Goal: Task Accomplishment & Management: Manage account settings

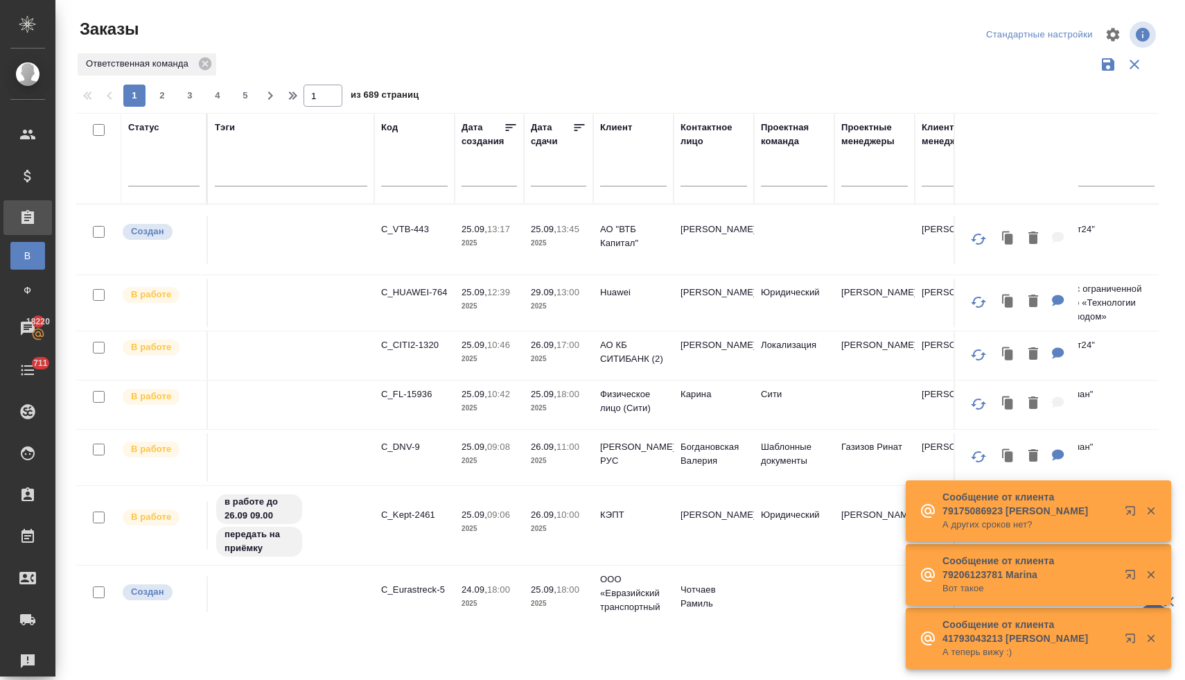
scroll to position [263, 0]
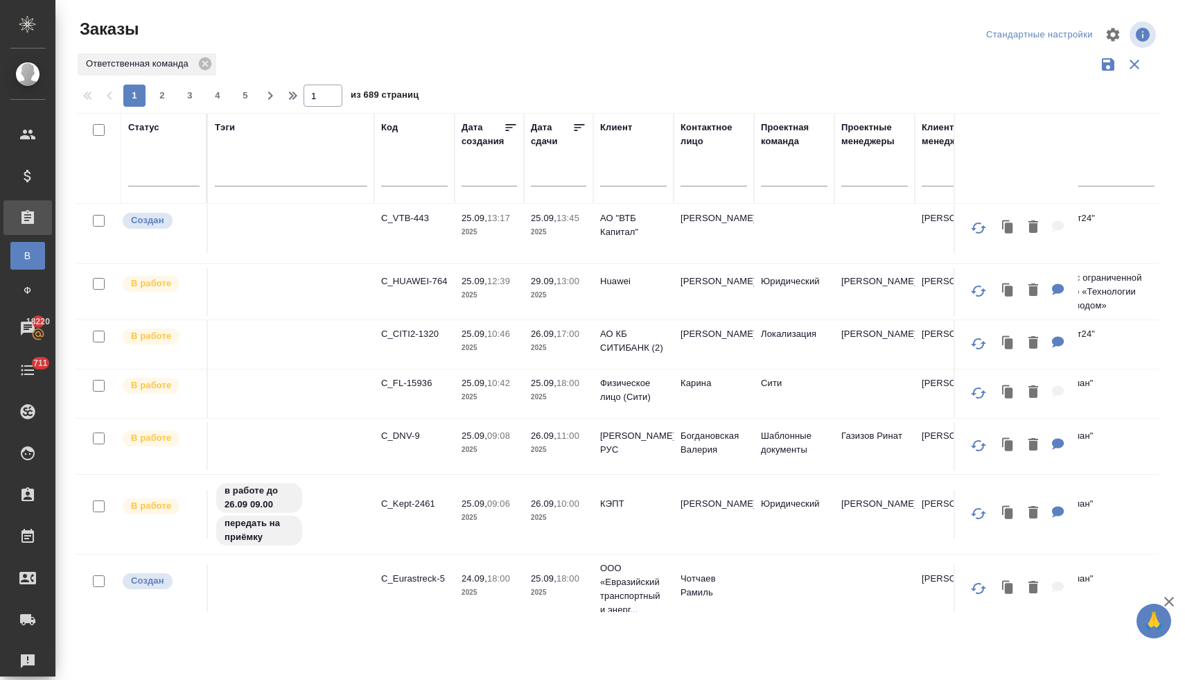
click at [424, 384] on p "C_FL-15936" at bounding box center [414, 383] width 67 height 14
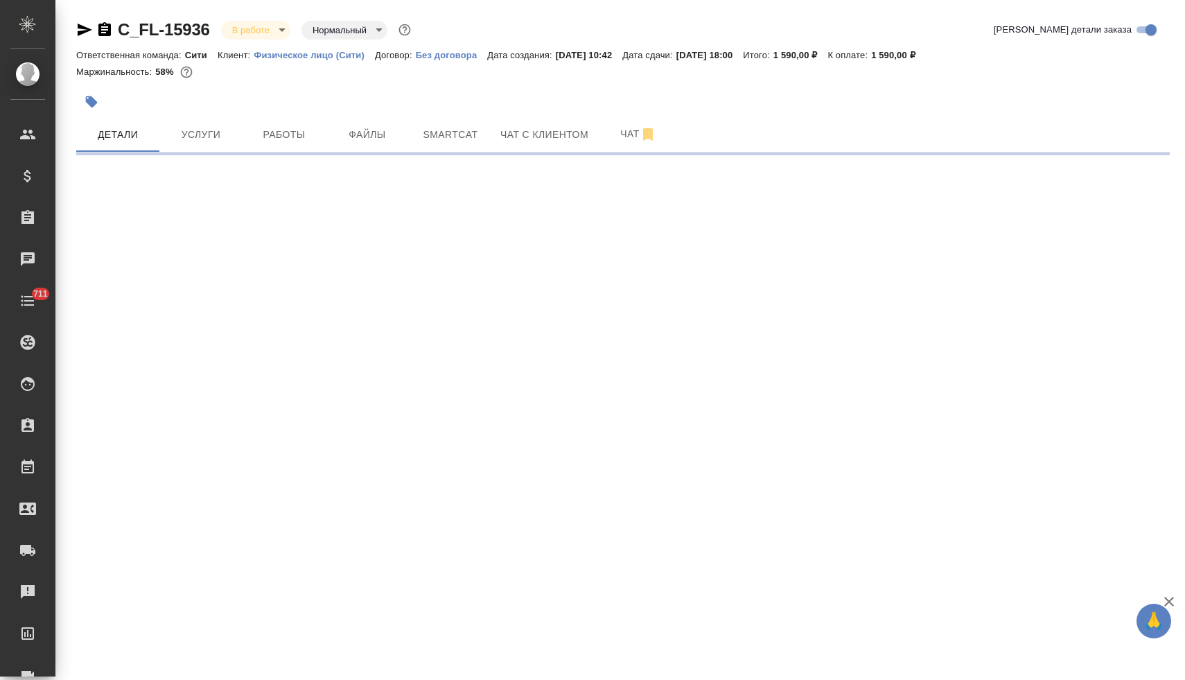
select select "RU"
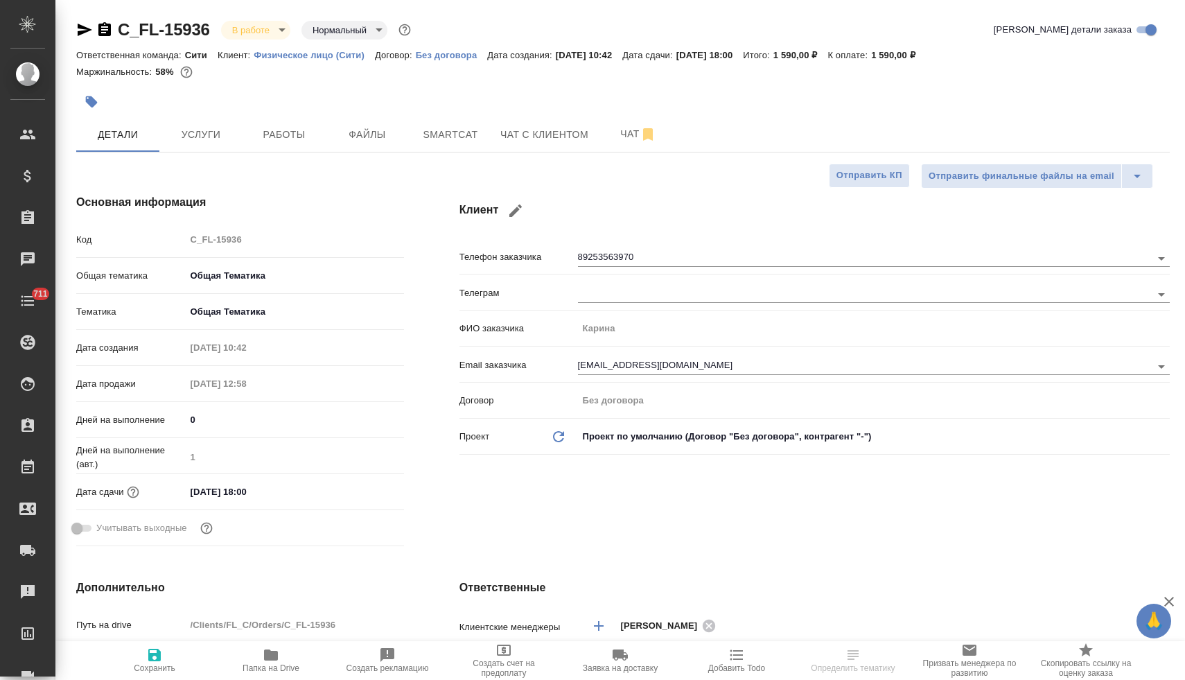
type textarea "x"
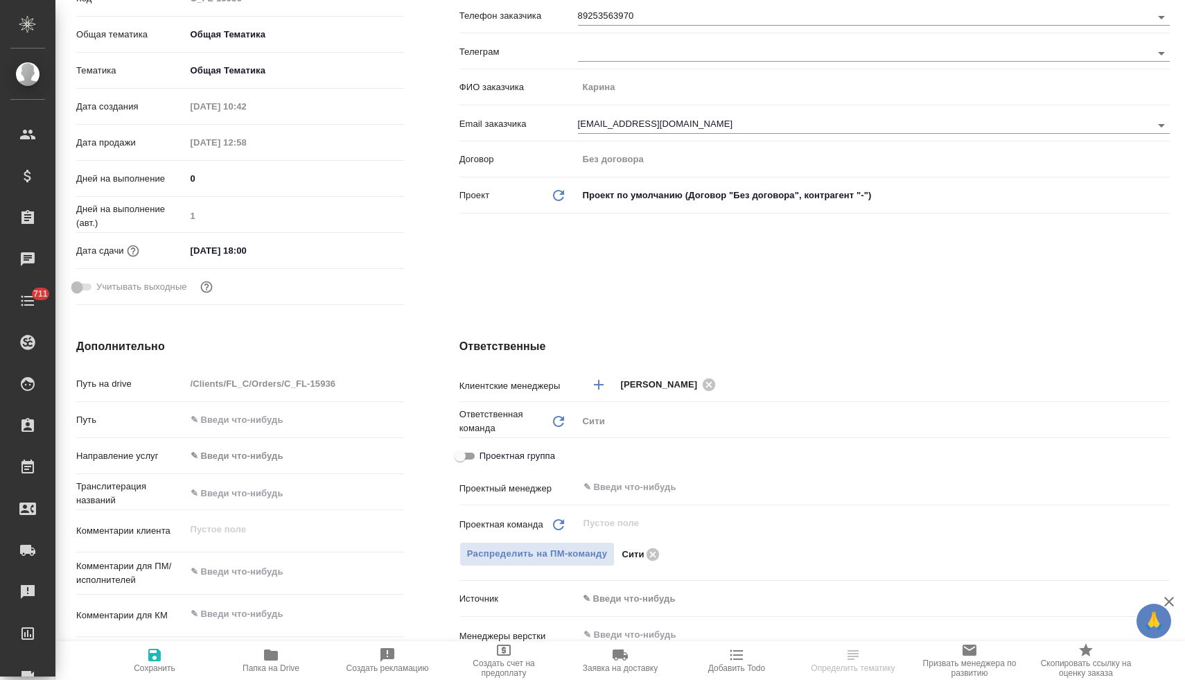
scroll to position [326, 0]
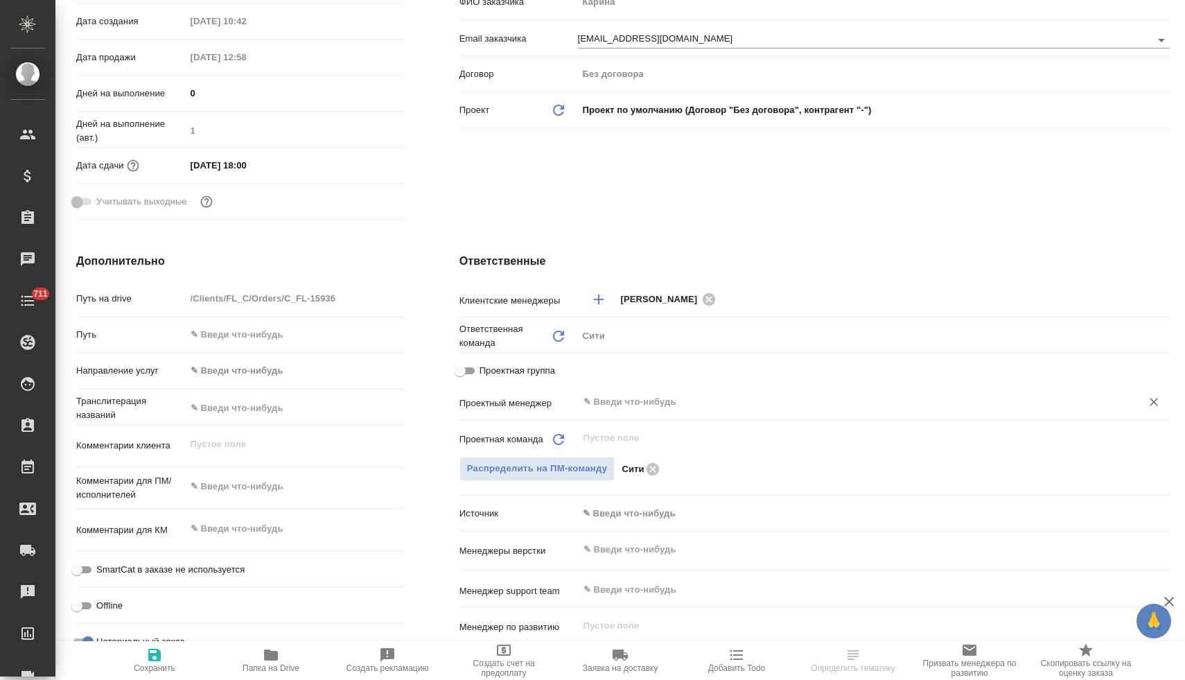
click at [645, 401] on input "text" at bounding box center [850, 402] width 537 height 17
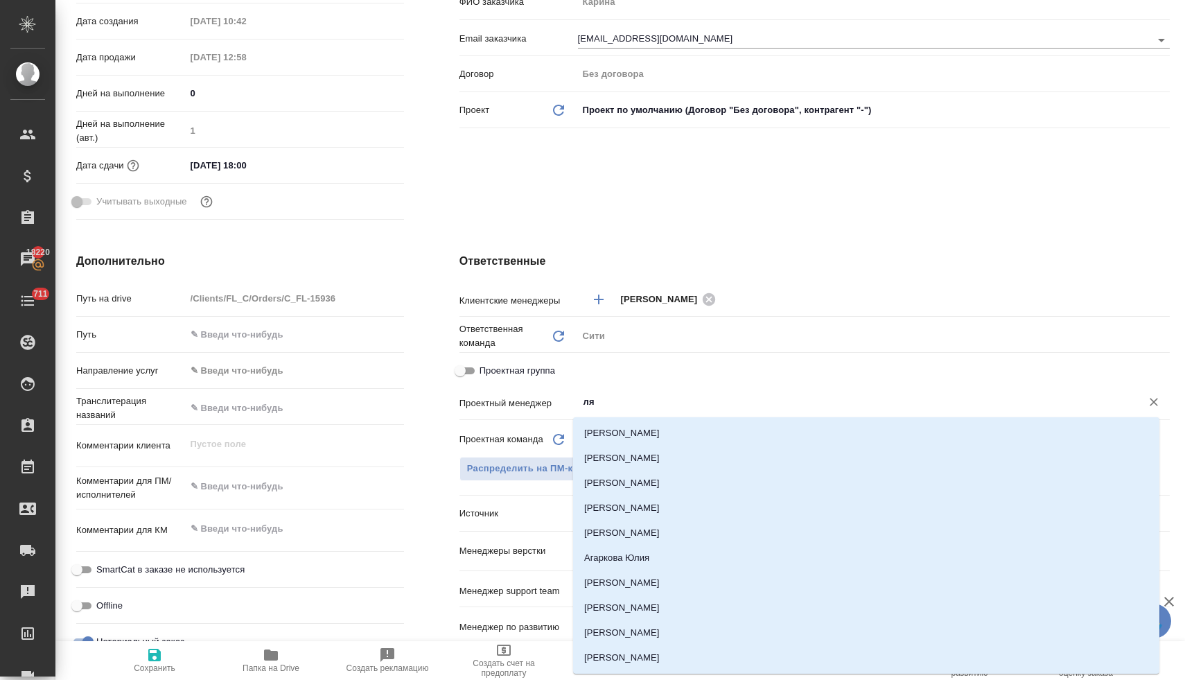
type input "лям"
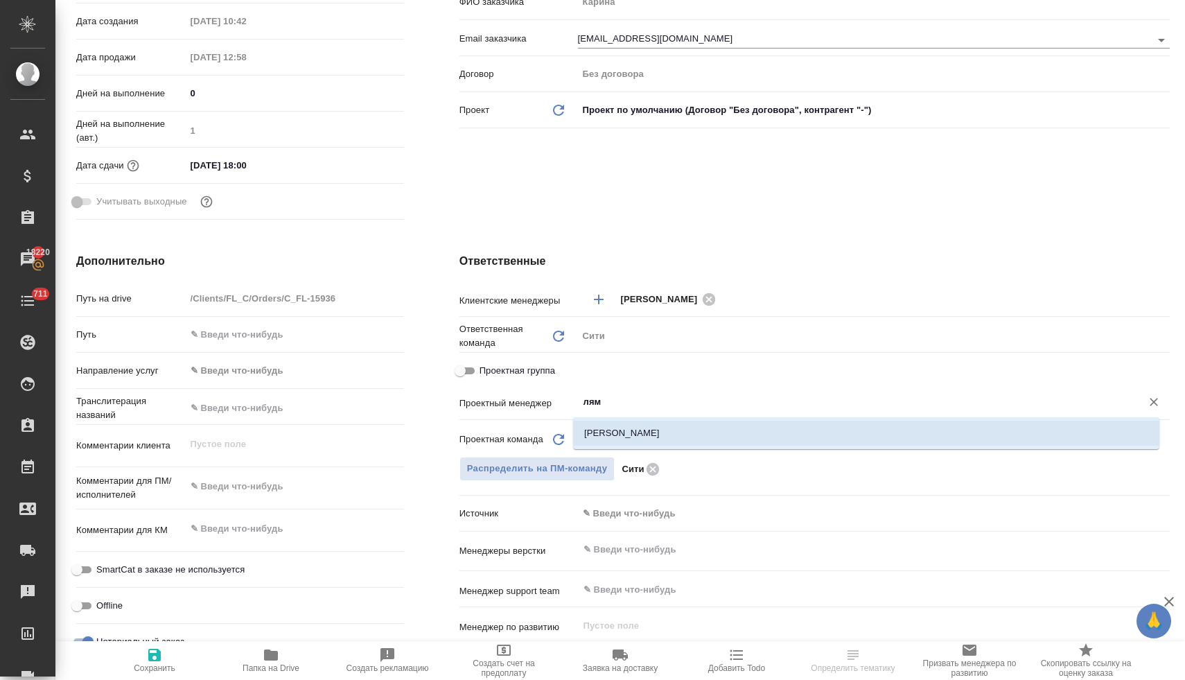
click at [647, 422] on li "[PERSON_NAME]" at bounding box center [866, 433] width 586 height 25
type textarea "x"
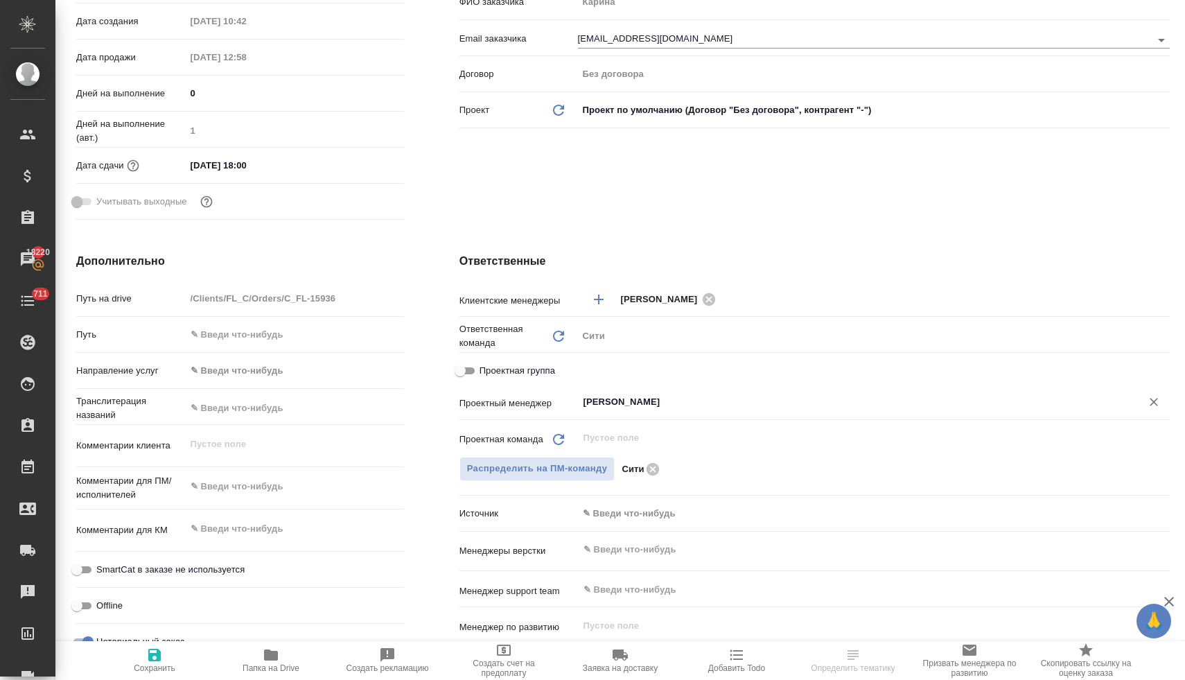
type input "[PERSON_NAME]"
click at [154, 659] on icon "button" at bounding box center [154, 655] width 17 height 17
type textarea "x"
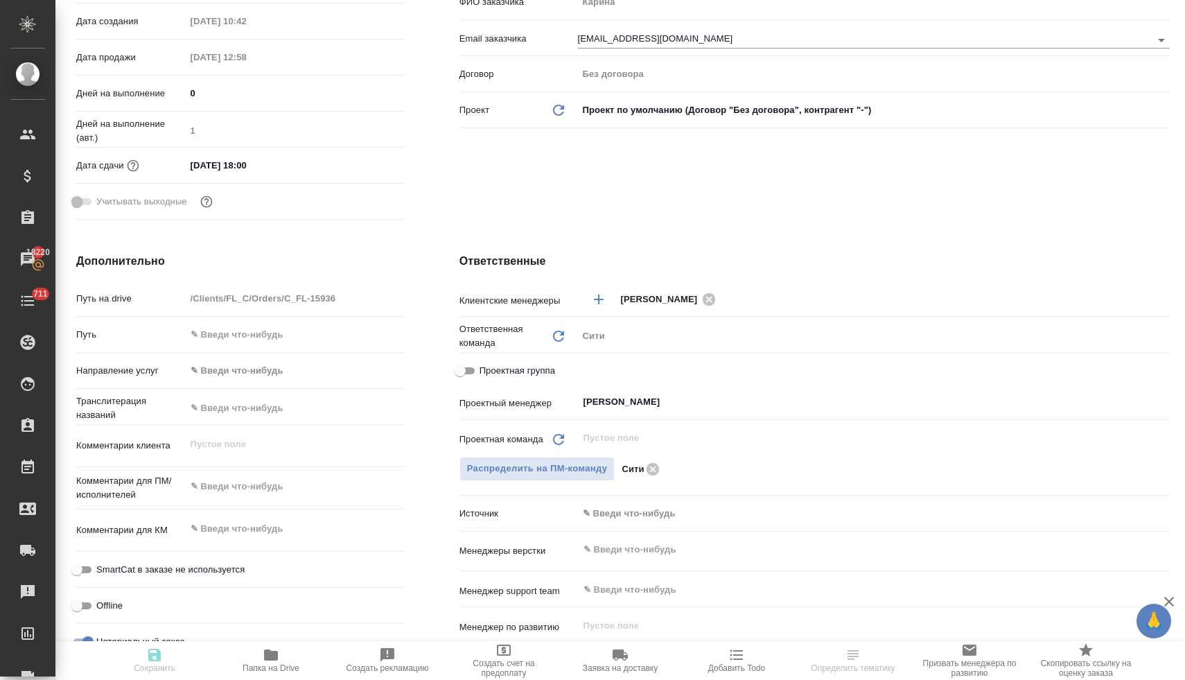
type textarea "x"
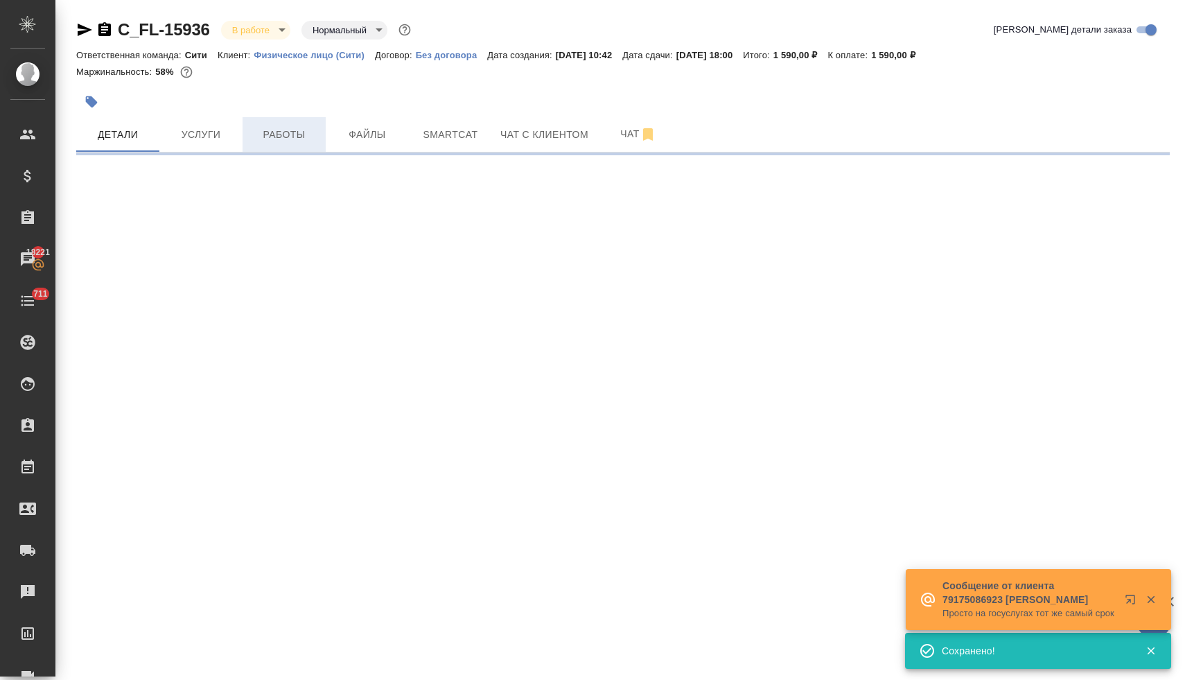
click at [276, 133] on span "Работы" at bounding box center [284, 134] width 67 height 17
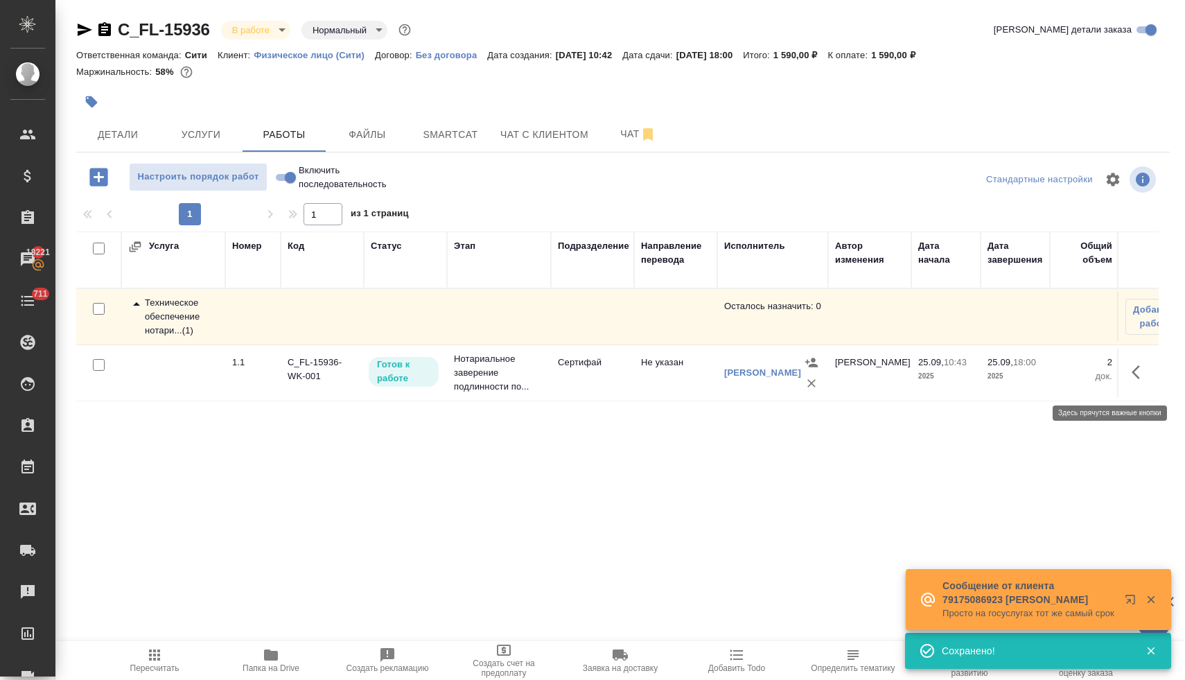
click at [1128, 382] on button "button" at bounding box center [1140, 372] width 33 height 33
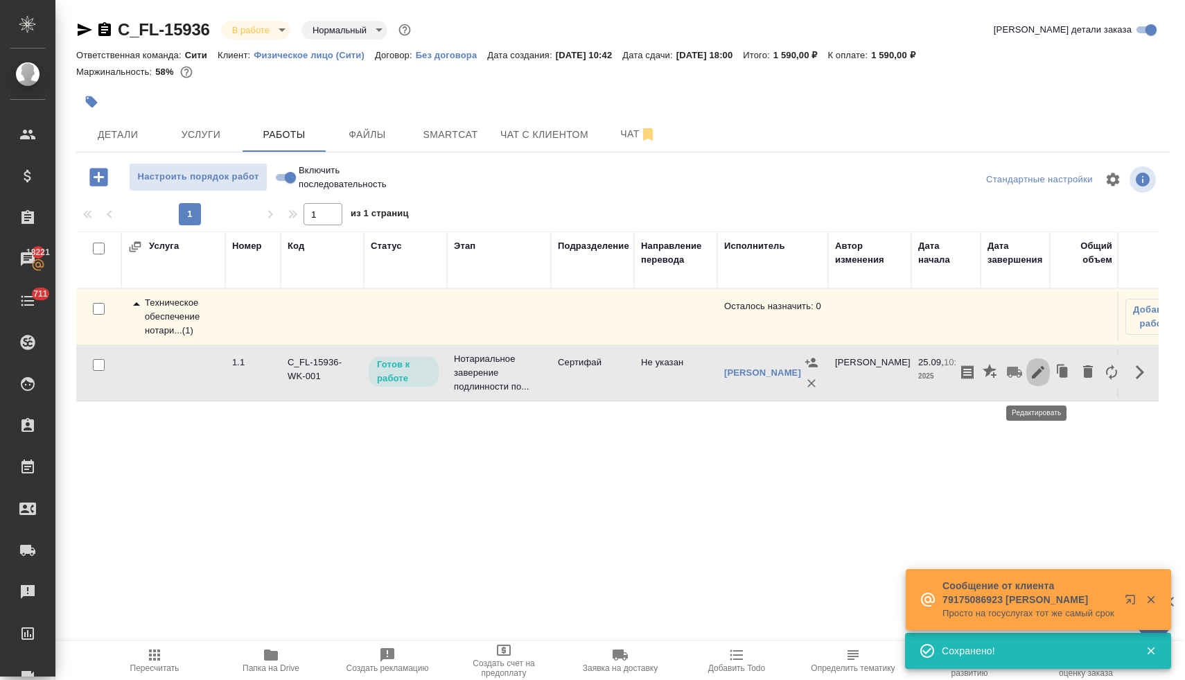
click at [1037, 381] on icon "button" at bounding box center [1038, 372] width 17 height 17
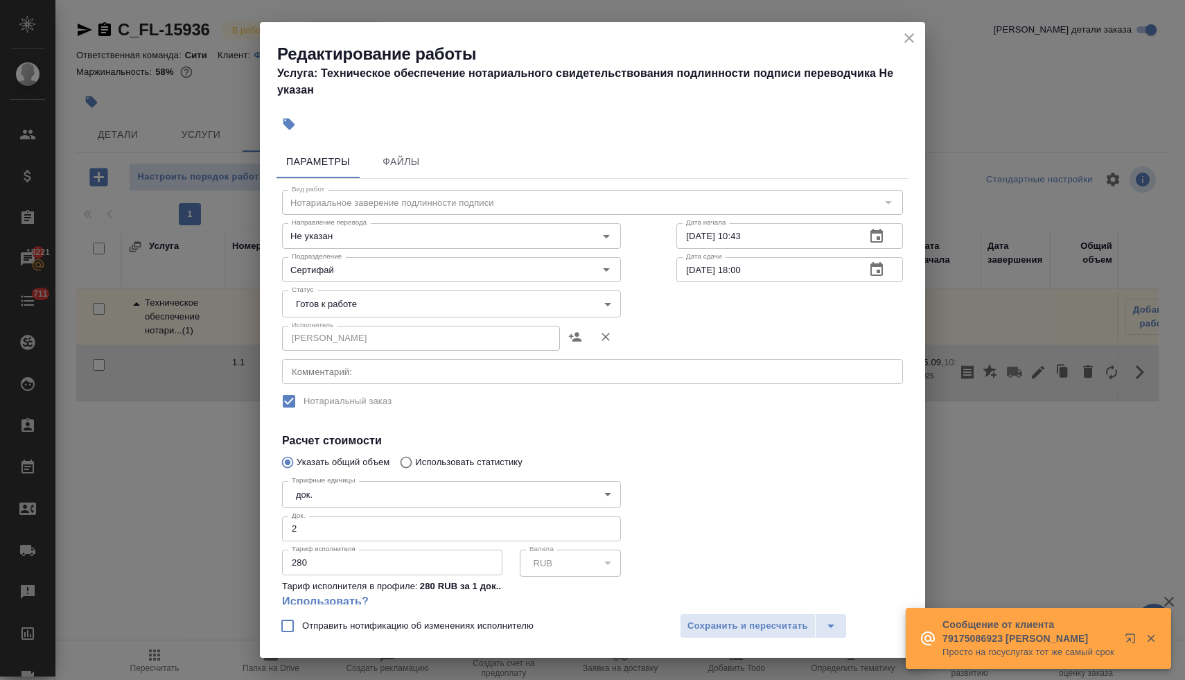
click at [357, 305] on body "🙏 .cls-1 fill:#fff; AWATERA Lyamina Nadezhda Клиенты Спецификации Заказы 18221 …" at bounding box center [592, 340] width 1185 height 680
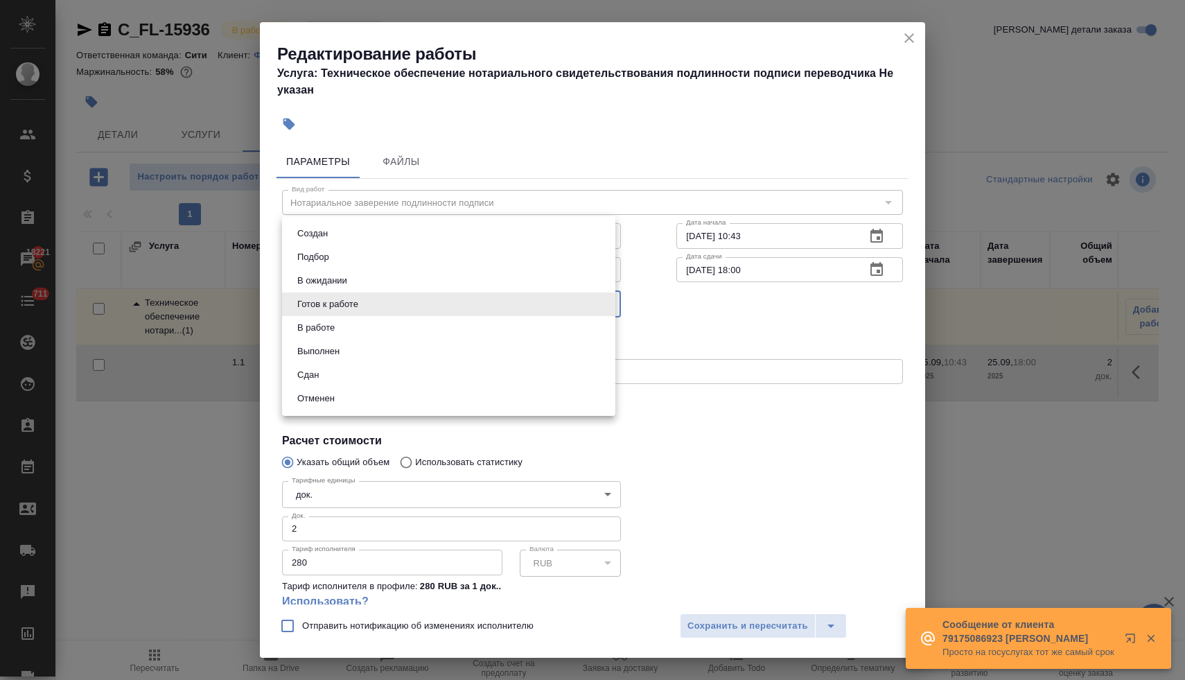
click at [342, 376] on li "Сдан" at bounding box center [448, 375] width 333 height 24
type input "closed"
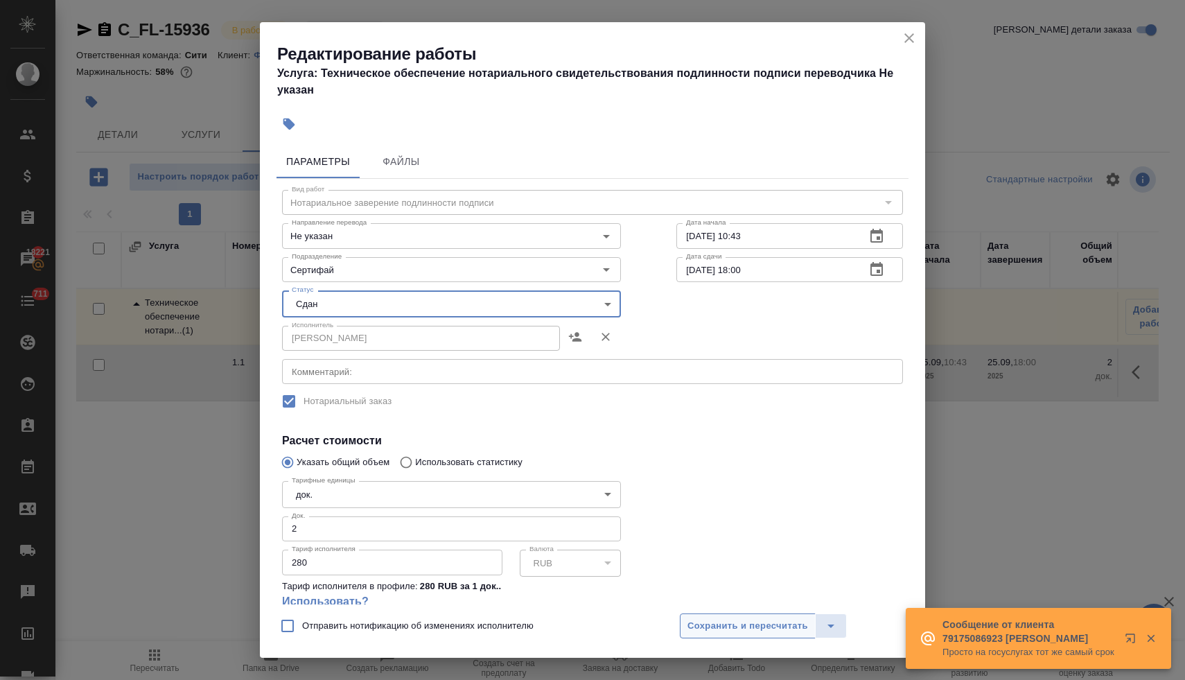
click at [741, 620] on span "Сохранить и пересчитать" at bounding box center [748, 626] width 121 height 16
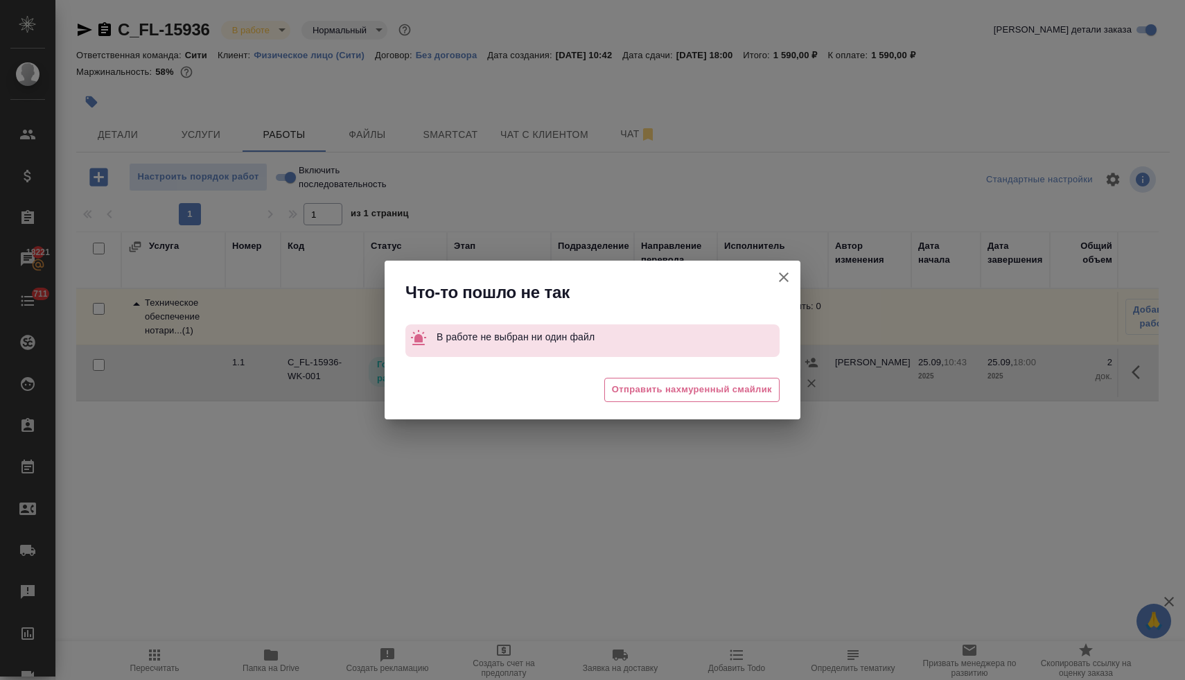
click at [787, 275] on icon "button" at bounding box center [784, 277] width 17 height 17
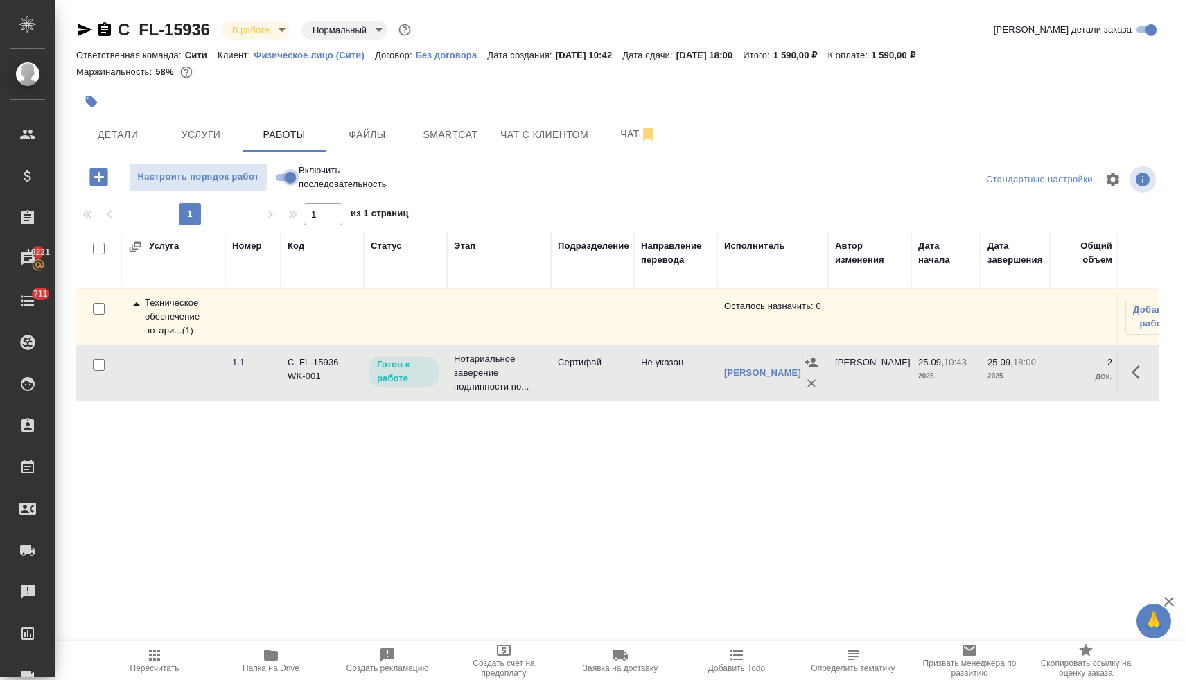
click at [284, 175] on input "Включить последовательность" at bounding box center [290, 177] width 50 height 17
checkbox input "true"
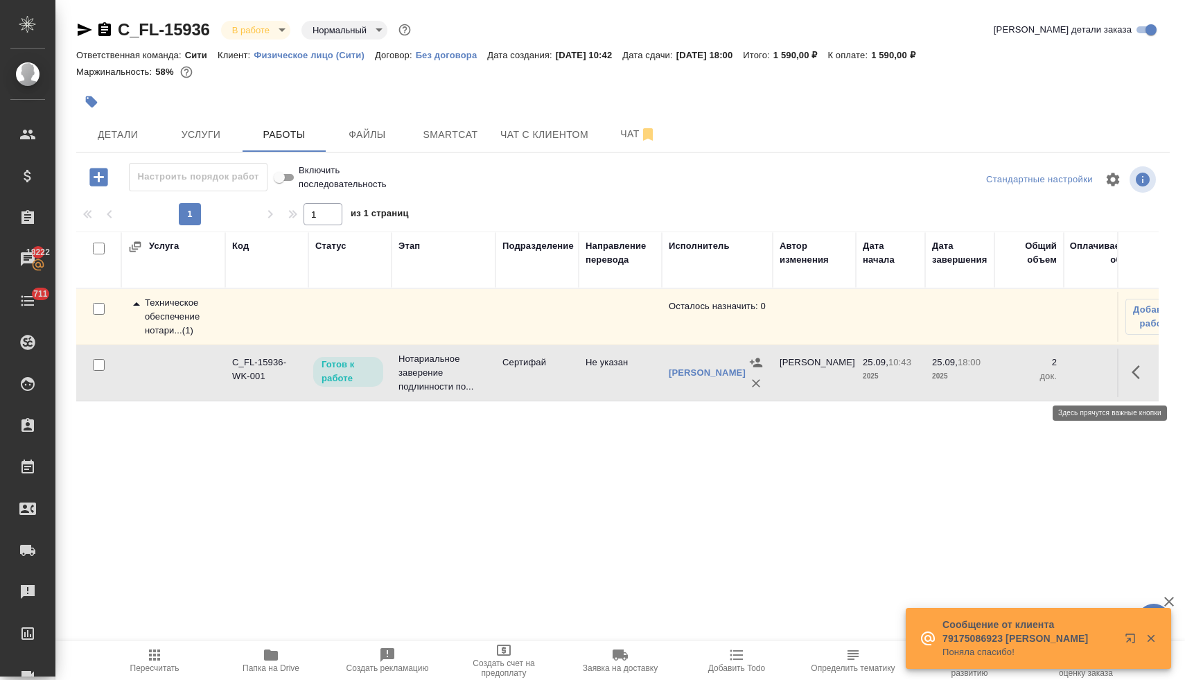
click at [1137, 374] on icon "button" at bounding box center [1136, 372] width 8 height 14
click at [1033, 381] on icon "button" at bounding box center [1038, 372] width 17 height 17
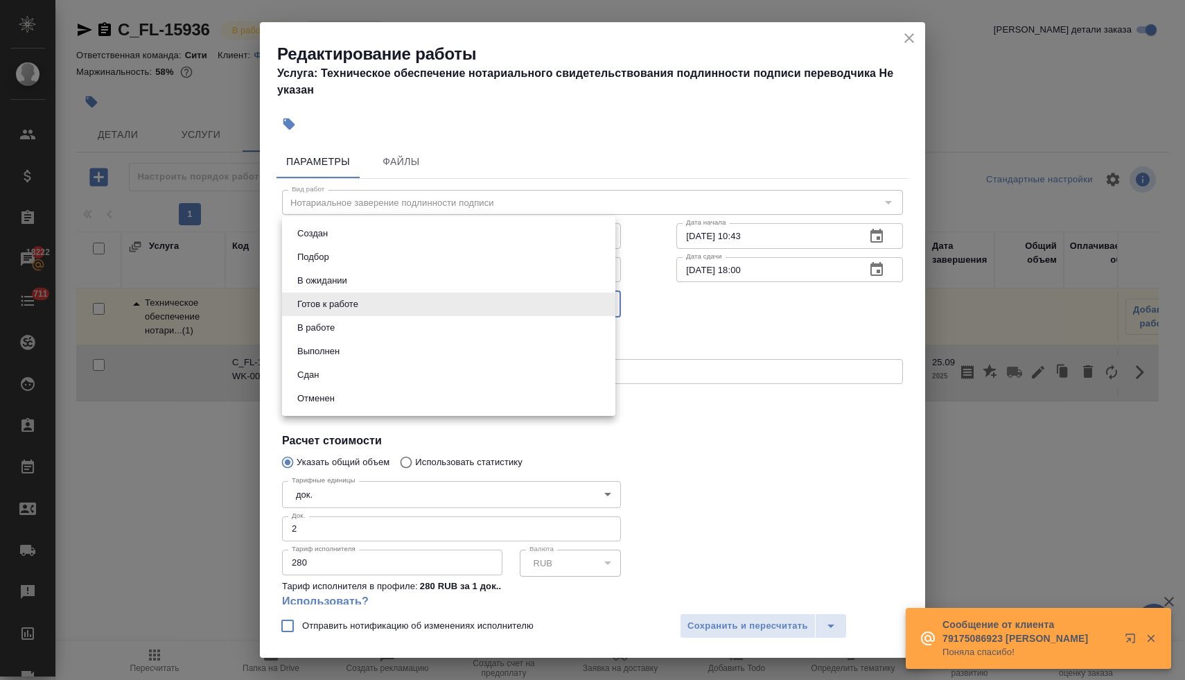
click at [387, 299] on body "🙏 .cls-1 fill:#fff; AWATERA Lyamina Nadezhda Клиенты Спецификации Заказы 18222 …" at bounding box center [592, 340] width 1185 height 680
click at [363, 370] on li "Сдан" at bounding box center [448, 375] width 333 height 24
type input "closed"
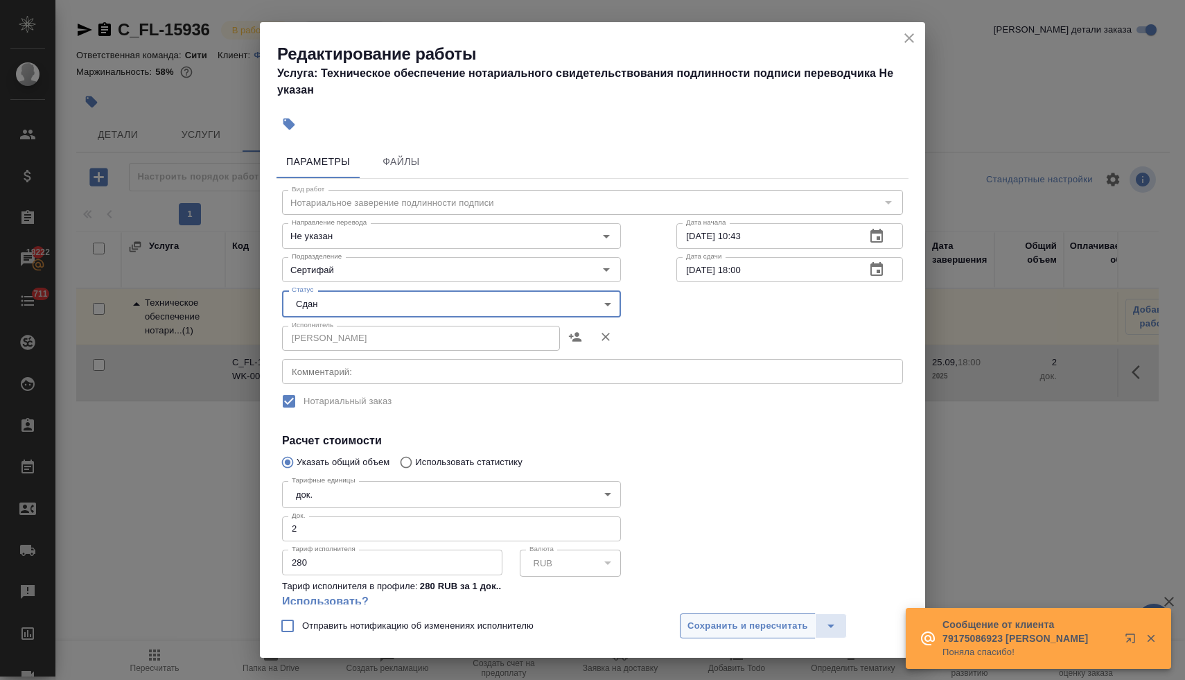
click at [735, 625] on span "Сохранить и пересчитать" at bounding box center [748, 626] width 121 height 16
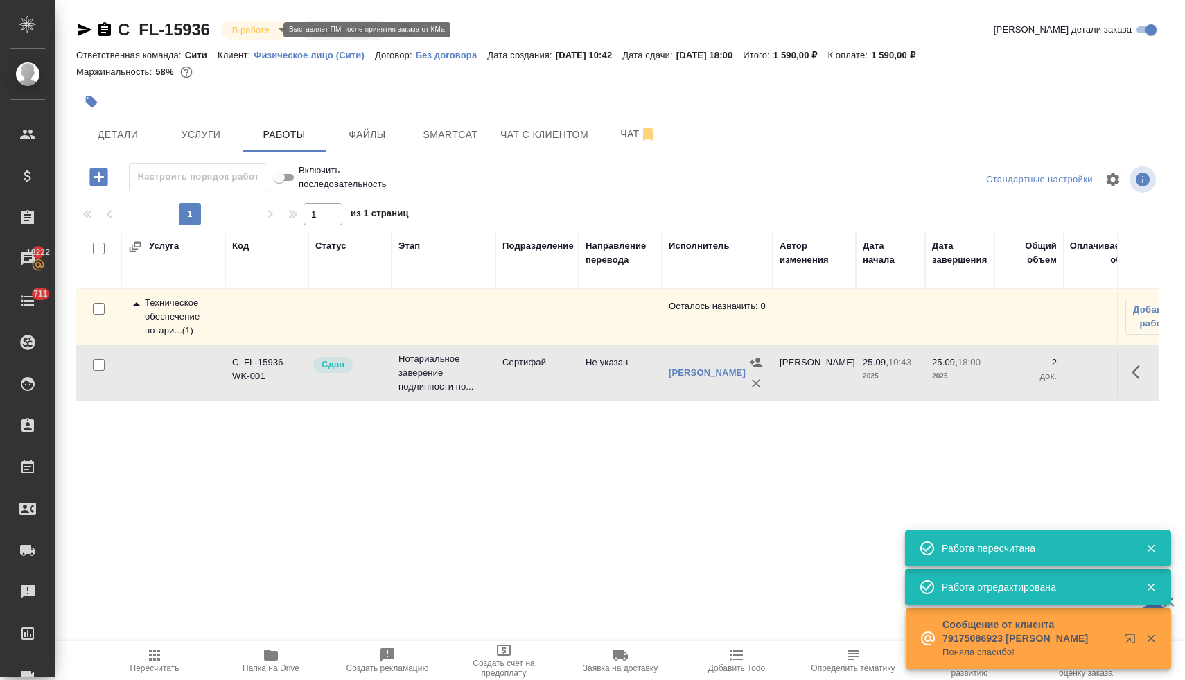
click at [269, 28] on body "🙏 .cls-1 fill:#fff; AWATERA Lyamina Nadezhda Клиенты Спецификации Заказы 18222 …" at bounding box center [592, 340] width 1185 height 680
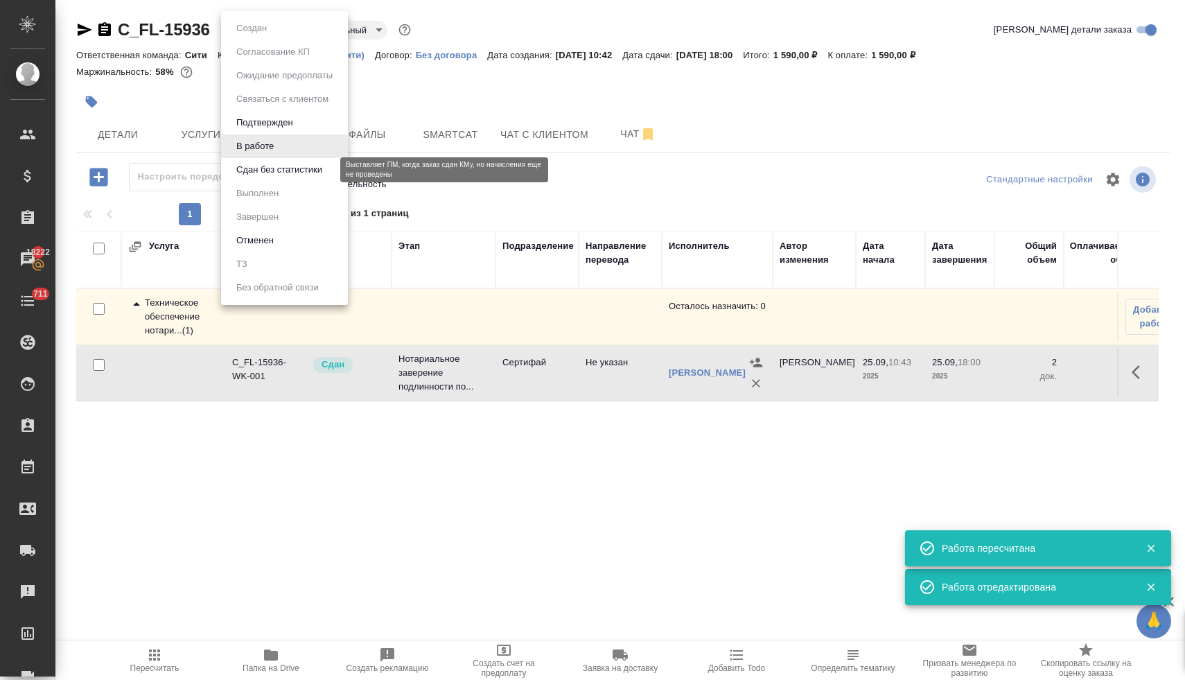
click at [254, 171] on button "Сдан без статистики" at bounding box center [279, 169] width 94 height 15
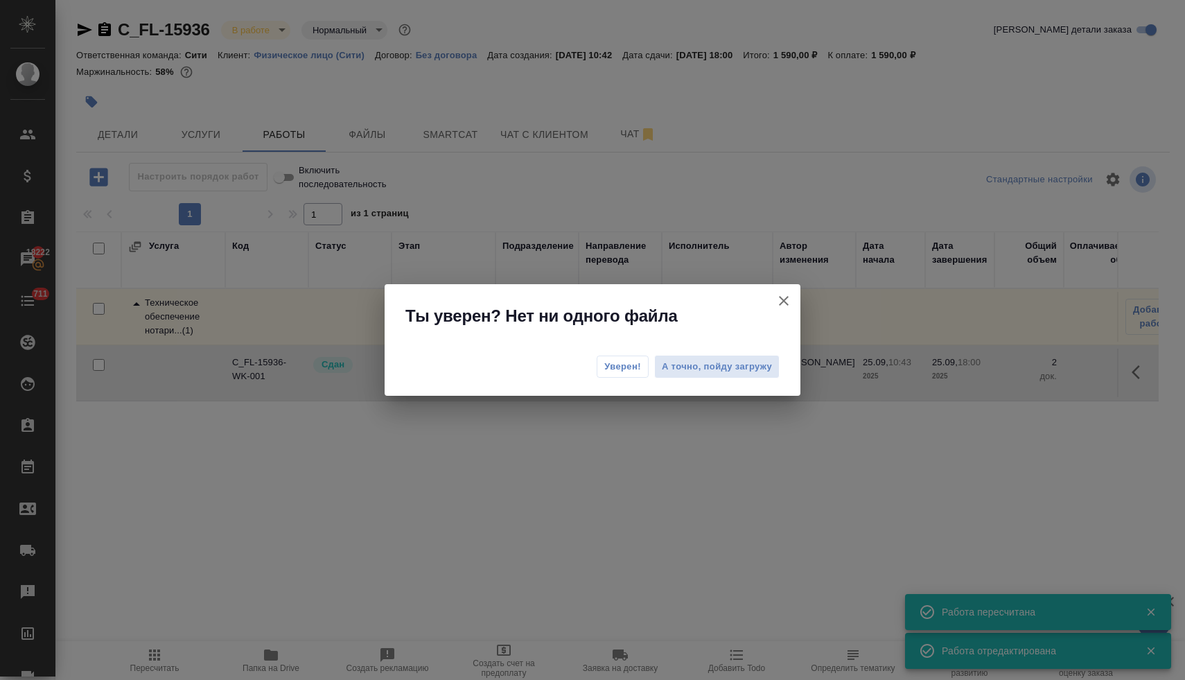
click at [623, 370] on span "Уверен!" at bounding box center [622, 367] width 37 height 14
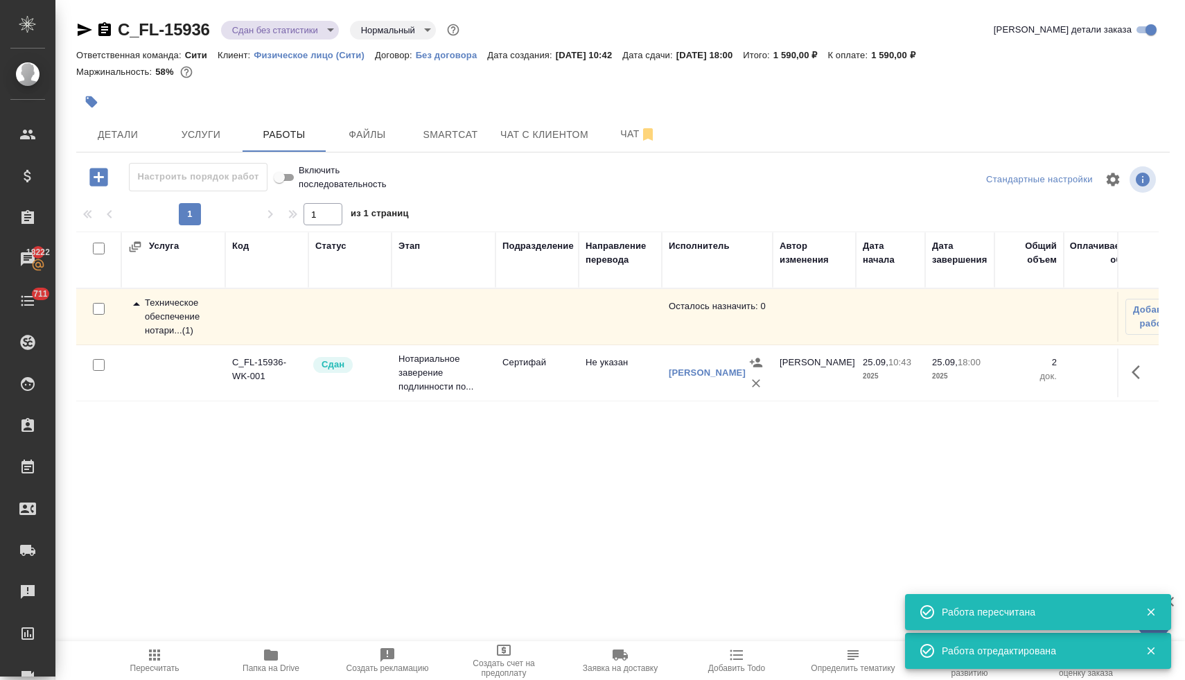
click at [254, 30] on body "🙏 .cls-1 fill:#fff; AWATERA Lyamina Nadezhda Клиенты Спецификации Заказы 18222 …" at bounding box center [592, 340] width 1185 height 680
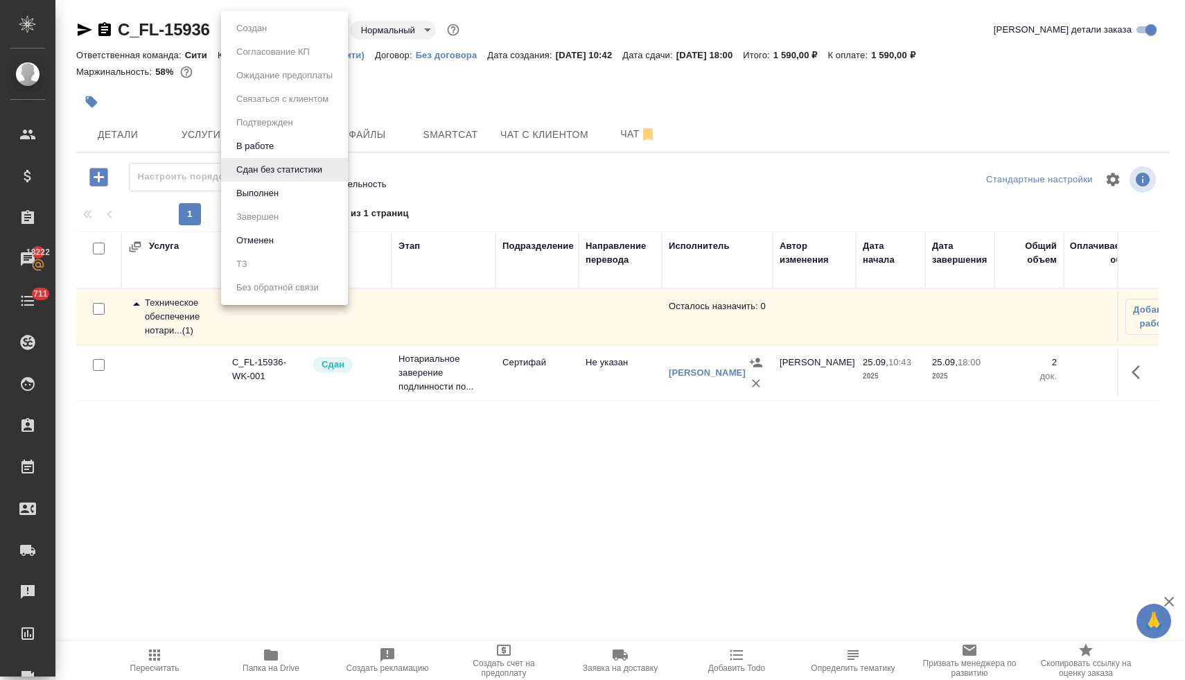
click at [284, 195] on li "Выполнен" at bounding box center [284, 194] width 127 height 24
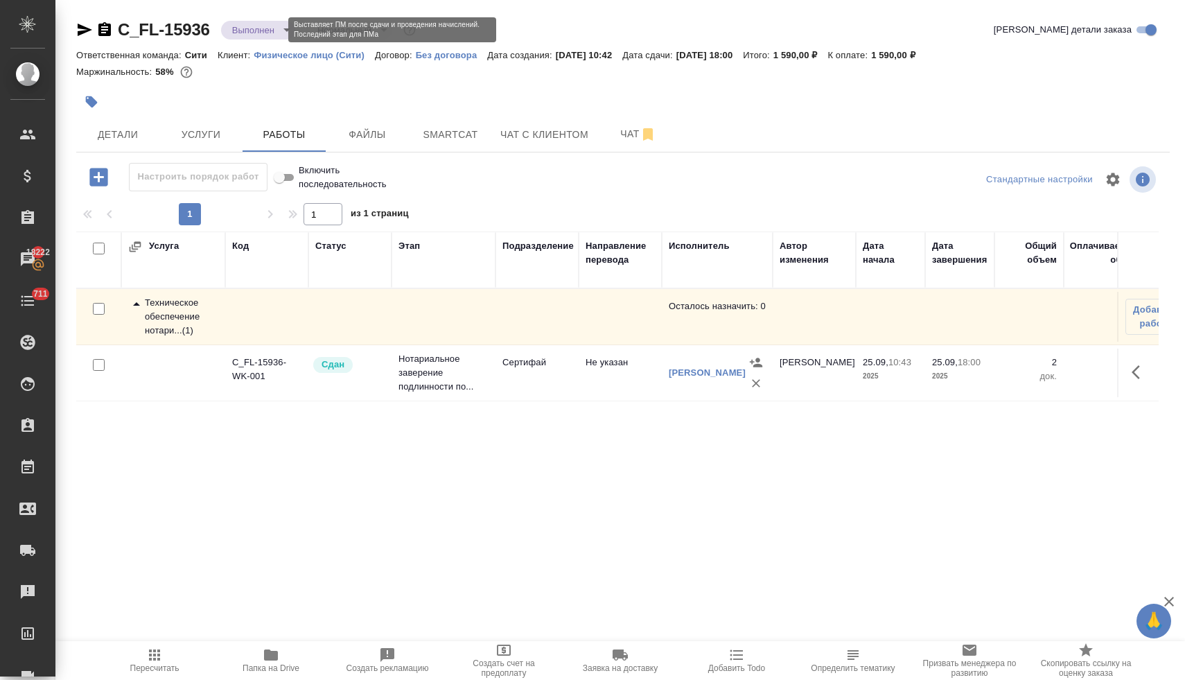
click at [261, 33] on body "🙏 .cls-1 fill:#fff; AWATERA Lyamina Nadezhda Клиенты Спецификации Заказы 18222 …" at bounding box center [592, 340] width 1185 height 680
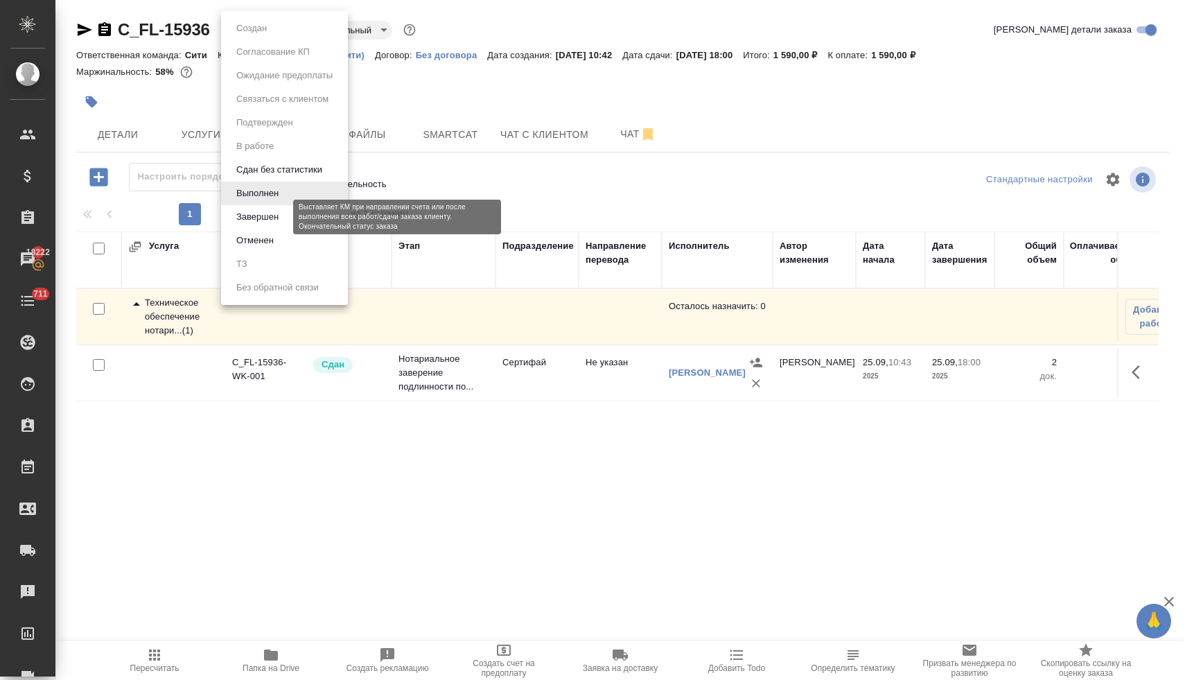
click at [272, 213] on button "Завершен" at bounding box center [257, 216] width 51 height 15
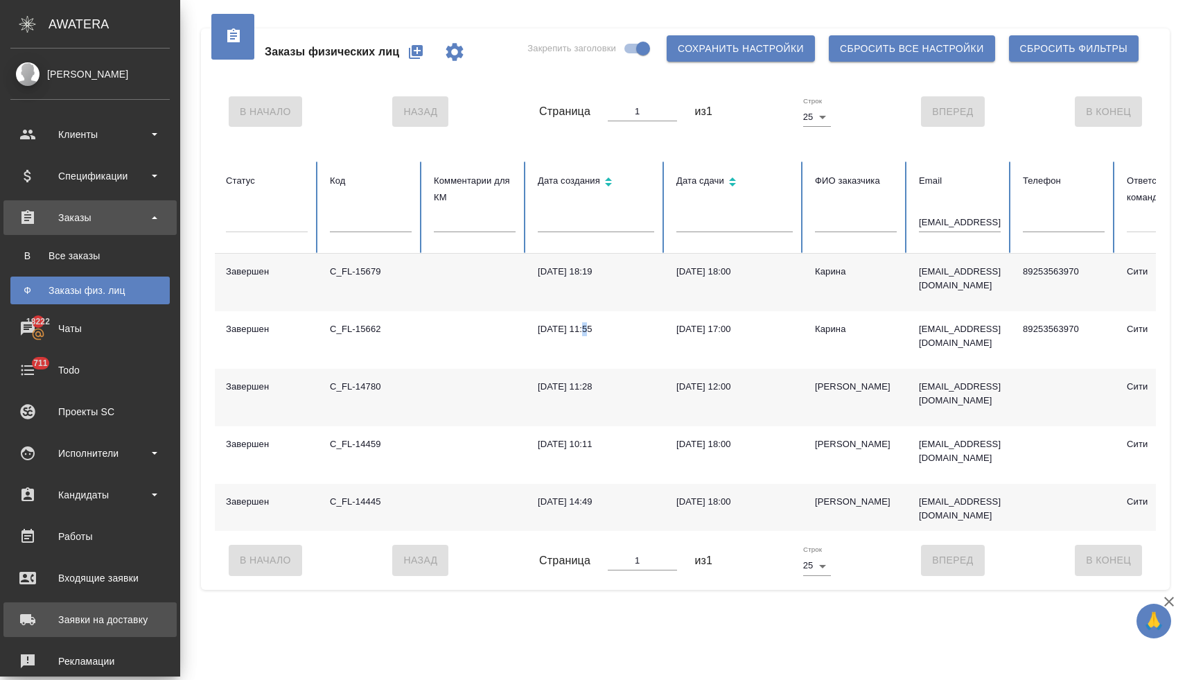
click at [103, 618] on div "Заявки на доставку" at bounding box center [89, 619] width 159 height 21
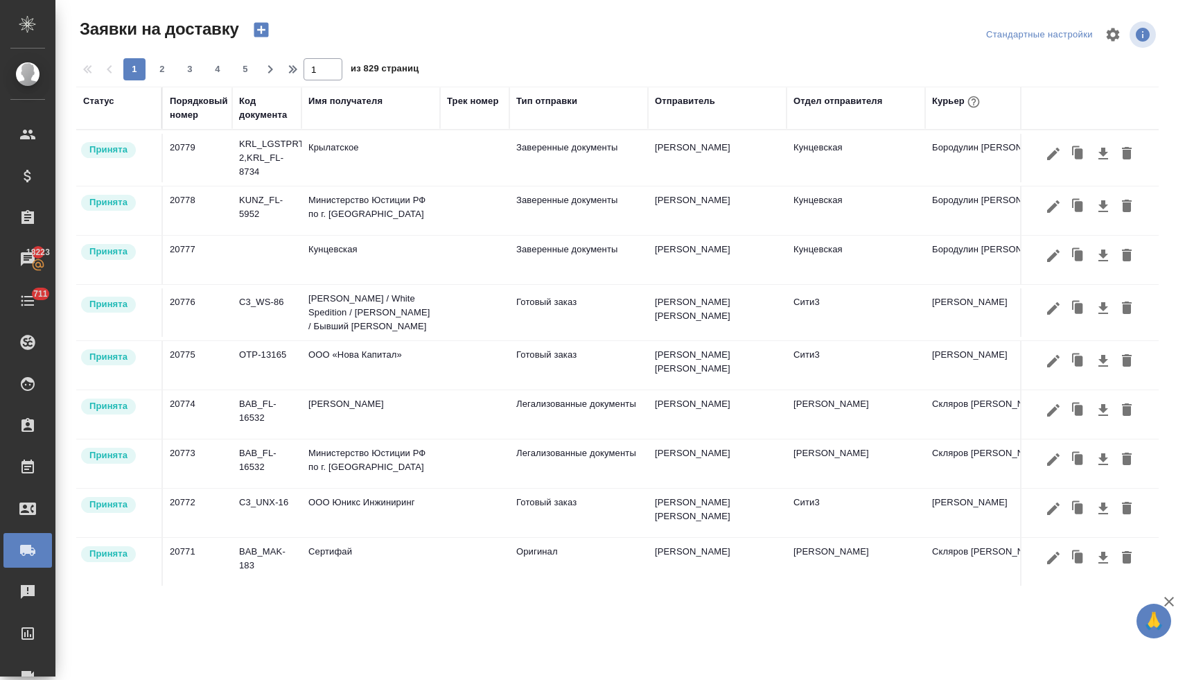
click at [874, 101] on div "Отдел отправителя" at bounding box center [838, 101] width 89 height 14
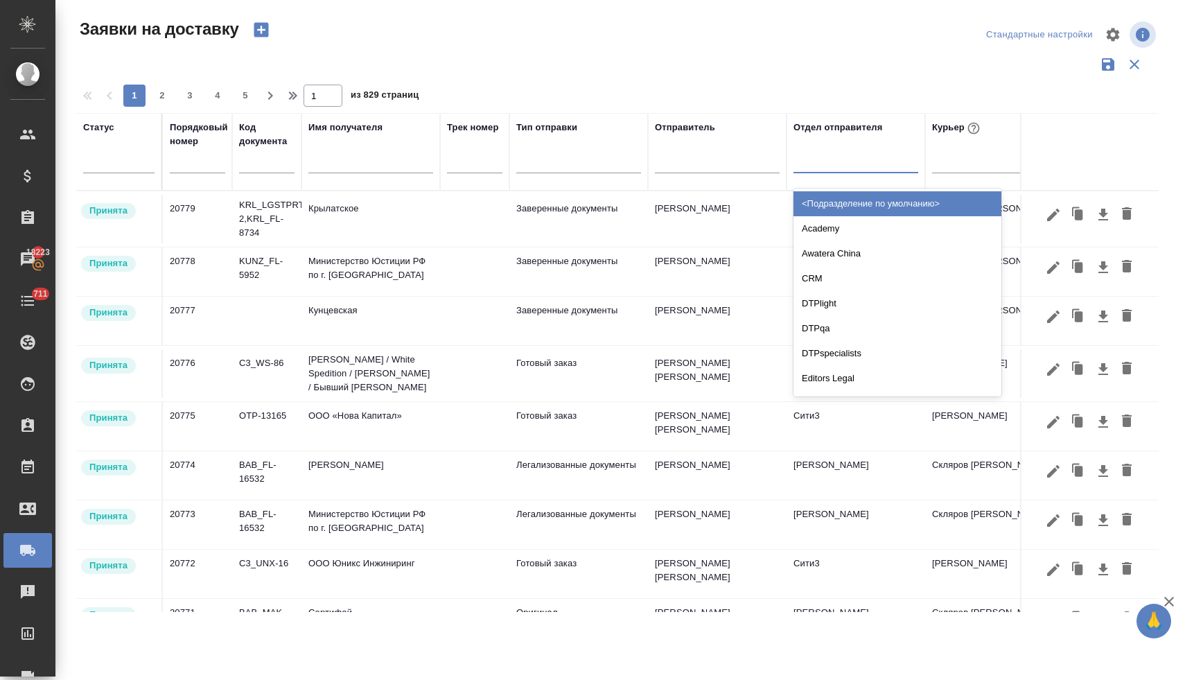
click at [830, 159] on div at bounding box center [856, 159] width 125 height 20
type input "си"
click at [835, 206] on div "Сити" at bounding box center [898, 203] width 208 height 25
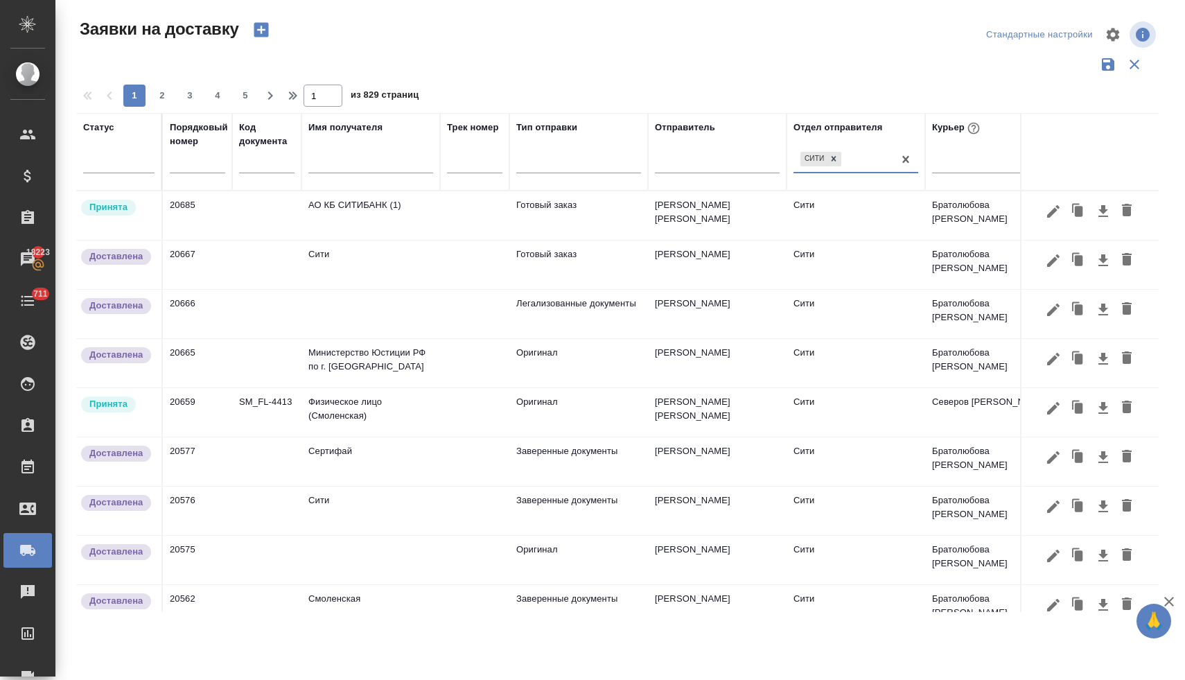
click at [365, 204] on td "АО КБ СИТИБАНК (1)" at bounding box center [371, 215] width 139 height 49
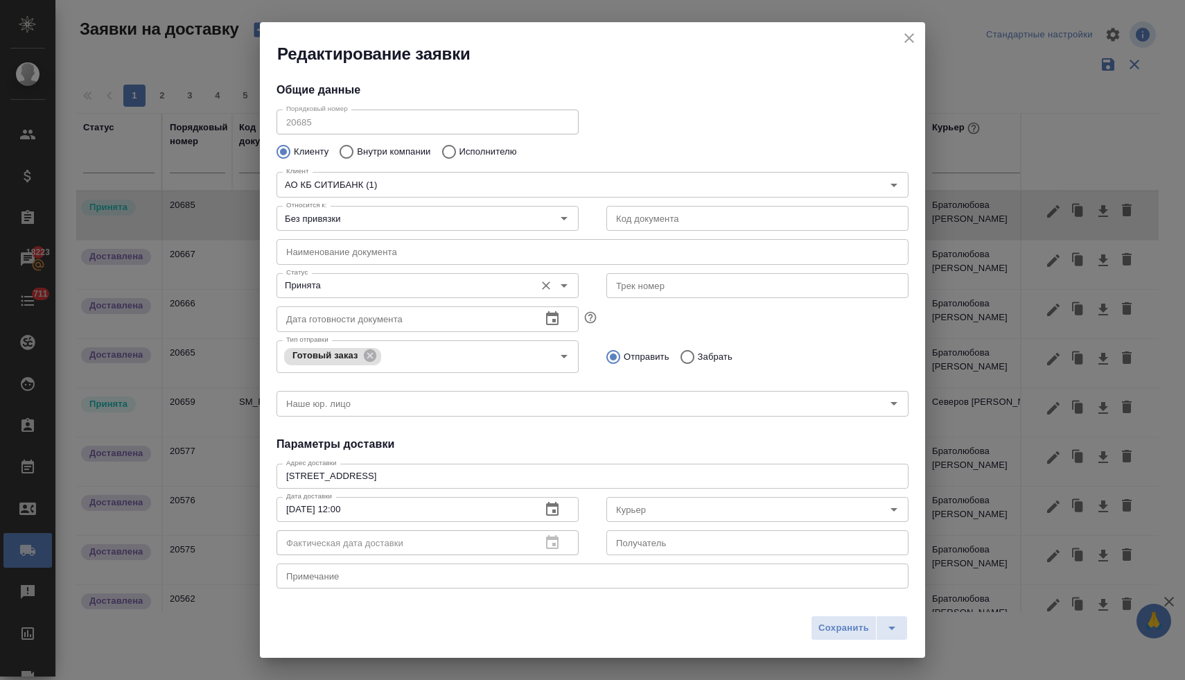
type input "Серебрякова Таисия"
type input "Братолюбова [PERSON_NAME]"
click at [908, 44] on icon "close" at bounding box center [909, 38] width 17 height 17
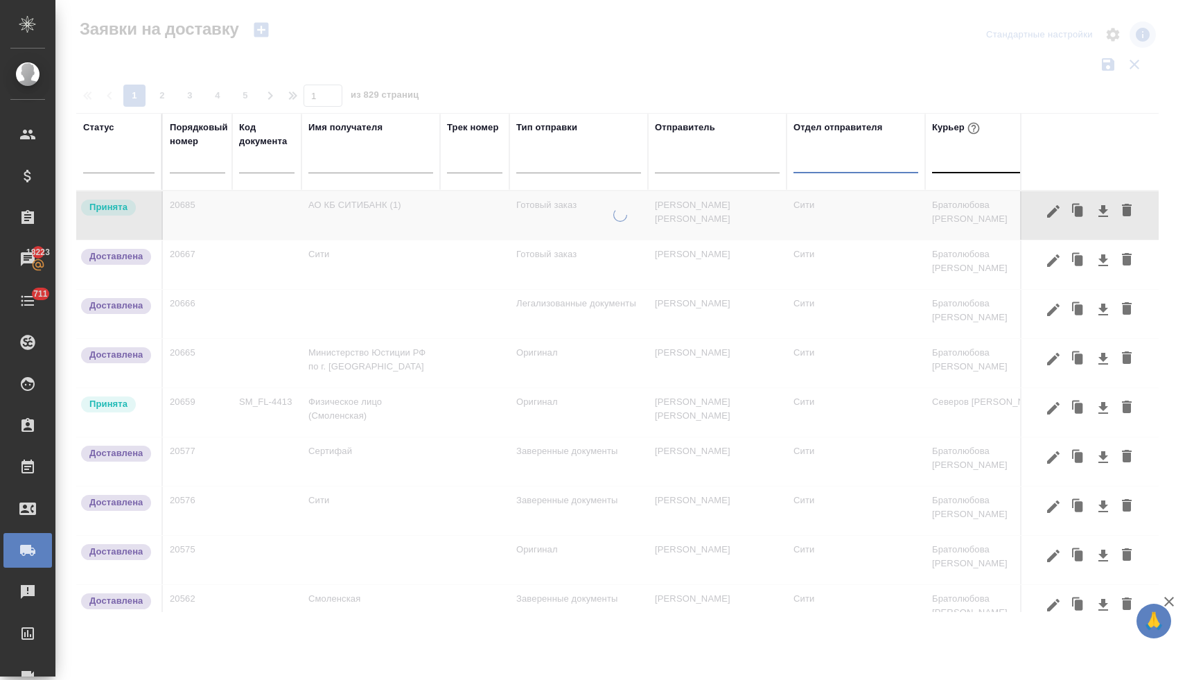
click at [936, 163] on div at bounding box center [994, 159] width 125 height 20
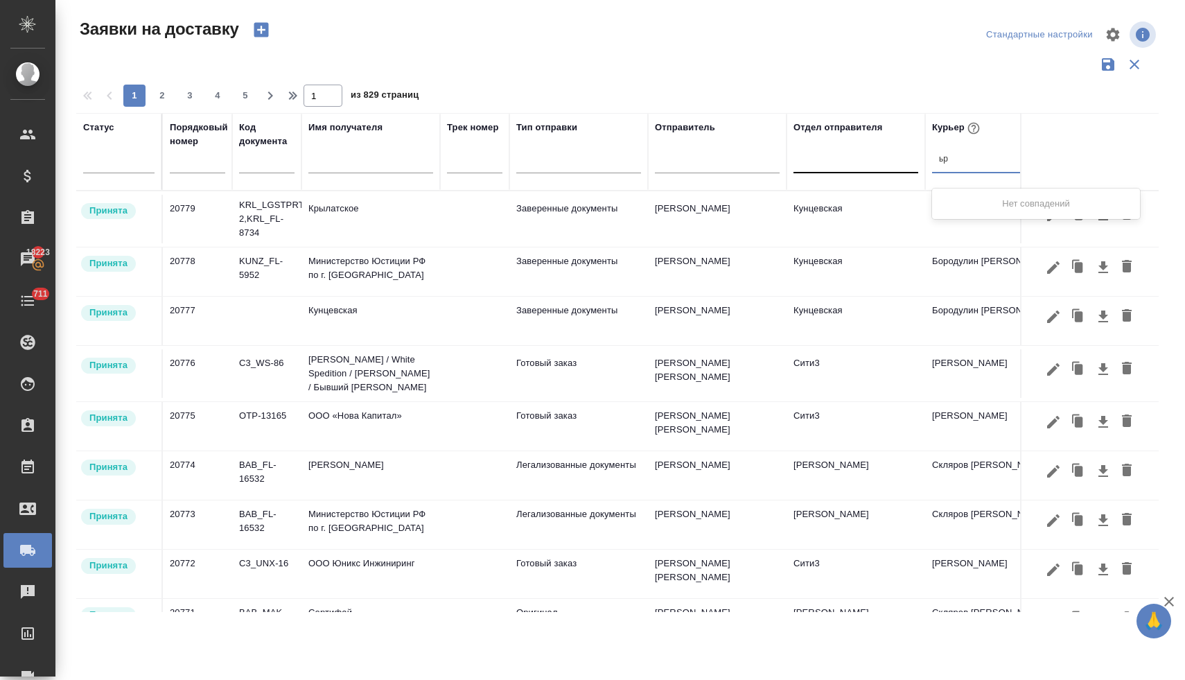
type input "ь"
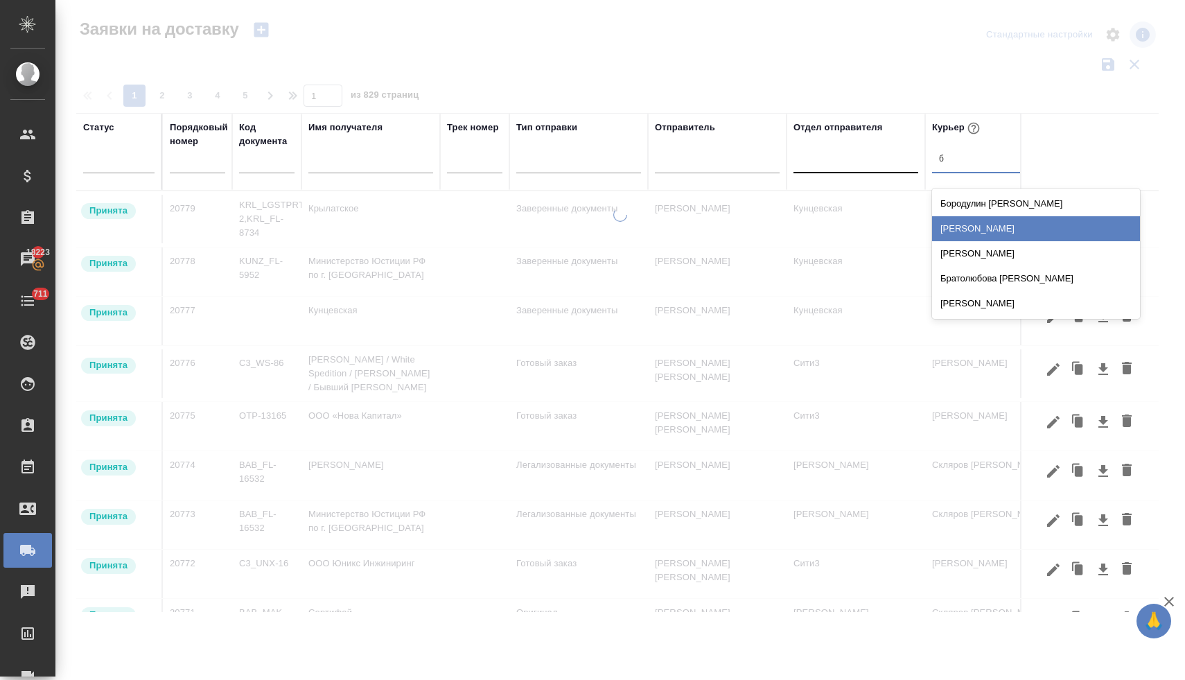
type input "бр"
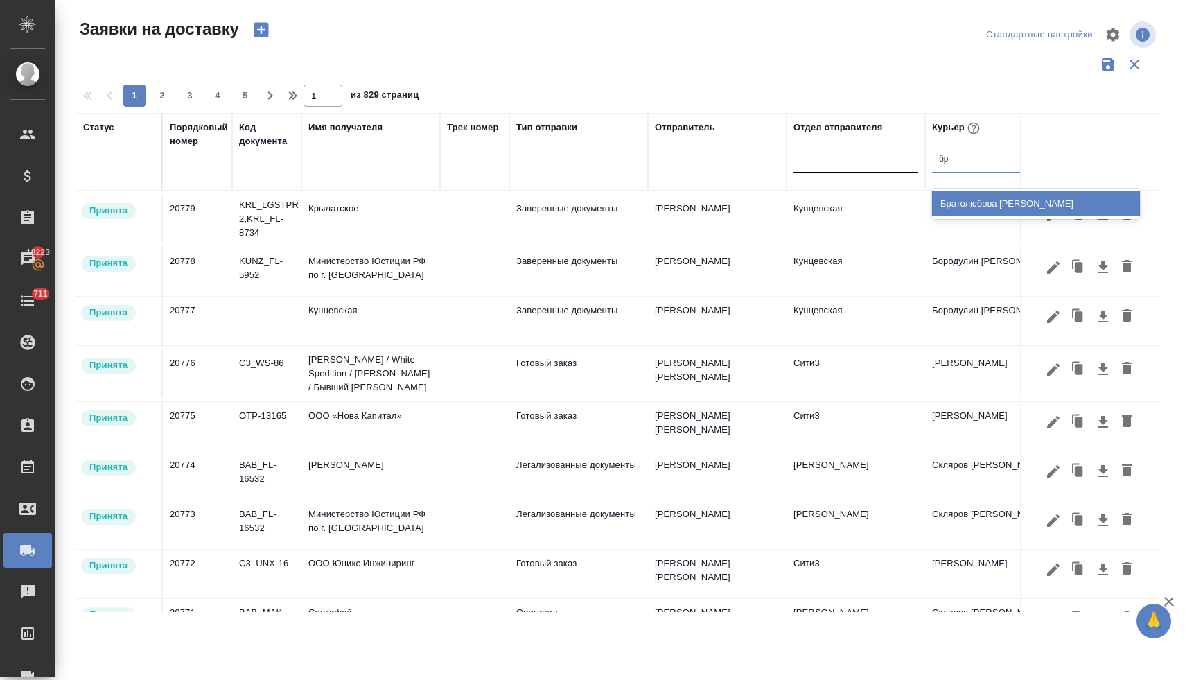
click at [949, 202] on div "[PERSON_NAME]" at bounding box center [1036, 203] width 208 height 25
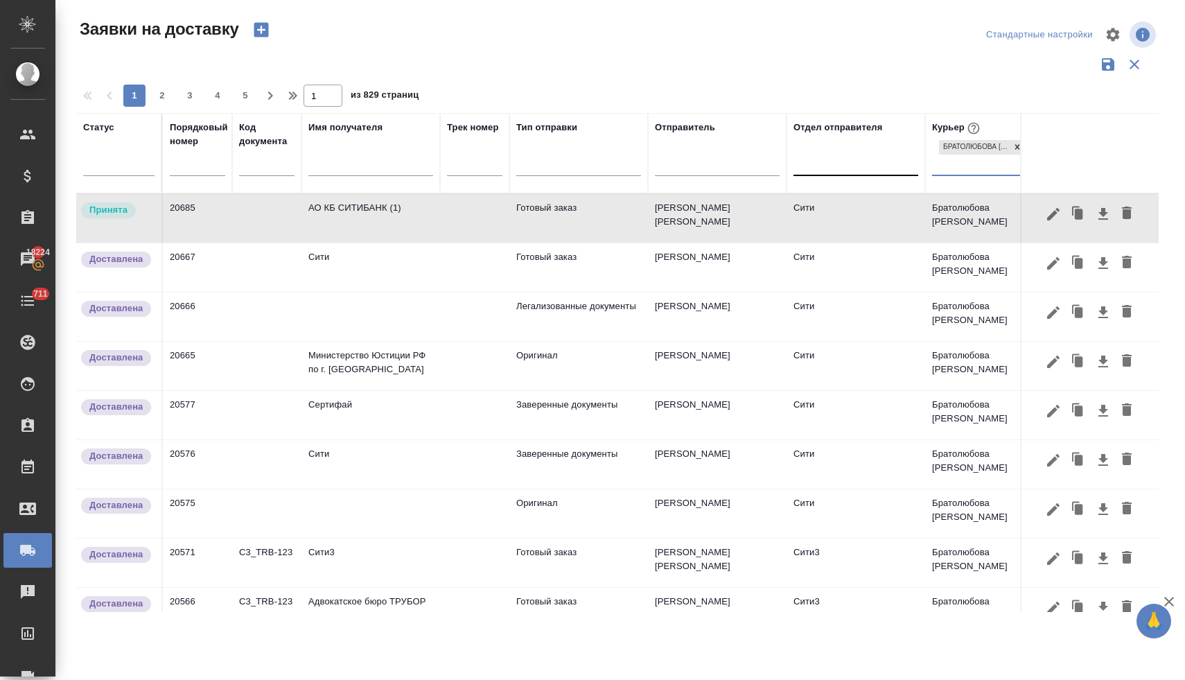
click at [349, 263] on td "Сити" at bounding box center [371, 267] width 139 height 49
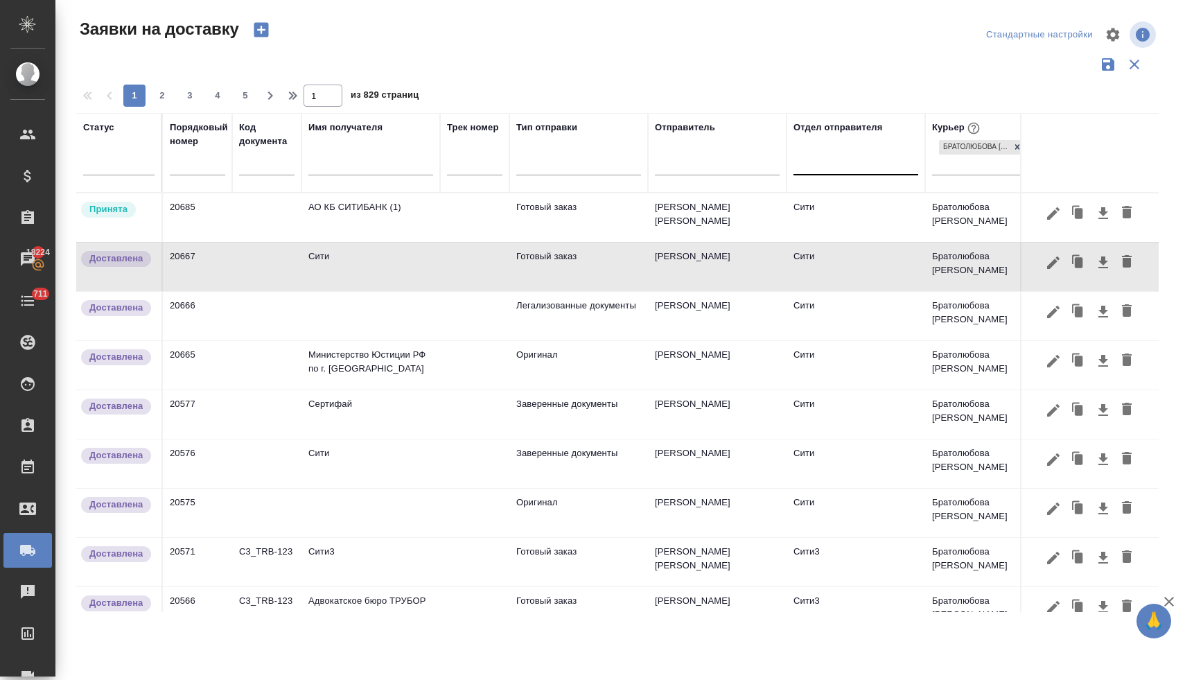
click at [349, 263] on td "Сити" at bounding box center [371, 267] width 139 height 49
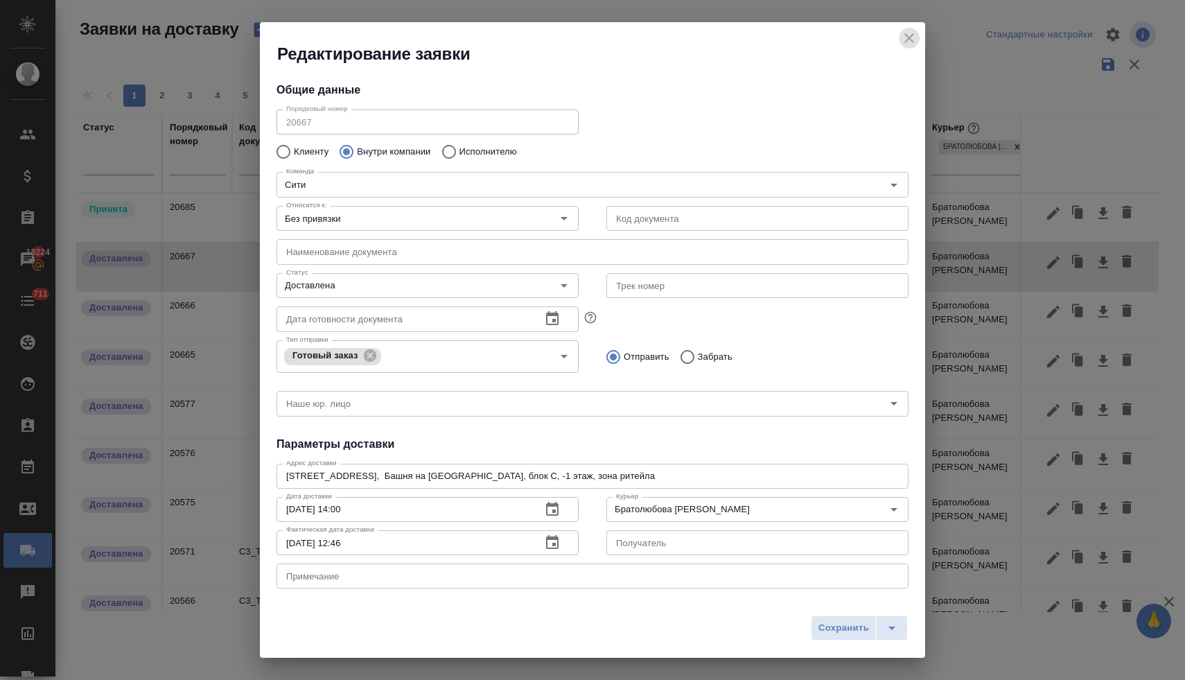
click at [910, 38] on icon "close" at bounding box center [910, 38] width 10 height 10
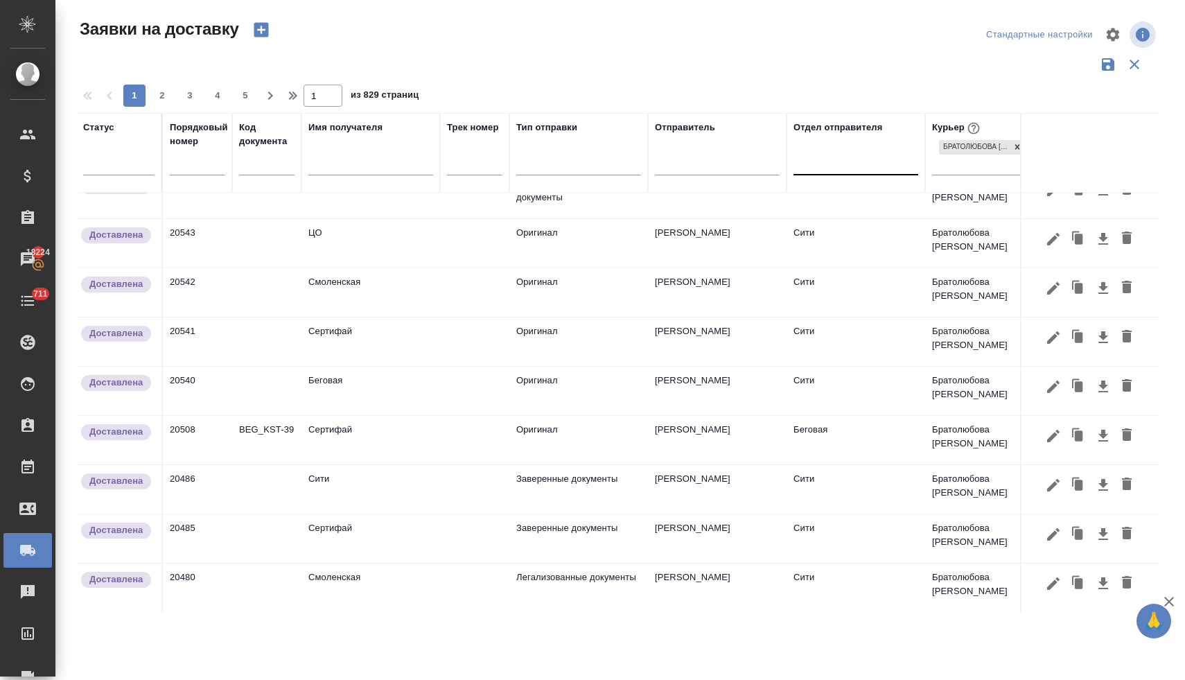
scroll to position [821, 0]
click at [338, 569] on td "Смоленская" at bounding box center [371, 587] width 139 height 49
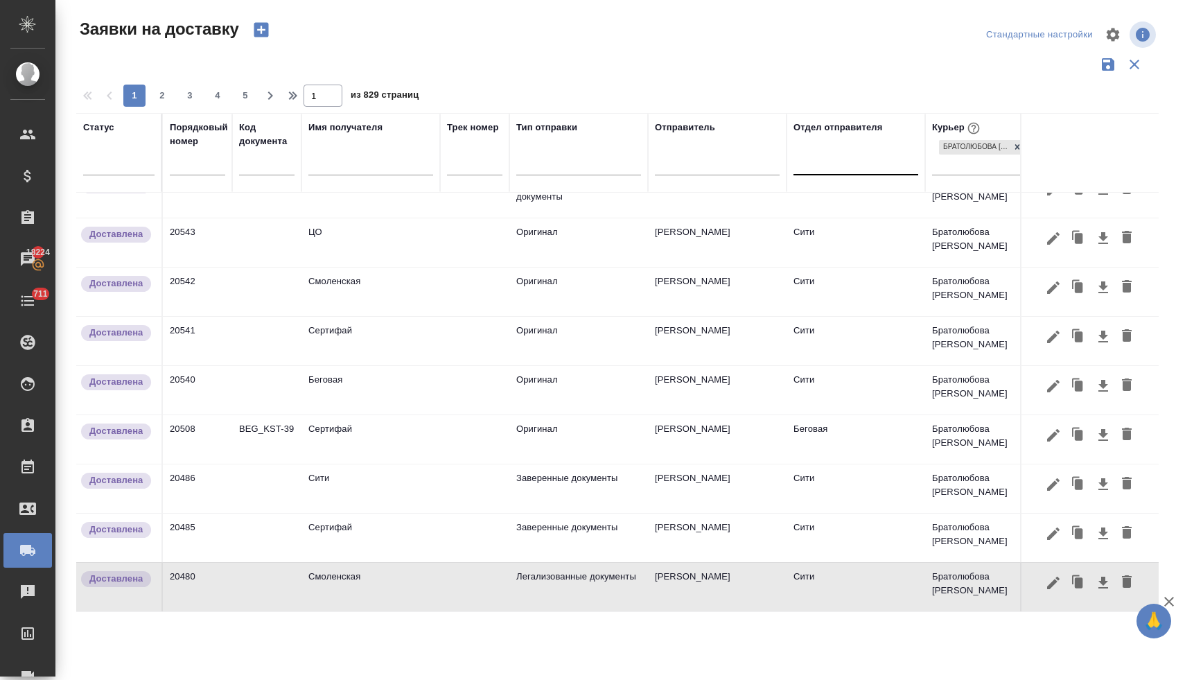
click at [338, 569] on td "Смоленская" at bounding box center [371, 587] width 139 height 49
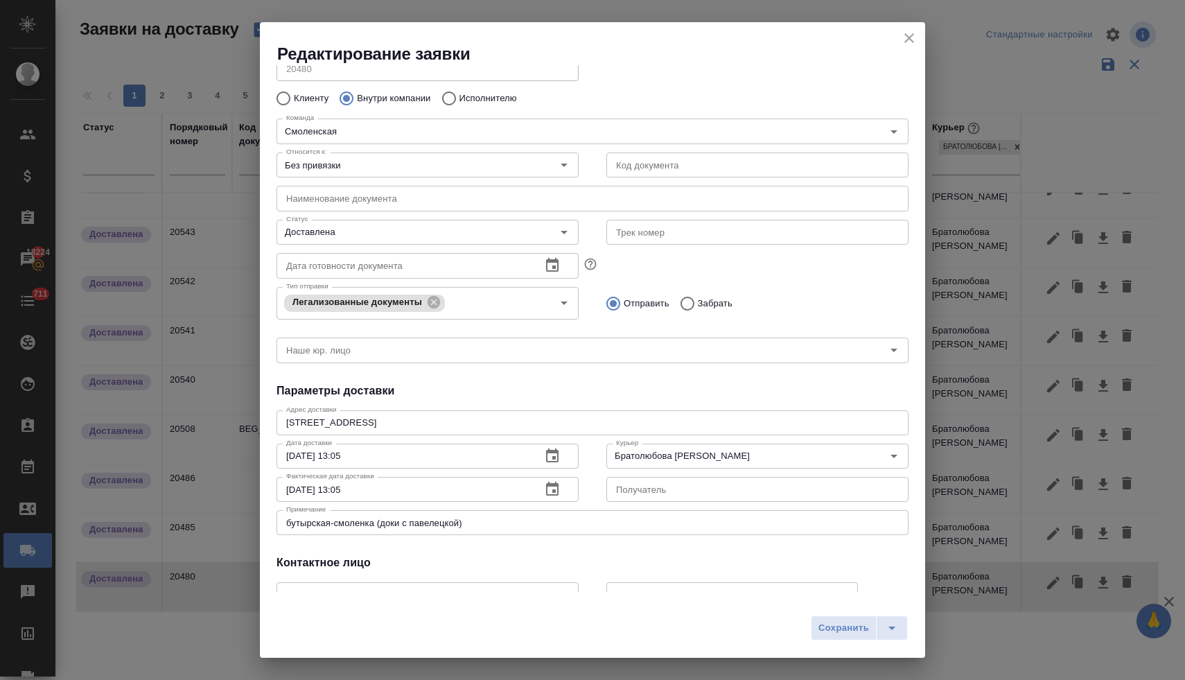
scroll to position [0, 0]
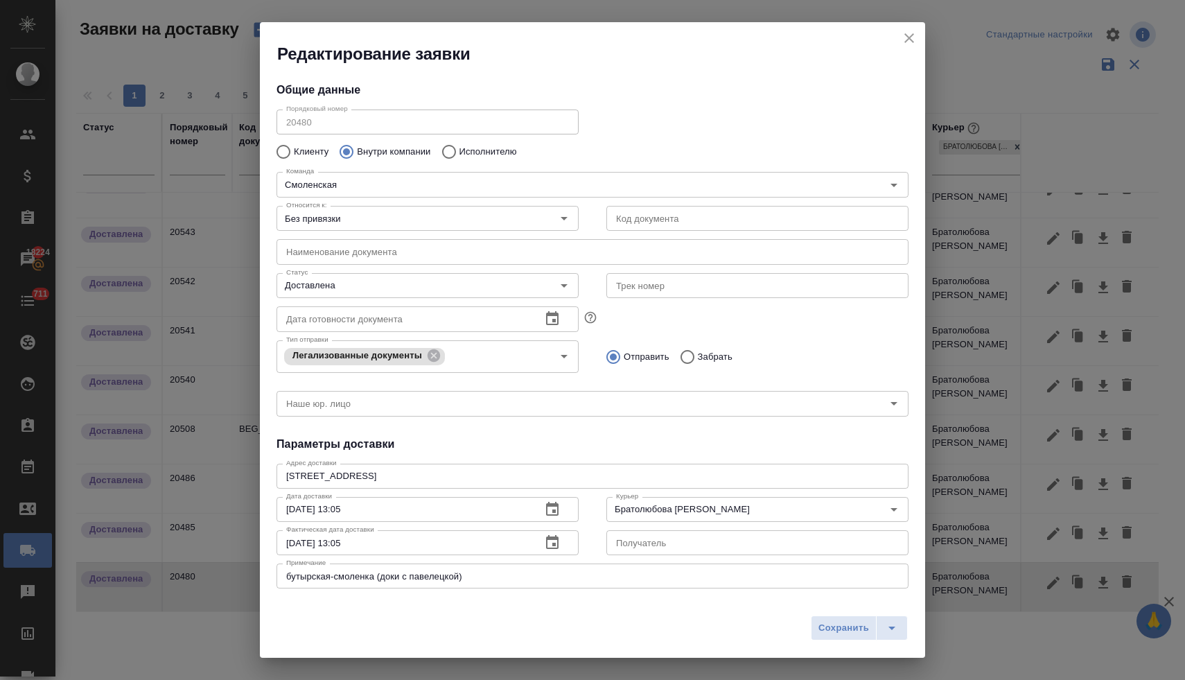
click at [907, 36] on icon "close" at bounding box center [910, 38] width 10 height 10
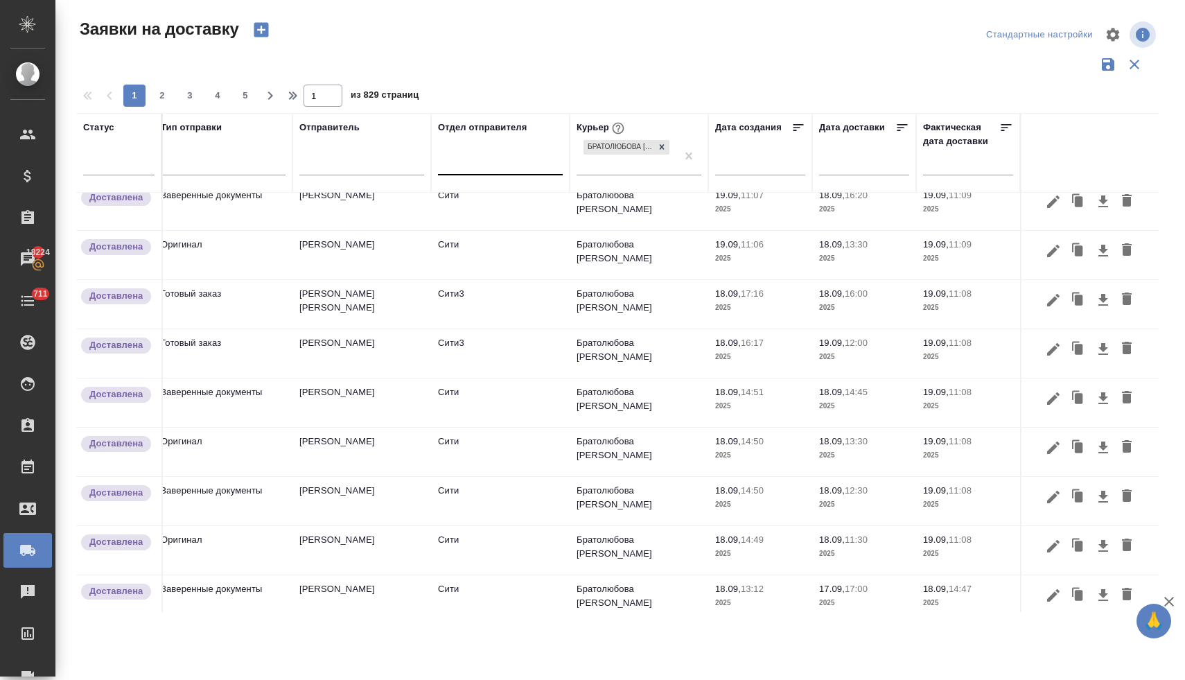
scroll to position [270, 366]
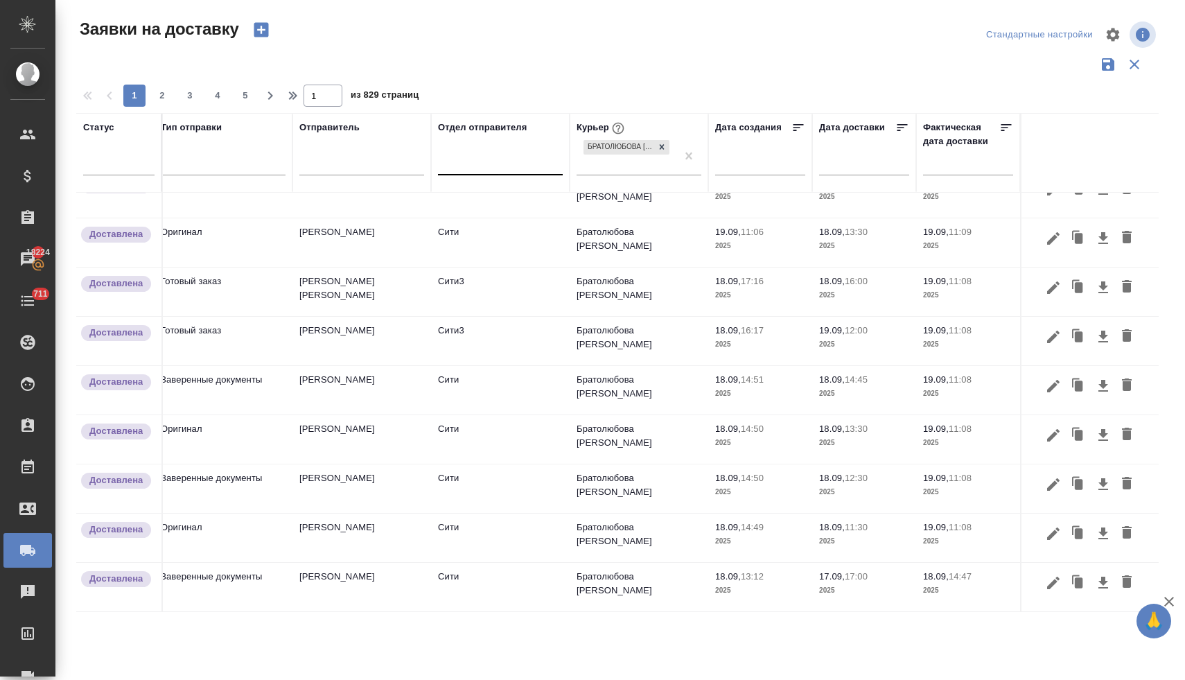
click at [898, 125] on icon at bounding box center [903, 127] width 10 height 7
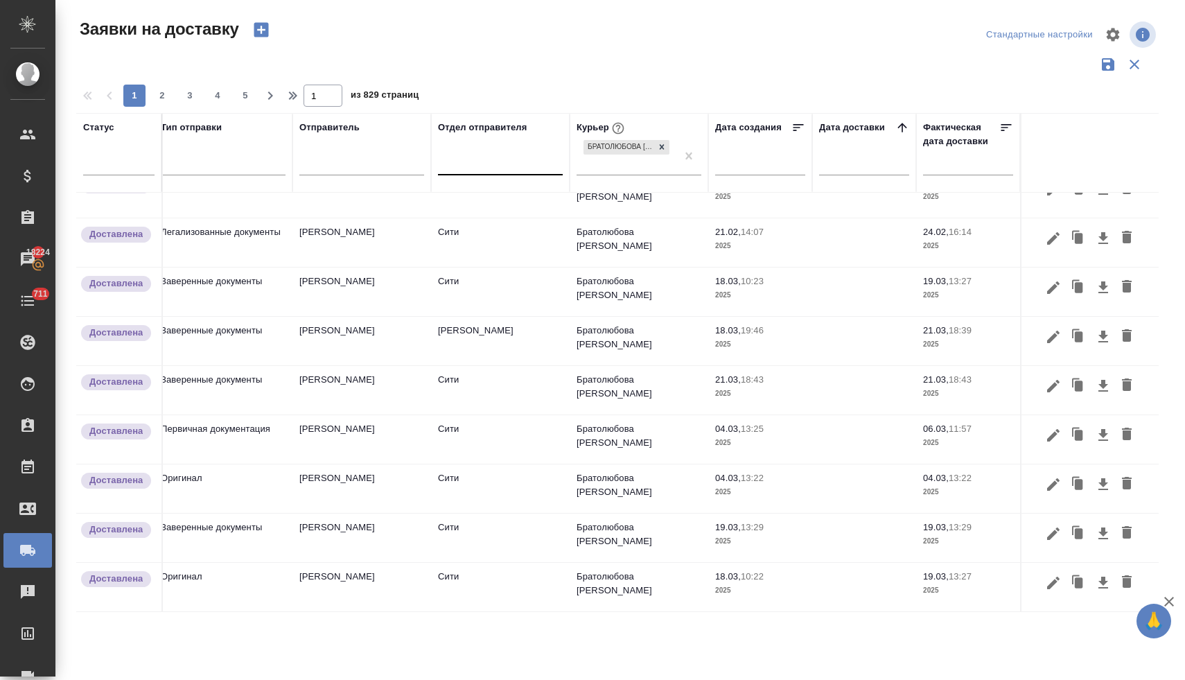
click at [896, 128] on icon at bounding box center [903, 128] width 14 height 14
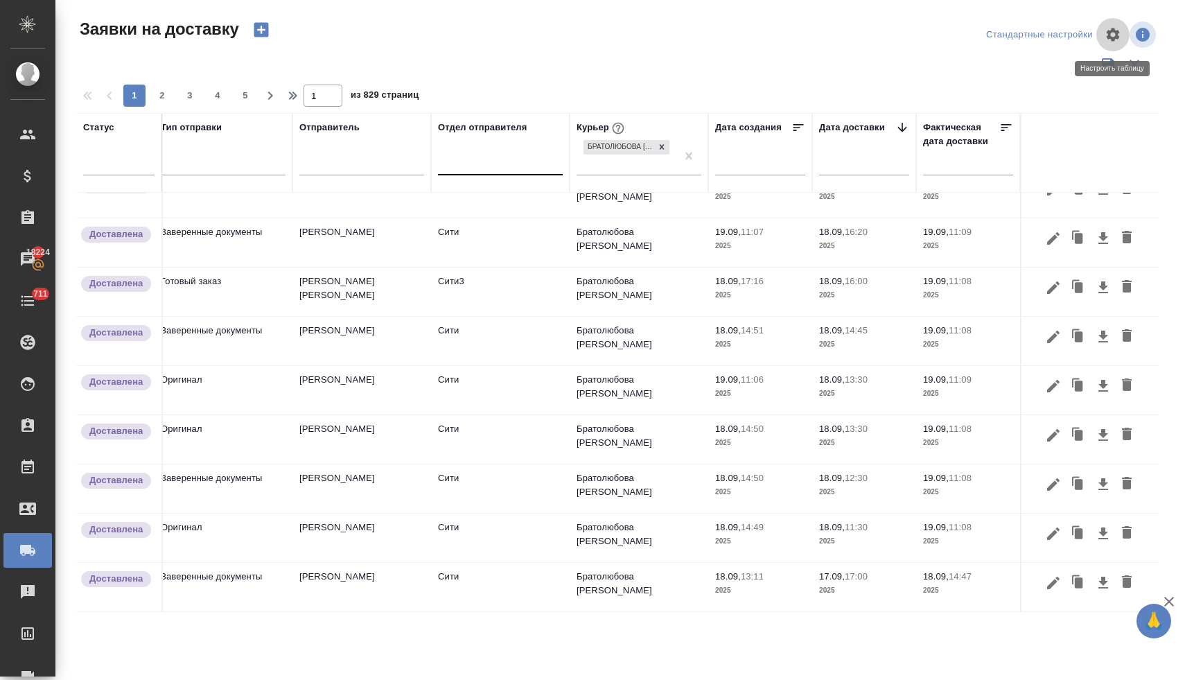
click at [1111, 36] on icon "button" at bounding box center [1113, 34] width 13 height 13
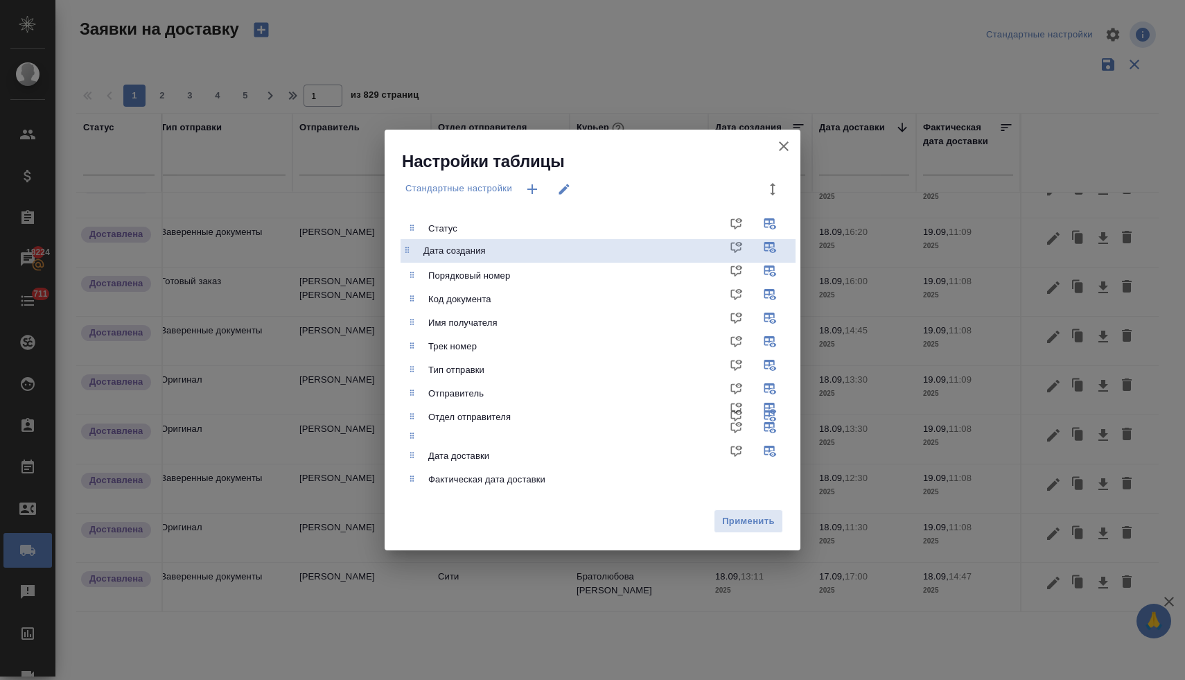
drag, startPoint x: 414, startPoint y: 436, endPoint x: 408, endPoint y: 251, distance: 185.2
click at [408, 251] on ul "Статус Порядковый номер Код документа Имя получателя Трек номер Тип отправки От…" at bounding box center [602, 354] width 395 height 286
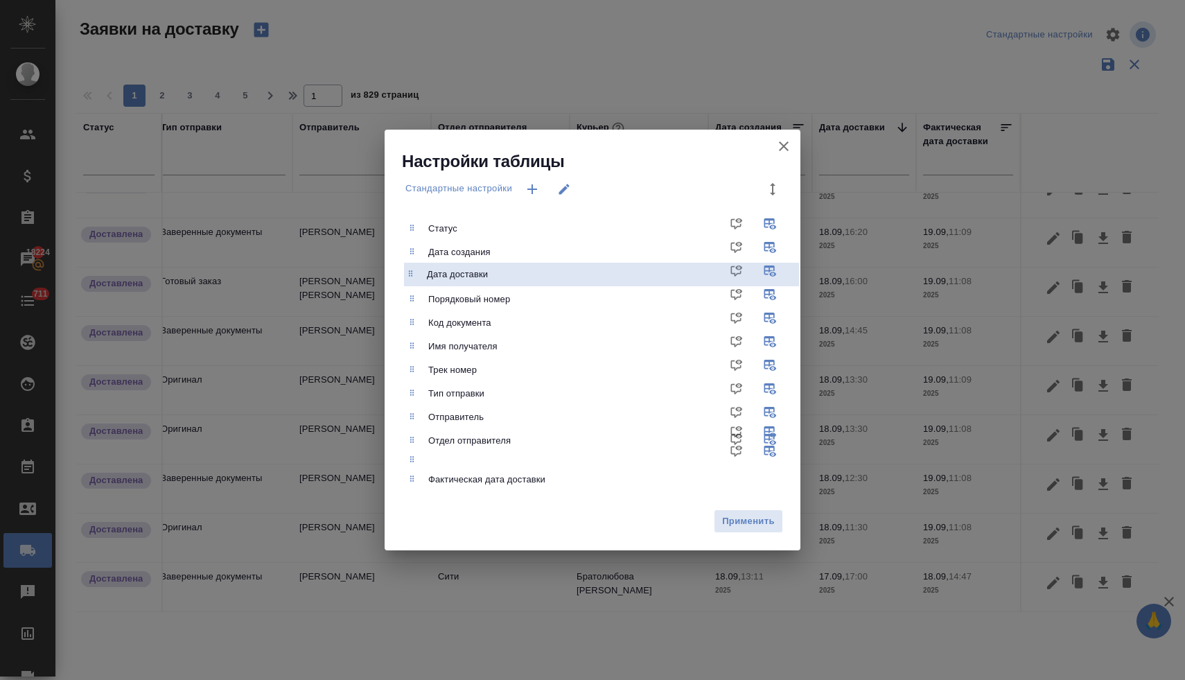
drag, startPoint x: 413, startPoint y: 457, endPoint x: 411, endPoint y: 270, distance: 187.2
click at [411, 270] on ul "Статус Дата создания Порядковый номер Код документа Имя получателя Трек номер Т…" at bounding box center [602, 354] width 395 height 286
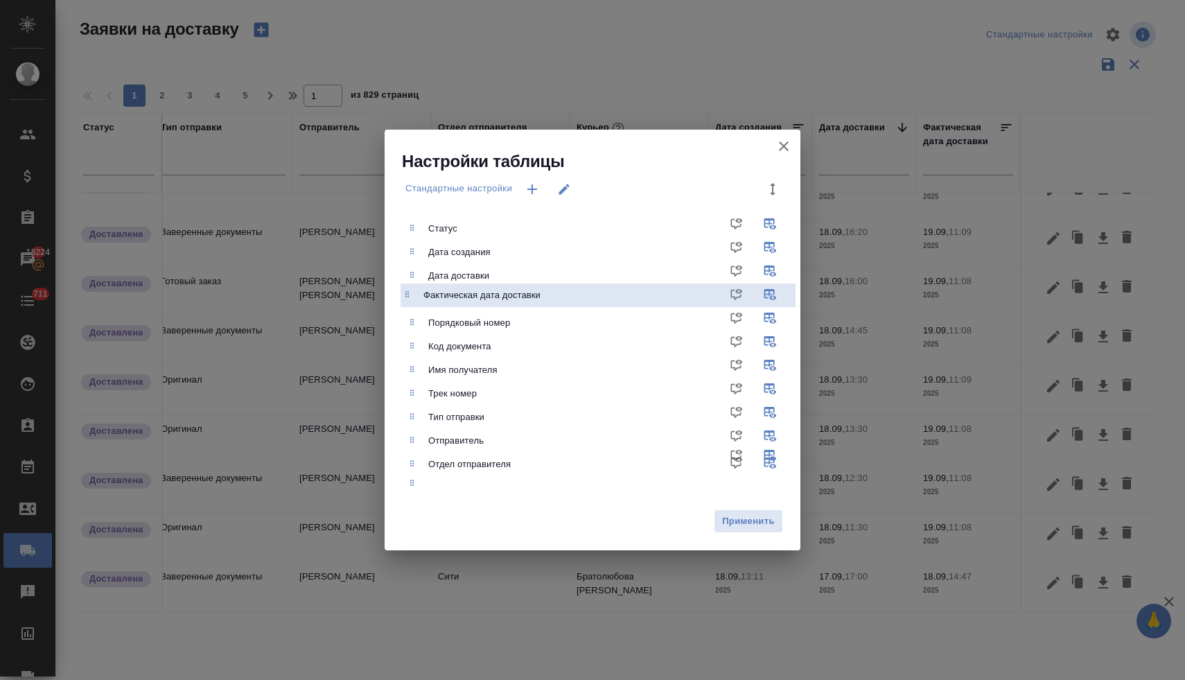
drag, startPoint x: 414, startPoint y: 482, endPoint x: 410, endPoint y: 294, distance: 187.9
click at [410, 294] on ul "Статус Дата создания Дата доставки Порядковый номер Код документа Имя получател…" at bounding box center [602, 354] width 395 height 286
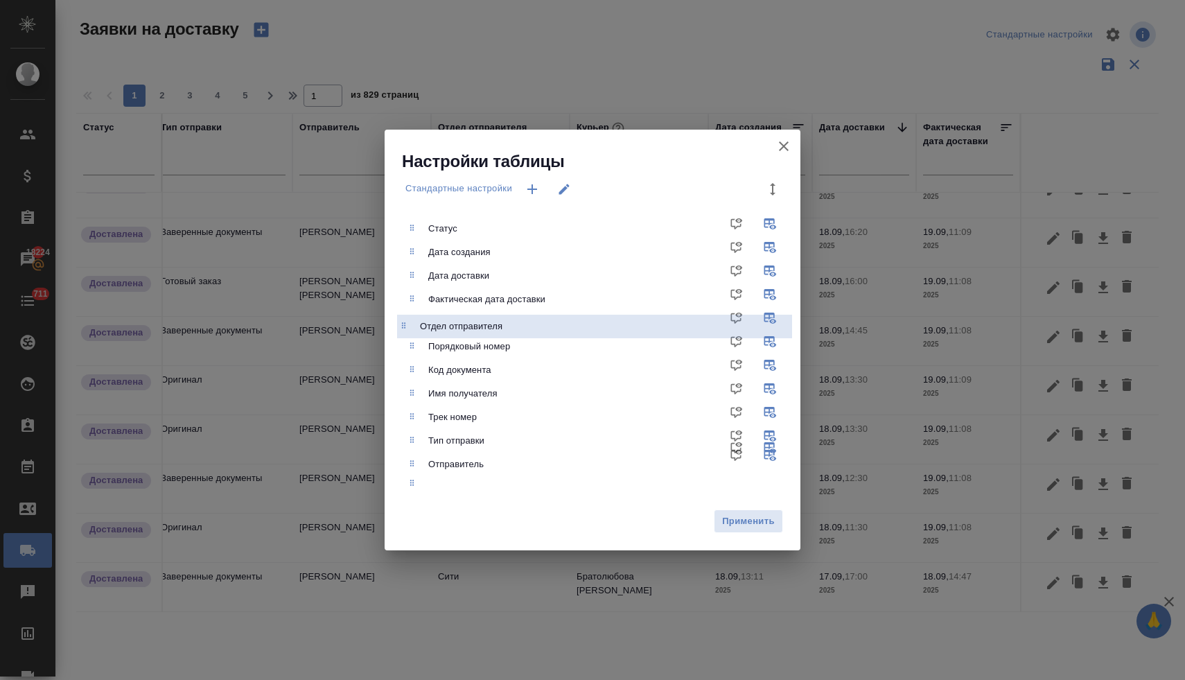
drag, startPoint x: 417, startPoint y: 469, endPoint x: 409, endPoint y: 327, distance: 141.6
click at [409, 327] on ul "Статус Дата создания Дата доставки Фактическая дата доставки Порядковый номер К…" at bounding box center [602, 354] width 395 height 286
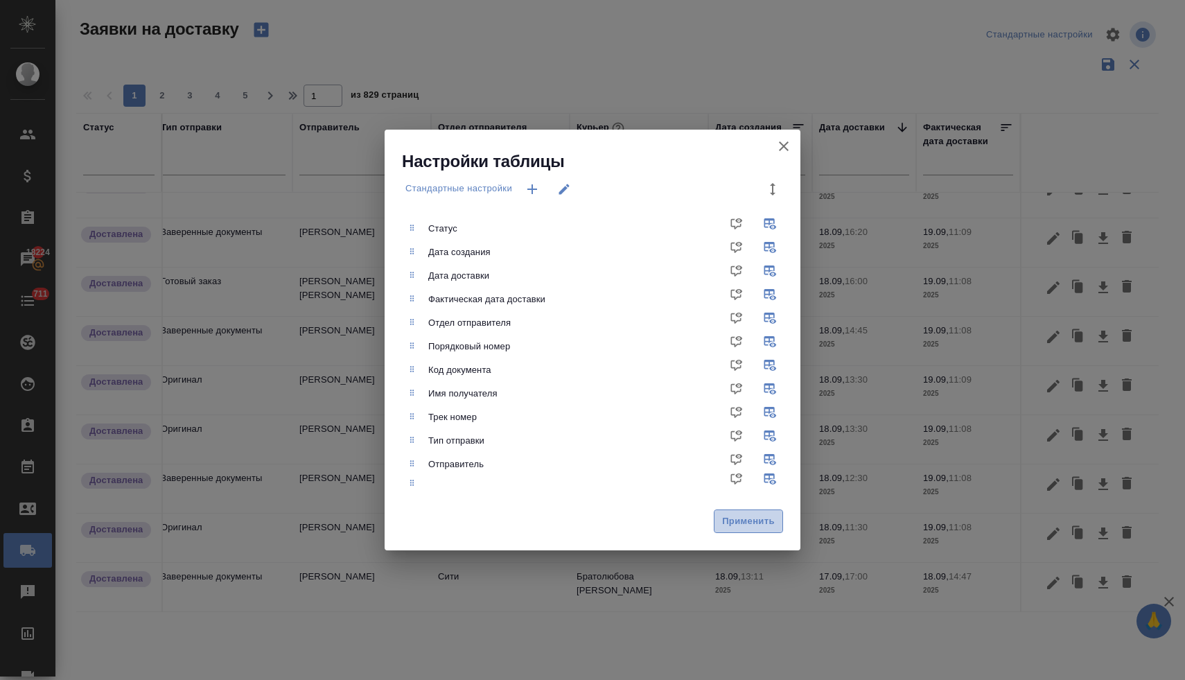
click at [744, 525] on span "Применить" at bounding box center [749, 522] width 54 height 16
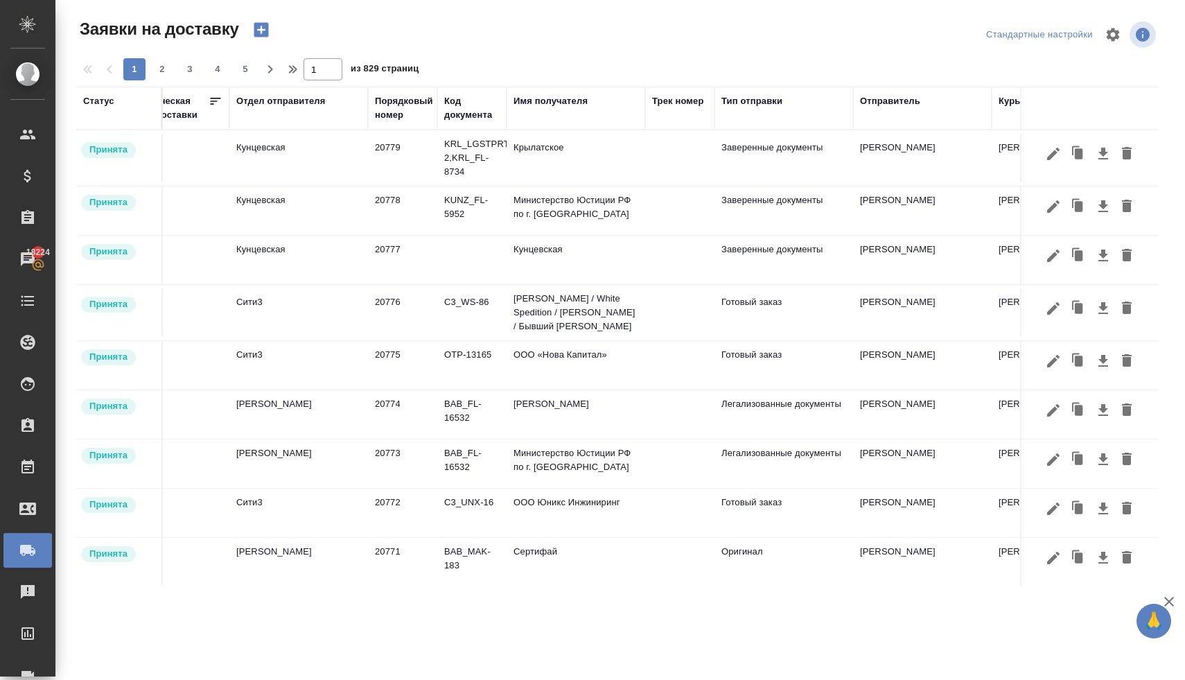
scroll to position [0, 268]
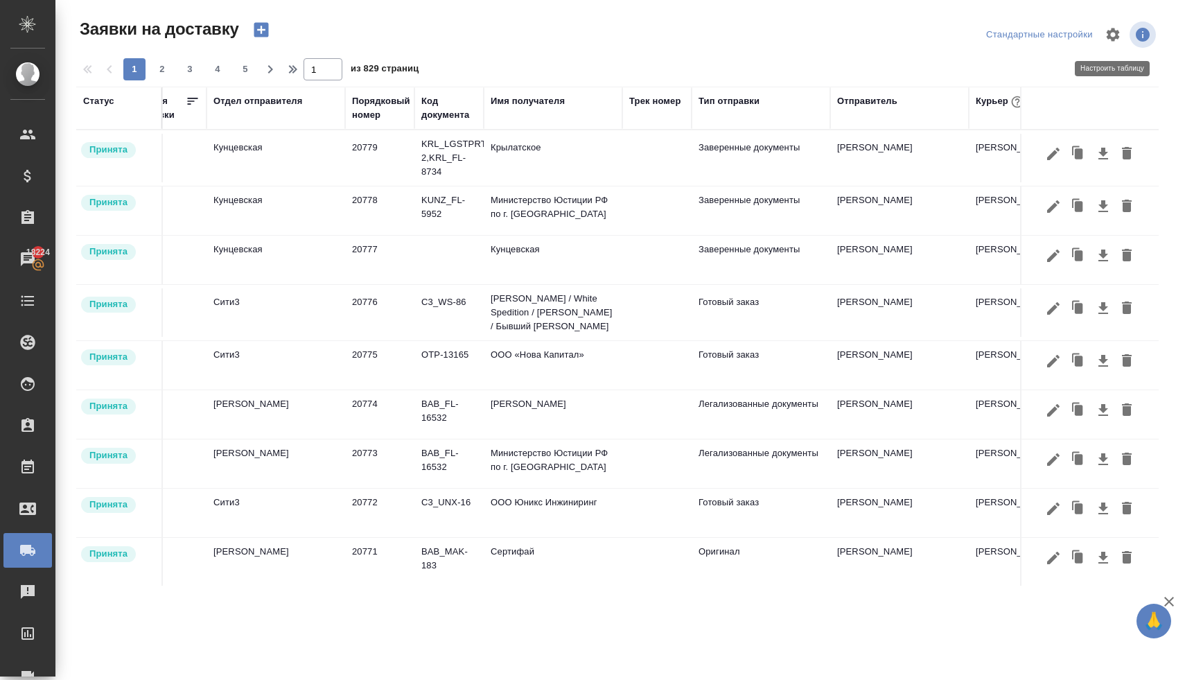
click at [1110, 32] on icon "button" at bounding box center [1113, 34] width 13 height 13
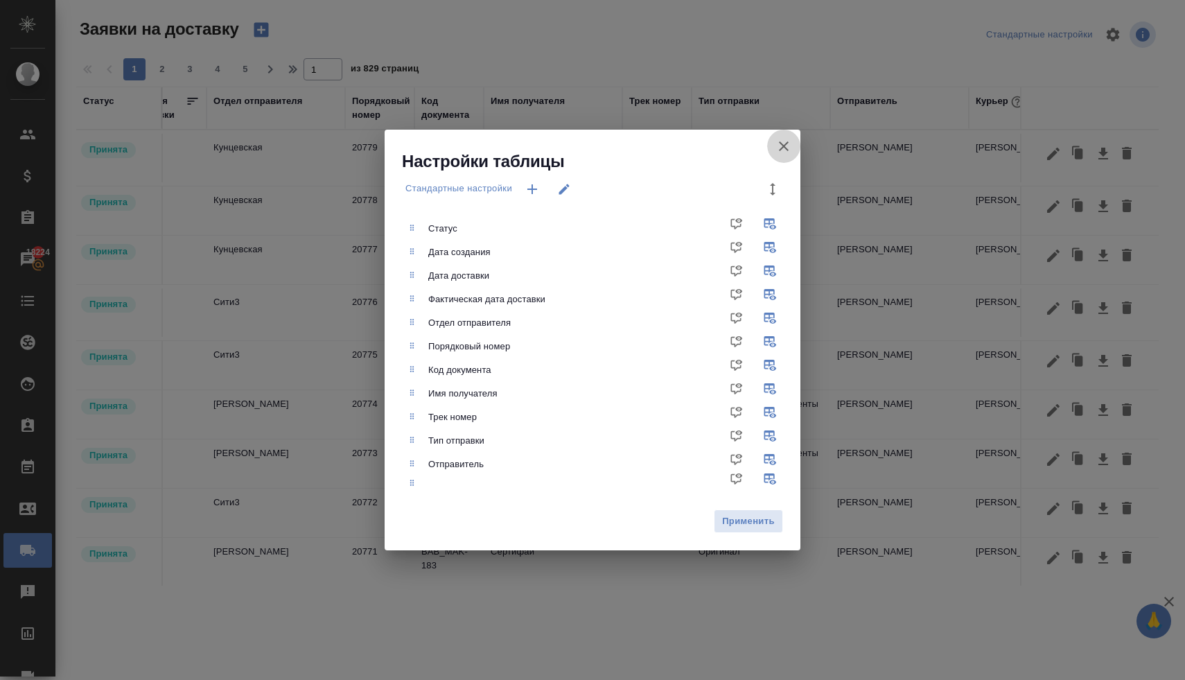
click at [782, 146] on icon "button" at bounding box center [784, 146] width 17 height 17
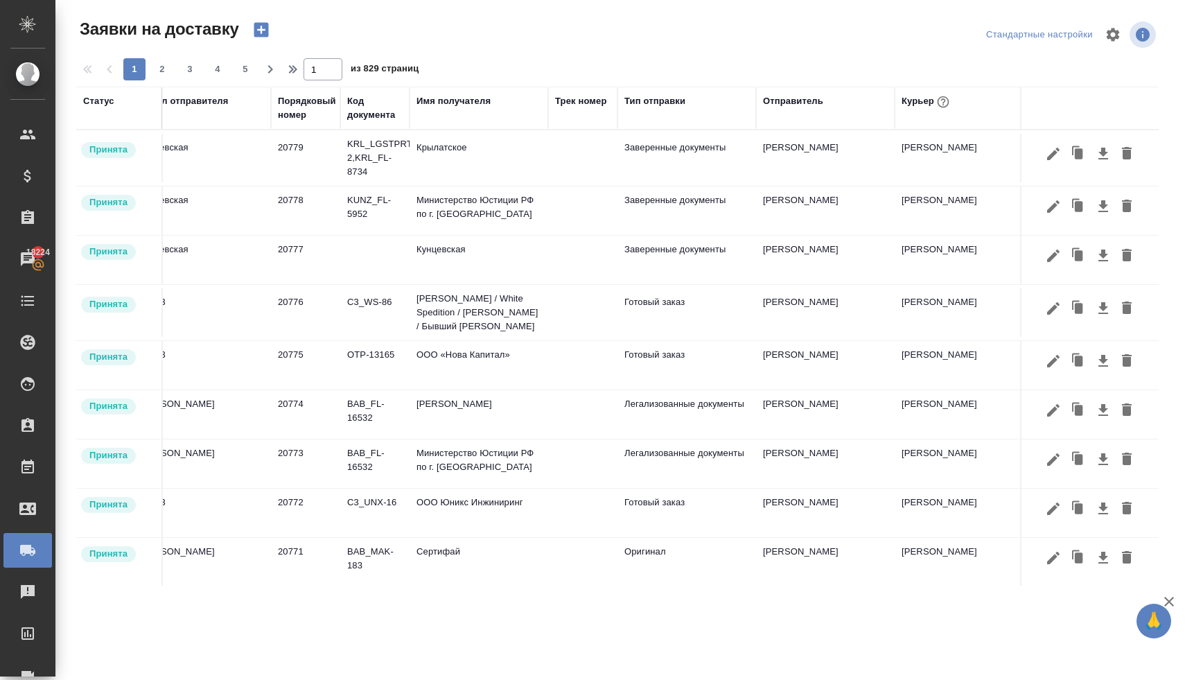
scroll to position [0, 366]
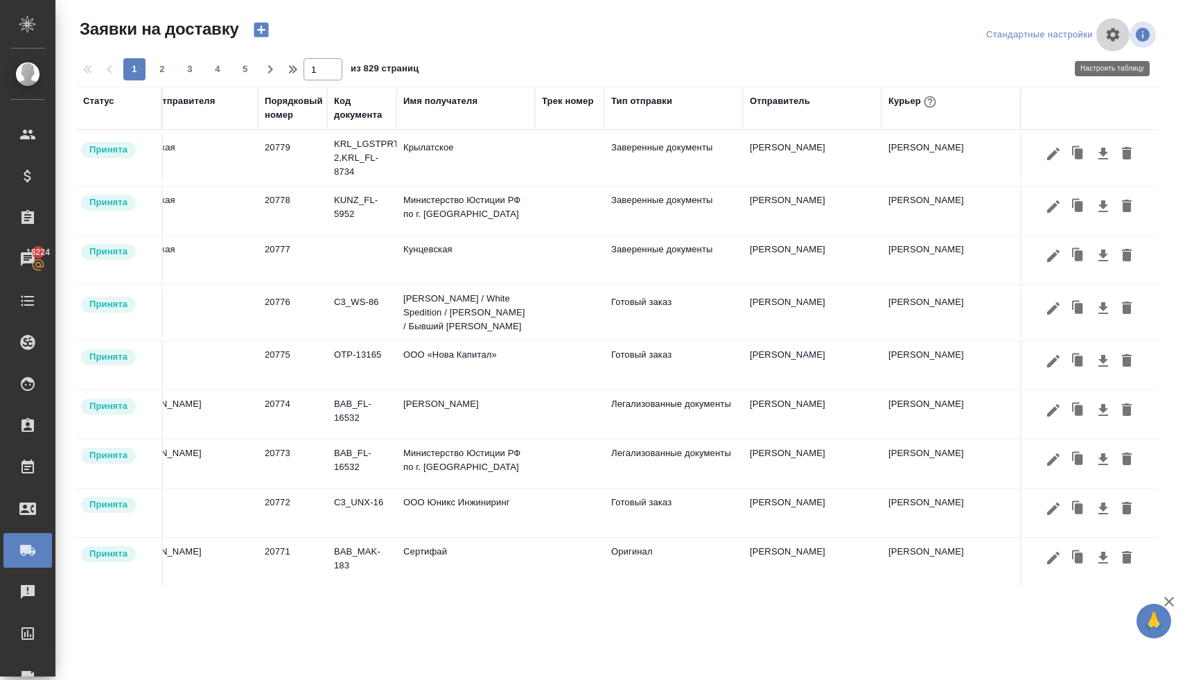
click at [1113, 37] on icon "button" at bounding box center [1113, 34] width 13 height 13
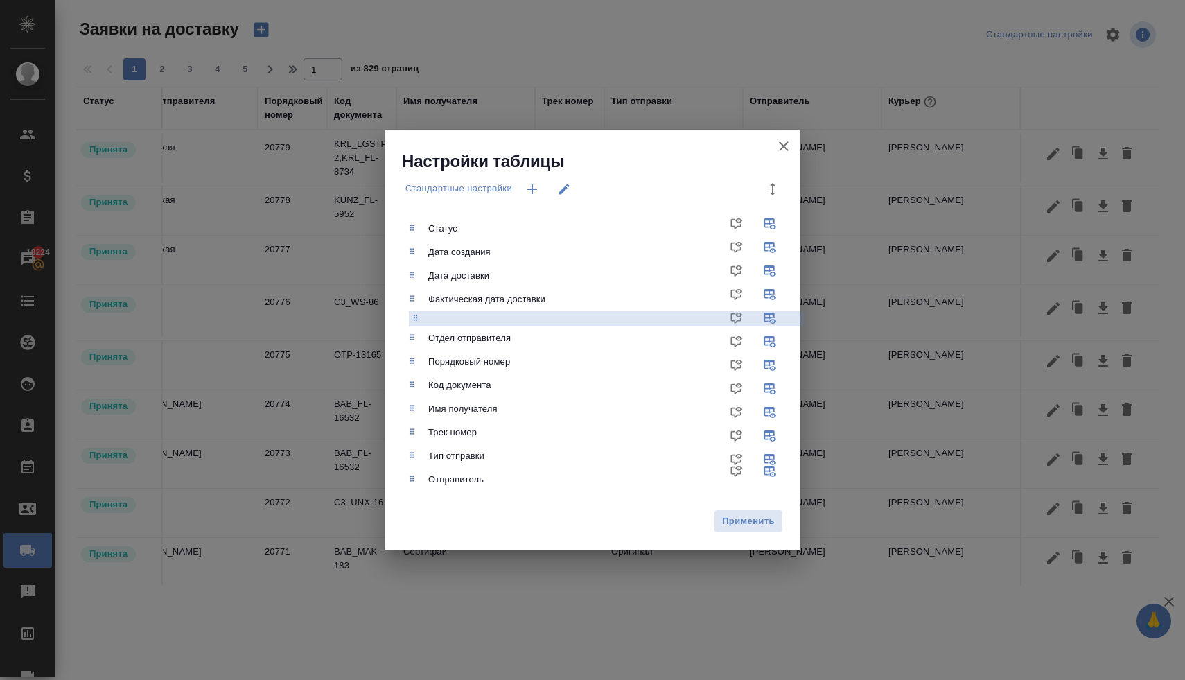
drag, startPoint x: 412, startPoint y: 487, endPoint x: 417, endPoint y: 317, distance: 169.2
click at [417, 317] on ul "Статус Дата создания Дата доставки Фактическая дата доставки Отдел отправителя …" at bounding box center [602, 354] width 395 height 286
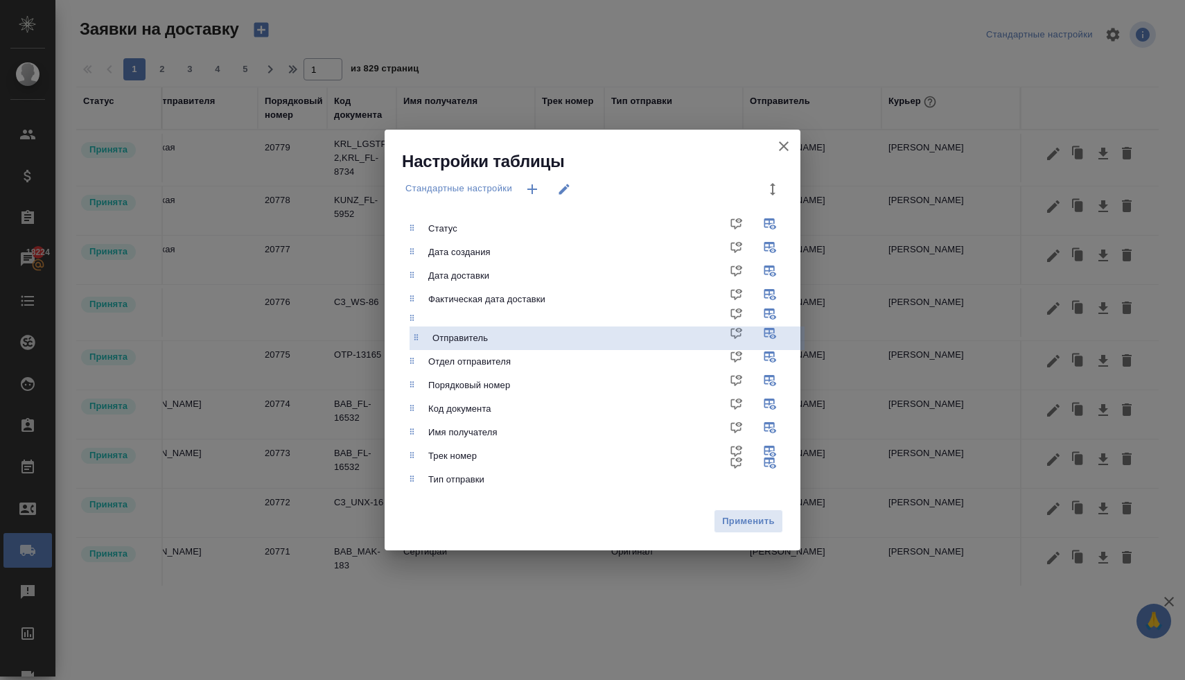
drag, startPoint x: 413, startPoint y: 482, endPoint x: 418, endPoint y: 338, distance: 145.0
click at [418, 338] on ul "Статус Дата создания Дата доставки Фактическая дата доставки Отдел отправителя …" at bounding box center [602, 354] width 395 height 286
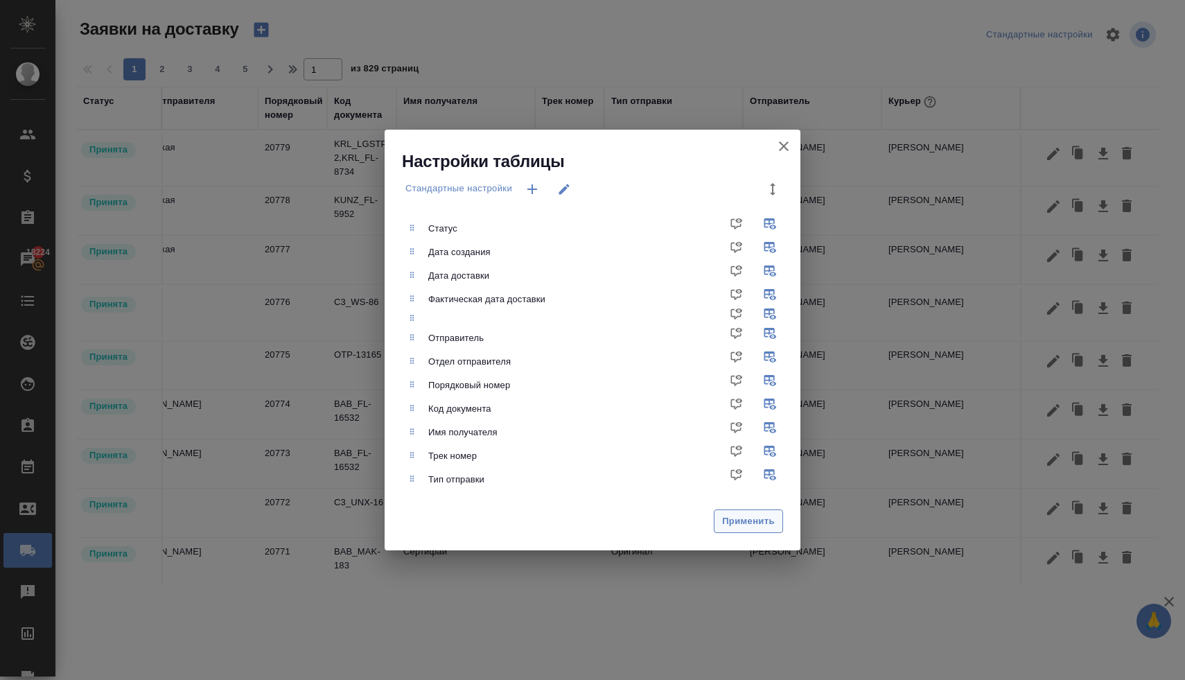
click at [726, 522] on span "Применить" at bounding box center [749, 522] width 54 height 16
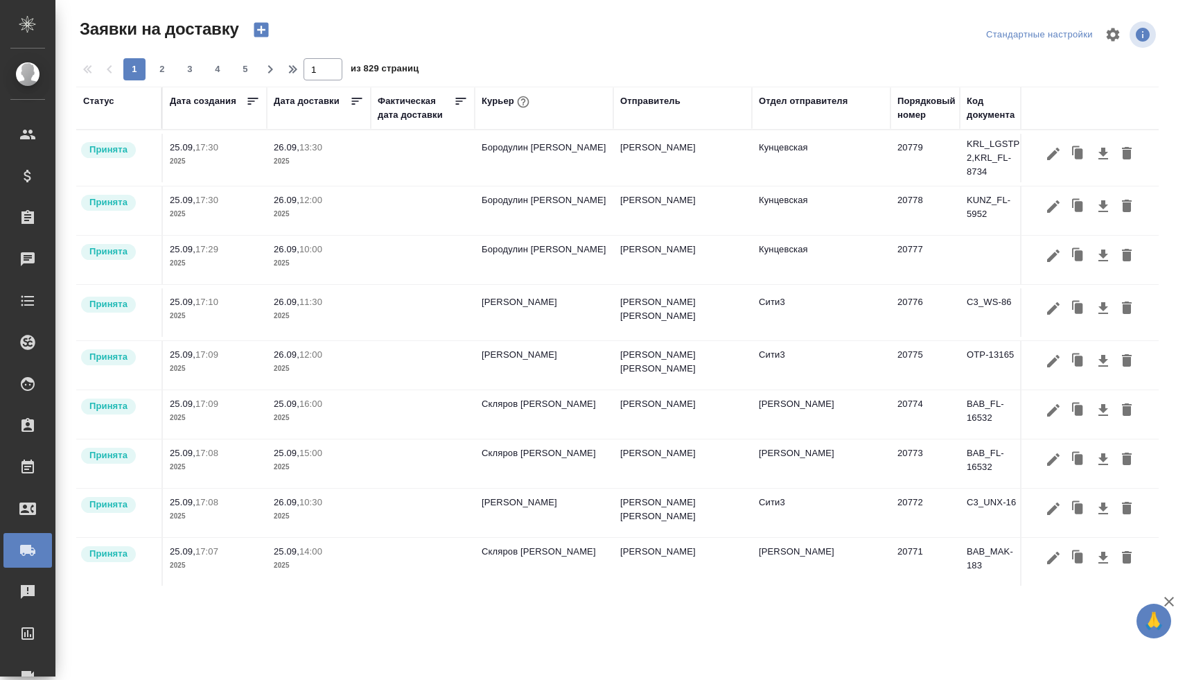
click at [500, 101] on div "Курьер" at bounding box center [507, 102] width 51 height 18
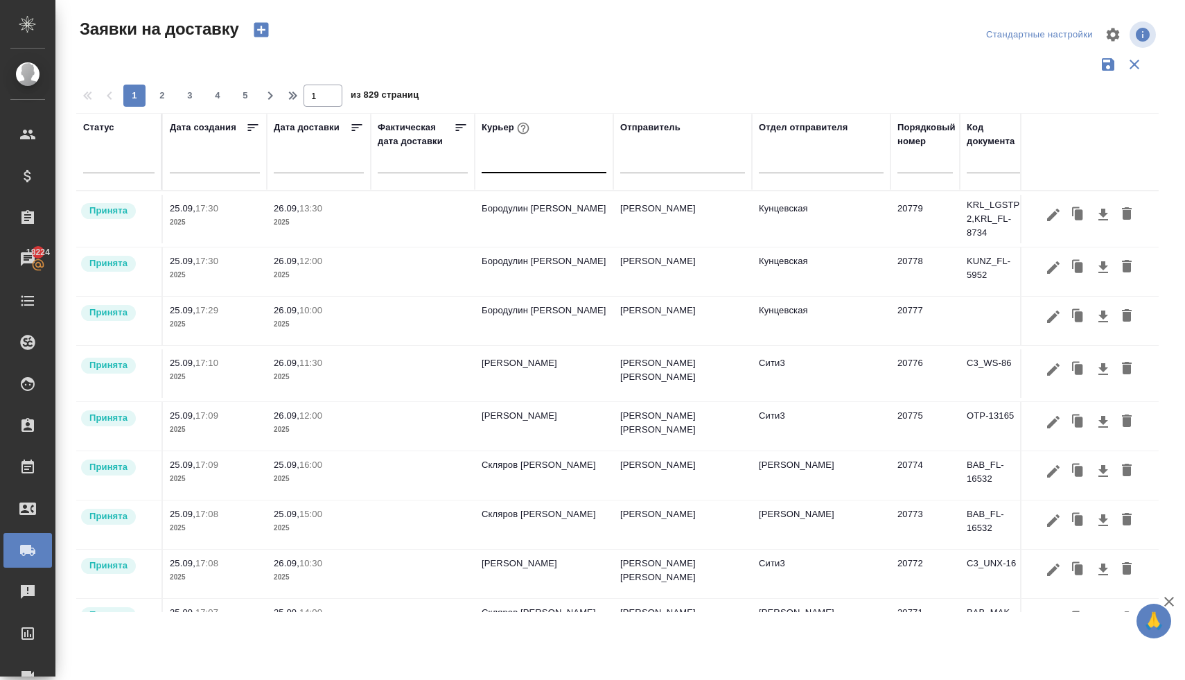
click at [495, 155] on div at bounding box center [544, 159] width 125 height 20
type input "ь"
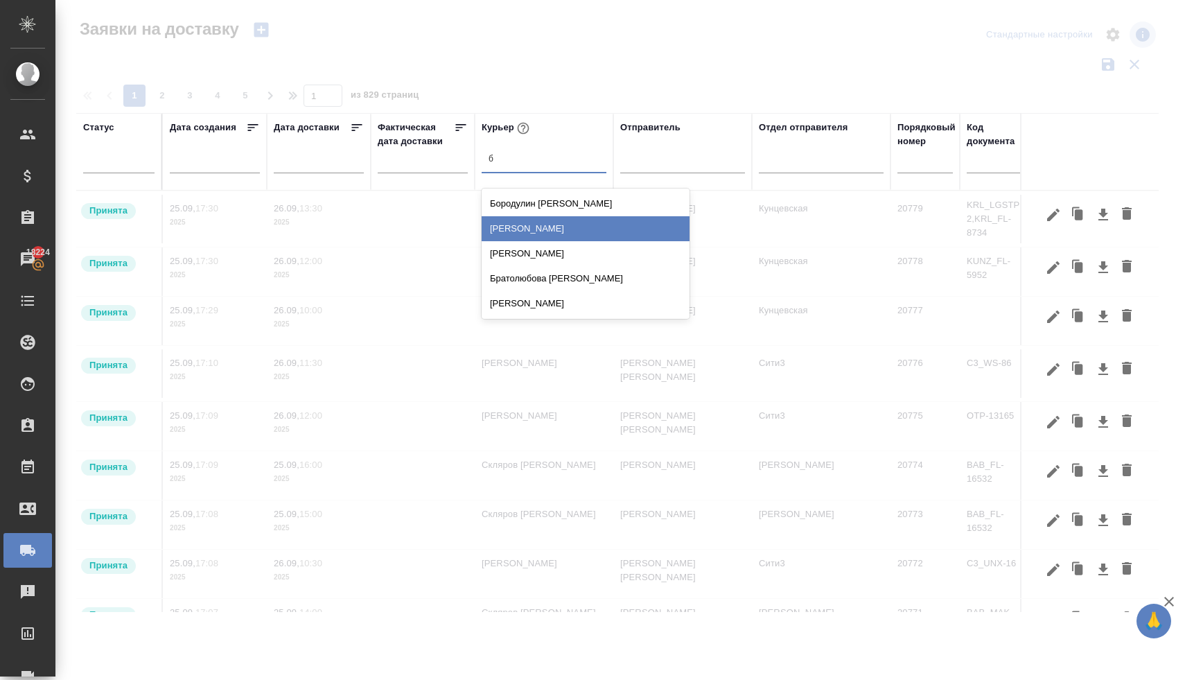
type input "бр"
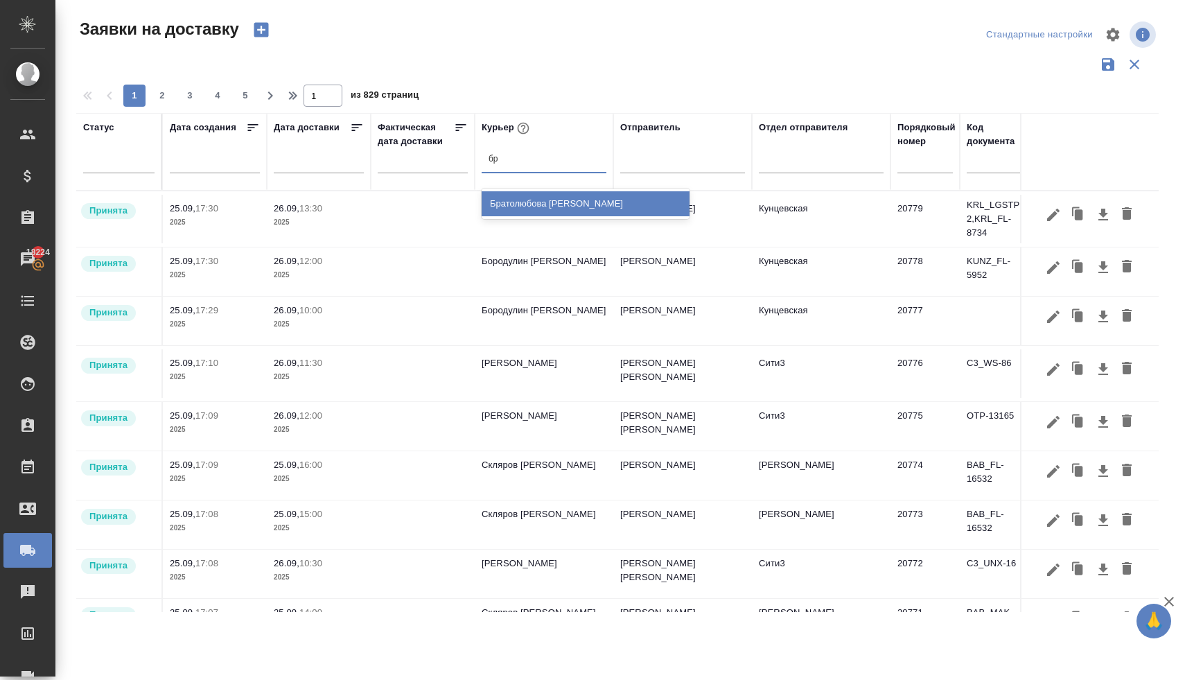
click at [516, 204] on div "Братолюбова [PERSON_NAME]" at bounding box center [586, 203] width 208 height 25
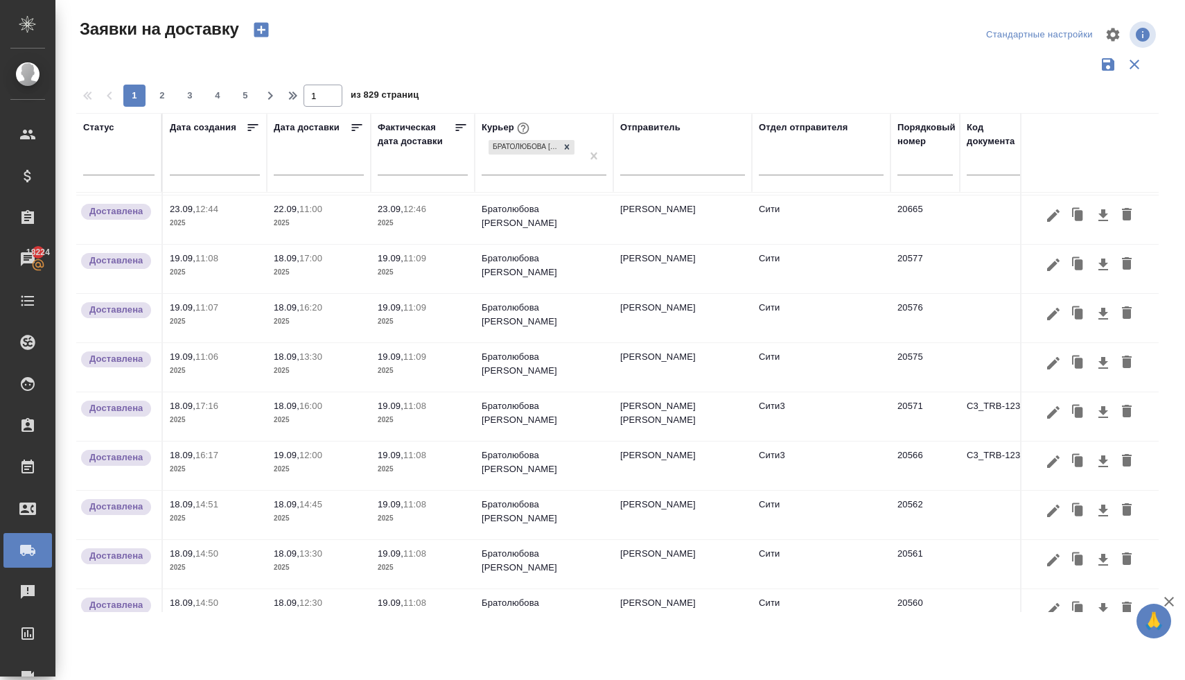
scroll to position [146, 0]
click at [1113, 37] on icon "button" at bounding box center [1113, 34] width 13 height 13
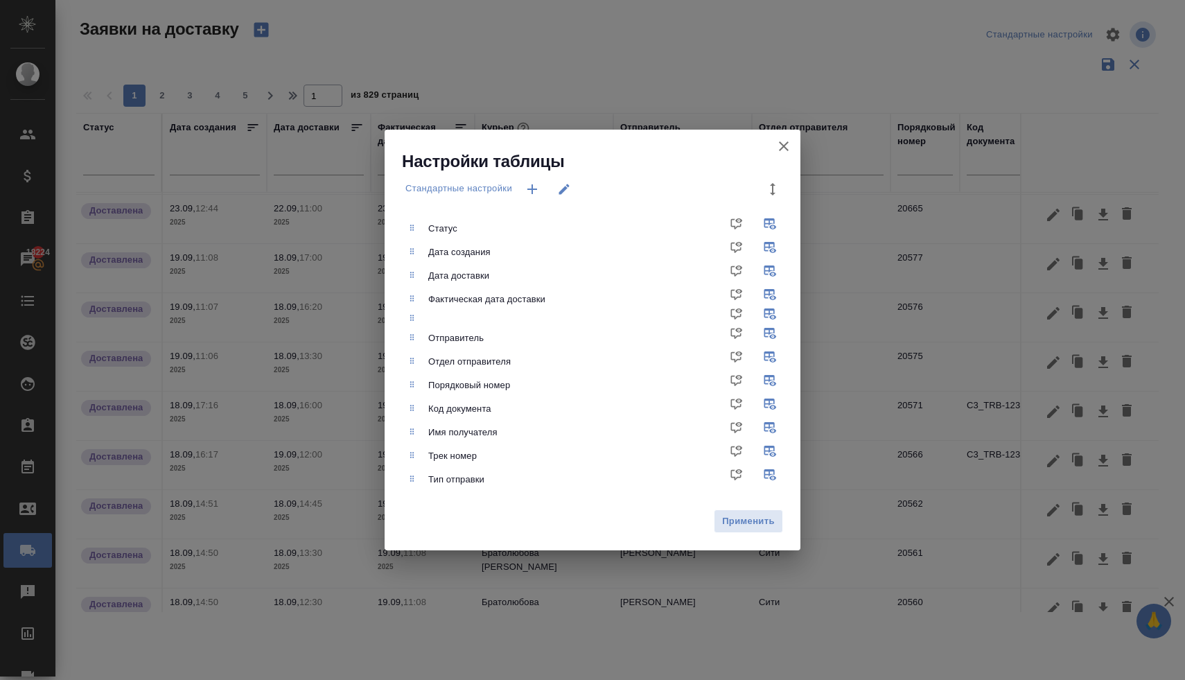
scroll to position [146, 0]
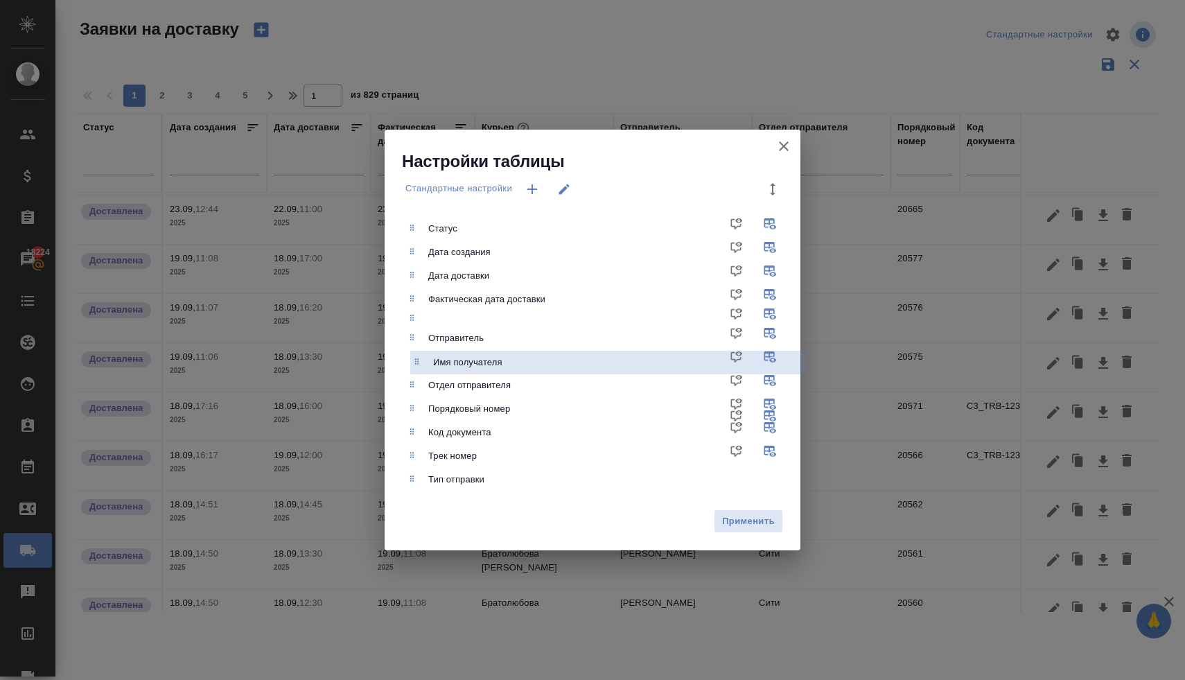
drag, startPoint x: 413, startPoint y: 437, endPoint x: 419, endPoint y: 363, distance: 73.7
click at [419, 363] on ul "Статус Дата создания Дата доставки Фактическая дата доставки Отправитель Отдел …" at bounding box center [602, 354] width 395 height 286
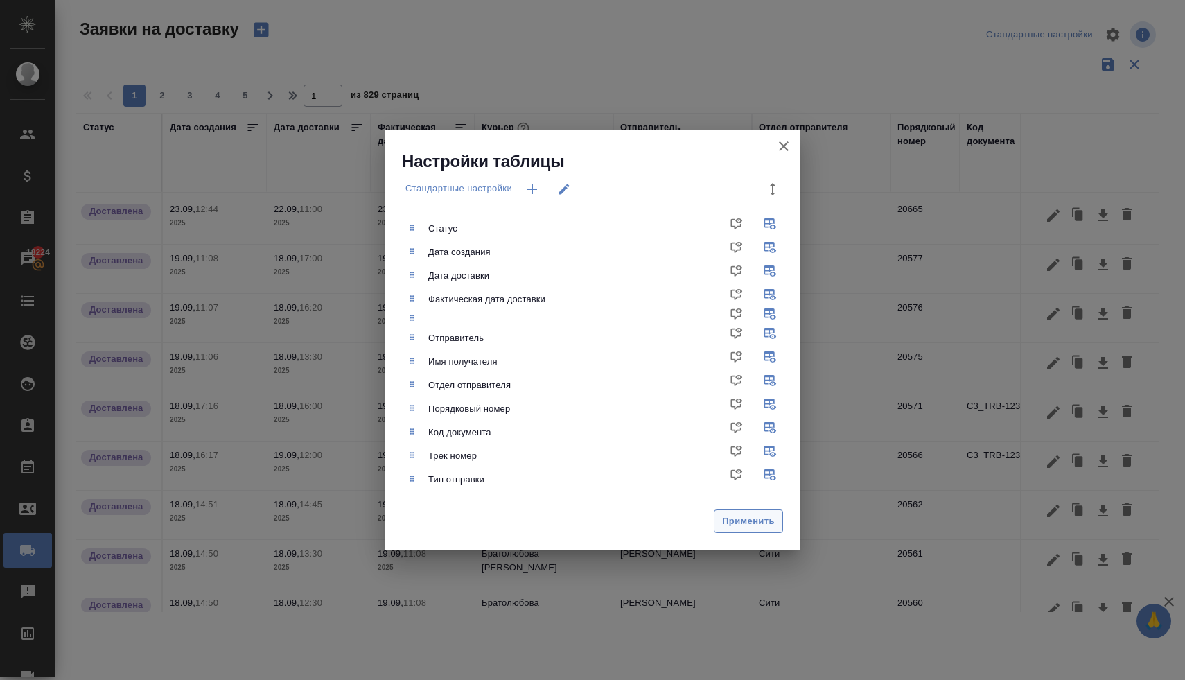
click at [738, 518] on span "Применить" at bounding box center [749, 522] width 54 height 16
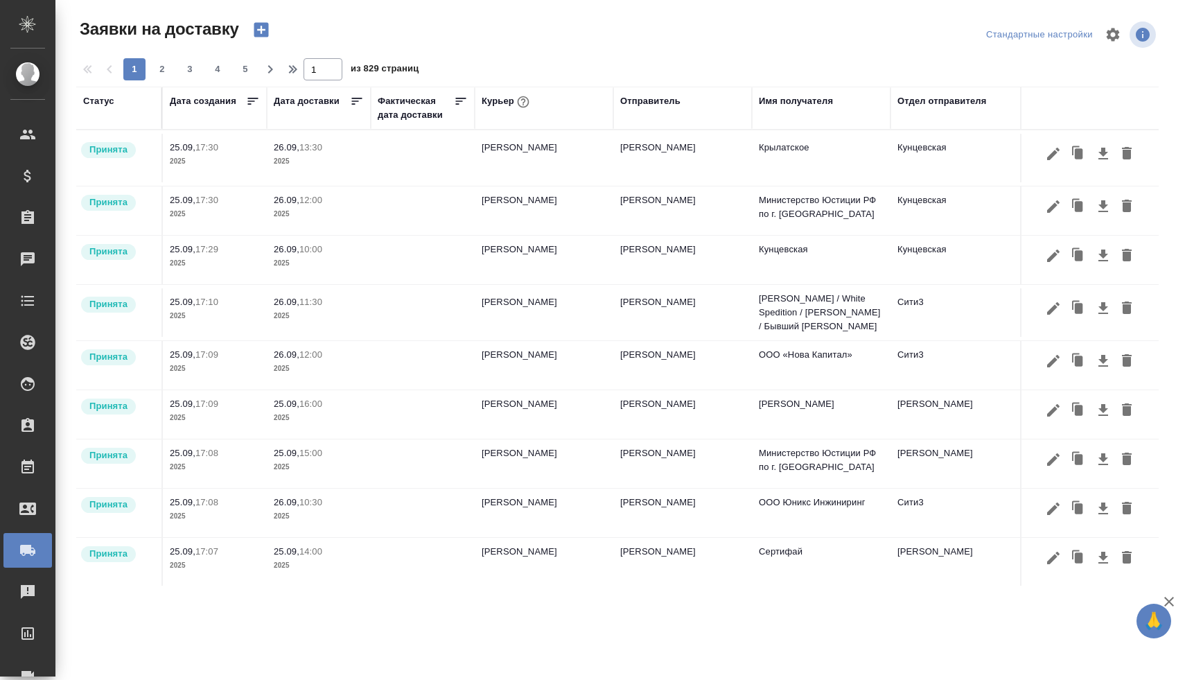
click at [505, 97] on div "Курьер" at bounding box center [507, 102] width 51 height 18
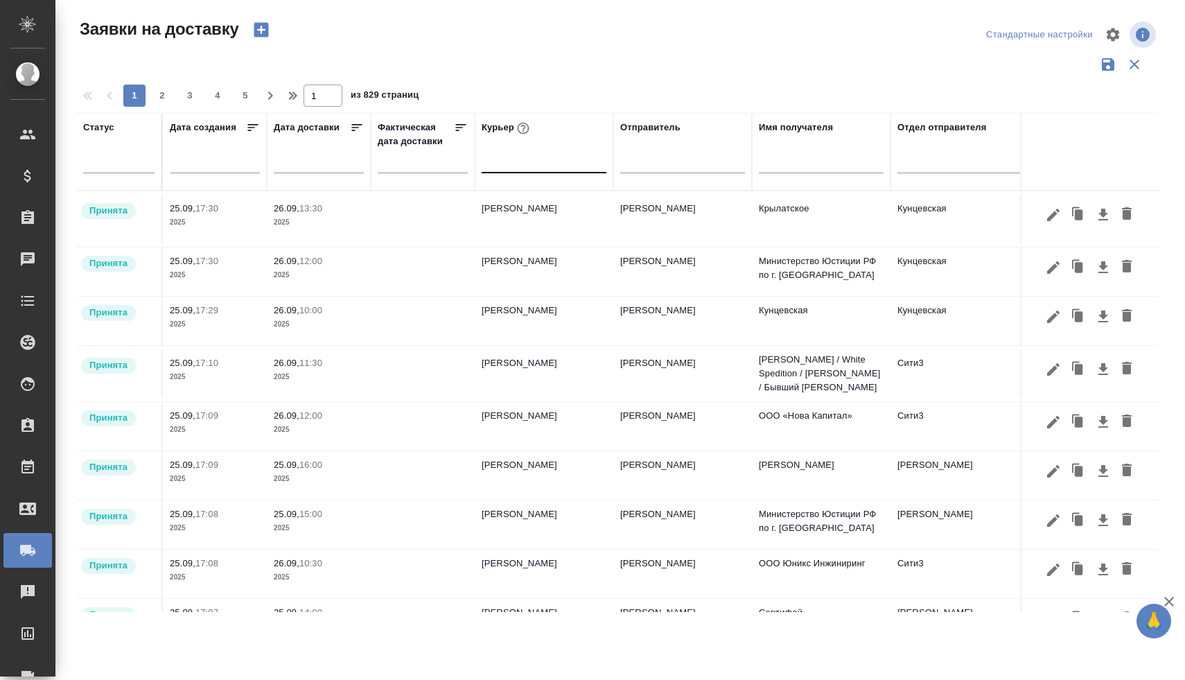
click at [500, 160] on div at bounding box center [544, 159] width 125 height 20
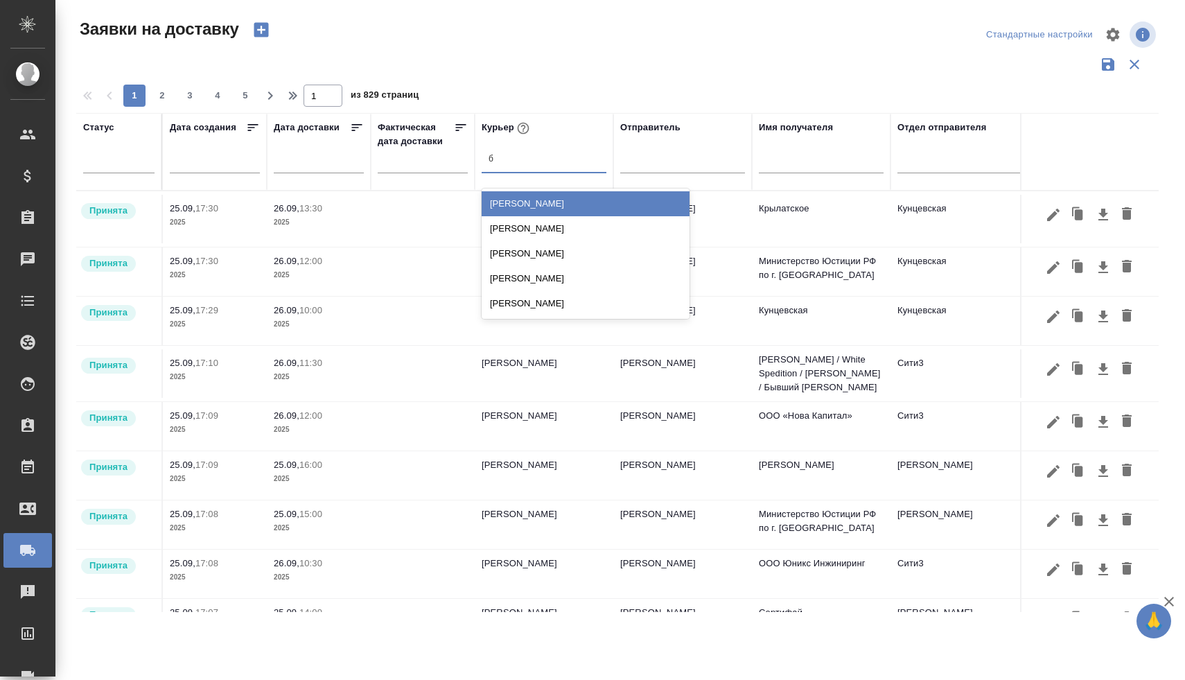
type input "бр"
click at [502, 201] on div "[PERSON_NAME]" at bounding box center [586, 203] width 208 height 25
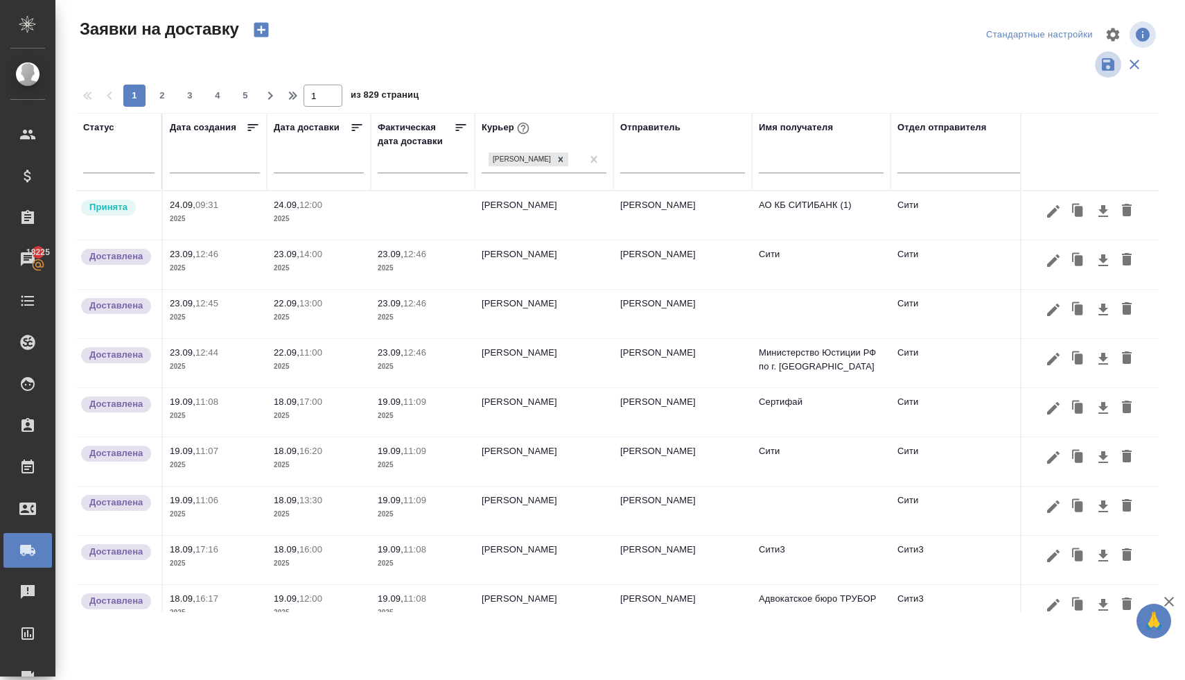
click at [1106, 66] on icon "button" at bounding box center [1108, 64] width 12 height 12
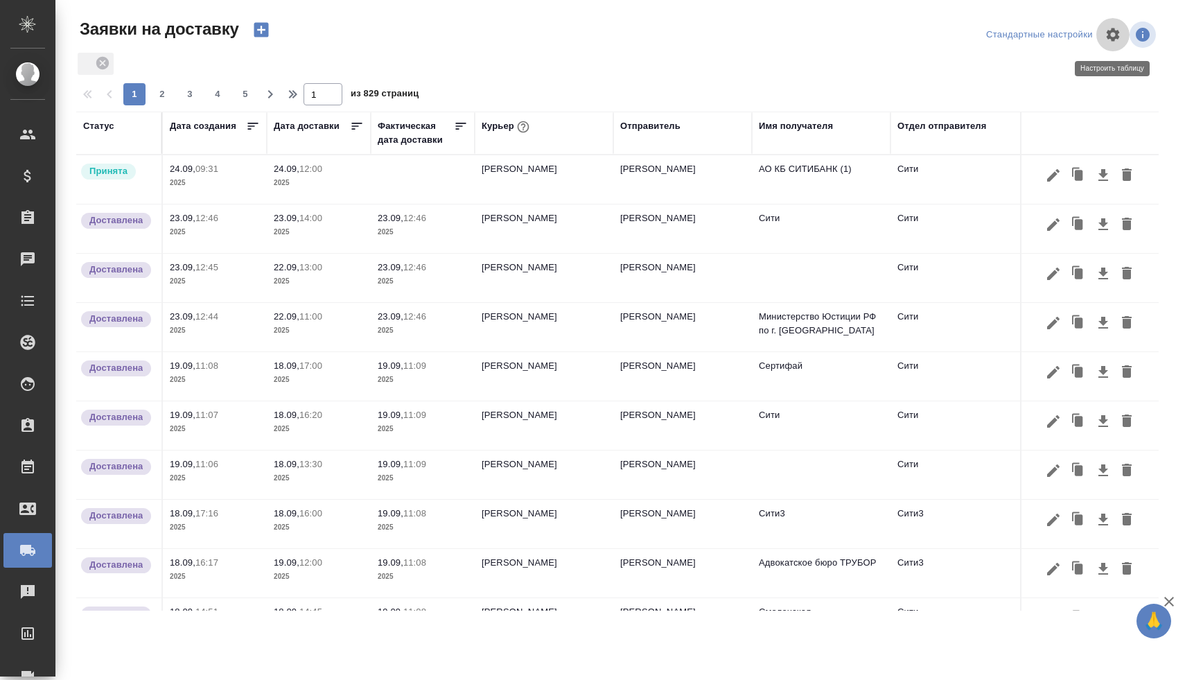
click at [1121, 36] on icon "button" at bounding box center [1113, 34] width 17 height 17
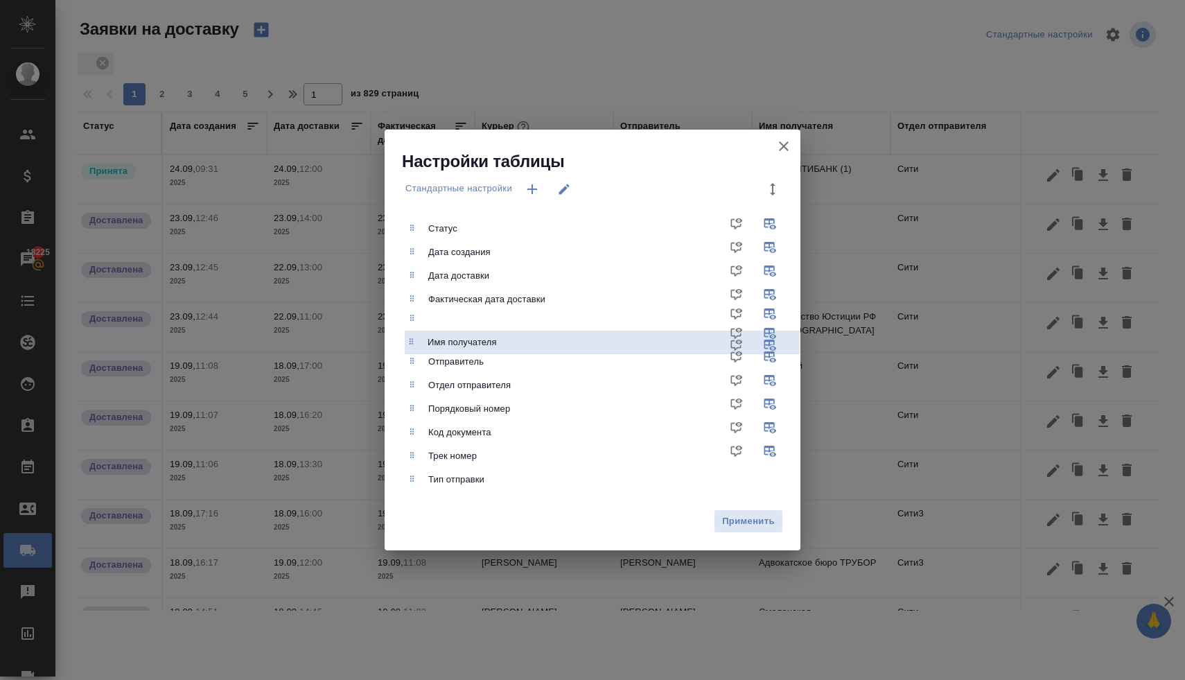
drag, startPoint x: 413, startPoint y: 363, endPoint x: 412, endPoint y: 340, distance: 23.6
click at [412, 340] on ul "Статус Дата создания Дата доставки Фактическая дата доставки Отправитель Имя по…" at bounding box center [602, 354] width 395 height 286
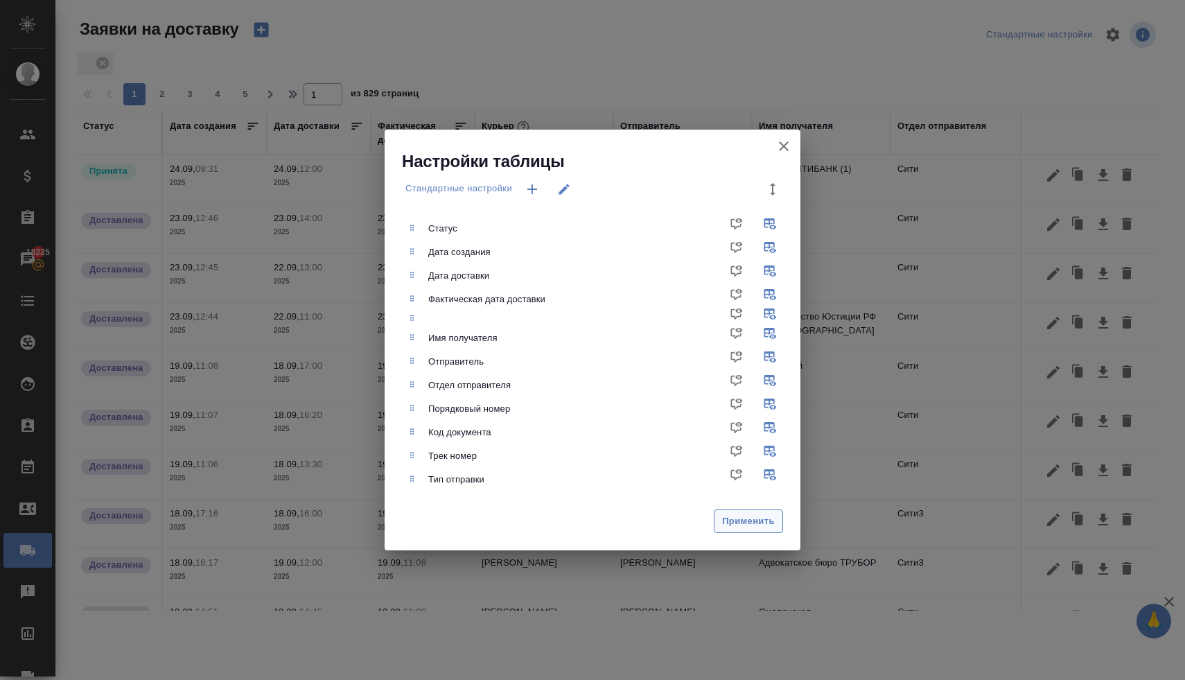
click at [726, 519] on span "Применить" at bounding box center [749, 522] width 54 height 16
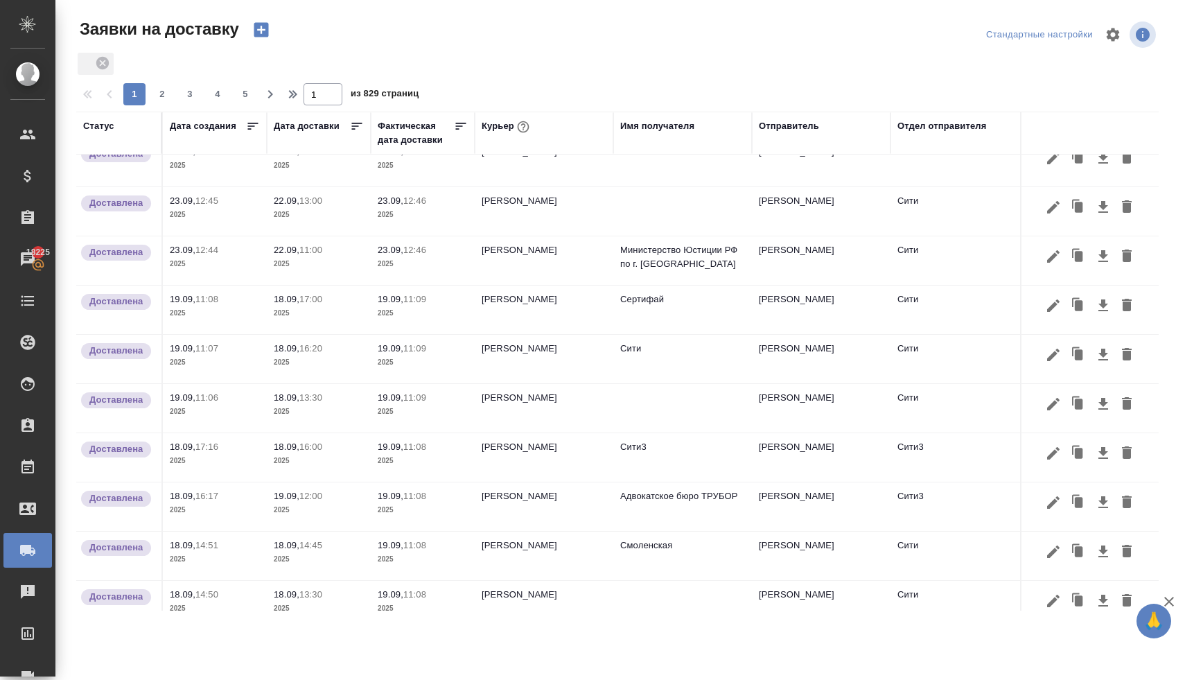
scroll to position [135, 0]
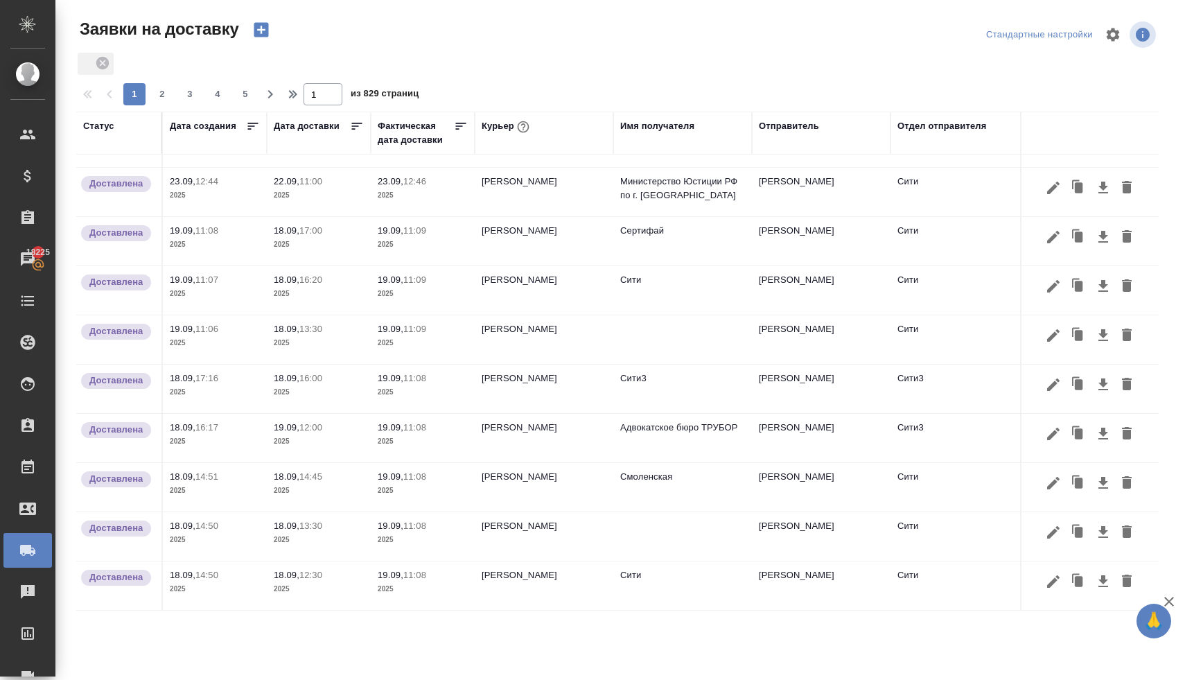
click at [555, 333] on td "[PERSON_NAME]" at bounding box center [544, 339] width 139 height 49
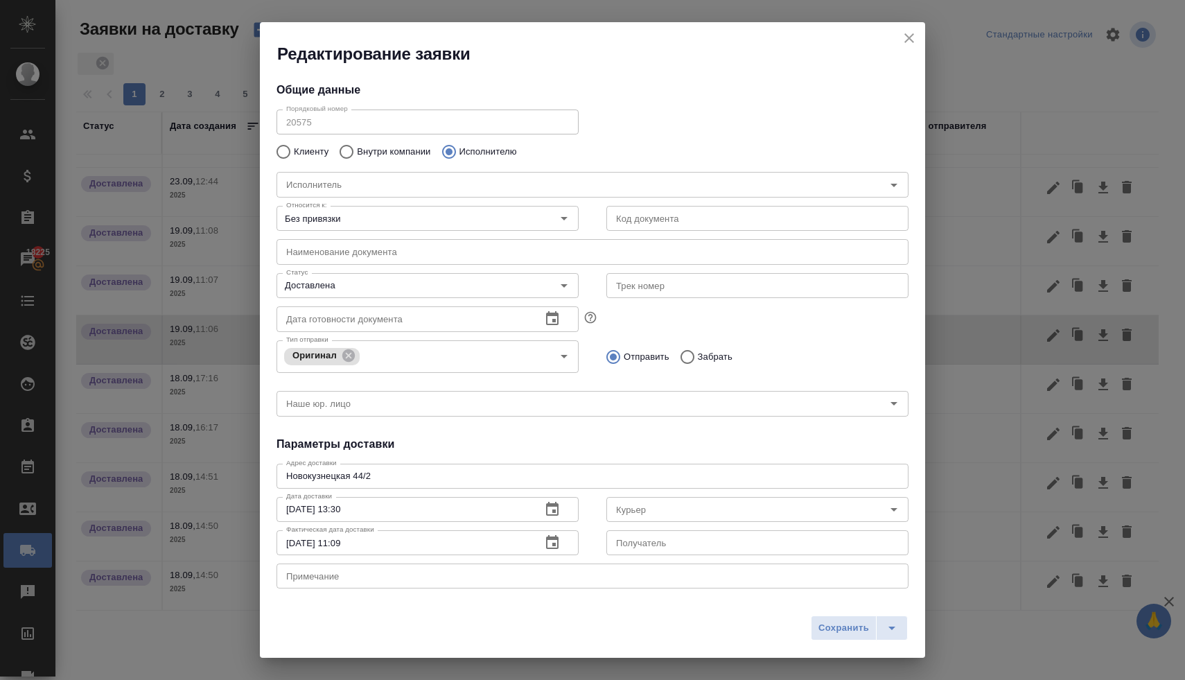
type input "[PERSON_NAME]"
click at [914, 36] on icon "close" at bounding box center [909, 38] width 17 height 17
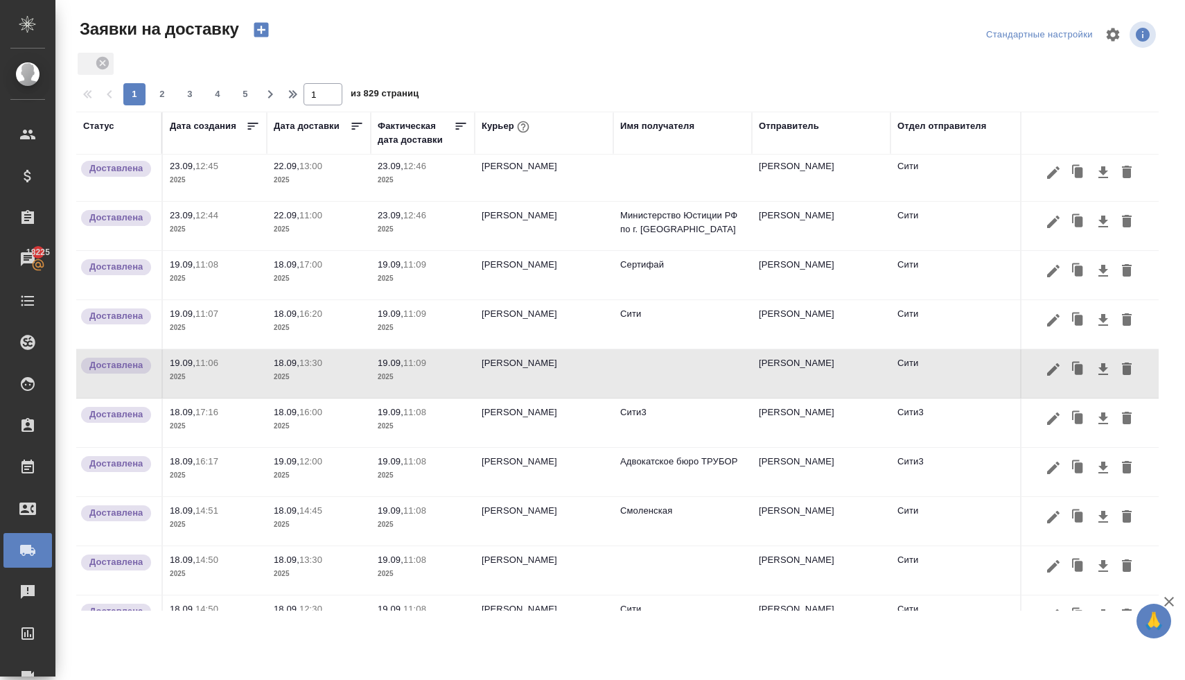
scroll to position [76, 0]
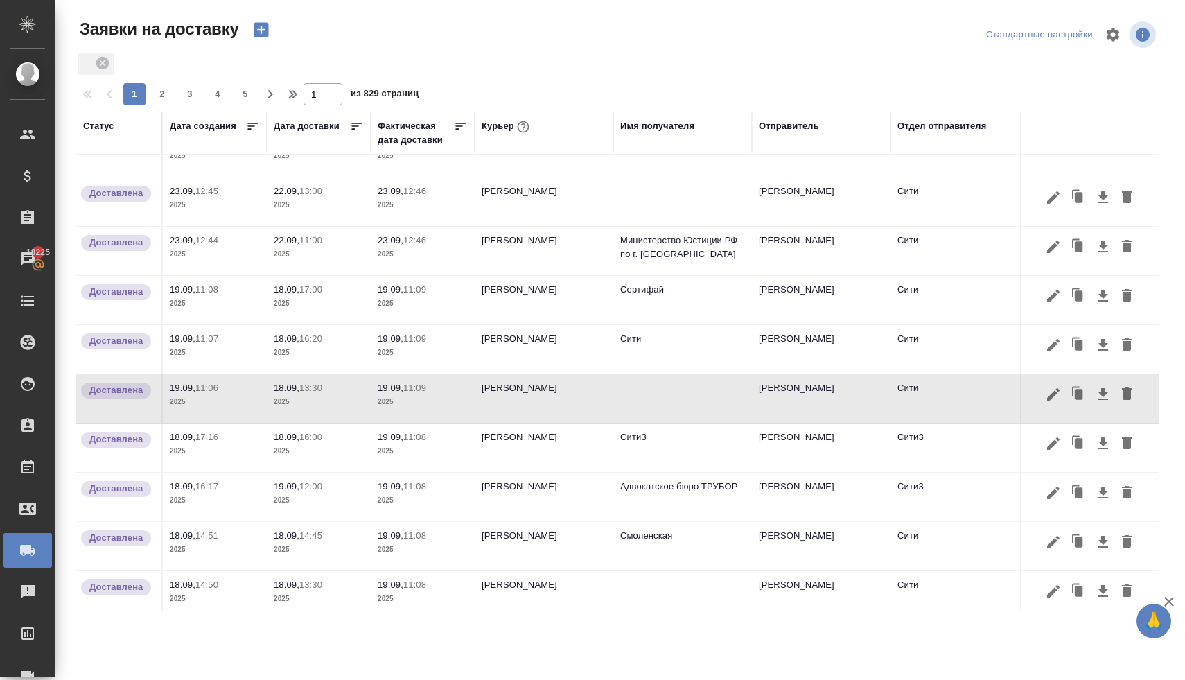
click at [564, 392] on td "[PERSON_NAME]" at bounding box center [544, 398] width 139 height 49
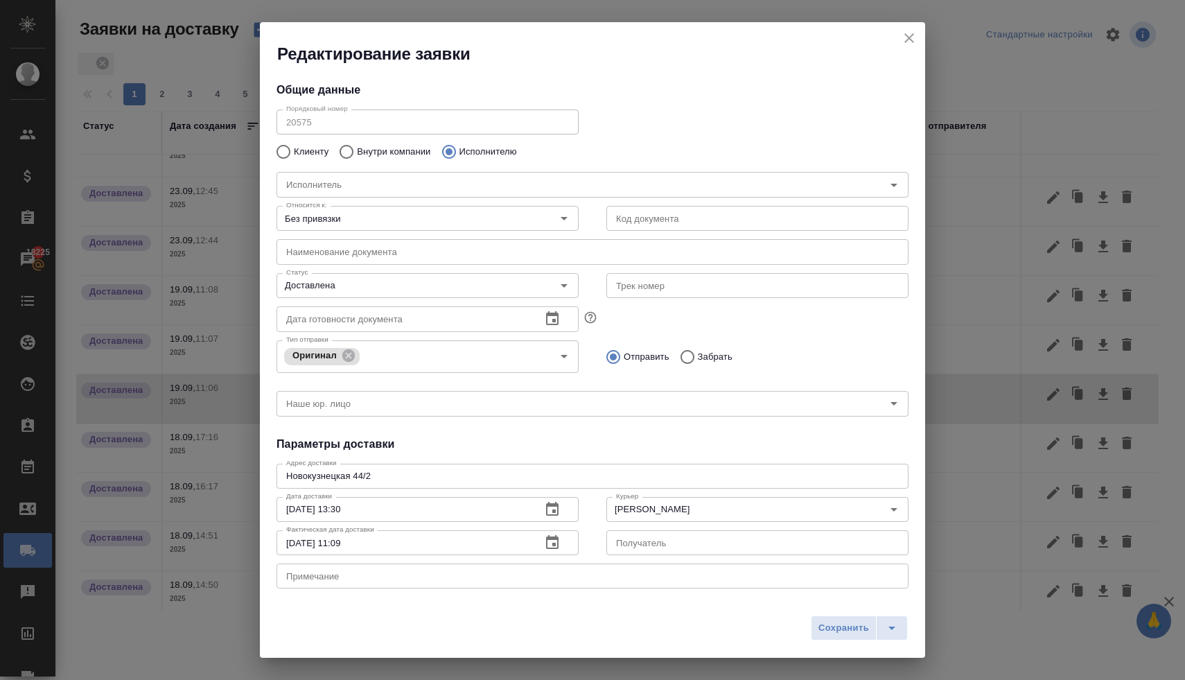
click at [909, 39] on icon "close" at bounding box center [910, 38] width 10 height 10
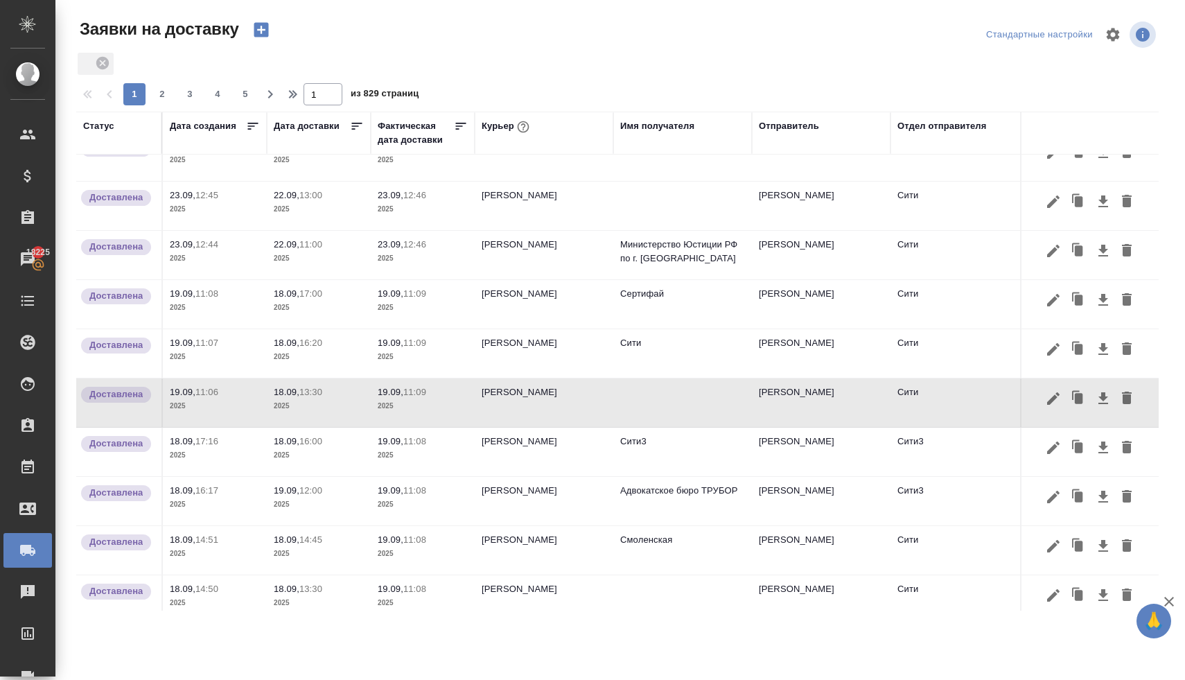
scroll to position [71, 0]
click at [269, 30] on icon "button" at bounding box center [261, 29] width 19 height 19
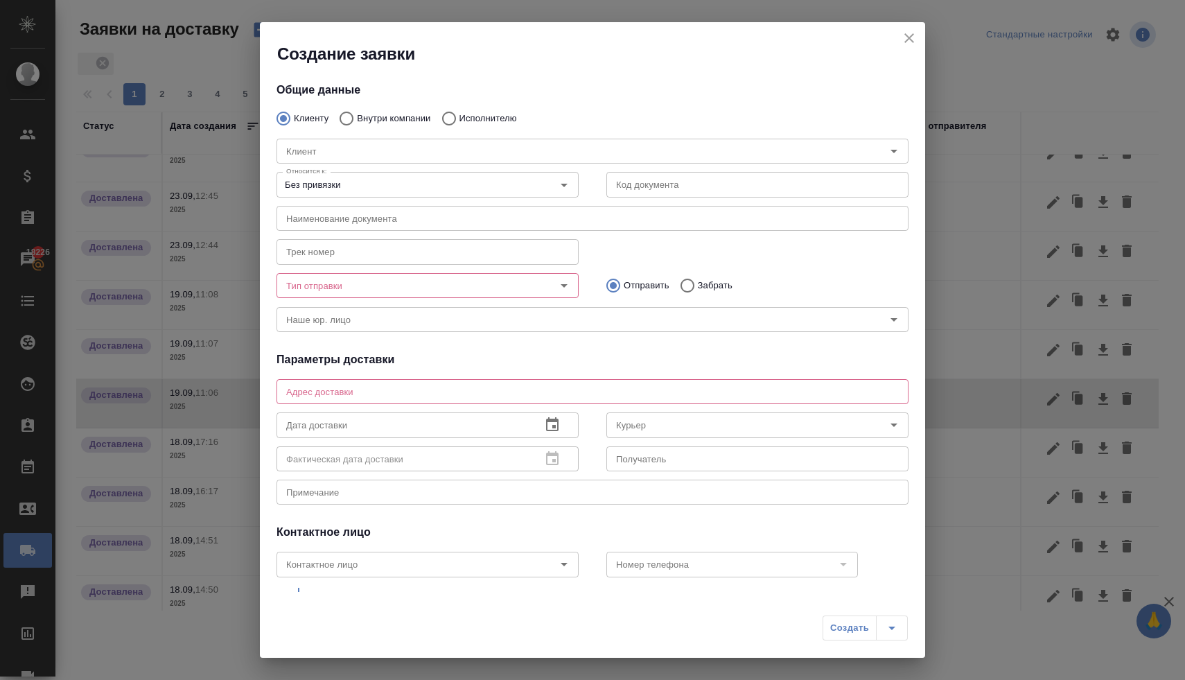
click at [451, 116] on input "Исполнителю" at bounding box center [447, 118] width 25 height 29
radio input "true"
click at [446, 147] on input "Исполнитель" at bounding box center [559, 151] width 557 height 17
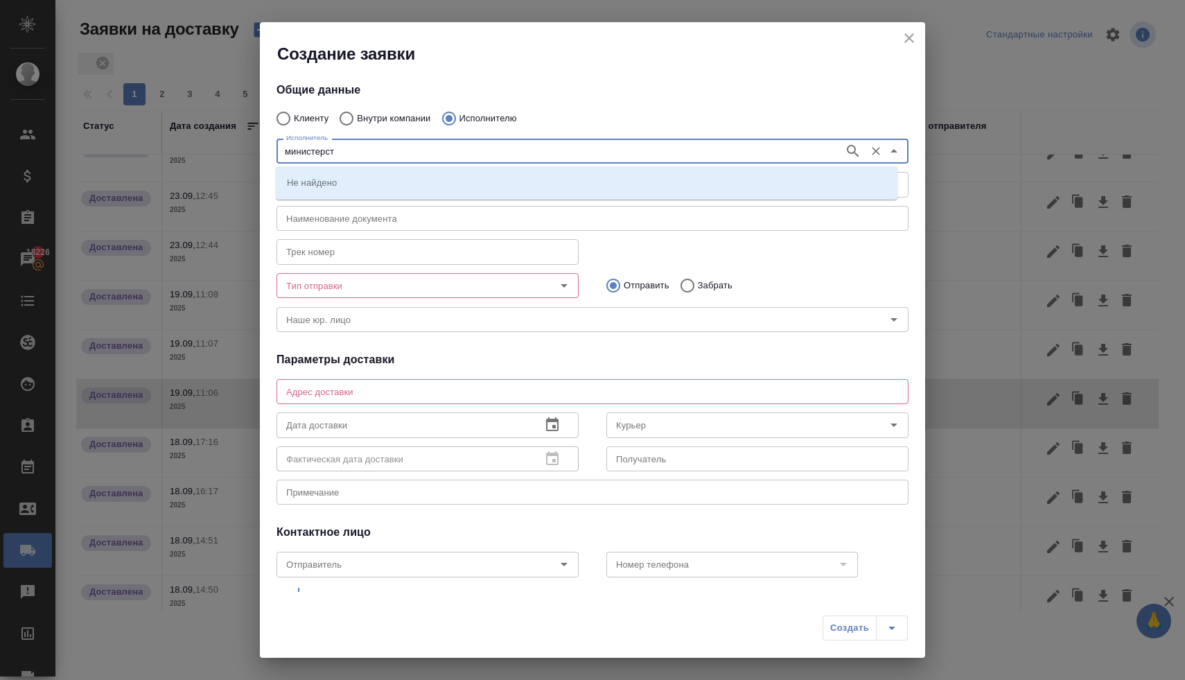
type input "министерств"
type input "о"
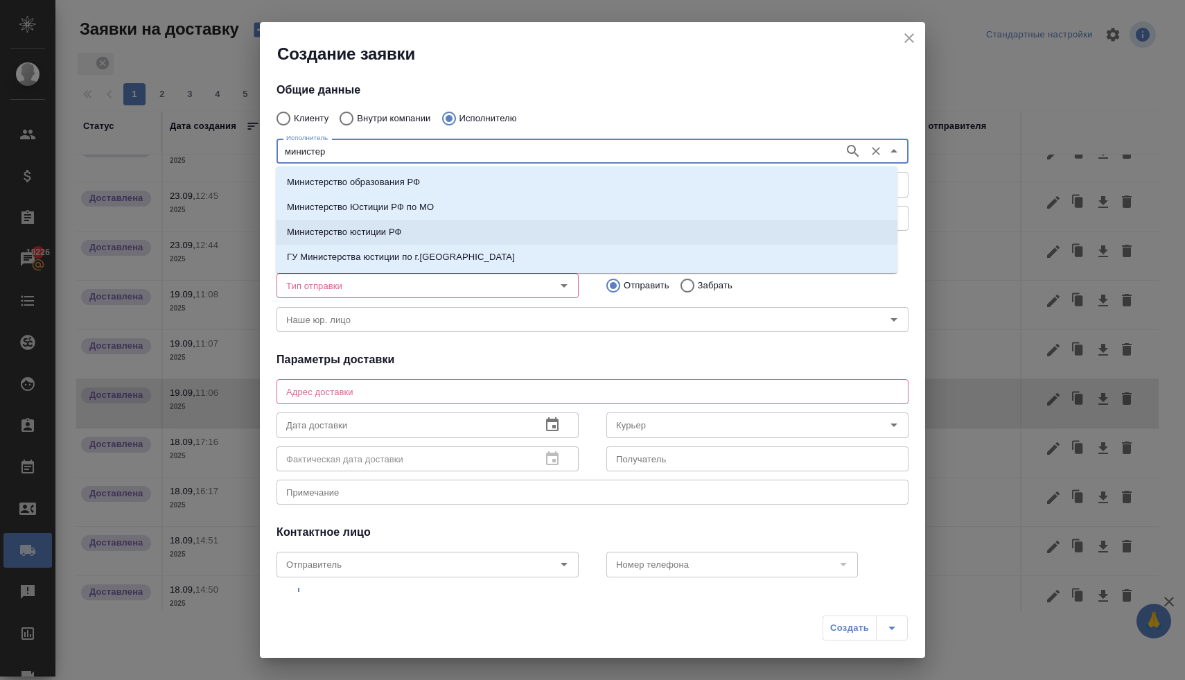
click at [430, 233] on li "Министерство юстиции РФ" at bounding box center [587, 232] width 622 height 25
type input "Министерство юстиции РФ"
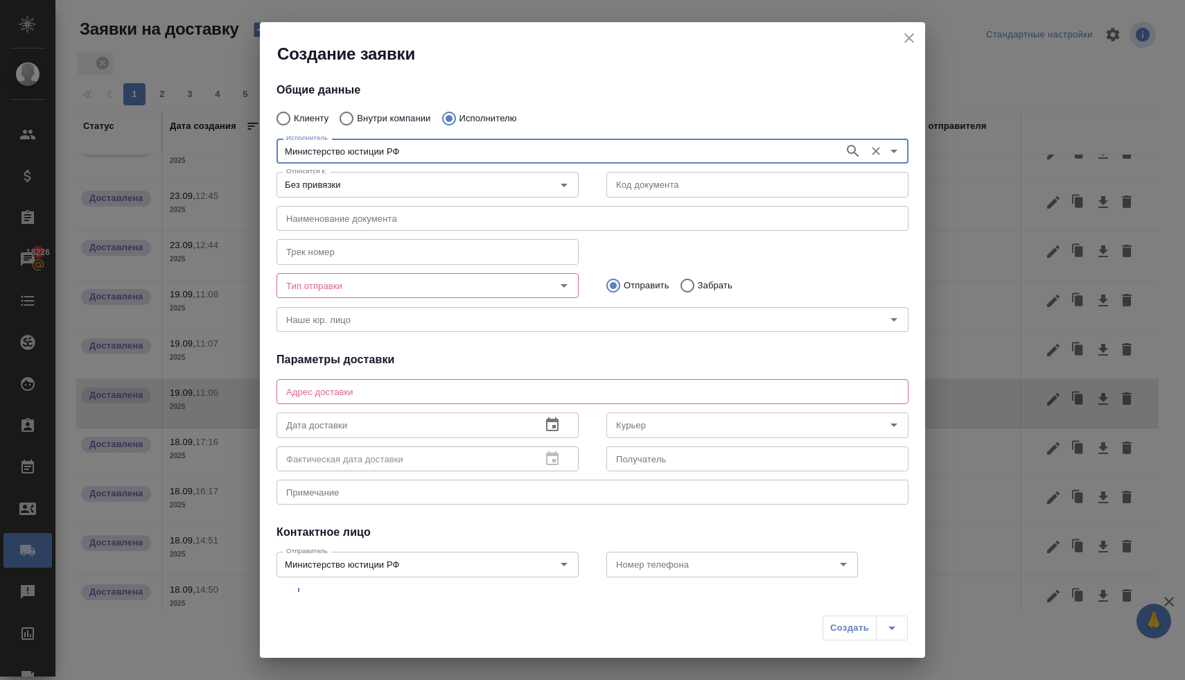
type input "Министерство юстиции РФ"
click at [405, 290] on input "Тип отправки" at bounding box center [404, 285] width 247 height 17
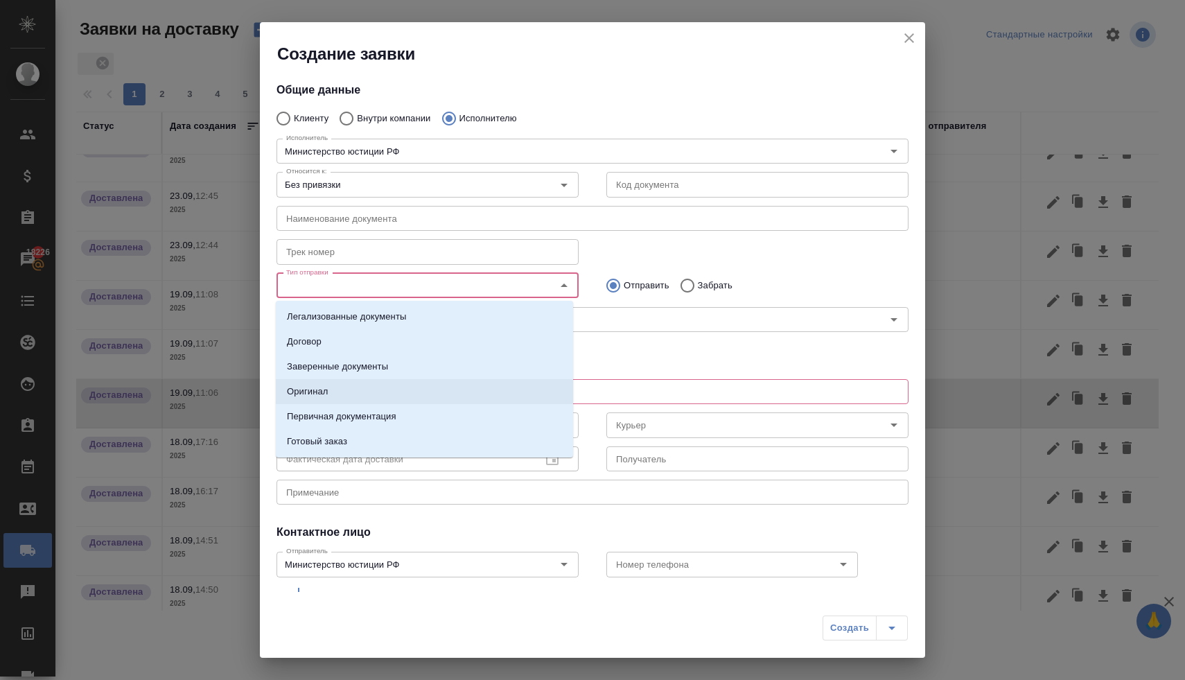
click at [399, 399] on li "Оригинал" at bounding box center [424, 391] width 297 height 25
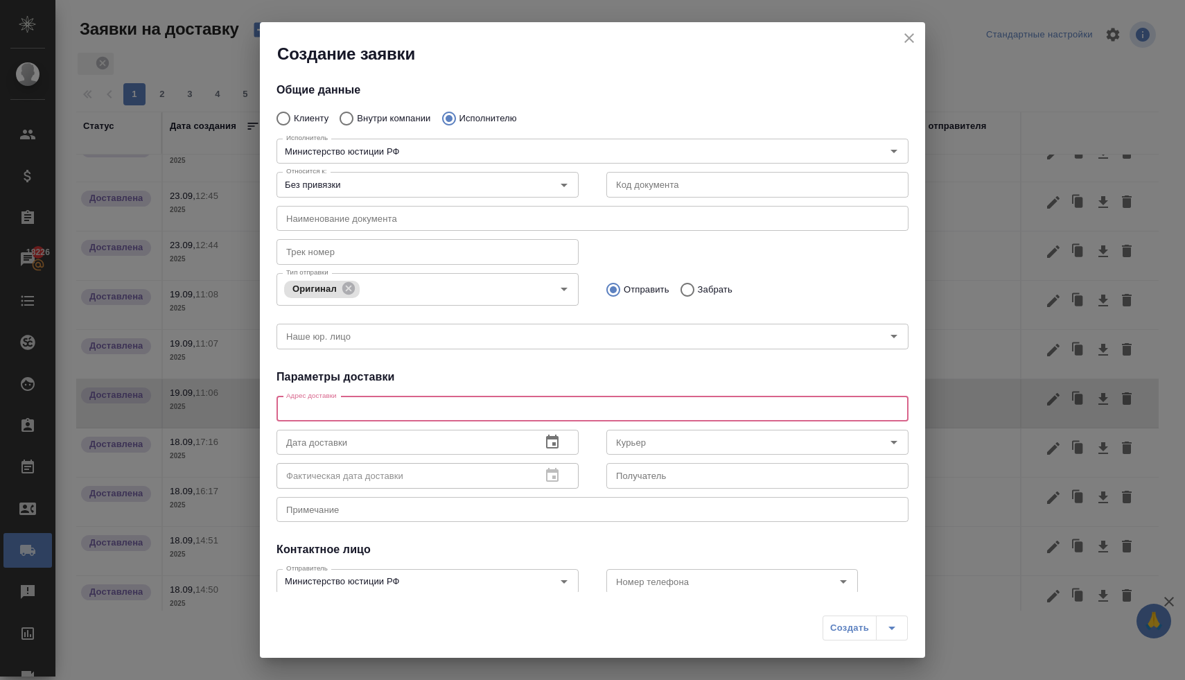
click at [442, 412] on textarea at bounding box center [592, 408] width 613 height 10
type textarea "кржижановского"
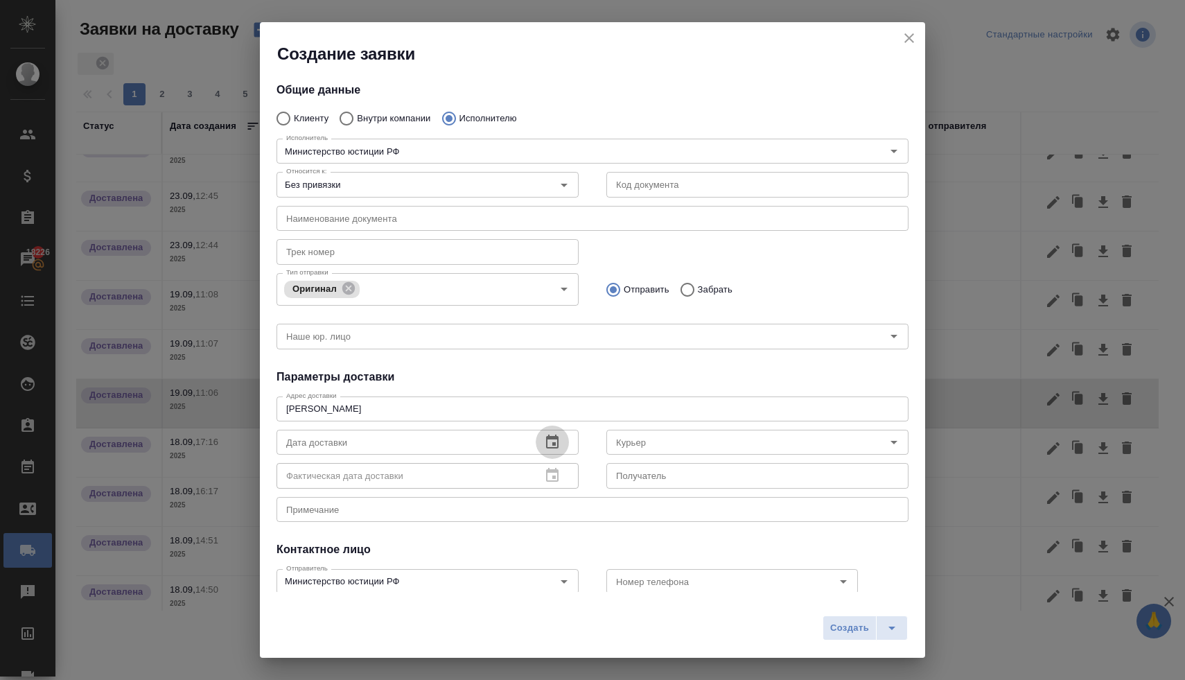
click at [548, 446] on icon "button" at bounding box center [552, 442] width 17 height 17
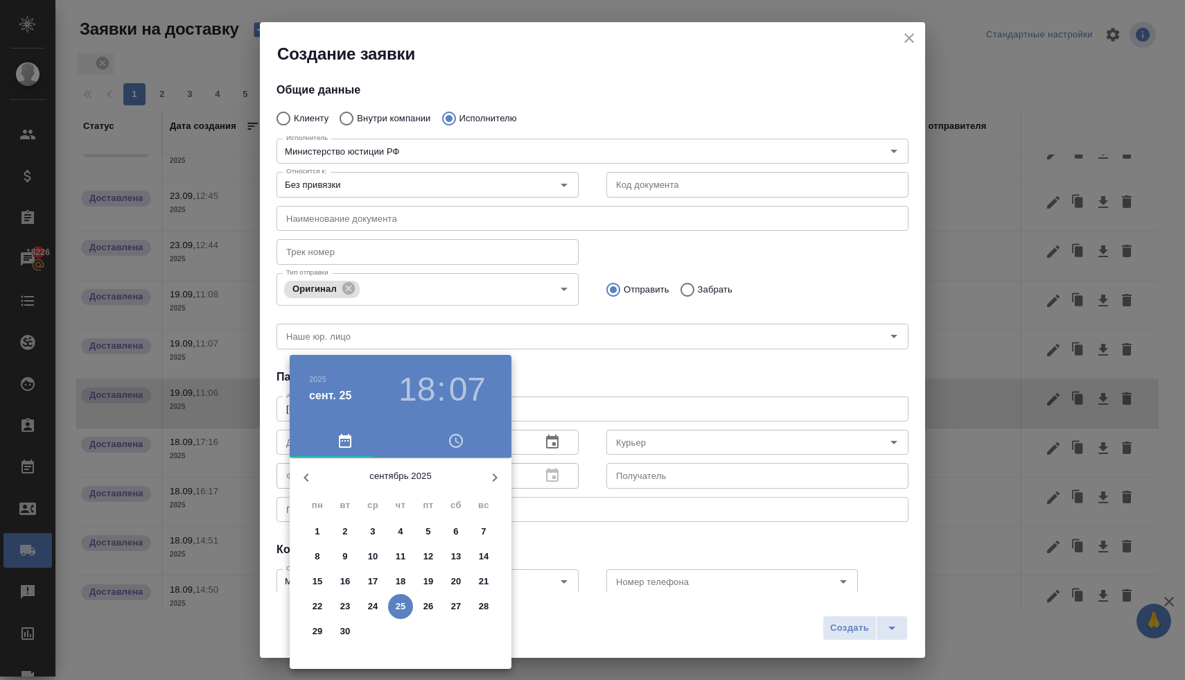
click at [740, 379] on div at bounding box center [592, 340] width 1185 height 680
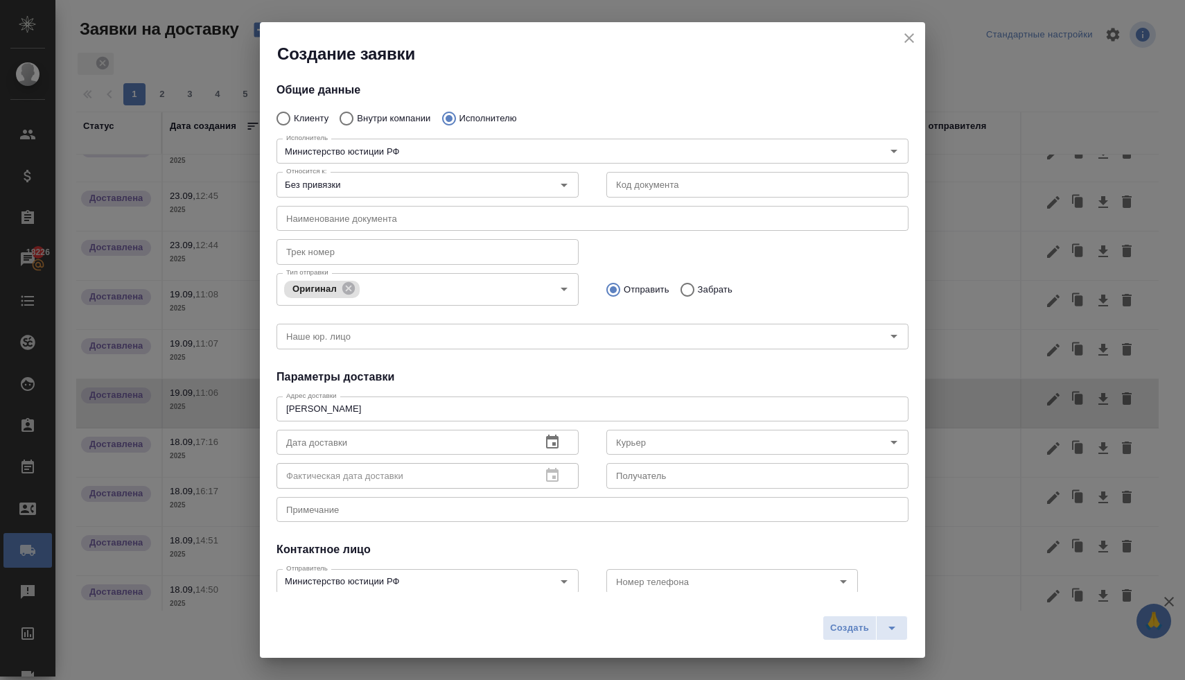
click at [909, 38] on icon "close" at bounding box center [910, 38] width 10 height 10
radio input "true"
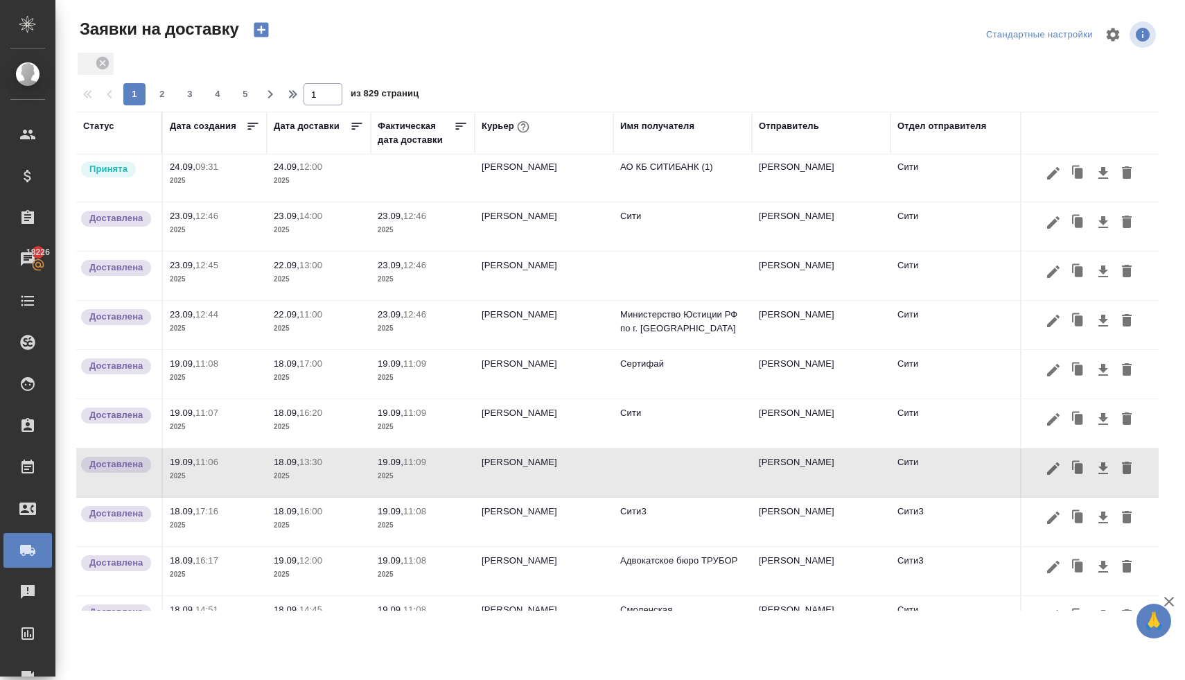
scroll to position [0, 0]
click at [527, 273] on td "[PERSON_NAME]" at bounding box center [544, 278] width 139 height 49
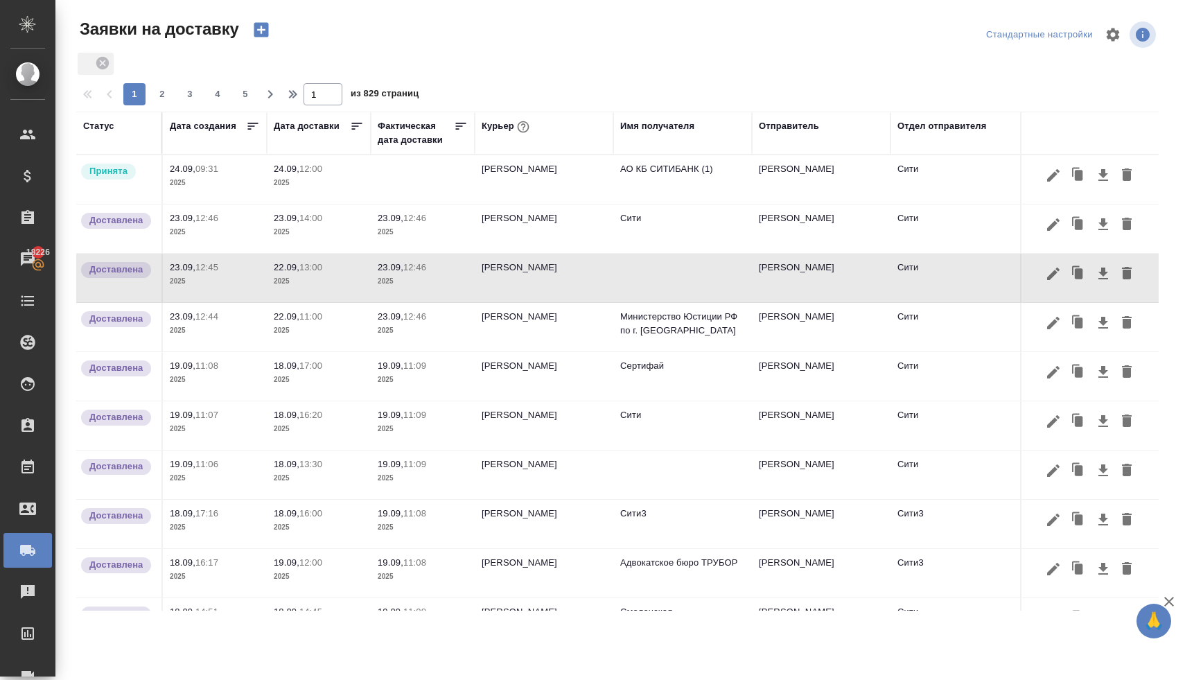
click at [527, 273] on td "[PERSON_NAME]" at bounding box center [544, 278] width 139 height 49
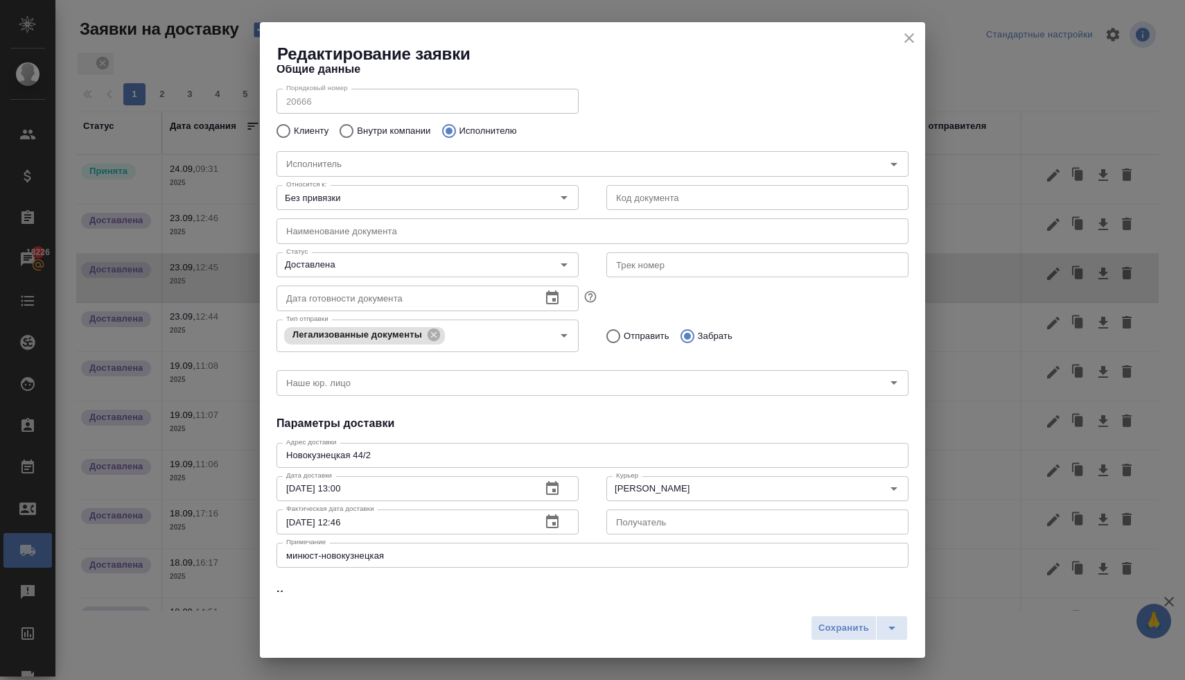
scroll to position [21, 0]
click at [909, 39] on icon "close" at bounding box center [909, 38] width 17 height 17
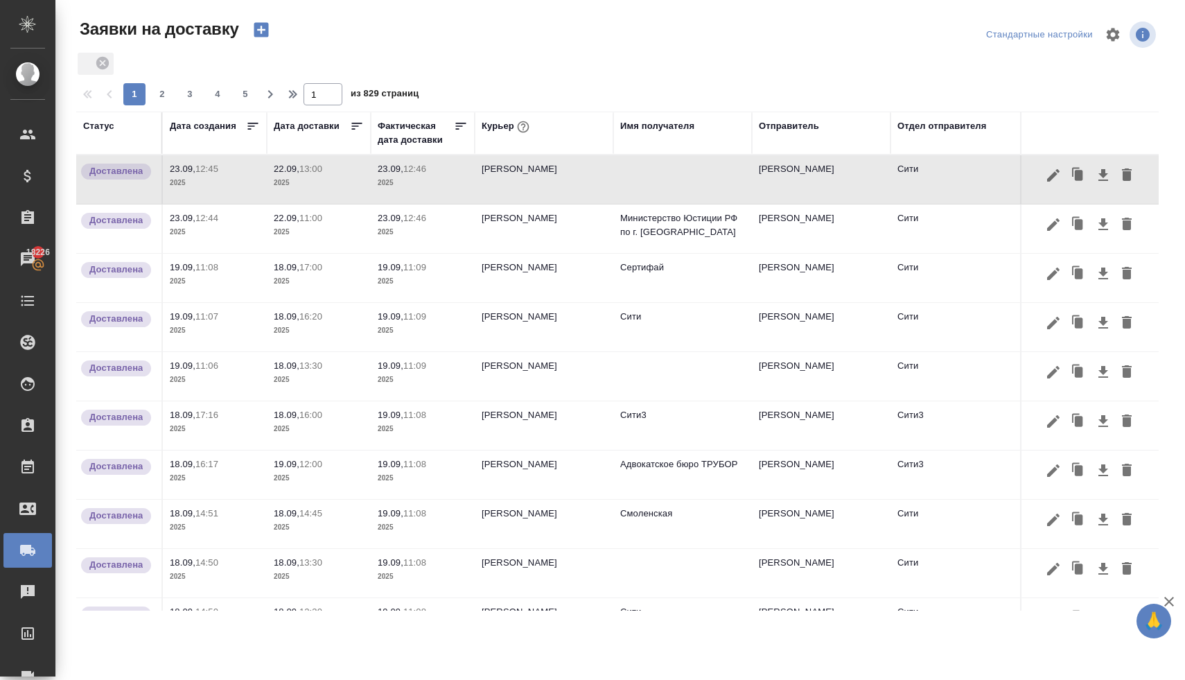
scroll to position [0, 0]
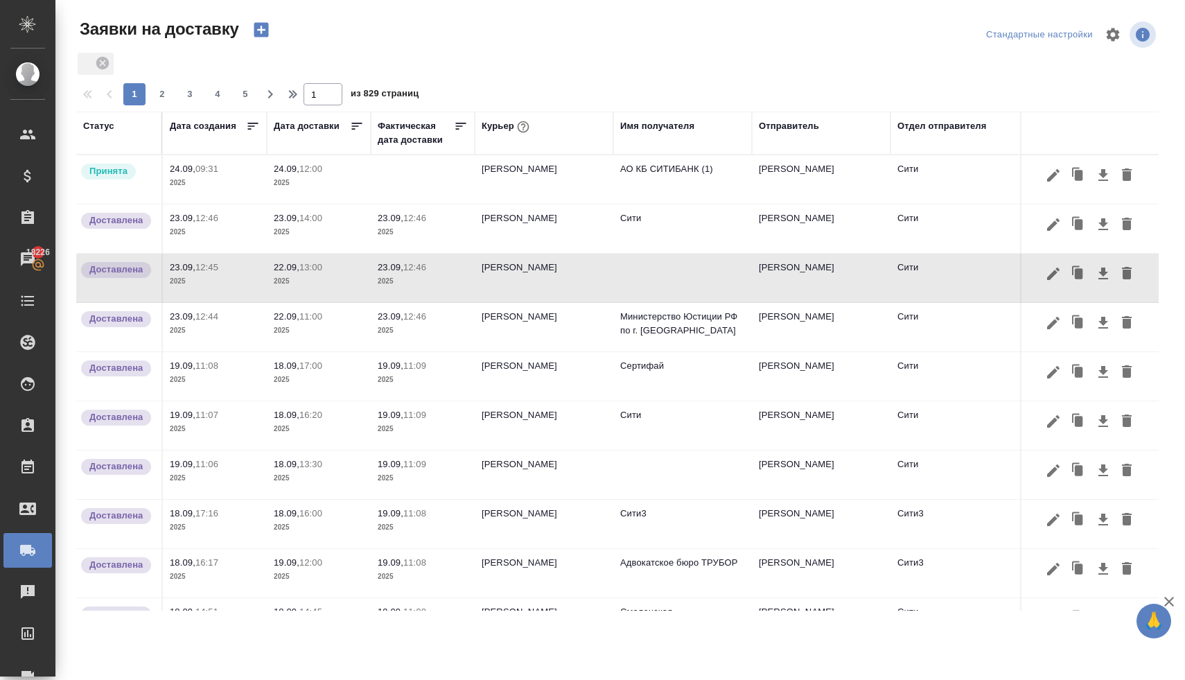
click at [532, 231] on td "[PERSON_NAME]" at bounding box center [544, 228] width 139 height 49
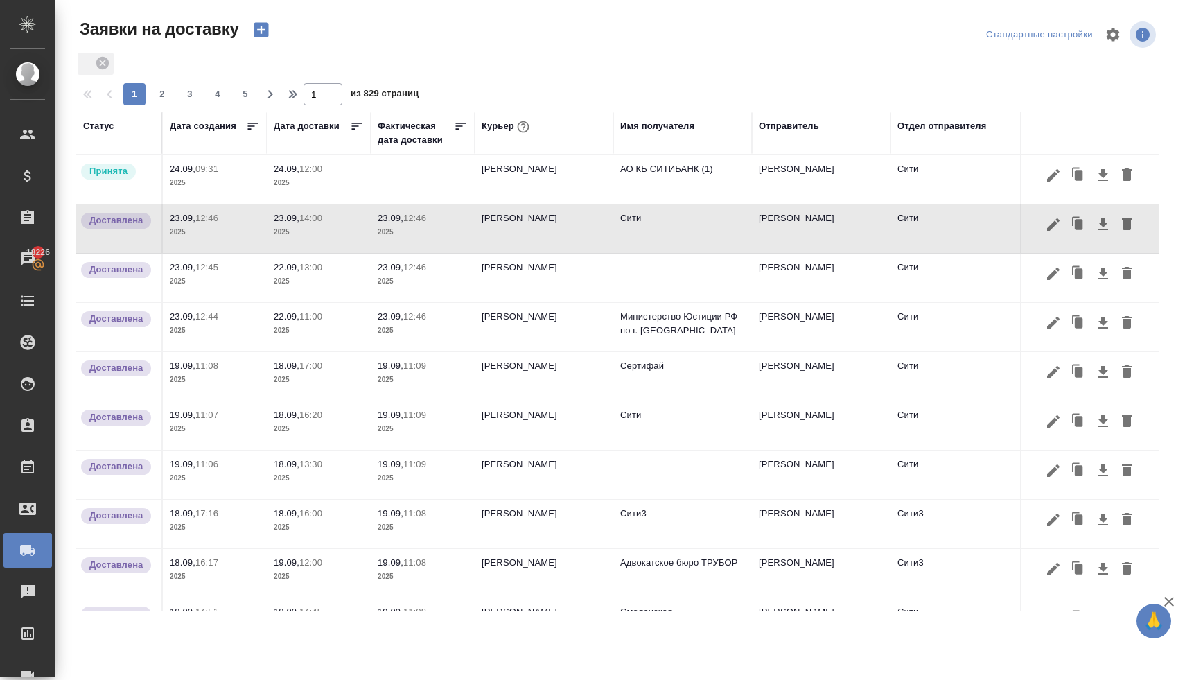
click at [532, 231] on td "[PERSON_NAME]" at bounding box center [544, 228] width 139 height 49
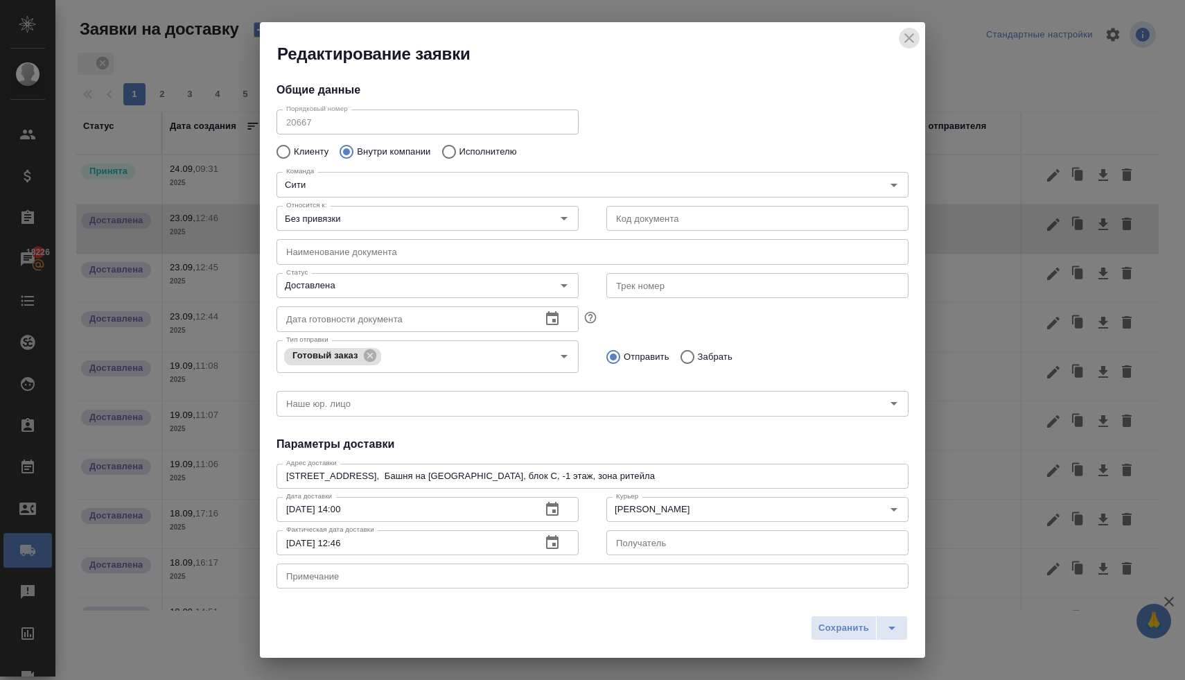
click at [912, 34] on icon "close" at bounding box center [910, 38] width 10 height 10
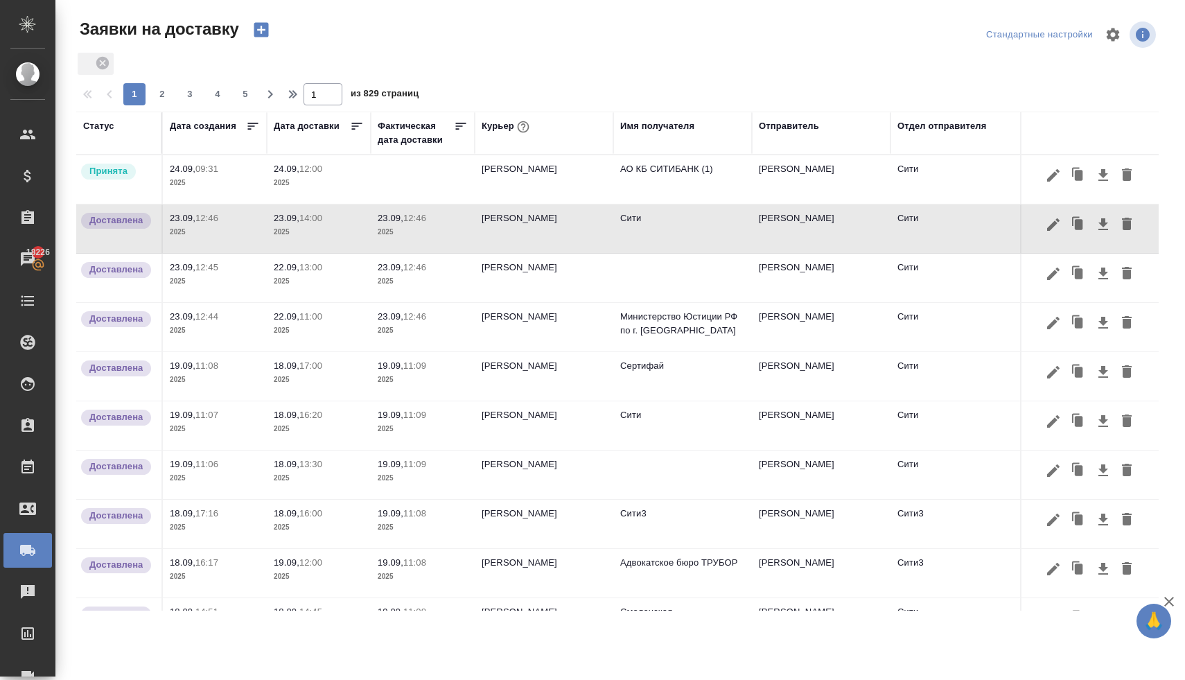
click at [265, 32] on icon "button" at bounding box center [261, 30] width 15 height 15
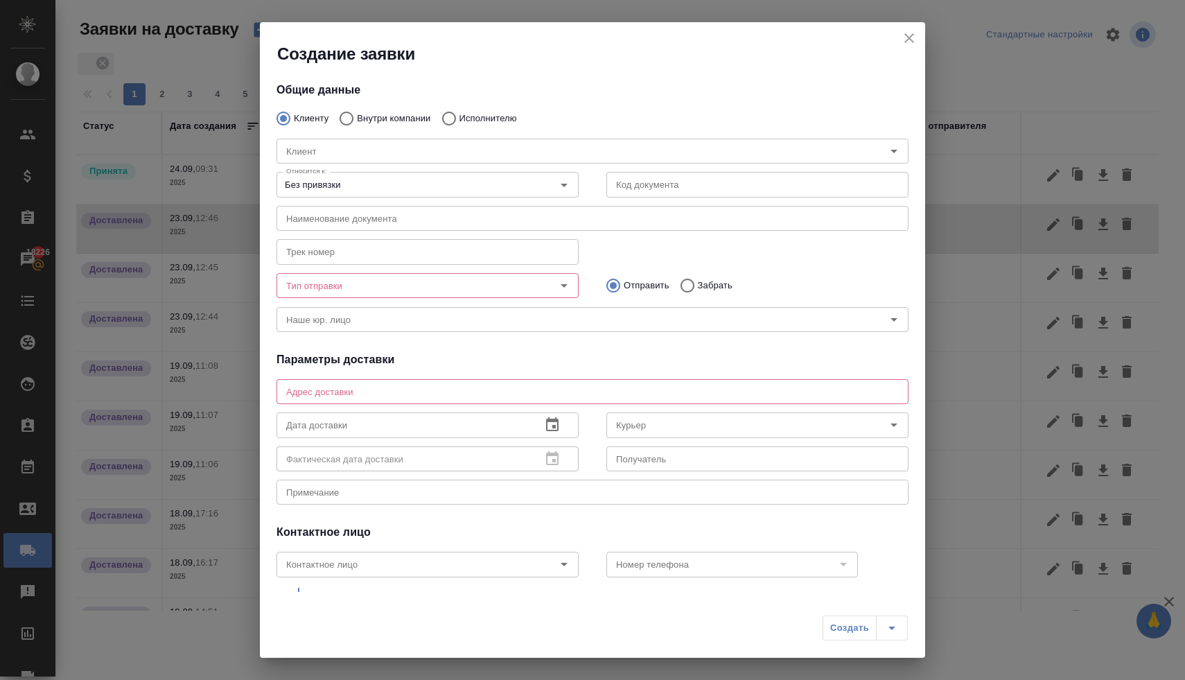
click at [346, 114] on input "Внутри компании" at bounding box center [344, 118] width 25 height 29
radio input "true"
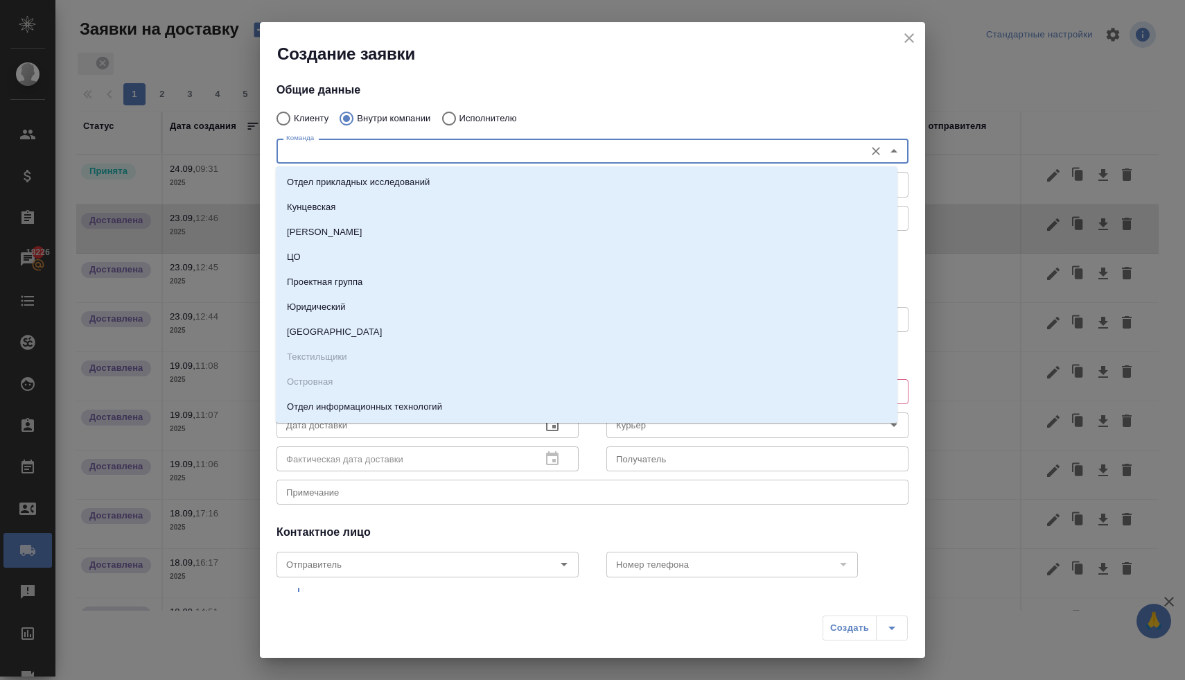
click at [353, 153] on input "Команда" at bounding box center [569, 151] width 577 height 17
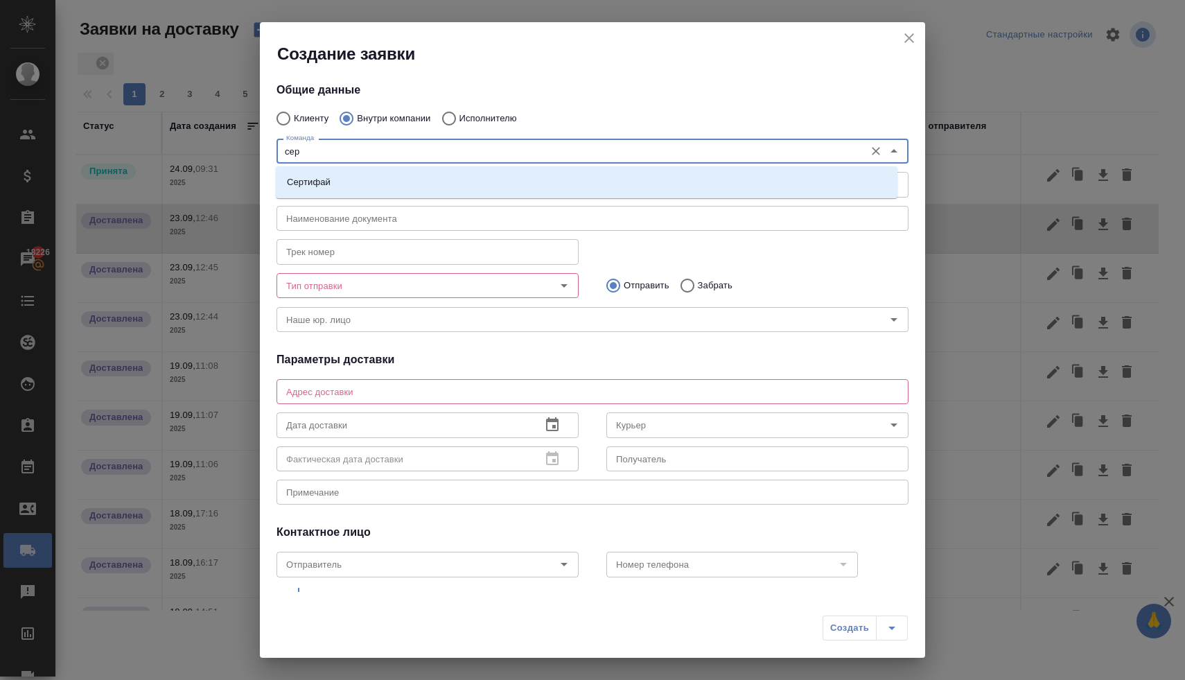
type input "серт"
click at [359, 191] on li "Сертифай" at bounding box center [587, 182] width 622 height 25
type textarea "[STREET_ADDRESS]"
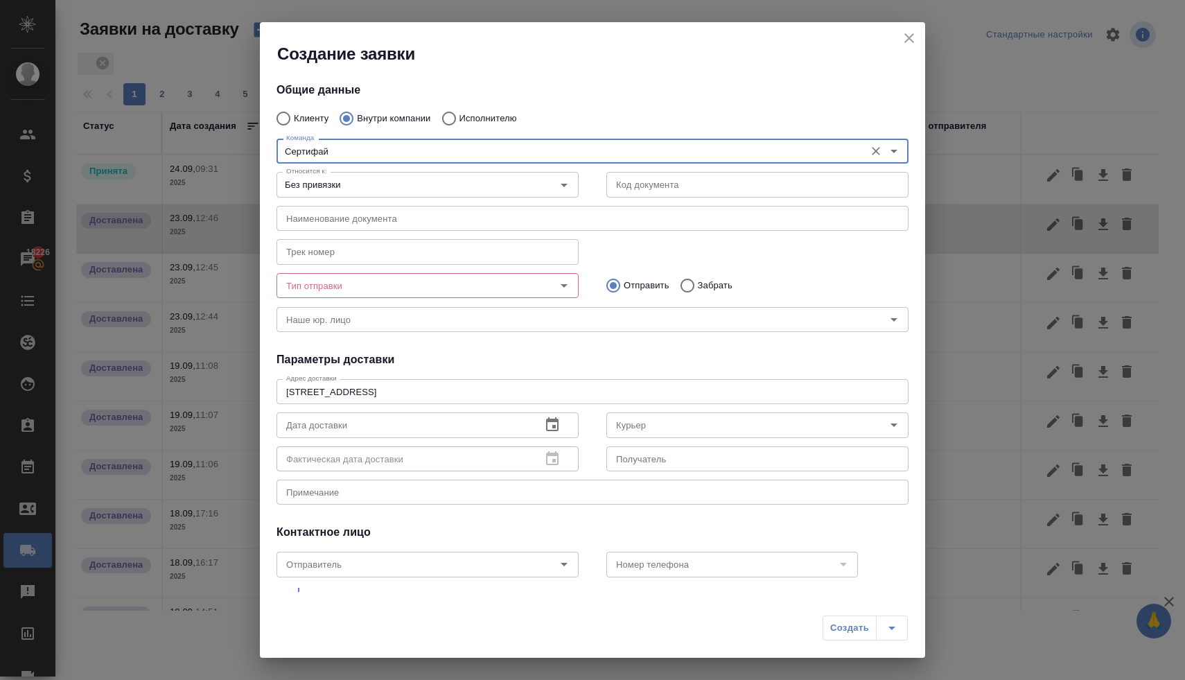
type input "Сертифай"
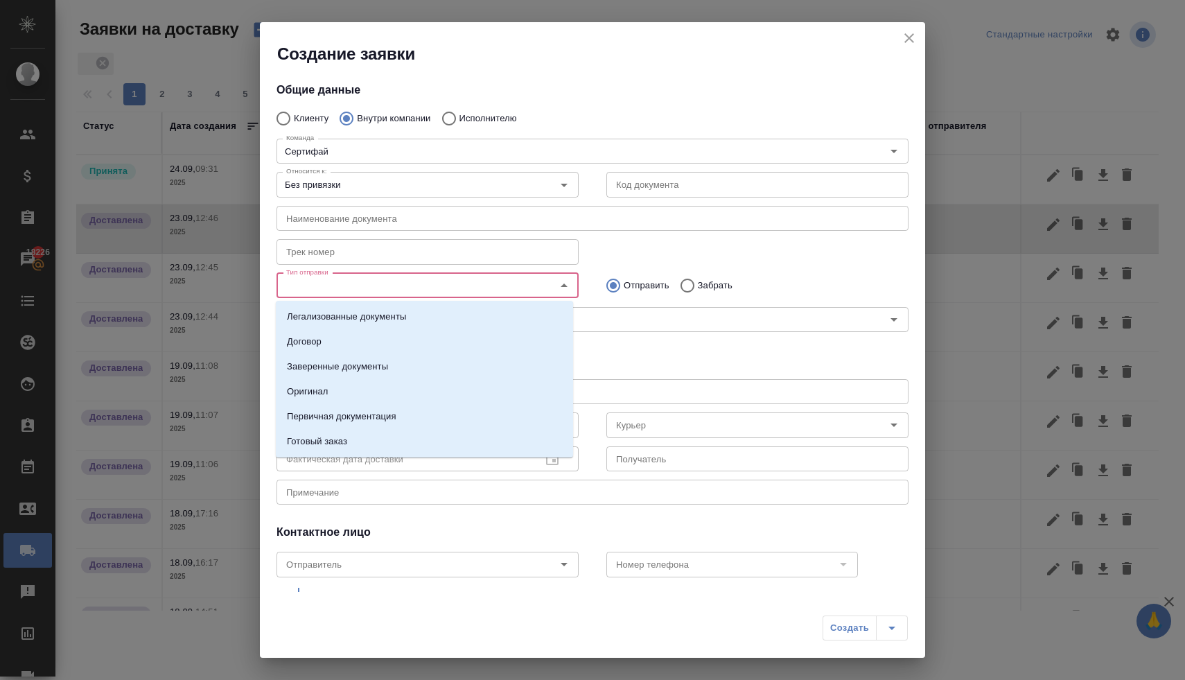
click at [356, 286] on input "Тип отправки" at bounding box center [404, 285] width 247 height 17
click at [366, 367] on p "Заверенные документы" at bounding box center [337, 367] width 101 height 14
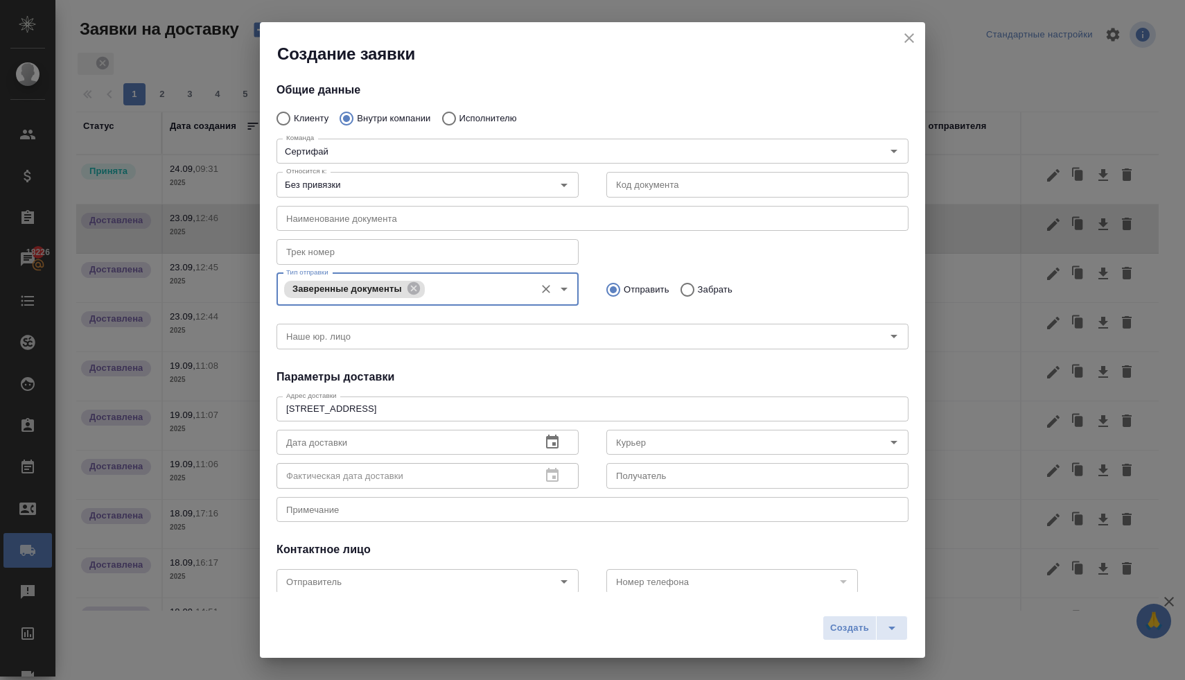
click at [546, 442] on icon "button" at bounding box center [552, 442] width 17 height 17
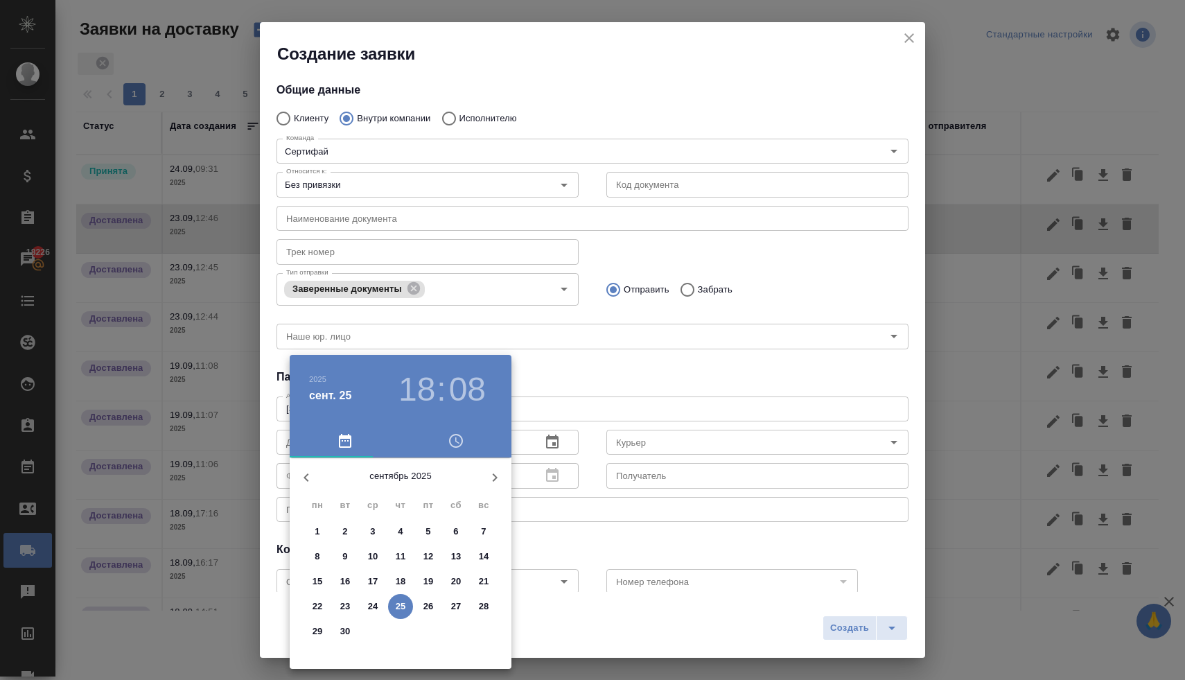
click at [346, 609] on p "23" at bounding box center [345, 607] width 10 height 14
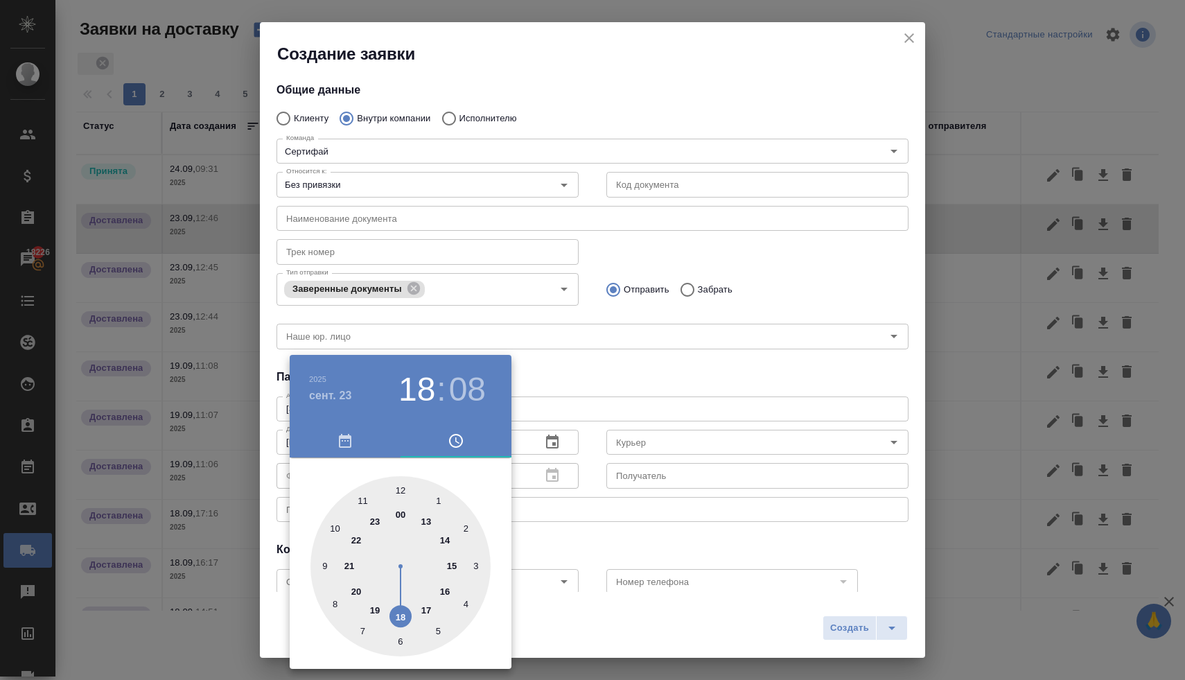
click at [425, 521] on div at bounding box center [401, 566] width 180 height 180
click at [362, 498] on div at bounding box center [401, 566] width 180 height 180
type input "23.09.2025 13:55"
click at [605, 369] on div at bounding box center [592, 340] width 1185 height 680
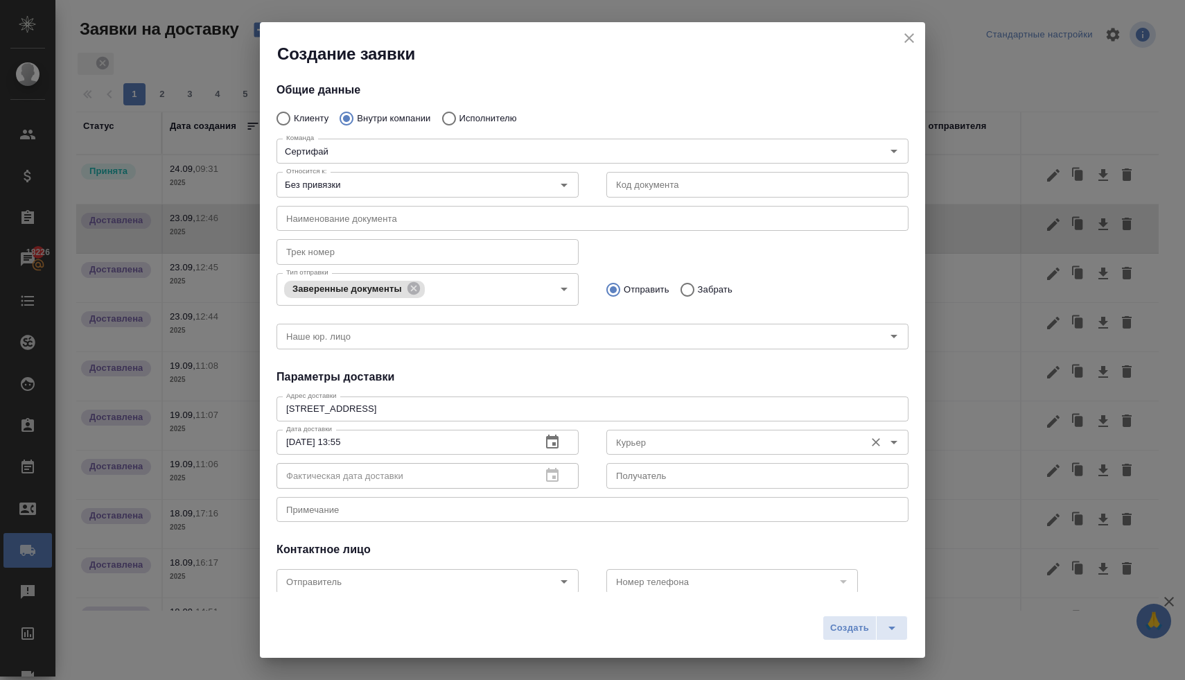
click at [636, 440] on input "Курьер" at bounding box center [734, 442] width 247 height 17
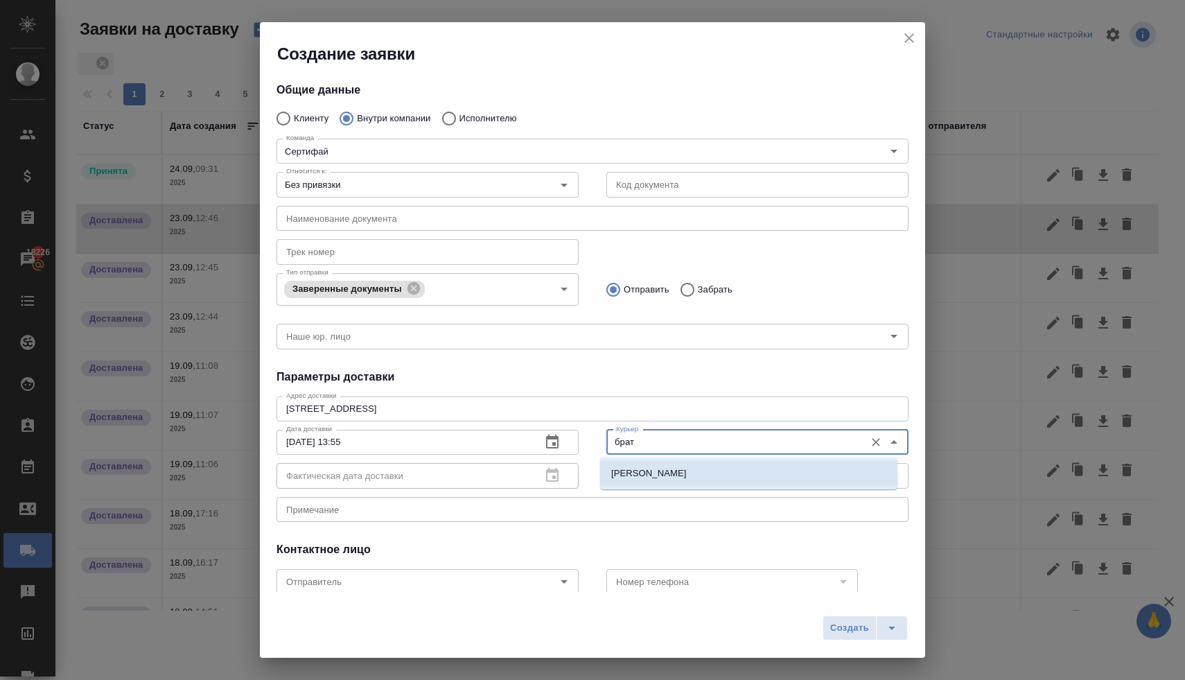
click at [636, 471] on p "[PERSON_NAME]" at bounding box center [649, 473] width 76 height 14
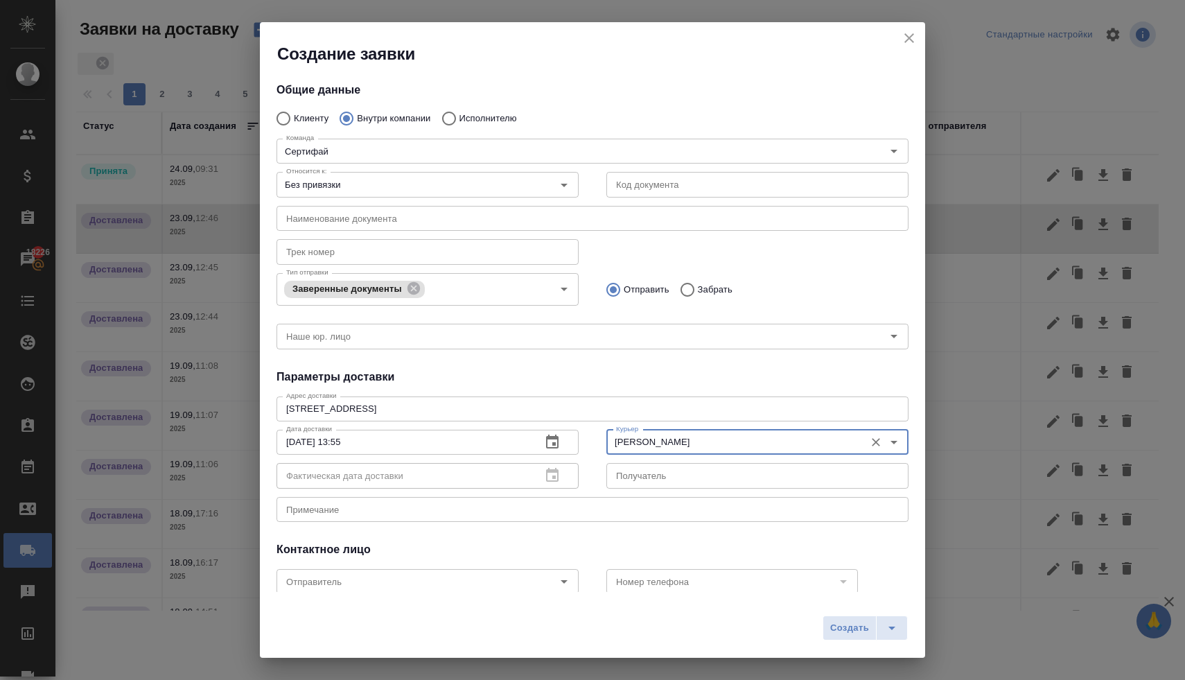
type input "[PERSON_NAME]"
click at [586, 511] on textarea at bounding box center [592, 509] width 613 height 10
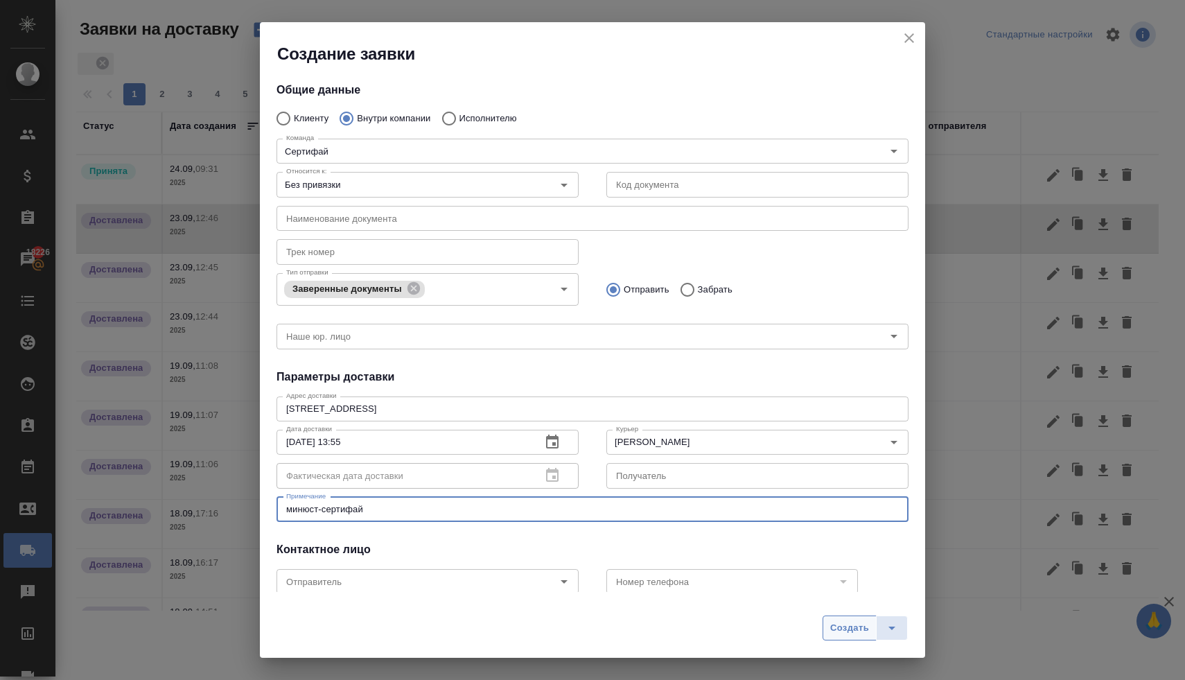
type textarea "минюст-сертифай"
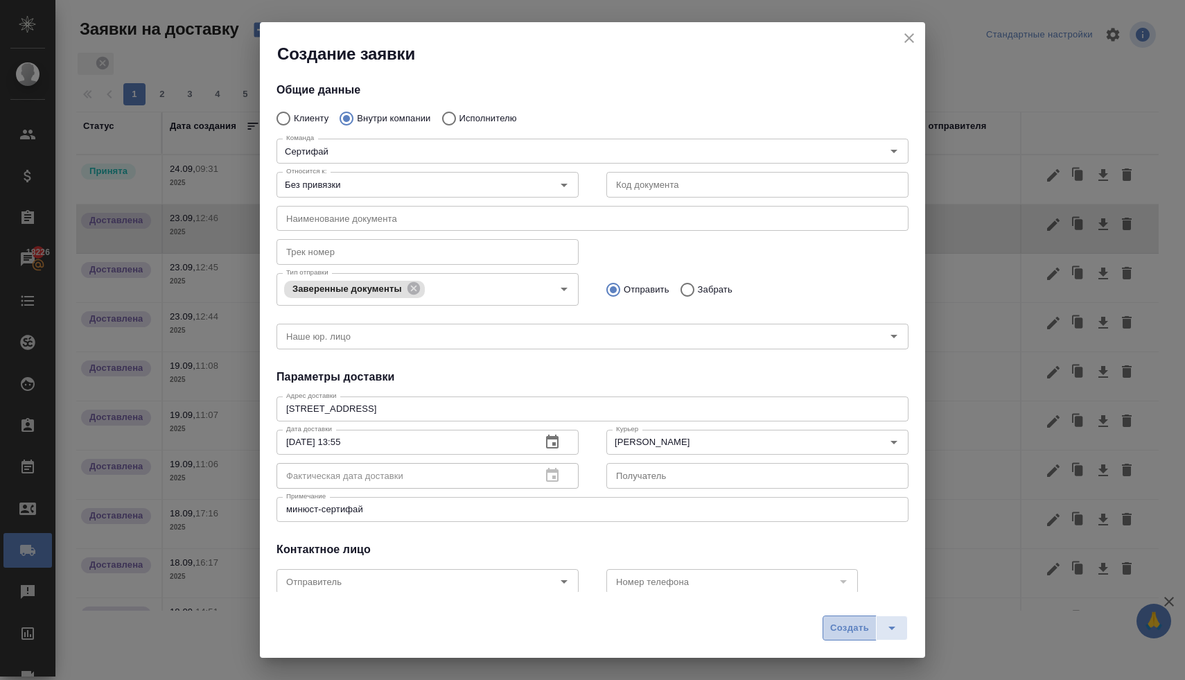
click at [842, 625] on span "Создать" at bounding box center [849, 628] width 39 height 16
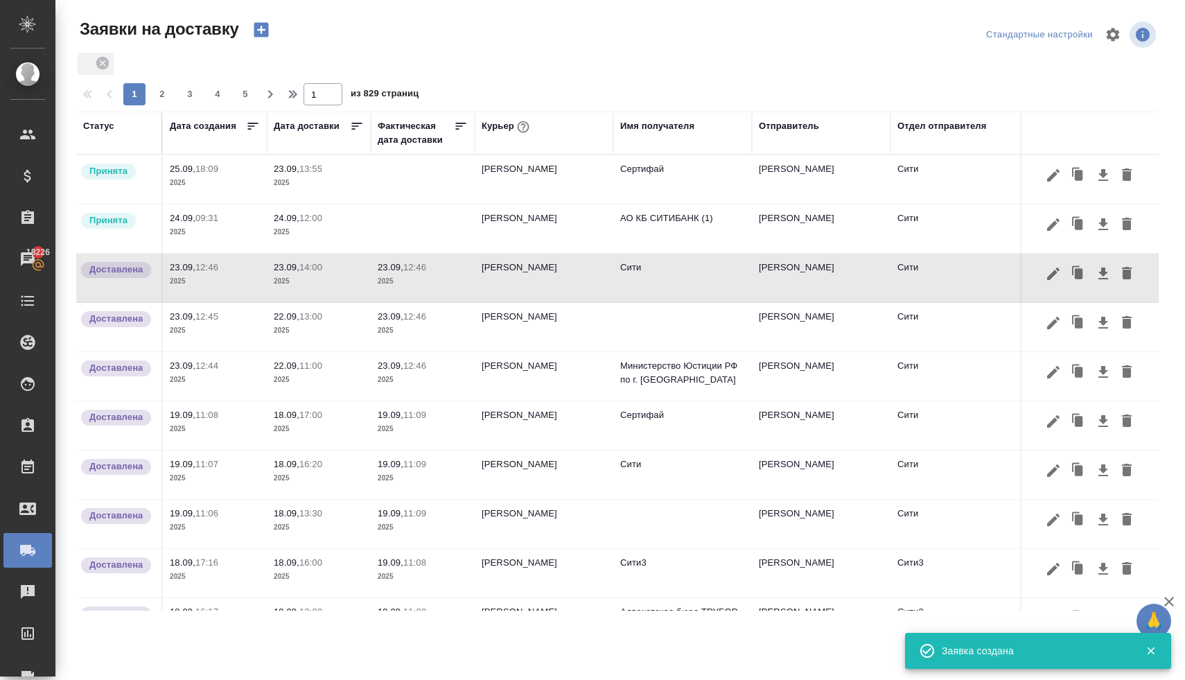
click at [265, 29] on icon "button" at bounding box center [261, 29] width 19 height 19
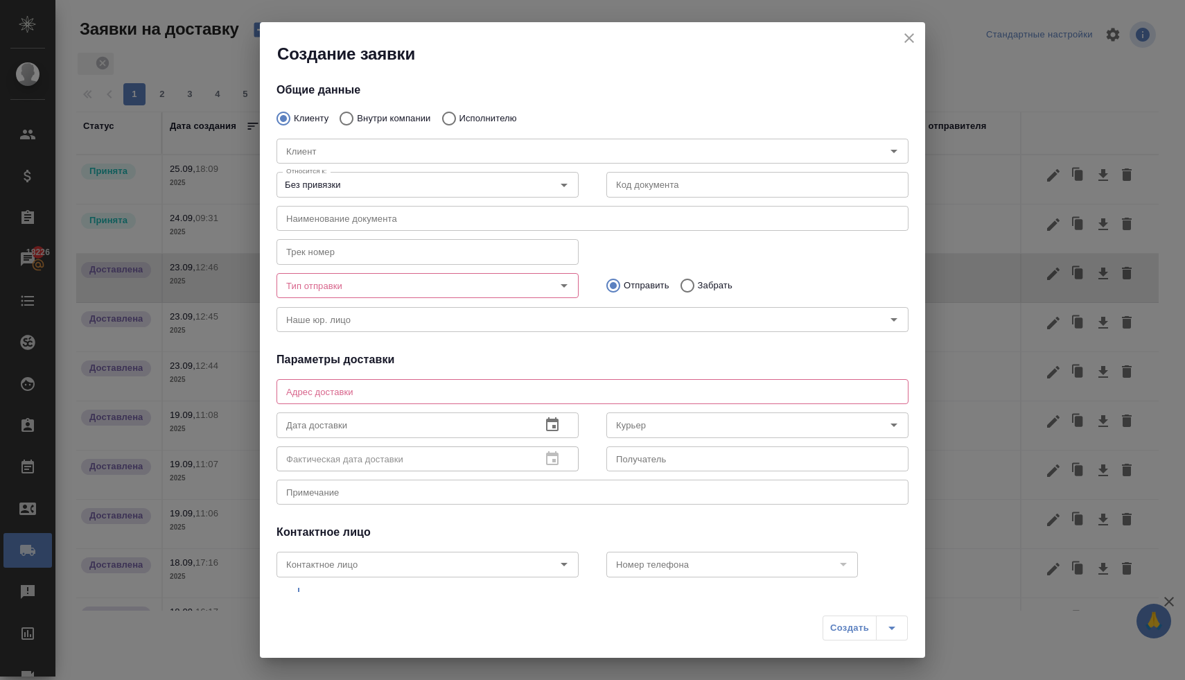
click at [399, 119] on p "Внутри компании" at bounding box center [393, 119] width 73 height 14
click at [357, 119] on input "Внутри компании" at bounding box center [344, 118] width 25 height 29
radio input "true"
click at [358, 152] on input "Команда" at bounding box center [569, 151] width 577 height 17
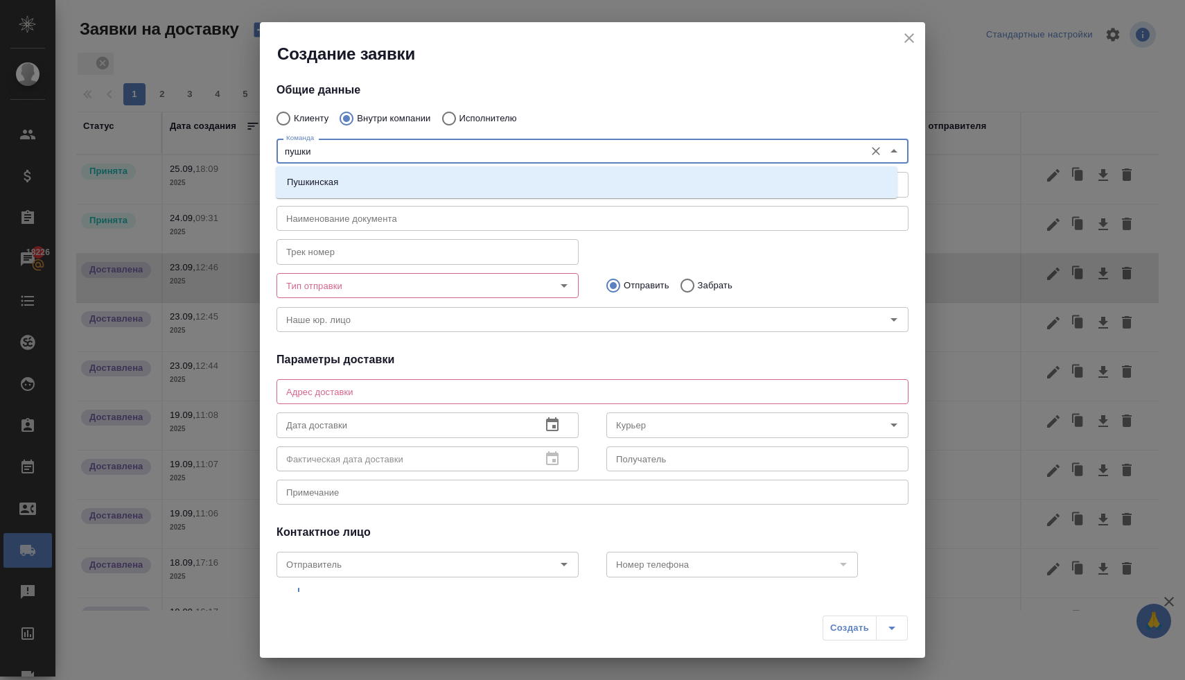
type input "пушкин"
click at [354, 177] on li "Пушкинская" at bounding box center [587, 182] width 622 height 25
type textarea "ул. Большая Дмитровка, д. 32, стр. 4, офис 141"
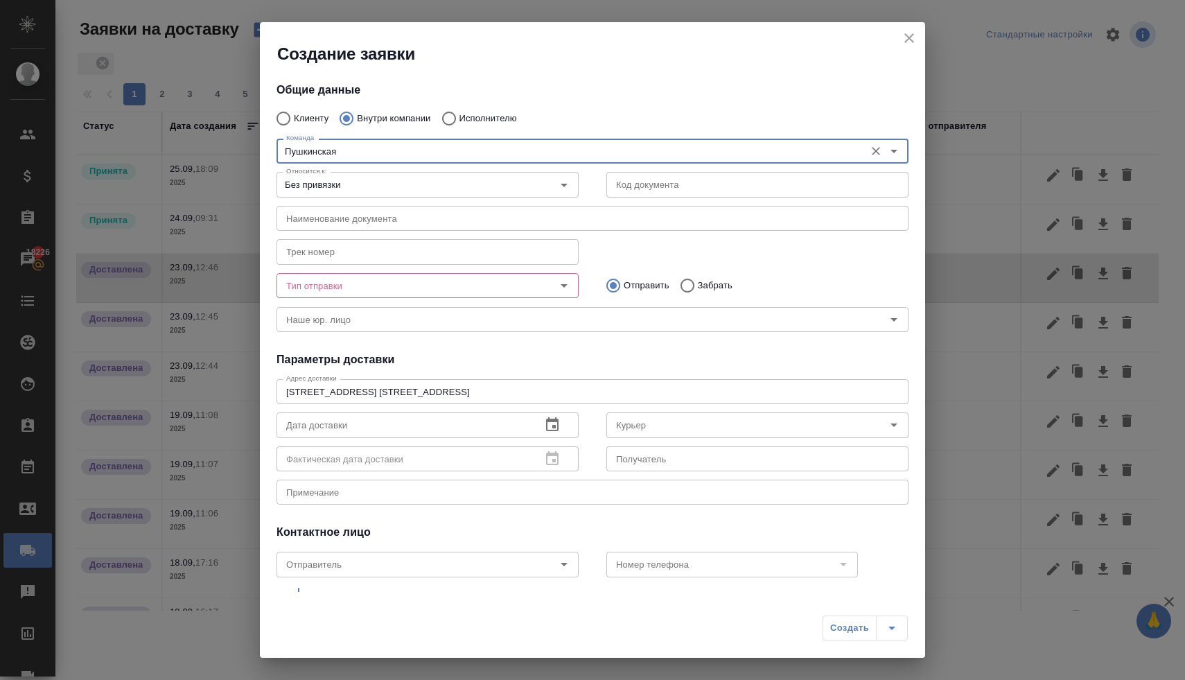
type input "Пушкинская"
click at [471, 289] on input "Тип отправки" at bounding box center [404, 285] width 247 height 17
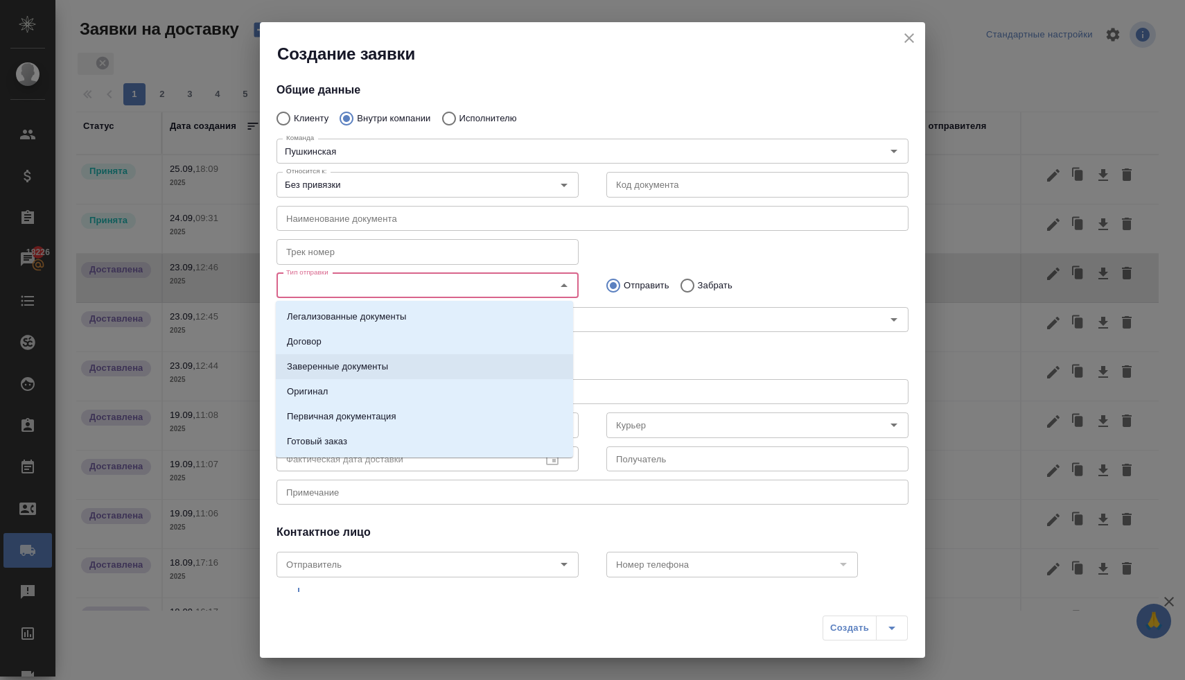
click at [453, 357] on li "Заверенные документы" at bounding box center [424, 366] width 297 height 25
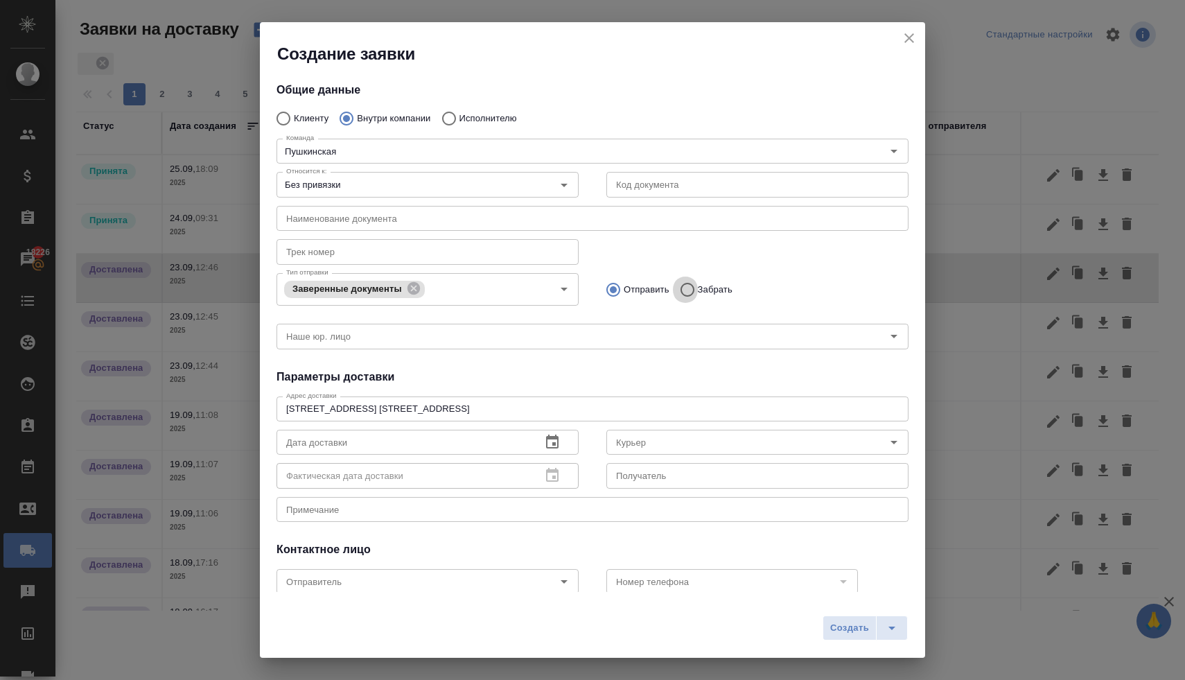
click at [681, 286] on input "Забрать" at bounding box center [685, 289] width 25 height 29
radio input "true"
click at [546, 442] on icon "button" at bounding box center [552, 442] width 17 height 17
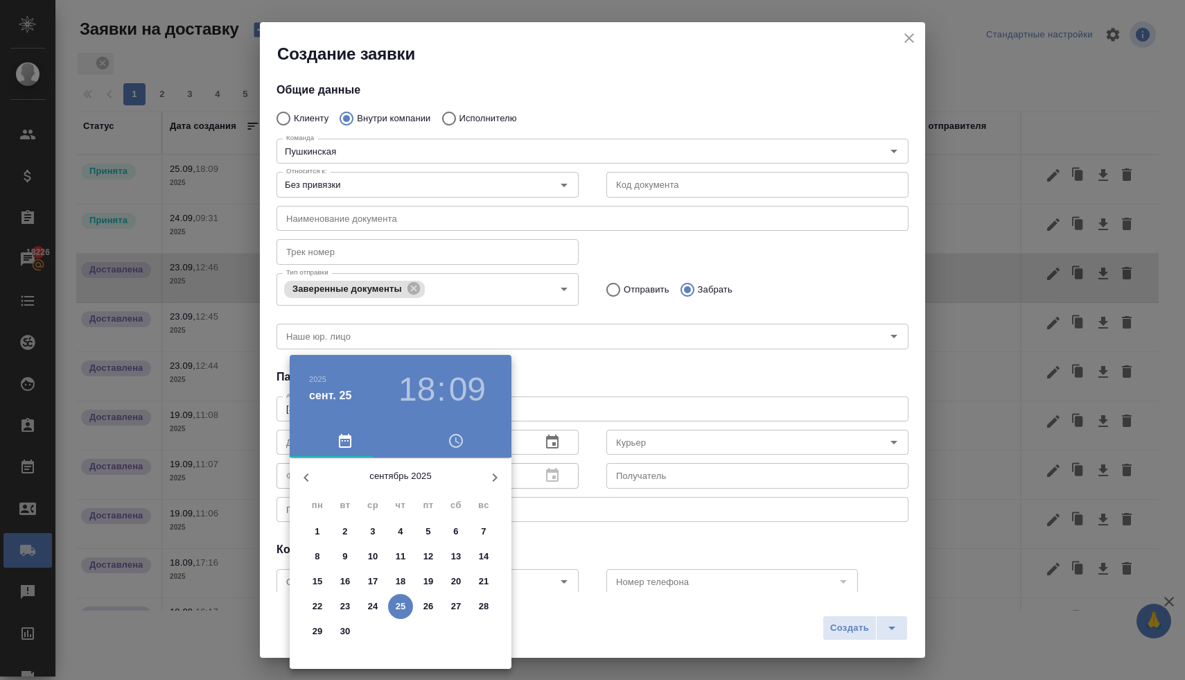
click at [345, 608] on p "23" at bounding box center [345, 607] width 10 height 14
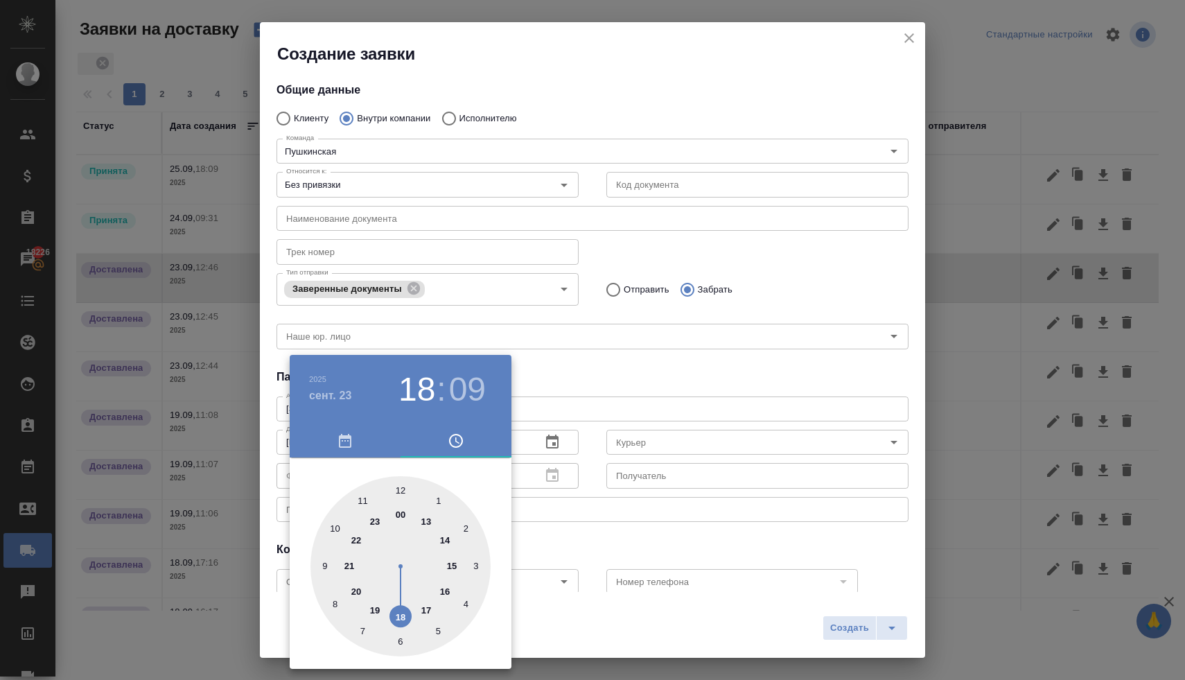
type input "23.09.2025 16:09"
click at [443, 591] on div at bounding box center [401, 566] width 180 height 180
click at [617, 369] on div at bounding box center [592, 340] width 1185 height 680
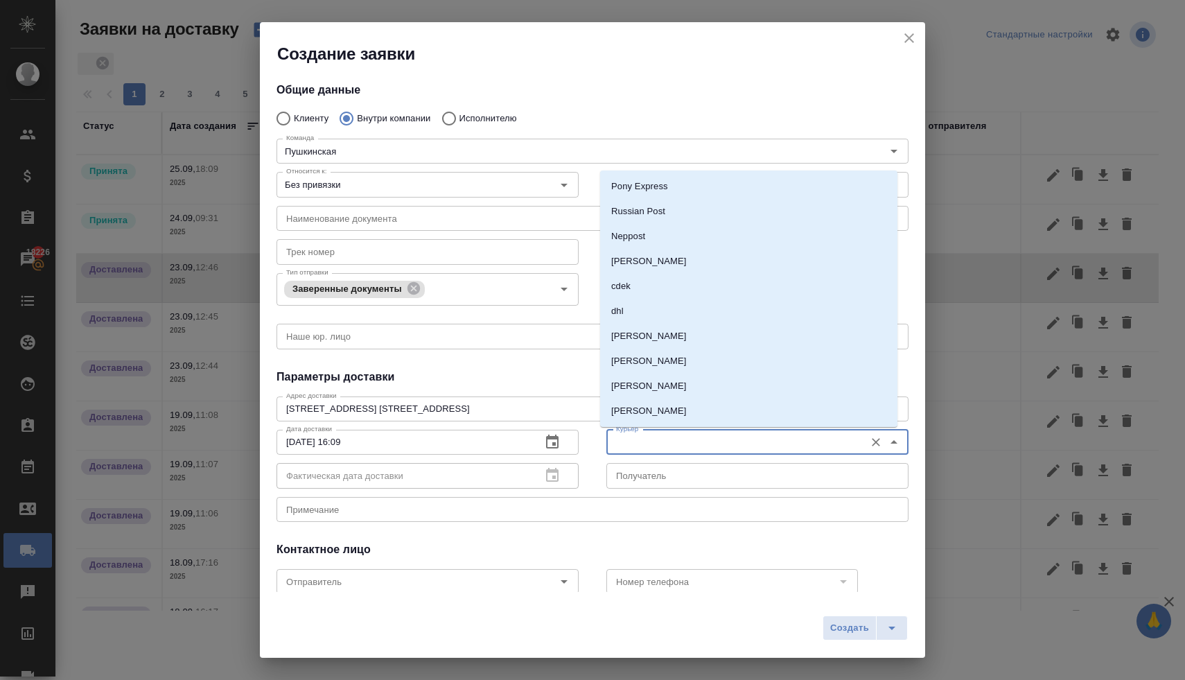
click at [641, 450] on input "Курьер" at bounding box center [734, 442] width 247 height 17
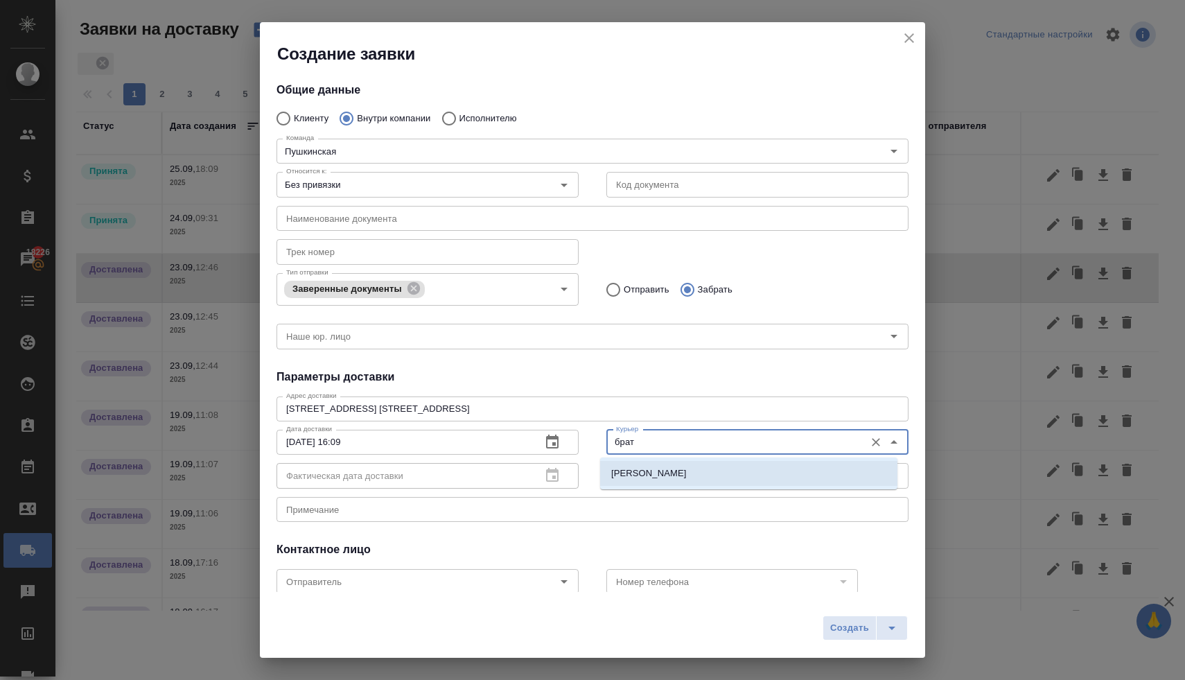
click at [647, 470] on p "[PERSON_NAME]" at bounding box center [649, 473] width 76 height 14
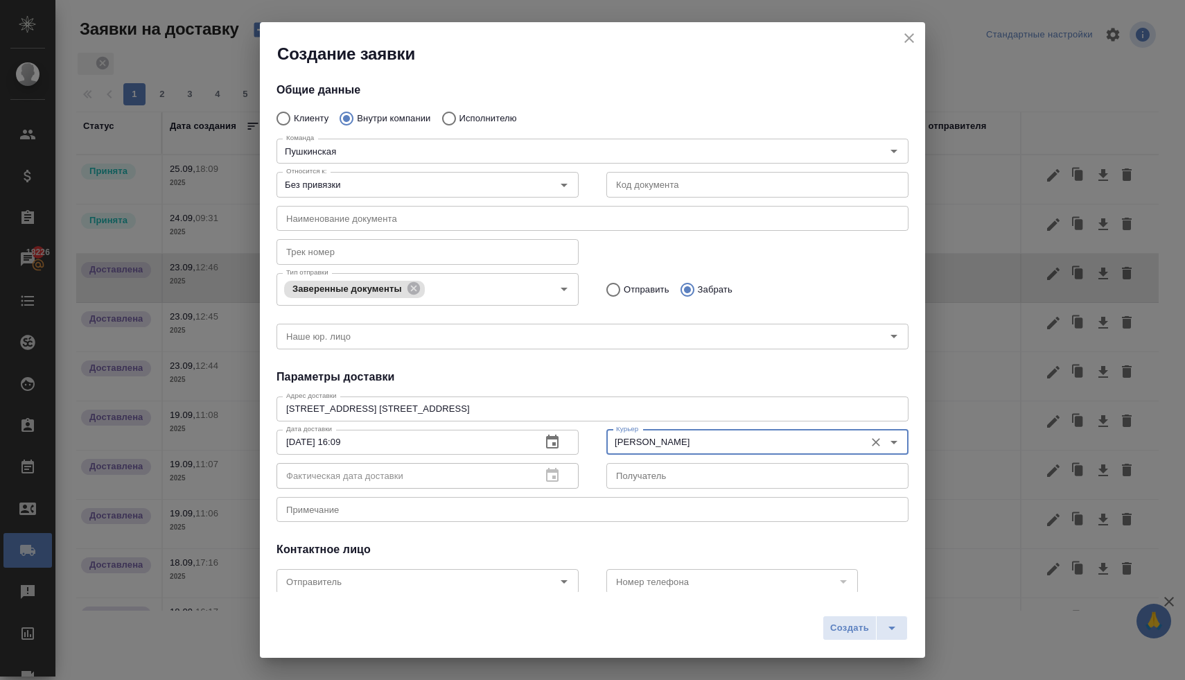
type input "[PERSON_NAME]"
click at [854, 627] on span "Создать" at bounding box center [849, 628] width 39 height 16
radio input "true"
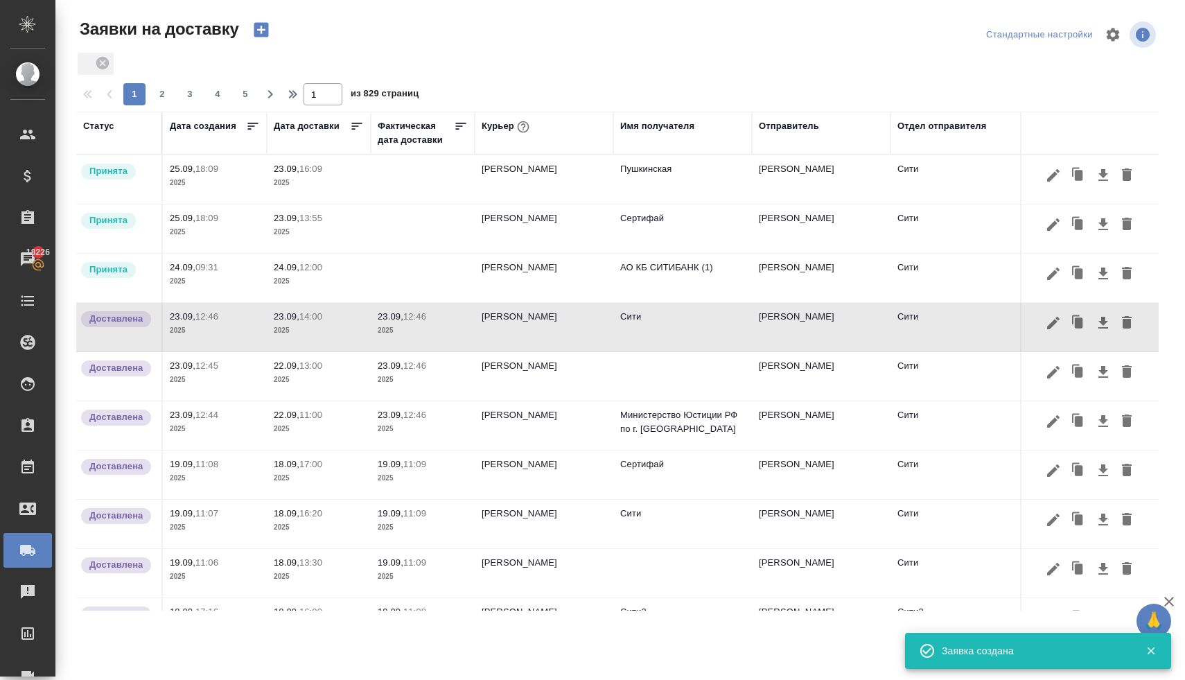
click at [539, 173] on td "[PERSON_NAME]" at bounding box center [544, 179] width 139 height 49
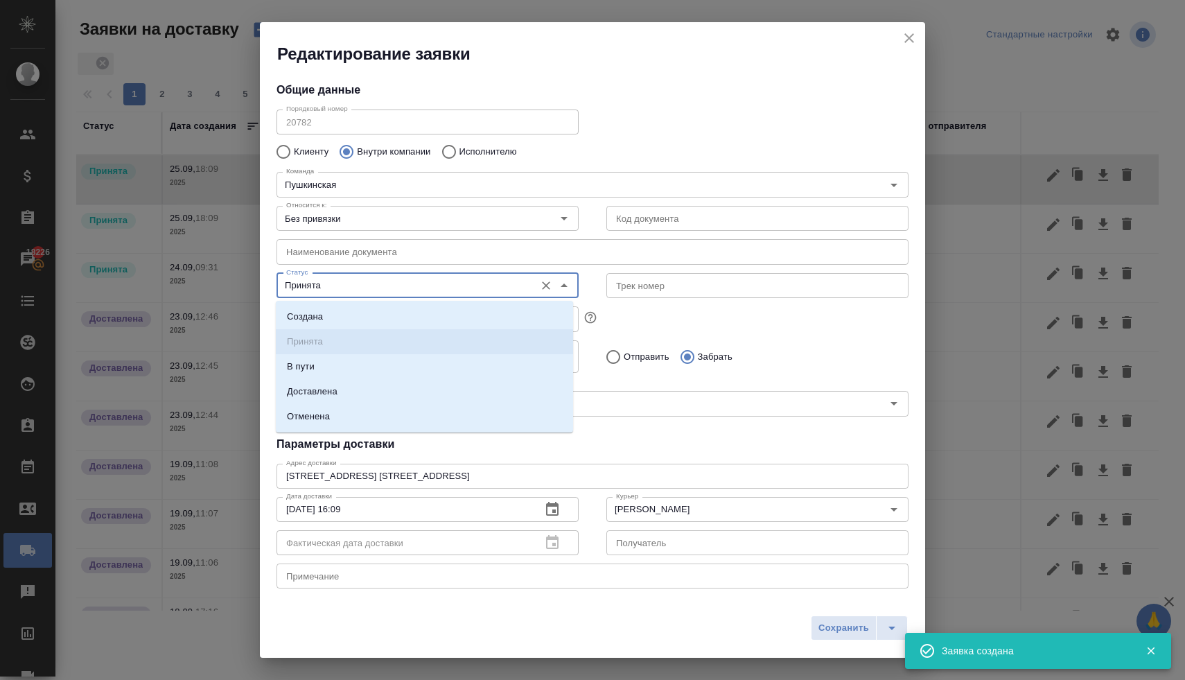
click at [468, 282] on input "Принята" at bounding box center [404, 285] width 247 height 17
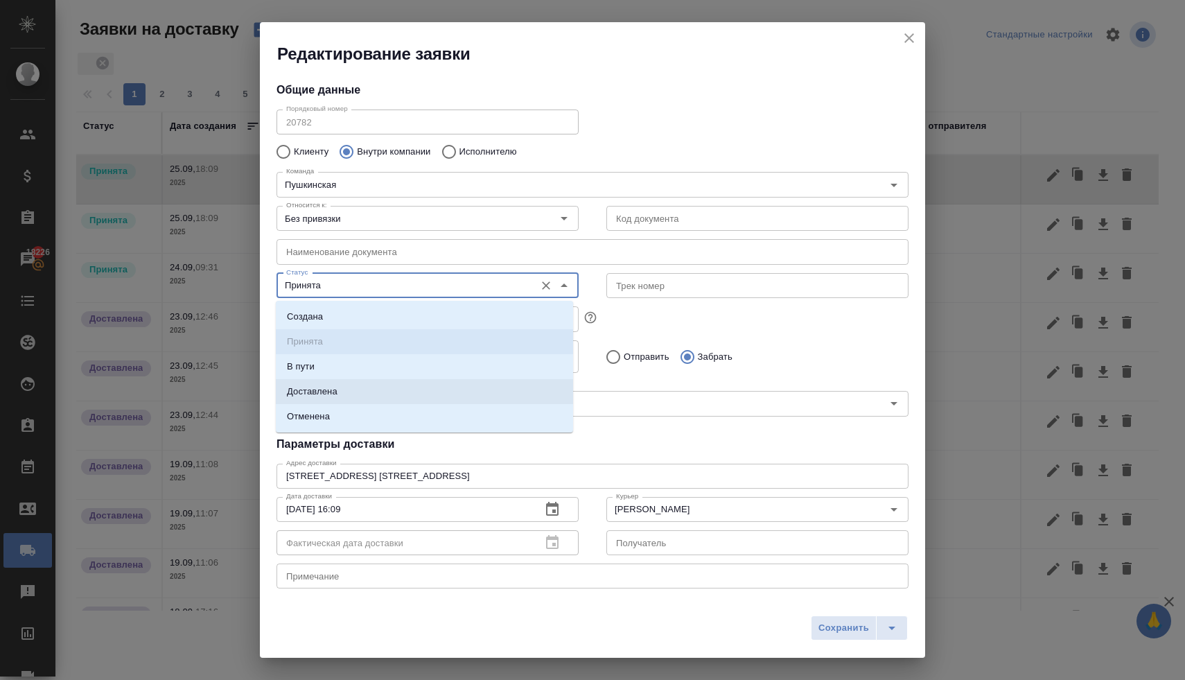
click at [428, 394] on li "Доставлена" at bounding box center [424, 391] width 297 height 25
type input "Доставлена"
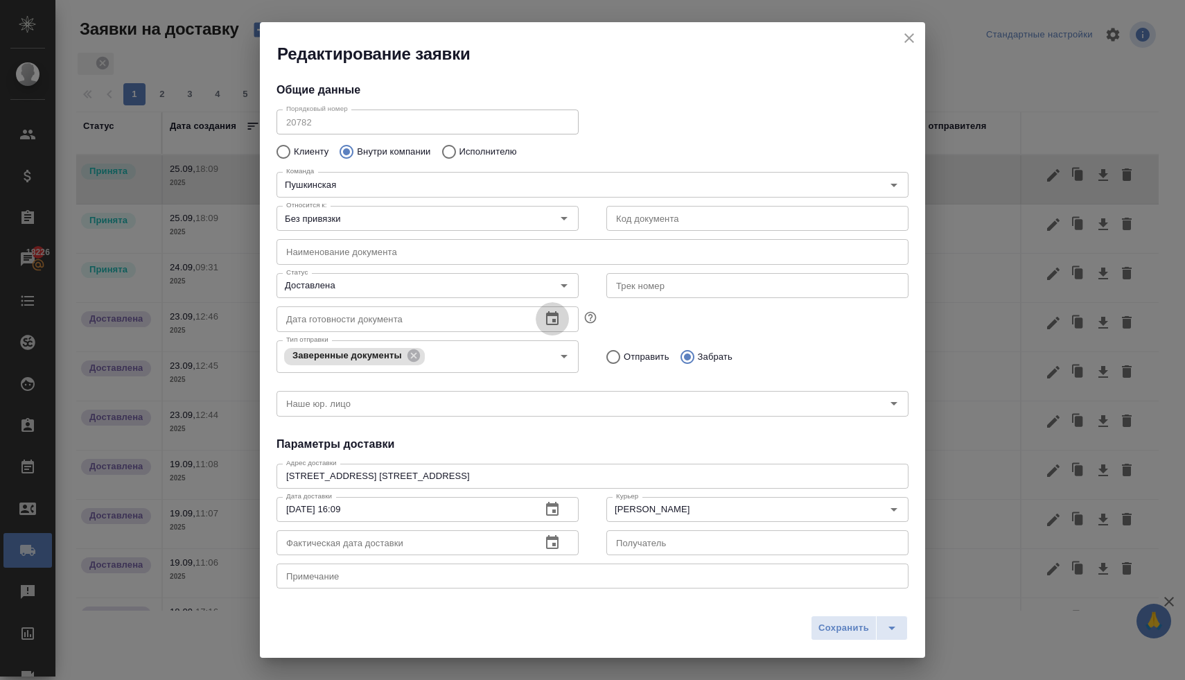
click at [548, 318] on icon "button" at bounding box center [552, 319] width 17 height 17
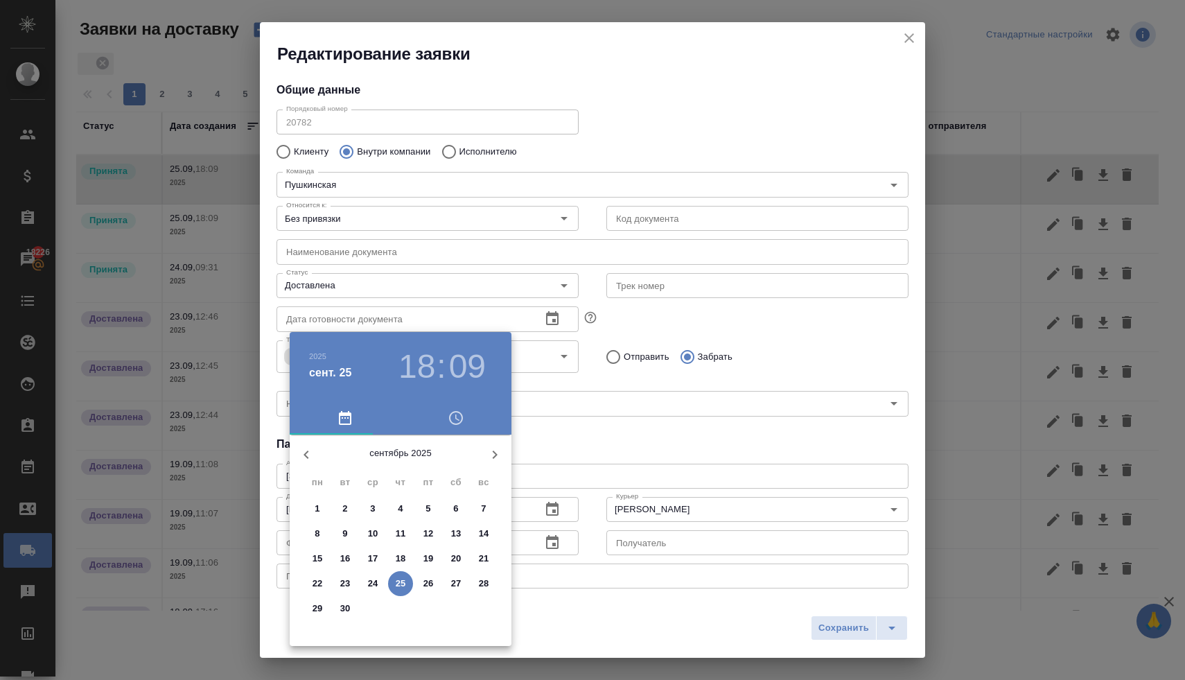
click at [351, 584] on span "23" at bounding box center [345, 584] width 25 height 14
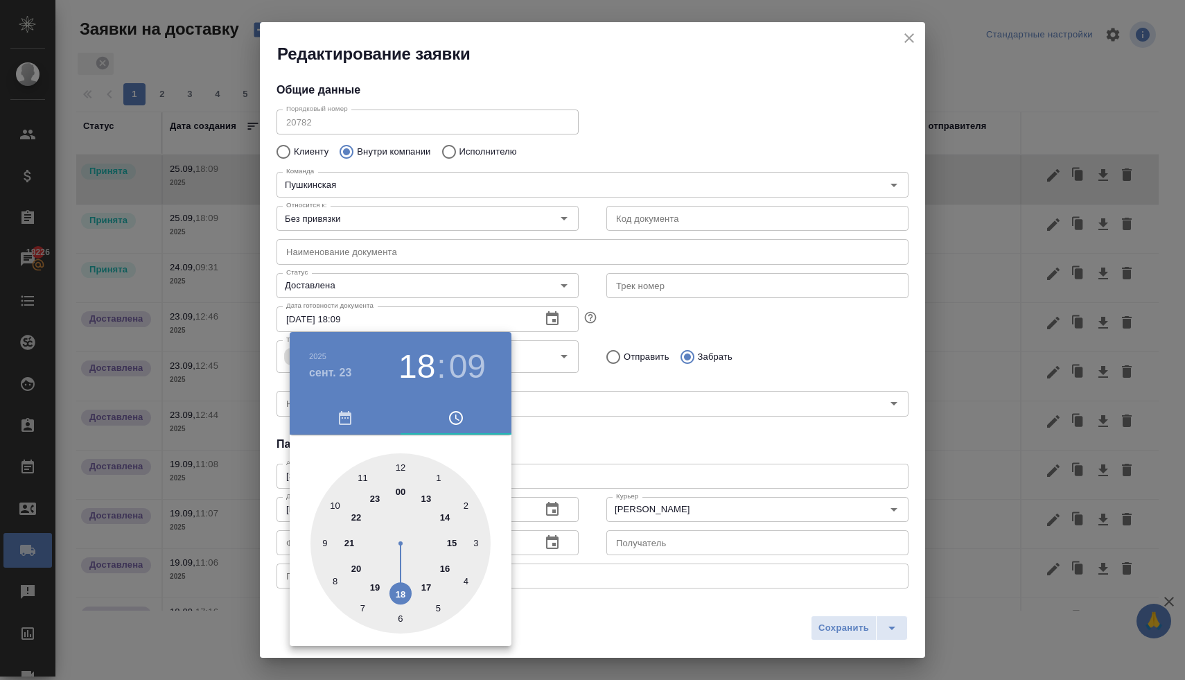
click at [444, 569] on div at bounding box center [401, 543] width 180 height 180
type input "23.09.2025 16:09"
click at [579, 437] on div at bounding box center [592, 340] width 1185 height 680
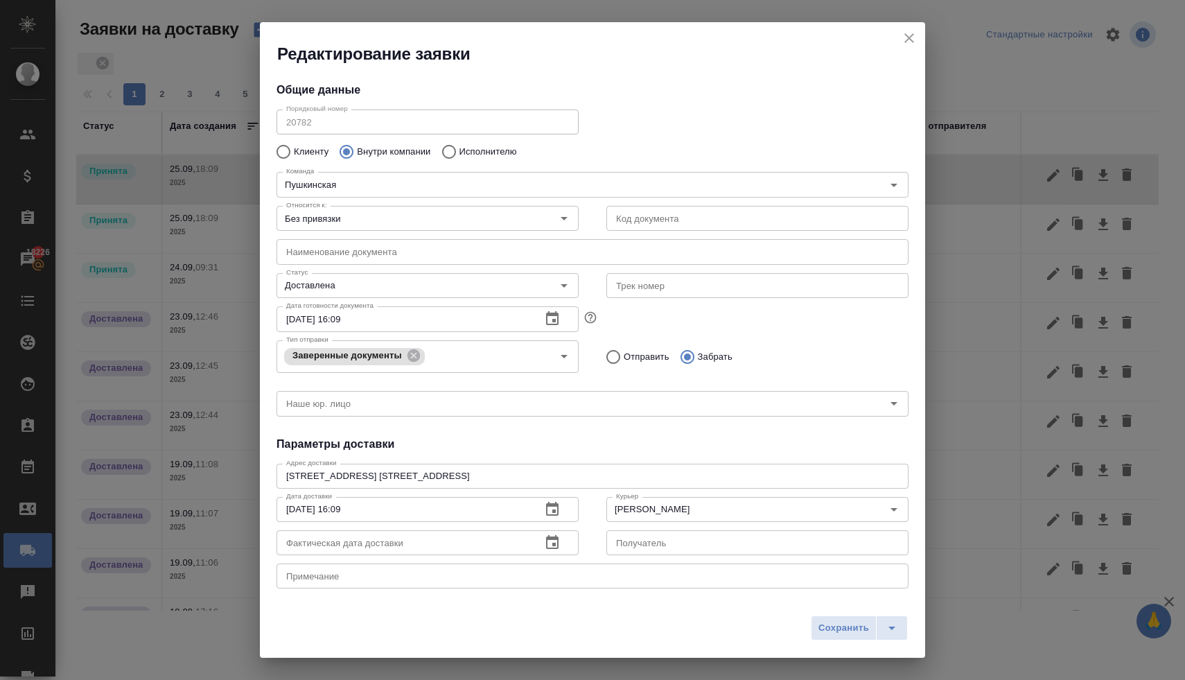
click at [812, 625] on button "Сохранить" at bounding box center [844, 628] width 66 height 25
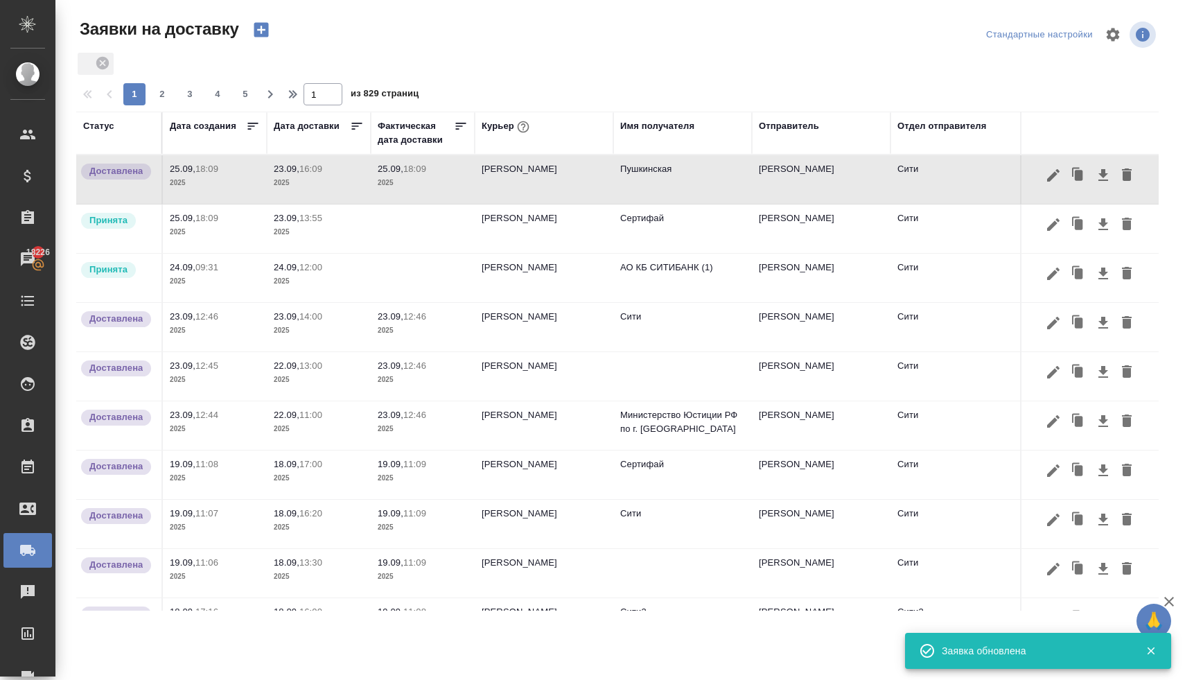
click at [299, 222] on p "23.09," at bounding box center [287, 218] width 26 height 10
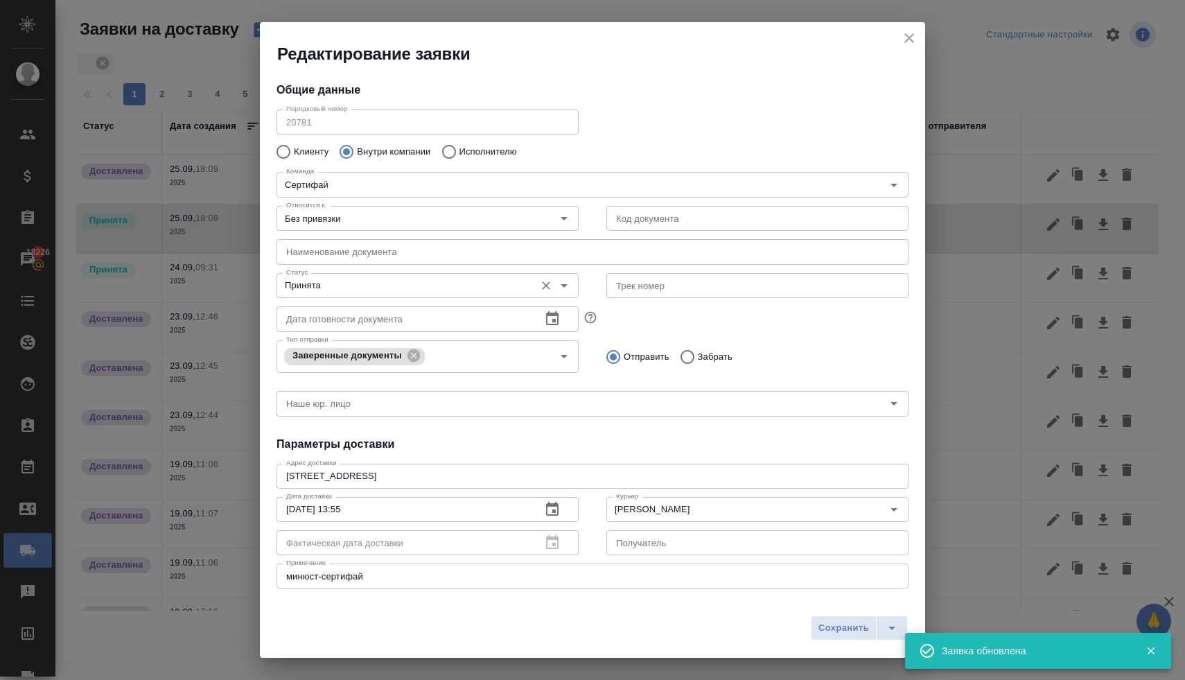
click at [413, 289] on input "Принята" at bounding box center [404, 285] width 247 height 17
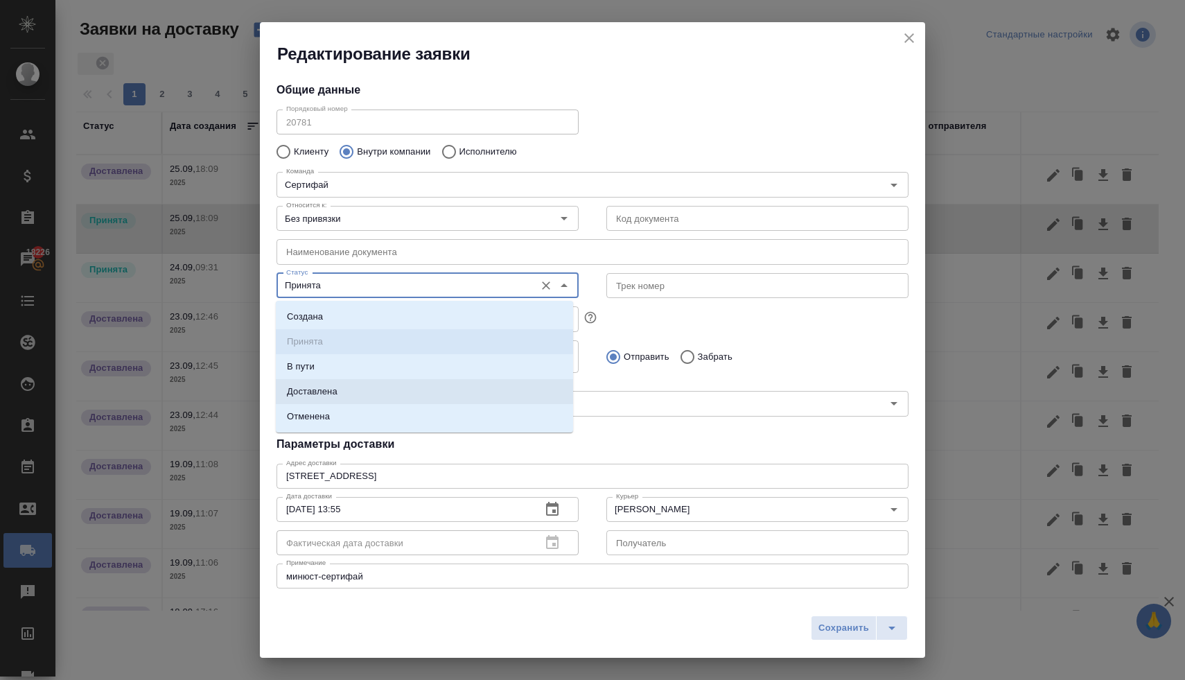
click at [395, 396] on li "Доставлена" at bounding box center [424, 391] width 297 height 25
type input "Доставлена"
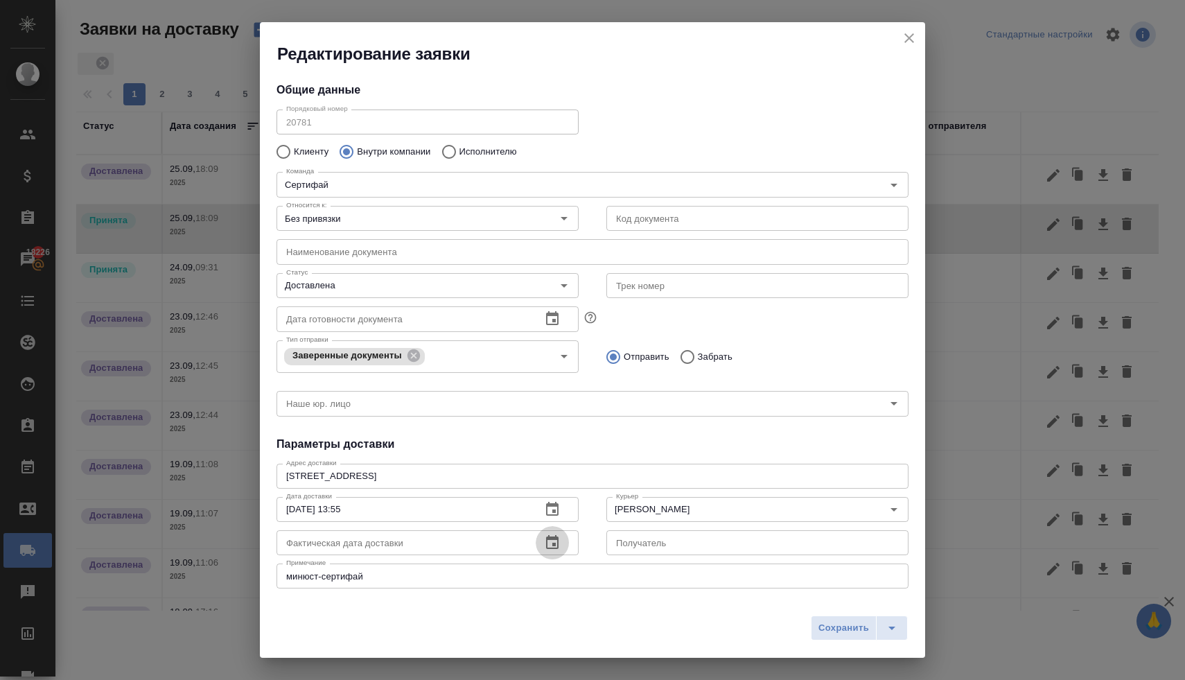
click at [545, 547] on icon "button" at bounding box center [552, 542] width 17 height 17
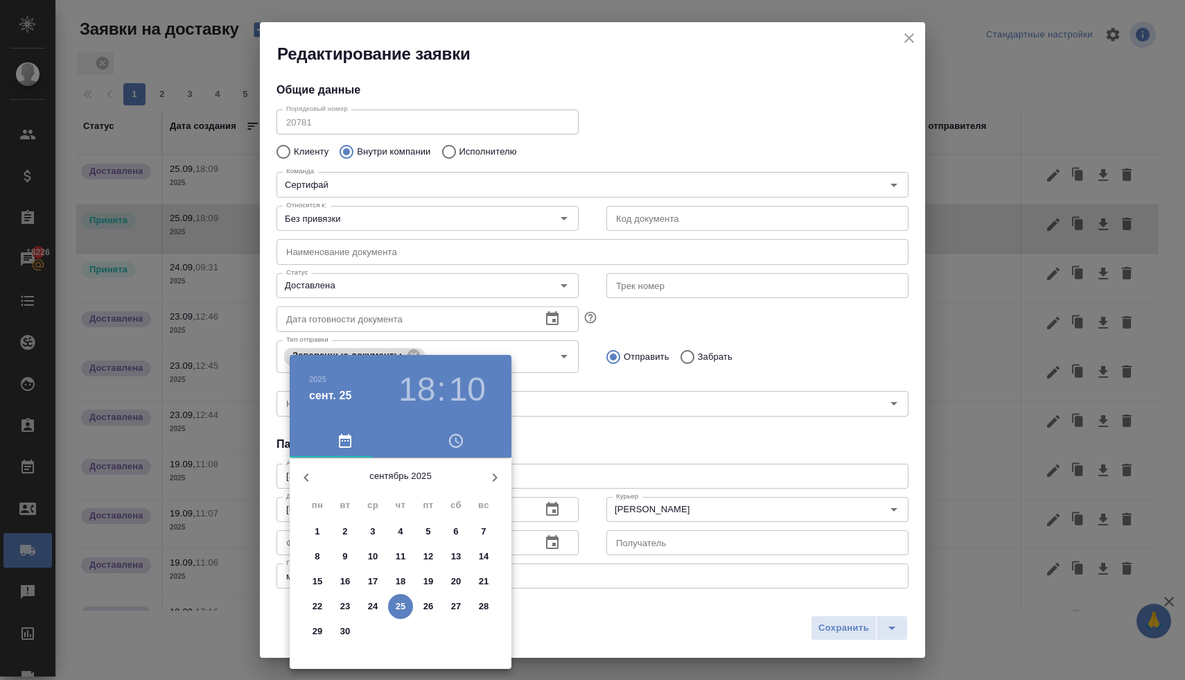
click at [351, 607] on span "23" at bounding box center [345, 607] width 25 height 14
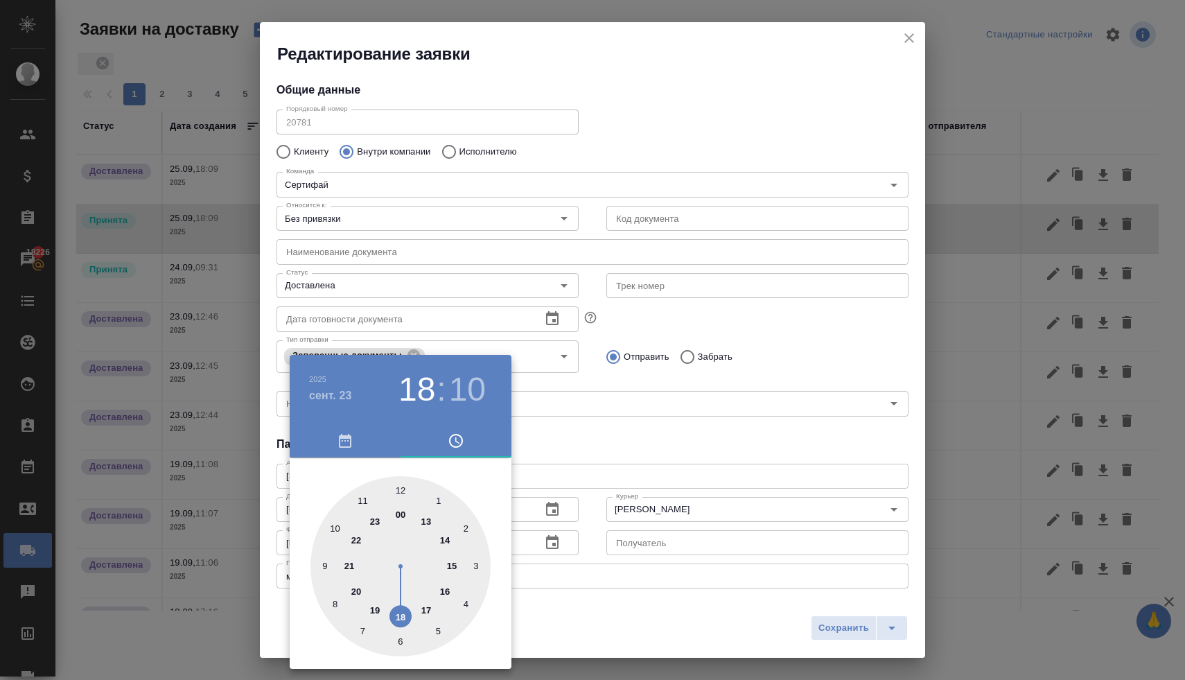
type input "23.09.2025 03:10"
click at [470, 574] on div at bounding box center [401, 566] width 180 height 180
click at [602, 442] on div at bounding box center [592, 340] width 1185 height 680
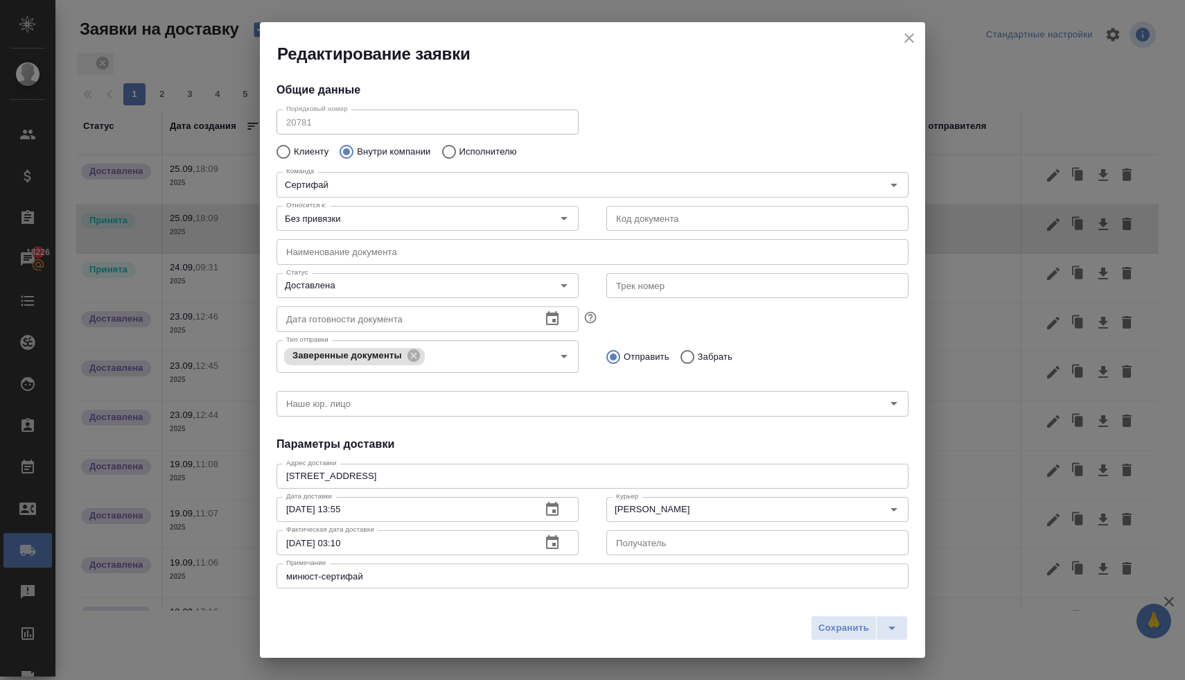
click at [848, 625] on span "Сохранить" at bounding box center [844, 628] width 51 height 16
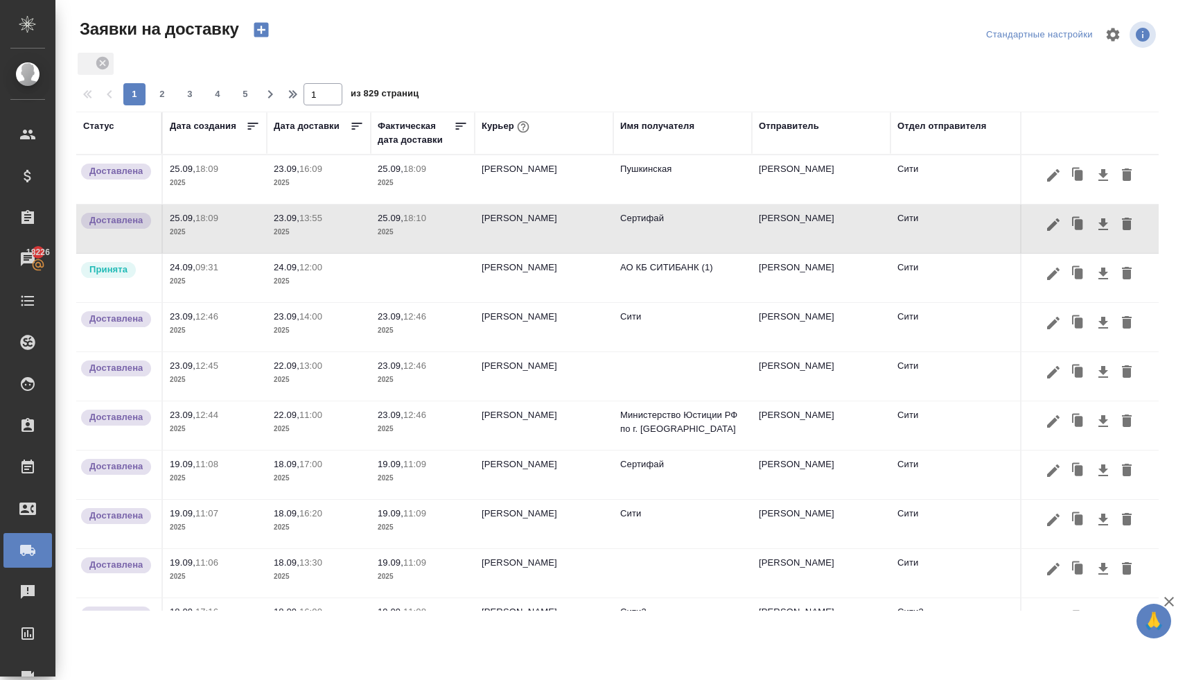
click at [302, 171] on p "16:09" at bounding box center [310, 169] width 23 height 10
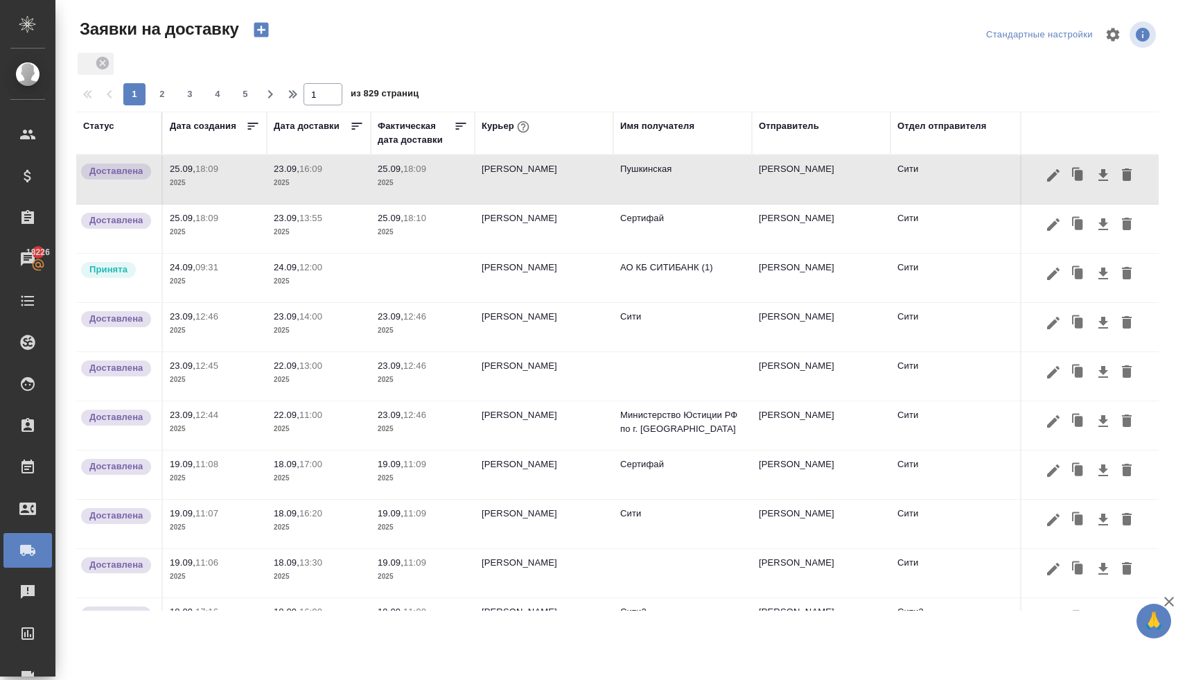
click at [302, 171] on p "16:09" at bounding box center [310, 169] width 23 height 10
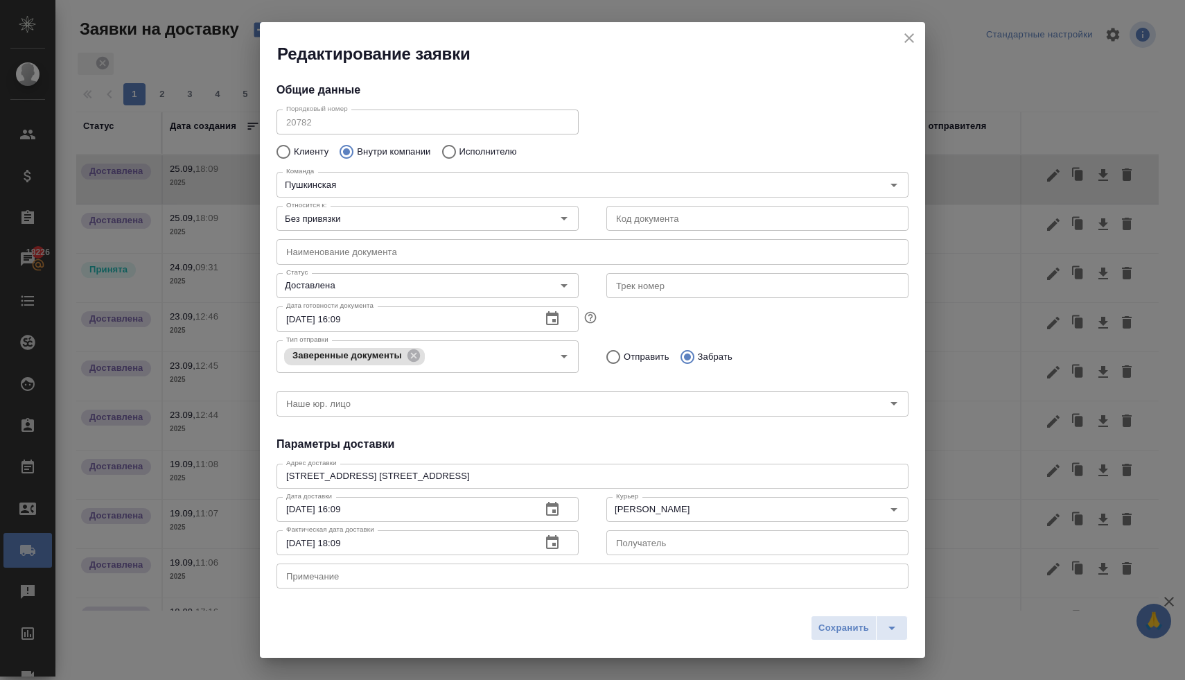
click at [299, 544] on input "25.09.2025 18:09" at bounding box center [404, 542] width 254 height 25
type input "23.09.2025 18:09"
click at [837, 628] on span "Сохранить" at bounding box center [844, 628] width 51 height 16
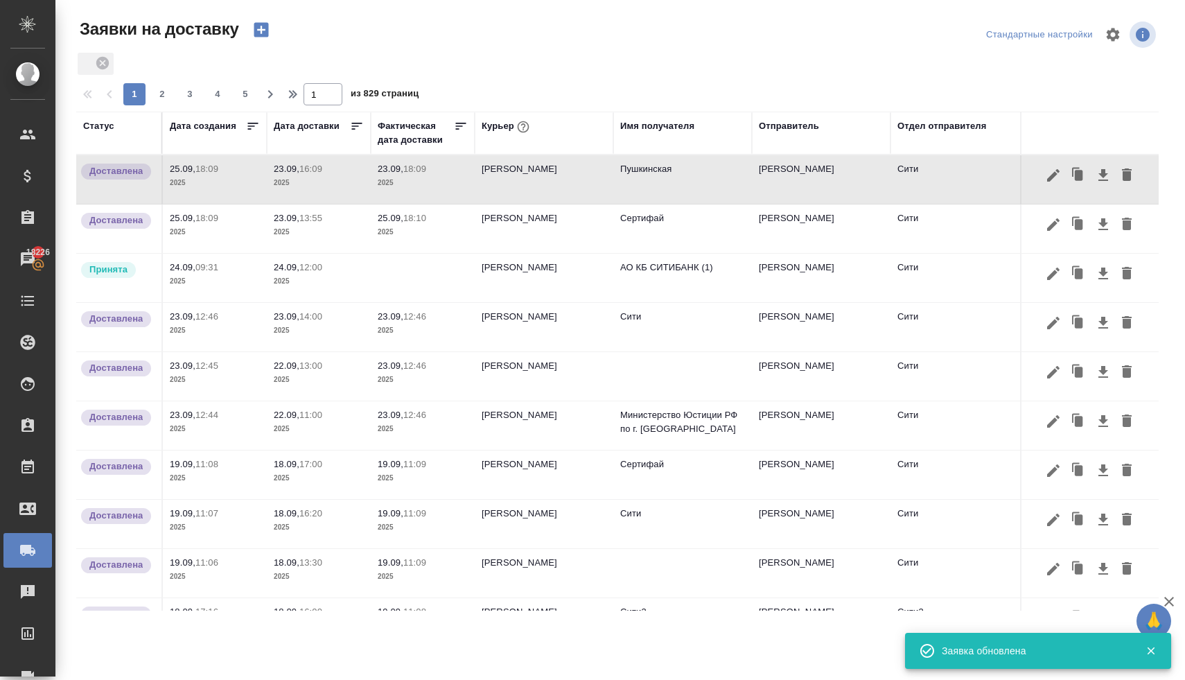
click at [405, 223] on span "25.09, 18:10" at bounding box center [423, 218] width 90 height 14
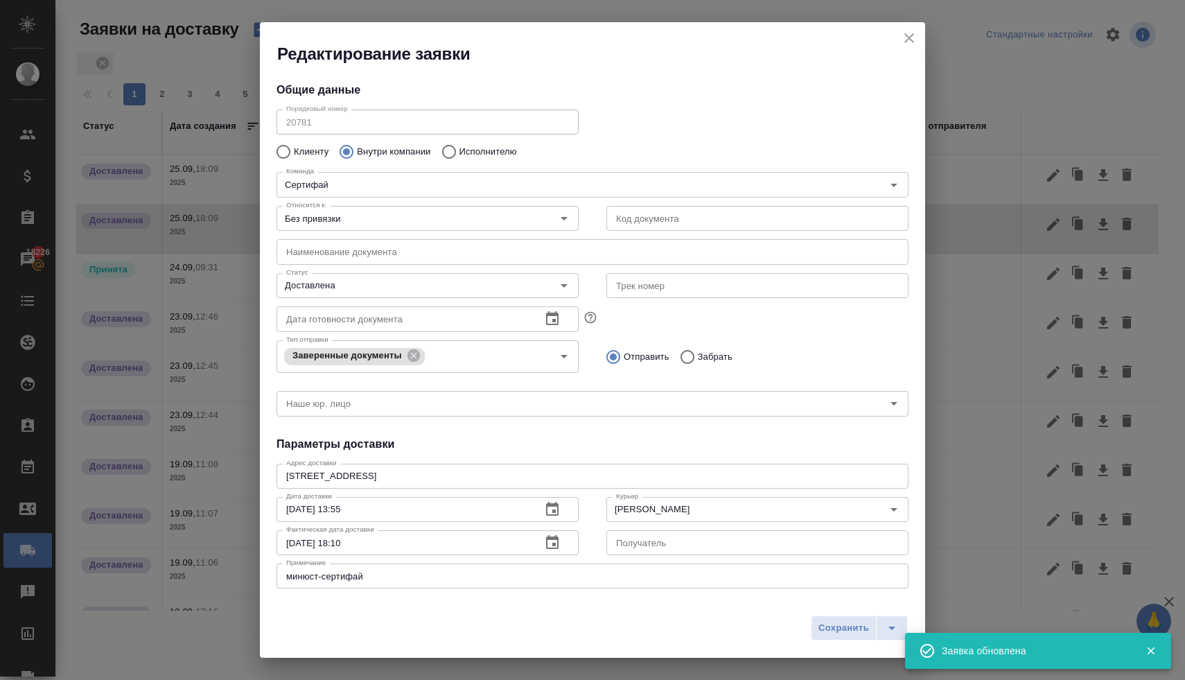
click at [296, 541] on input "25.09.2025 18:10" at bounding box center [404, 542] width 254 height 25
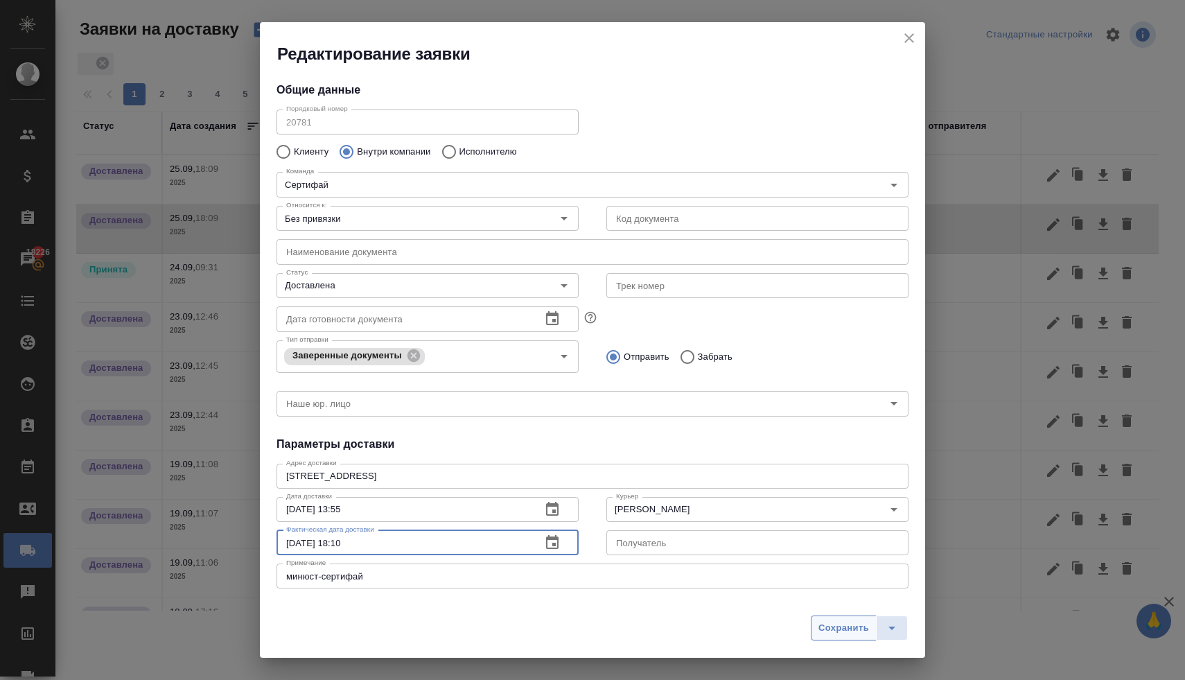
type input "23.09.2025 18:10"
click at [852, 629] on span "Сохранить" at bounding box center [844, 628] width 51 height 16
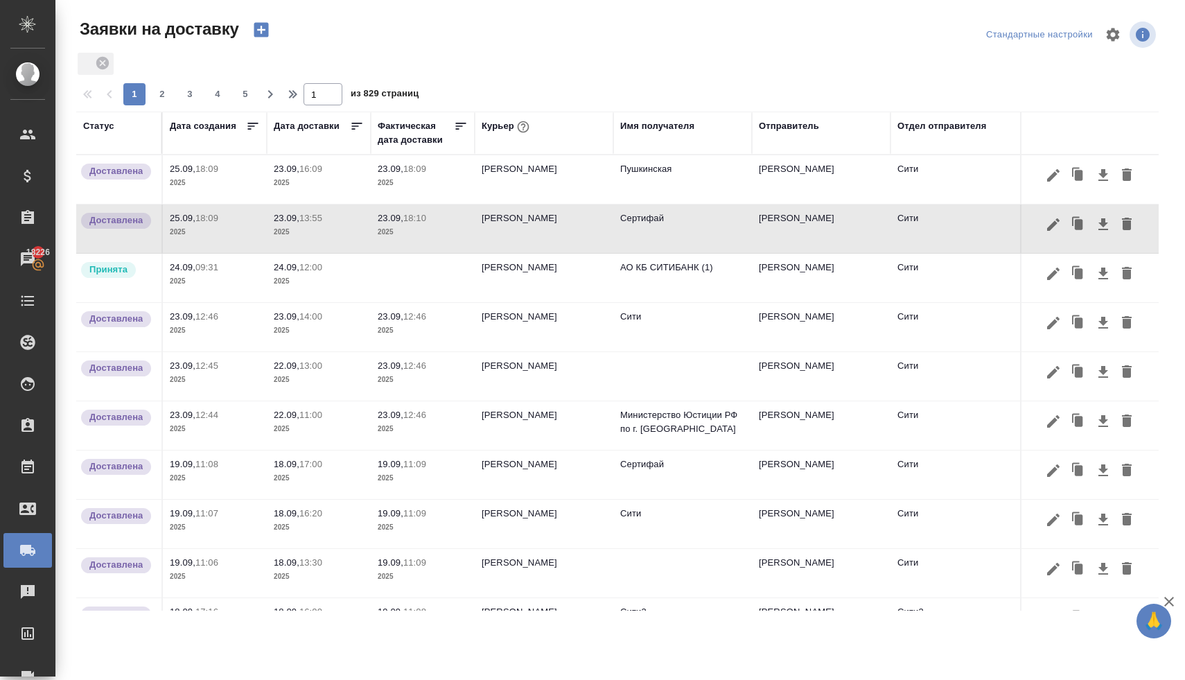
click at [266, 26] on icon "button" at bounding box center [261, 29] width 19 height 19
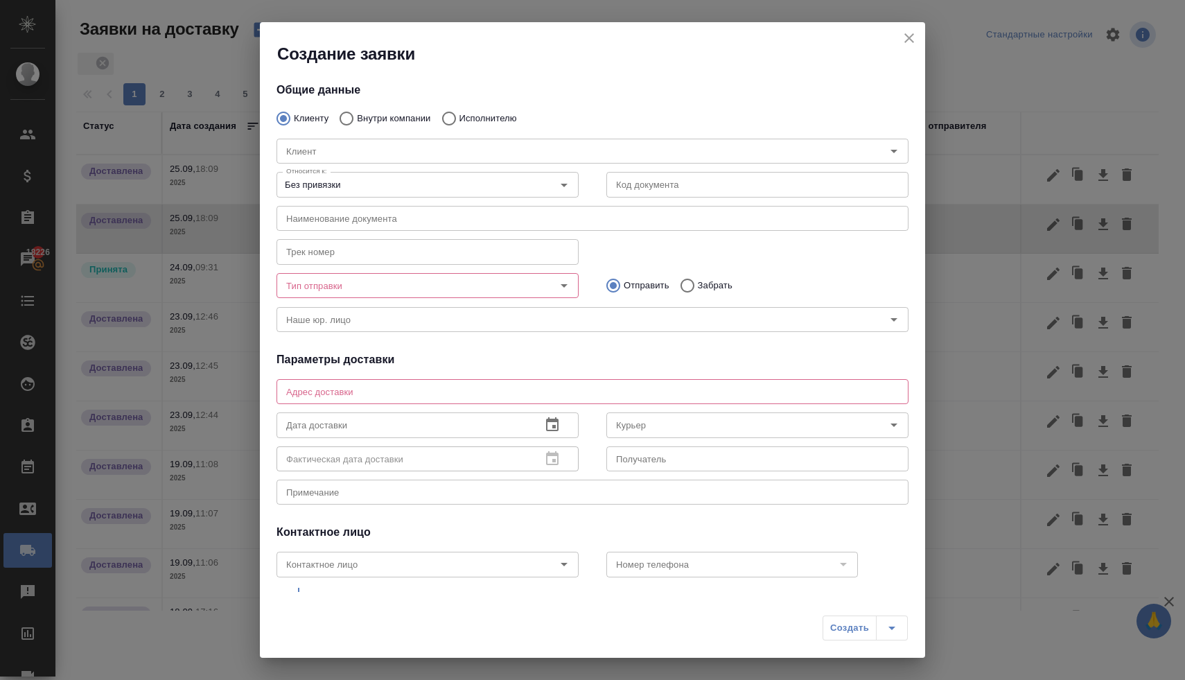
click at [909, 37] on icon "close" at bounding box center [910, 38] width 10 height 10
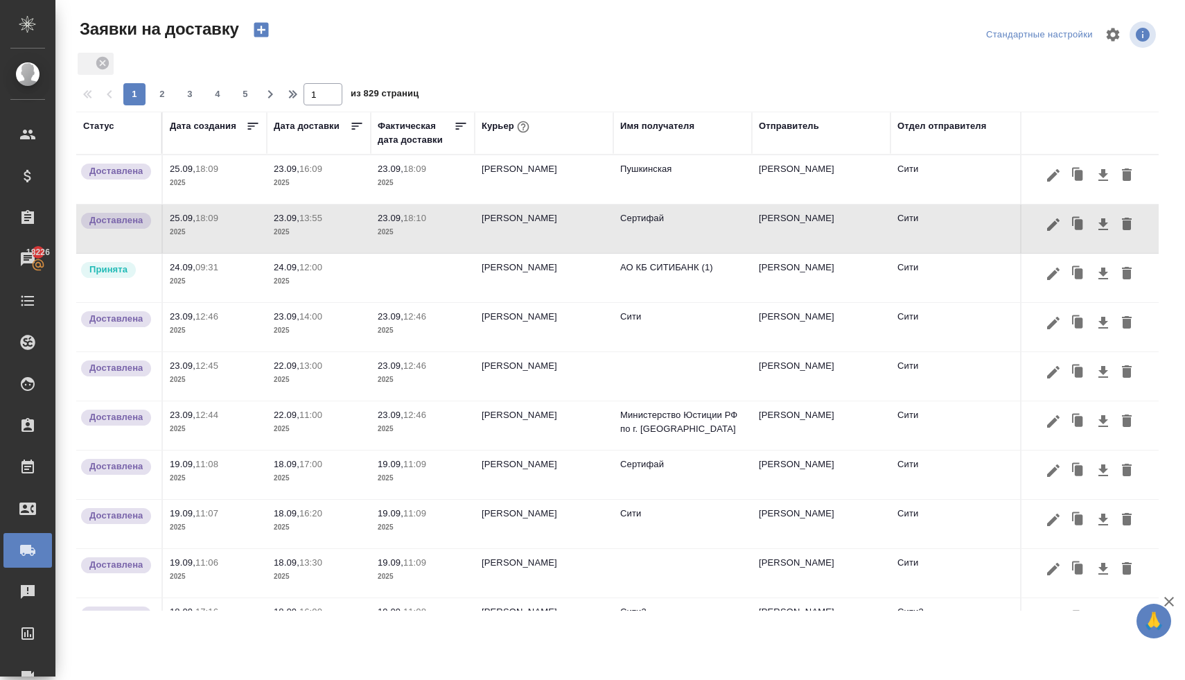
click at [268, 23] on icon "button" at bounding box center [261, 30] width 15 height 15
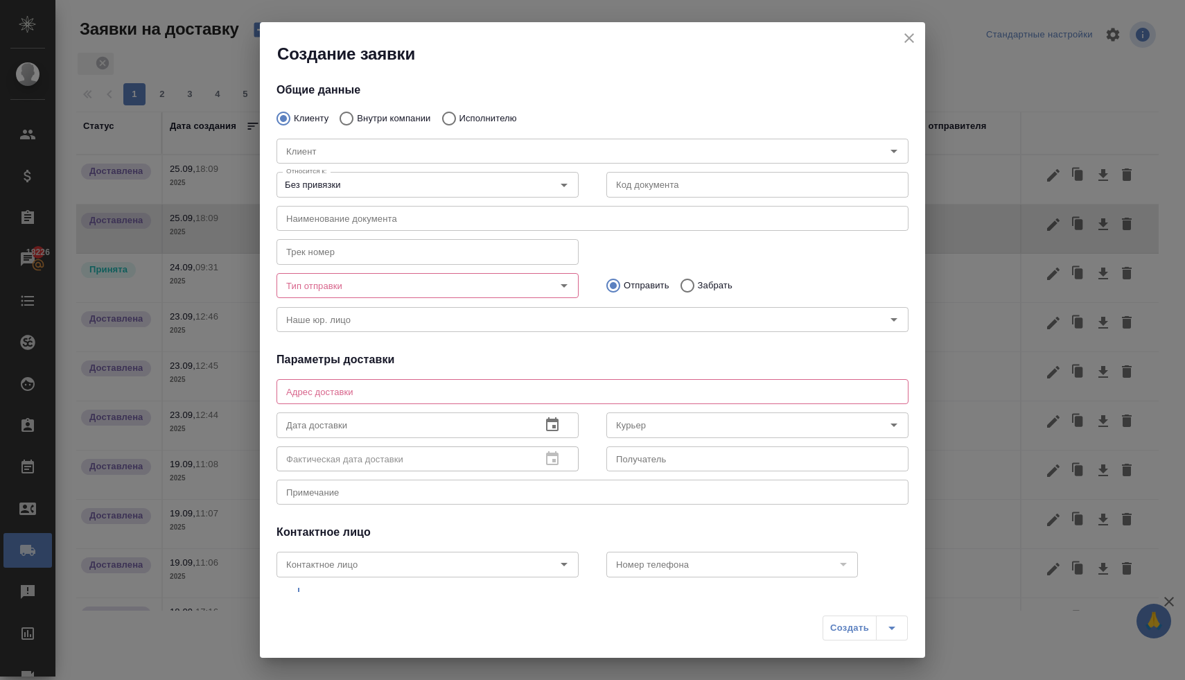
click at [389, 118] on p "Внутри компании" at bounding box center [393, 119] width 73 height 14
click at [357, 118] on input "Внутри компании" at bounding box center [344, 118] width 25 height 29
radio input "true"
click at [377, 162] on div "Команда" at bounding box center [593, 151] width 632 height 25
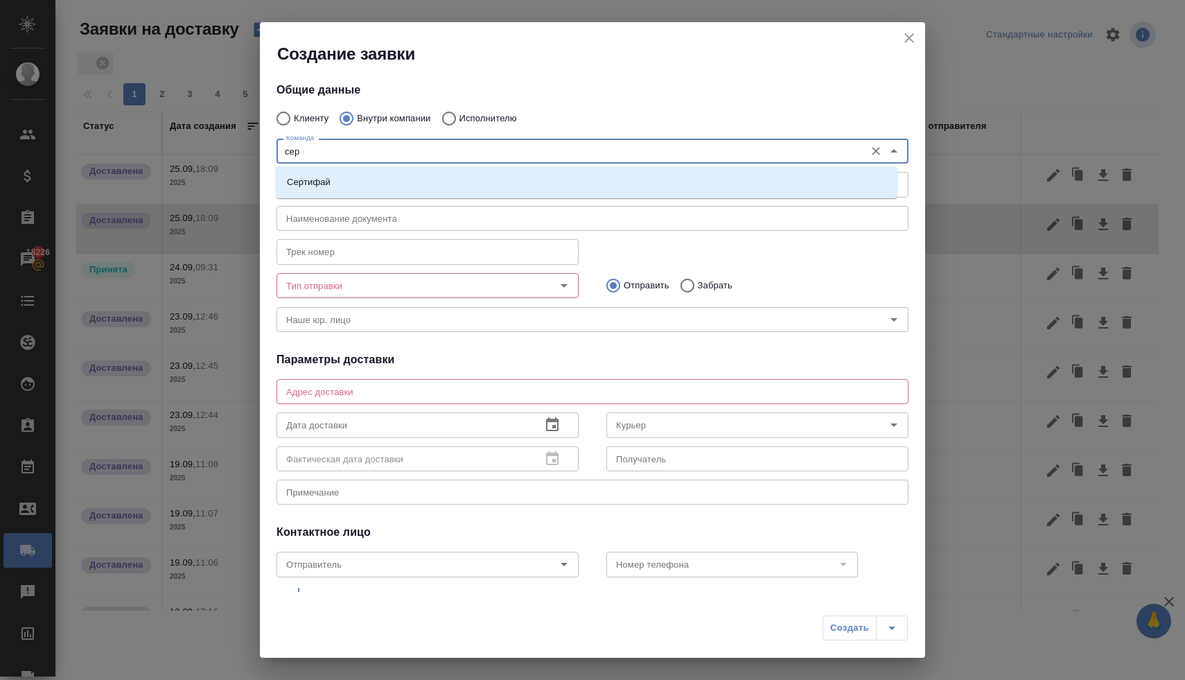
type input "серт"
click at [369, 181] on li "Сертифай" at bounding box center [587, 182] width 622 height 25
type textarea "[STREET_ADDRESS]"
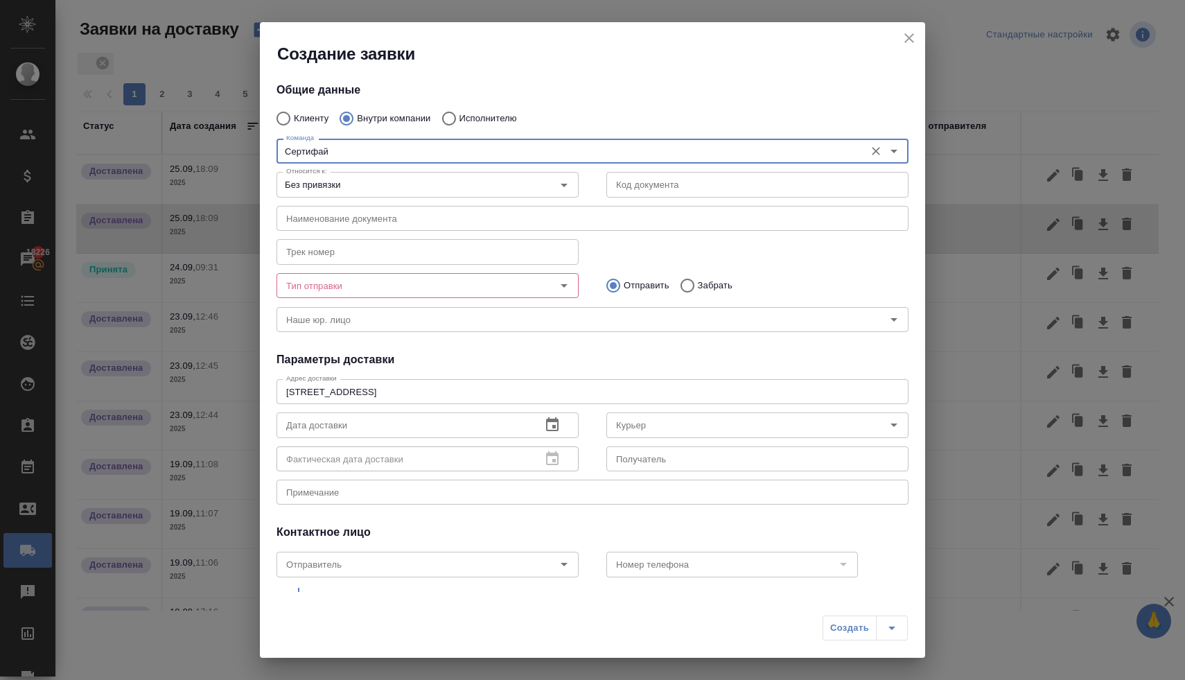
type input "Сертифай"
click at [480, 287] on input "Тип отправки" at bounding box center [404, 285] width 247 height 17
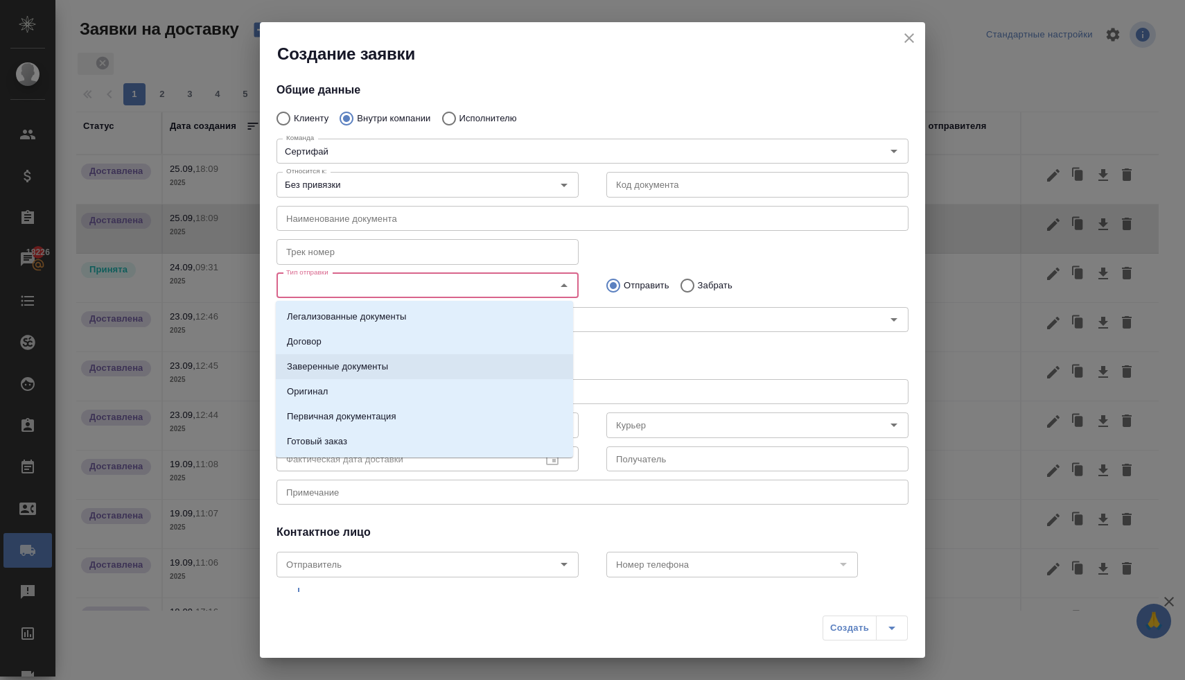
click at [462, 363] on li "Заверенные документы" at bounding box center [424, 366] width 297 height 25
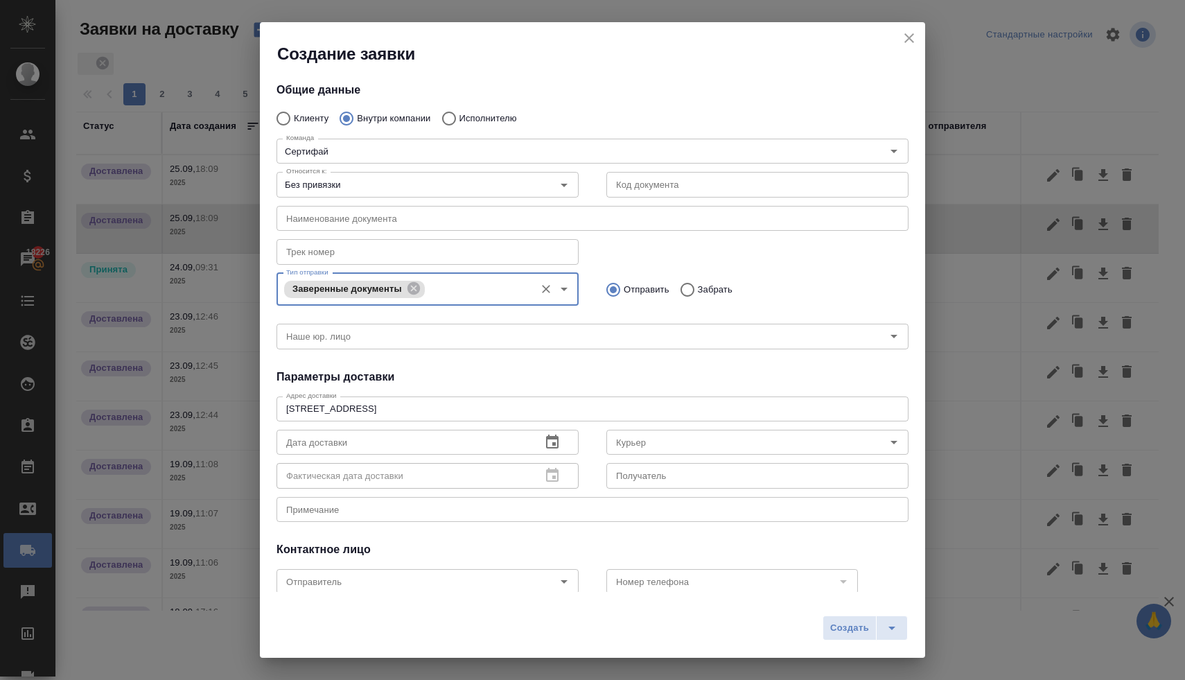
click at [687, 288] on input "Забрать" at bounding box center [685, 289] width 25 height 29
radio input "true"
click at [551, 440] on icon "button" at bounding box center [552, 442] width 17 height 17
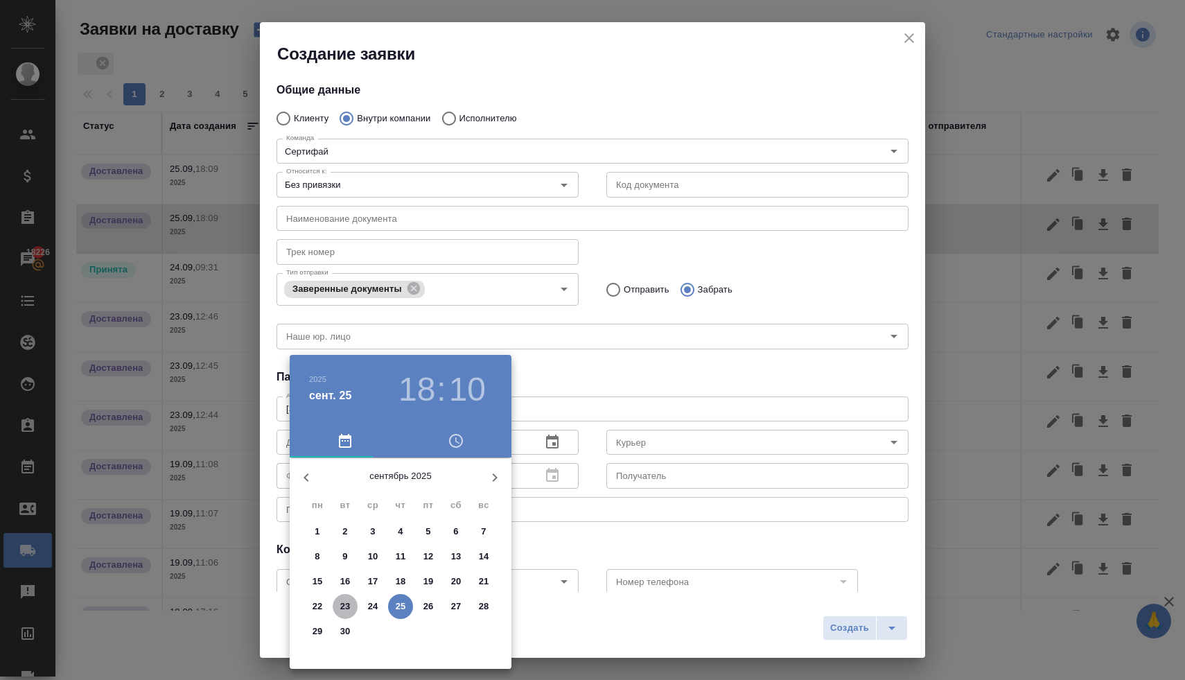
click at [338, 611] on span "23" at bounding box center [345, 607] width 25 height 14
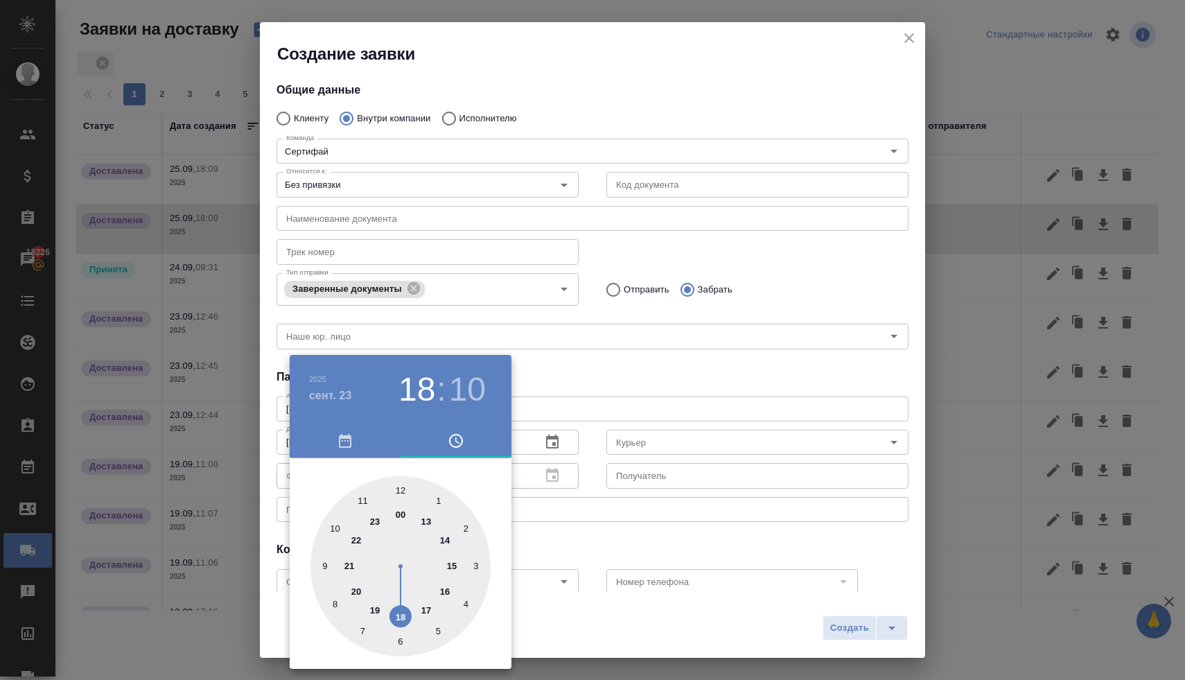
click at [428, 607] on div at bounding box center [401, 566] width 180 height 180
type input "23.09.2025 17:10"
click at [545, 356] on div at bounding box center [592, 340] width 1185 height 680
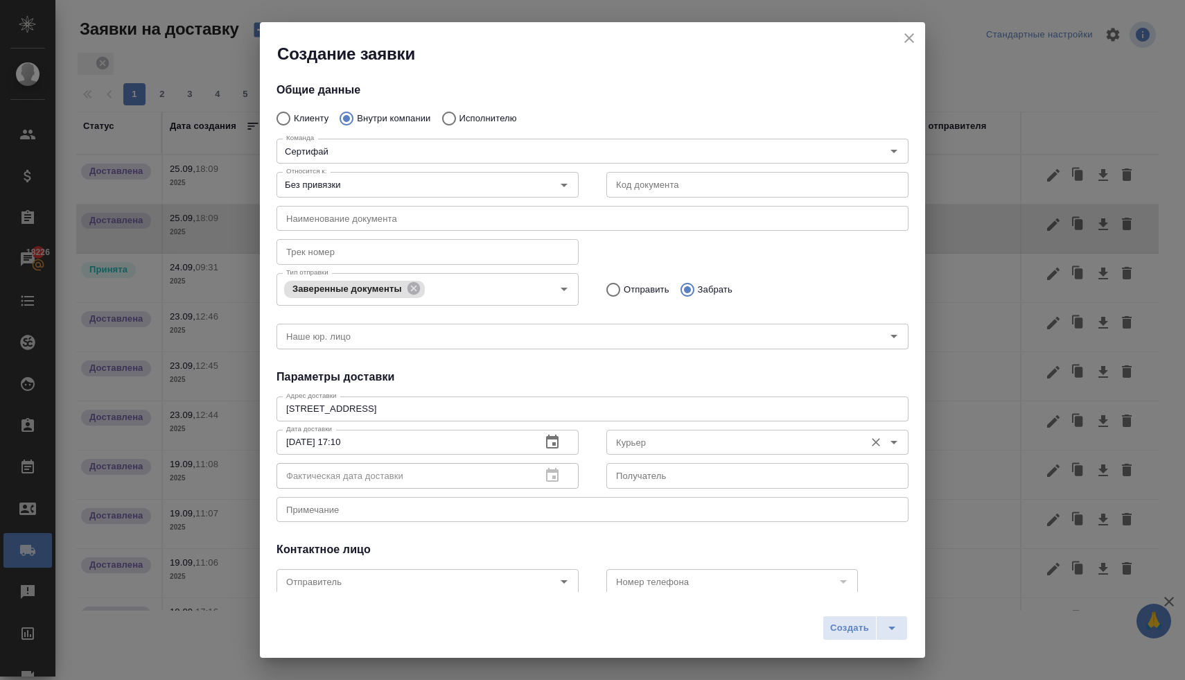
click at [645, 445] on input "Курьер" at bounding box center [734, 442] width 247 height 17
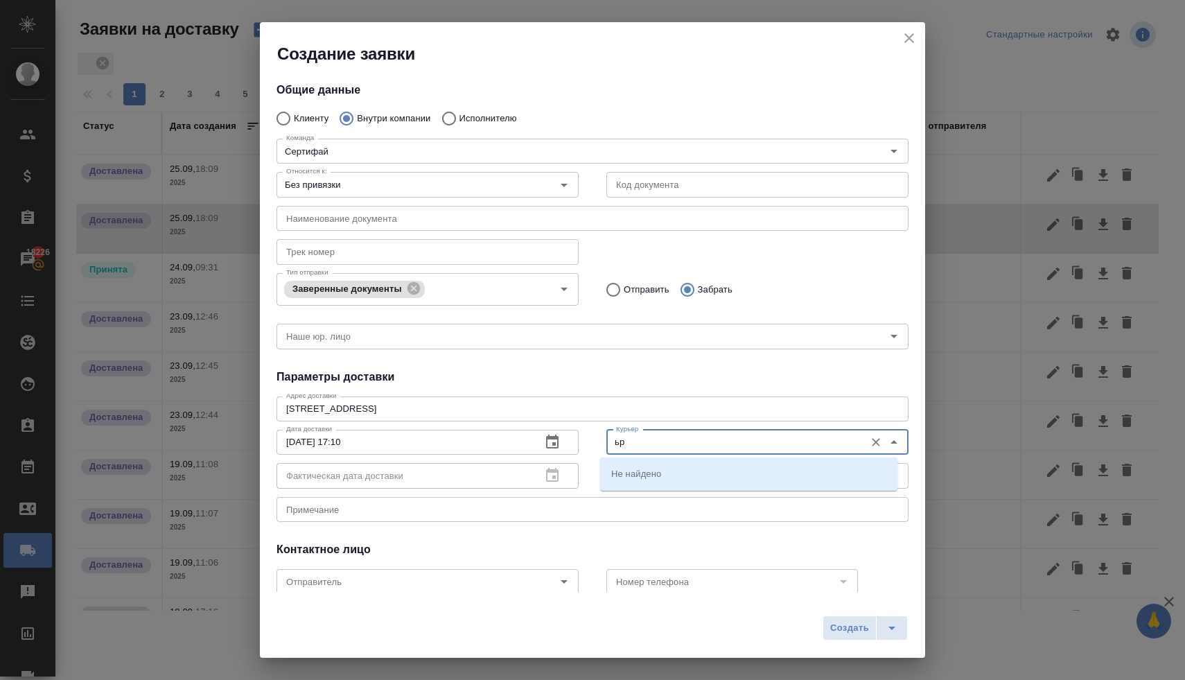
type input "ь"
click at [684, 480] on p "[PERSON_NAME]" at bounding box center [649, 473] width 76 height 14
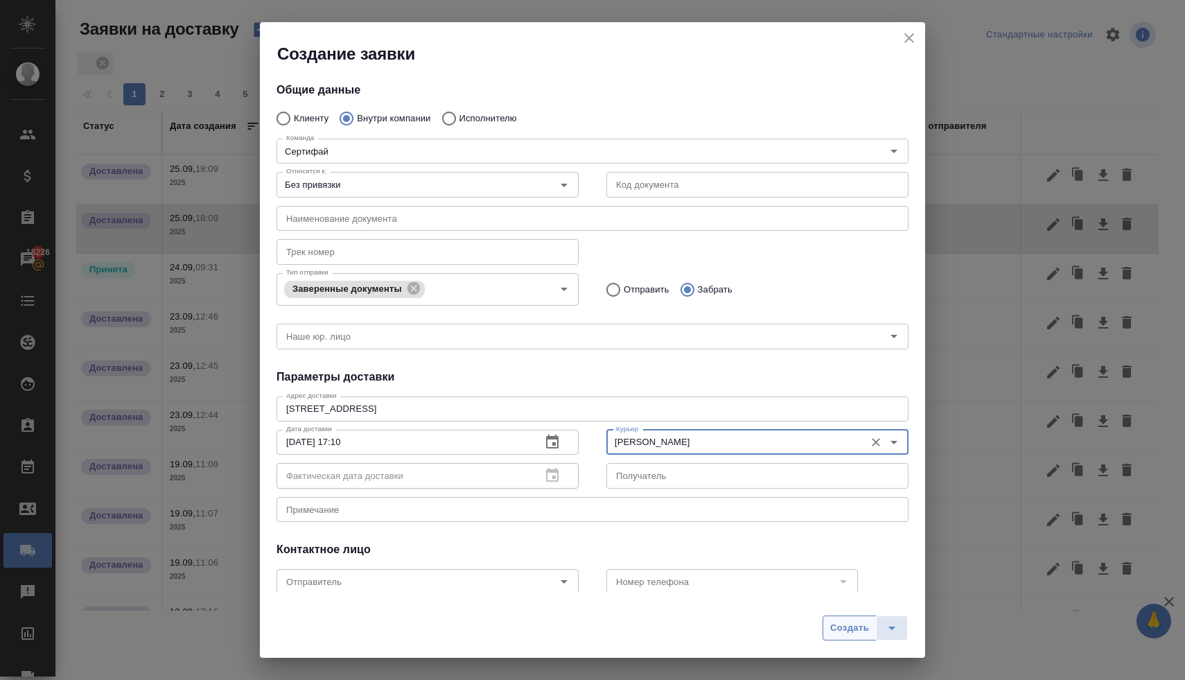
type input "[PERSON_NAME]"
click at [851, 626] on span "Создать" at bounding box center [849, 628] width 39 height 16
radio input "true"
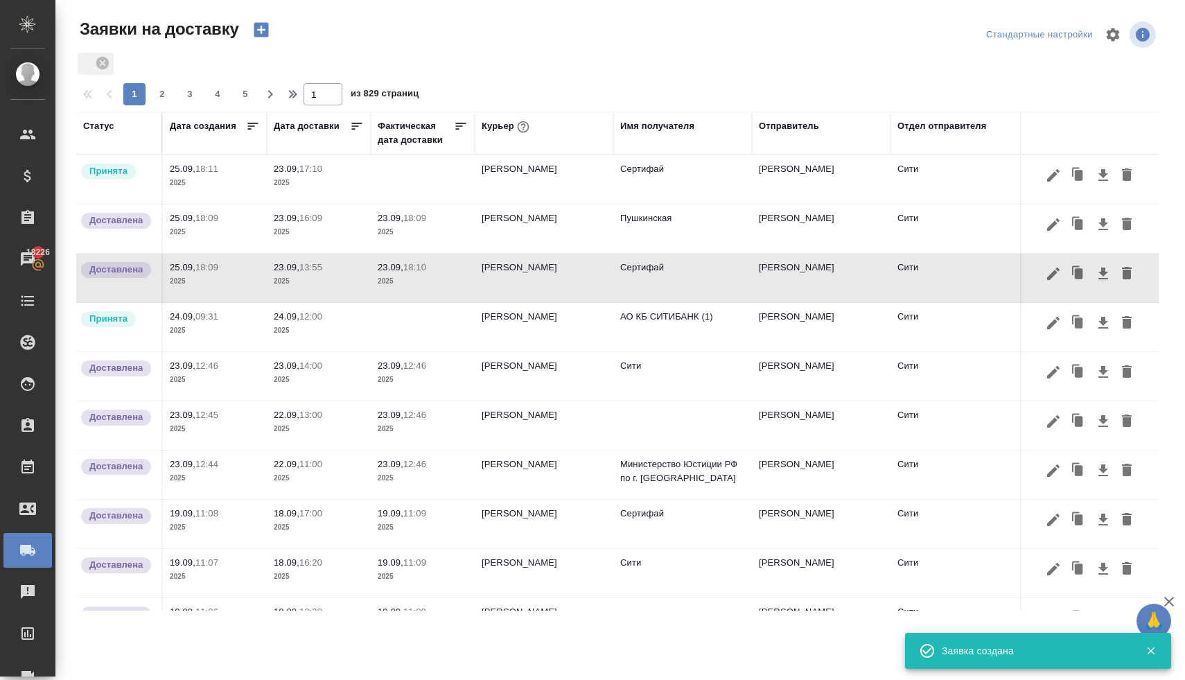
click at [508, 171] on td "[PERSON_NAME]" at bounding box center [544, 179] width 139 height 49
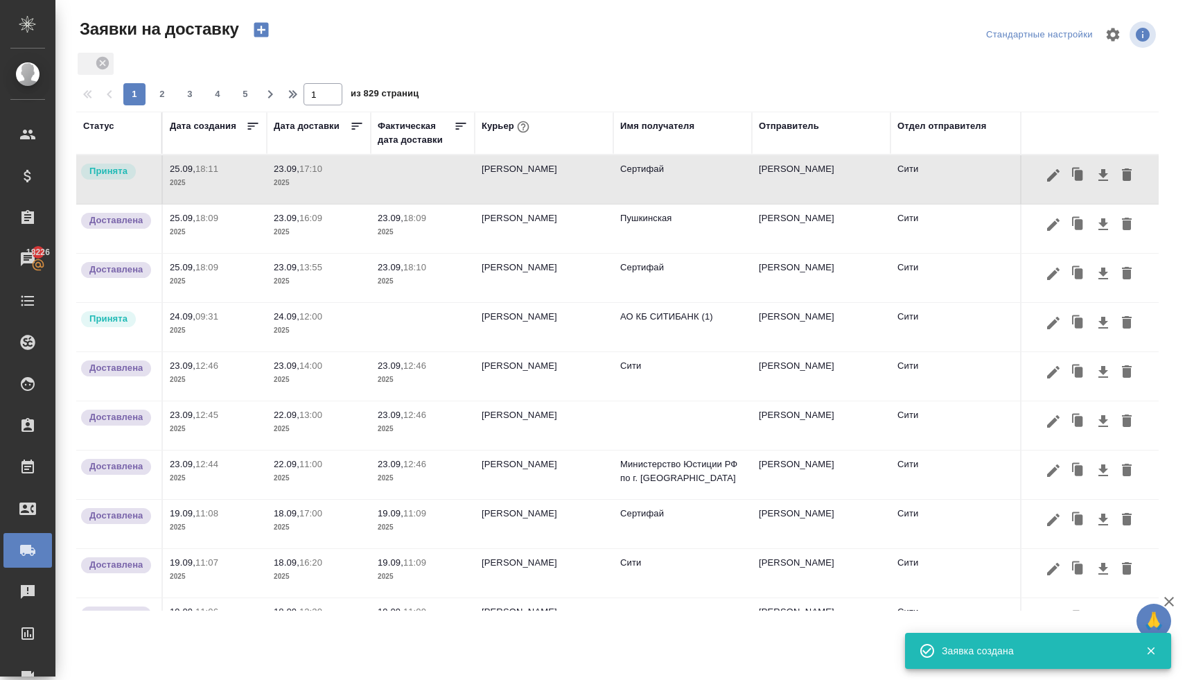
click at [508, 171] on td "[PERSON_NAME]" at bounding box center [544, 179] width 139 height 49
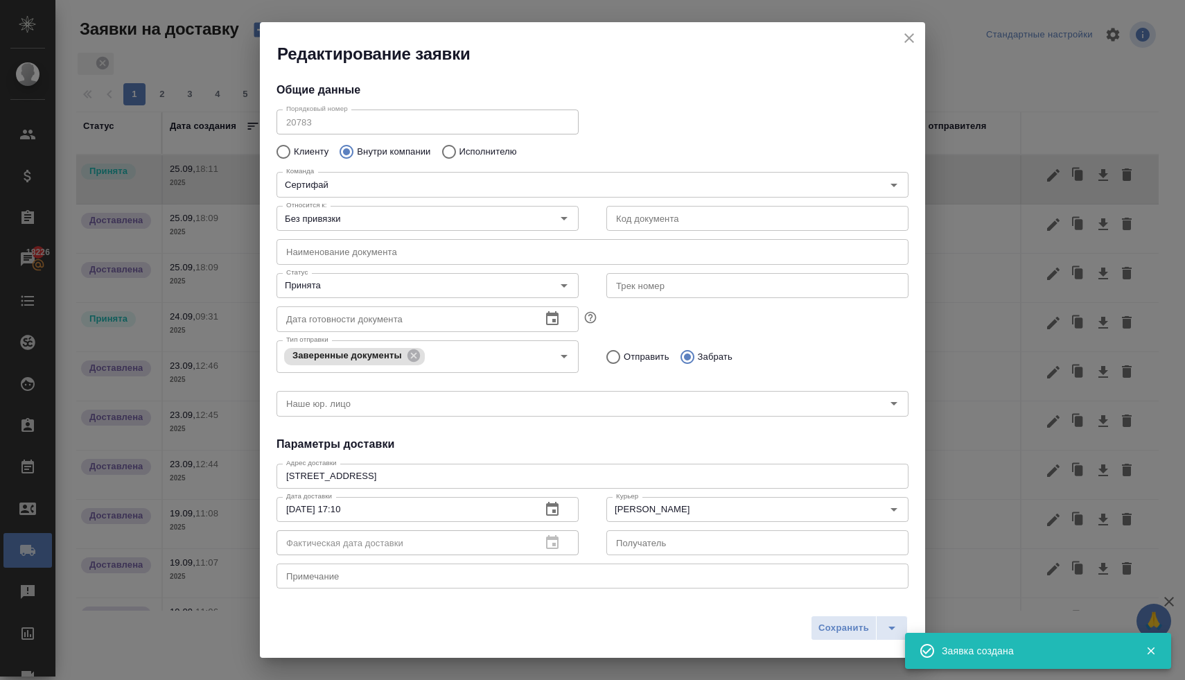
click at [550, 543] on div "Фактическая дата доставки" at bounding box center [428, 542] width 302 height 25
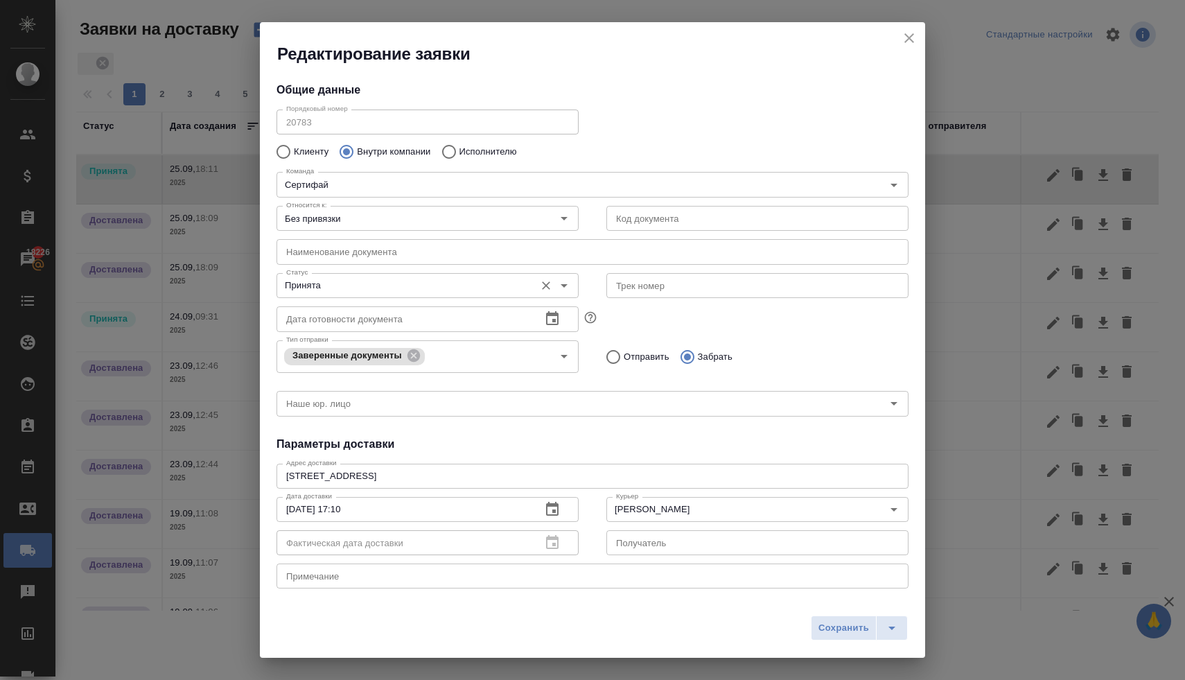
click at [386, 291] on input "Принята" at bounding box center [404, 285] width 247 height 17
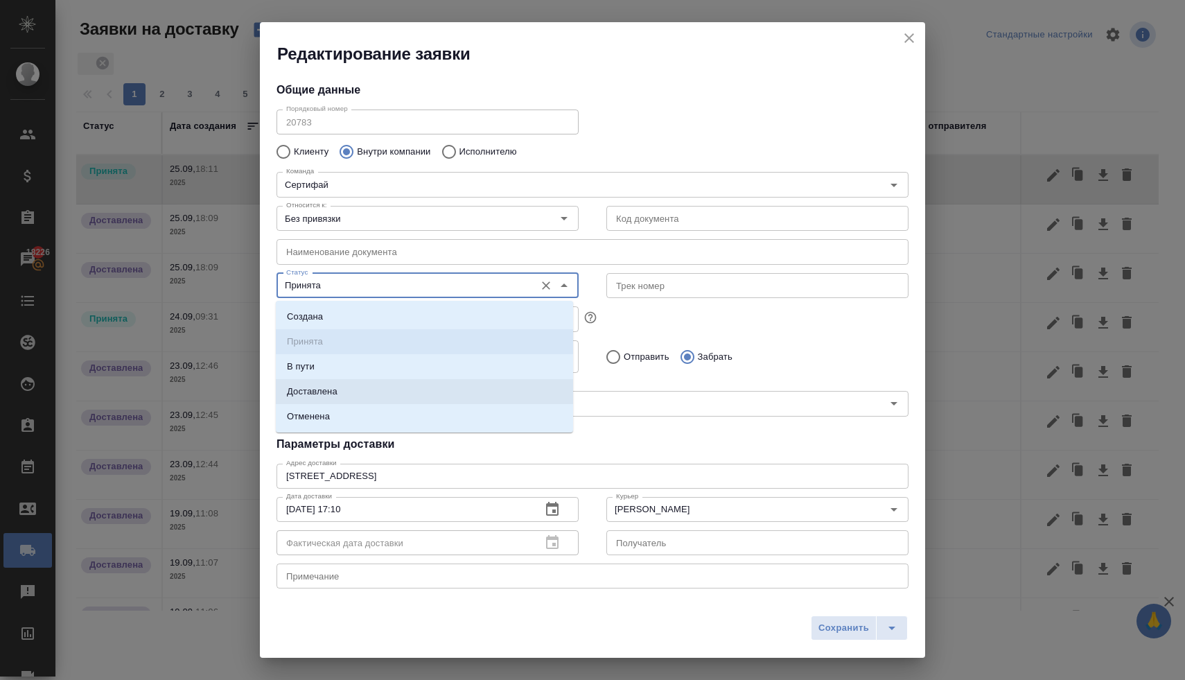
click at [369, 392] on li "Доставлена" at bounding box center [424, 391] width 297 height 25
type input "Доставлена"
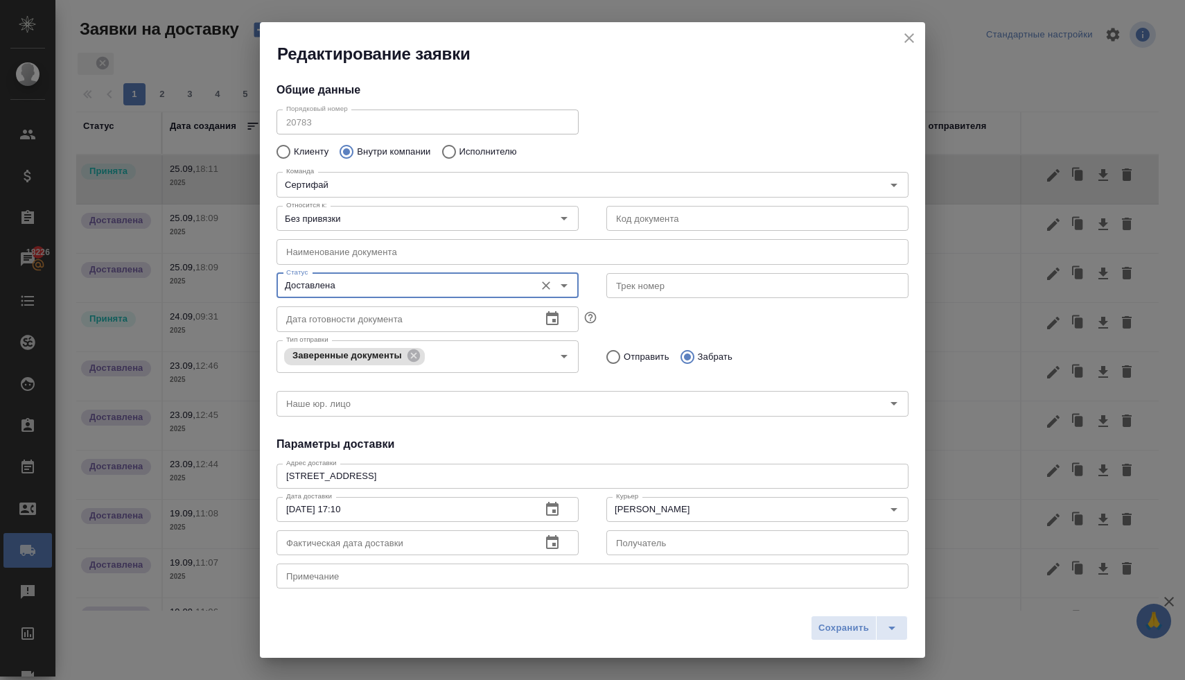
click at [544, 547] on icon "button" at bounding box center [552, 542] width 17 height 17
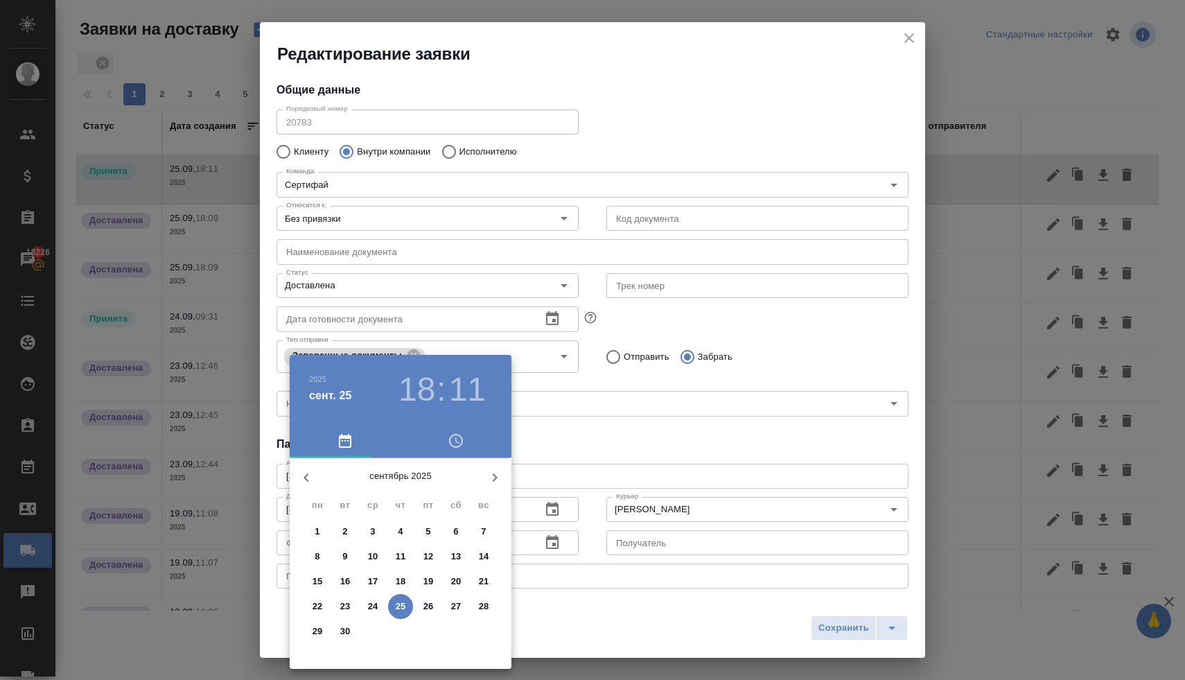
click at [349, 604] on p "23" at bounding box center [345, 607] width 10 height 14
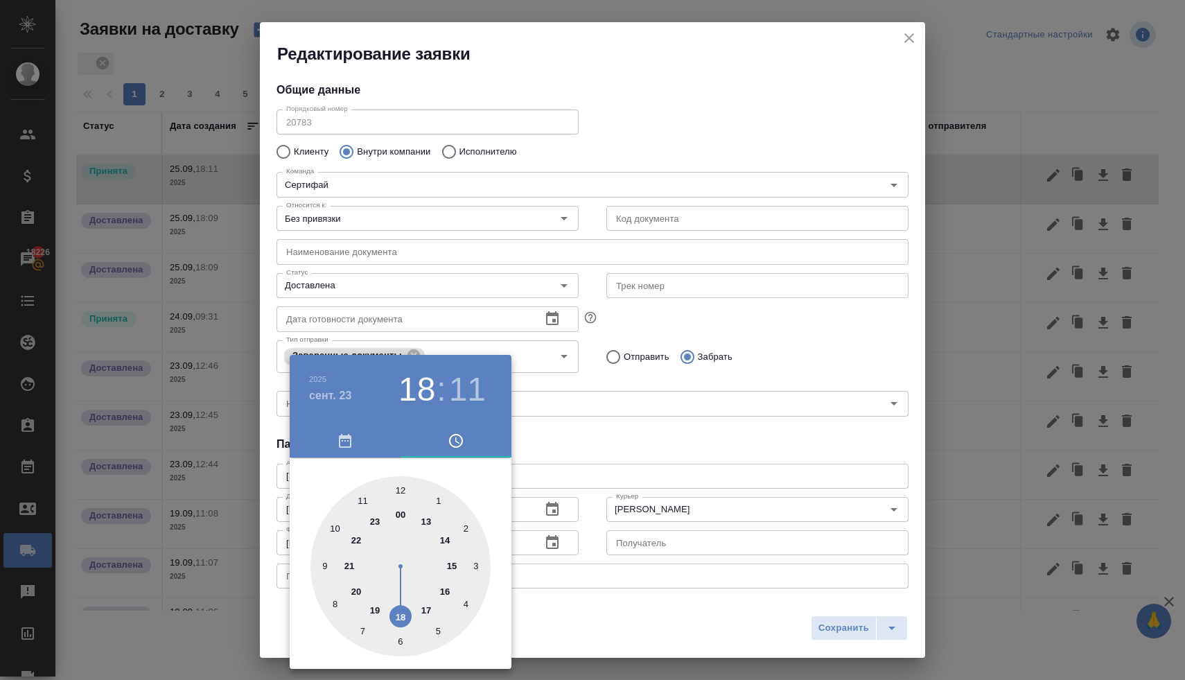
click at [424, 612] on div at bounding box center [401, 566] width 180 height 180
type input "23.09.2025 17:11"
click at [602, 421] on div at bounding box center [592, 340] width 1185 height 680
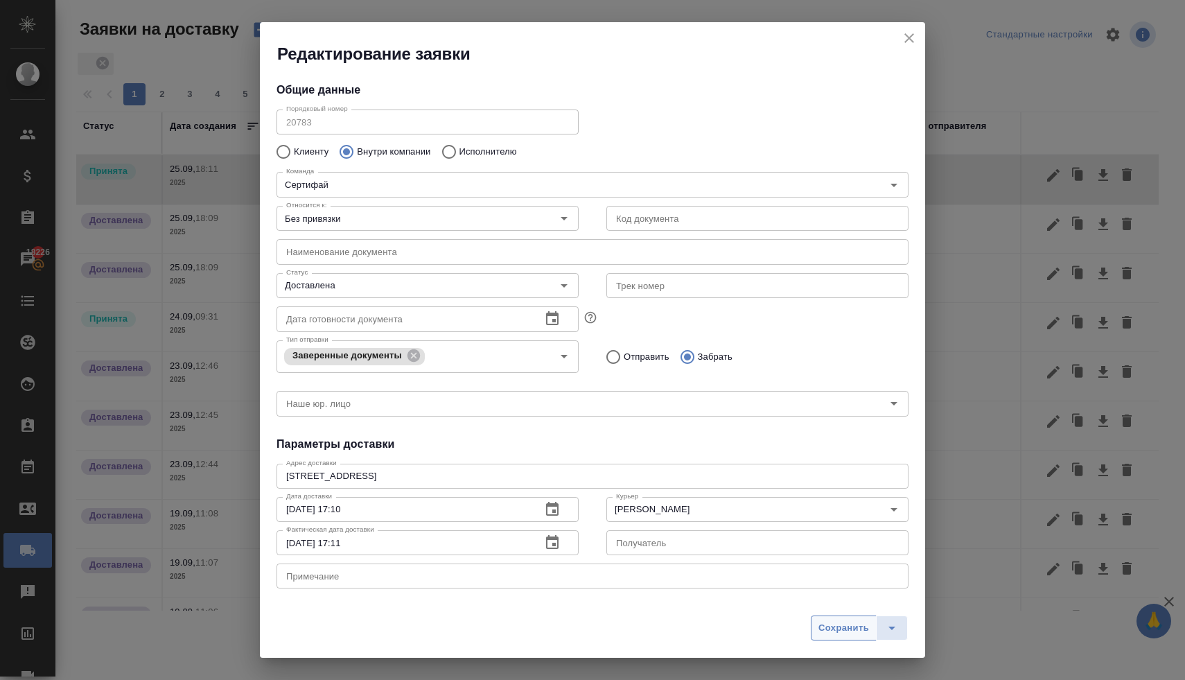
click at [848, 634] on span "Сохранить" at bounding box center [844, 628] width 51 height 16
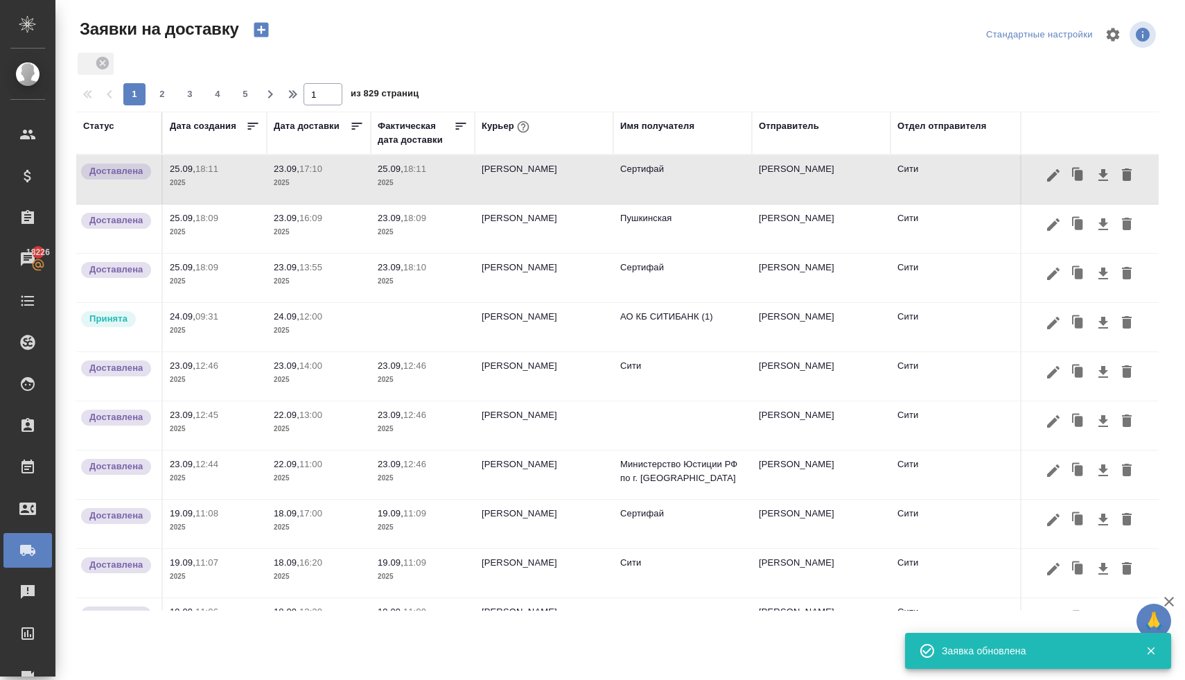
click at [265, 29] on icon "button" at bounding box center [261, 29] width 19 height 19
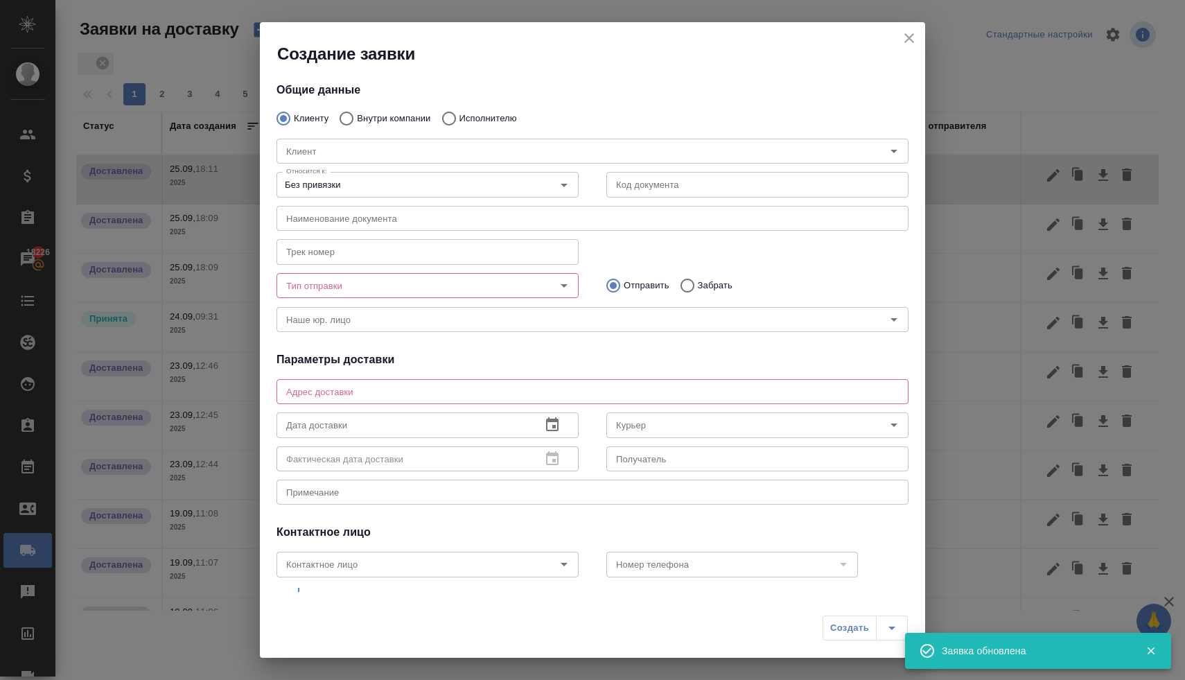
click at [380, 120] on div "Клиент Клиент" at bounding box center [593, 149] width 660 height 61
click at [354, 119] on input "Внутри компании" at bounding box center [344, 118] width 25 height 29
radio input "true"
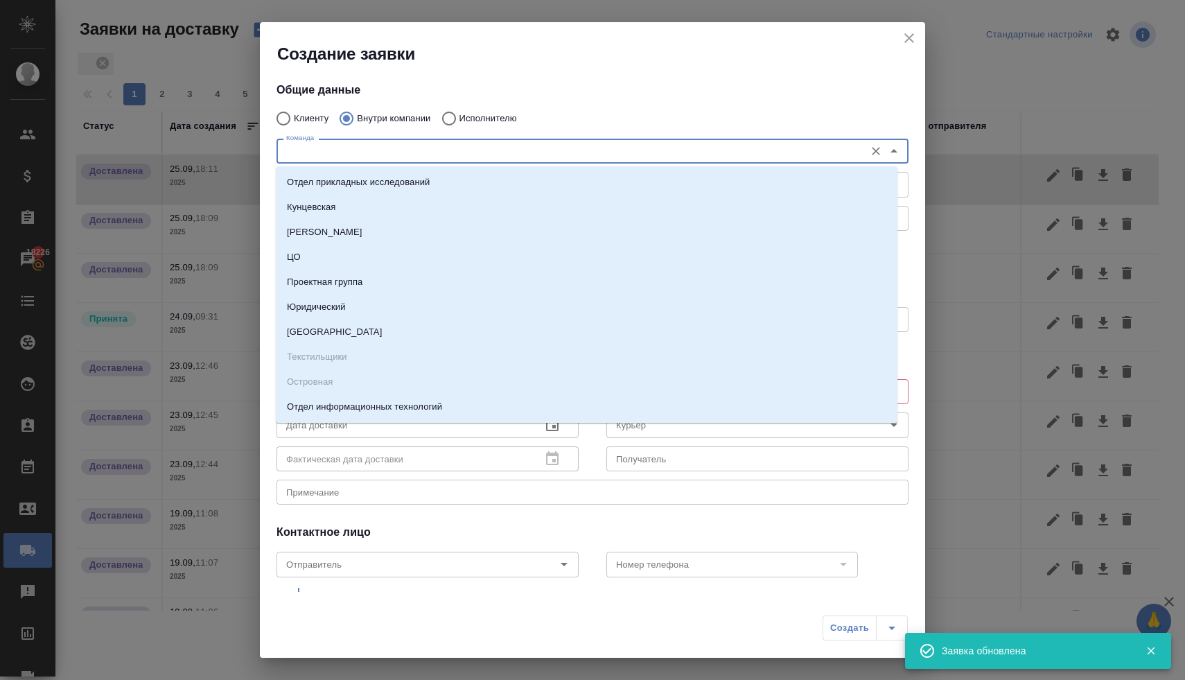
click at [361, 155] on input "Команда" at bounding box center [569, 151] width 577 height 17
type input "си"
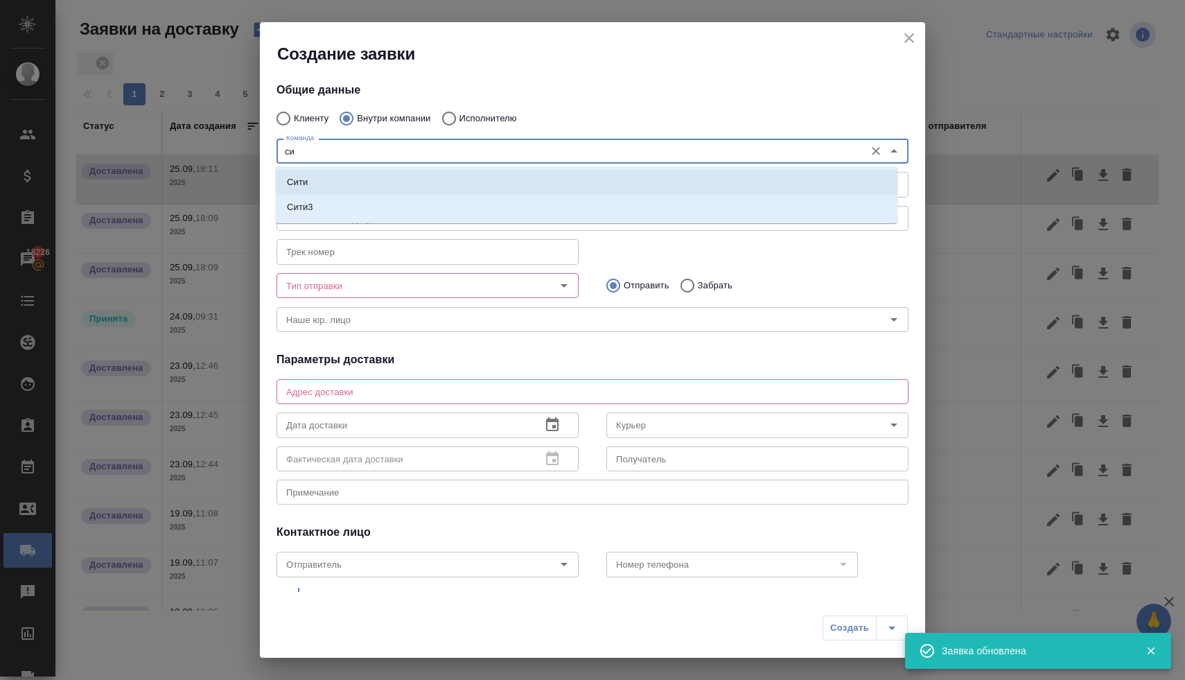
click at [349, 177] on li "Сити" at bounding box center [587, 182] width 622 height 25
type textarea "[STREET_ADDRESS], Башня на [GEOGRAPHIC_DATA], блок С, -1 этаж, зона ритейла"
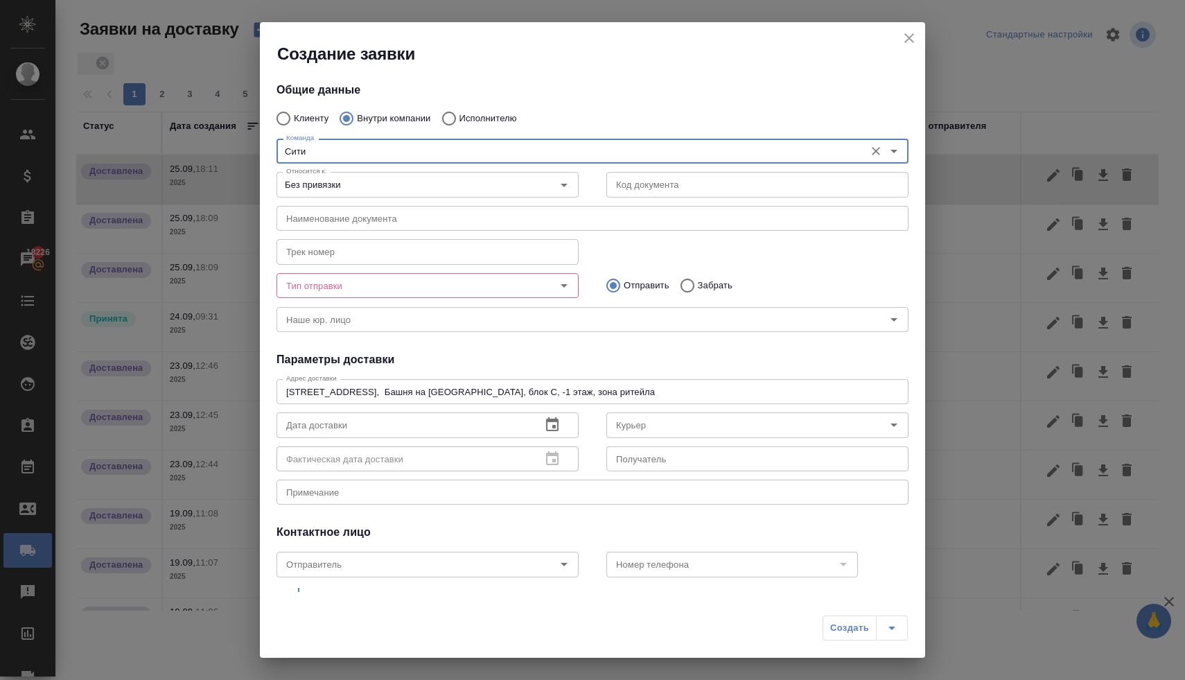
type input "Сити"
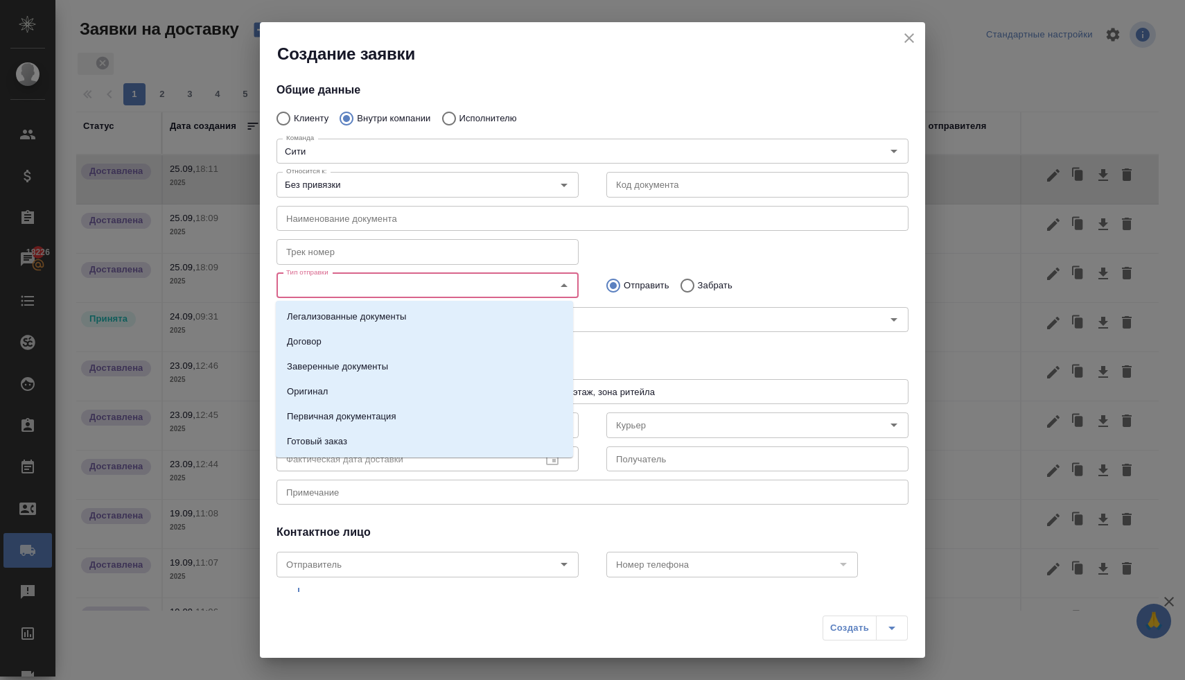
click at [443, 288] on input "Тип отправки" at bounding box center [404, 285] width 247 height 17
click at [392, 369] on li "Заверенные документы" at bounding box center [424, 366] width 297 height 25
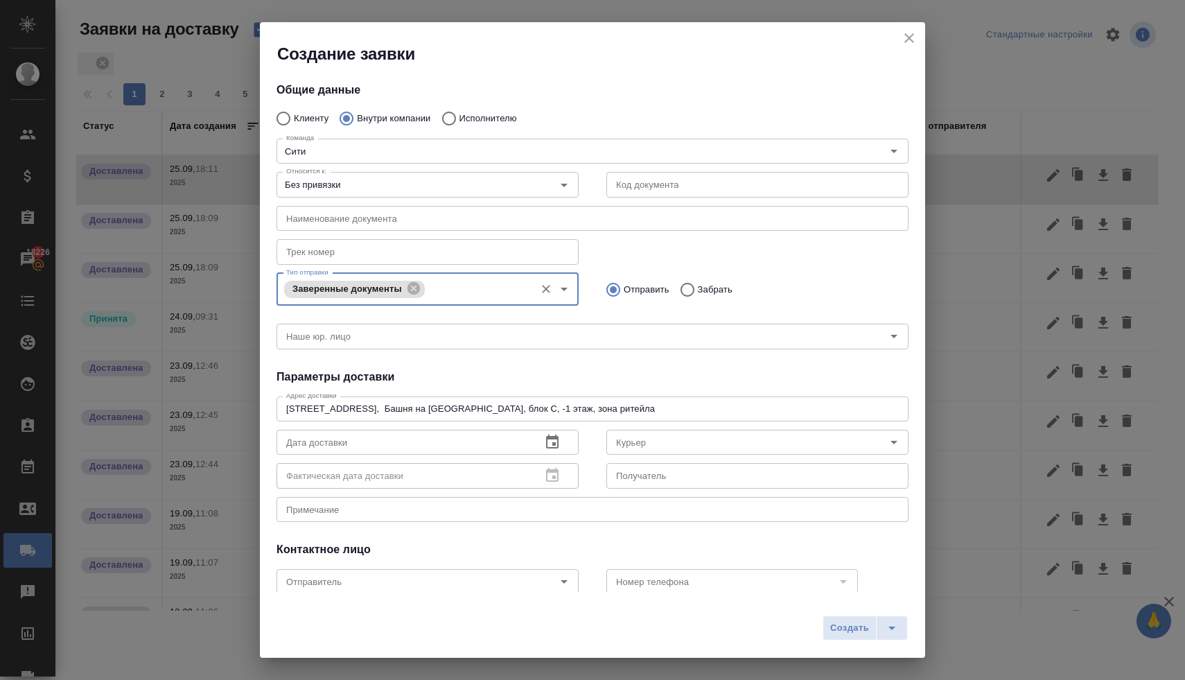
click at [464, 285] on input "Тип отправки" at bounding box center [478, 289] width 100 height 17
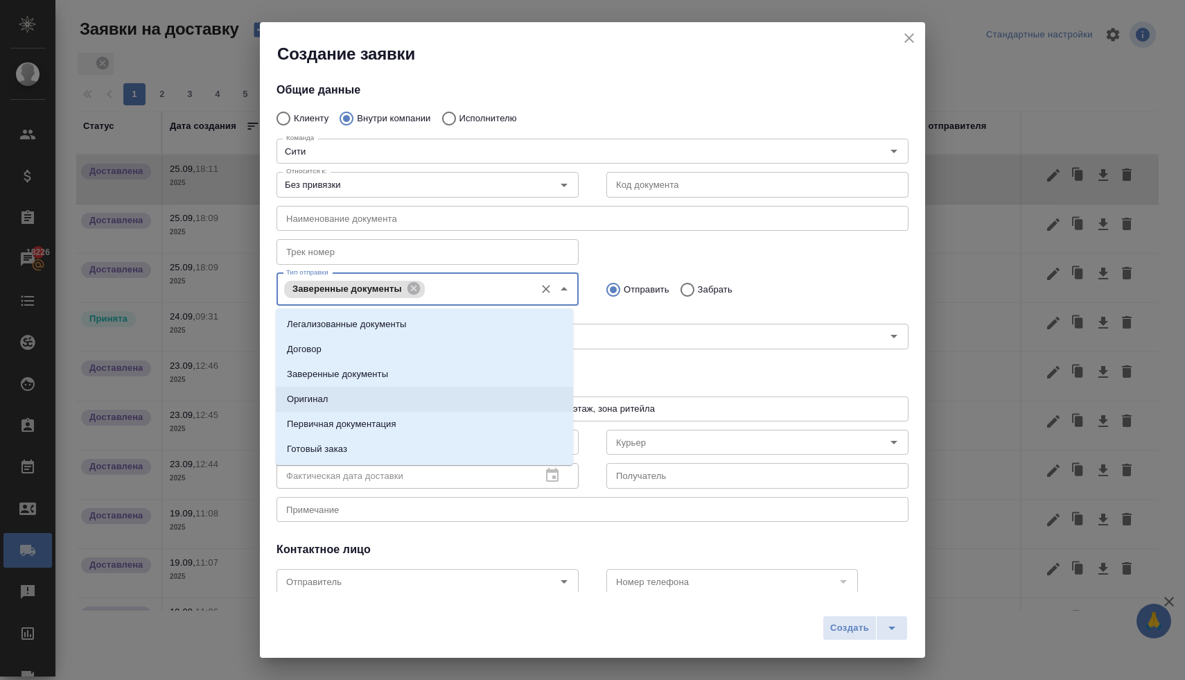
click at [376, 395] on li "Оригинал" at bounding box center [424, 399] width 297 height 25
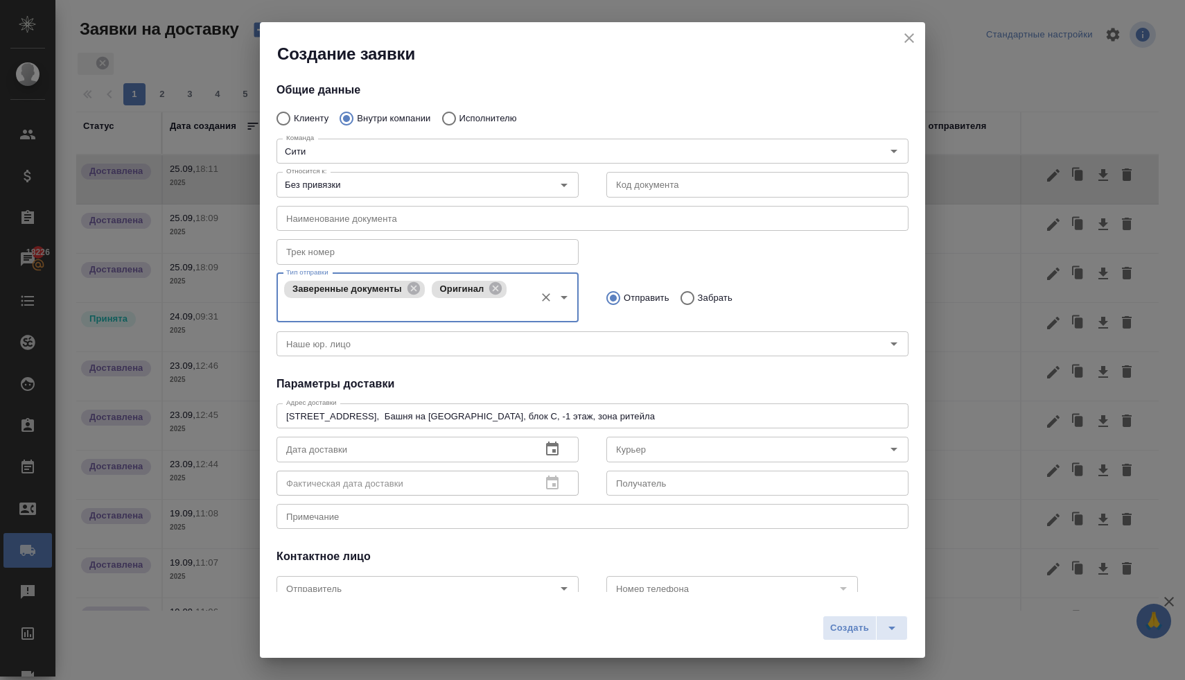
click at [551, 450] on icon "button" at bounding box center [552, 449] width 17 height 17
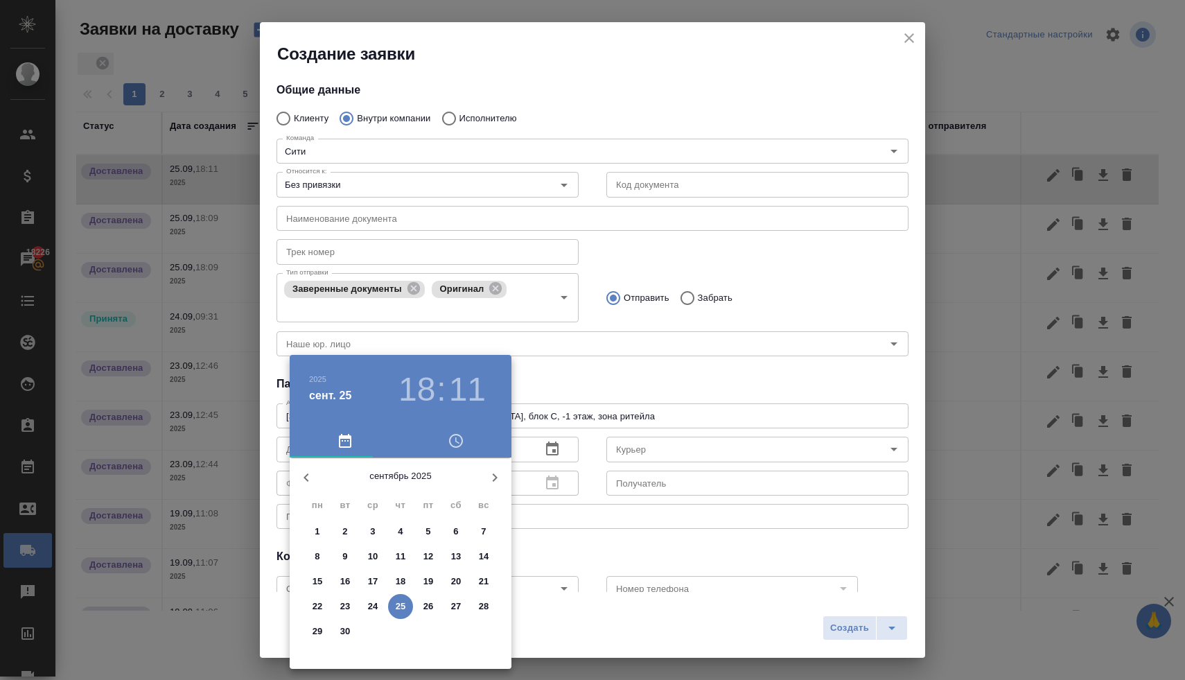
click at [351, 609] on span "23" at bounding box center [345, 607] width 25 height 14
type input "23.09.2025 18:11"
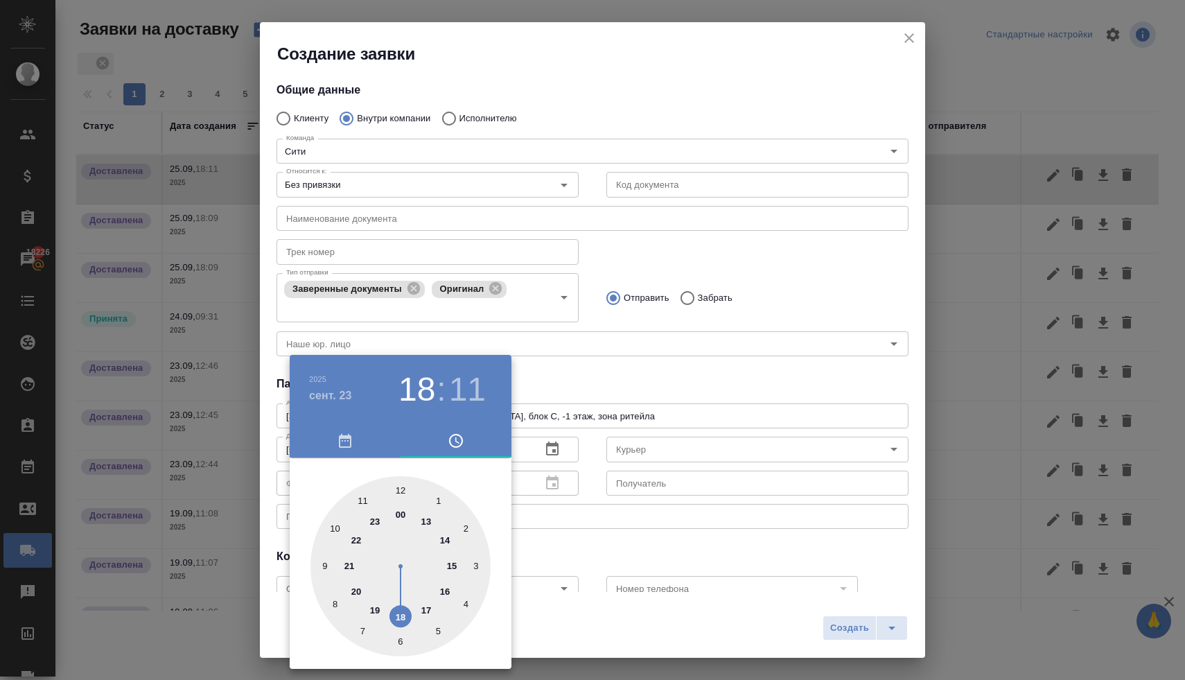
click at [404, 617] on div at bounding box center [401, 566] width 180 height 180
click at [580, 377] on div at bounding box center [592, 340] width 1185 height 680
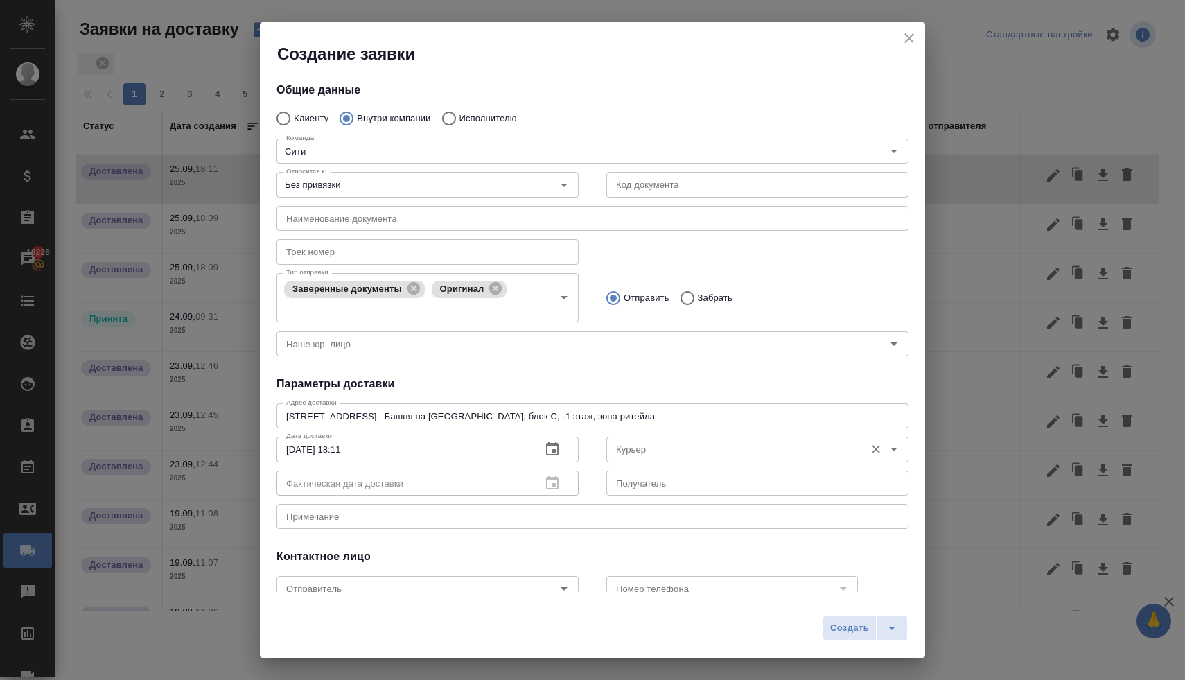
click at [648, 449] on input "Курьер" at bounding box center [734, 449] width 247 height 17
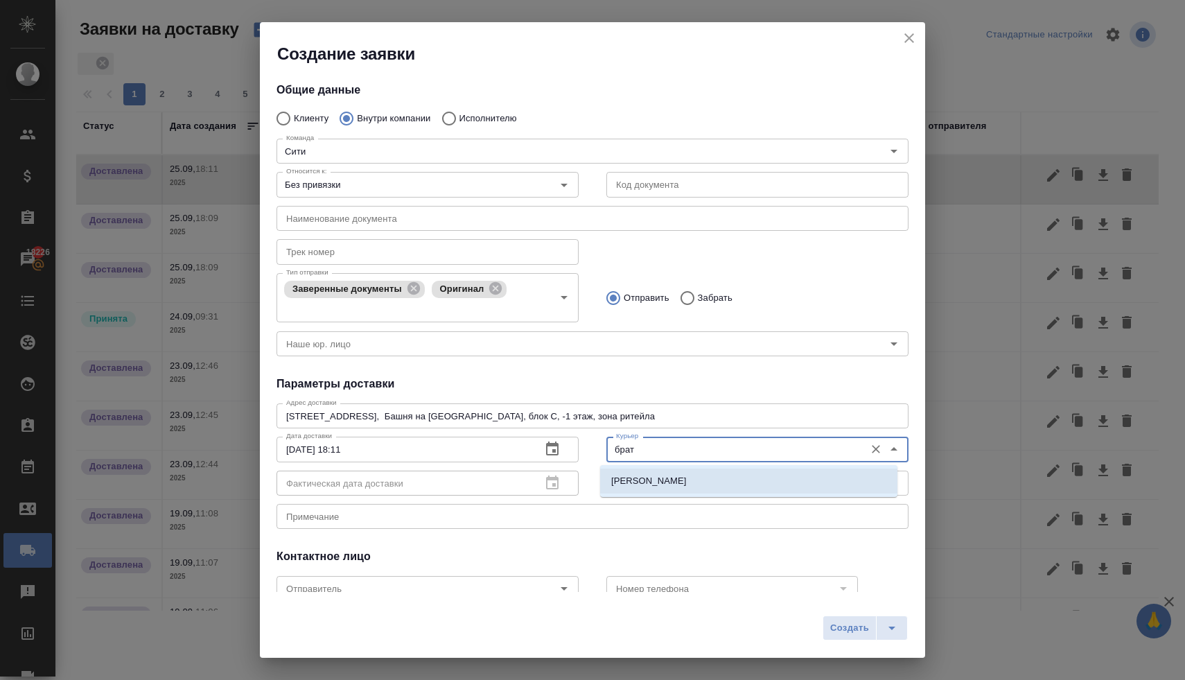
click at [642, 485] on p "[PERSON_NAME]" at bounding box center [649, 481] width 76 height 14
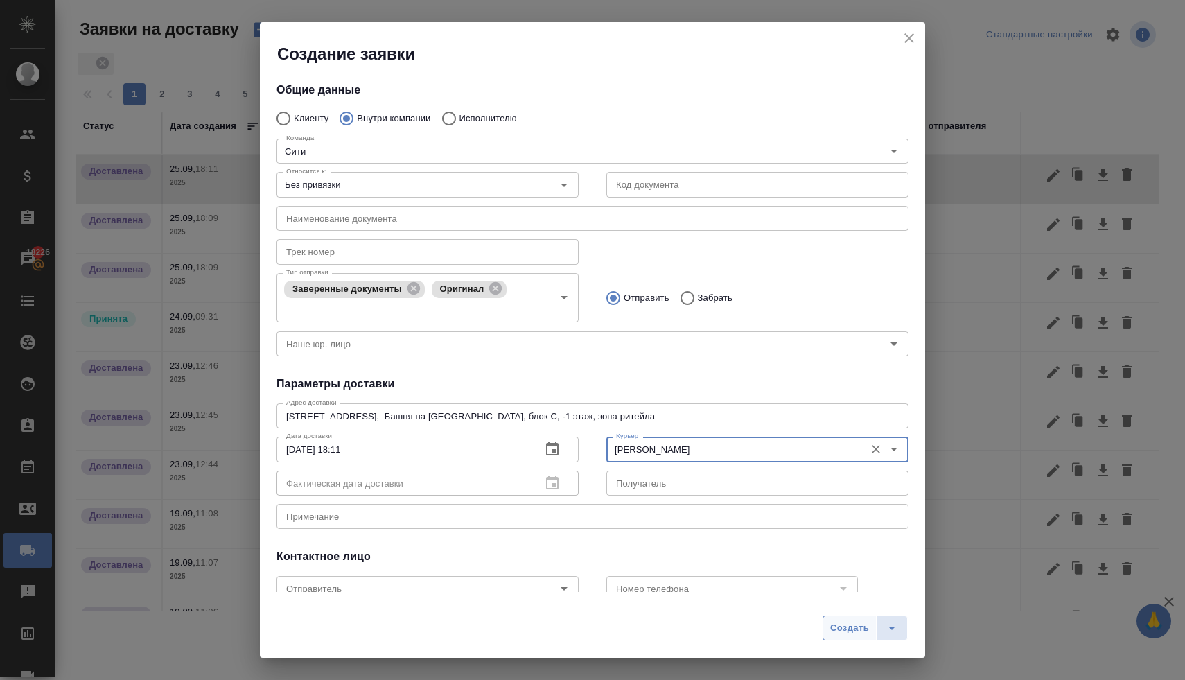
type input "[PERSON_NAME]"
click at [831, 622] on span "Создать" at bounding box center [849, 628] width 39 height 16
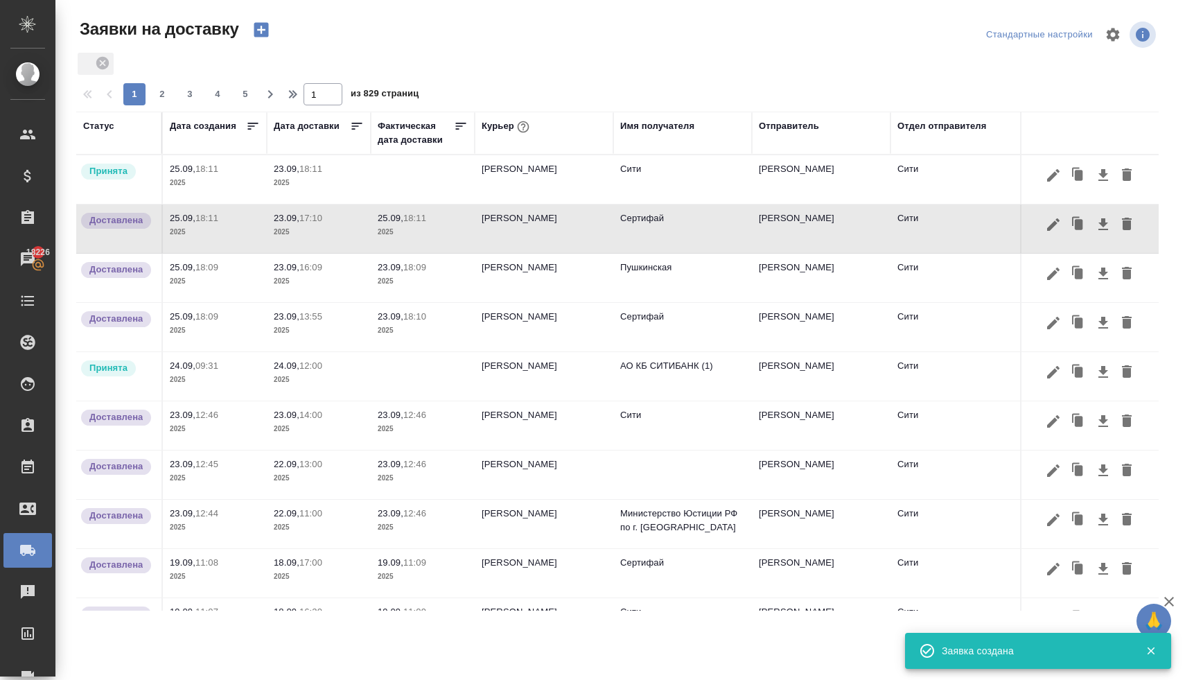
click at [307, 180] on p "2025" at bounding box center [319, 183] width 90 height 14
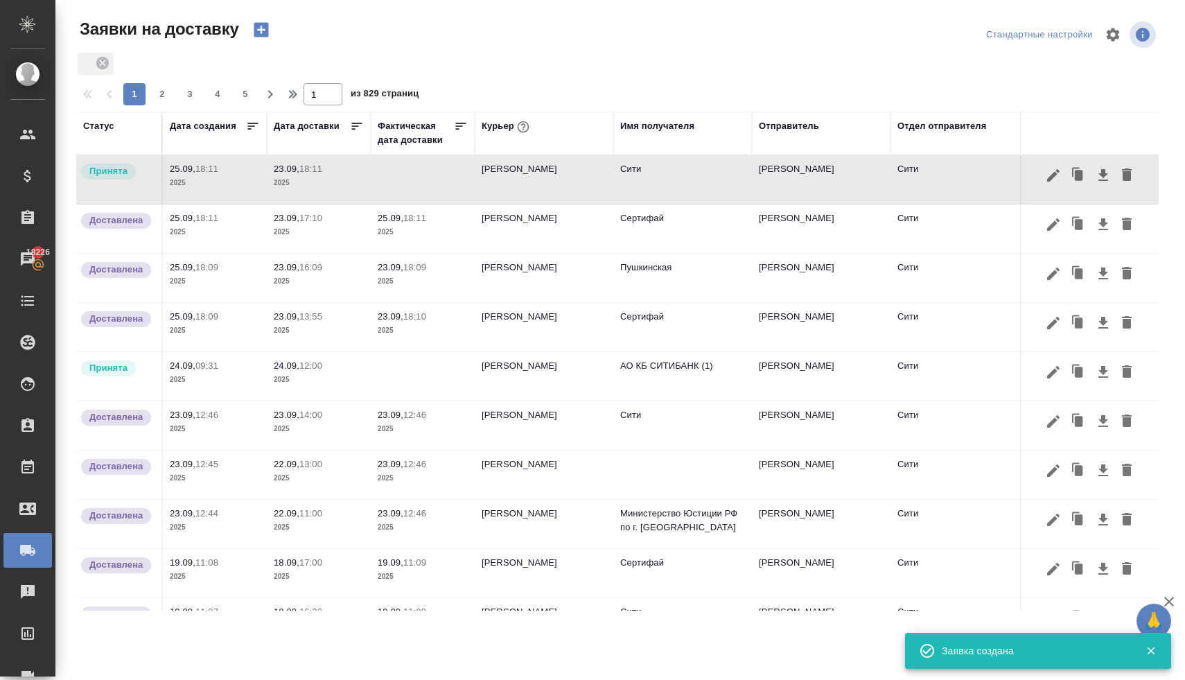
click at [307, 180] on p "2025" at bounding box center [319, 183] width 90 height 14
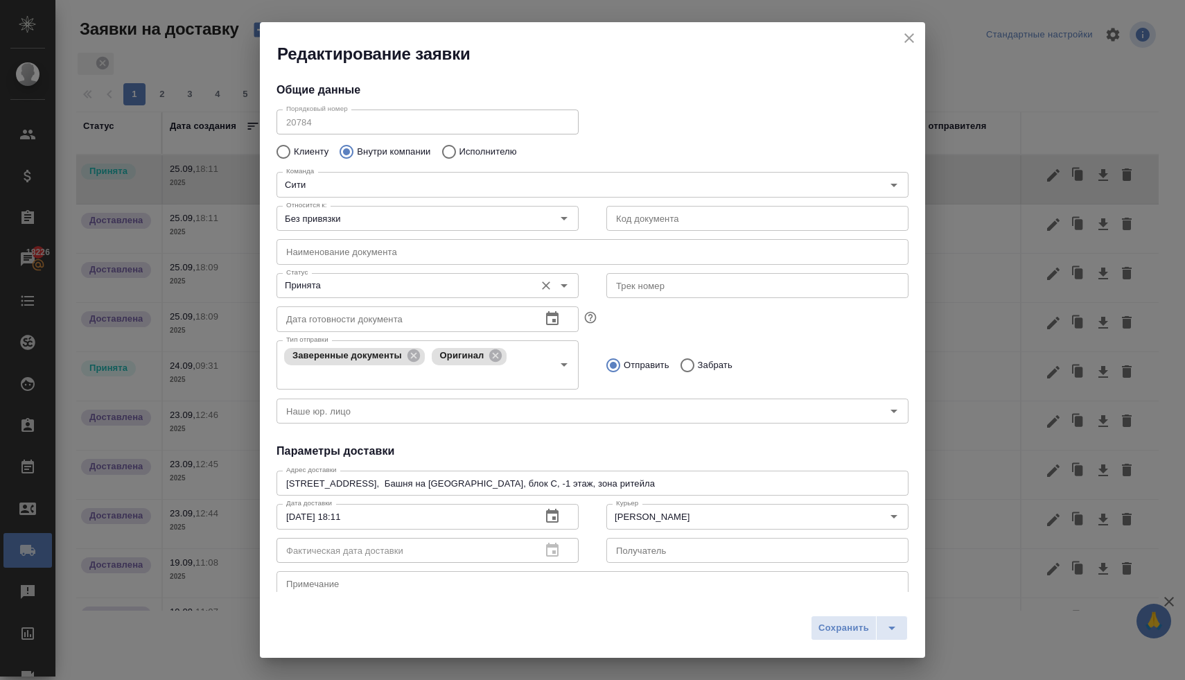
click at [369, 286] on input "Принята" at bounding box center [404, 285] width 247 height 17
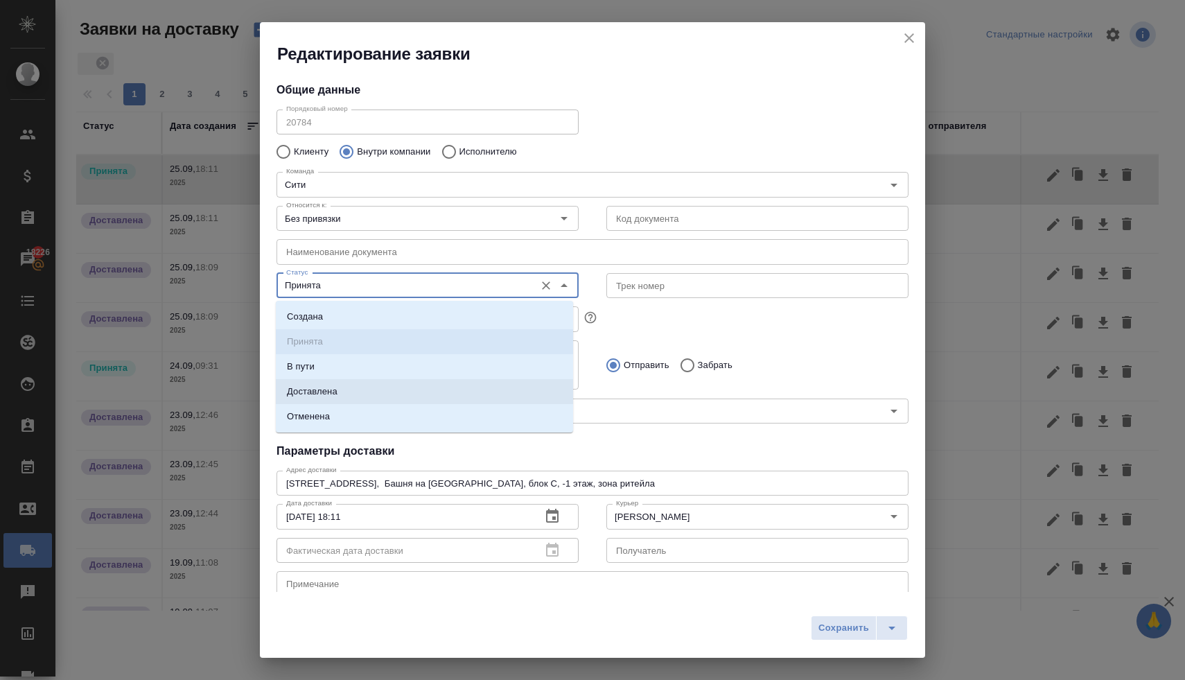
click at [366, 391] on li "Доставлена" at bounding box center [424, 391] width 297 height 25
type input "Доставлена"
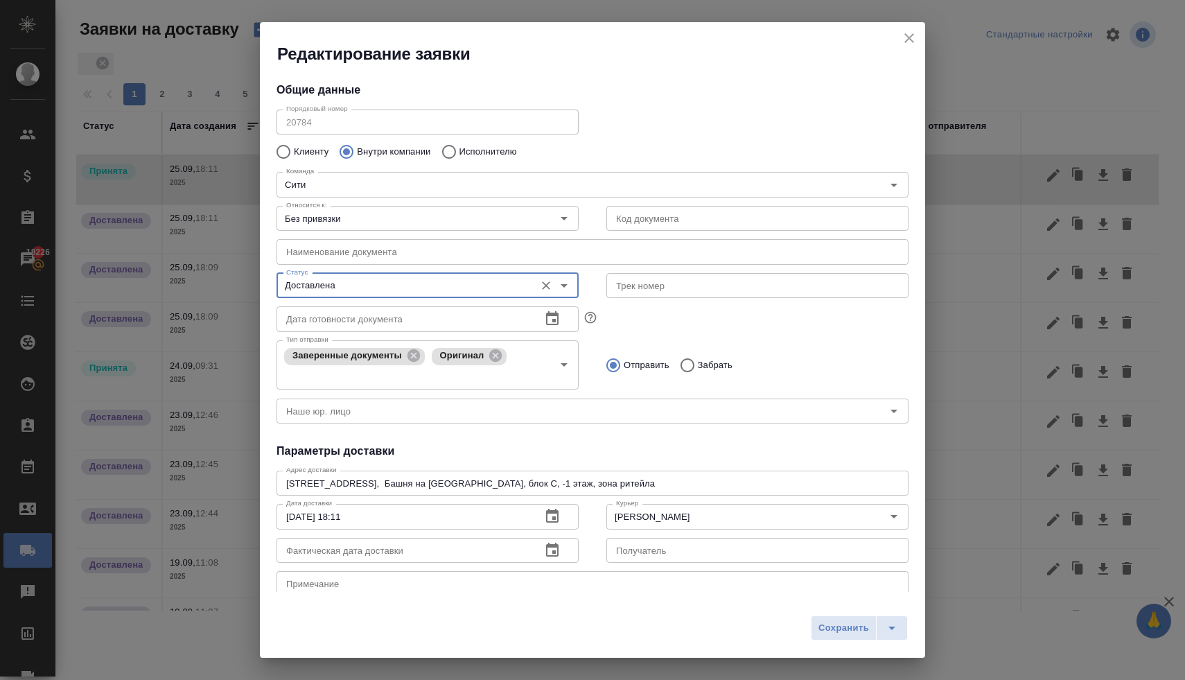
click at [548, 549] on icon "button" at bounding box center [552, 550] width 17 height 17
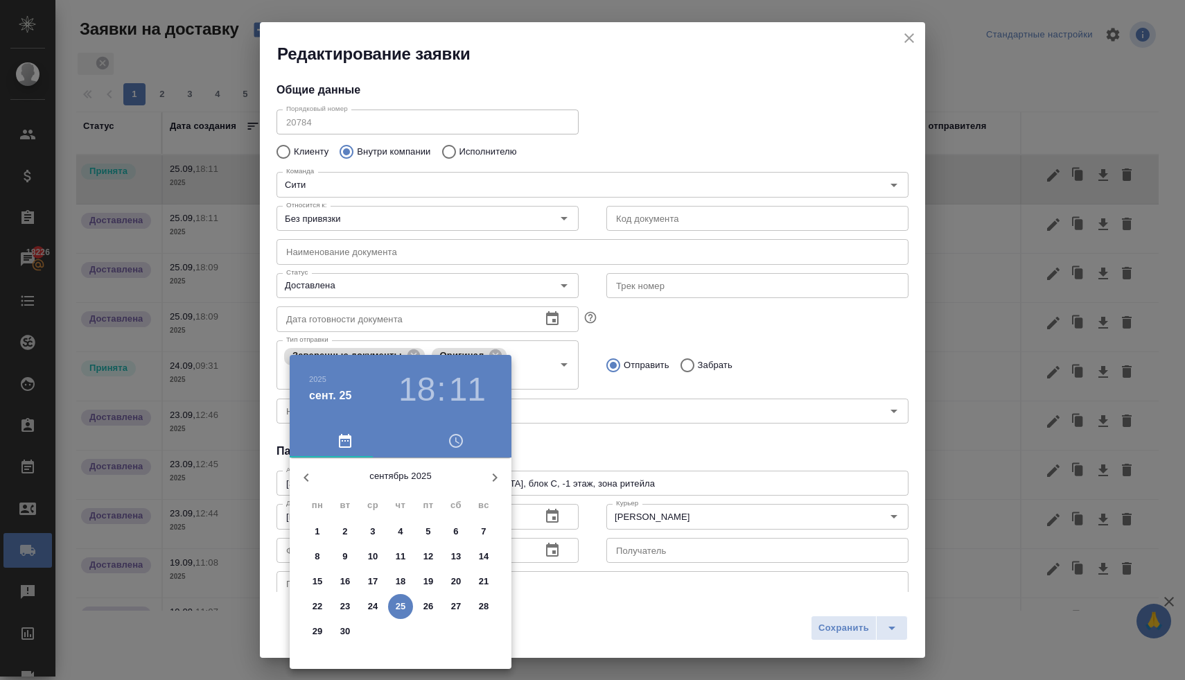
click at [349, 606] on p "23" at bounding box center [345, 607] width 10 height 14
type input "23.09.2025 18:11"
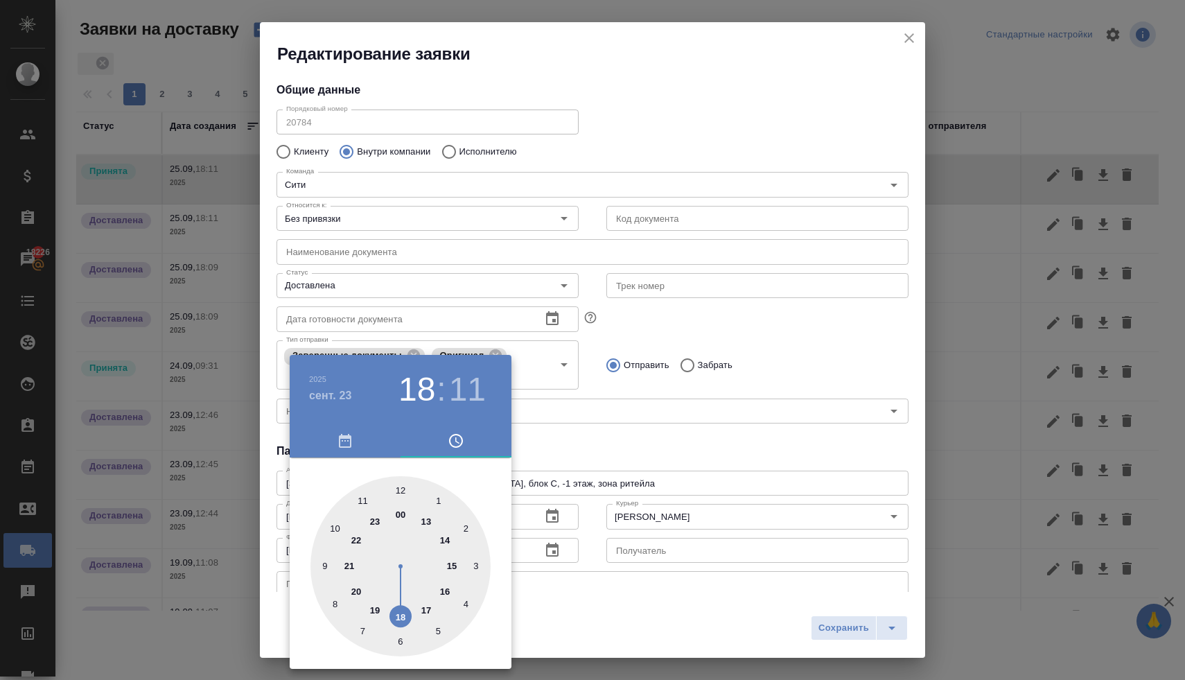
click at [617, 433] on div at bounding box center [592, 340] width 1185 height 680
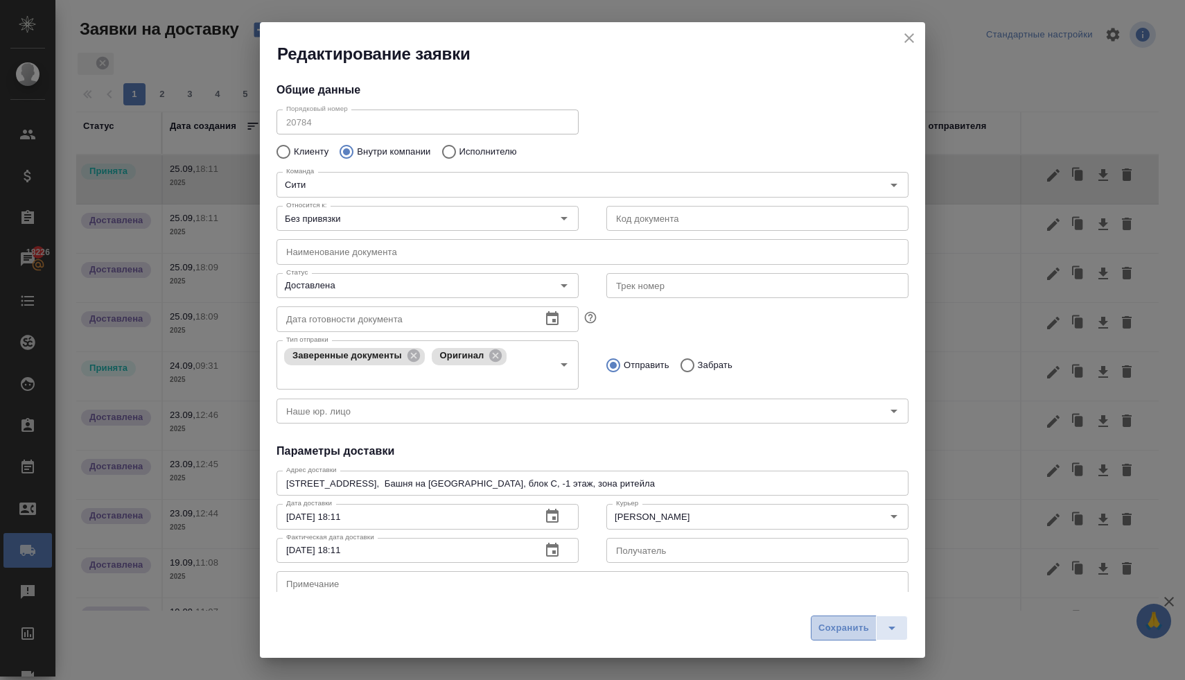
click at [829, 627] on span "Сохранить" at bounding box center [844, 628] width 51 height 16
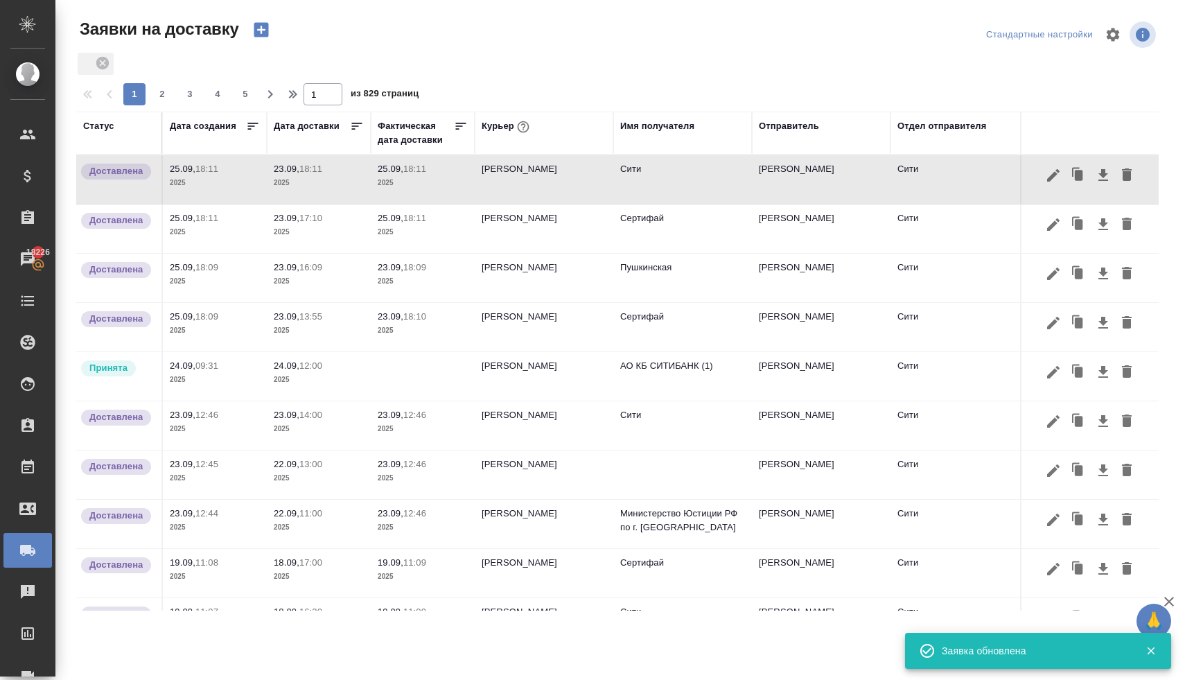
click at [261, 24] on icon "button" at bounding box center [261, 30] width 15 height 15
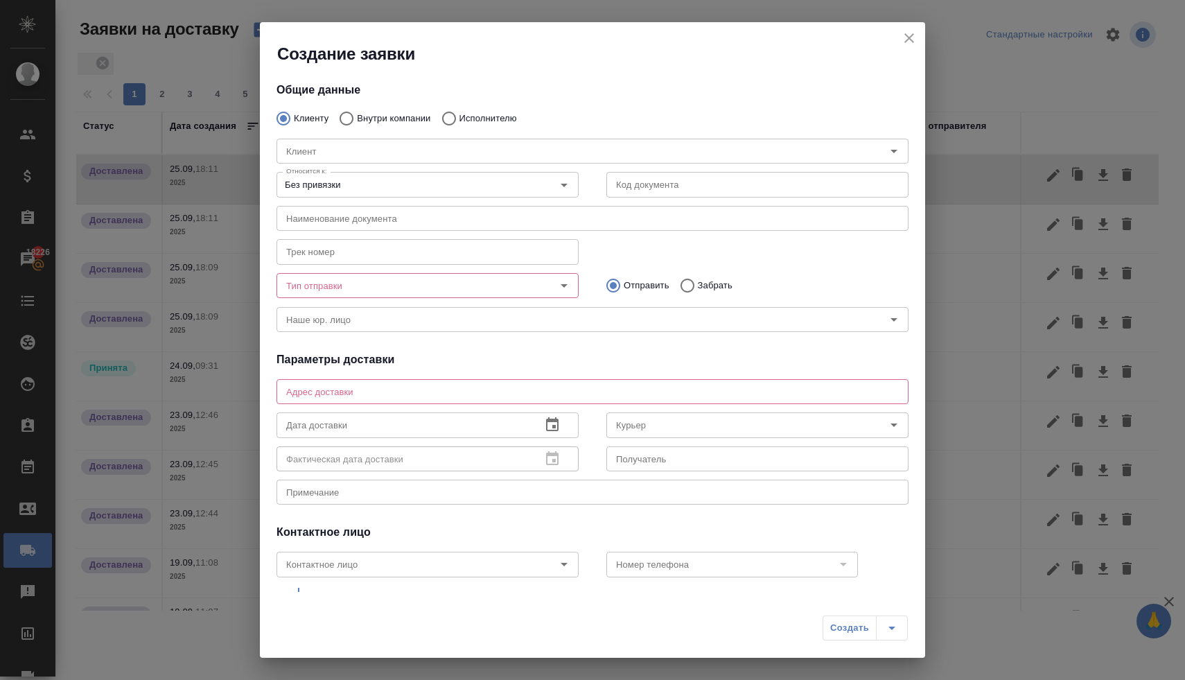
click at [904, 40] on icon "close" at bounding box center [909, 38] width 17 height 17
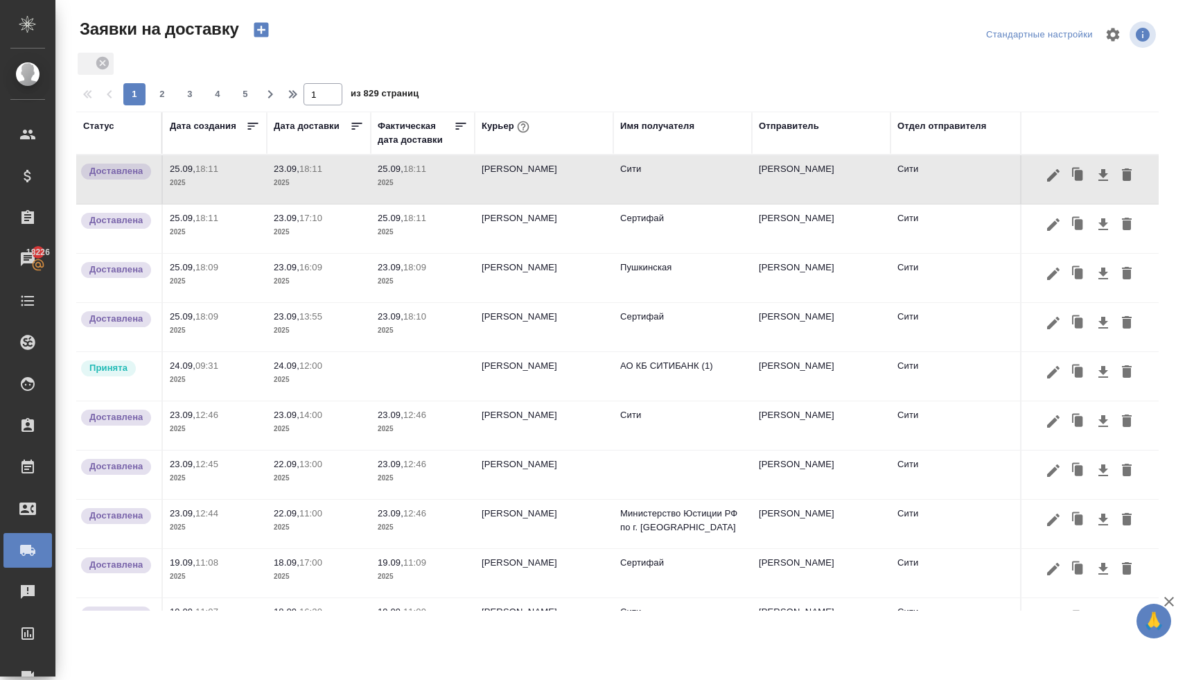
click at [268, 29] on icon "button" at bounding box center [261, 29] width 19 height 19
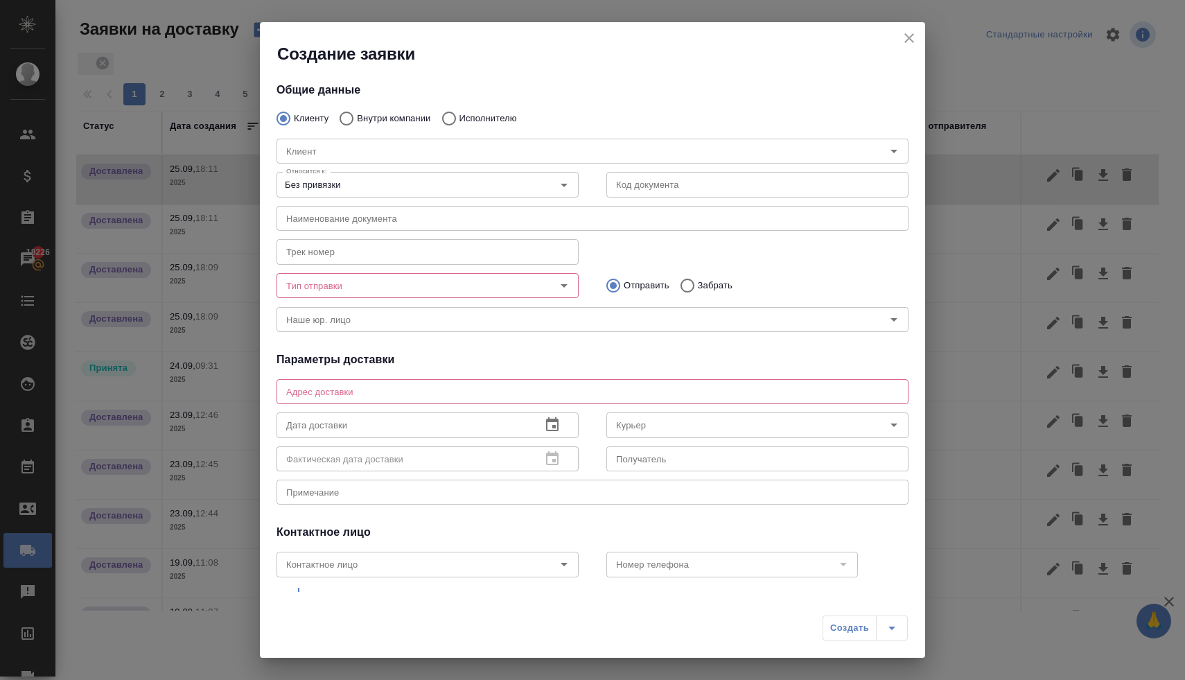
click at [457, 116] on input "Исполнителю" at bounding box center [447, 118] width 25 height 29
radio input "true"
click at [446, 154] on input "Исполнитель" at bounding box center [559, 151] width 557 height 17
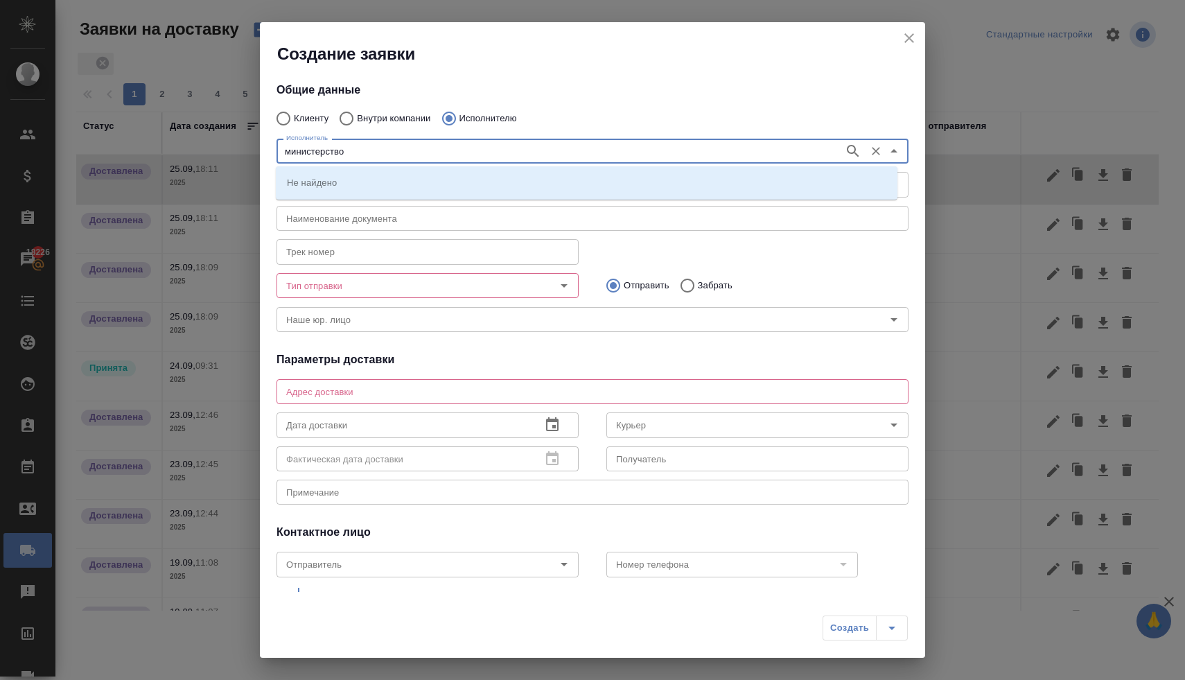
type input "министерство"
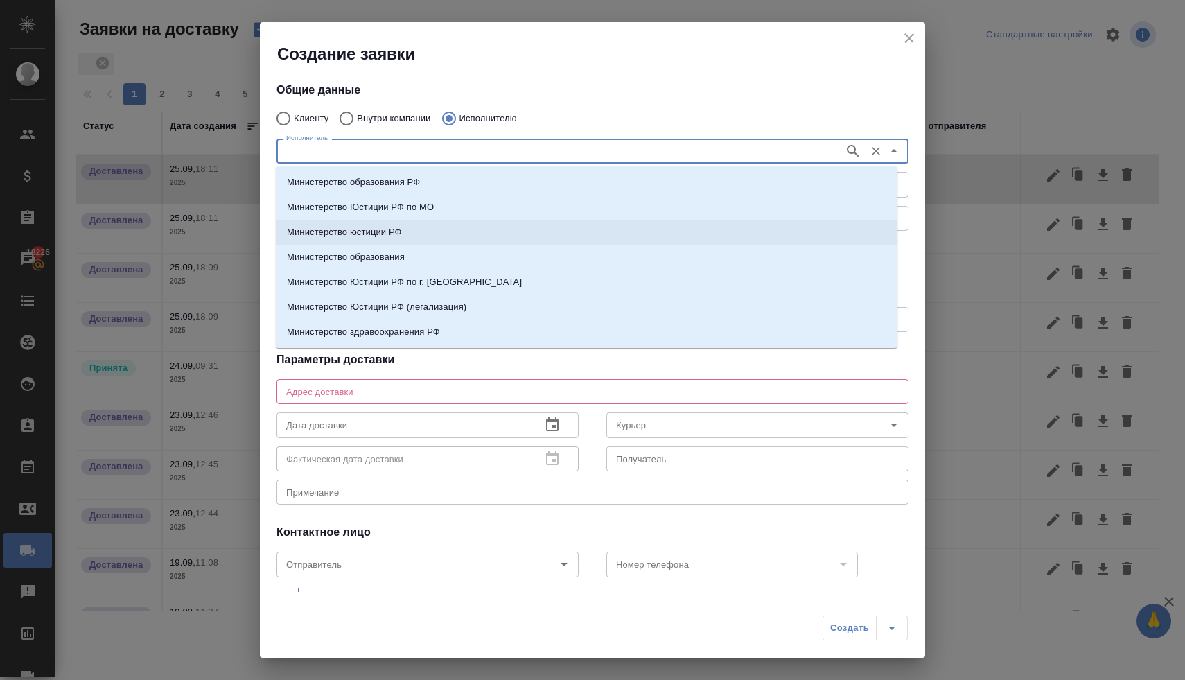
click at [433, 229] on li "Министерство юстиции РФ" at bounding box center [587, 232] width 622 height 25
type input "Министерство юстиции РФ"
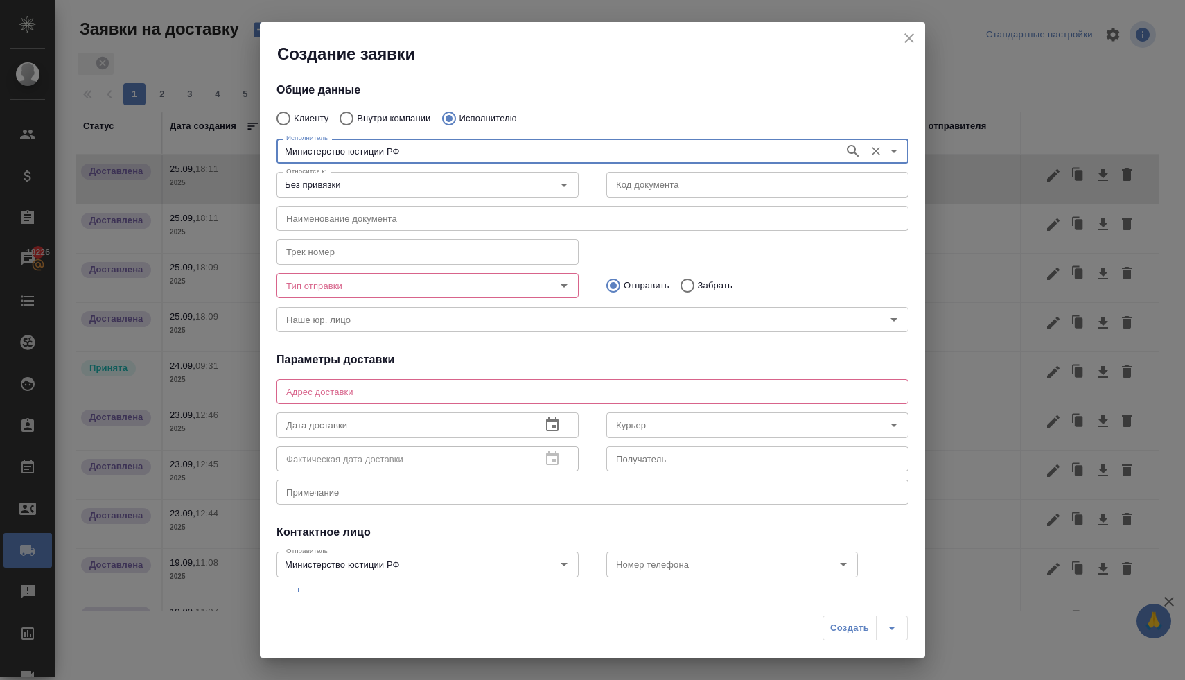
click at [392, 285] on input "Тип отправки" at bounding box center [404, 285] width 247 height 17
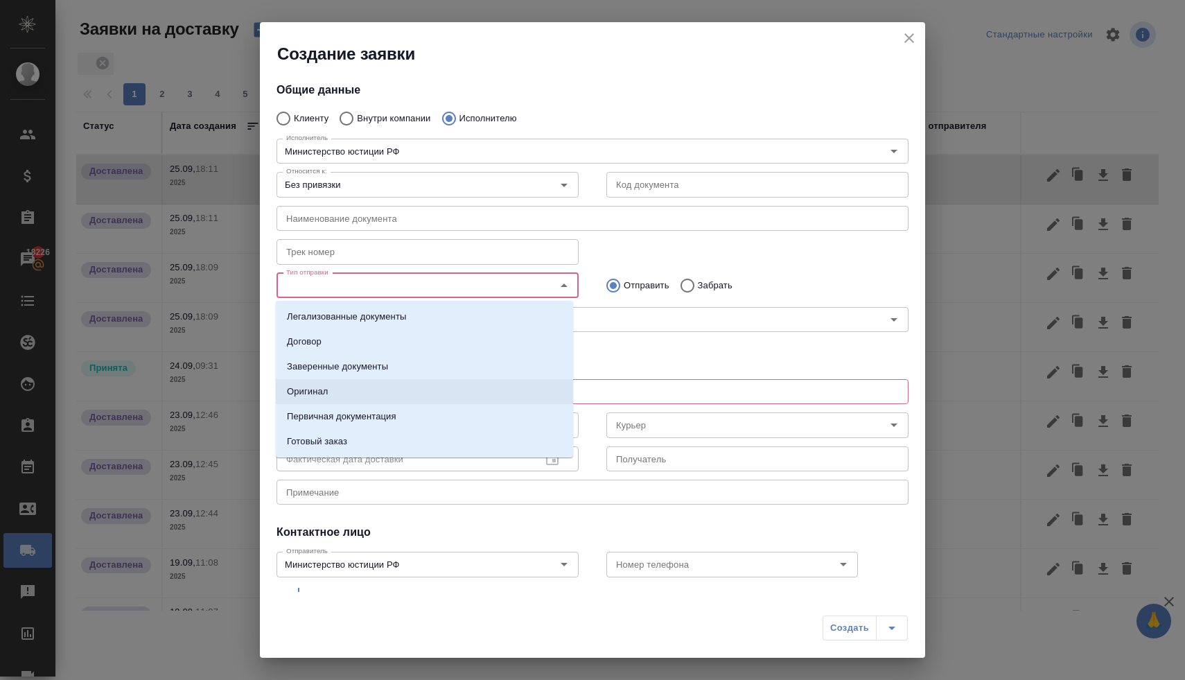
click at [387, 387] on li "Оригинал" at bounding box center [424, 391] width 297 height 25
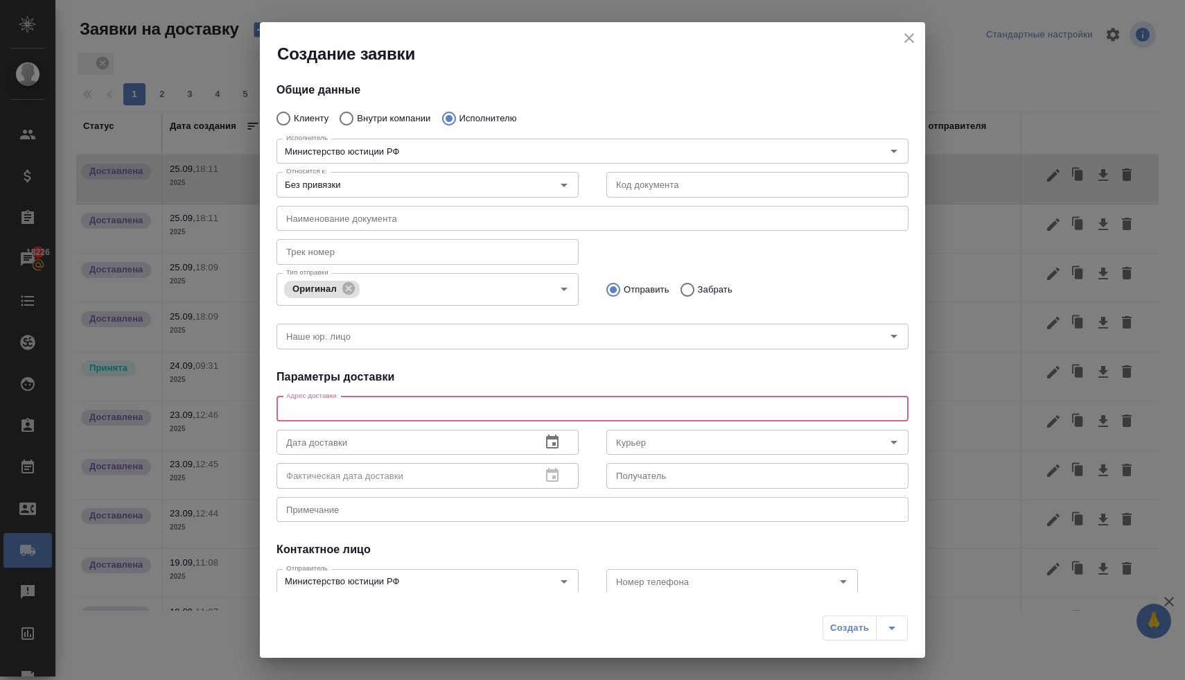
click at [423, 405] on textarea at bounding box center [592, 408] width 613 height 10
type textarea "кржижановского"
click at [558, 444] on button "button" at bounding box center [552, 442] width 33 height 33
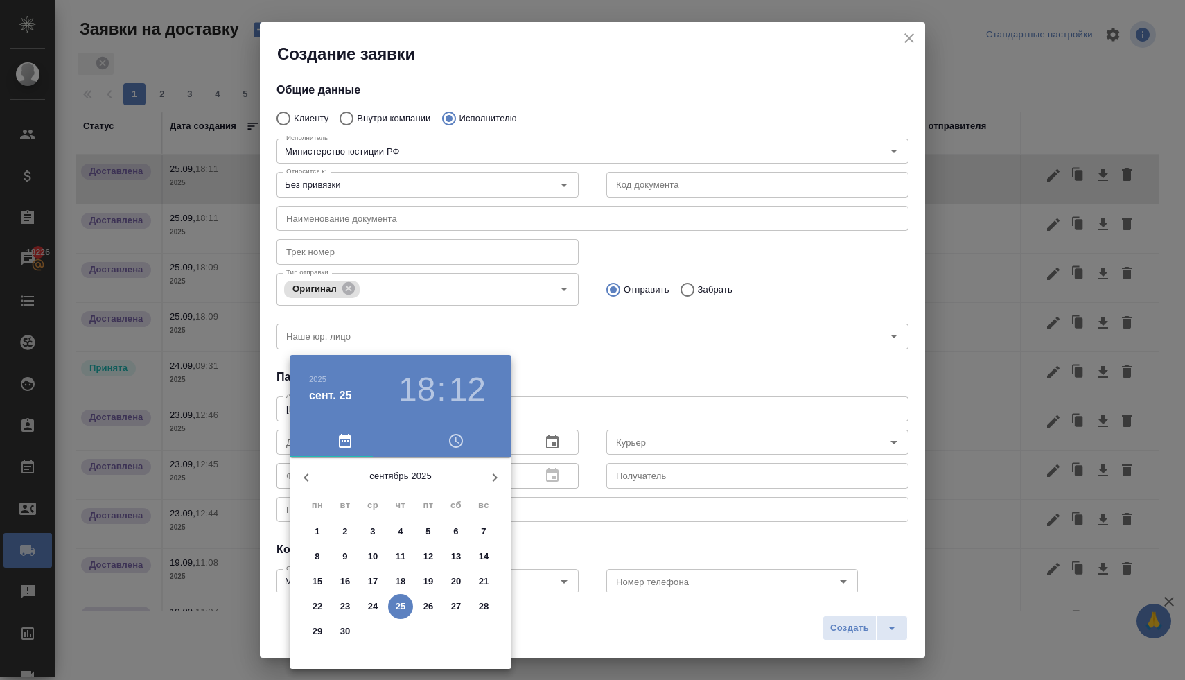
click at [377, 609] on p "24" at bounding box center [373, 607] width 10 height 14
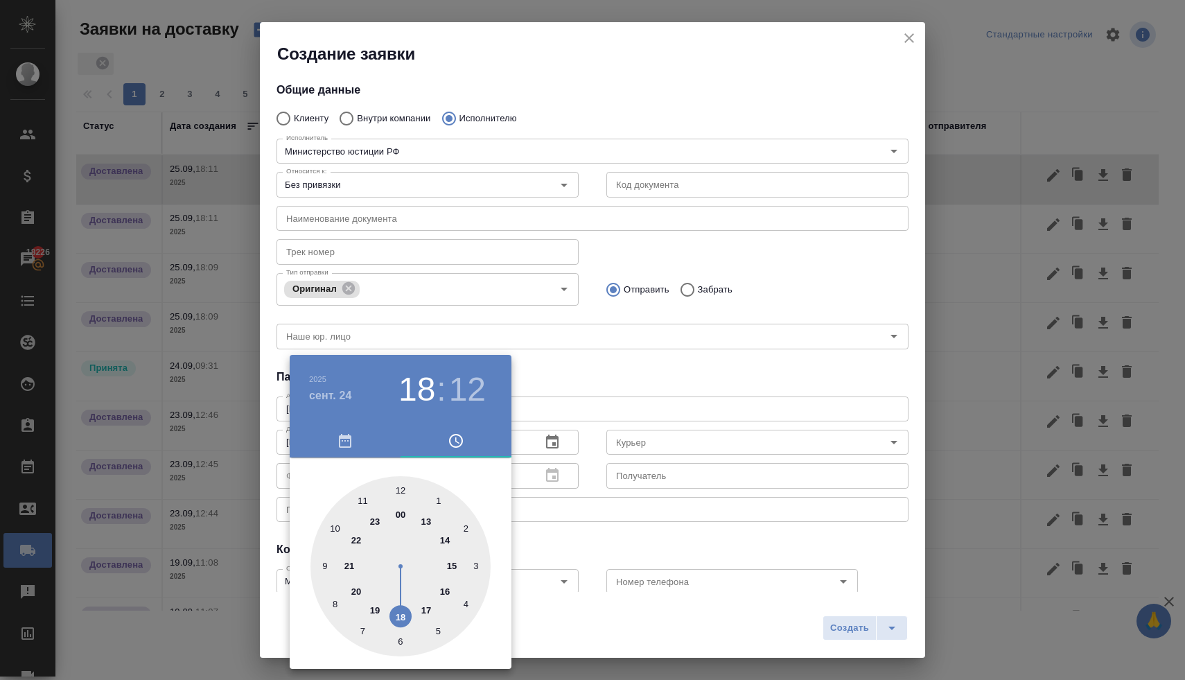
type input "24.09.2025 11:12"
click at [361, 498] on div at bounding box center [401, 566] width 180 height 180
click at [550, 377] on div at bounding box center [592, 340] width 1185 height 680
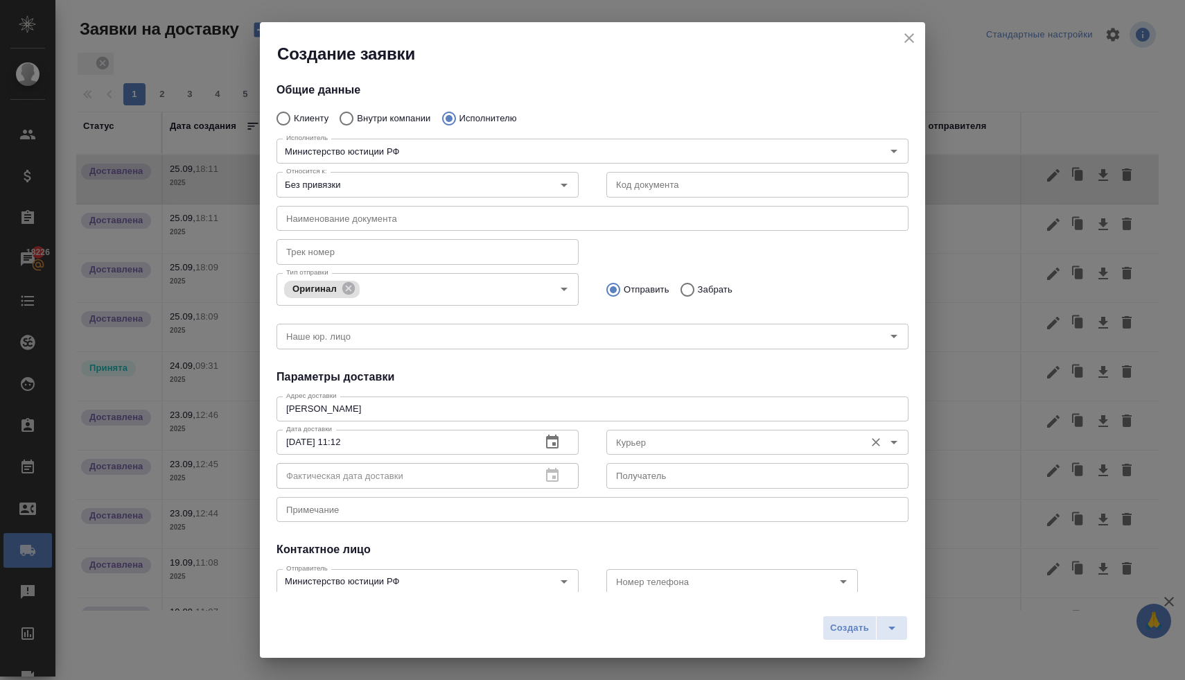
click at [630, 442] on input "Курьер" at bounding box center [734, 442] width 247 height 17
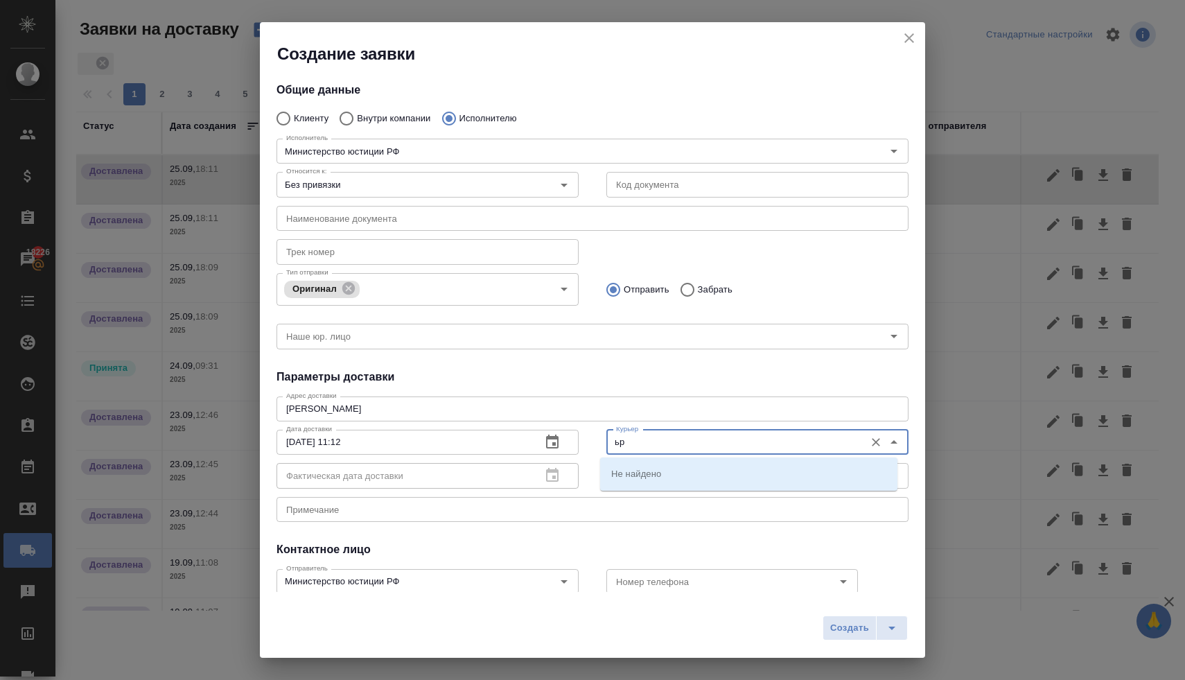
type input "ь"
click at [647, 474] on p "[PERSON_NAME]" at bounding box center [649, 473] width 76 height 14
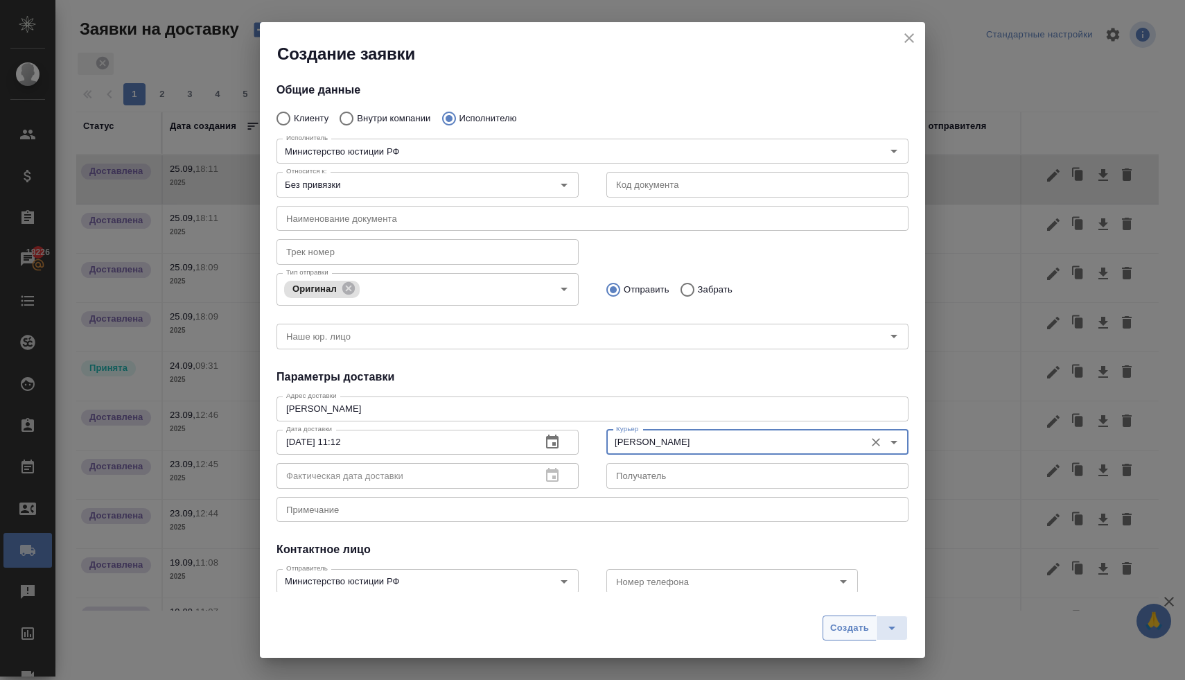
type input "[PERSON_NAME]"
click at [854, 617] on button "Создать" at bounding box center [850, 628] width 54 height 25
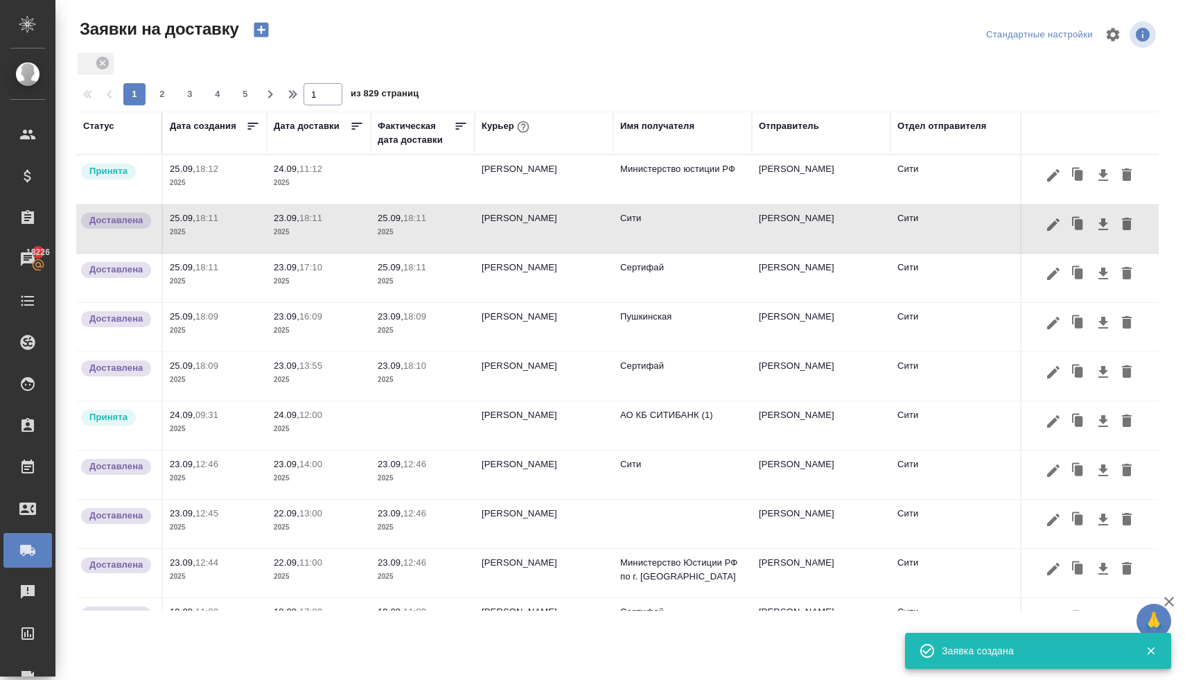
click at [294, 173] on p "24.09," at bounding box center [287, 169] width 26 height 10
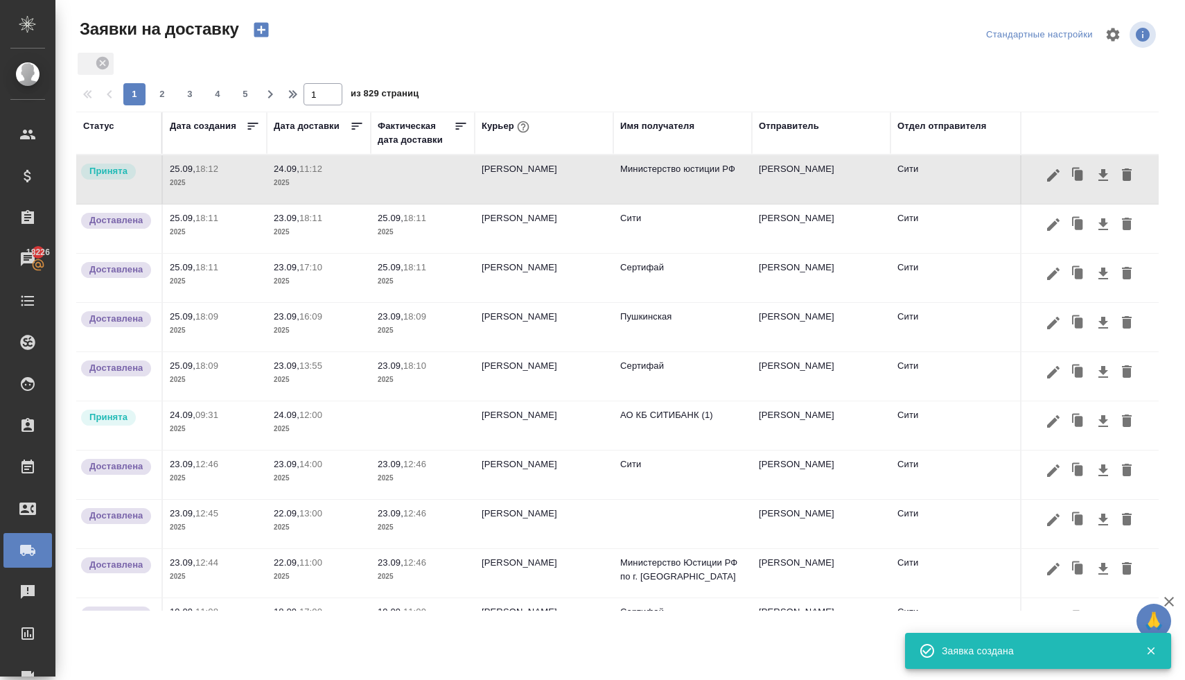
click at [294, 173] on p "24.09," at bounding box center [287, 169] width 26 height 10
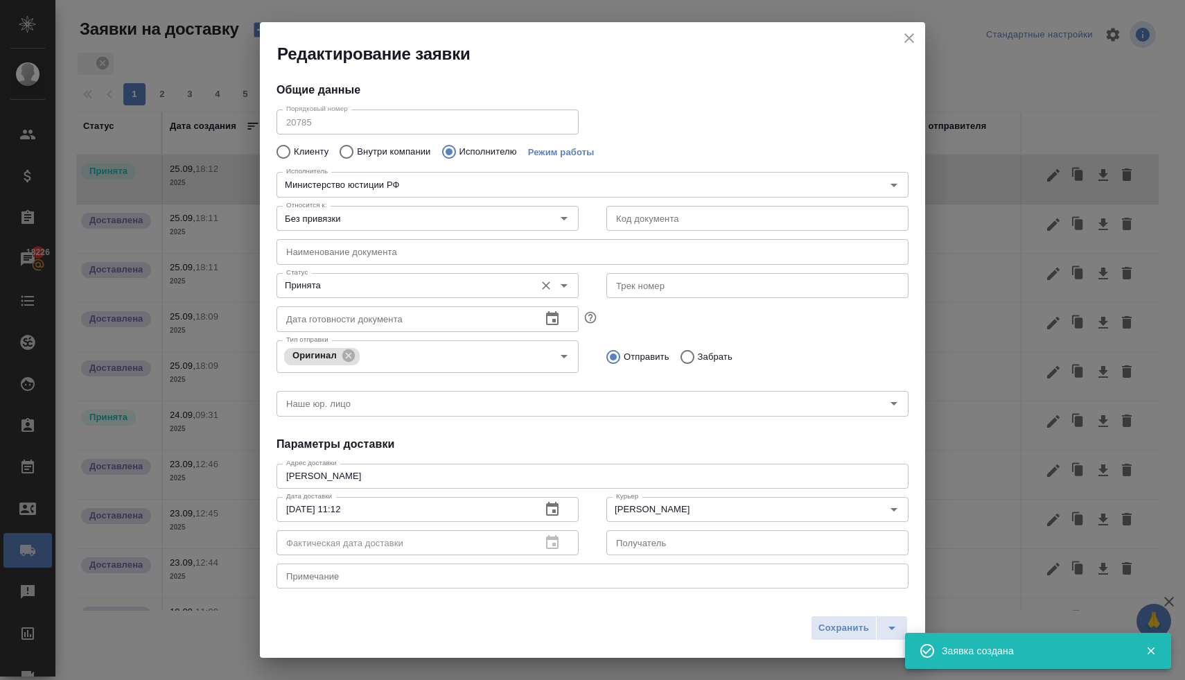
click at [351, 286] on input "Принята" at bounding box center [404, 285] width 247 height 17
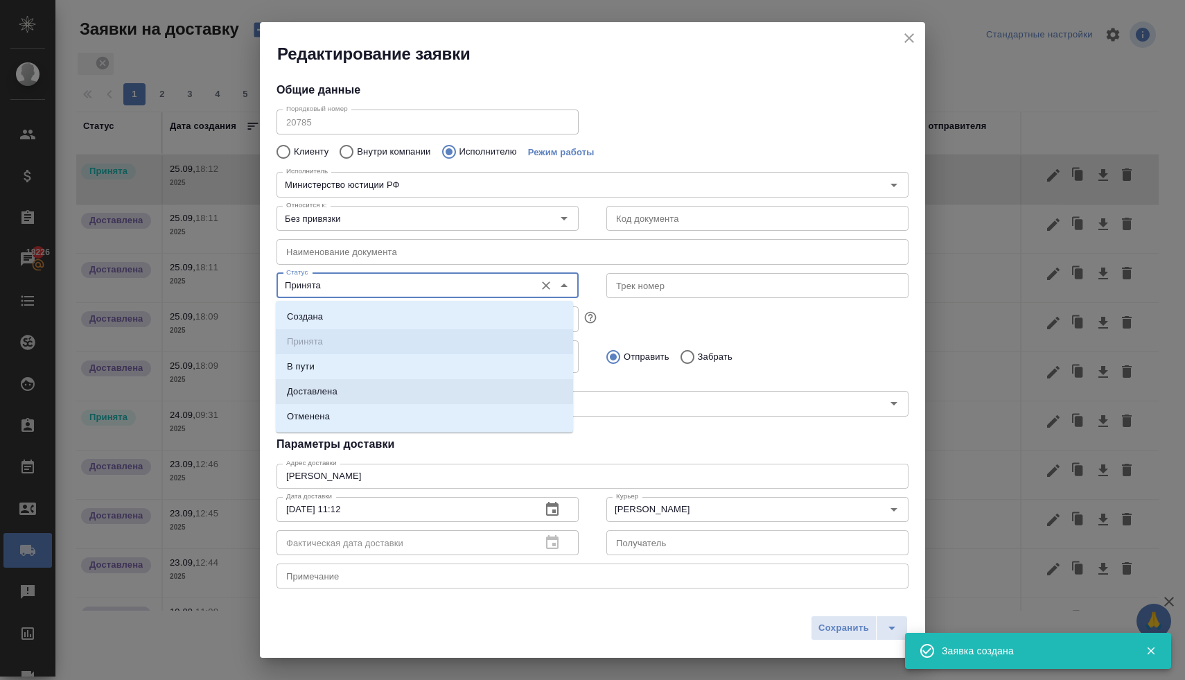
click at [341, 386] on li "Доставлена" at bounding box center [424, 391] width 297 height 25
type input "Доставлена"
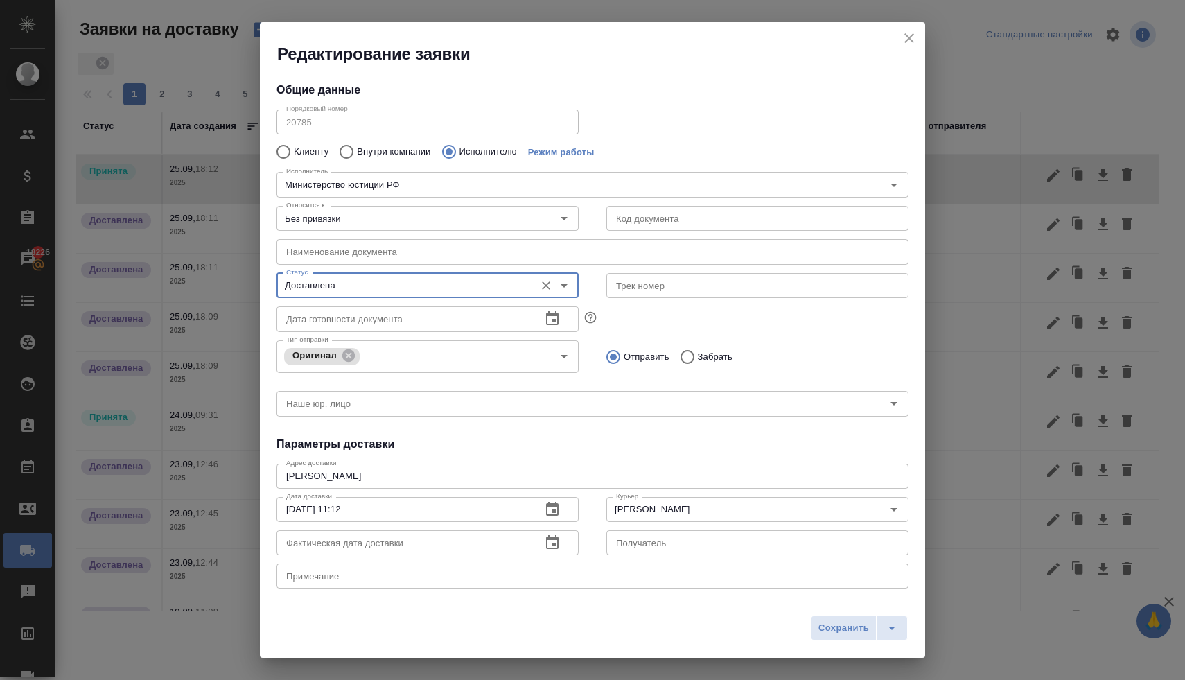
click at [546, 545] on icon "button" at bounding box center [552, 542] width 17 height 17
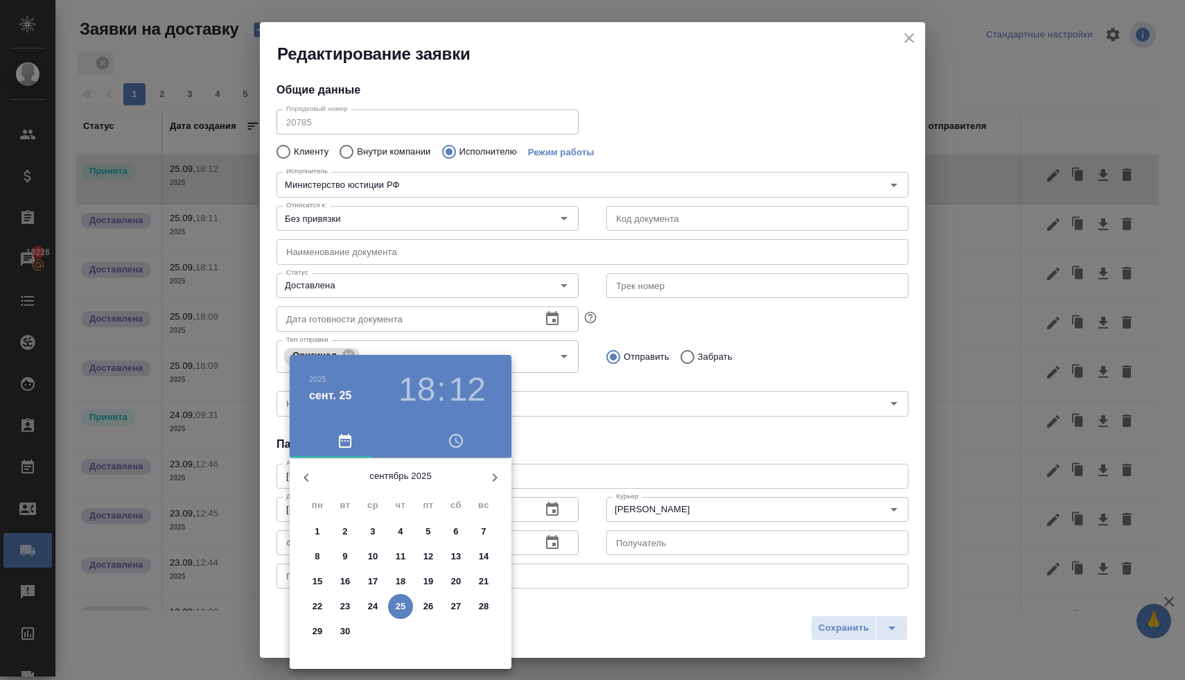
click at [373, 603] on p "24" at bounding box center [373, 607] width 10 height 14
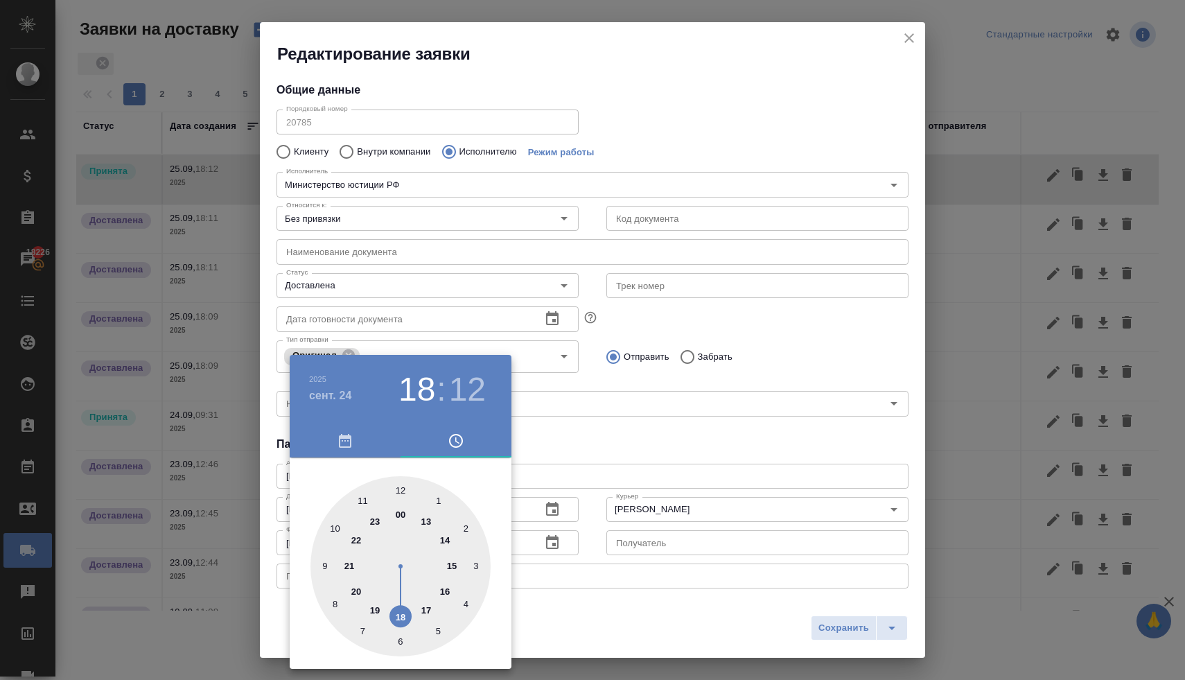
click at [365, 500] on div at bounding box center [401, 566] width 180 height 180
type input "24.09.2025 11:12"
click at [613, 432] on div at bounding box center [592, 340] width 1185 height 680
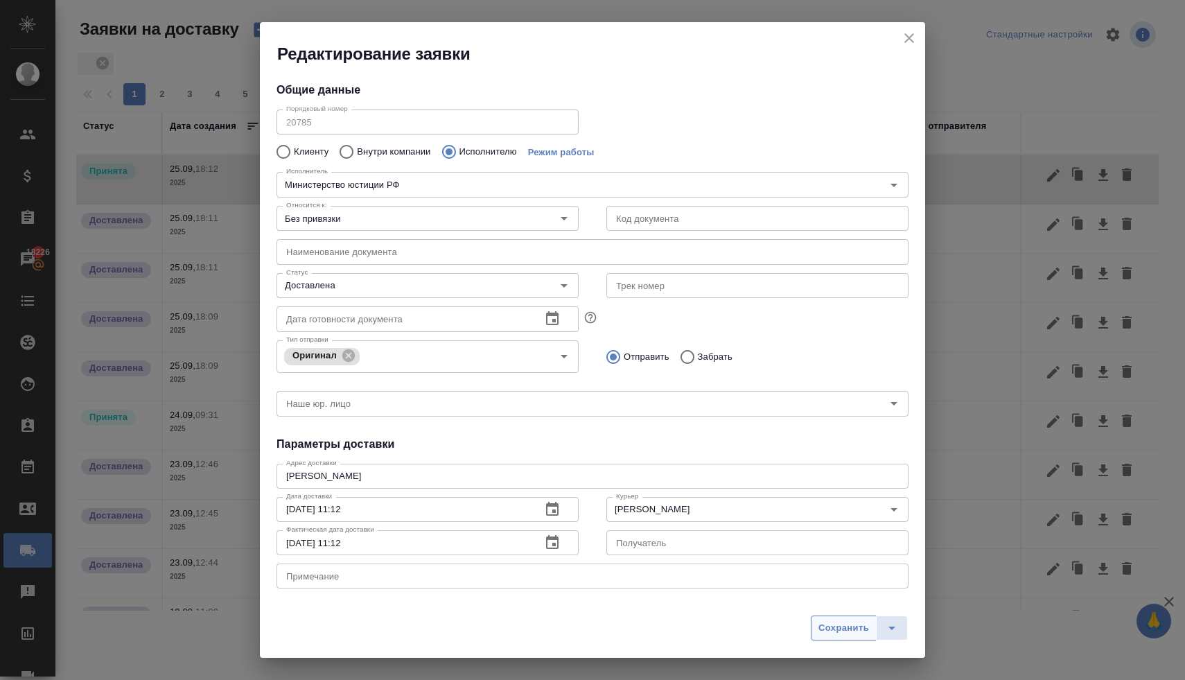
click at [819, 630] on span "Сохранить" at bounding box center [844, 628] width 51 height 16
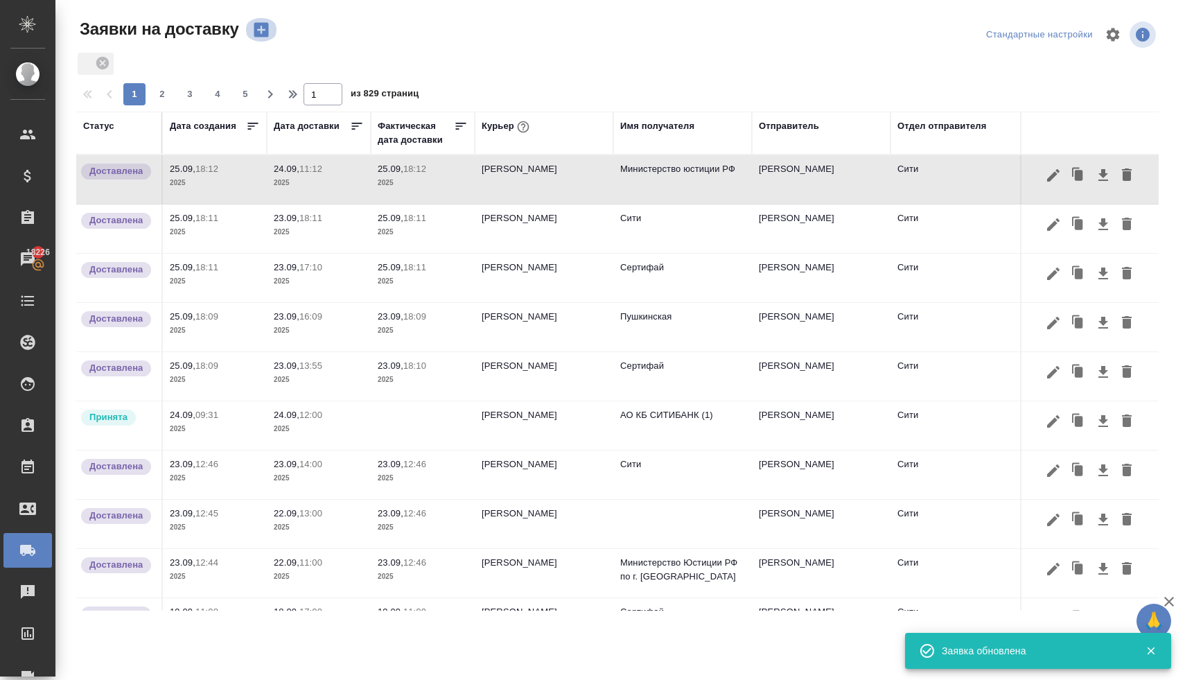
click at [267, 28] on icon "button" at bounding box center [261, 29] width 19 height 19
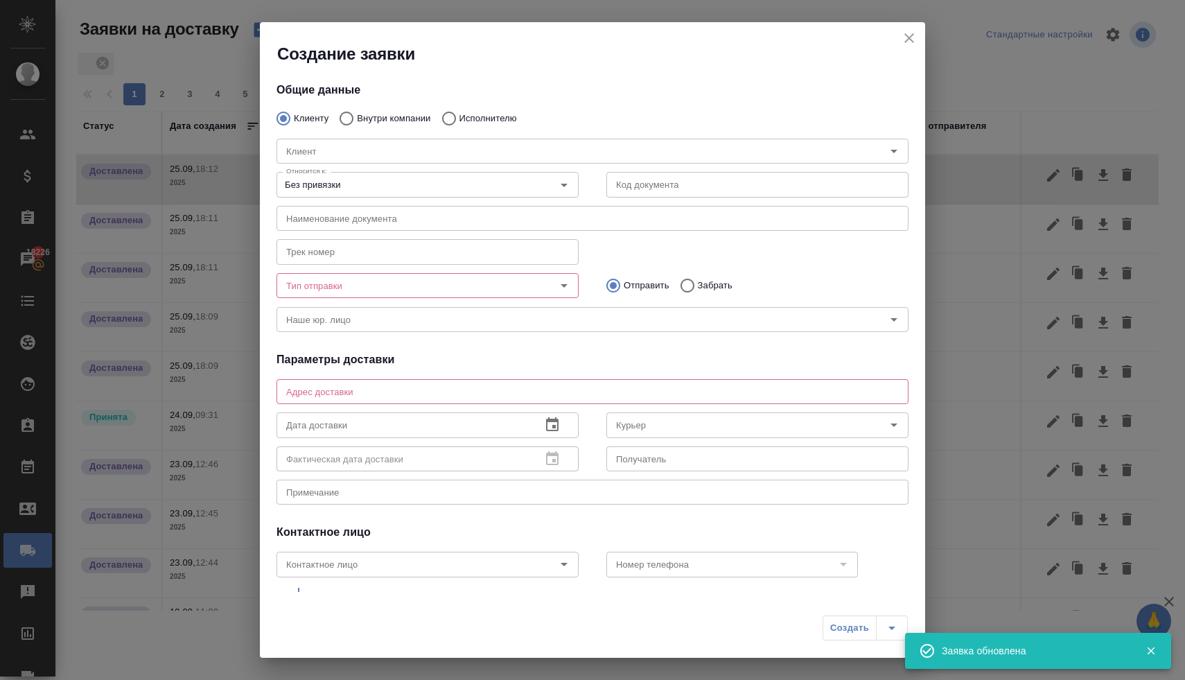
click at [363, 119] on div "Клиент Клиент" at bounding box center [593, 149] width 660 height 61
click at [345, 121] on input "Внутри компании" at bounding box center [344, 118] width 25 height 29
radio input "true"
click at [350, 152] on input "Команда" at bounding box center [569, 151] width 577 height 17
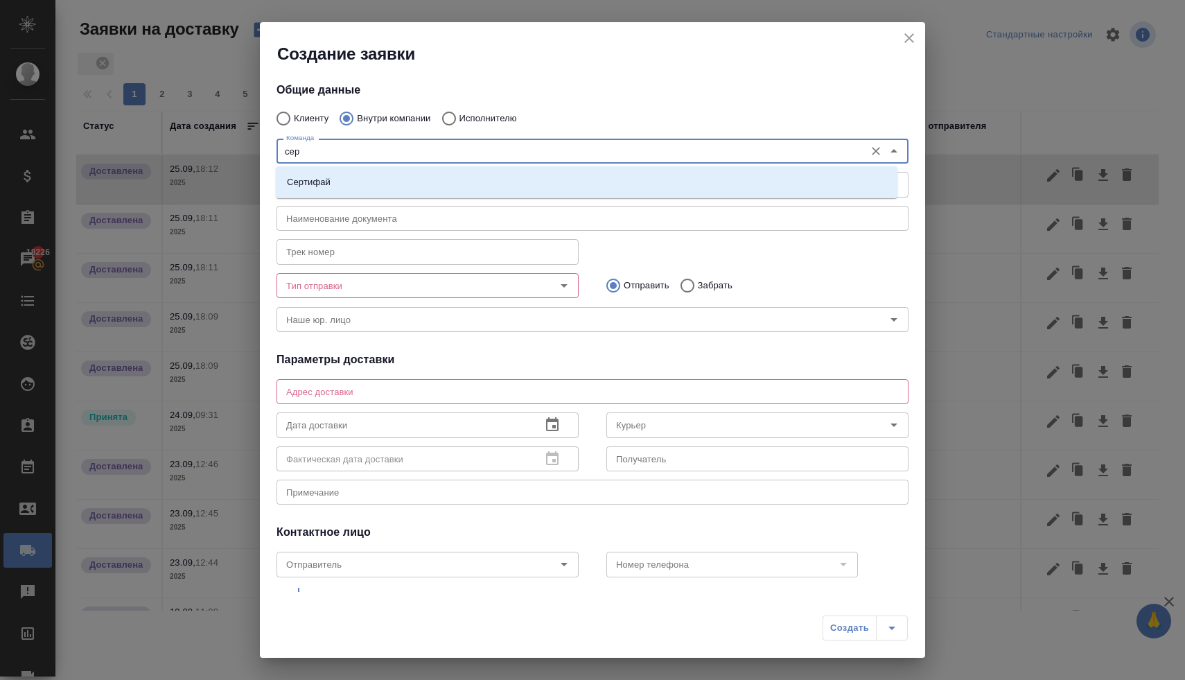
type input "серт"
click at [363, 180] on li "Сертифай" at bounding box center [587, 182] width 622 height 25
type textarea "[STREET_ADDRESS]"
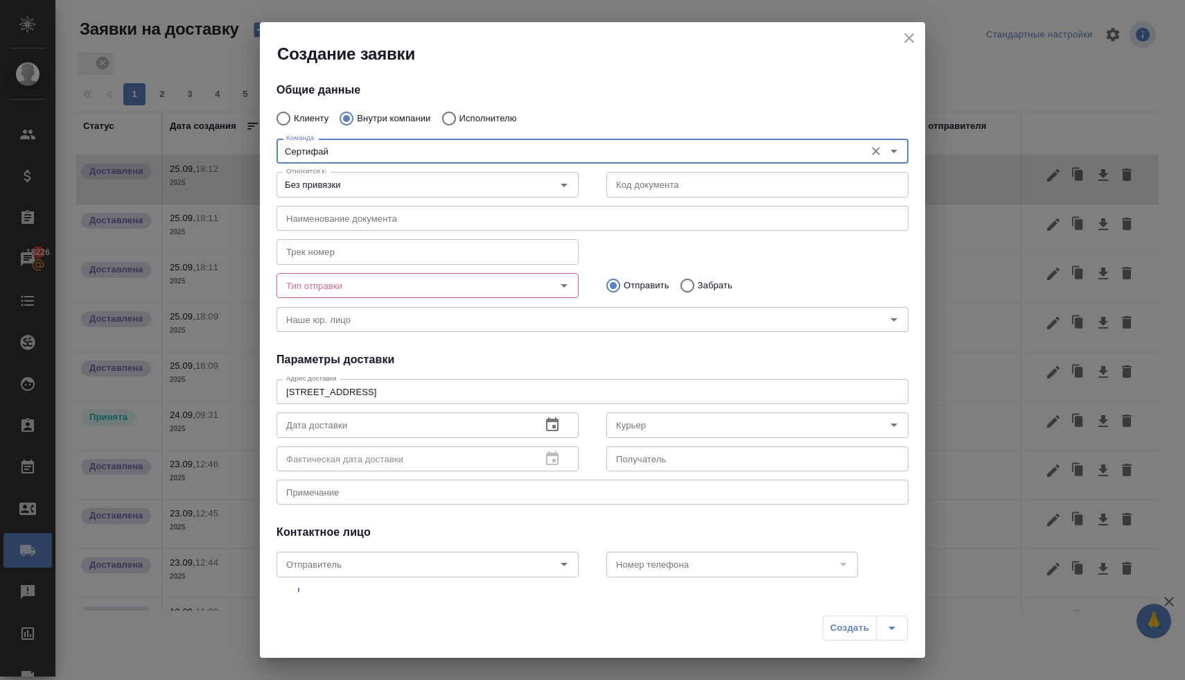
type input "Сертифай"
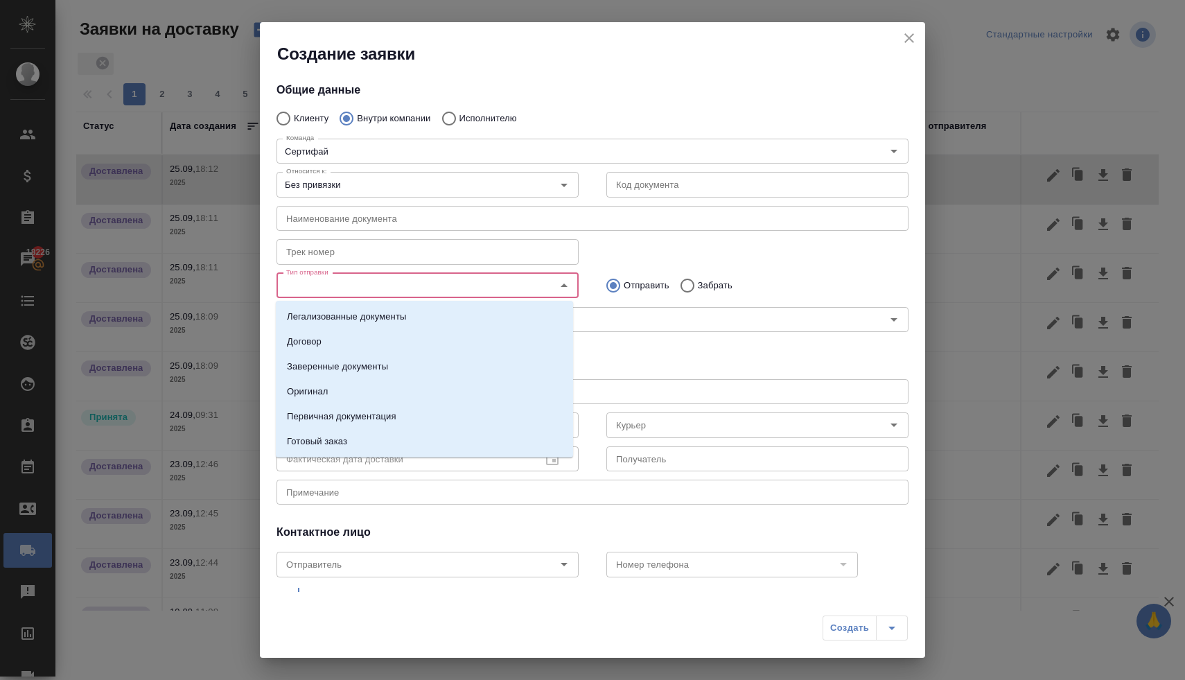
click at [358, 289] on input "Тип отправки" at bounding box center [404, 285] width 247 height 17
click at [350, 390] on li "Оригинал" at bounding box center [424, 391] width 297 height 25
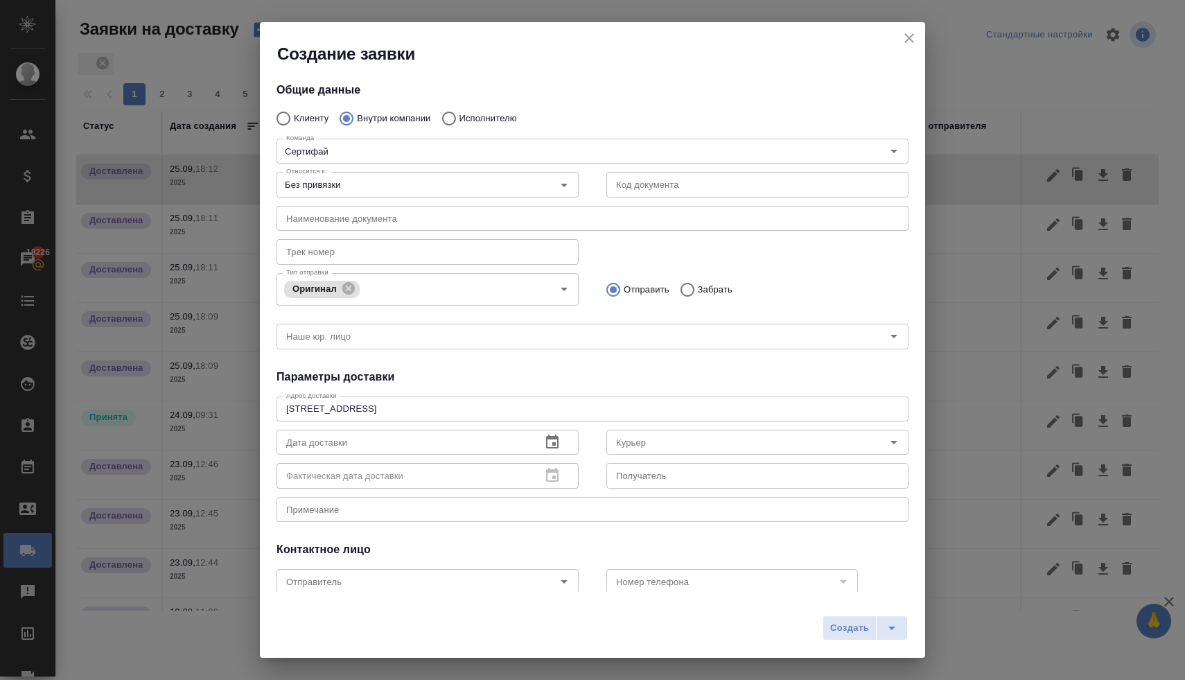
click at [625, 372] on h4 "Параметры доставки" at bounding box center [593, 377] width 632 height 17
click at [544, 442] on icon "button" at bounding box center [552, 442] width 17 height 17
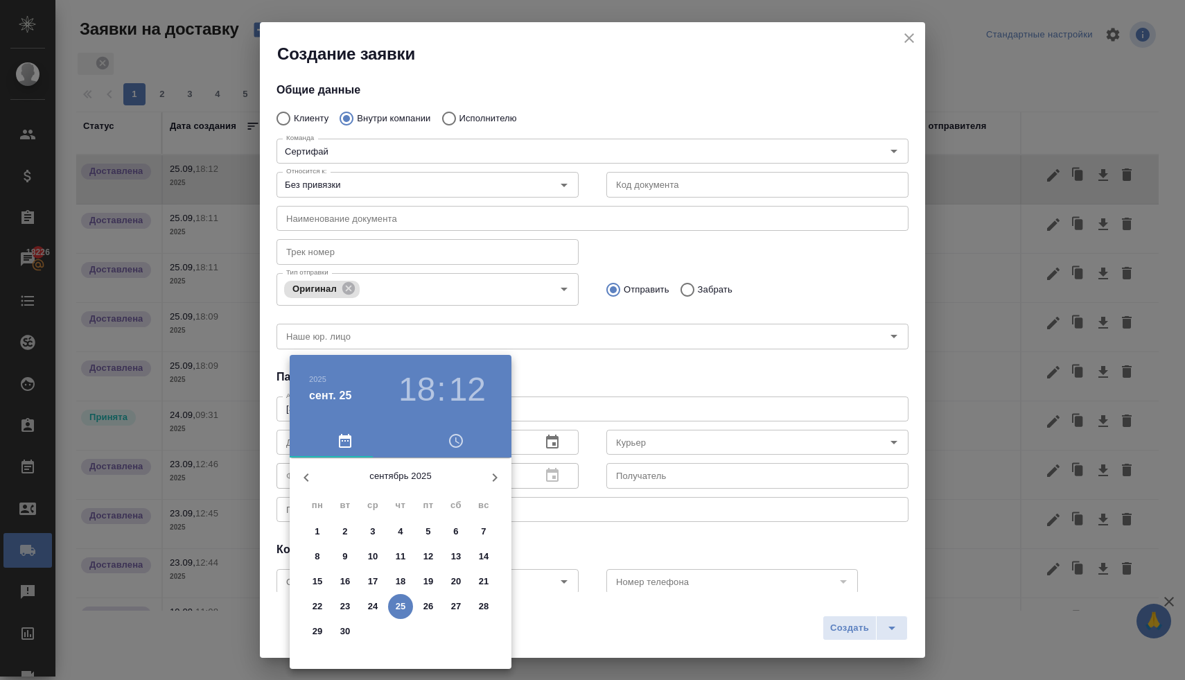
click at [369, 603] on p "24" at bounding box center [373, 607] width 10 height 14
type input "24.09.2025 18:12"
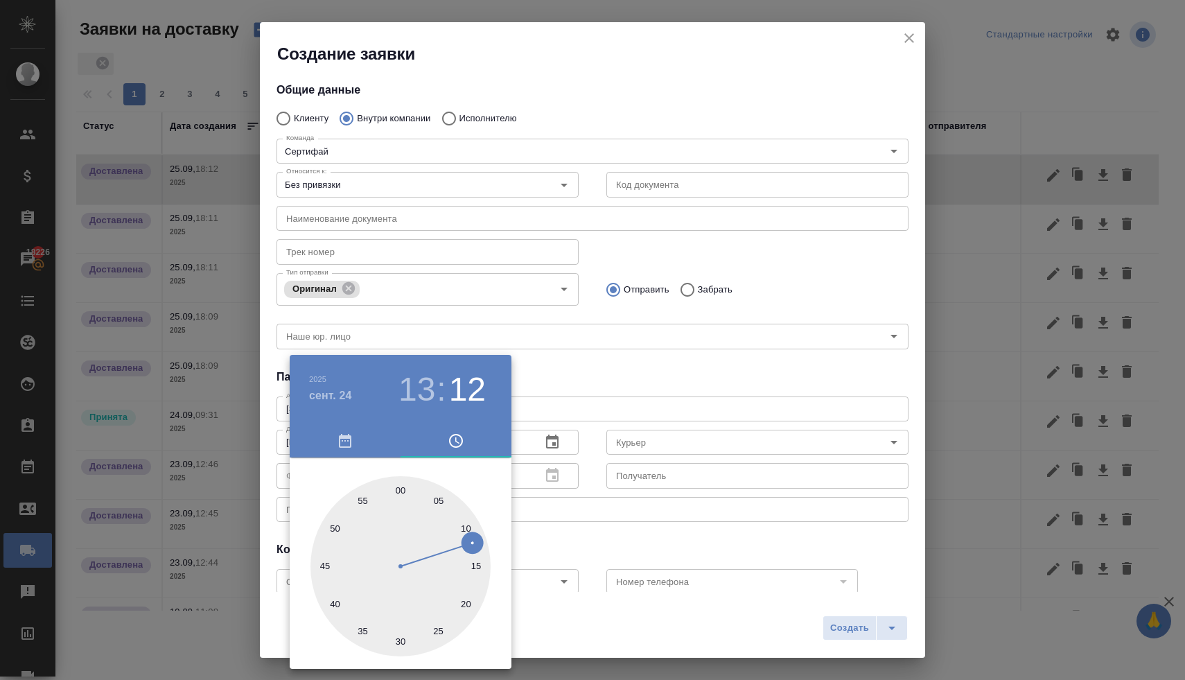
click at [571, 387] on div at bounding box center [592, 340] width 1185 height 680
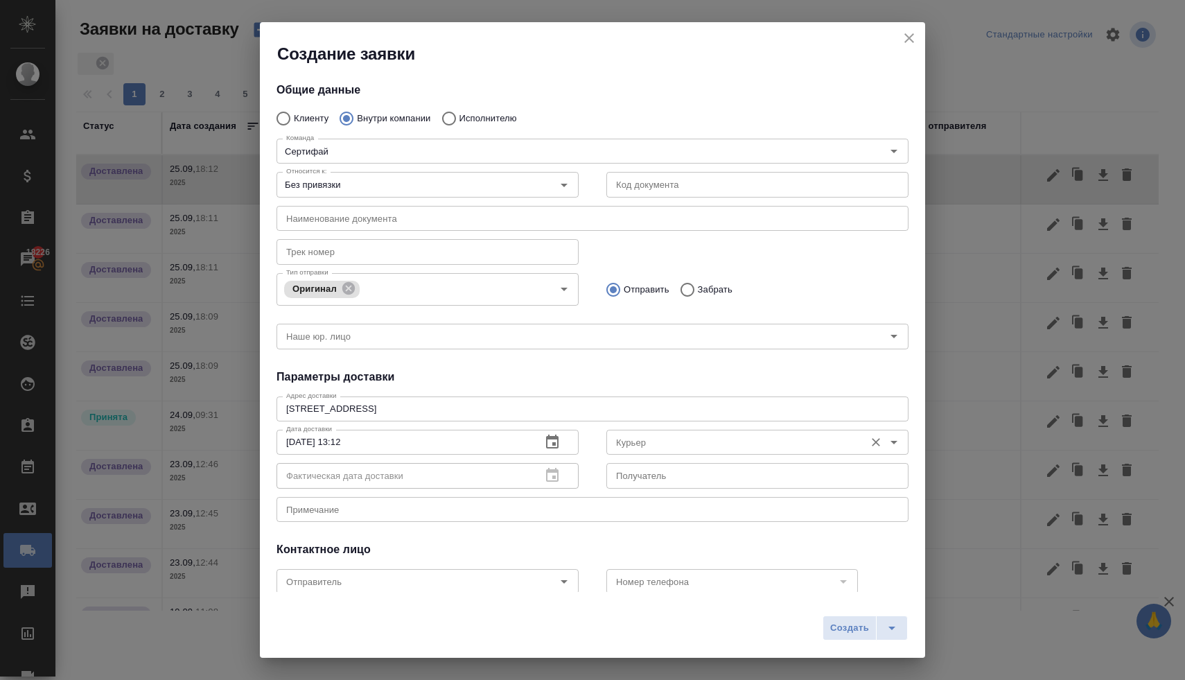
click at [633, 445] on input "Курьер" at bounding box center [734, 442] width 247 height 17
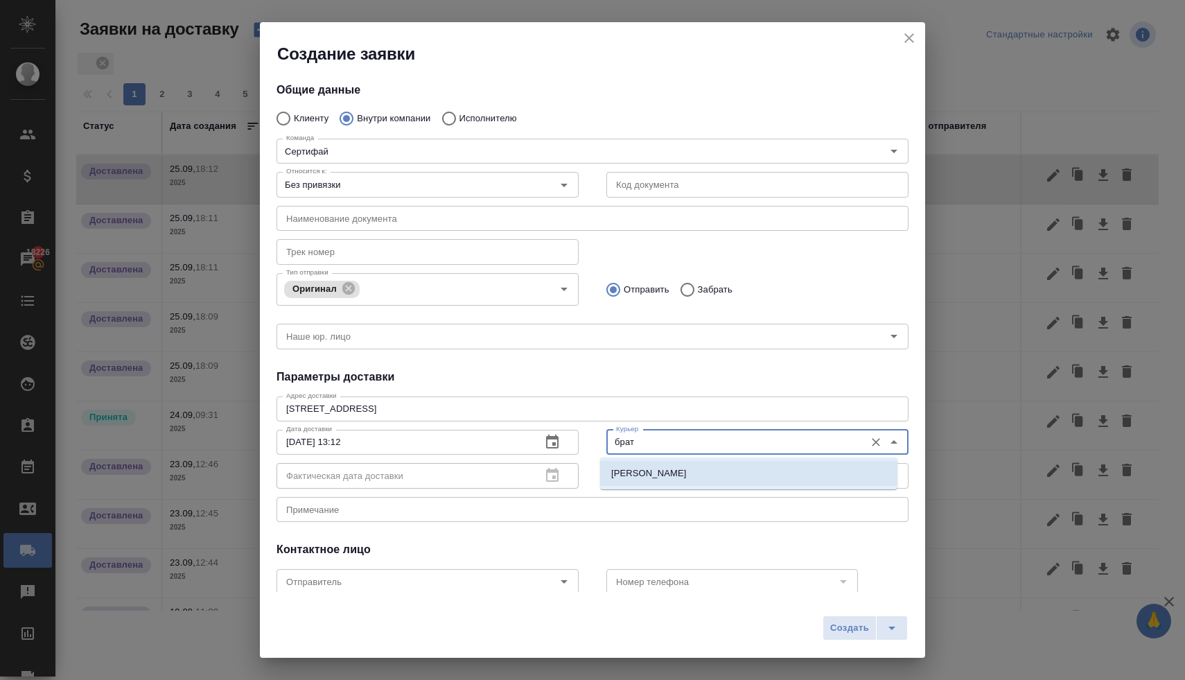
click at [632, 474] on p "[PERSON_NAME]" at bounding box center [649, 473] width 76 height 14
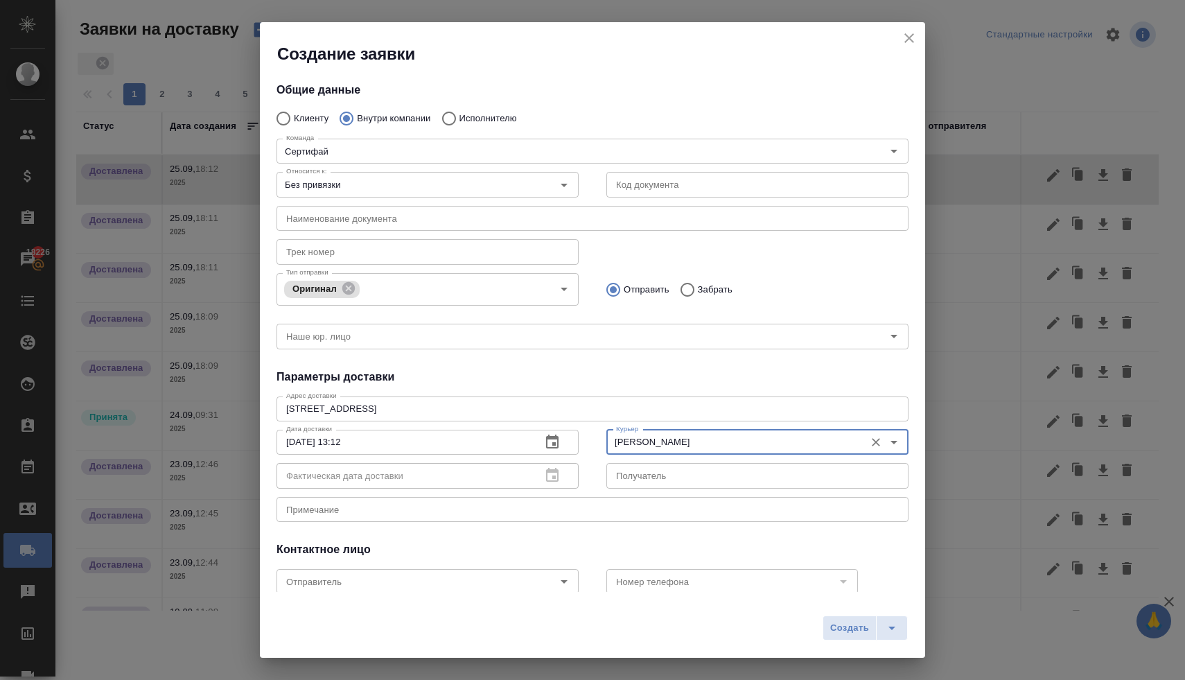
type input "[PERSON_NAME]"
click at [611, 550] on div "Номер телефона Номер телефона" at bounding box center [758, 580] width 330 height 61
click at [839, 630] on span "Создать" at bounding box center [849, 628] width 39 height 16
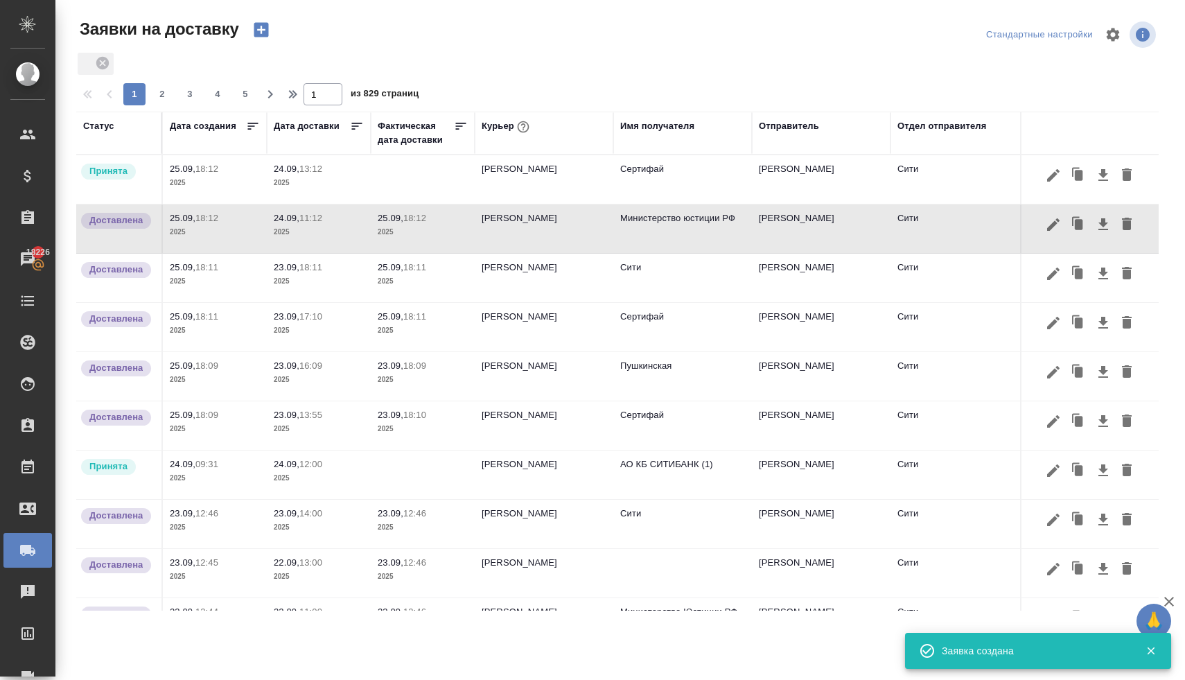
click at [297, 171] on p "24.09," at bounding box center [287, 169] width 26 height 10
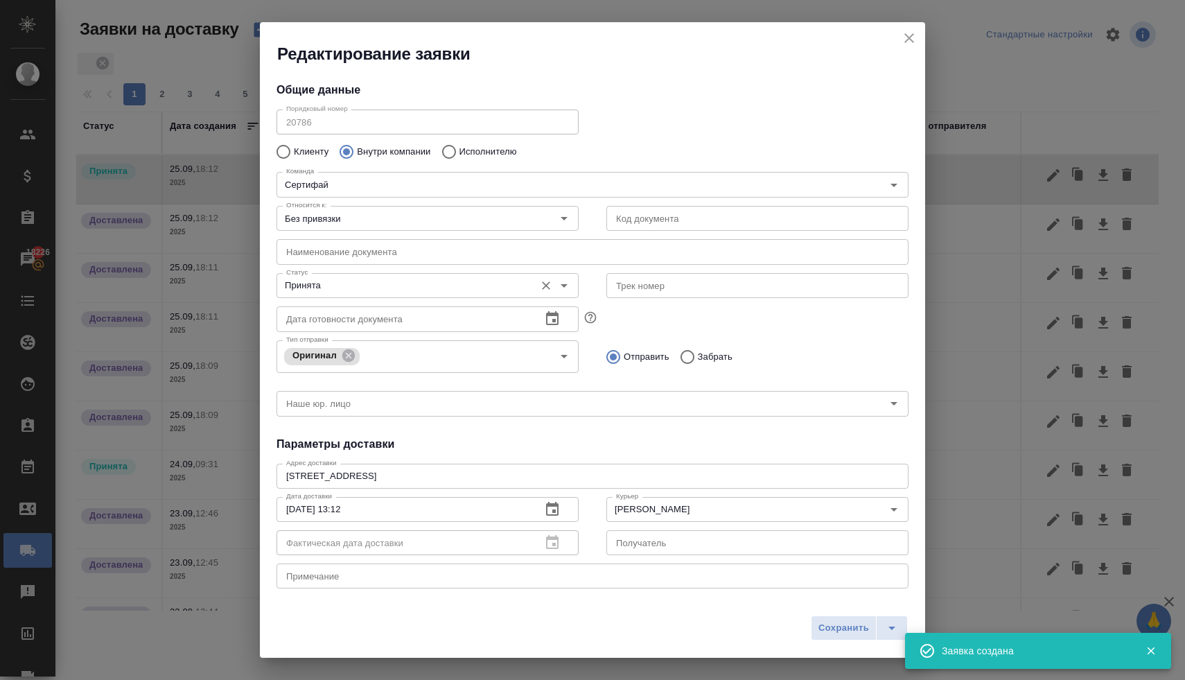
click at [342, 286] on input "Принята" at bounding box center [404, 285] width 247 height 17
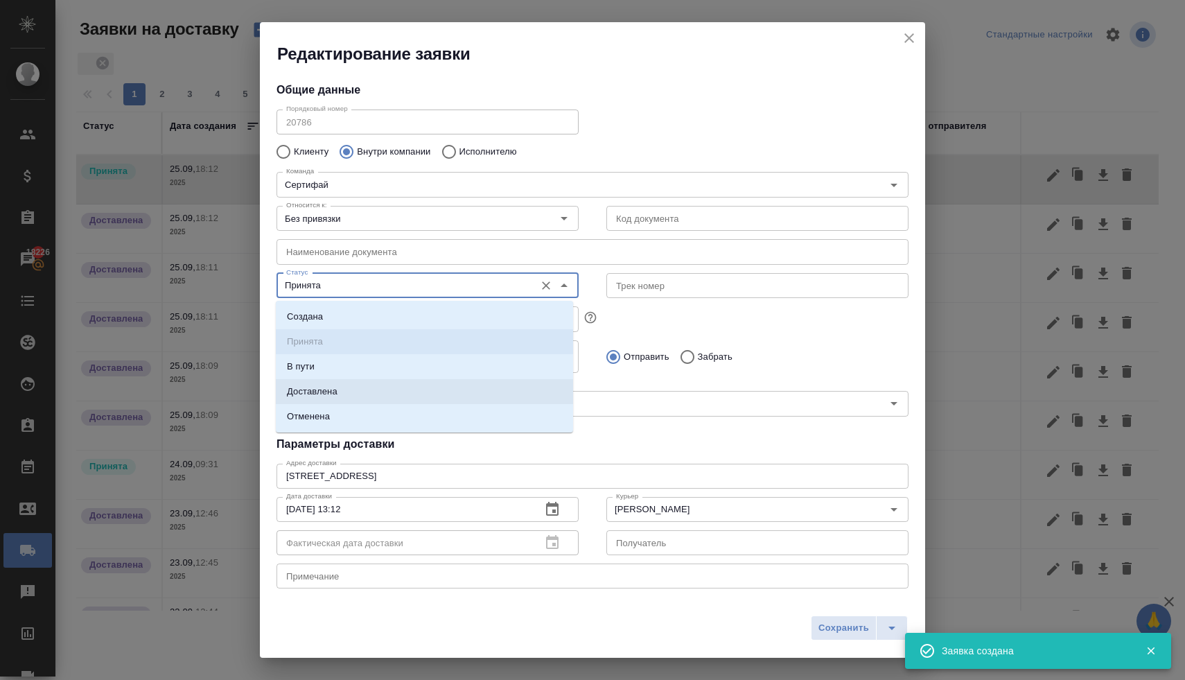
click at [348, 396] on li "Доставлена" at bounding box center [424, 391] width 297 height 25
type input "Доставлена"
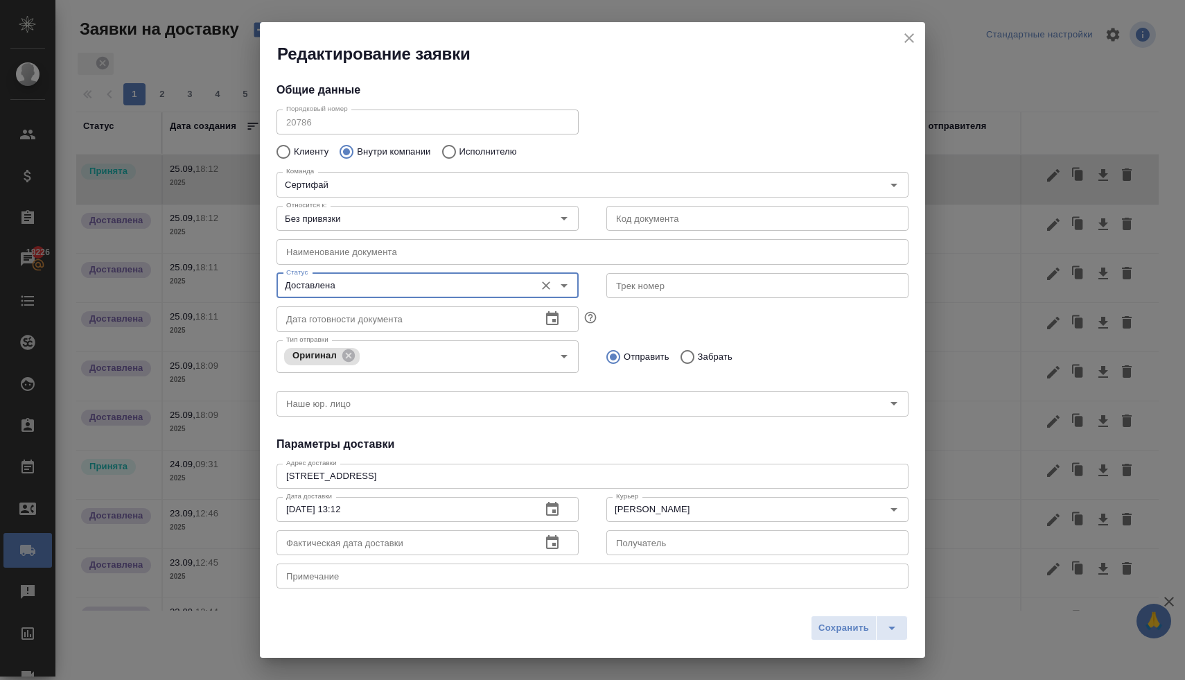
click at [544, 543] on icon "button" at bounding box center [552, 542] width 17 height 17
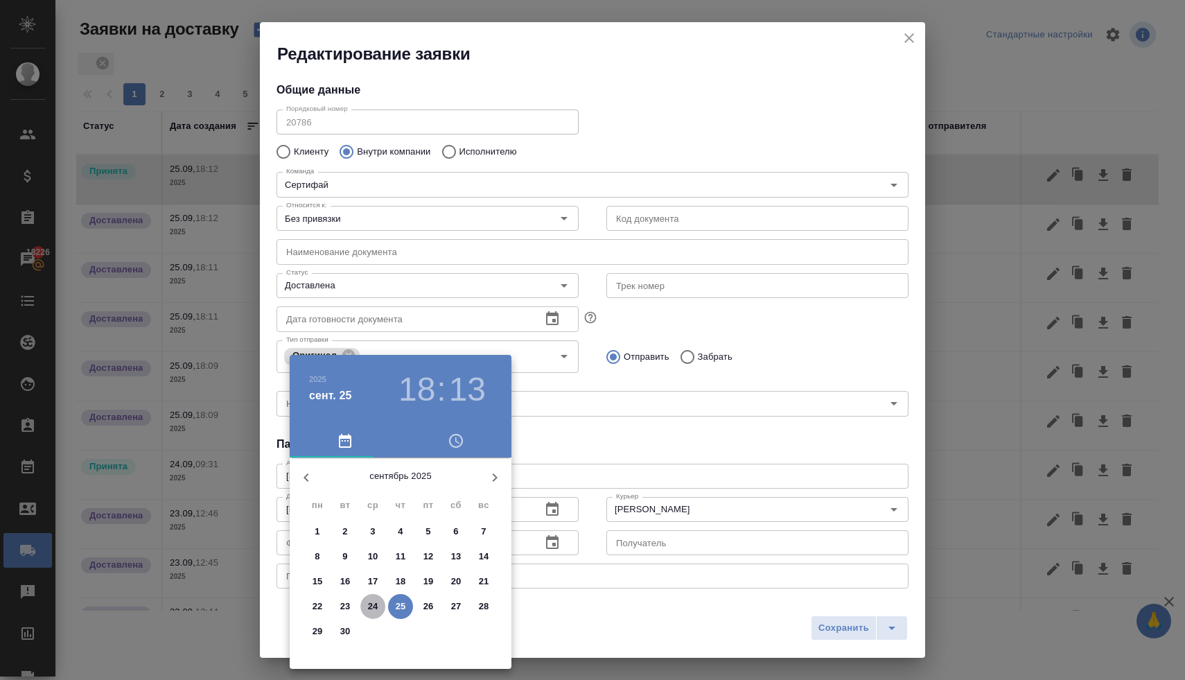
click at [376, 606] on p "24" at bounding box center [373, 607] width 10 height 14
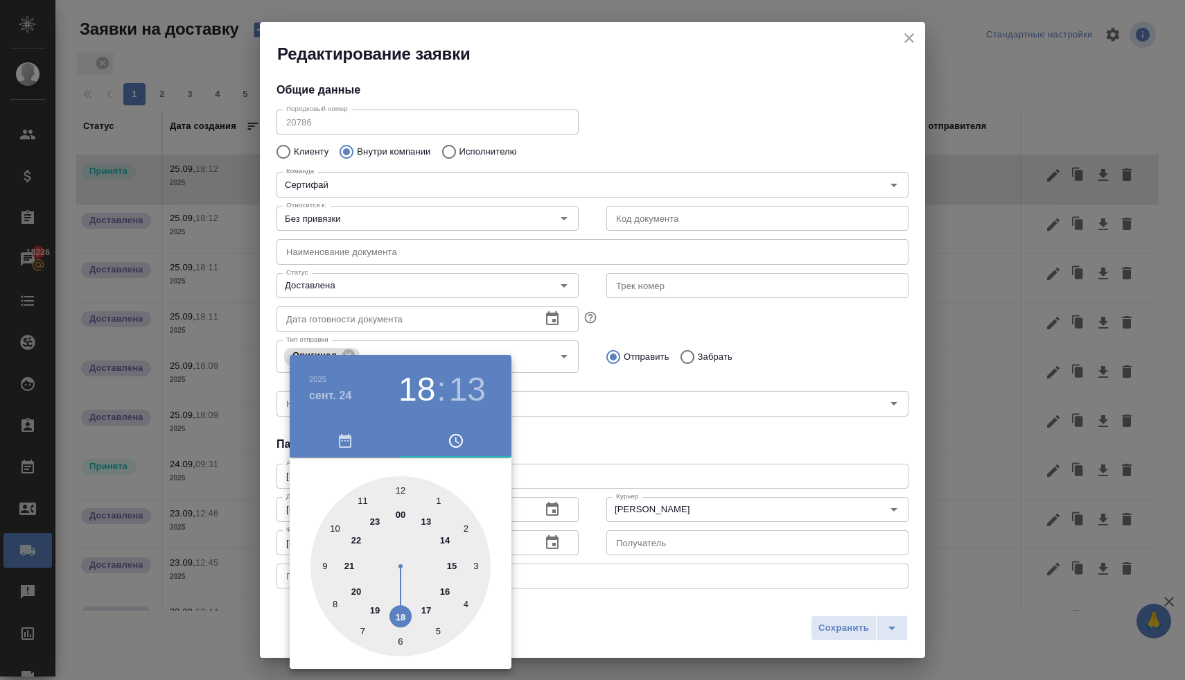
click at [426, 522] on div at bounding box center [401, 566] width 180 height 180
type input "24.09.2025 13:13"
click at [627, 421] on div at bounding box center [592, 340] width 1185 height 680
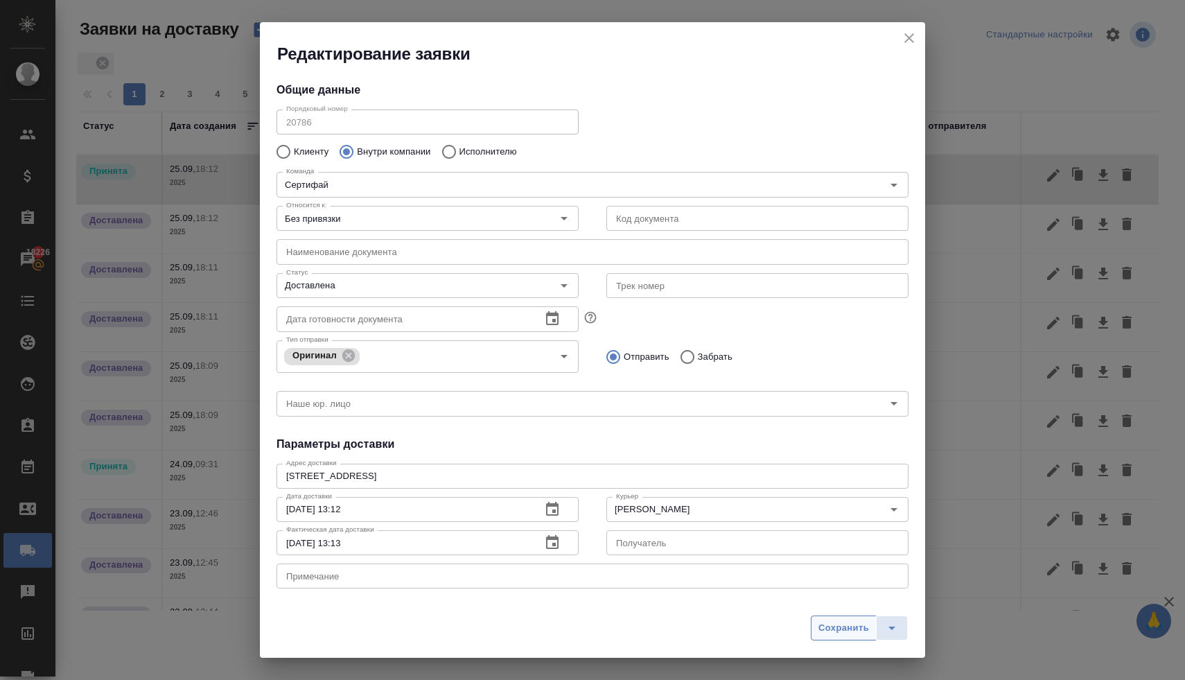
click at [843, 629] on span "Сохранить" at bounding box center [844, 628] width 51 height 16
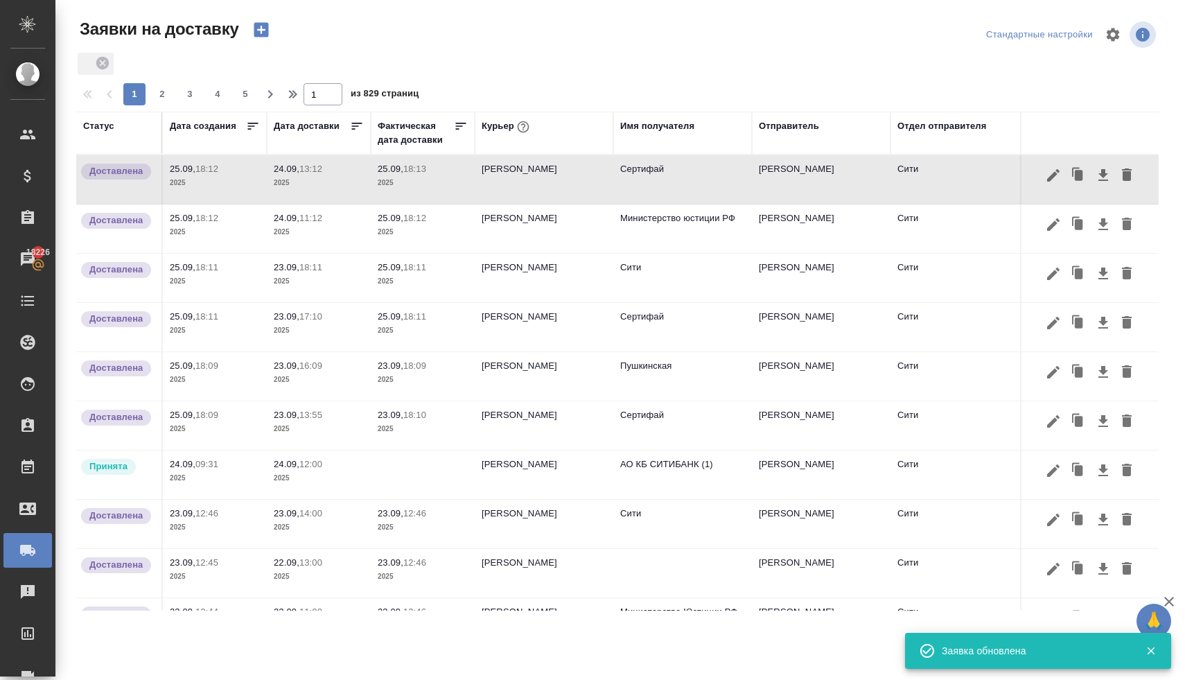
click at [556, 472] on td "[PERSON_NAME]" at bounding box center [544, 475] width 139 height 49
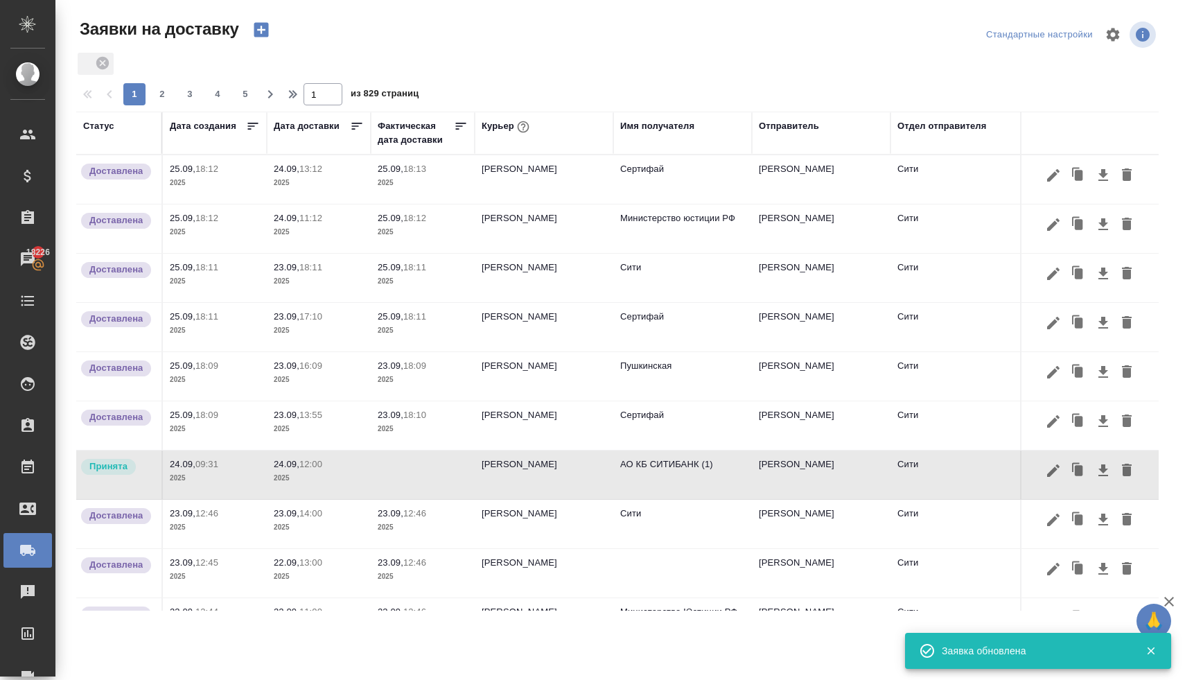
click at [556, 472] on td "[PERSON_NAME]" at bounding box center [544, 475] width 139 height 49
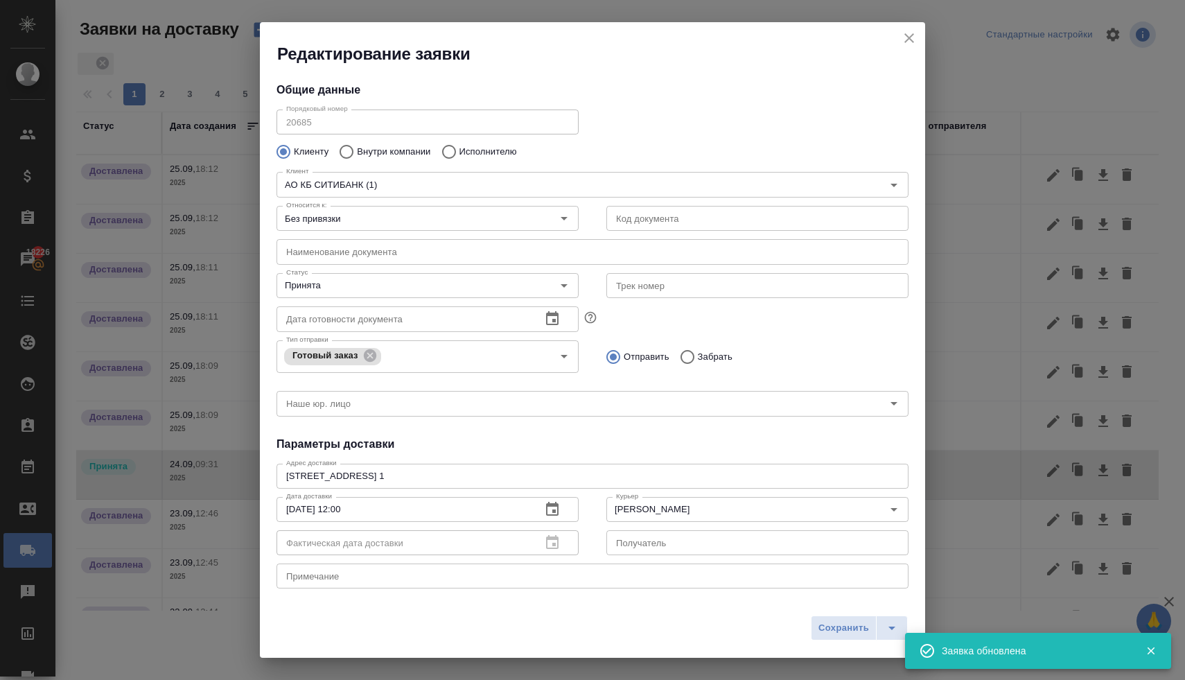
type input "Серебрякова Таисия"
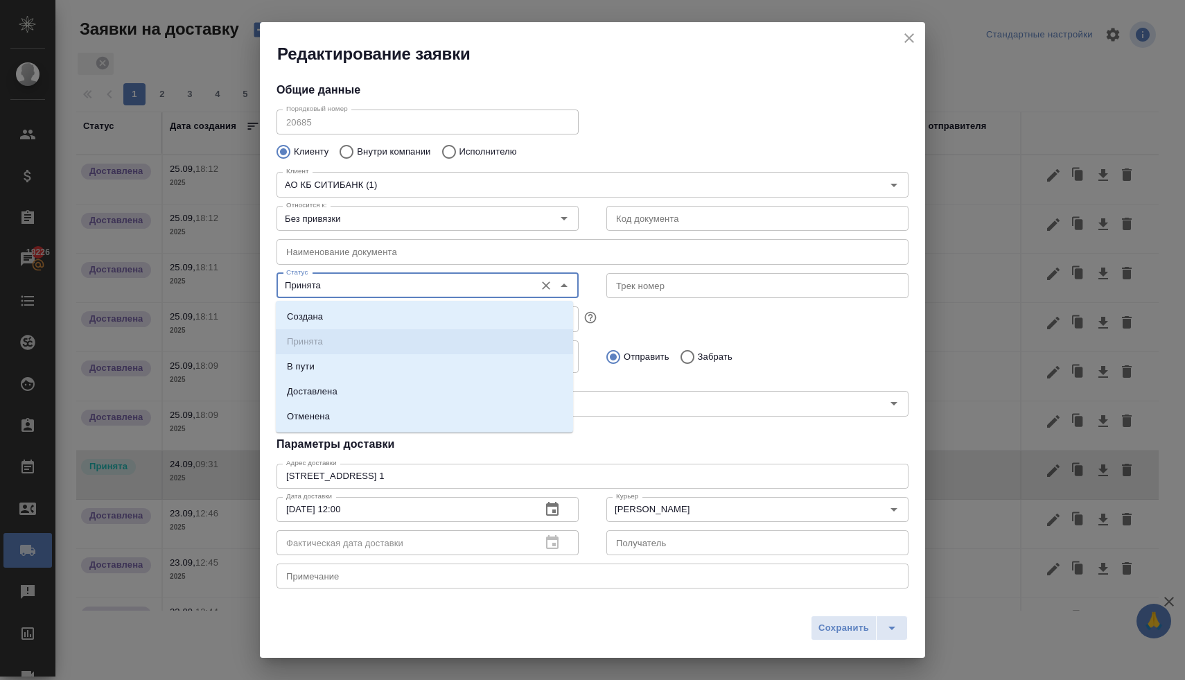
click at [387, 287] on input "Принята" at bounding box center [404, 285] width 247 height 17
click at [367, 391] on li "Доставлена" at bounding box center [424, 391] width 297 height 25
type input "Доставлена"
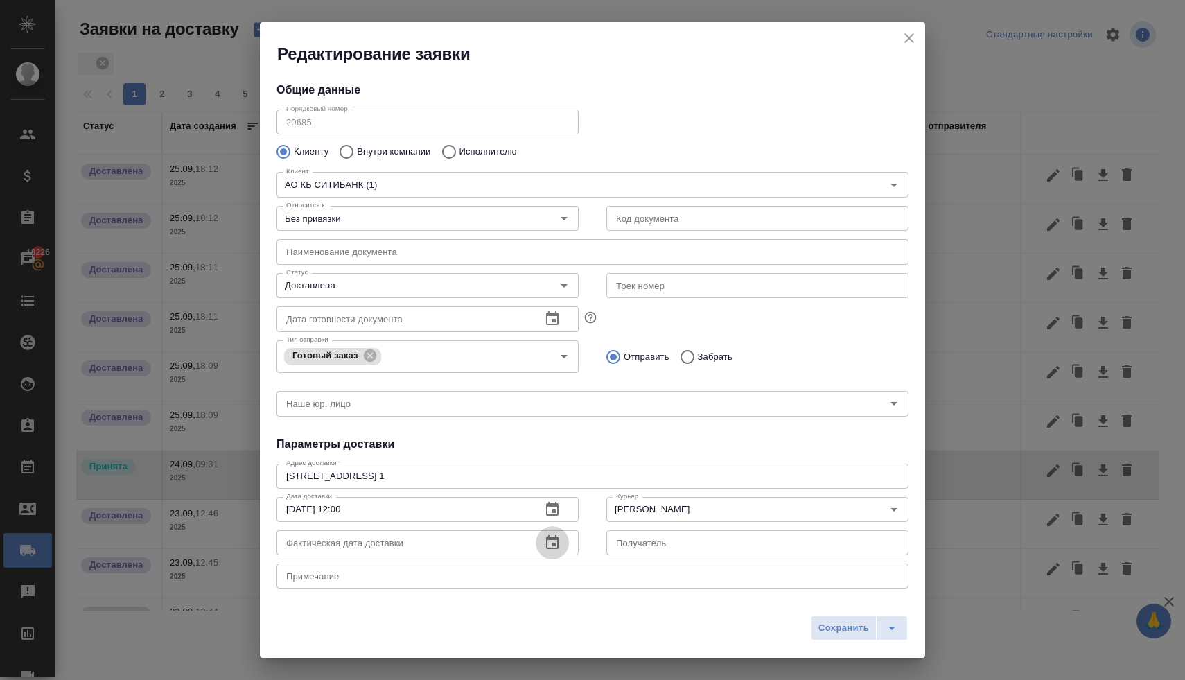
click at [544, 541] on icon "button" at bounding box center [552, 542] width 17 height 17
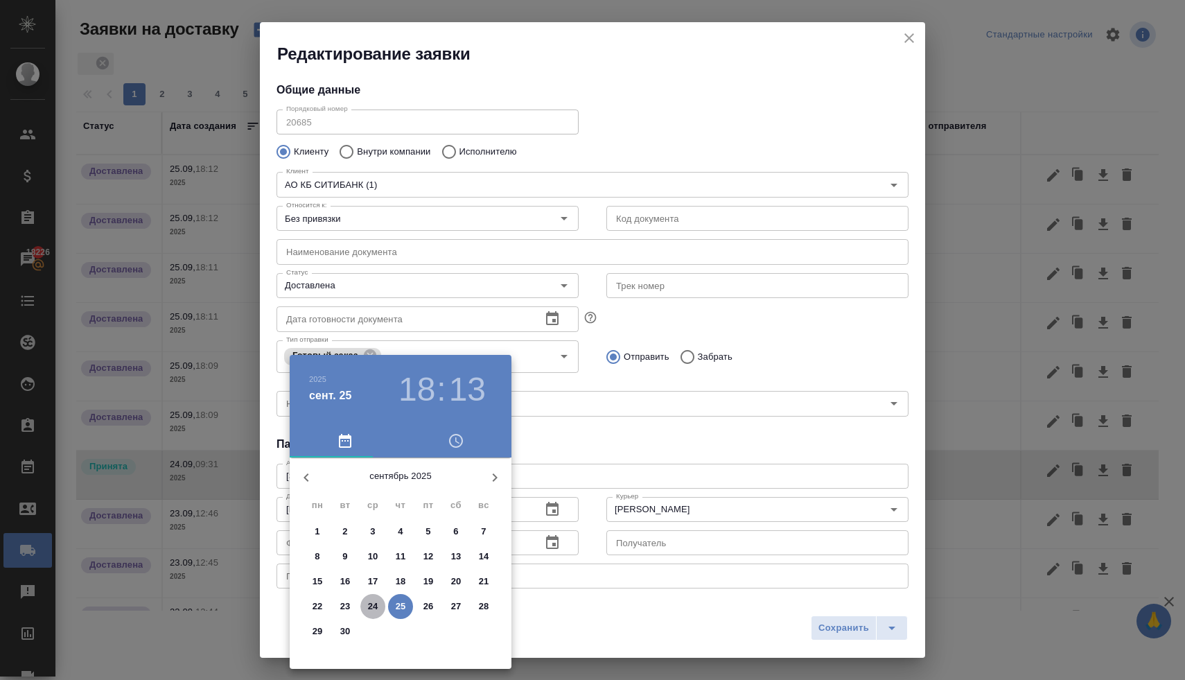
click at [385, 604] on span "24" at bounding box center [372, 607] width 25 height 14
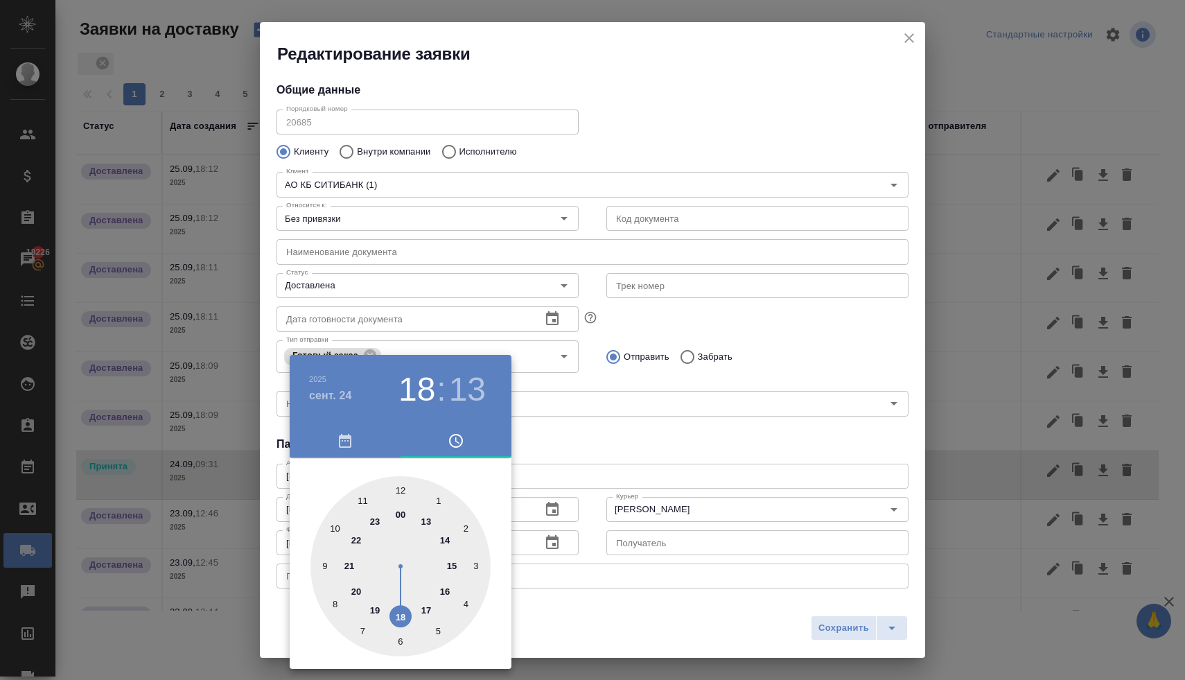
type input "24.09.2025 15:13"
drag, startPoint x: 450, startPoint y: 566, endPoint x: 457, endPoint y: 557, distance: 11.4
click at [450, 566] on div at bounding box center [401, 566] width 180 height 180
click at [584, 445] on div at bounding box center [592, 340] width 1185 height 680
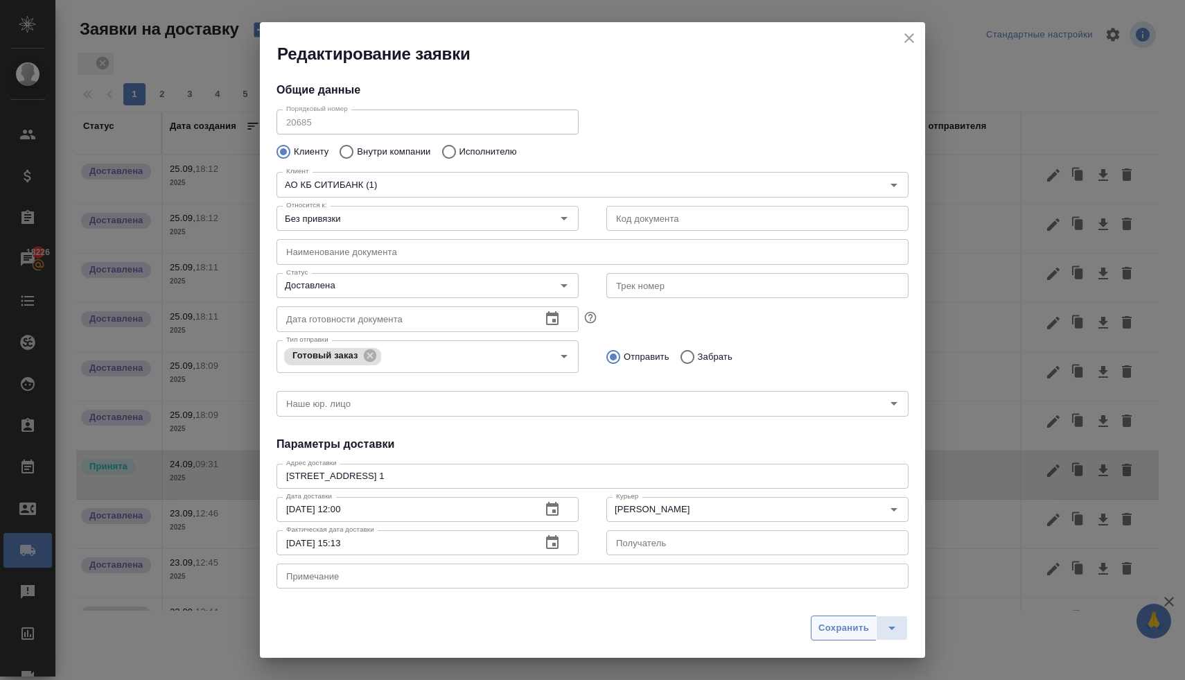
click at [847, 628] on span "Сохранить" at bounding box center [844, 628] width 51 height 16
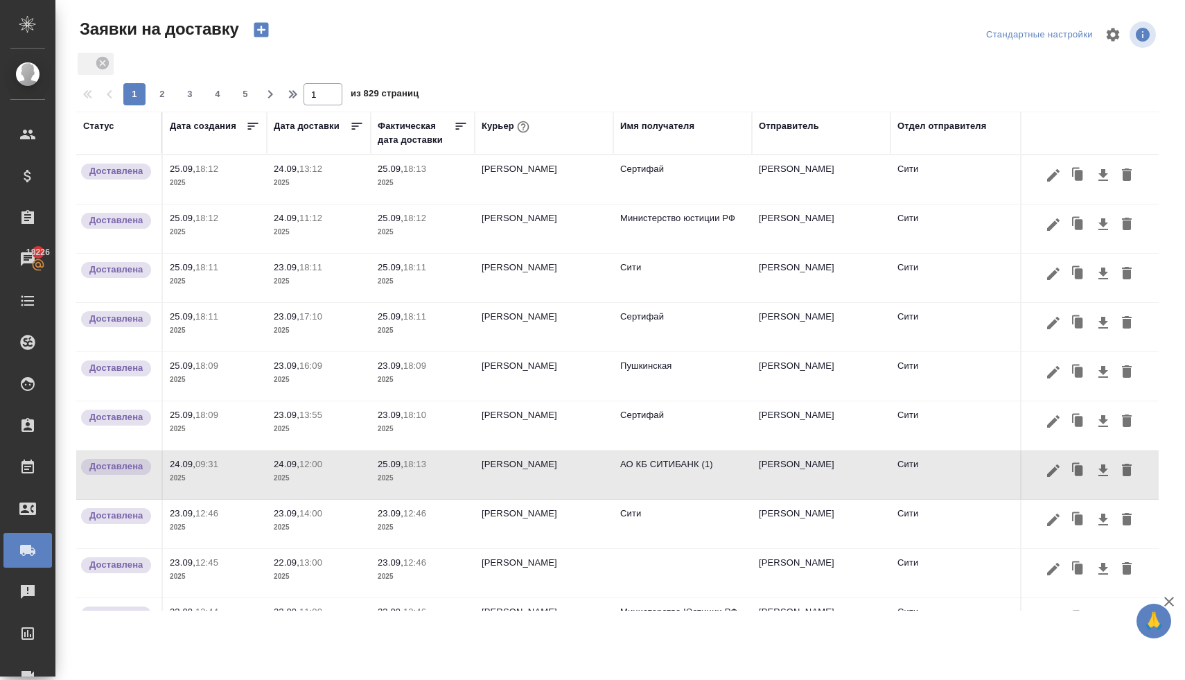
click at [265, 30] on icon "button" at bounding box center [261, 29] width 19 height 19
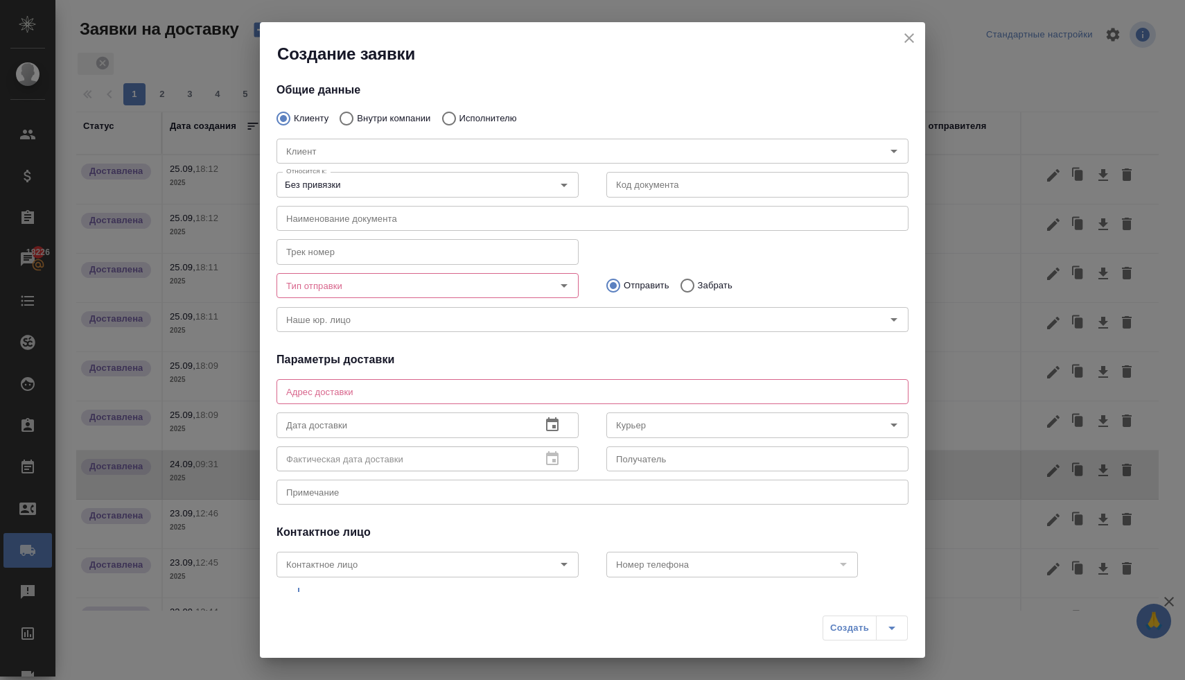
click at [349, 115] on input "Внутри компании" at bounding box center [344, 118] width 25 height 29
radio input "true"
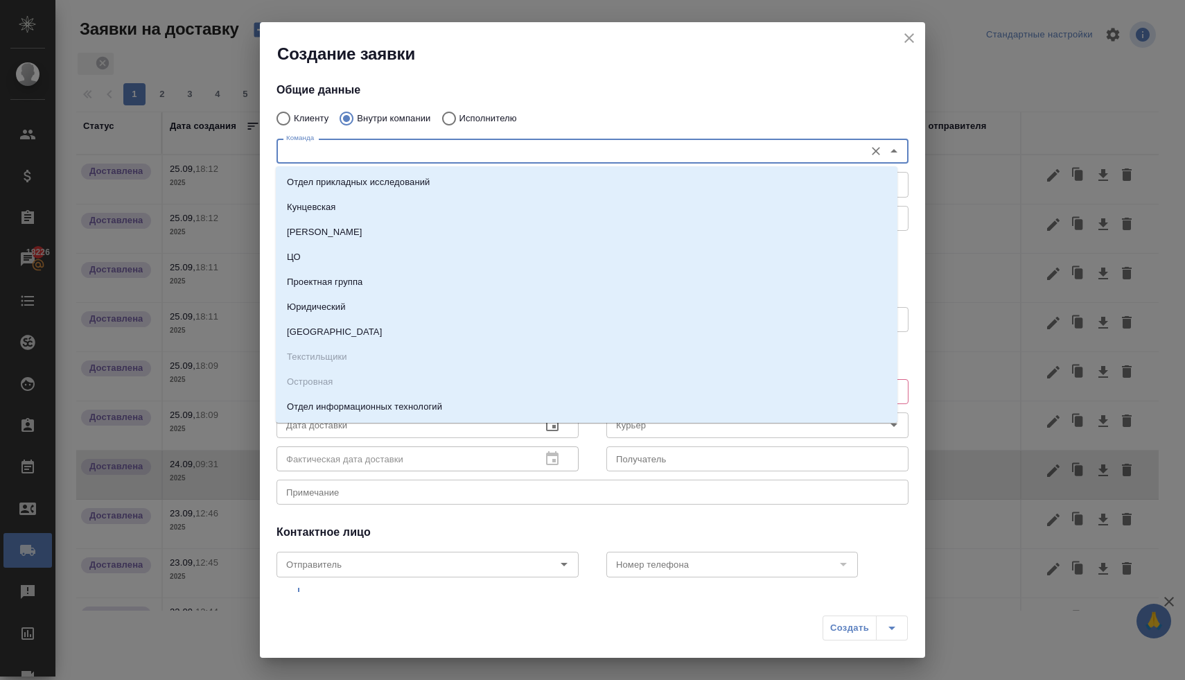
click at [350, 155] on input "Команда" at bounding box center [569, 151] width 577 height 17
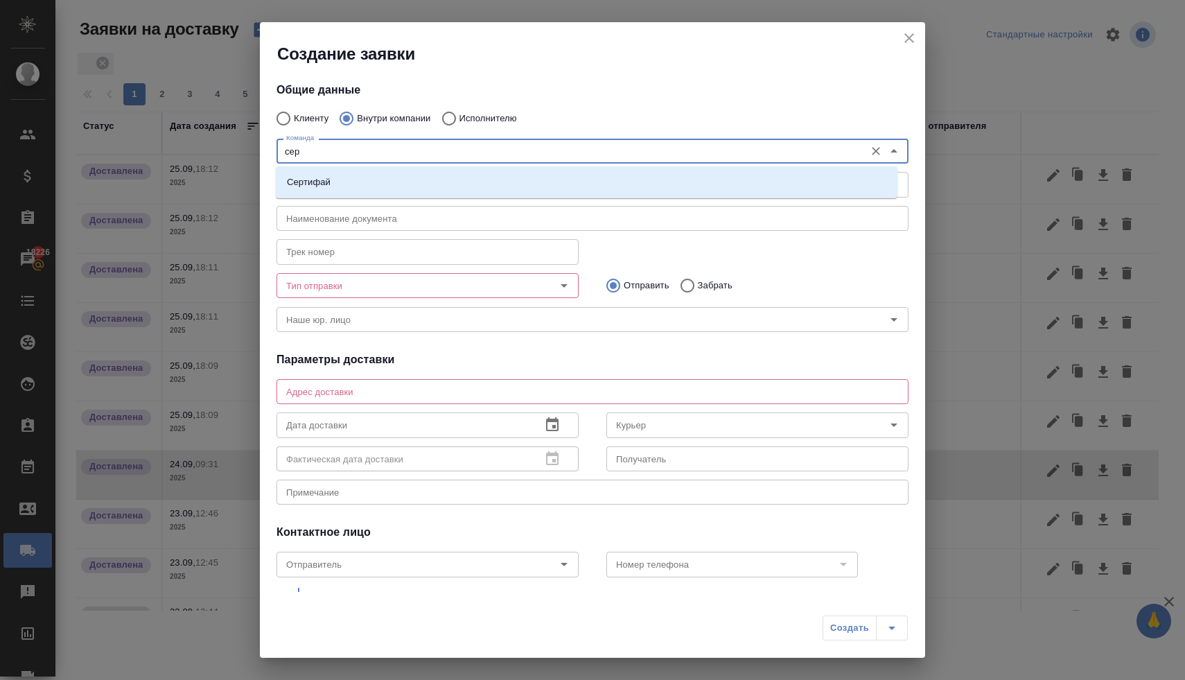
type input "серт"
click at [354, 182] on li "Сертифай" at bounding box center [587, 182] width 622 height 25
type textarea "[STREET_ADDRESS]"
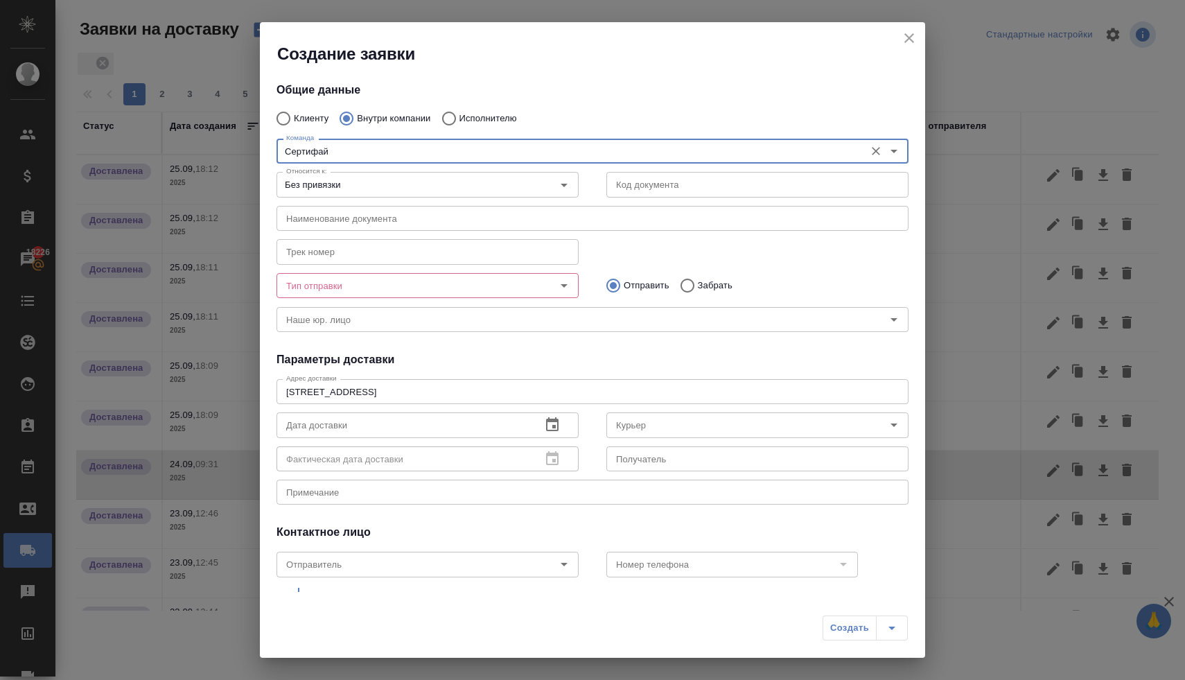
type input "Сертифай"
click at [361, 287] on input "Тип отправки" at bounding box center [404, 285] width 247 height 17
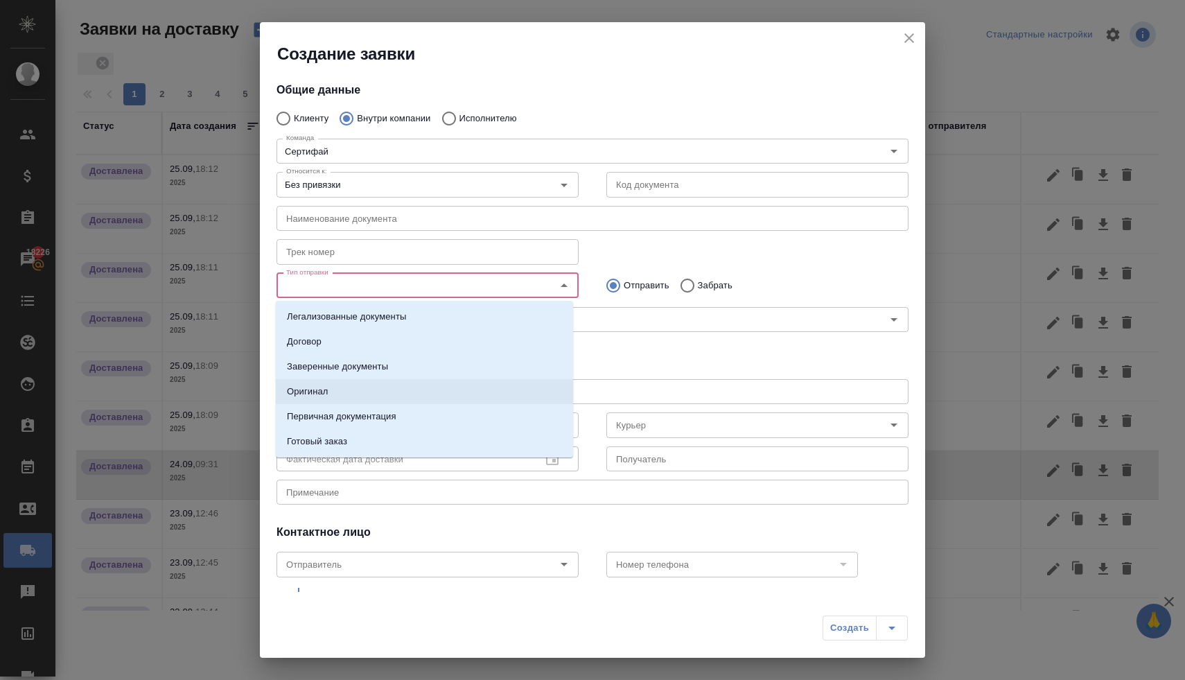
click at [366, 387] on li "Оригинал" at bounding box center [424, 391] width 297 height 25
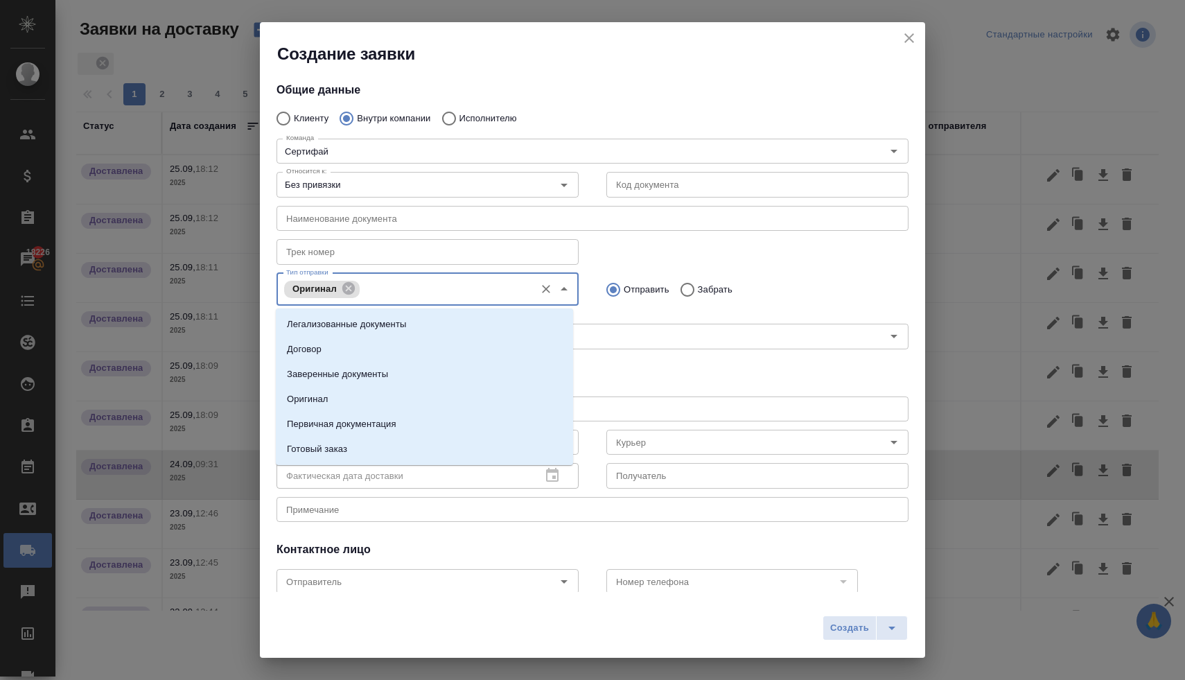
click at [413, 295] on input "Тип отправки" at bounding box center [445, 289] width 165 height 17
click at [408, 372] on li "Заверенные документы" at bounding box center [424, 374] width 297 height 25
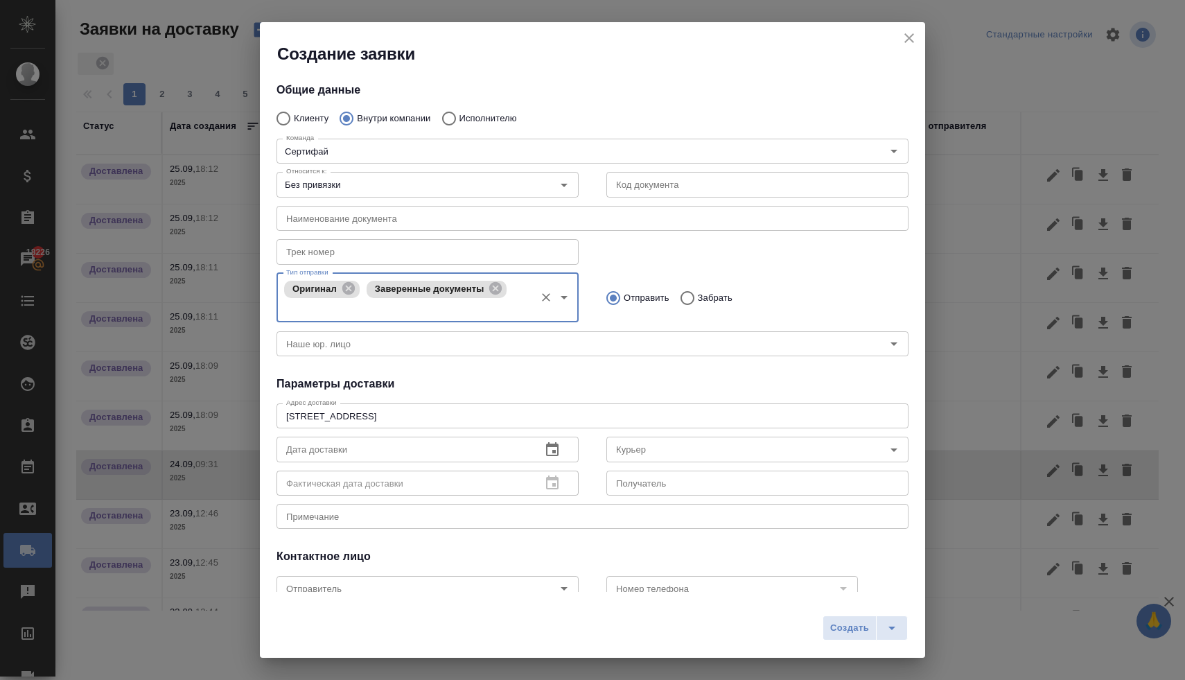
click at [684, 299] on input "Забрать" at bounding box center [685, 298] width 25 height 29
radio input "true"
click at [548, 453] on icon "button" at bounding box center [552, 450] width 17 height 17
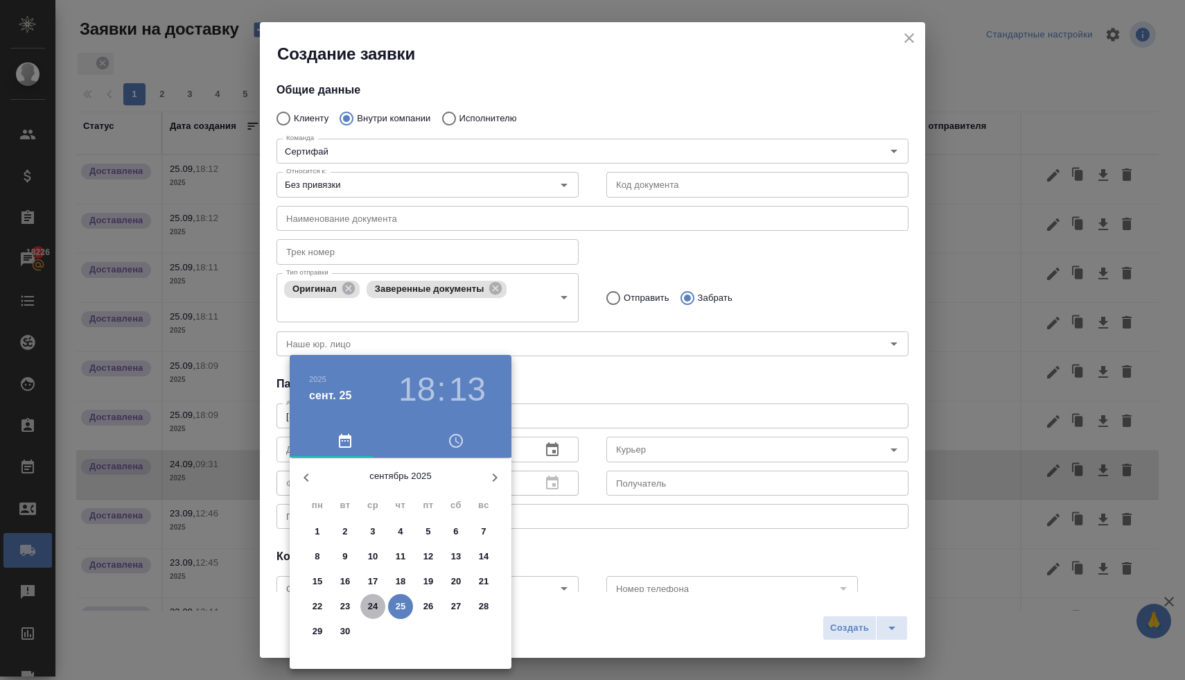
click at [376, 605] on p "24" at bounding box center [373, 607] width 10 height 14
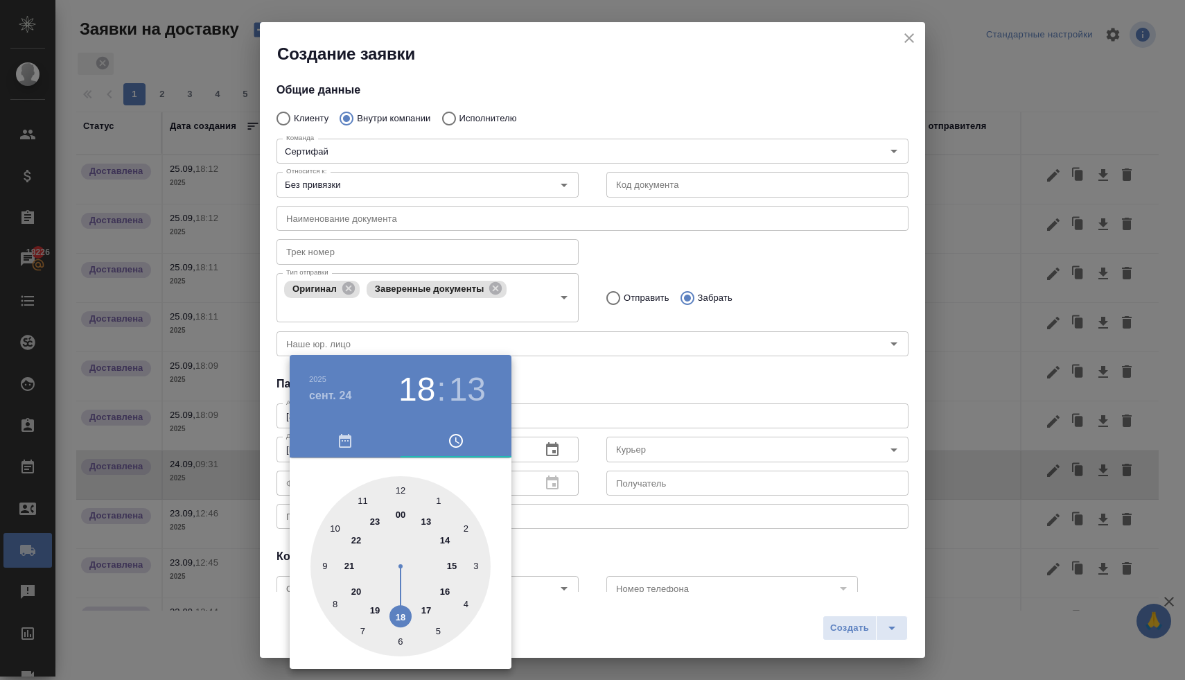
type input "24.09.2025 16:13"
click at [444, 593] on div at bounding box center [401, 566] width 180 height 180
click at [595, 392] on div at bounding box center [592, 340] width 1185 height 680
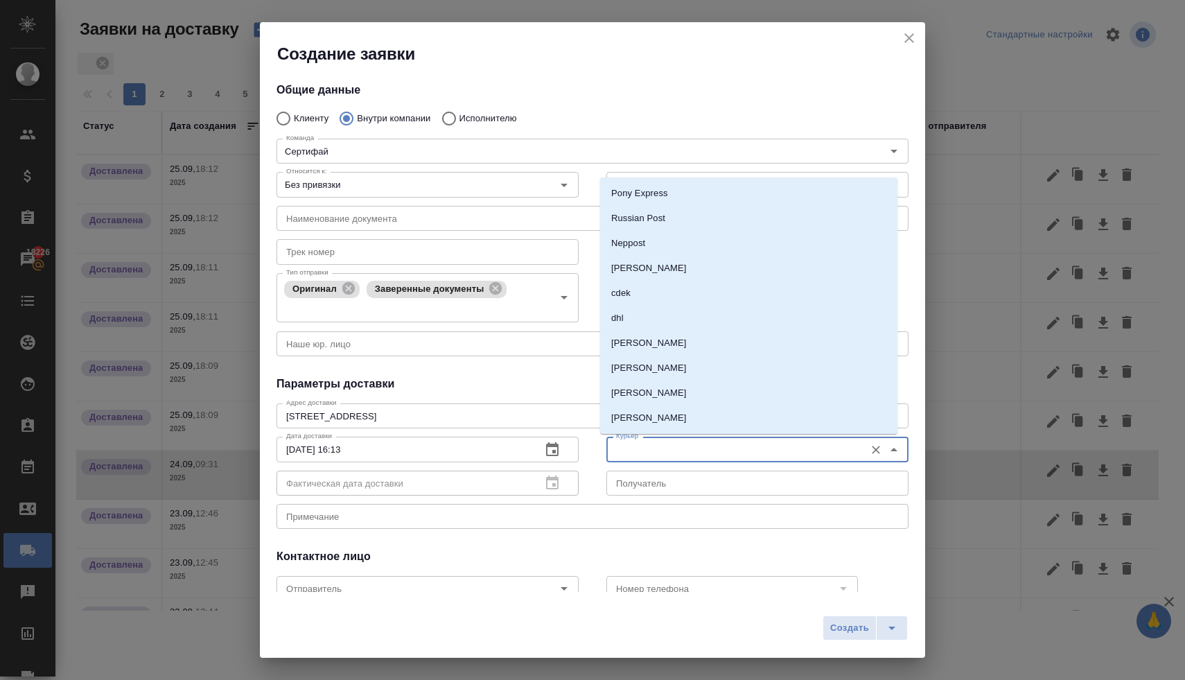
click at [629, 452] on input "Курьер" at bounding box center [734, 449] width 247 height 17
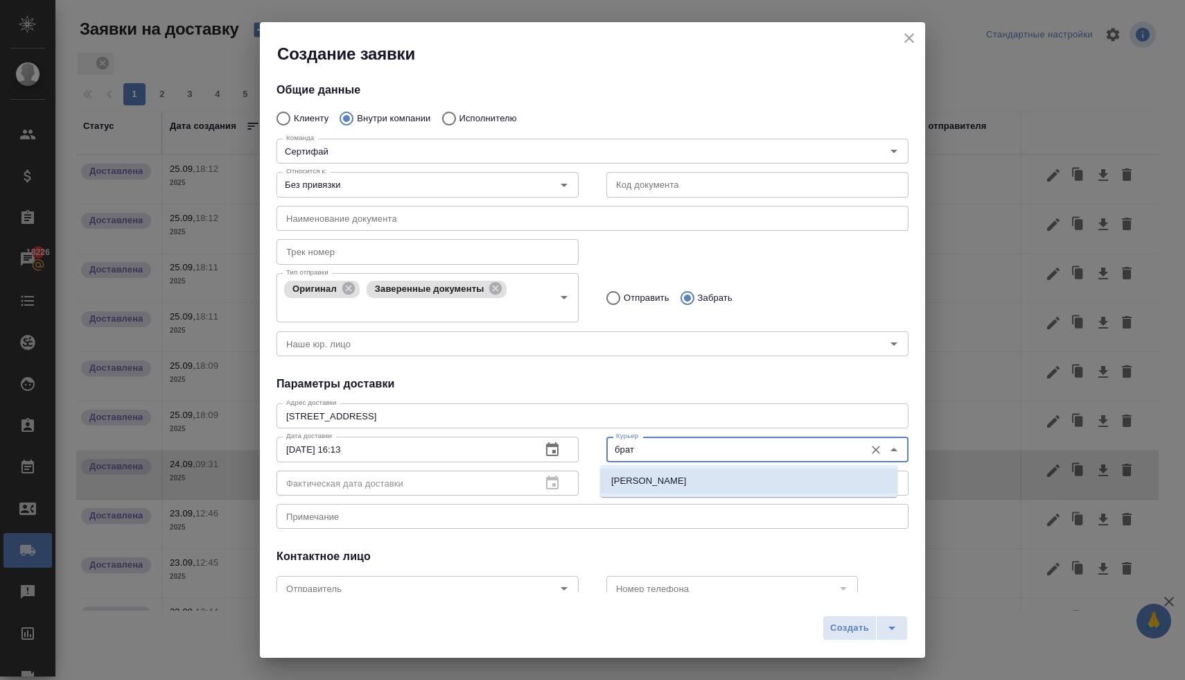
click at [627, 482] on p "[PERSON_NAME]" at bounding box center [649, 481] width 76 height 14
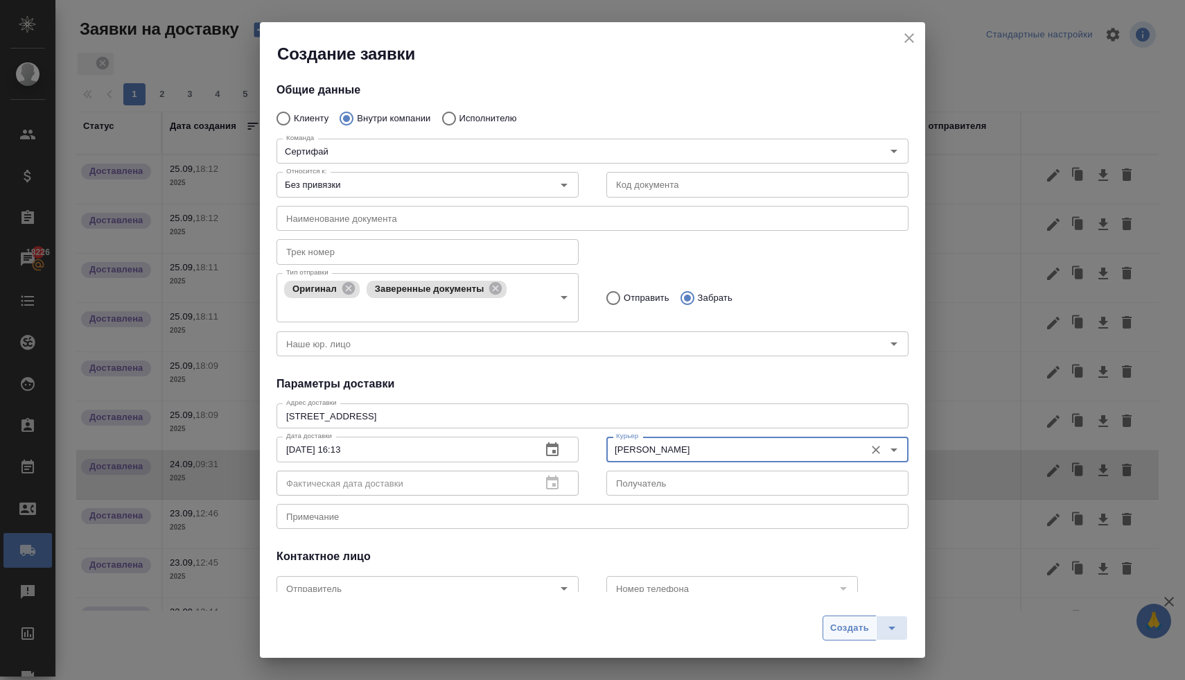
type input "[PERSON_NAME]"
click at [832, 620] on span "Создать" at bounding box center [849, 628] width 39 height 16
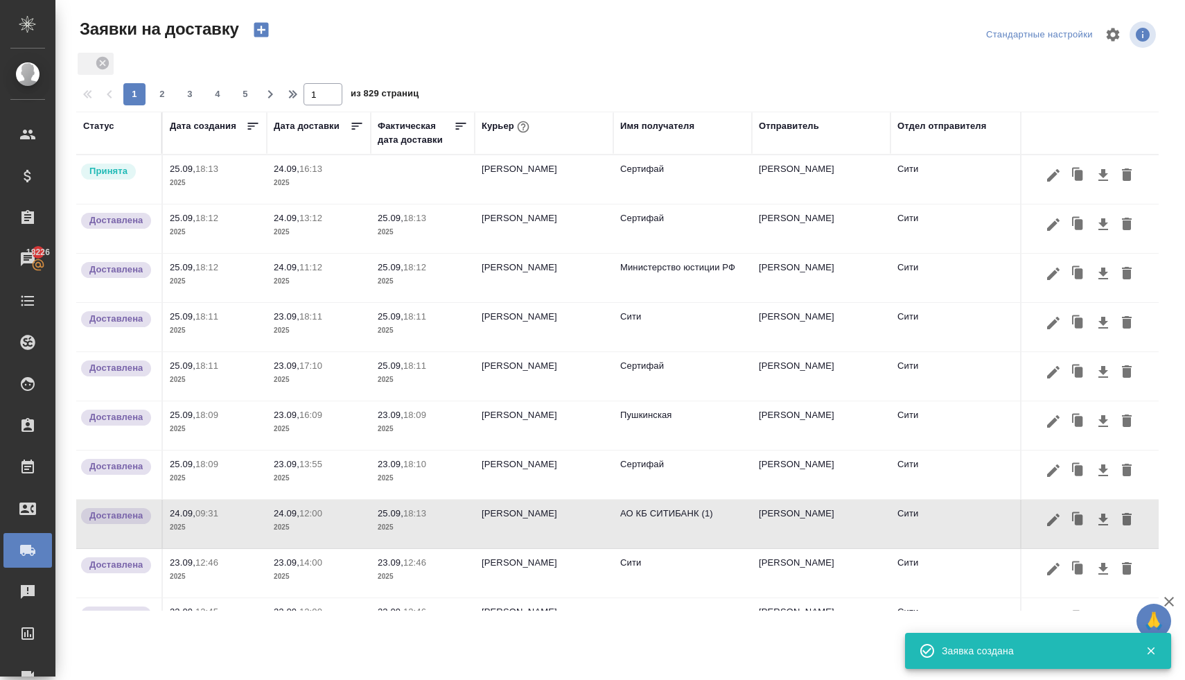
click at [296, 172] on p "24.09," at bounding box center [287, 169] width 26 height 10
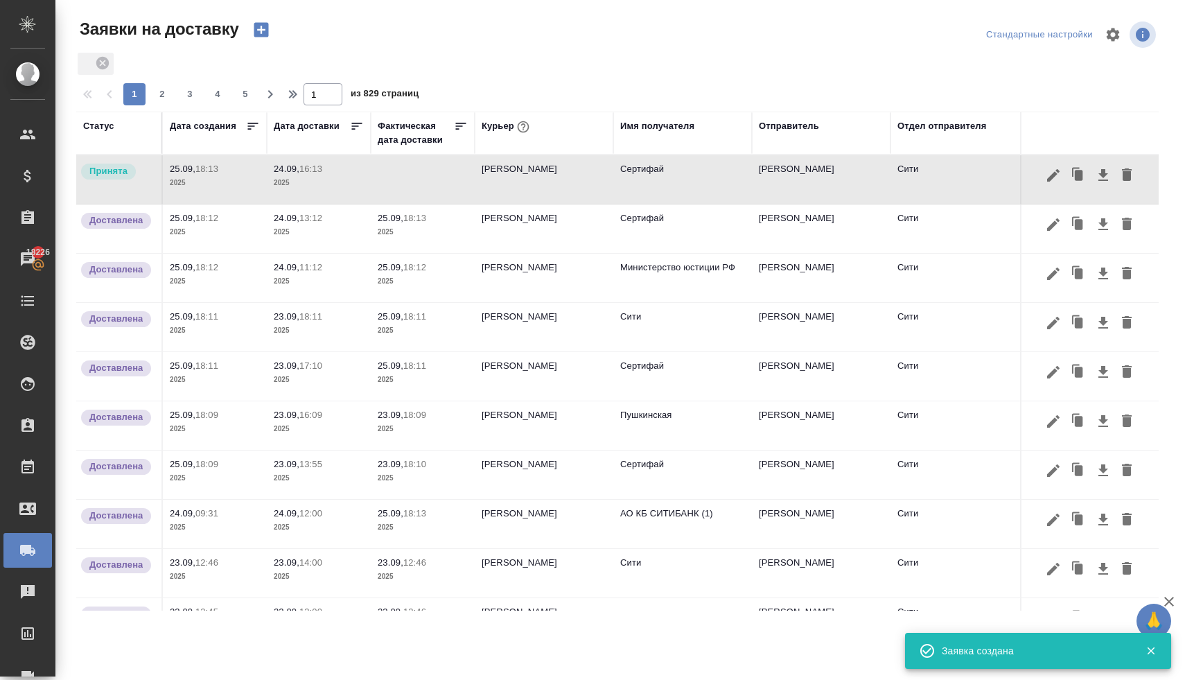
click at [296, 172] on p "24.09," at bounding box center [287, 169] width 26 height 10
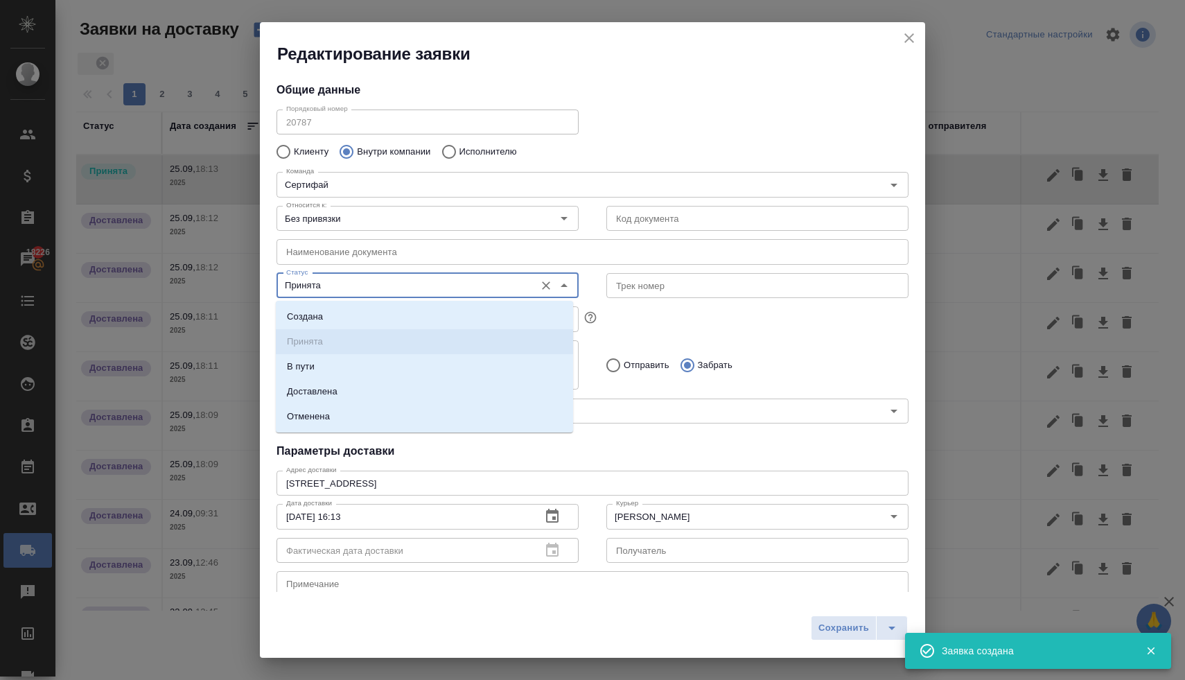
click at [453, 281] on input "Принята" at bounding box center [404, 285] width 247 height 17
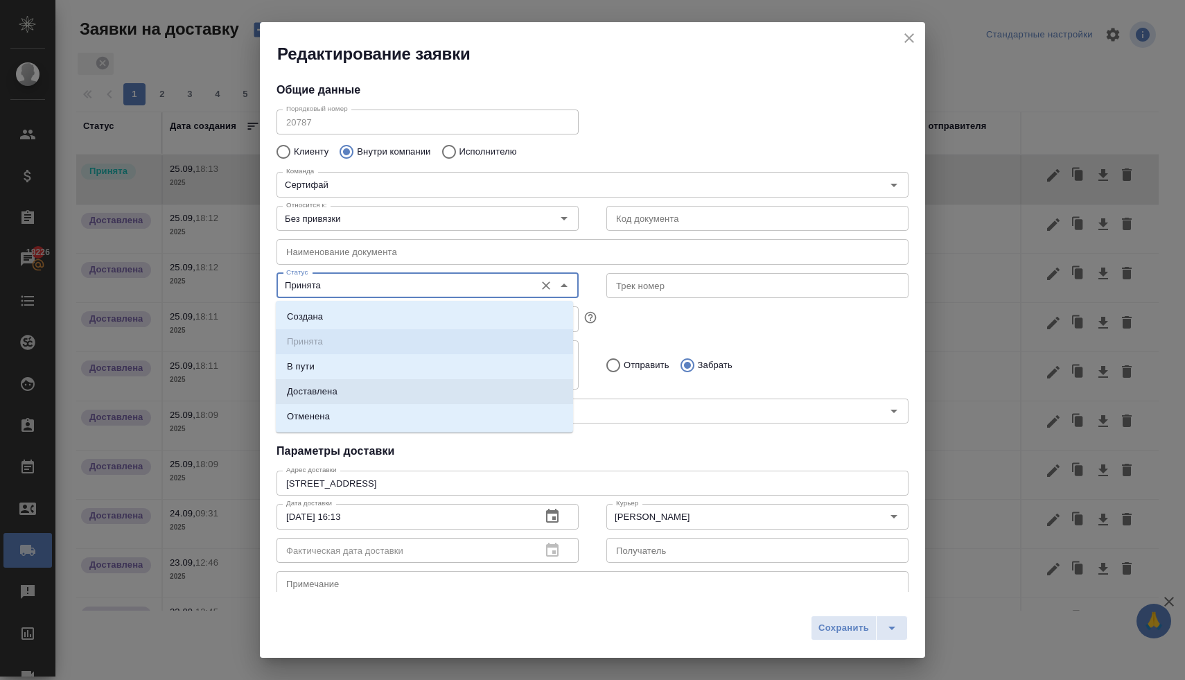
click at [417, 390] on li "Доставлена" at bounding box center [424, 391] width 297 height 25
type input "Доставлена"
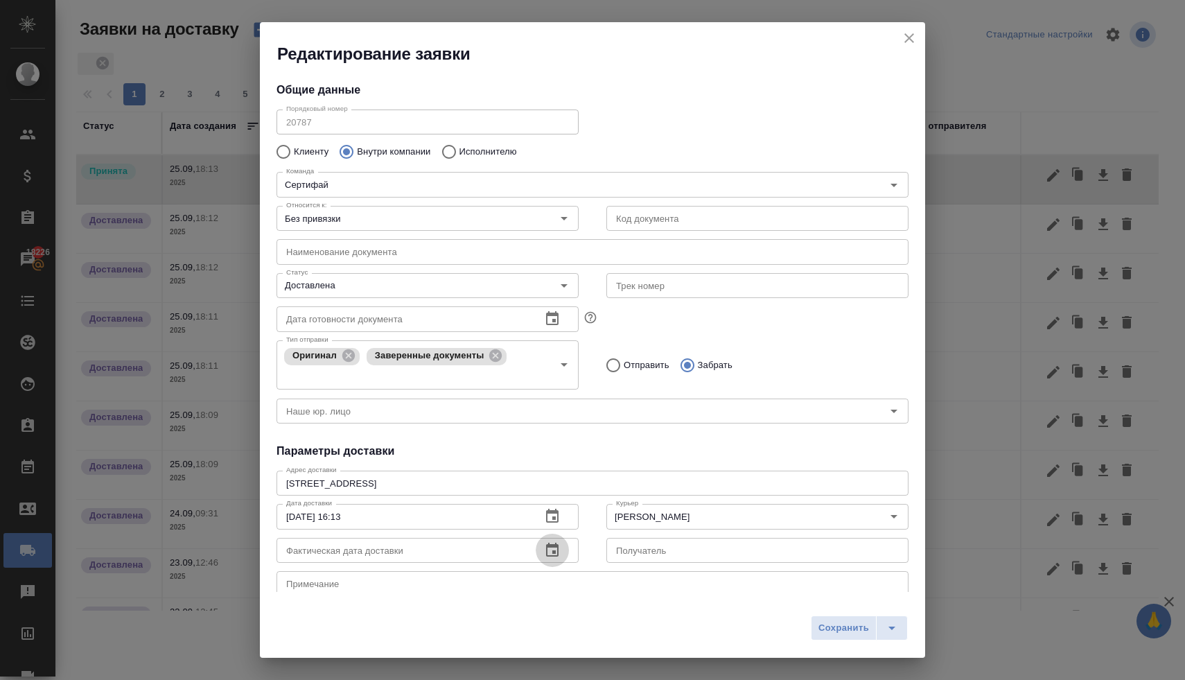
click at [544, 550] on icon "button" at bounding box center [552, 550] width 17 height 17
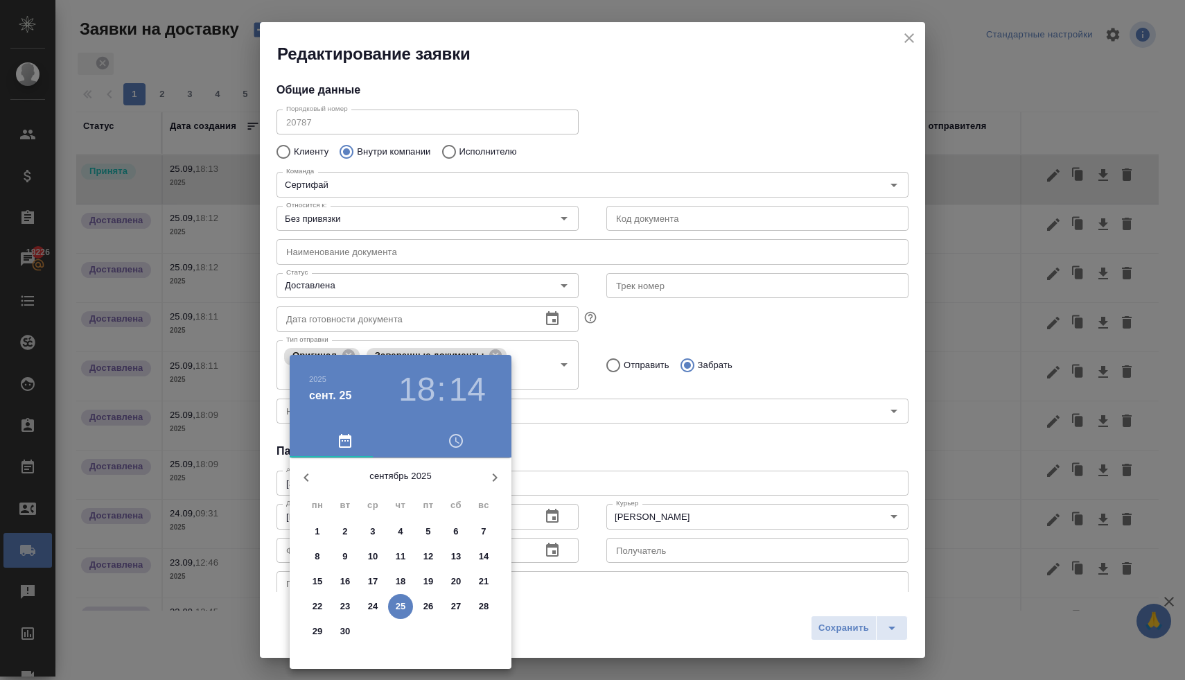
click at [378, 609] on span "24" at bounding box center [372, 607] width 25 height 14
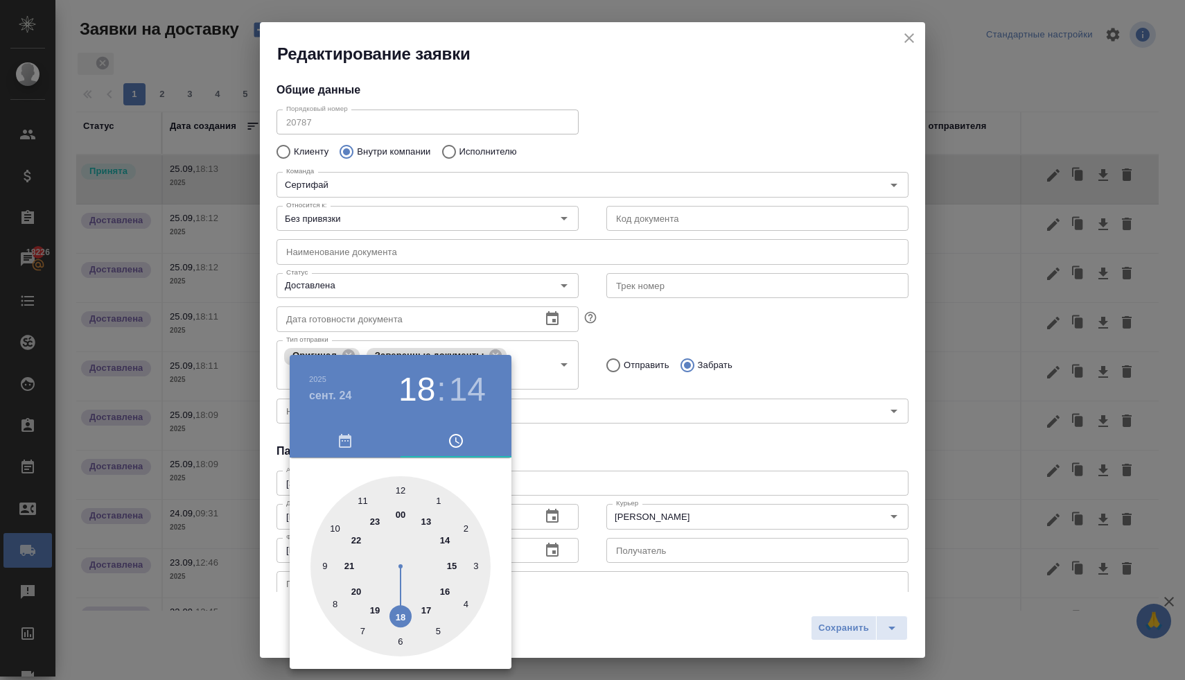
click at [428, 607] on div at bounding box center [401, 566] width 180 height 180
type input "24.09.2025 17:14"
click at [613, 439] on div at bounding box center [592, 340] width 1185 height 680
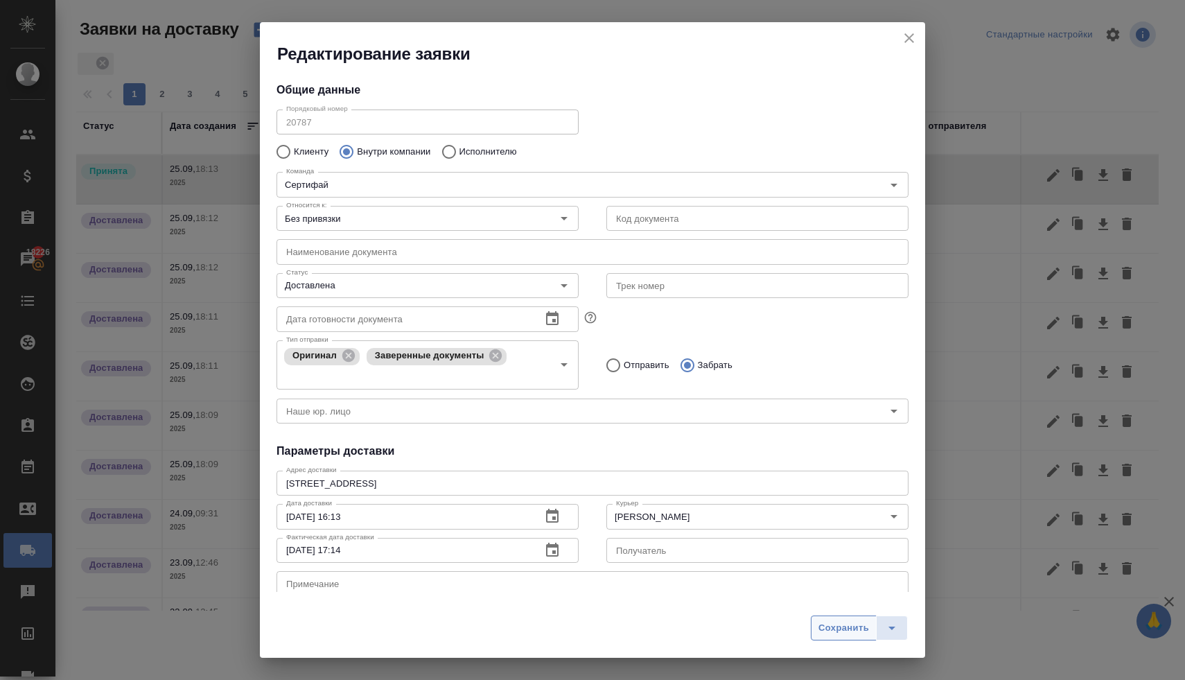
click at [836, 624] on span "Сохранить" at bounding box center [844, 628] width 51 height 16
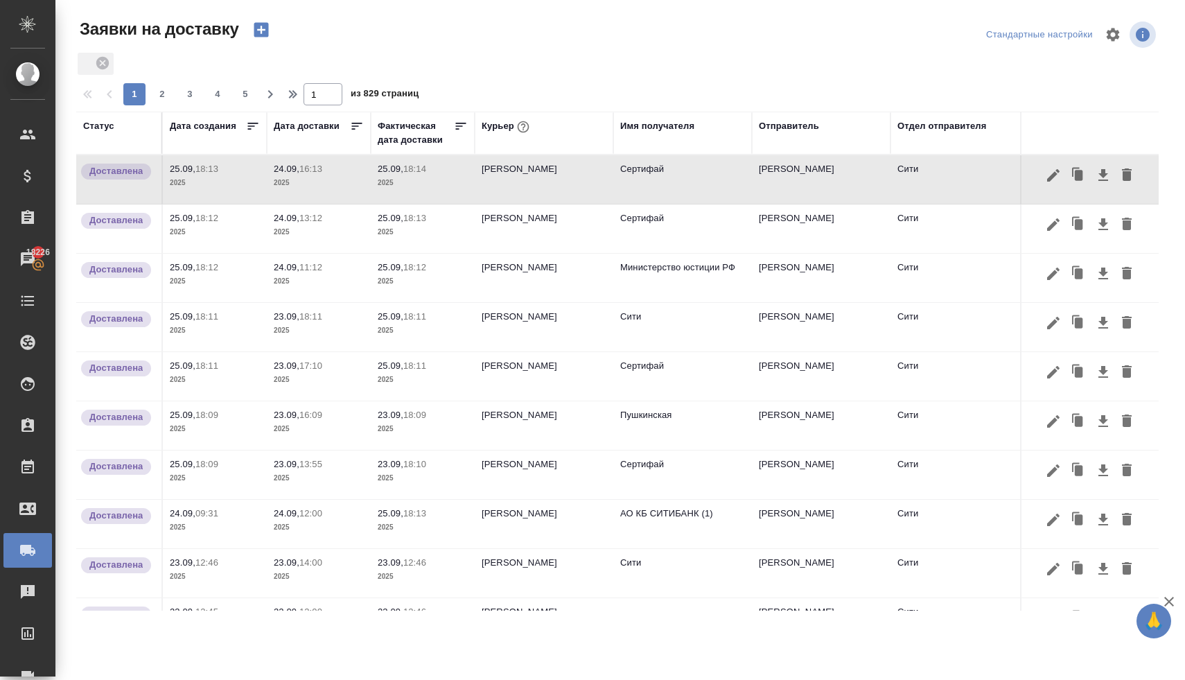
click at [406, 169] on p "18:14" at bounding box center [414, 169] width 23 height 10
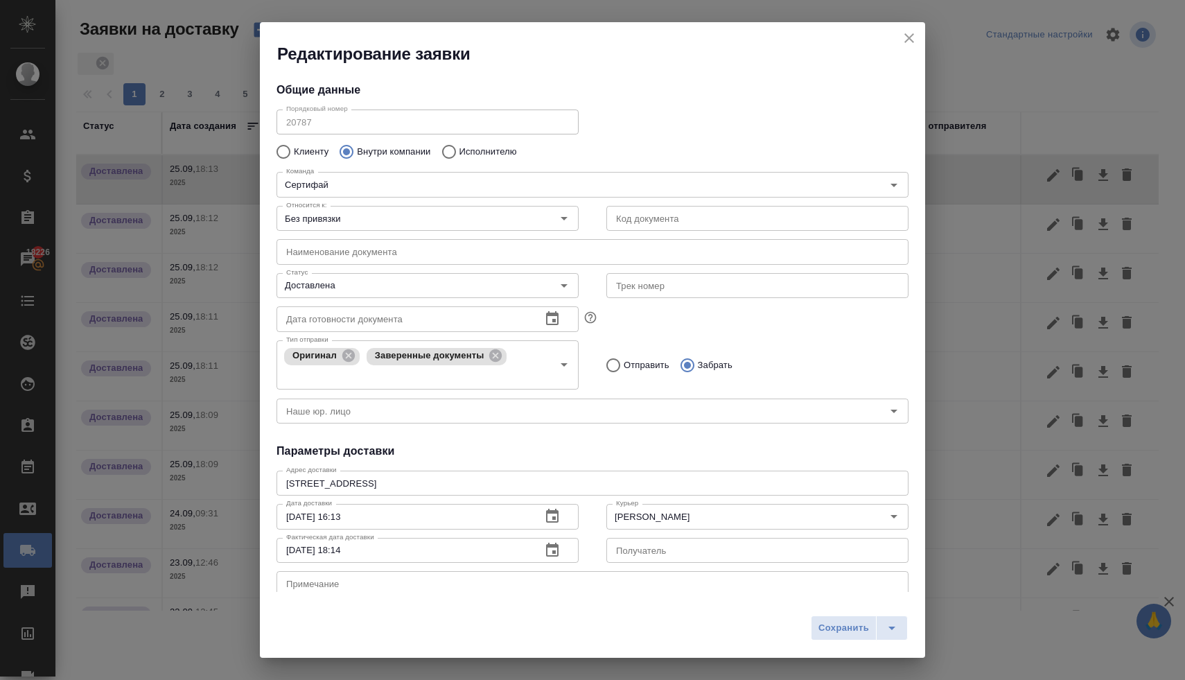
click at [550, 553] on icon "button" at bounding box center [552, 550] width 12 height 14
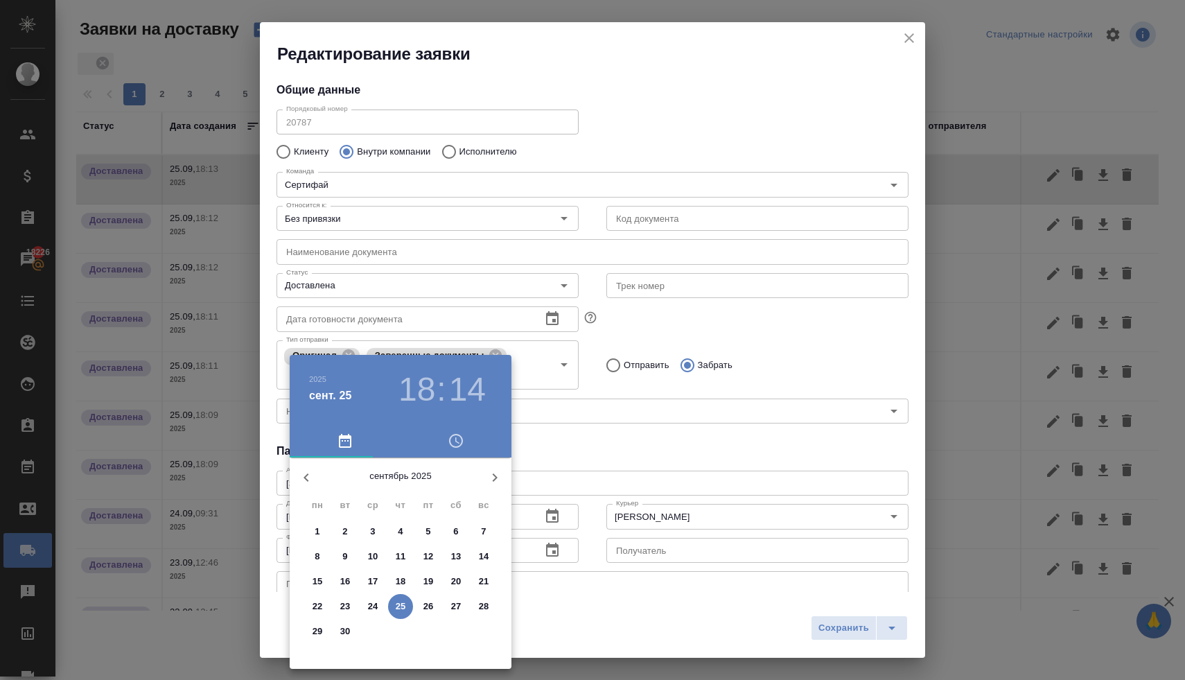
click at [376, 604] on p "24" at bounding box center [373, 607] width 10 height 14
type input "24.09.2025 18:14"
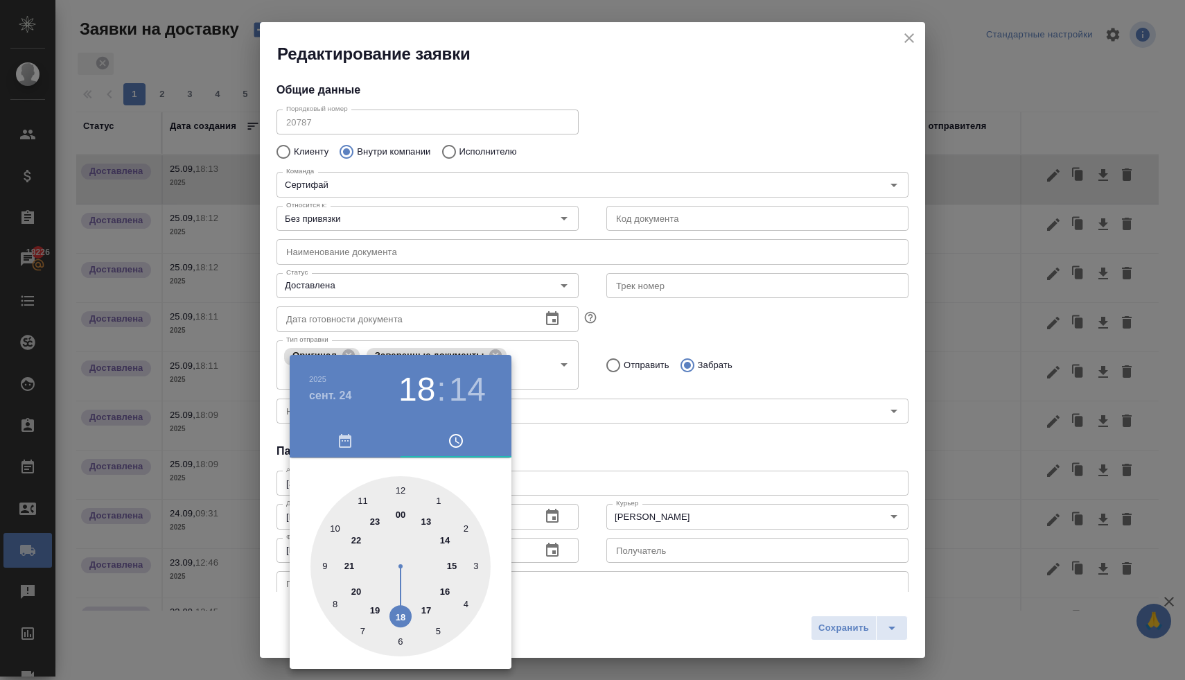
click at [582, 446] on div at bounding box center [592, 340] width 1185 height 680
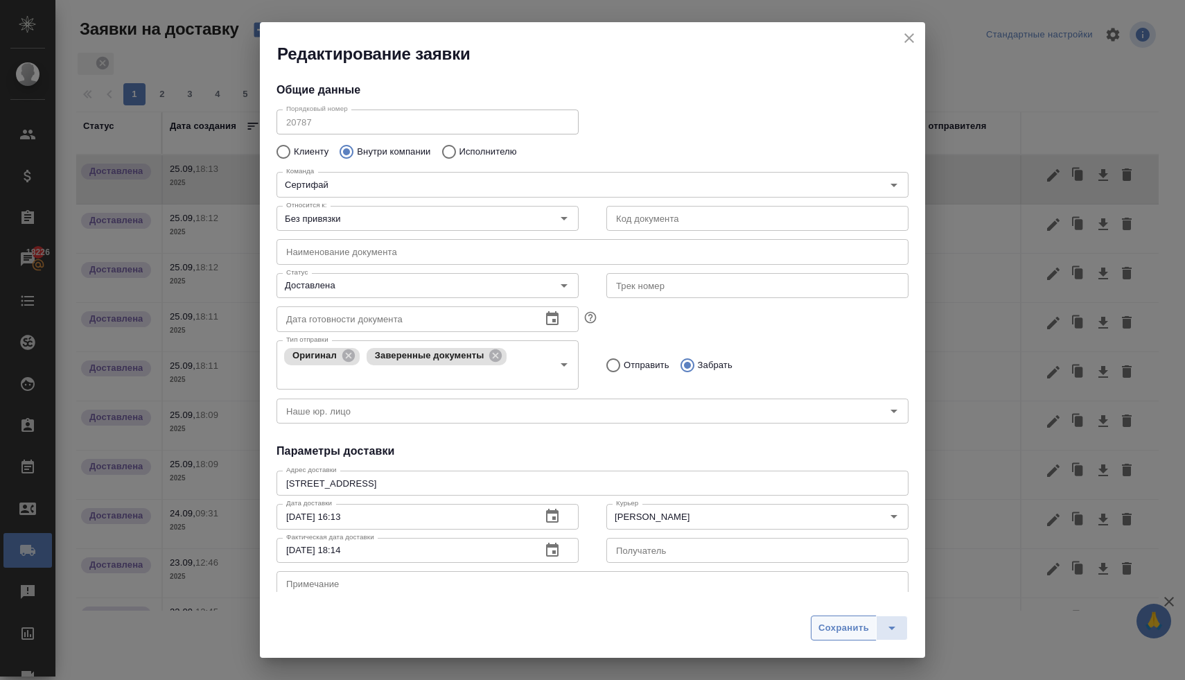
click at [824, 628] on span "Сохранить" at bounding box center [844, 628] width 51 height 16
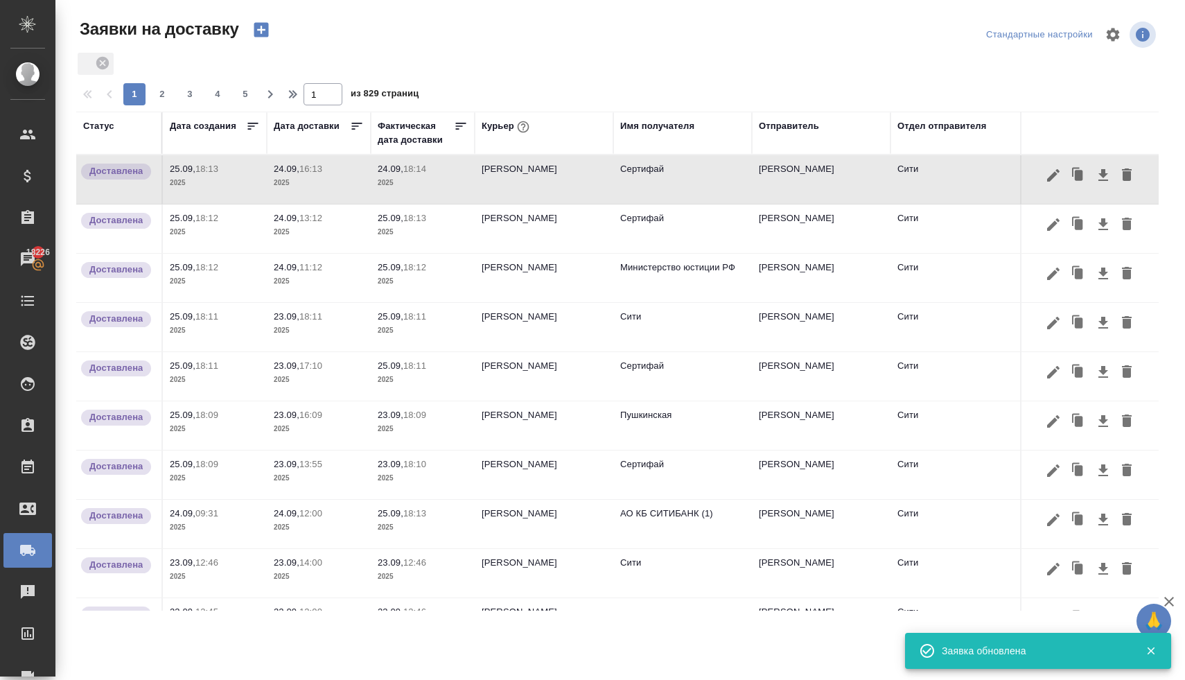
click at [401, 225] on p "2025" at bounding box center [423, 232] width 90 height 14
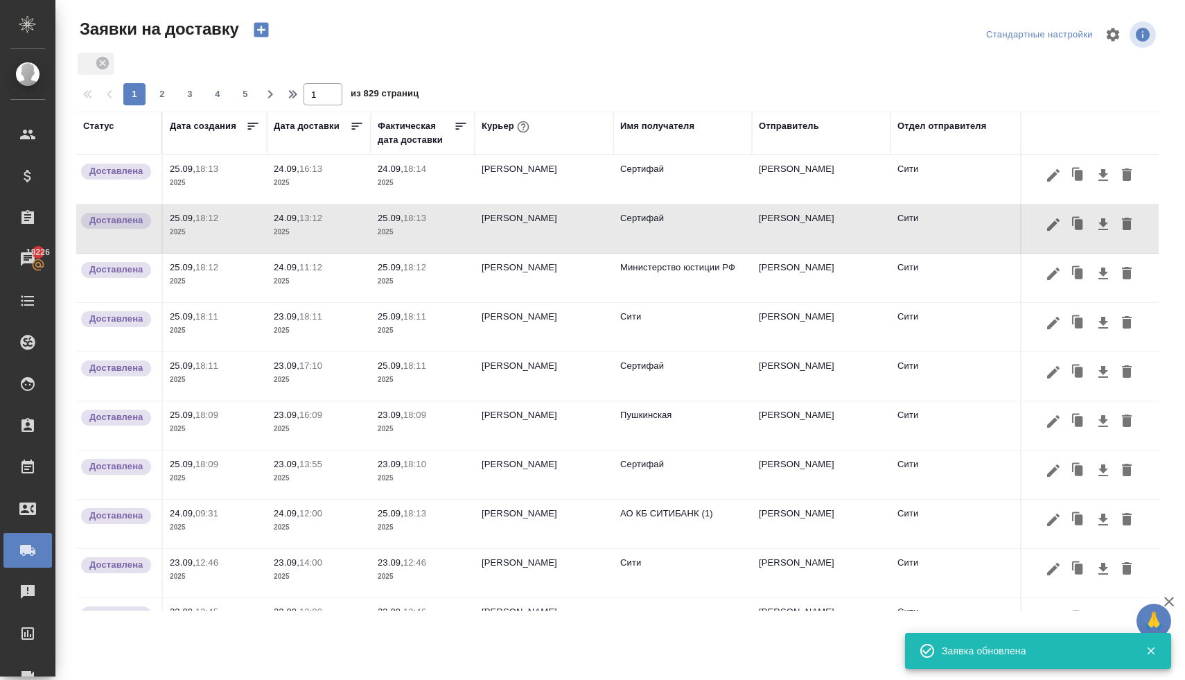
click at [401, 225] on p "2025" at bounding box center [423, 232] width 90 height 14
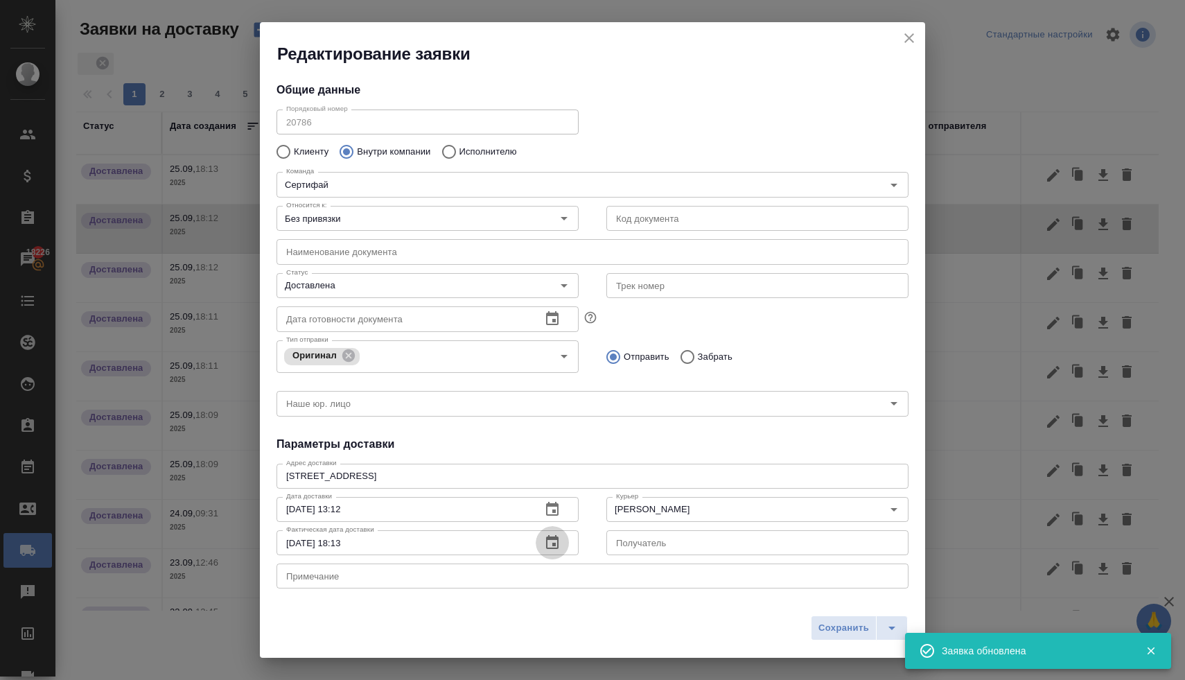
click at [548, 543] on icon "button" at bounding box center [552, 542] width 12 height 14
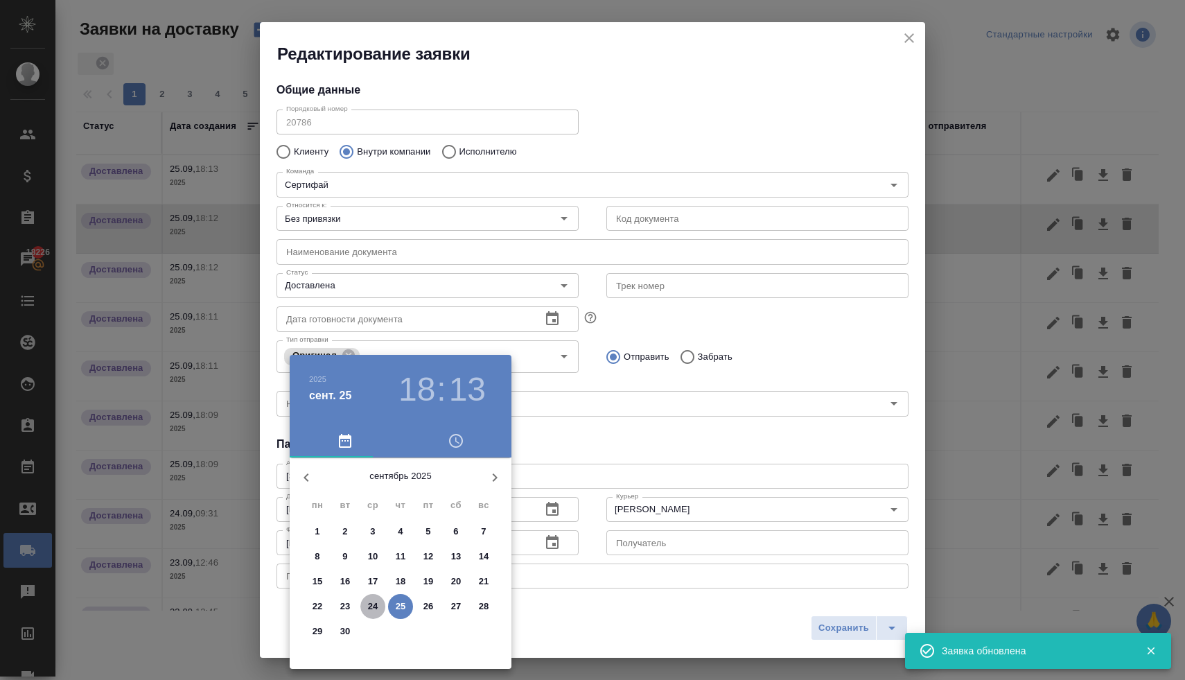
click at [373, 607] on p "24" at bounding box center [373, 607] width 10 height 14
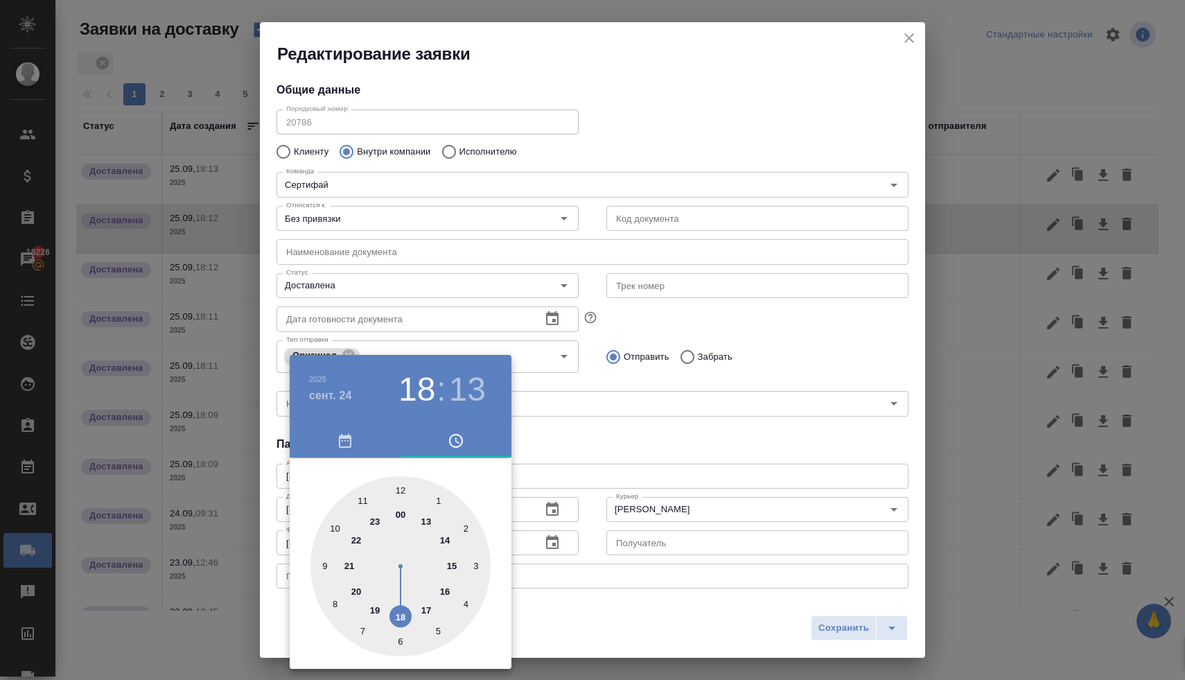
click at [588, 439] on div at bounding box center [592, 340] width 1185 height 680
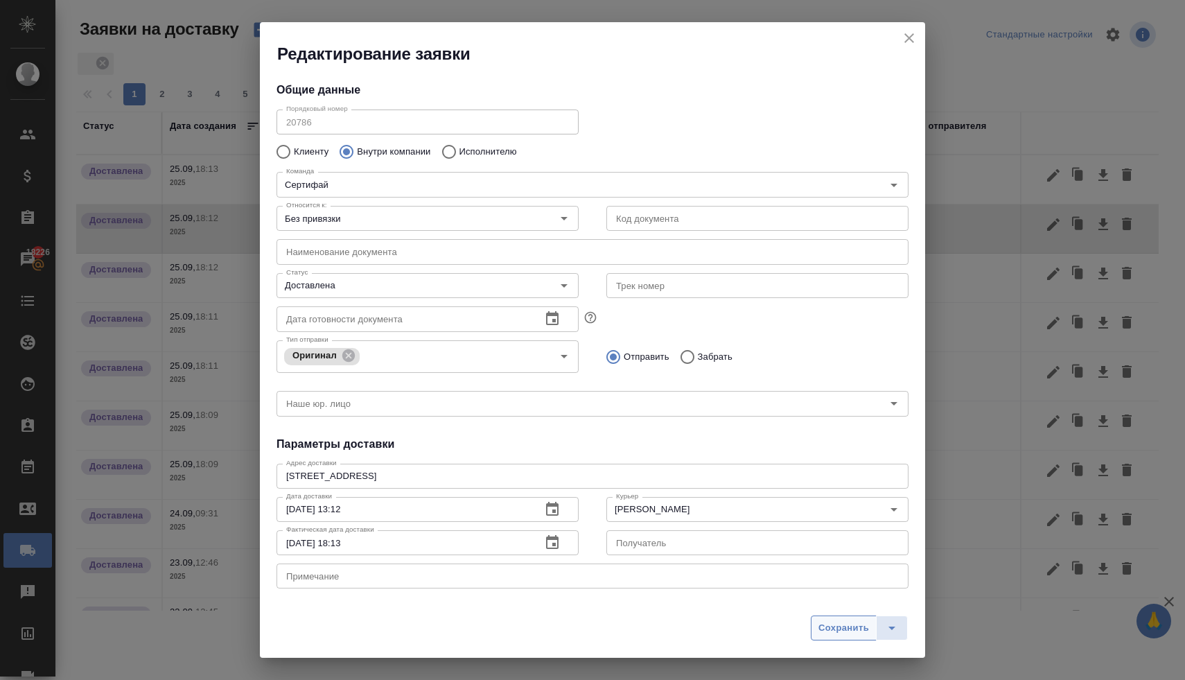
click at [843, 630] on span "Сохранить" at bounding box center [844, 628] width 51 height 16
type input "25.09.2025 18:13"
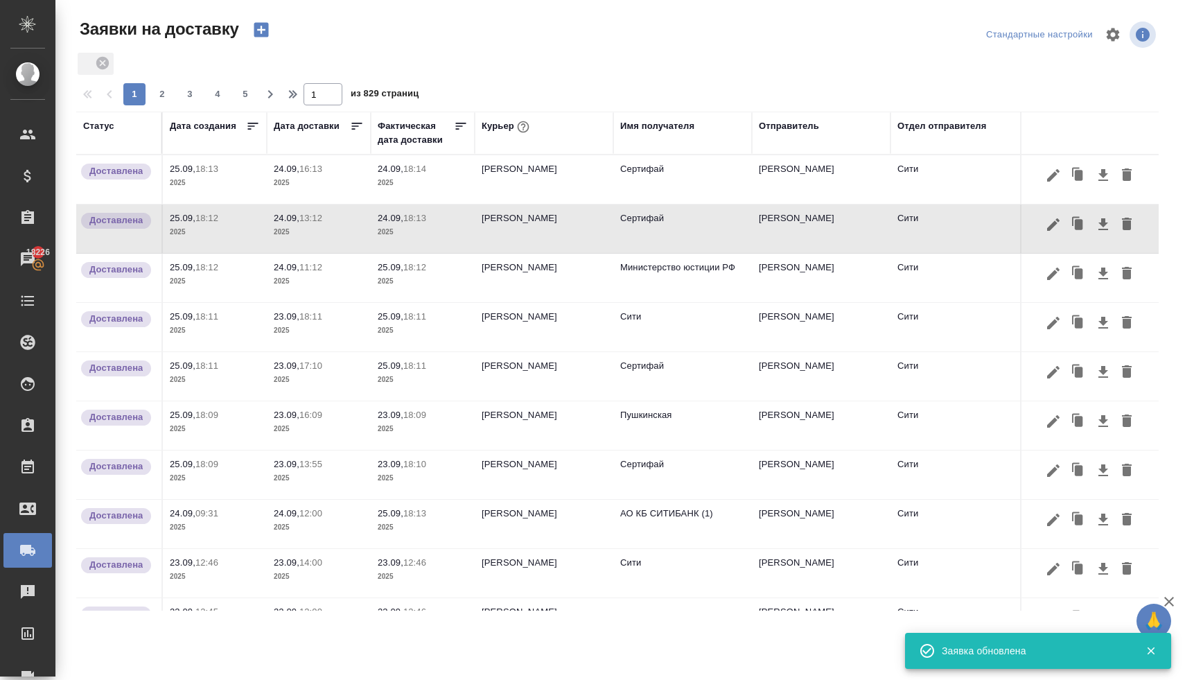
click at [403, 262] on p "25.09," at bounding box center [391, 267] width 26 height 10
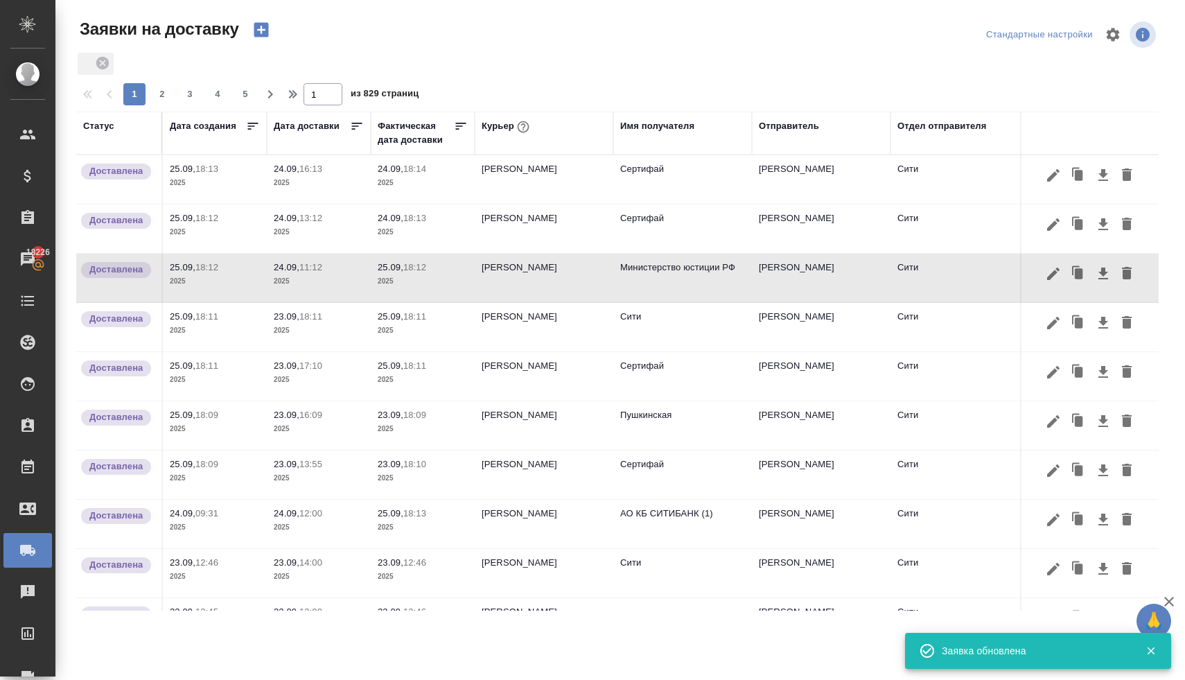
click at [403, 262] on p "25.09," at bounding box center [391, 267] width 26 height 10
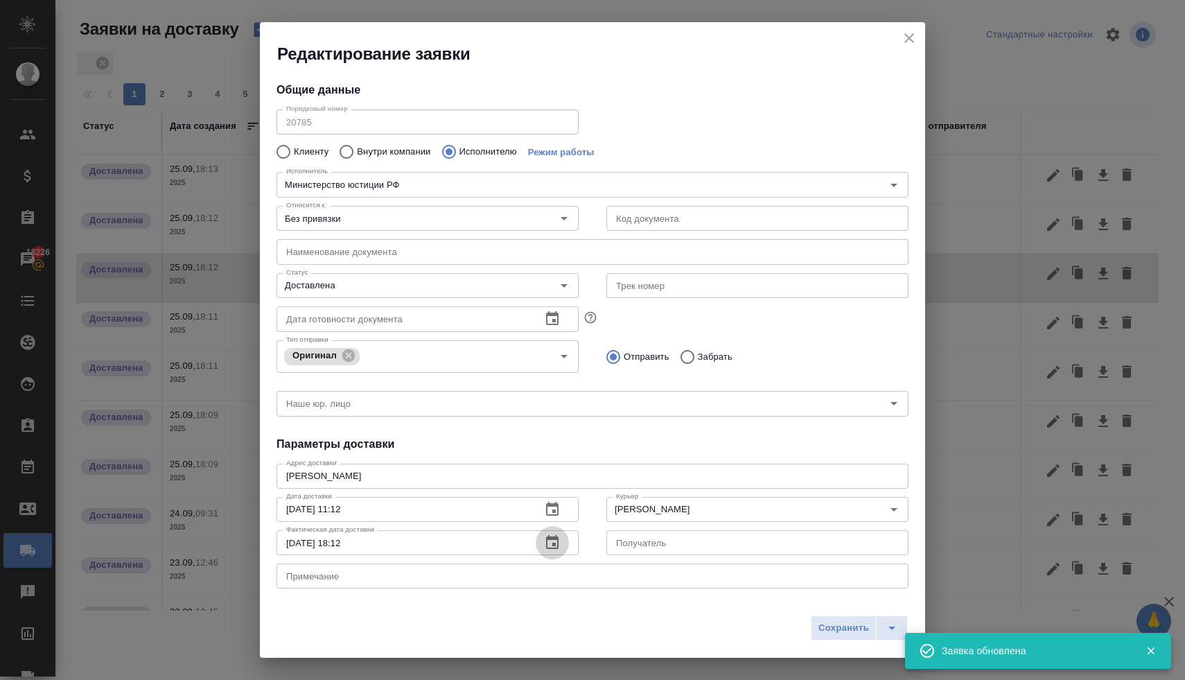
click at [544, 548] on icon "button" at bounding box center [552, 542] width 17 height 17
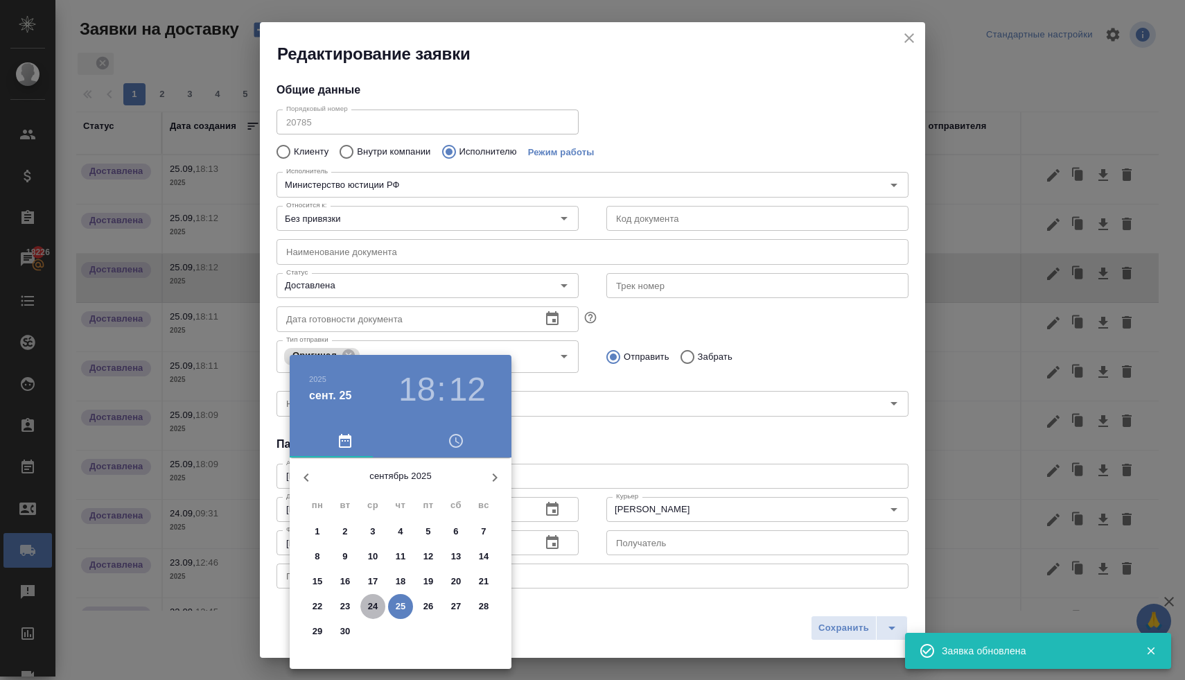
click at [378, 607] on span "24" at bounding box center [372, 607] width 25 height 14
type input "24.09.2025 18:12"
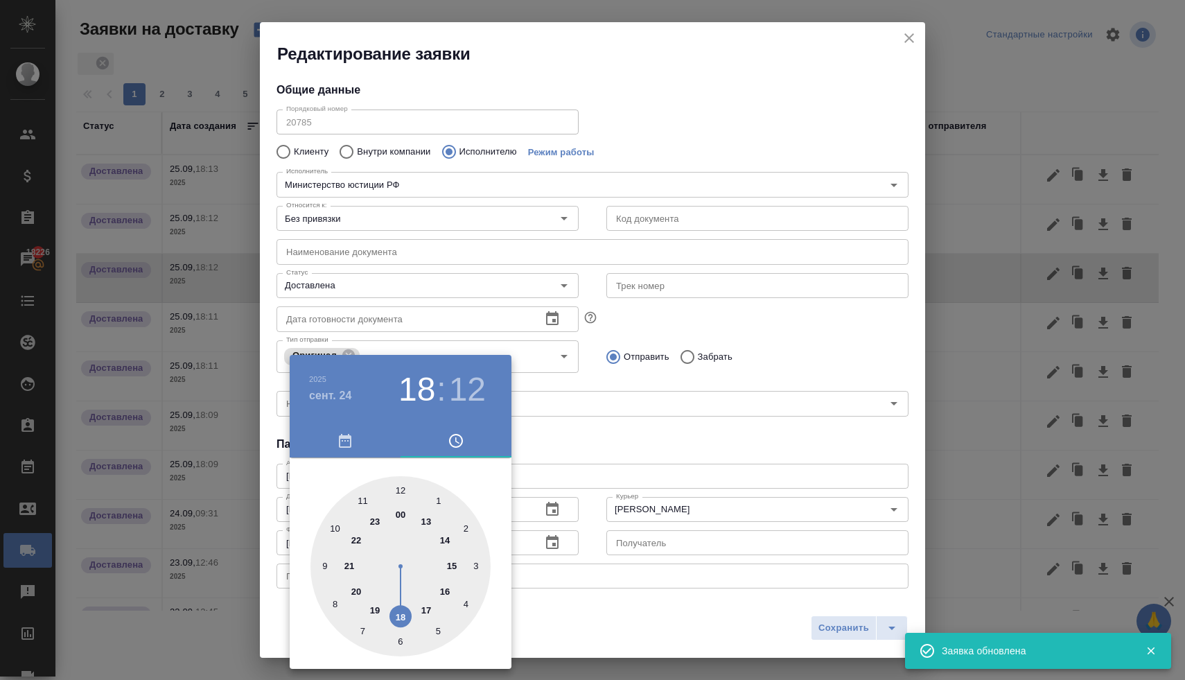
click at [607, 409] on div at bounding box center [592, 340] width 1185 height 680
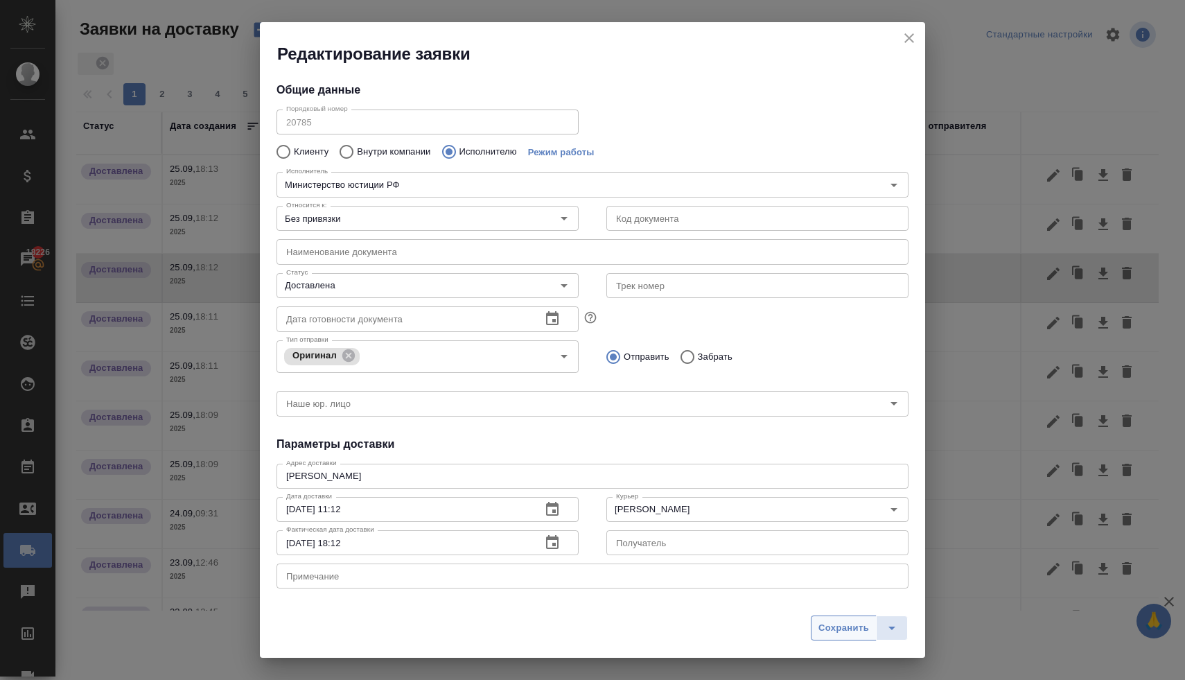
click at [844, 630] on span "Сохранить" at bounding box center [844, 628] width 51 height 16
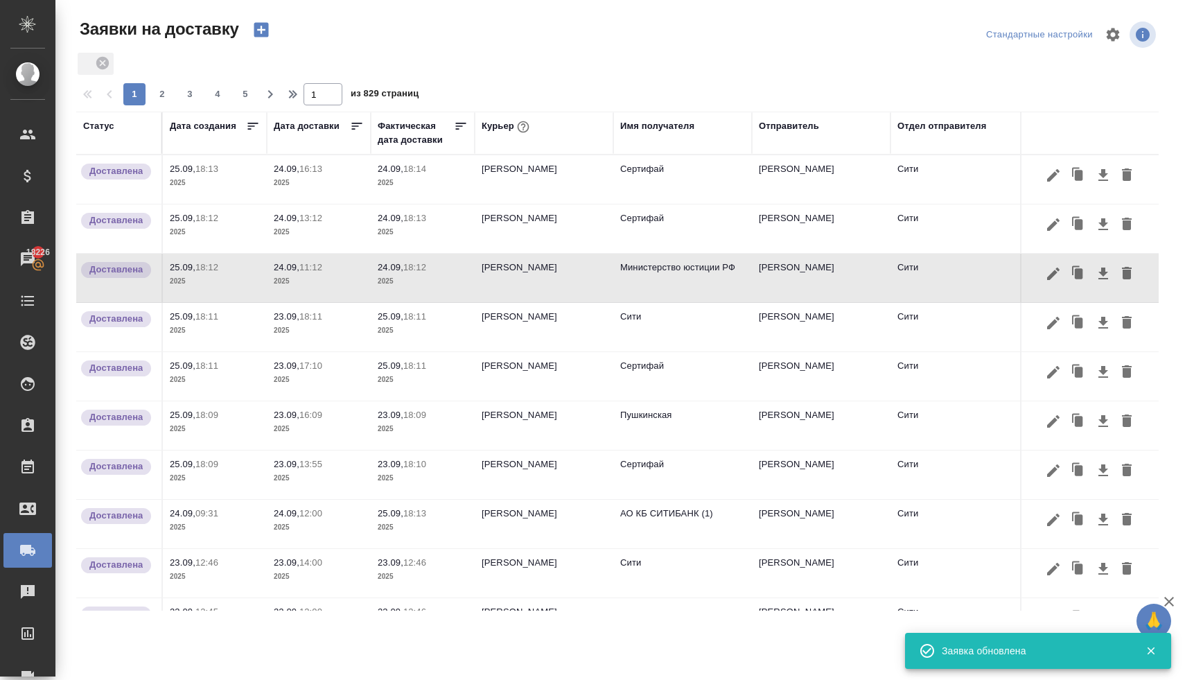
click at [401, 317] on p "25.09," at bounding box center [391, 316] width 26 height 10
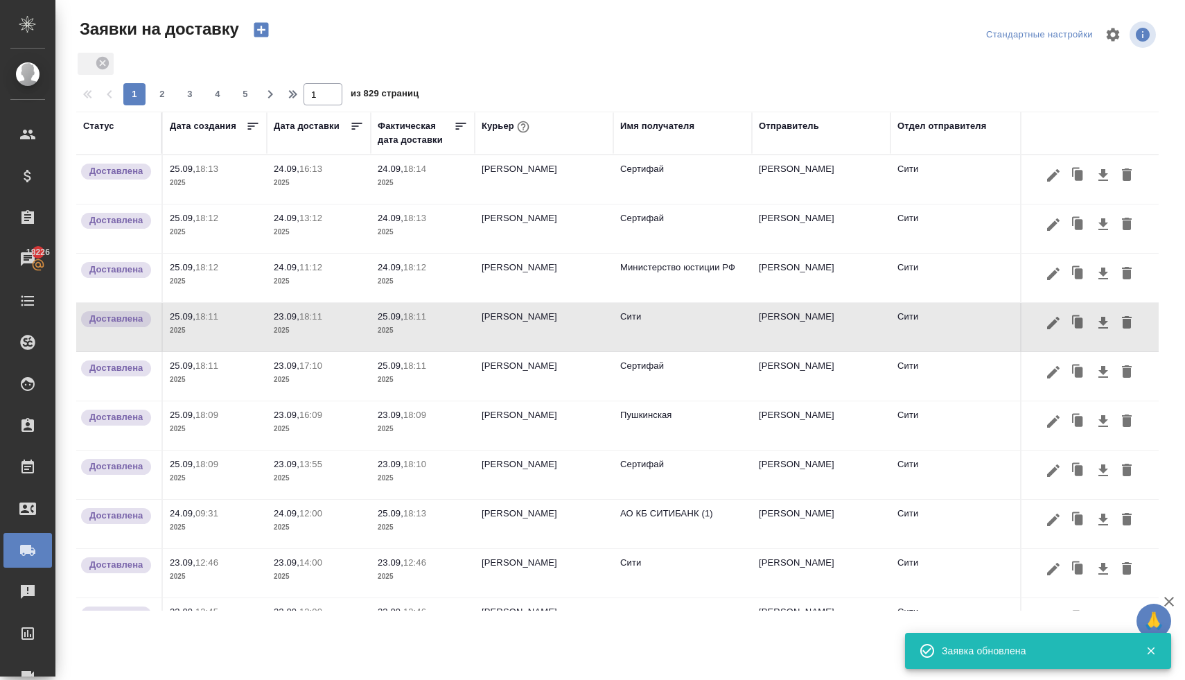
click at [401, 317] on p "25.09," at bounding box center [391, 316] width 26 height 10
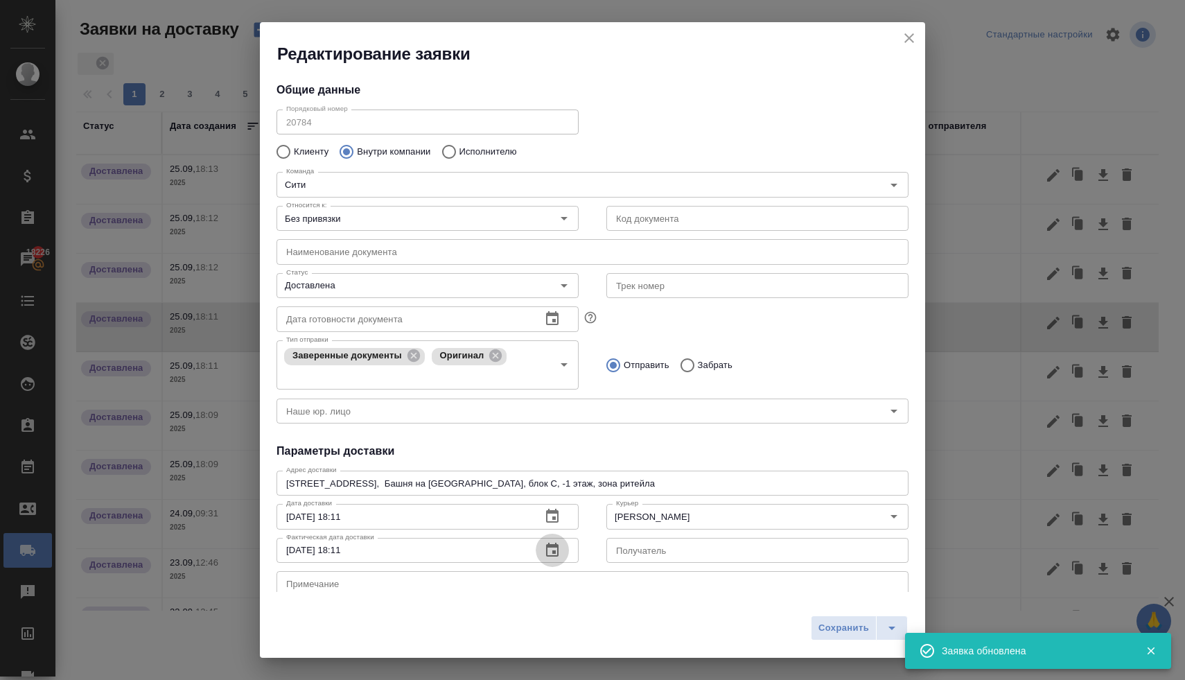
click at [547, 552] on icon "button" at bounding box center [552, 550] width 12 height 14
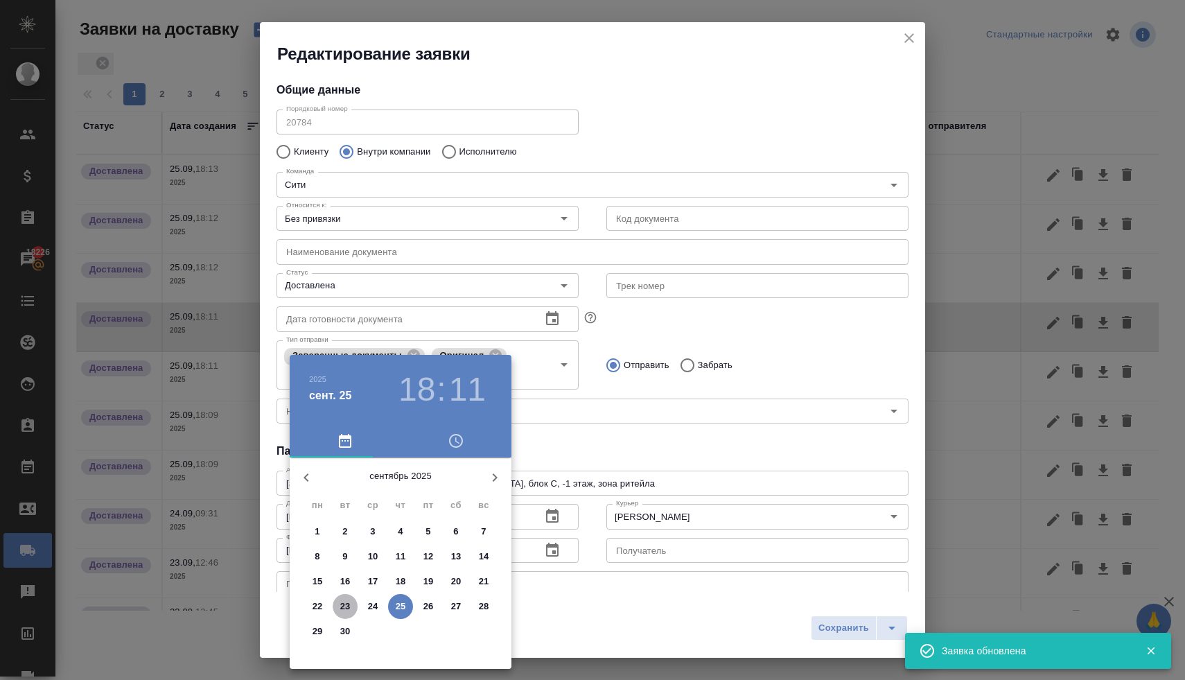
drag, startPoint x: 347, startPoint y: 604, endPoint x: 547, endPoint y: 470, distance: 240.3
click at [347, 604] on p "23" at bounding box center [345, 607] width 10 height 14
type input "23.09.2025 18:11"
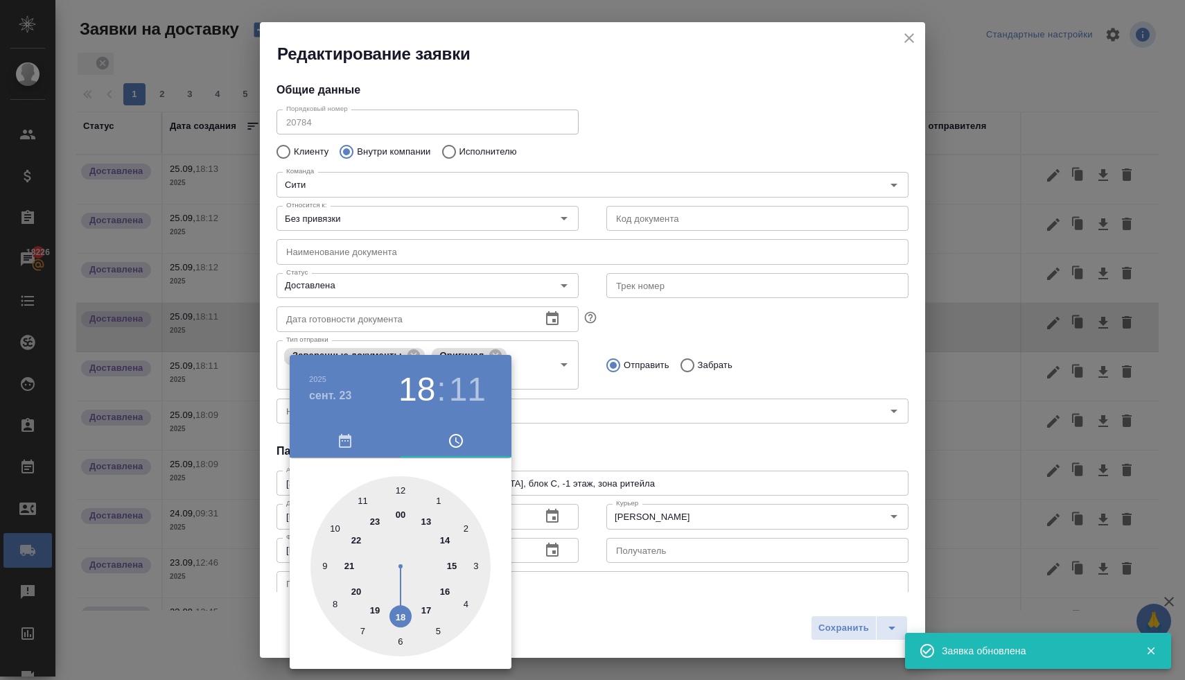
click at [579, 448] on div at bounding box center [592, 340] width 1185 height 680
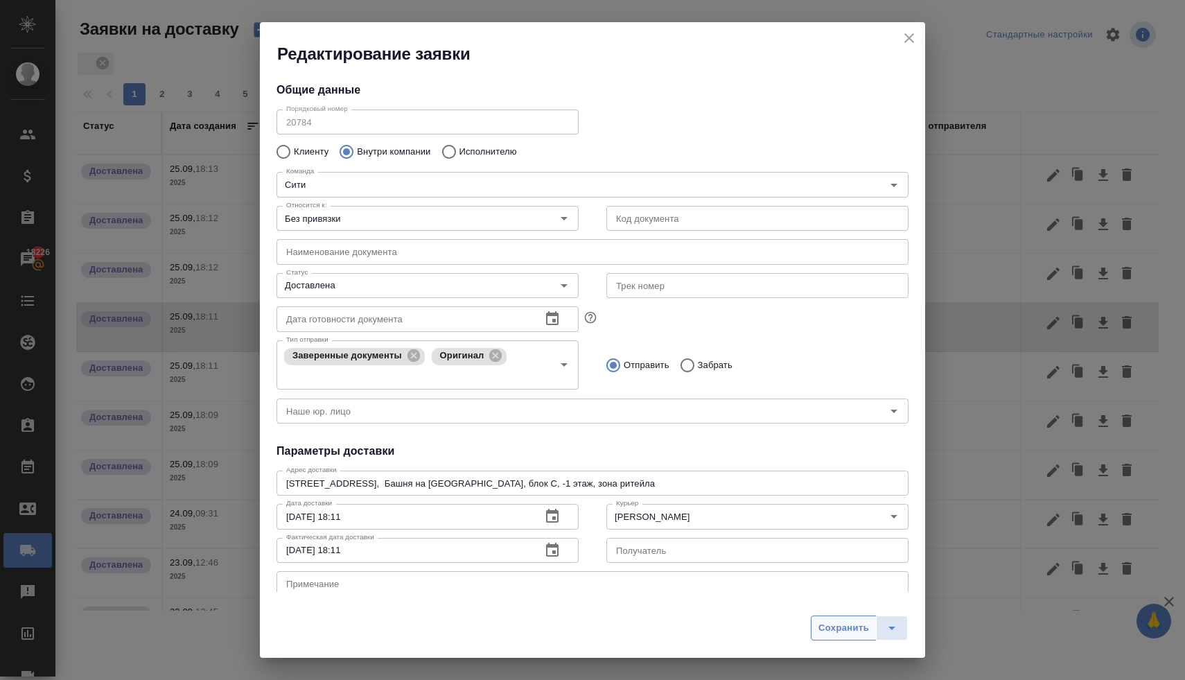
click at [822, 628] on span "Сохранить" at bounding box center [844, 628] width 51 height 16
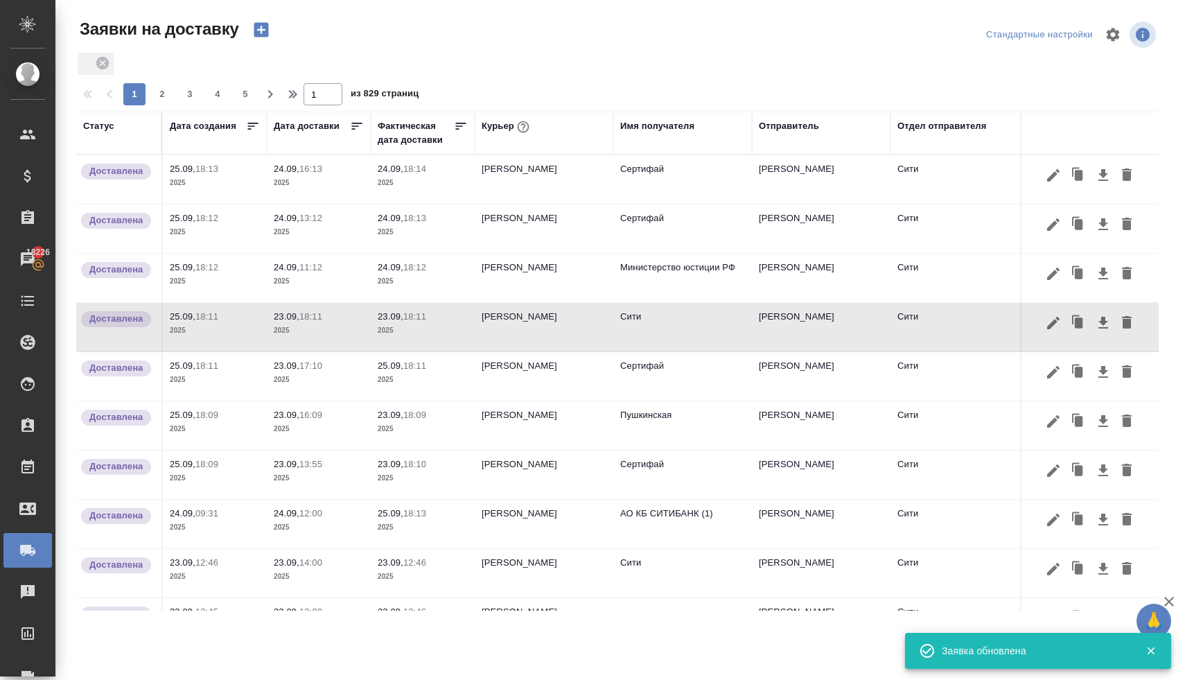
click at [412, 369] on p "18:11" at bounding box center [414, 365] width 23 height 10
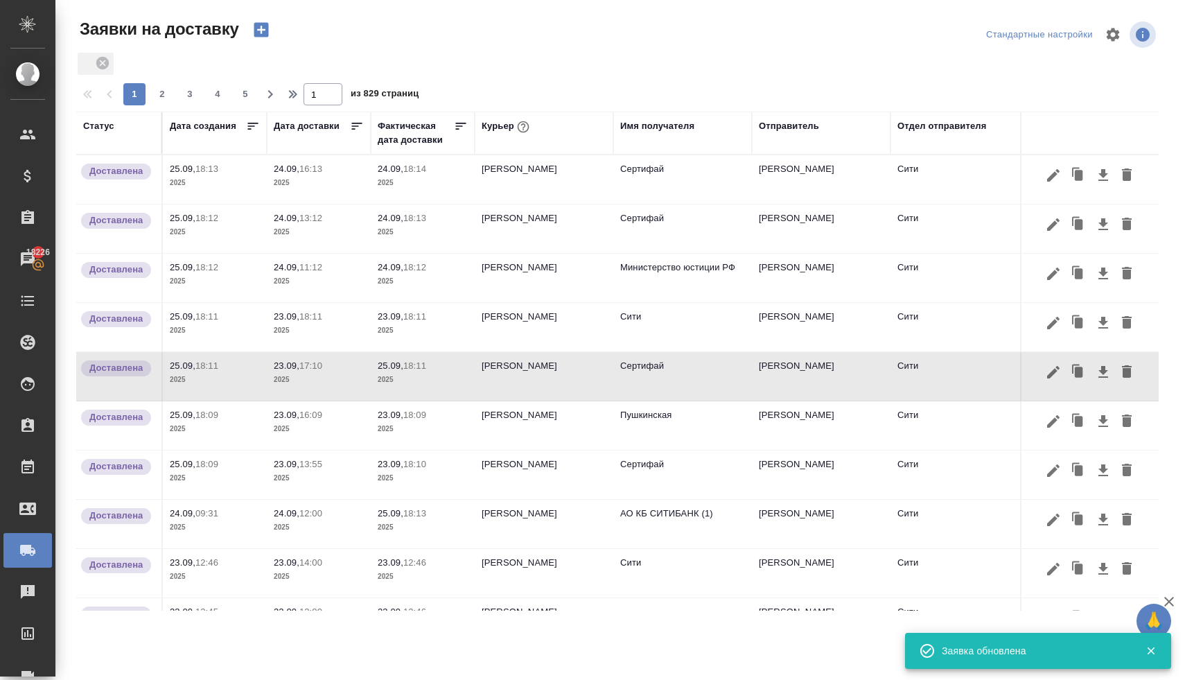
click at [412, 369] on p "18:11" at bounding box center [414, 365] width 23 height 10
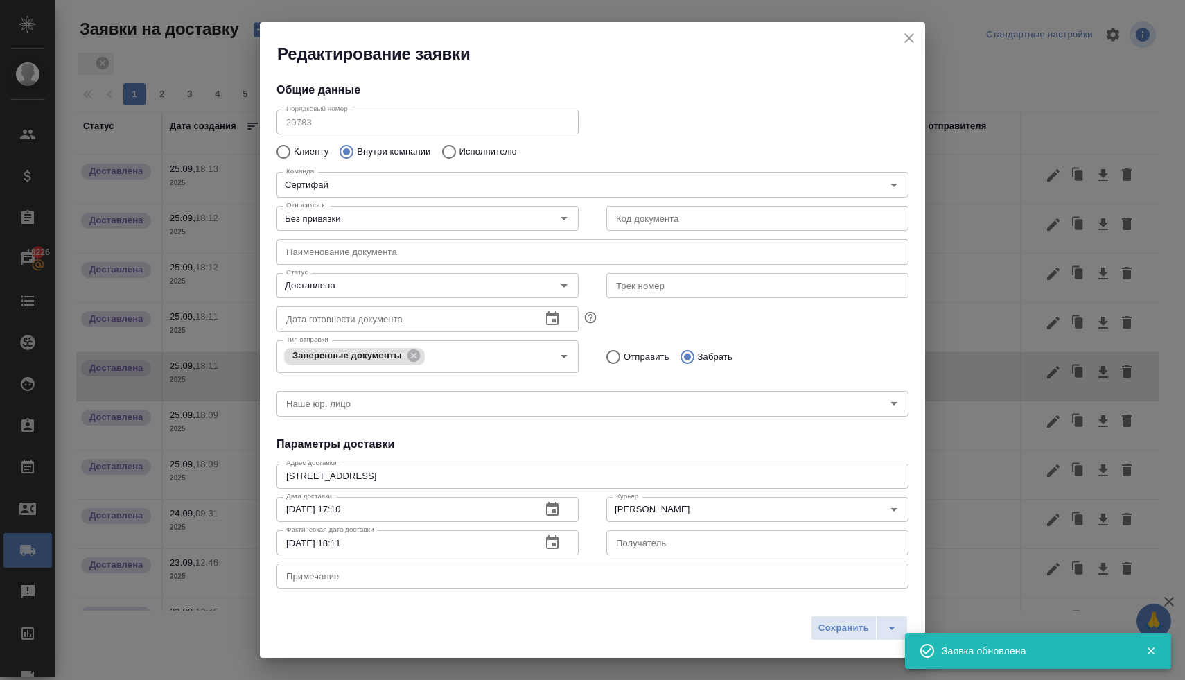
click at [547, 545] on icon "button" at bounding box center [552, 542] width 12 height 14
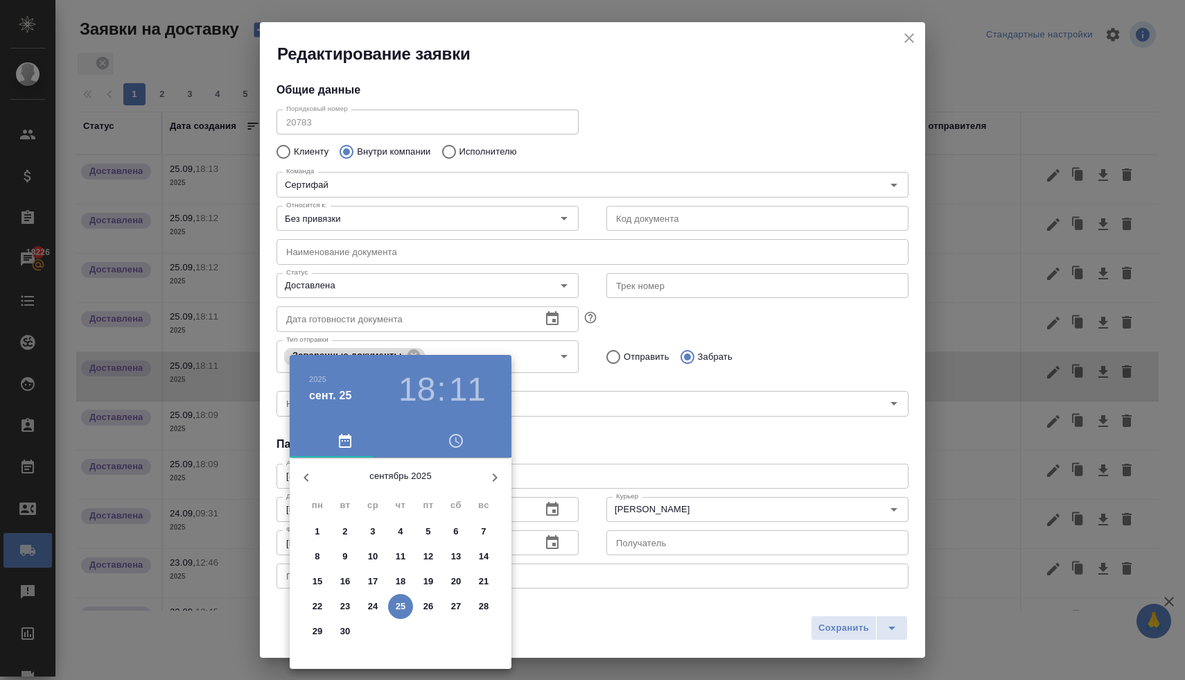
click at [371, 607] on p "24" at bounding box center [373, 607] width 10 height 14
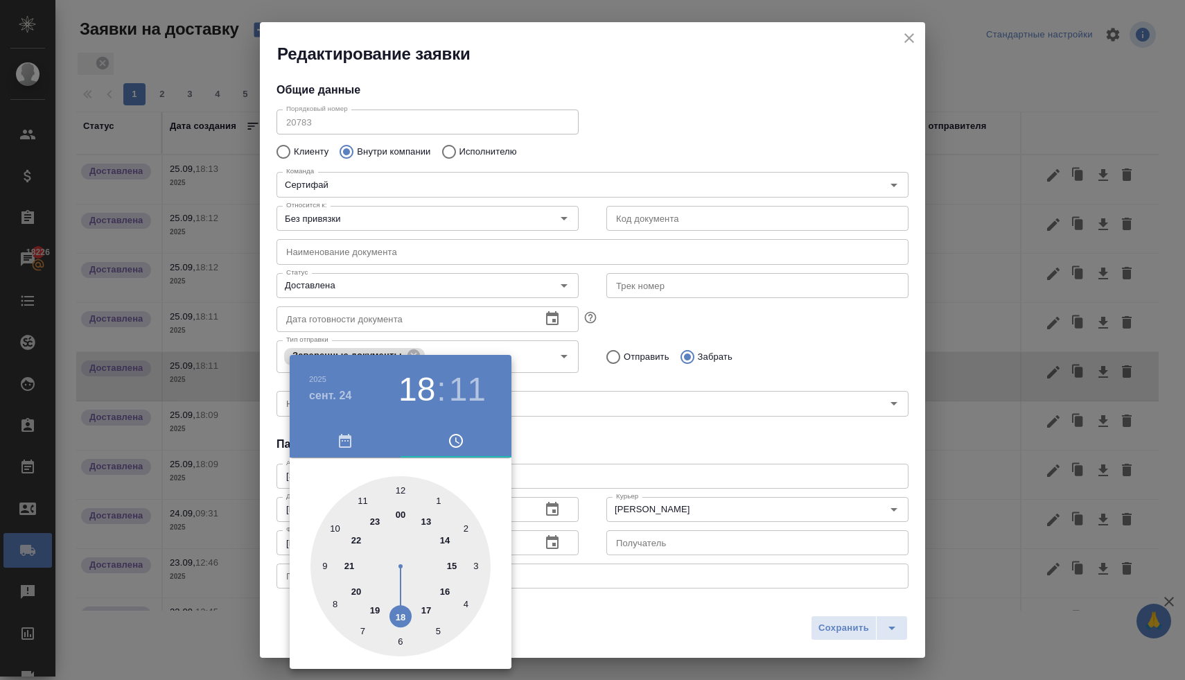
click at [562, 430] on div at bounding box center [592, 340] width 1185 height 680
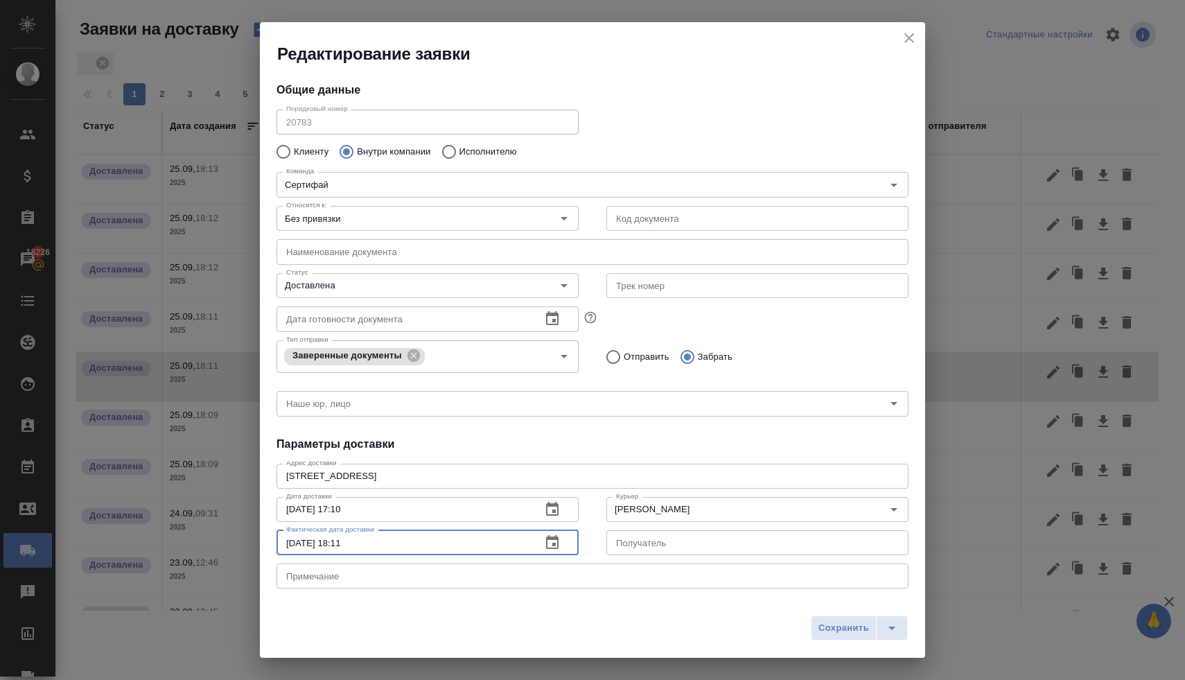
click at [297, 542] on input "24.09.2025 18:11" at bounding box center [404, 542] width 254 height 25
type input "23.09.2025 18:11"
click at [832, 629] on span "Сохранить" at bounding box center [844, 628] width 51 height 16
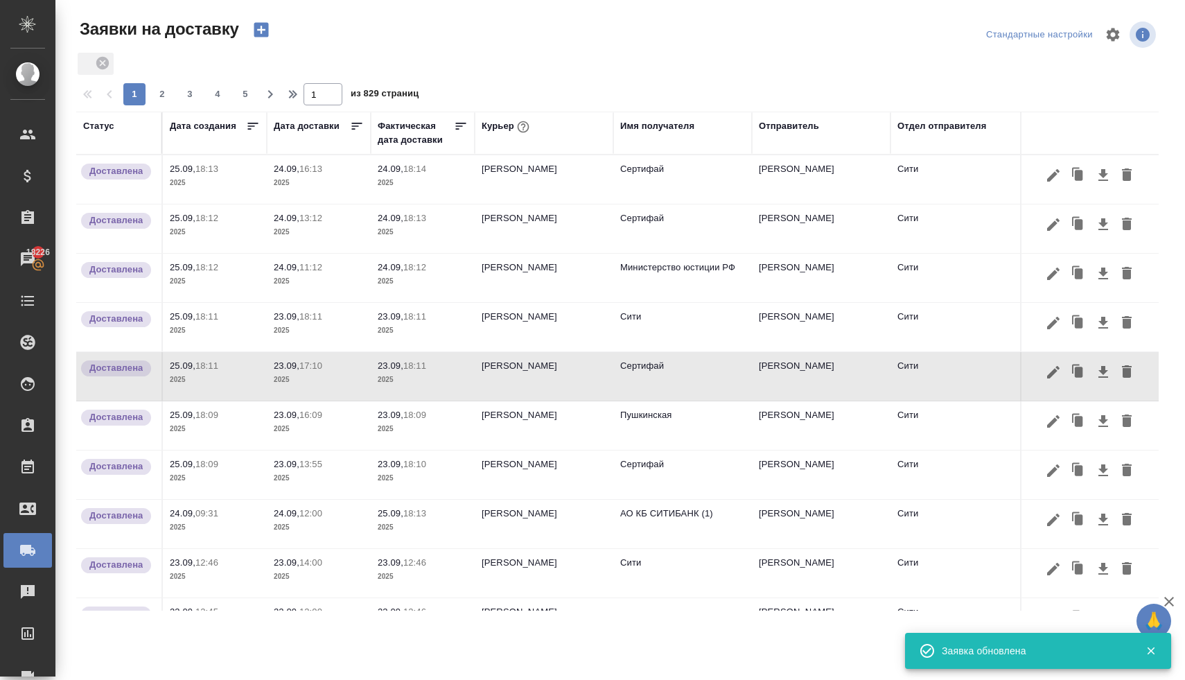
click at [403, 517] on p "25.09," at bounding box center [391, 513] width 26 height 10
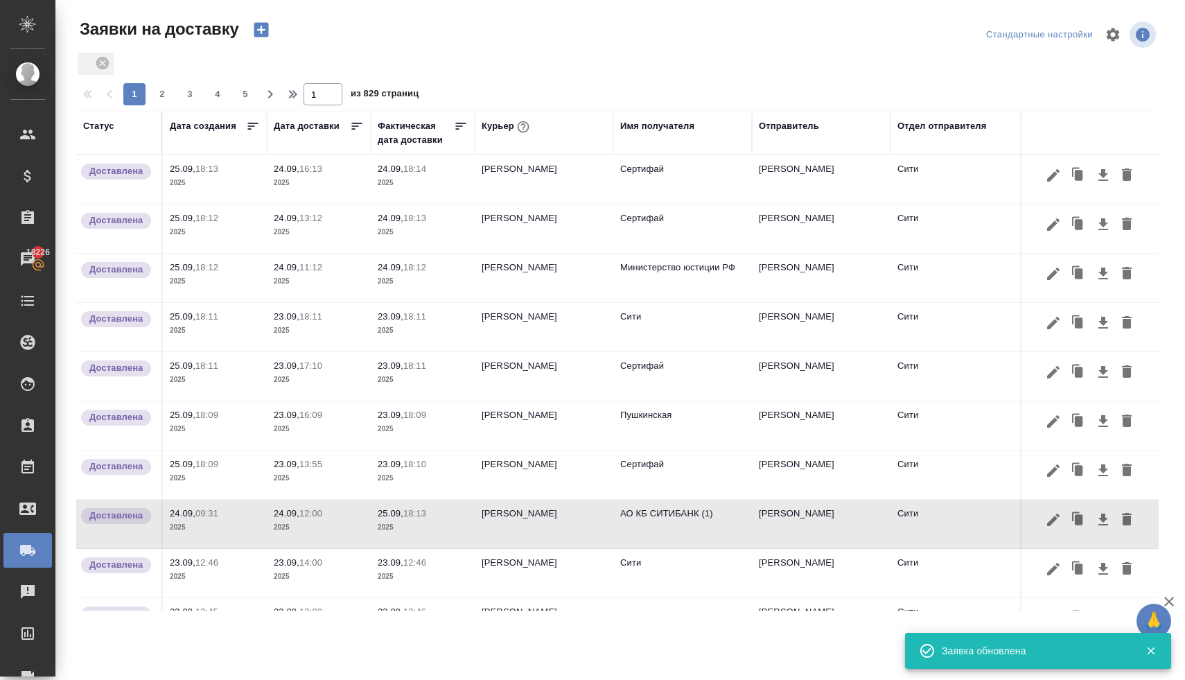
click at [403, 517] on p "25.09," at bounding box center [391, 513] width 26 height 10
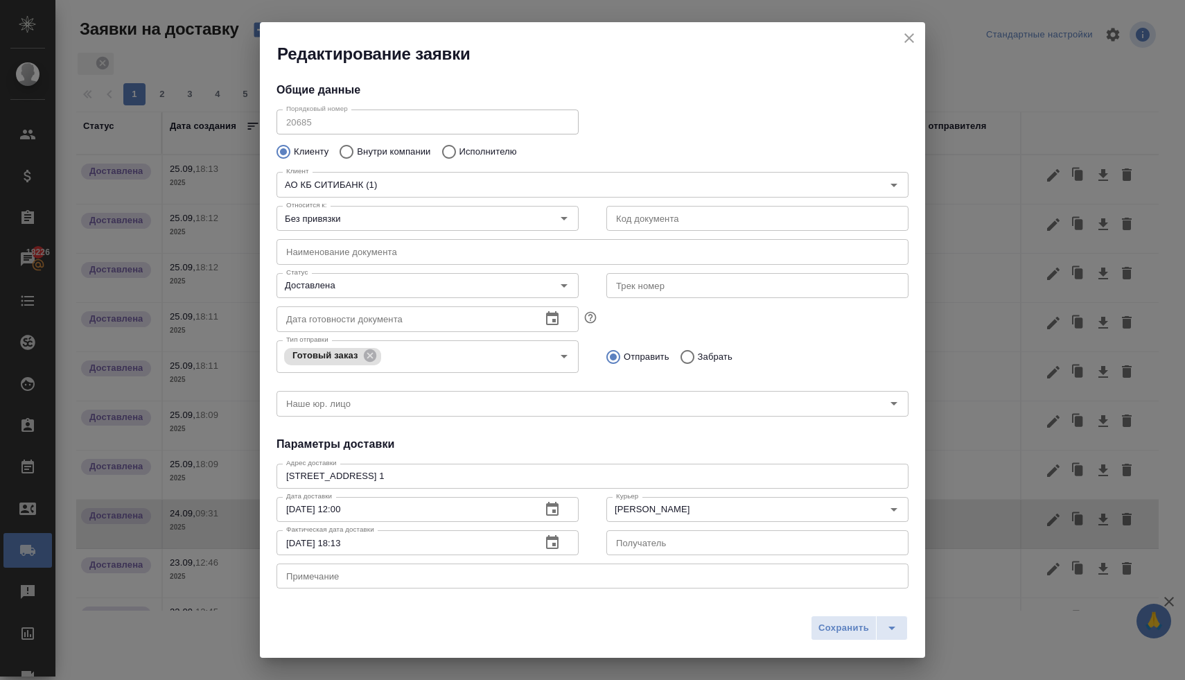
click at [550, 545] on icon "button" at bounding box center [552, 542] width 12 height 14
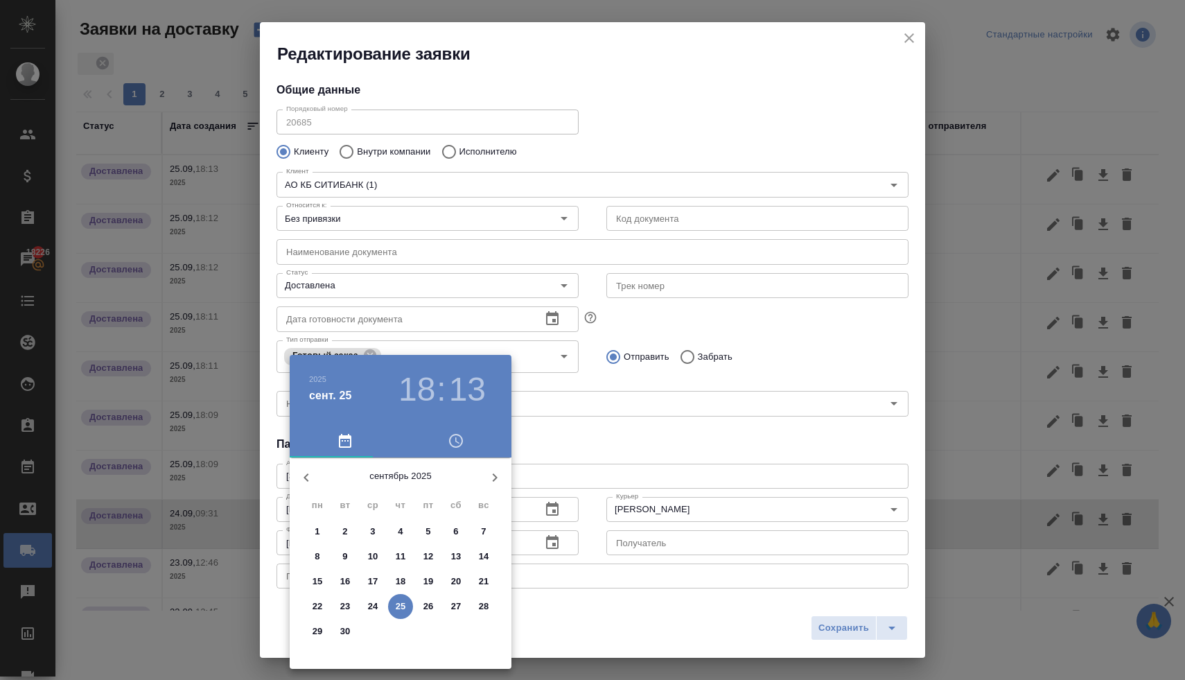
click at [378, 601] on span "24" at bounding box center [372, 607] width 25 height 14
type input "24.09.2025 18:13"
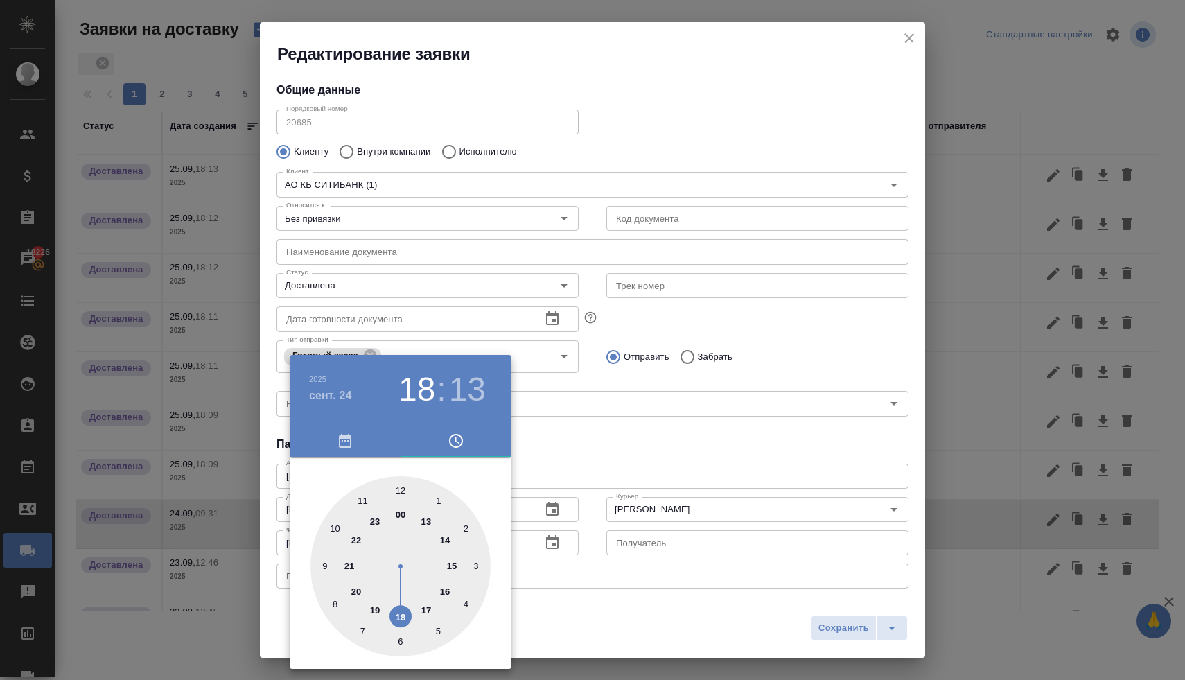
click at [592, 455] on div at bounding box center [592, 340] width 1185 height 680
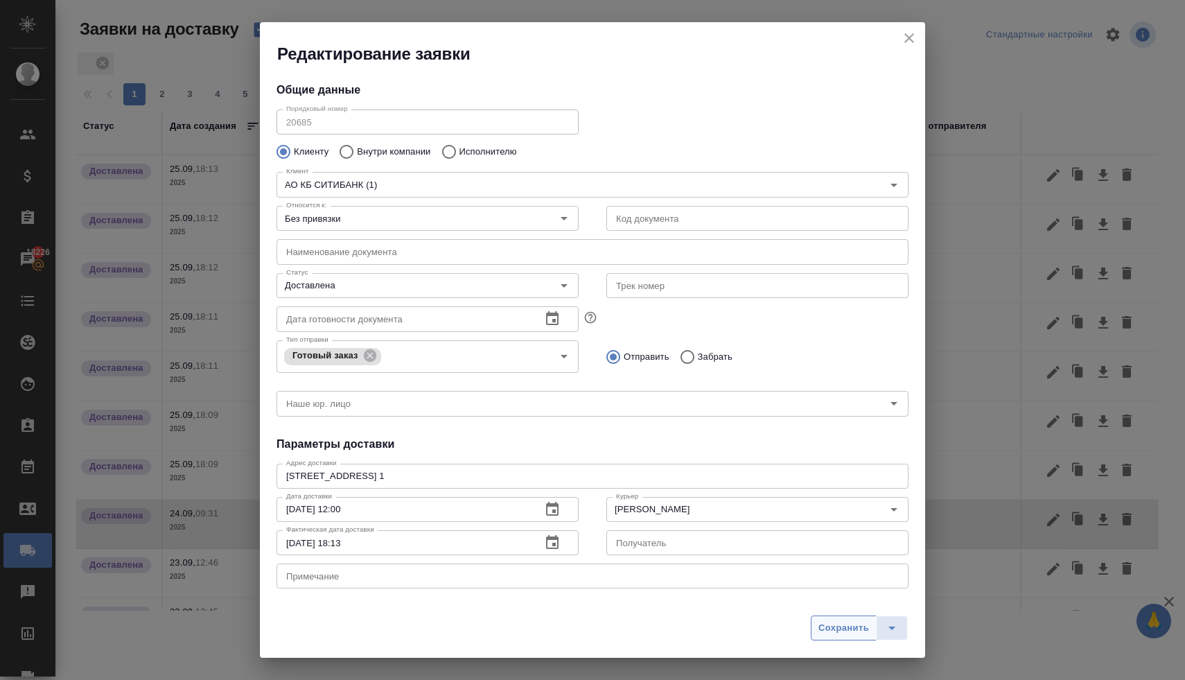
click at [813, 624] on button "Сохранить" at bounding box center [844, 628] width 66 height 25
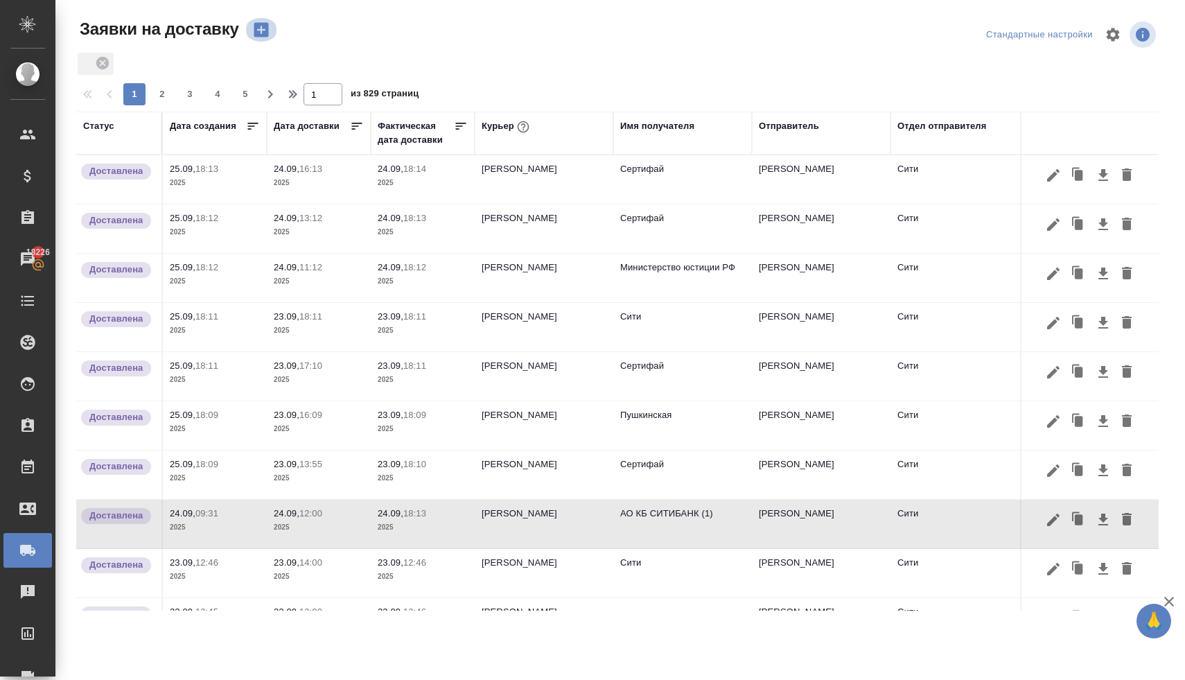
click at [268, 26] on icon "button" at bounding box center [261, 30] width 15 height 15
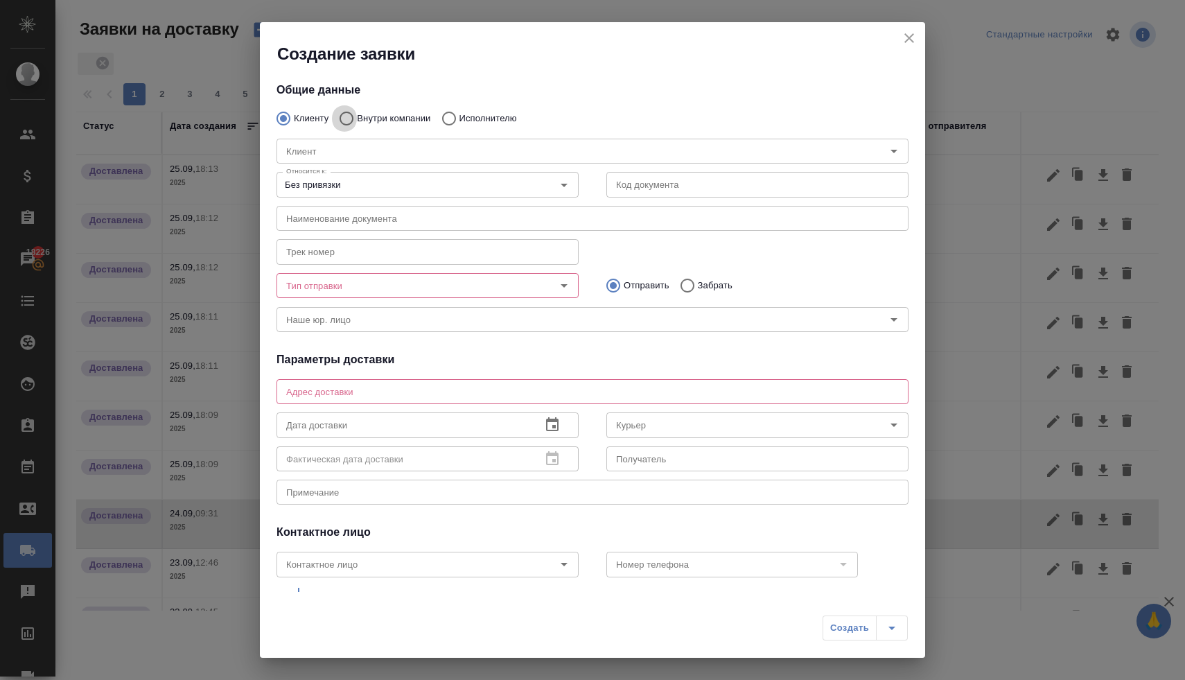
click at [345, 117] on input "Внутри компании" at bounding box center [344, 118] width 25 height 29
radio input "true"
click at [347, 152] on input "Команда" at bounding box center [569, 151] width 577 height 17
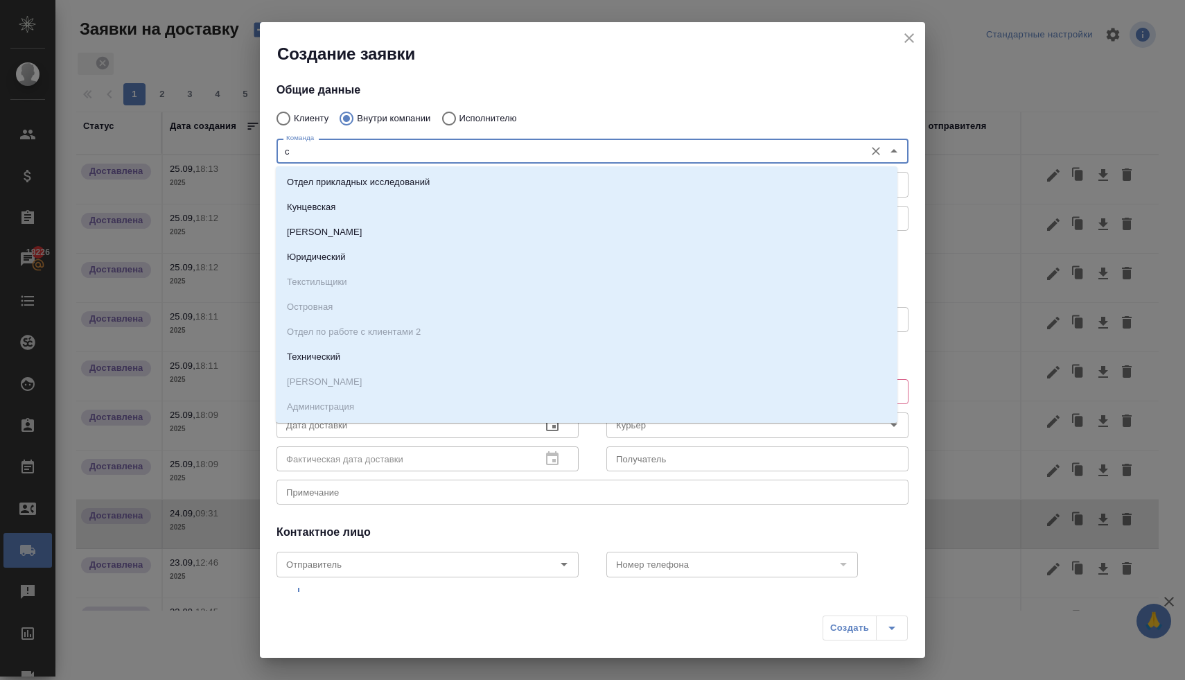
type input "си"
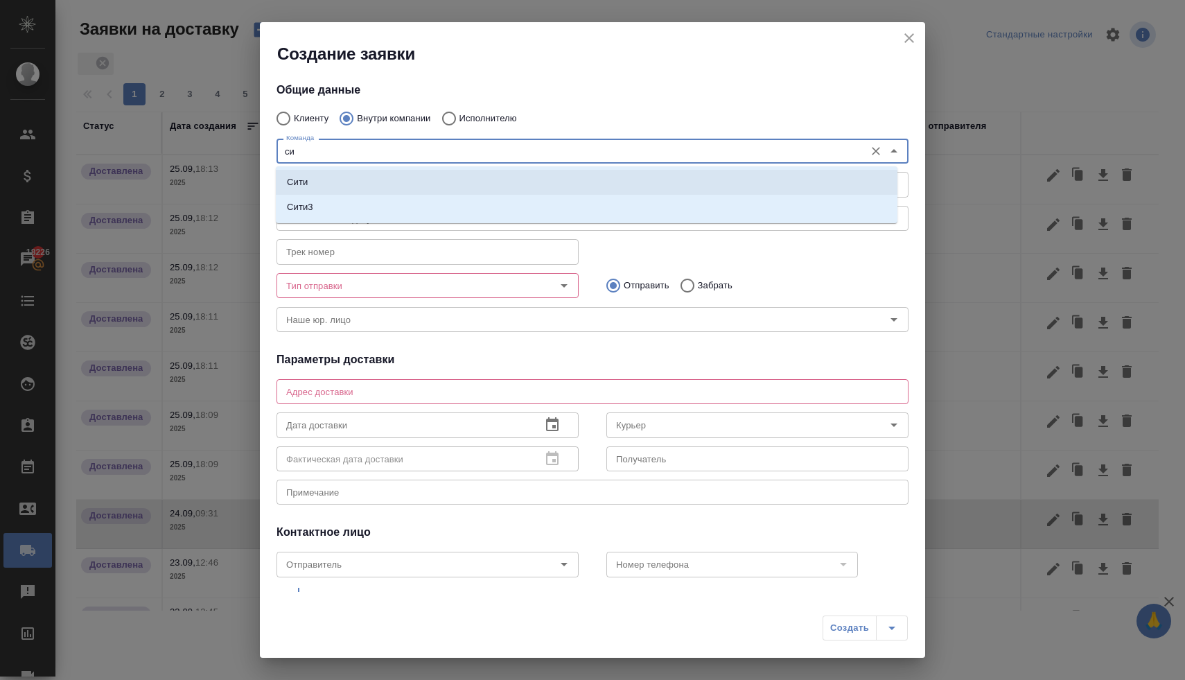
click at [346, 184] on li "Сити" at bounding box center [587, 182] width 622 height 25
type textarea "[STREET_ADDRESS], Башня на [GEOGRAPHIC_DATA], блок С, -1 этаж, зона ритейла"
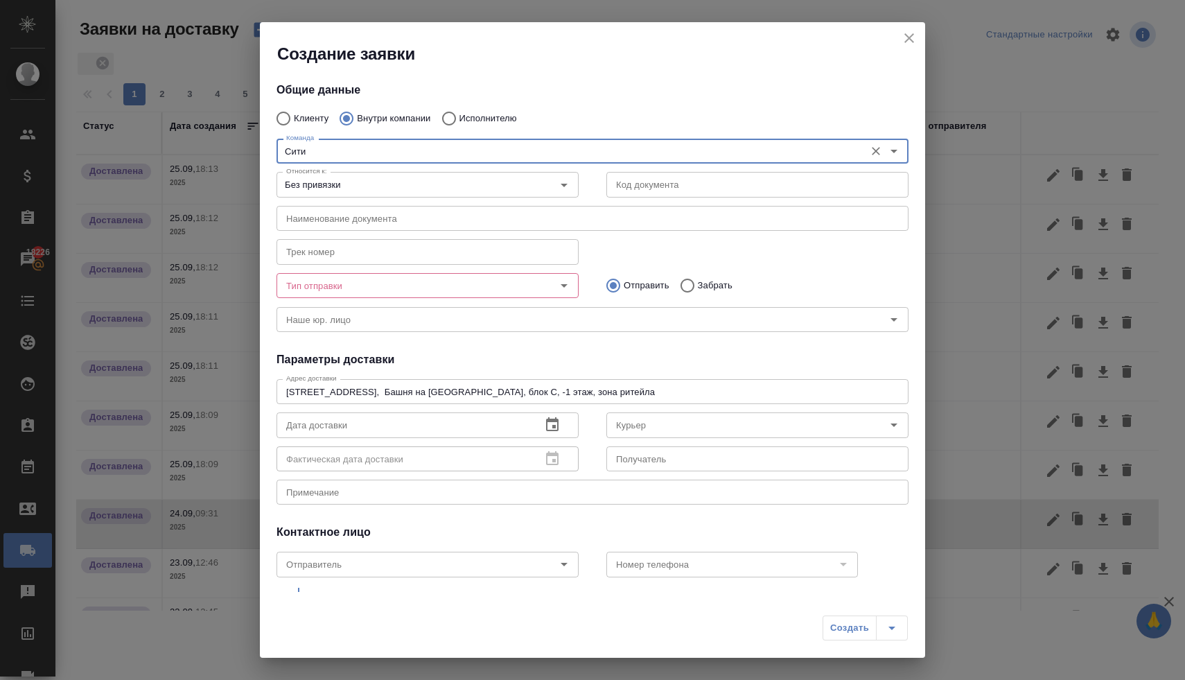
type input "Сити"
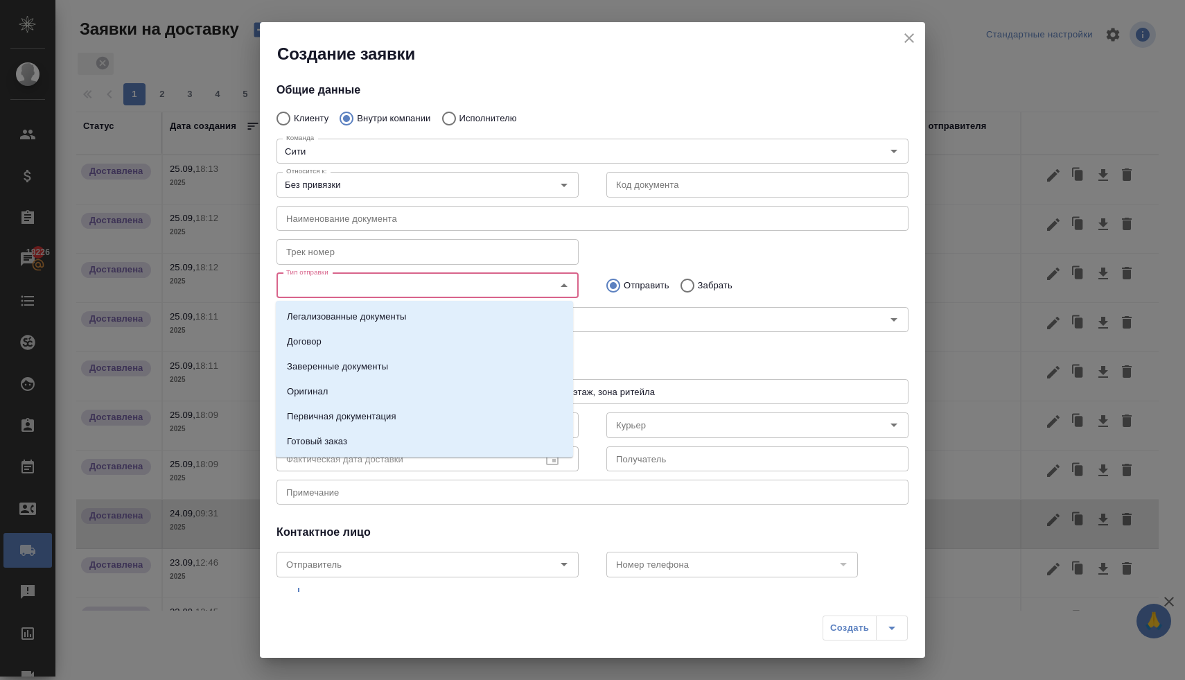
click at [390, 285] on input "Тип отправки" at bounding box center [404, 285] width 247 height 17
click at [388, 365] on p "Заверенные документы" at bounding box center [337, 367] width 101 height 14
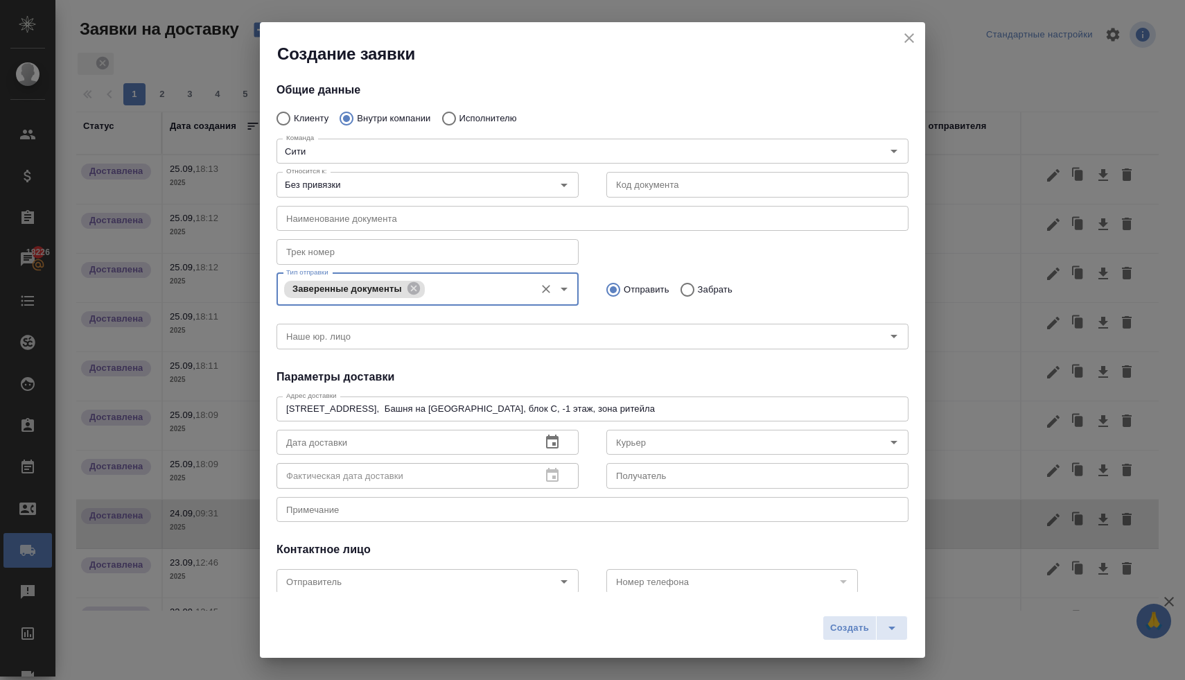
click at [550, 443] on icon "button" at bounding box center [552, 442] width 12 height 14
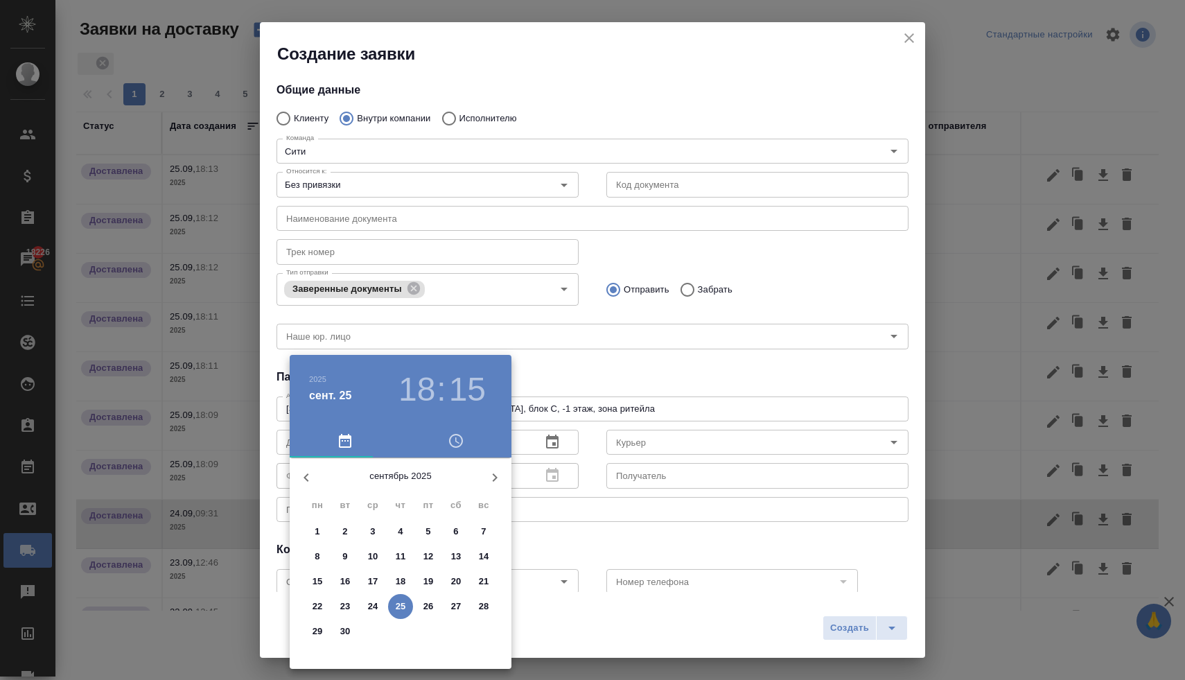
click at [378, 605] on span "24" at bounding box center [372, 607] width 25 height 14
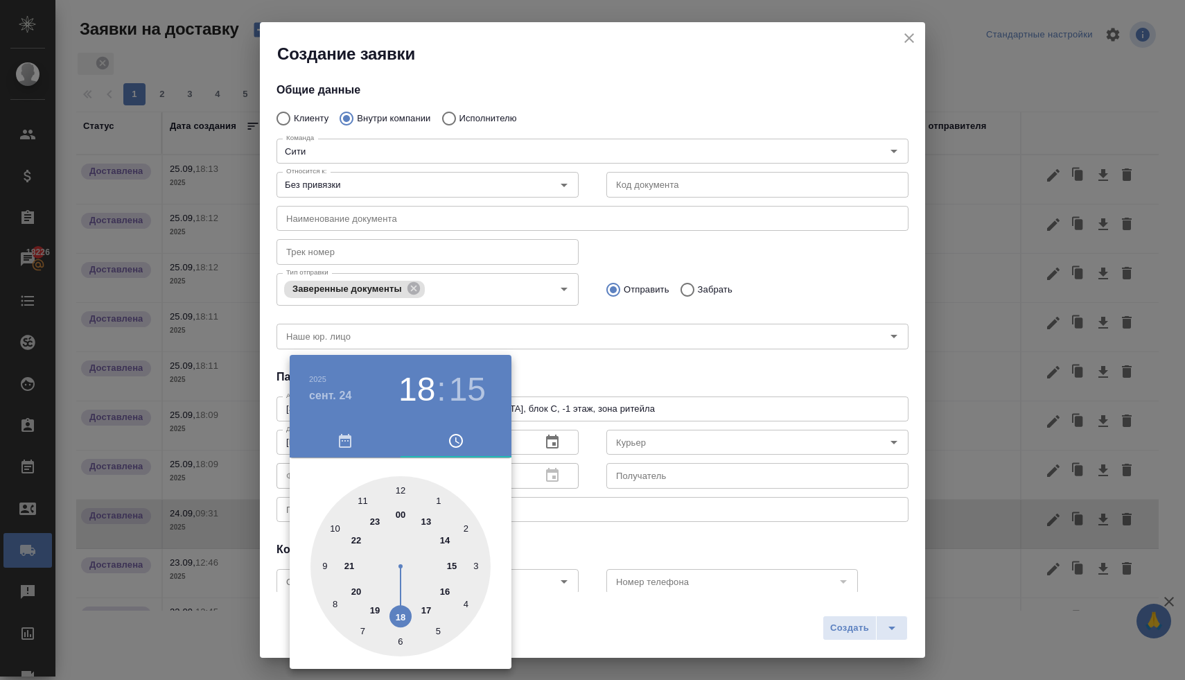
click at [426, 610] on div at bounding box center [401, 566] width 180 height 180
click at [399, 489] on div at bounding box center [401, 566] width 180 height 180
type input "24.09.2025 17:00"
click at [611, 363] on div at bounding box center [592, 340] width 1185 height 680
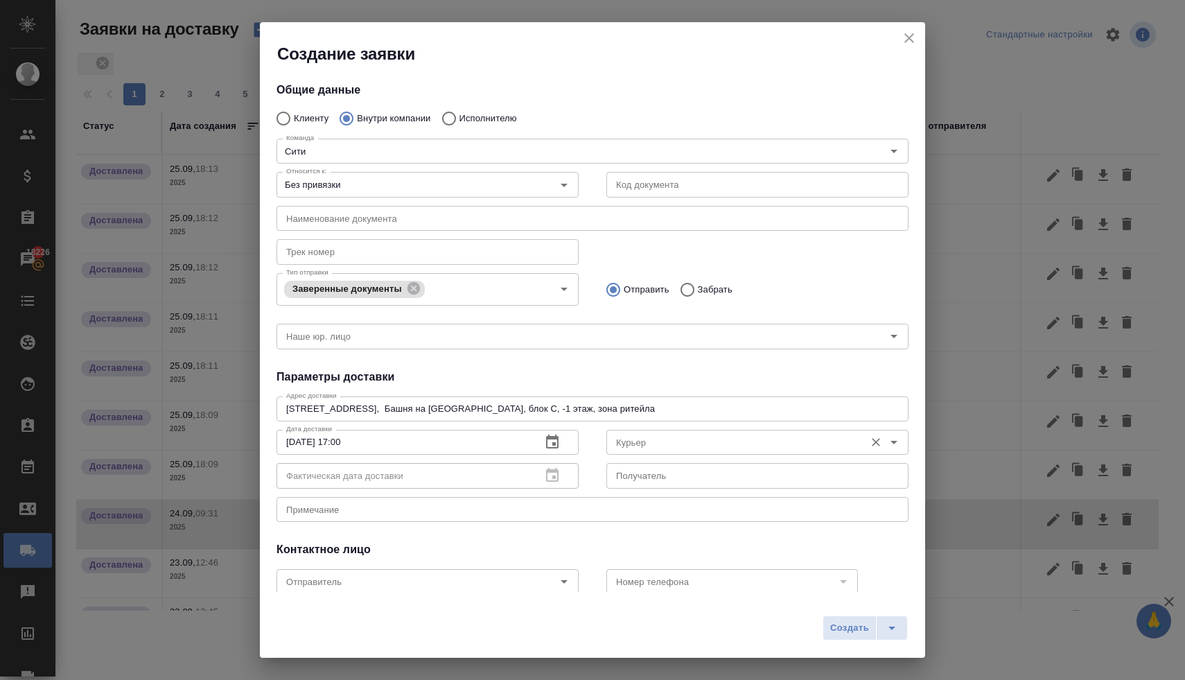
click at [636, 444] on input "Курьер" at bounding box center [734, 442] width 247 height 17
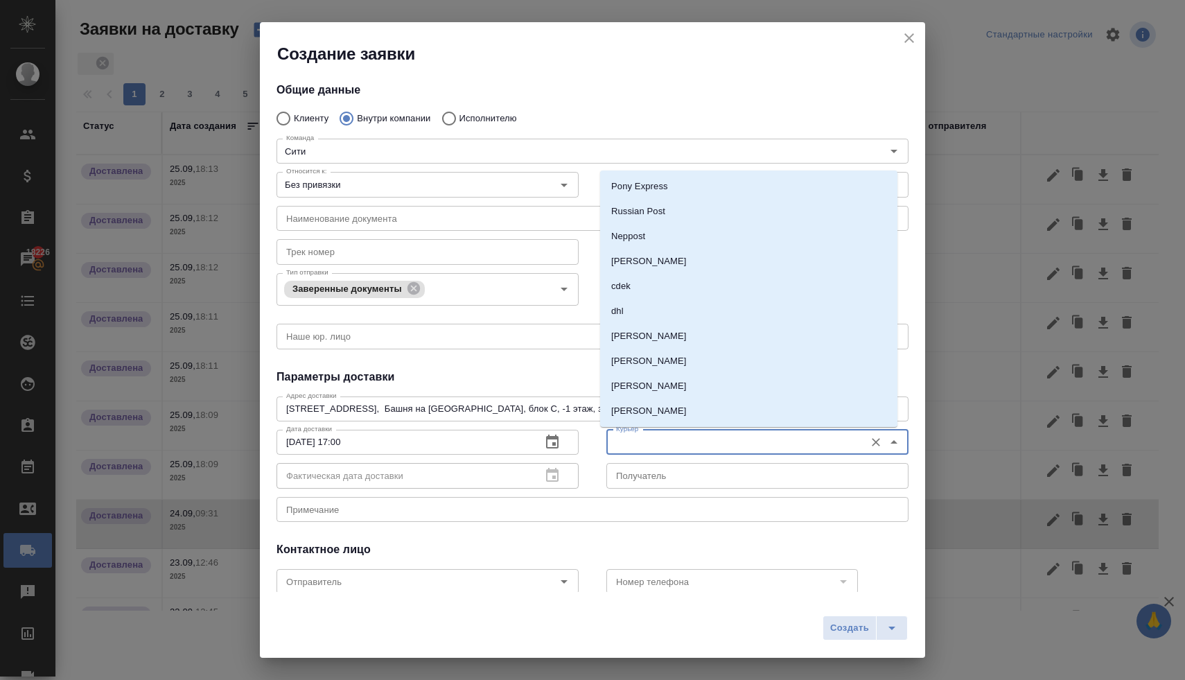
type input "ь"
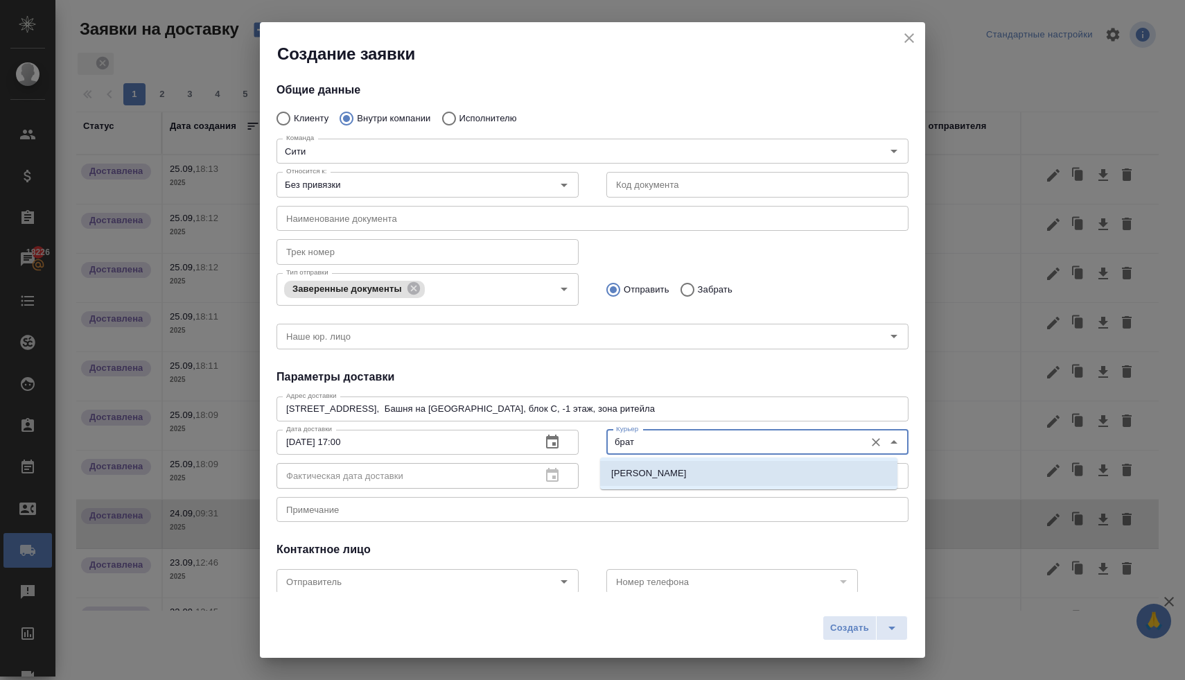
click at [645, 470] on p "[PERSON_NAME]" at bounding box center [649, 473] width 76 height 14
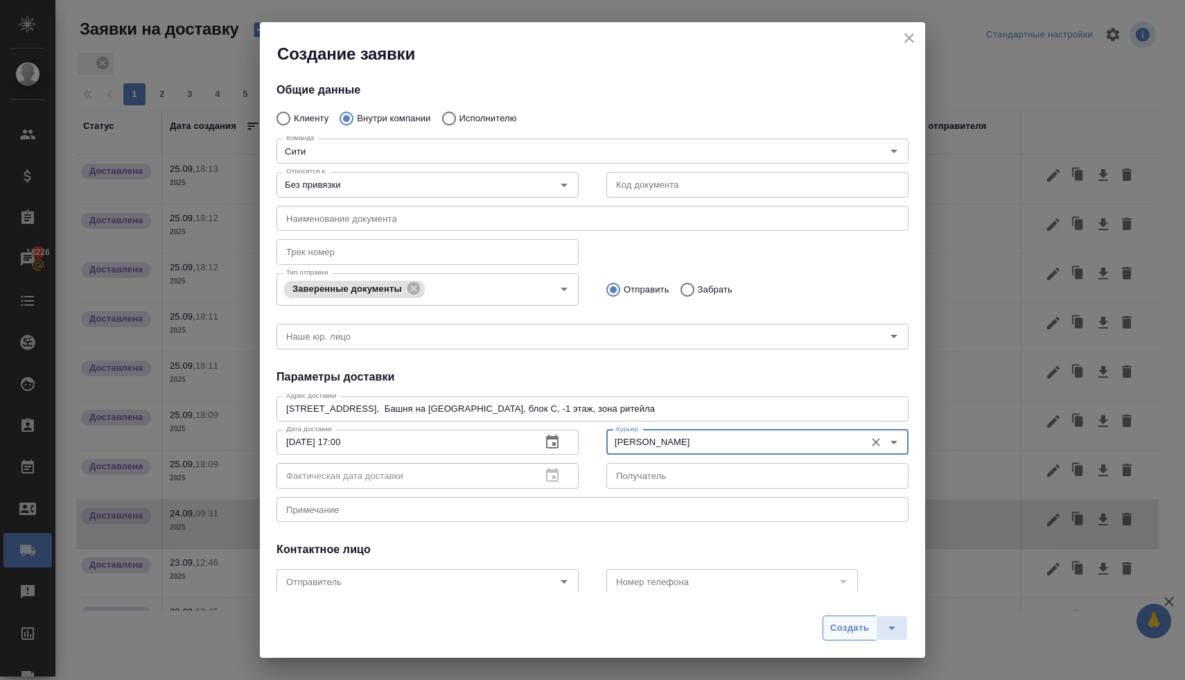
type input "[PERSON_NAME]"
click at [850, 627] on span "Создать" at bounding box center [849, 628] width 39 height 16
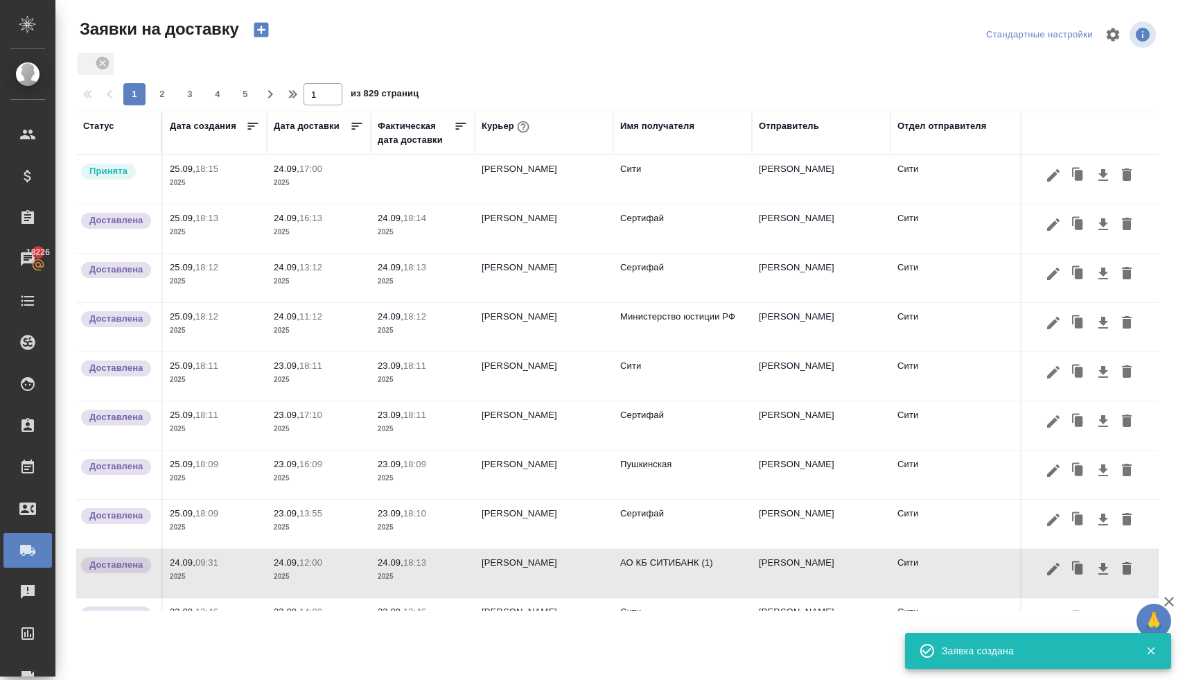
click at [520, 171] on td "[PERSON_NAME]" at bounding box center [544, 179] width 139 height 49
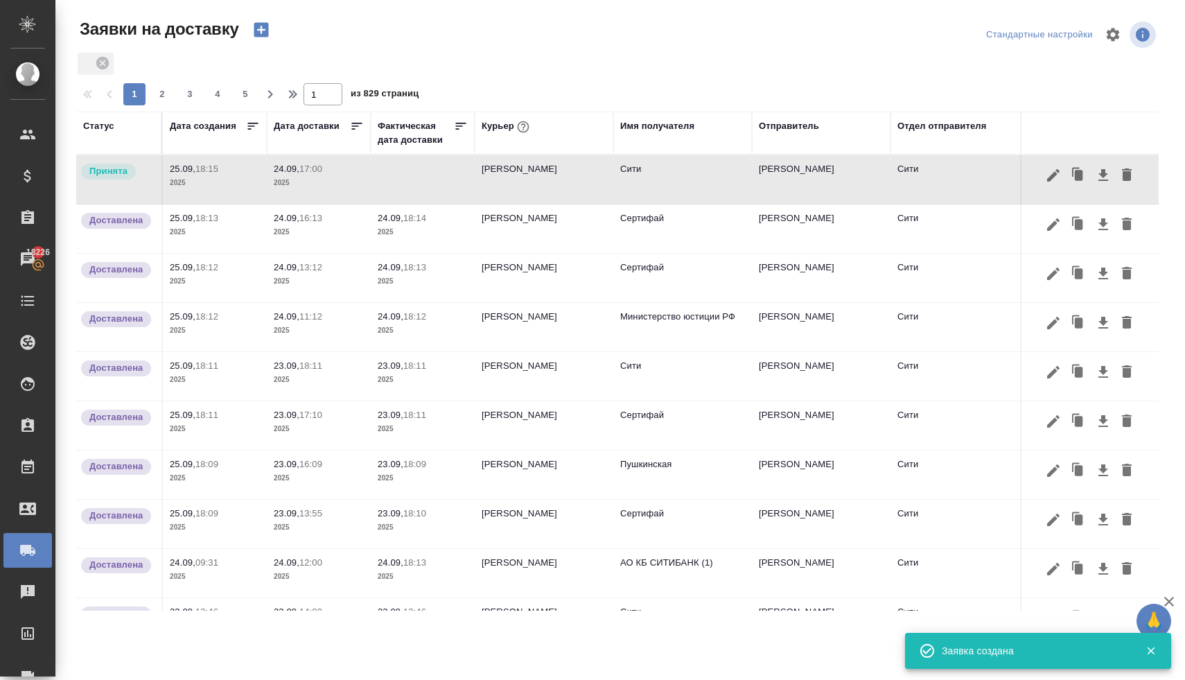
click at [520, 171] on td "[PERSON_NAME]" at bounding box center [544, 179] width 139 height 49
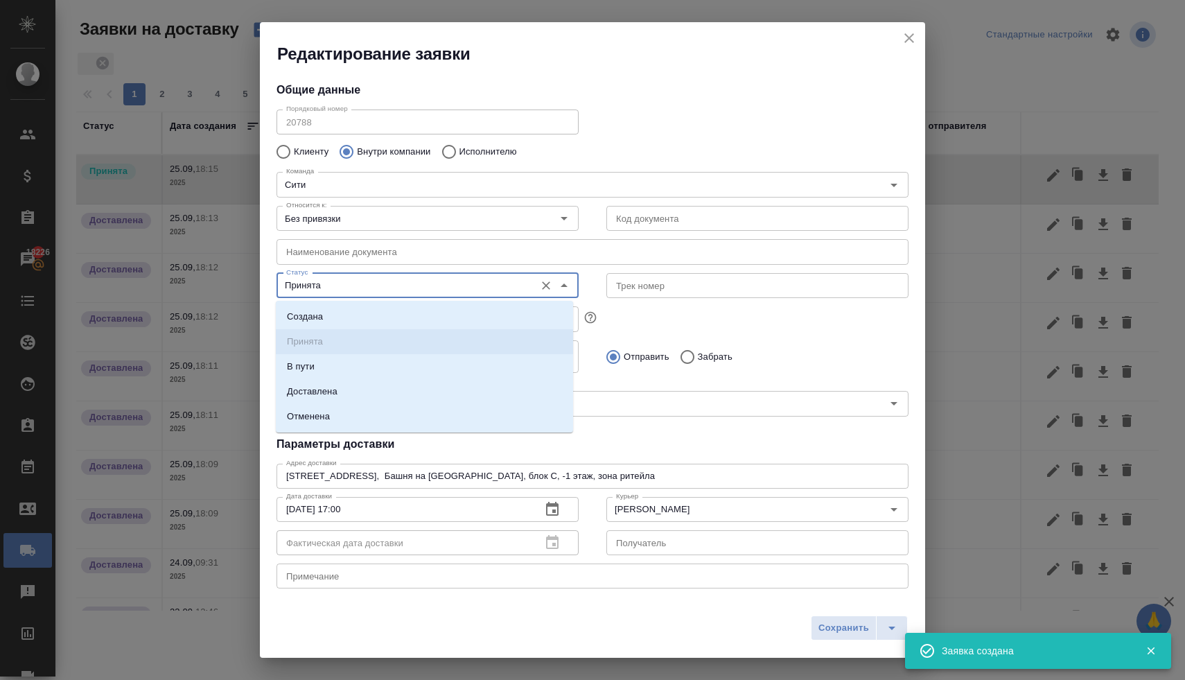
click at [369, 288] on input "Принята" at bounding box center [404, 285] width 247 height 17
click at [350, 391] on li "Доставлена" at bounding box center [424, 391] width 297 height 25
type input "Доставлена"
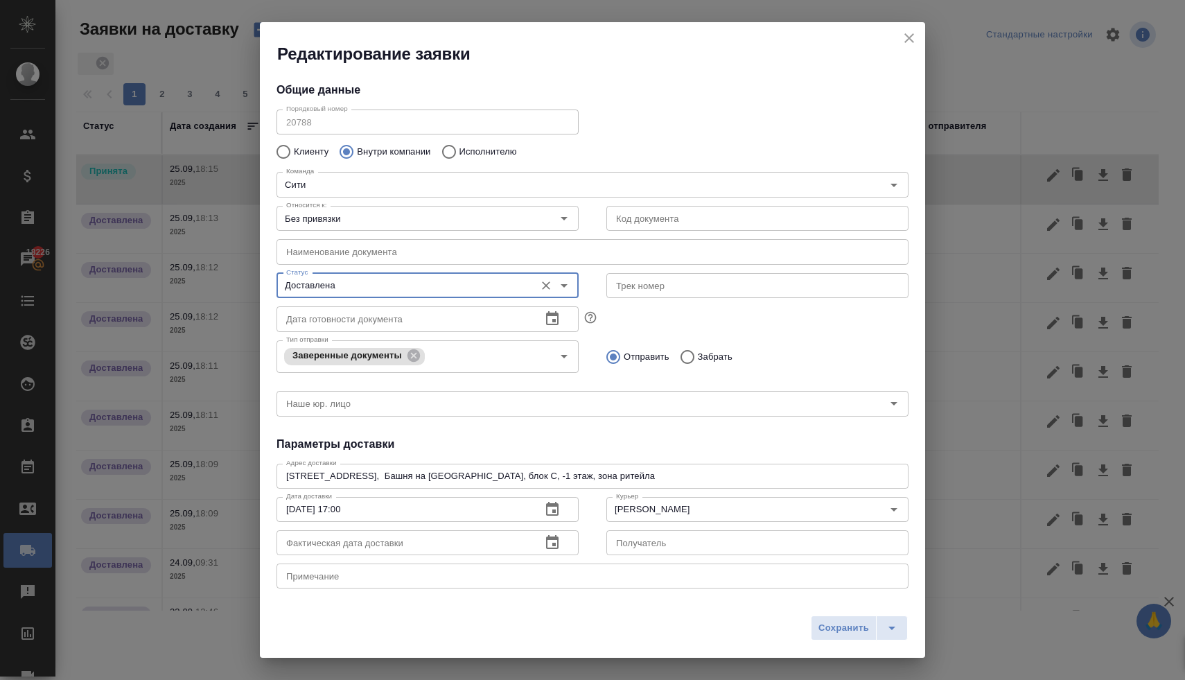
click at [546, 541] on icon "button" at bounding box center [552, 542] width 12 height 14
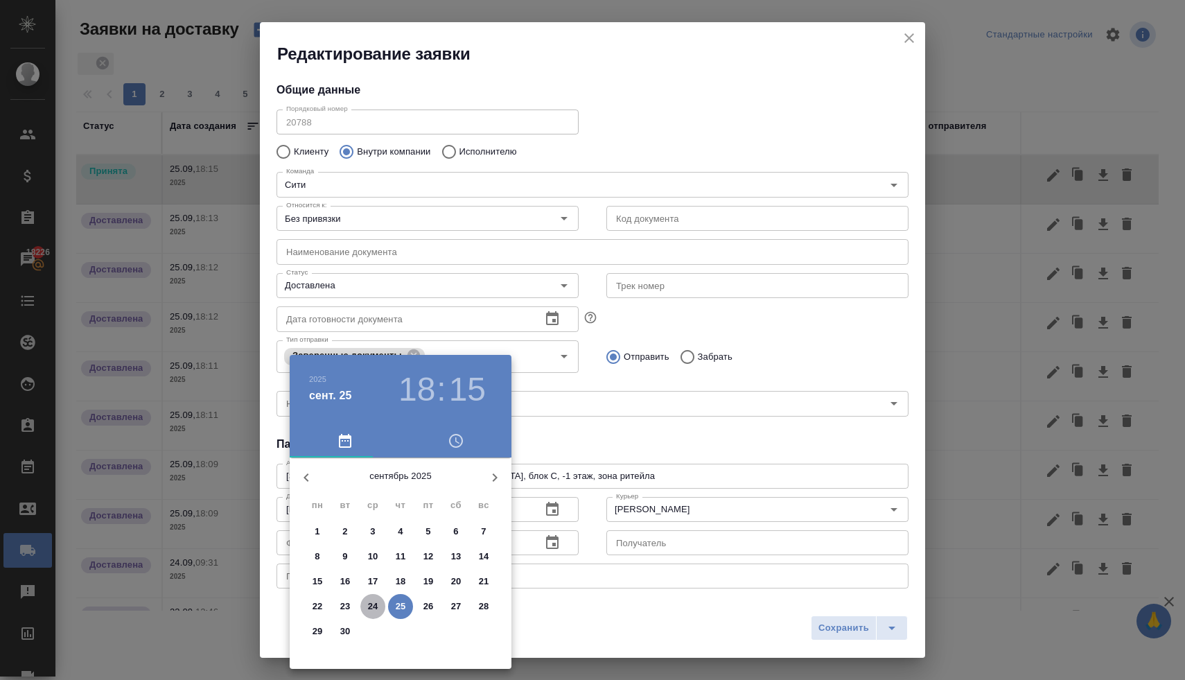
click at [372, 607] on p "24" at bounding box center [373, 607] width 10 height 14
type input "24.09.2025 18:15"
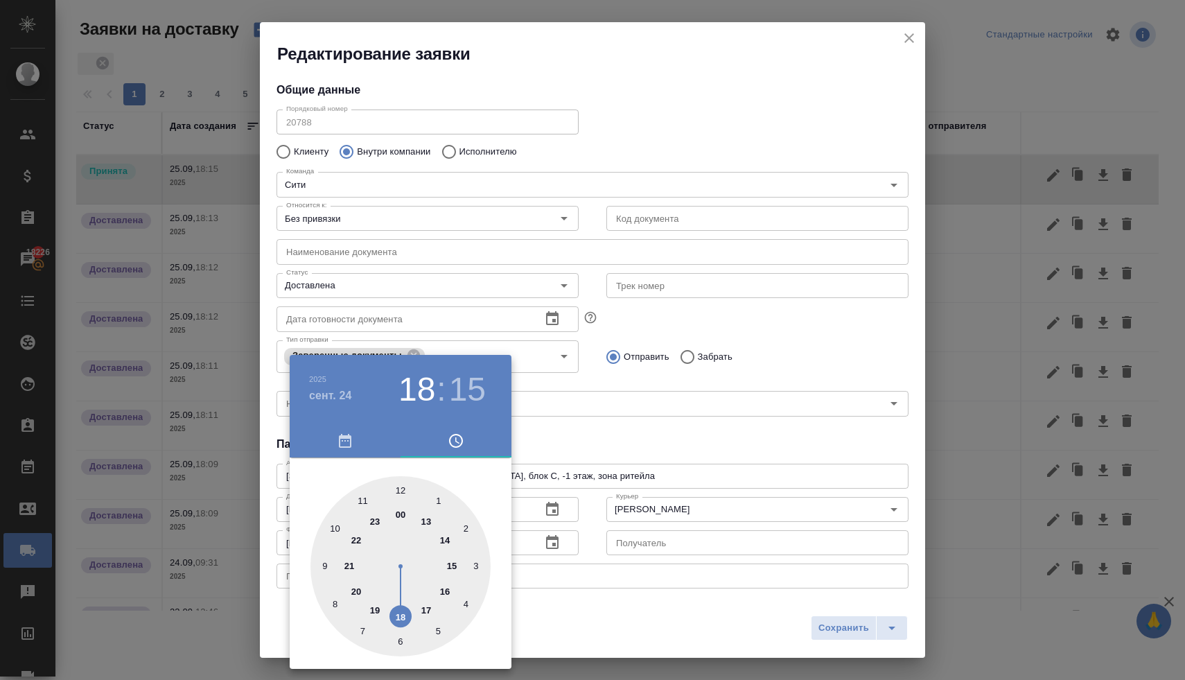
click at [579, 443] on div at bounding box center [592, 340] width 1185 height 680
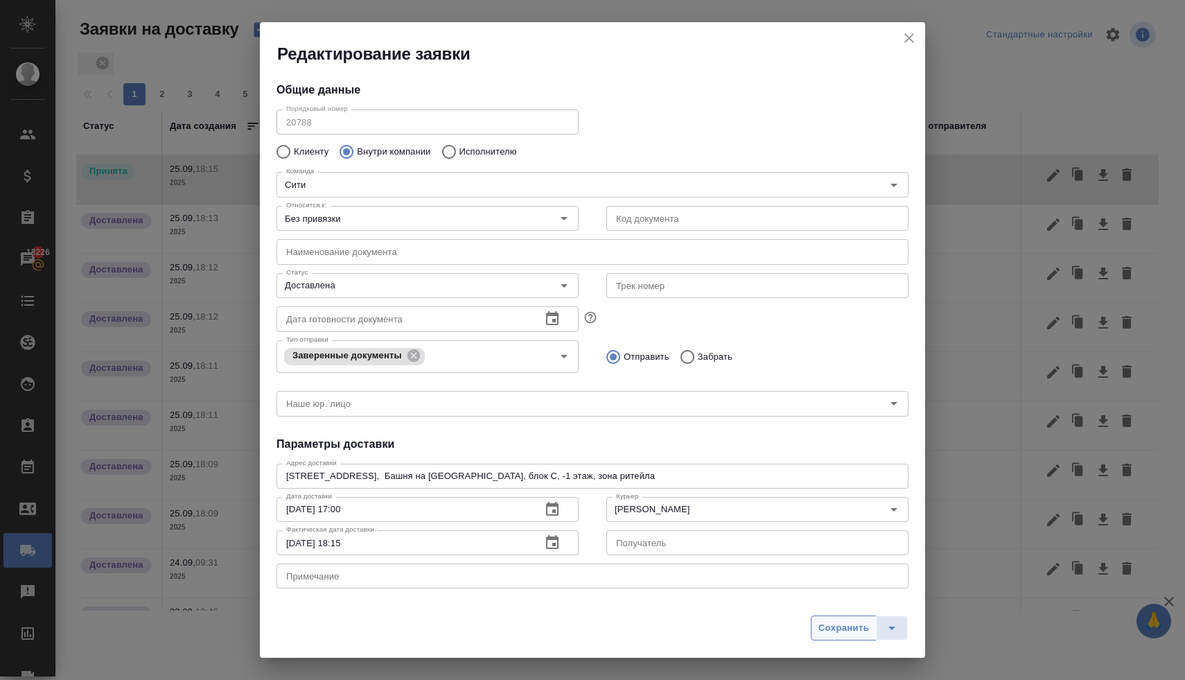
click at [828, 624] on span "Сохранить" at bounding box center [844, 628] width 51 height 16
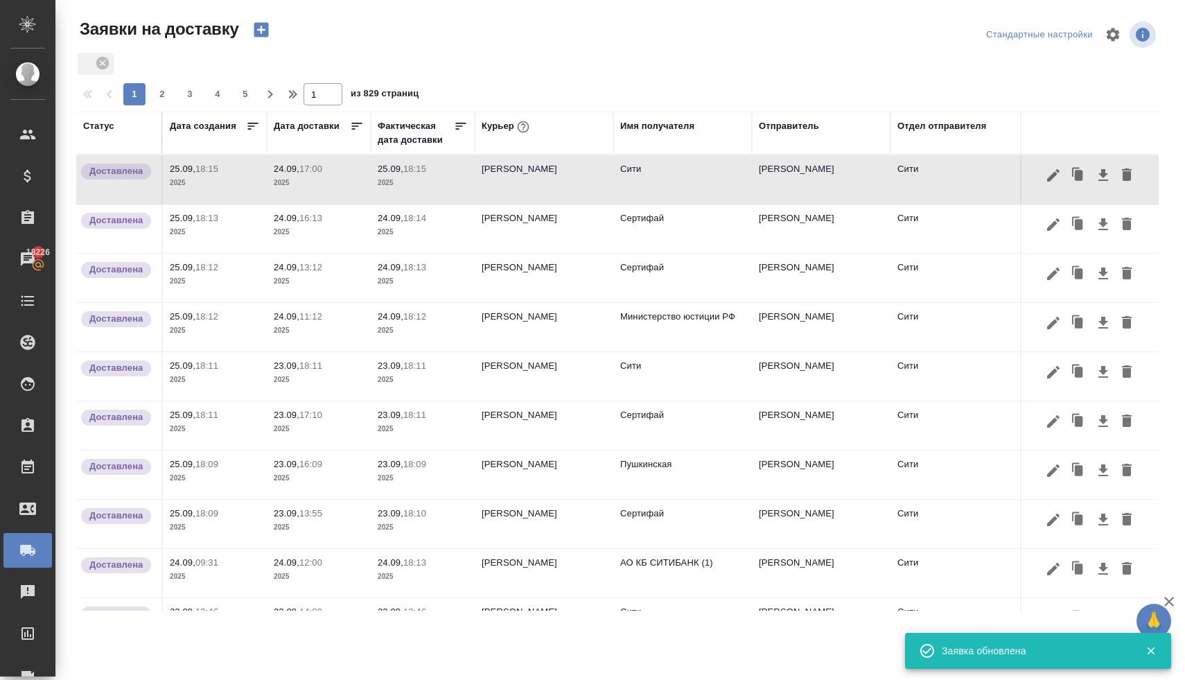
click at [407, 177] on p "2025" at bounding box center [423, 183] width 90 height 14
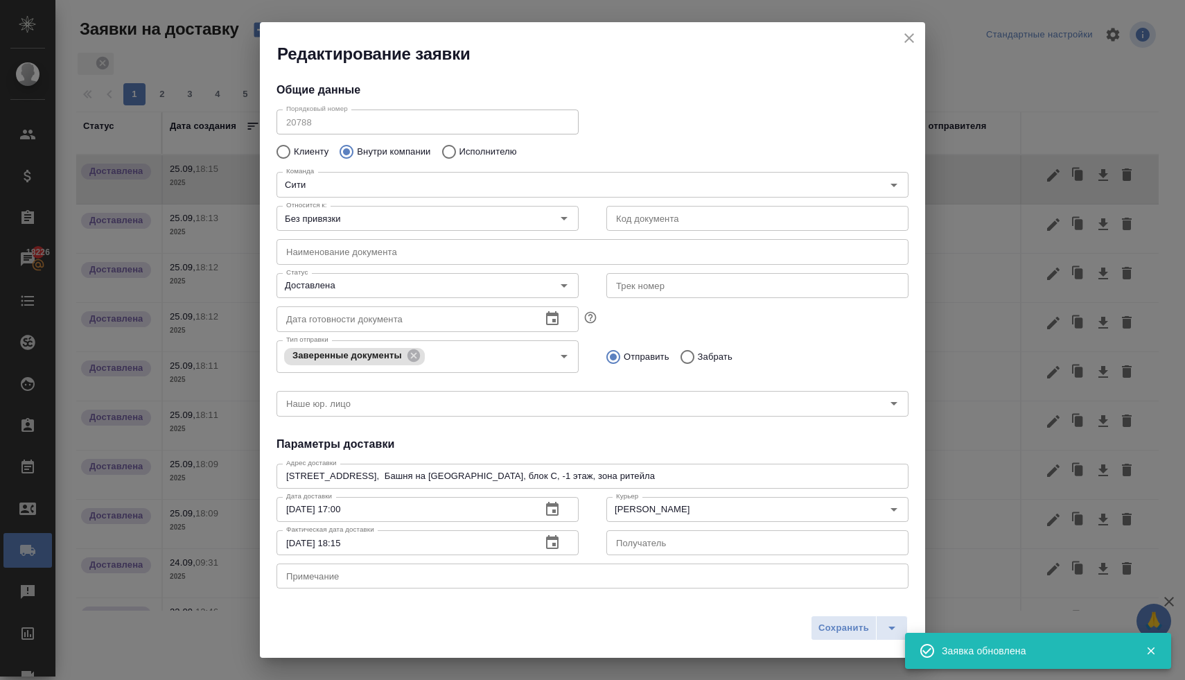
click at [297, 546] on input "25.09.2025 18:15" at bounding box center [404, 542] width 254 height 25
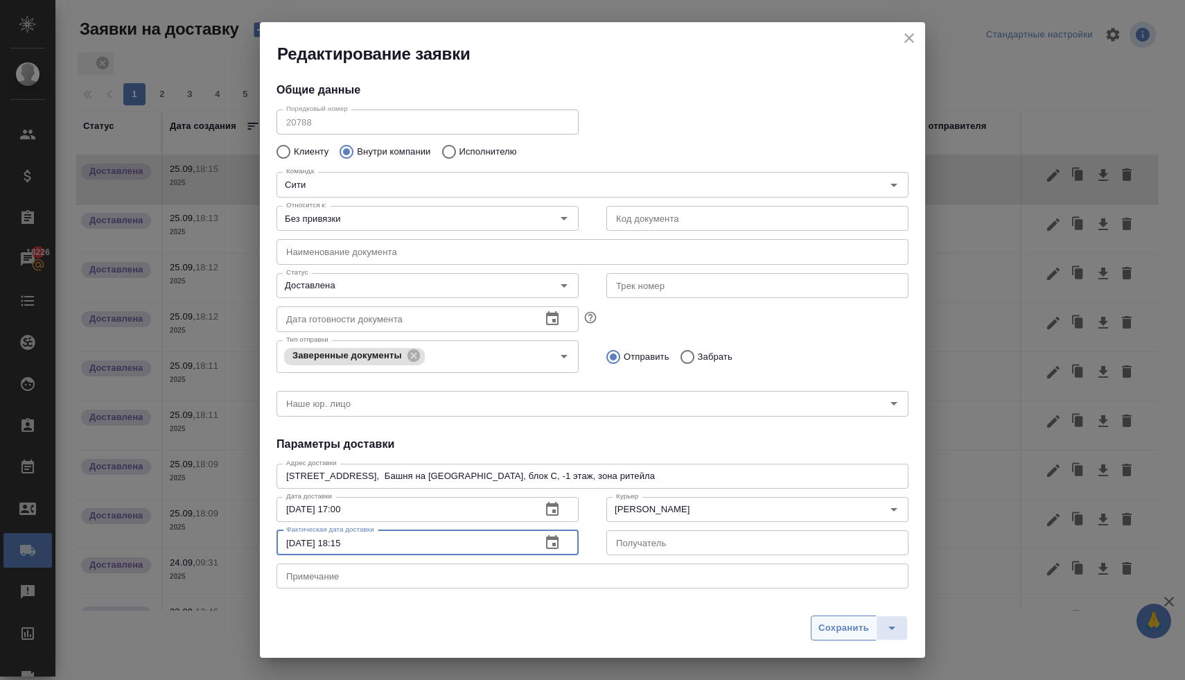
click at [837, 620] on span "Сохранить" at bounding box center [844, 628] width 51 height 16
type input "25.09.2025 18:15"
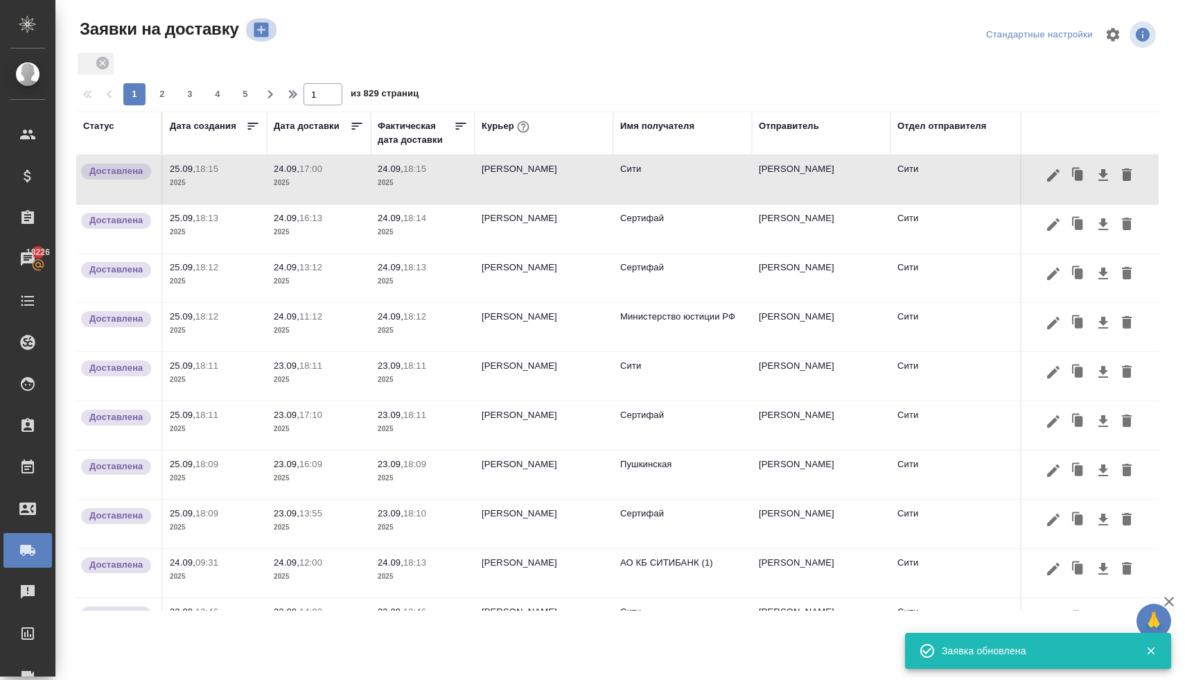
click at [263, 30] on icon "button" at bounding box center [261, 29] width 19 height 19
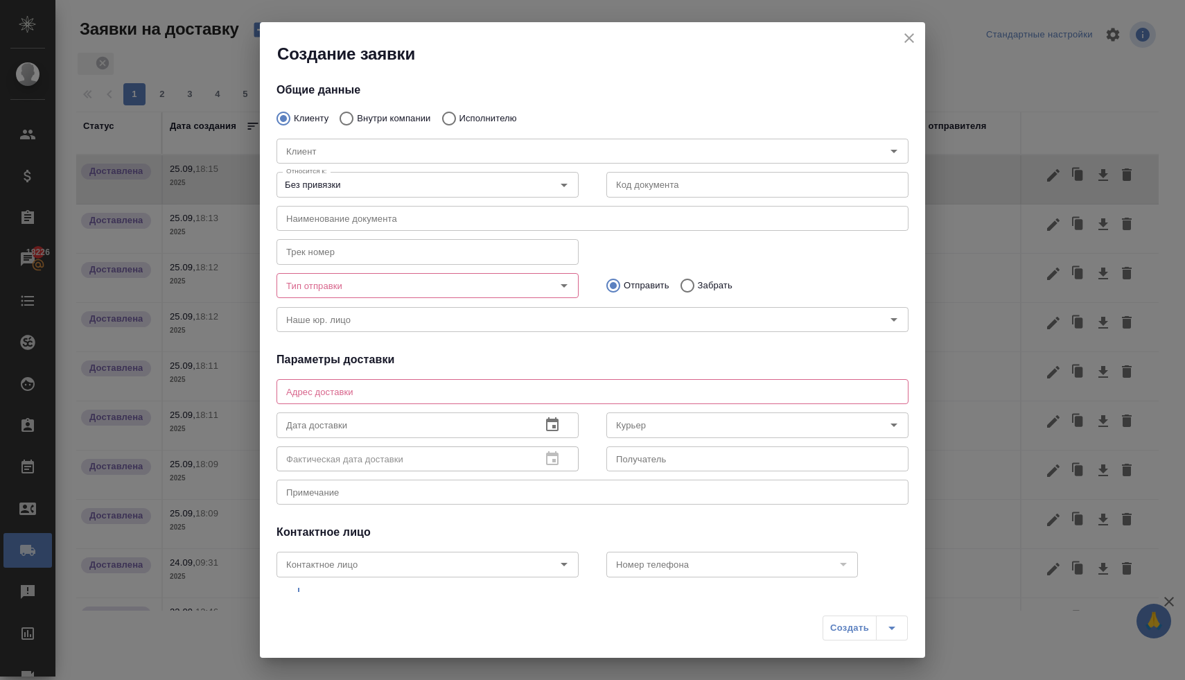
click at [347, 119] on input "Внутри компании" at bounding box center [344, 118] width 25 height 29
radio input "true"
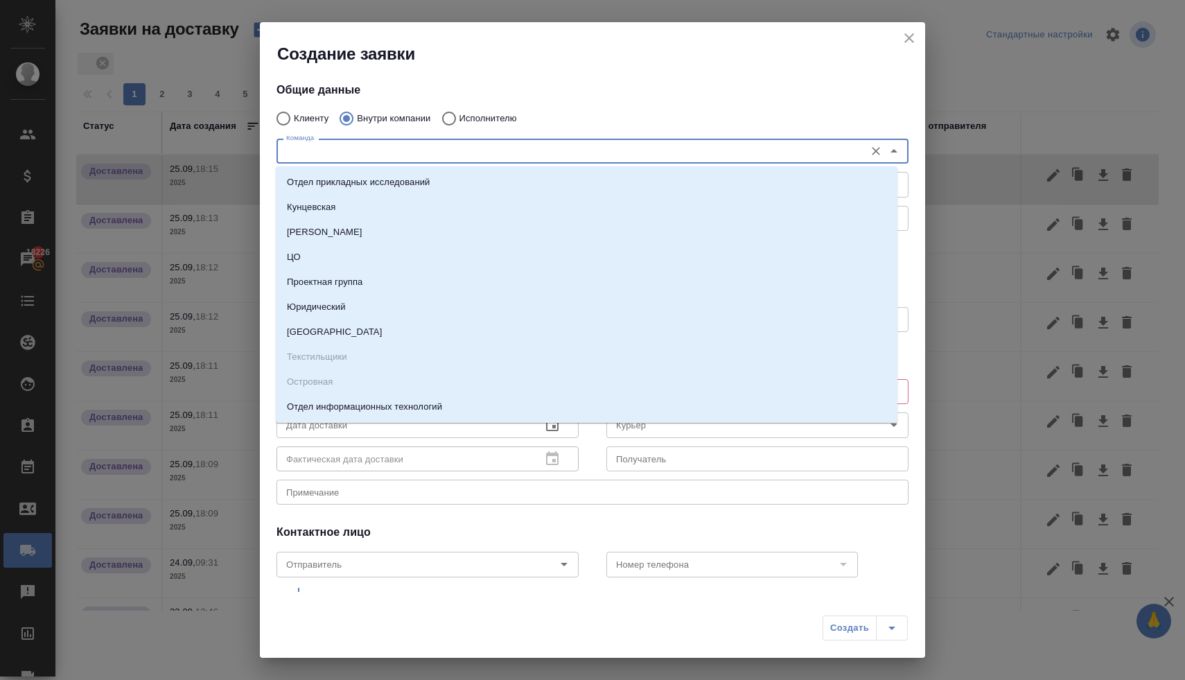
click at [352, 156] on input "Команда" at bounding box center [569, 151] width 577 height 17
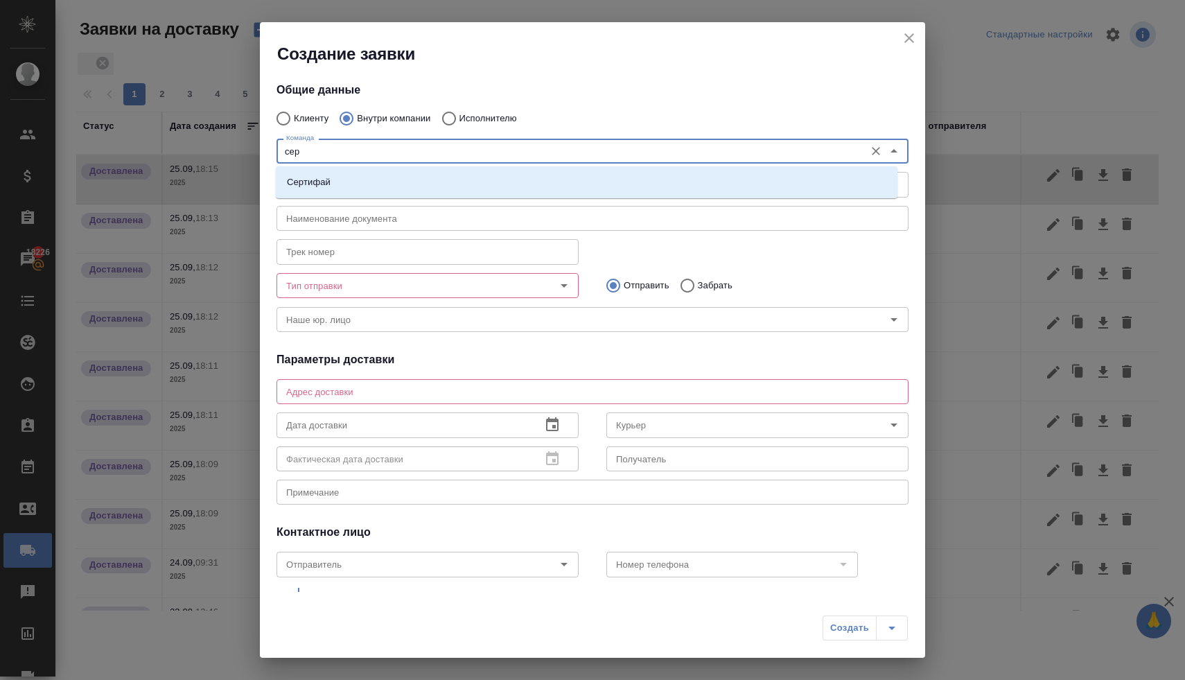
type input "серт"
click at [357, 181] on li "Сертифай" at bounding box center [587, 182] width 622 height 25
type textarea "[STREET_ADDRESS]"
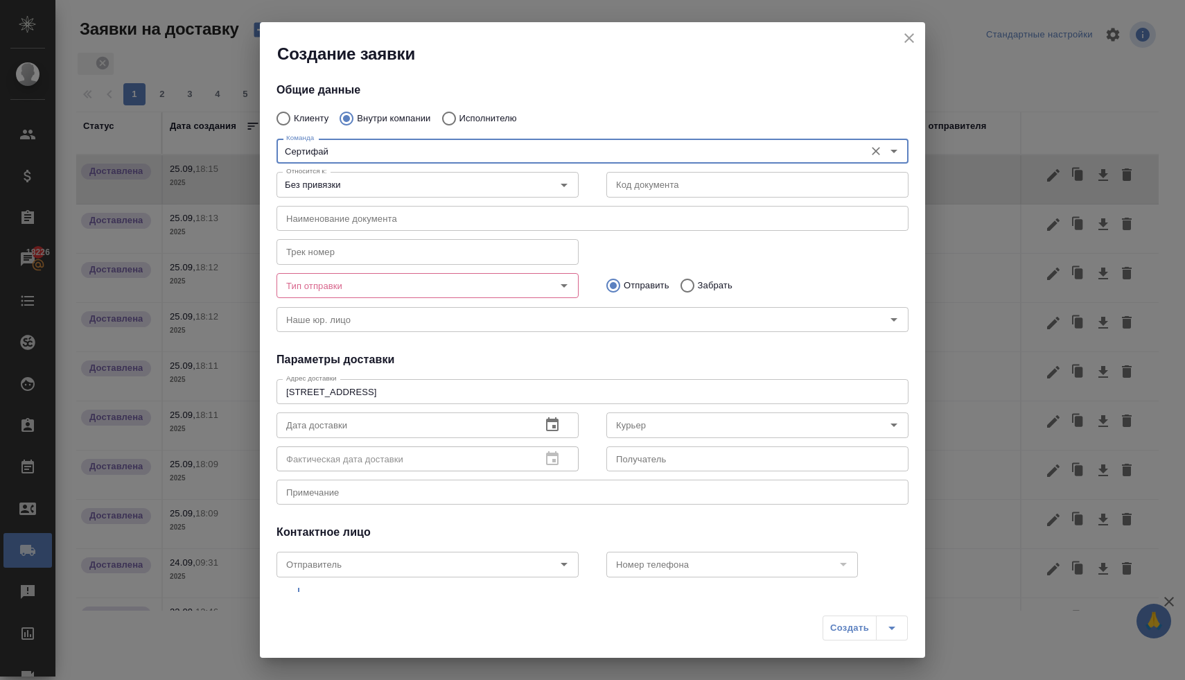
type input "Сертифай"
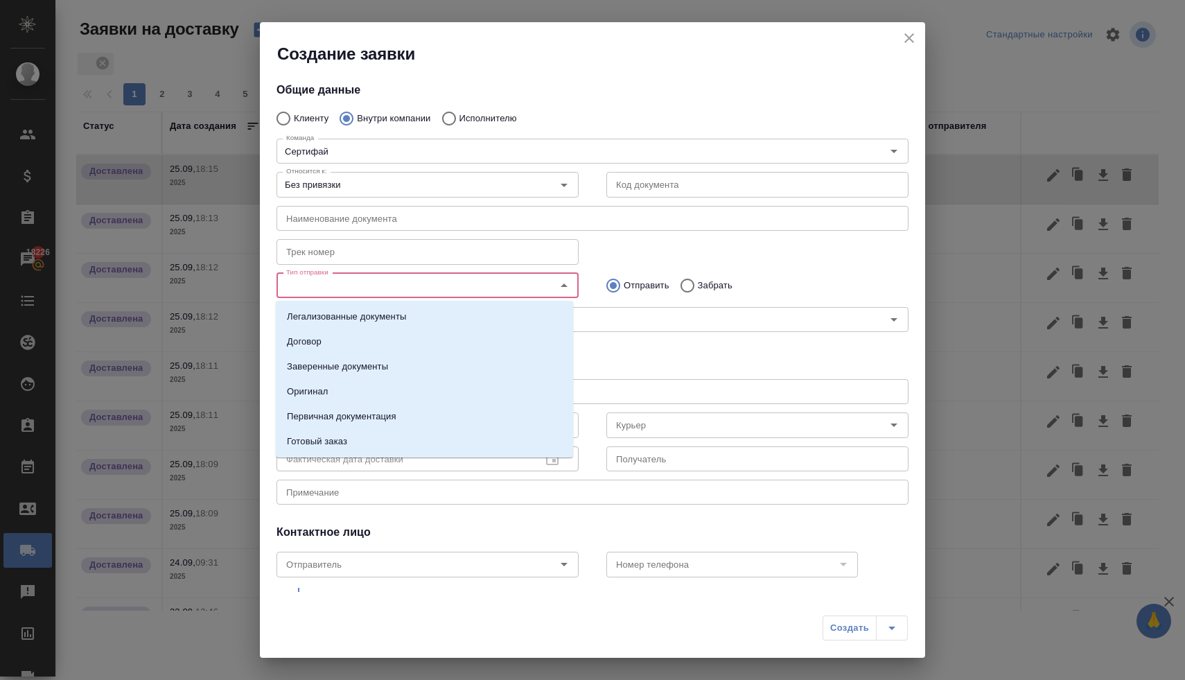
click at [374, 290] on input "Тип отправки" at bounding box center [404, 285] width 247 height 17
click at [365, 373] on p "Заверенные документы" at bounding box center [337, 367] width 101 height 14
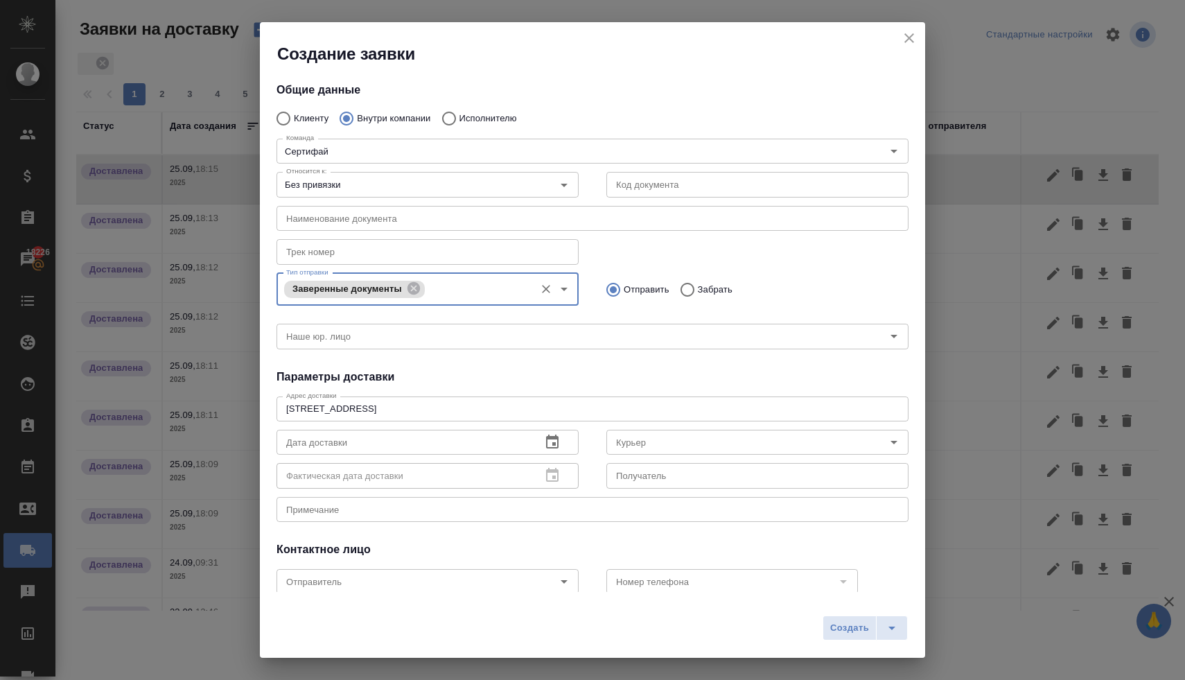
click at [640, 365] on div "Общие данные Клиенту Внутри компании Исполнителю Команда Сертифай Команда Относ…" at bounding box center [592, 328] width 665 height 527
click at [441, 447] on input "text" at bounding box center [404, 442] width 254 height 25
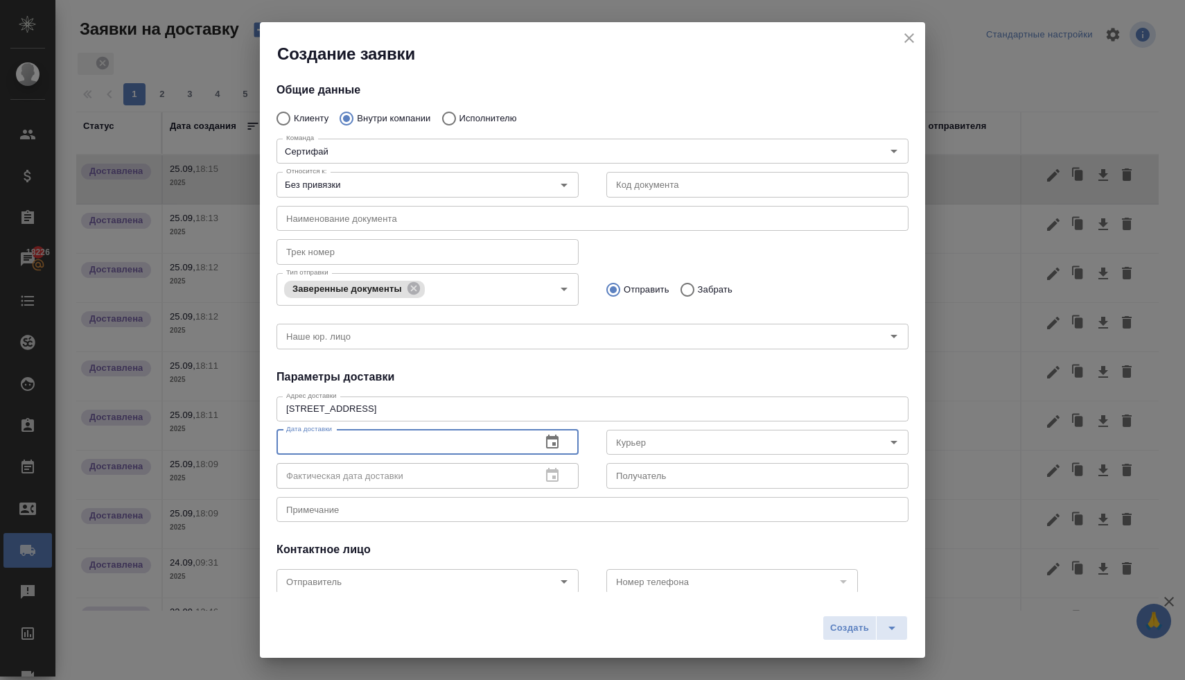
click at [550, 440] on icon "button" at bounding box center [552, 442] width 17 height 17
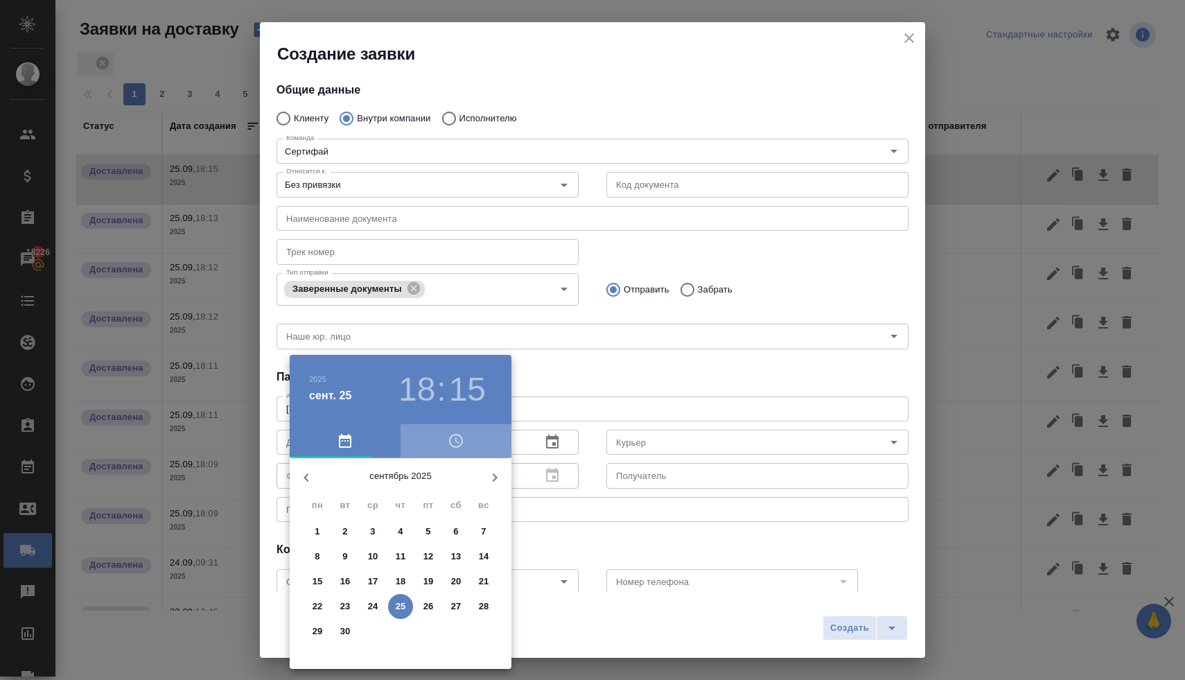
click at [451, 442] on icon "button" at bounding box center [456, 441] width 17 height 17
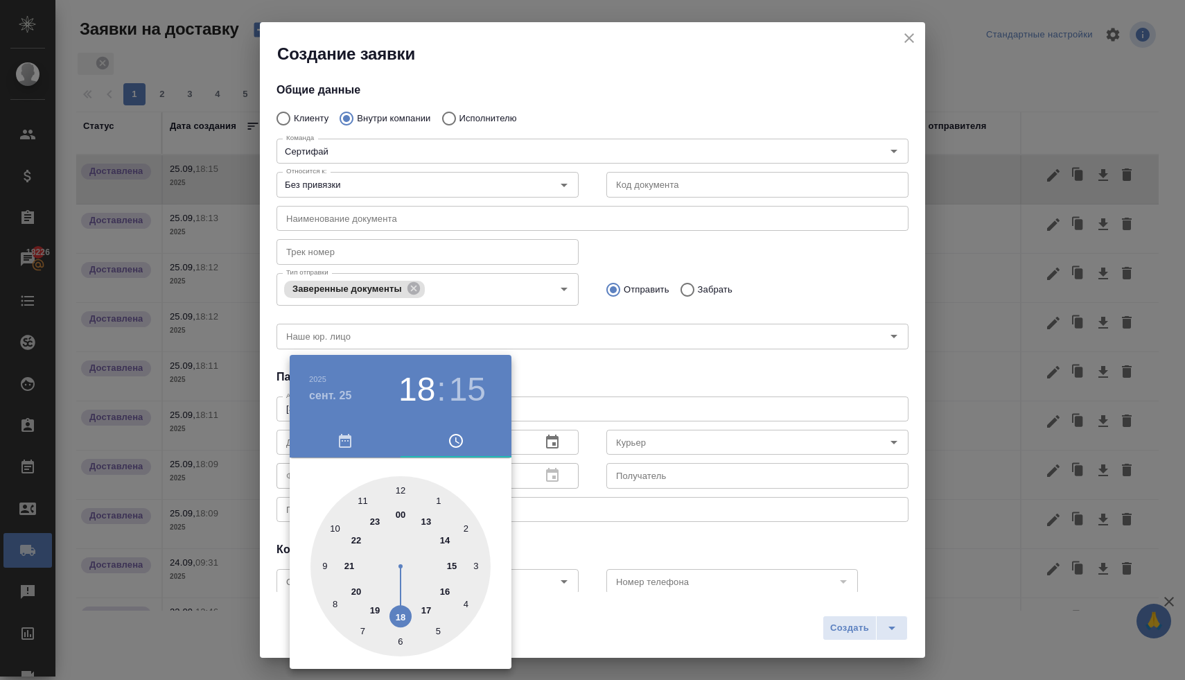
click at [363, 498] on div at bounding box center [401, 566] width 180 height 180
type input "25.09.2025 11:15"
click at [622, 372] on div at bounding box center [592, 340] width 1185 height 680
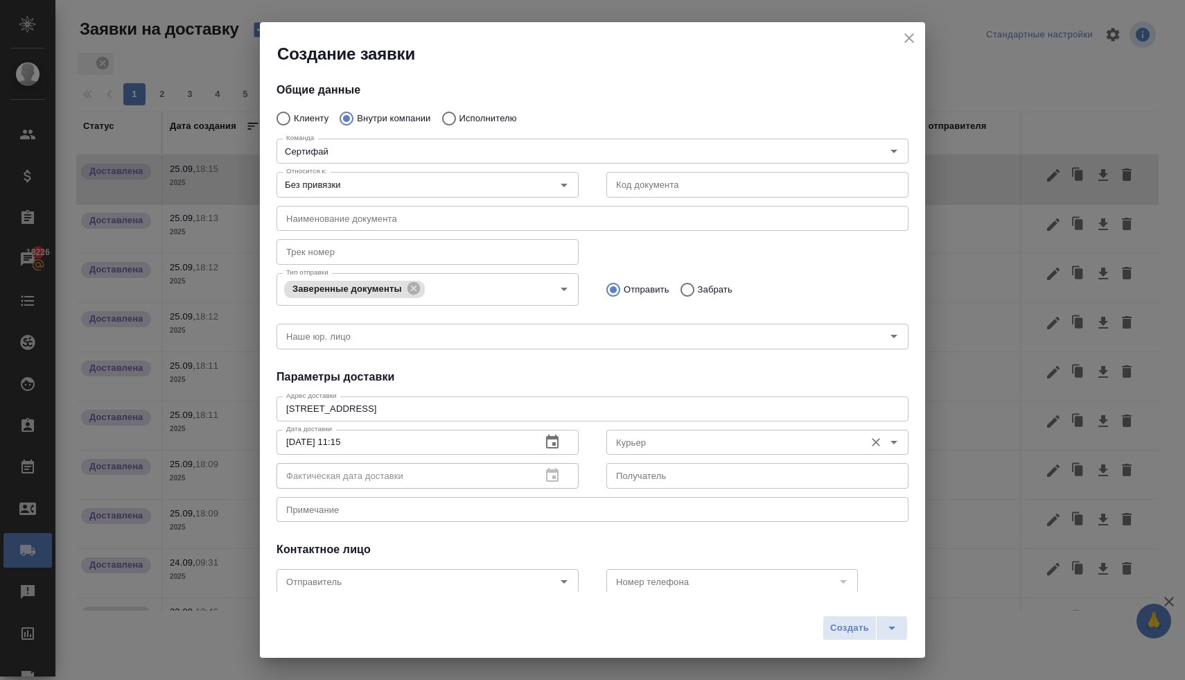
click at [640, 447] on input "Курьер" at bounding box center [734, 442] width 247 height 17
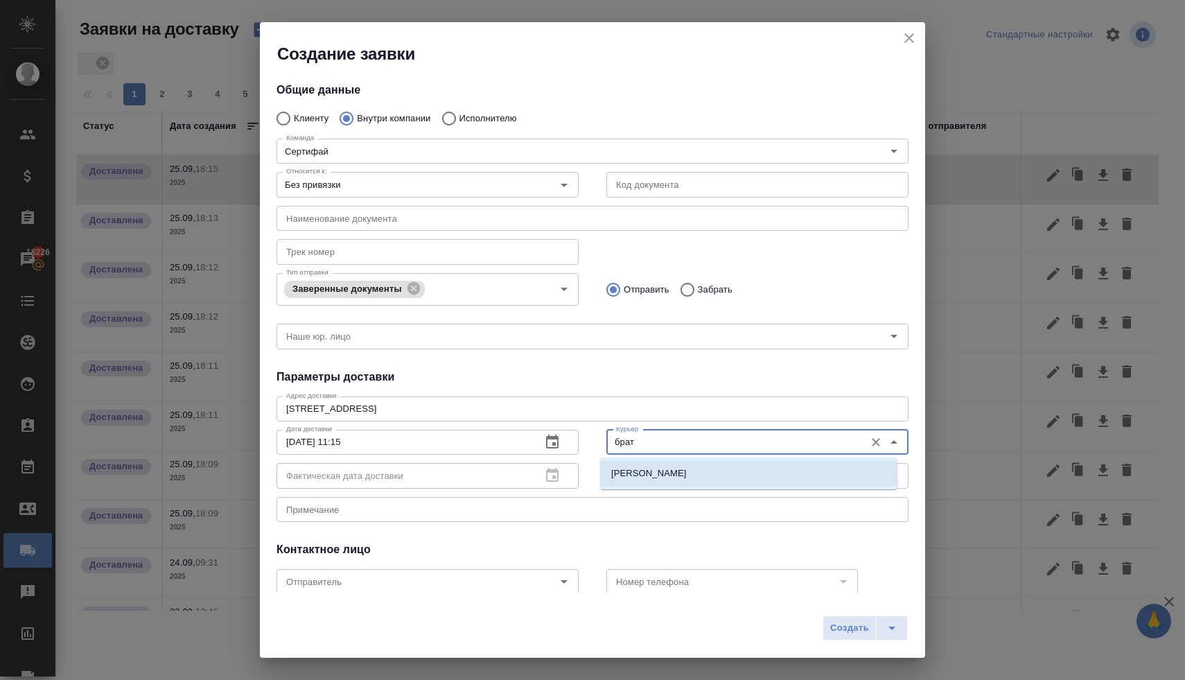
click at [643, 474] on p "[PERSON_NAME]" at bounding box center [649, 473] width 76 height 14
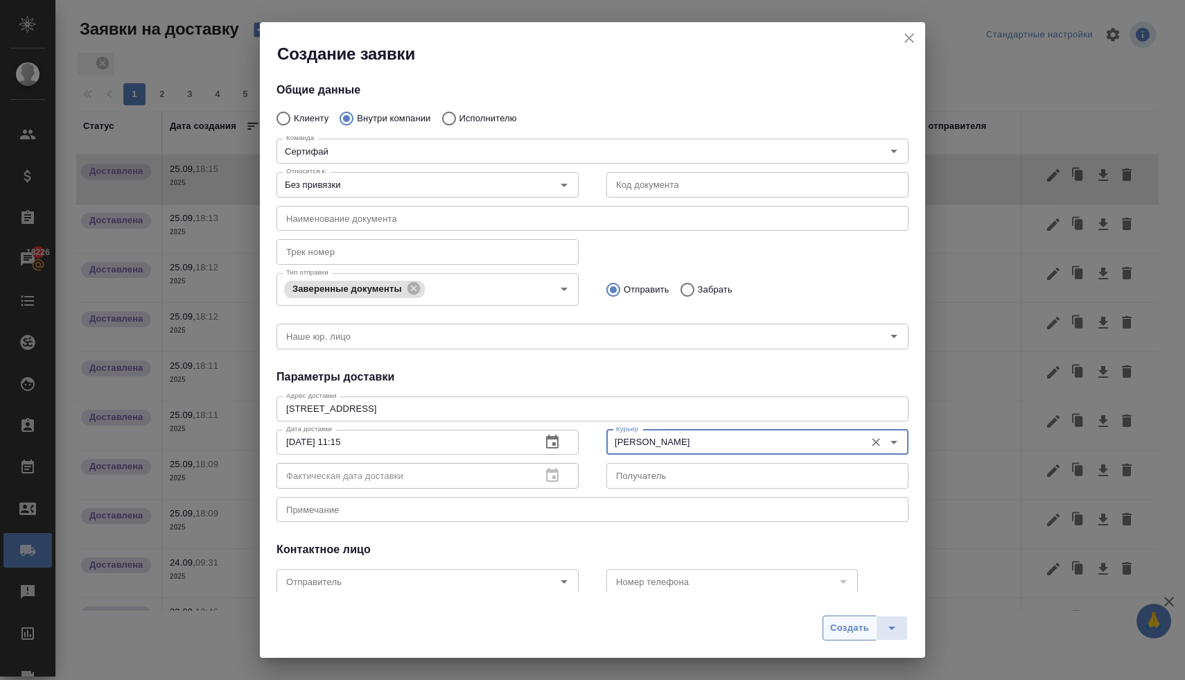
type input "[PERSON_NAME]"
click at [833, 620] on span "Создать" at bounding box center [849, 628] width 39 height 16
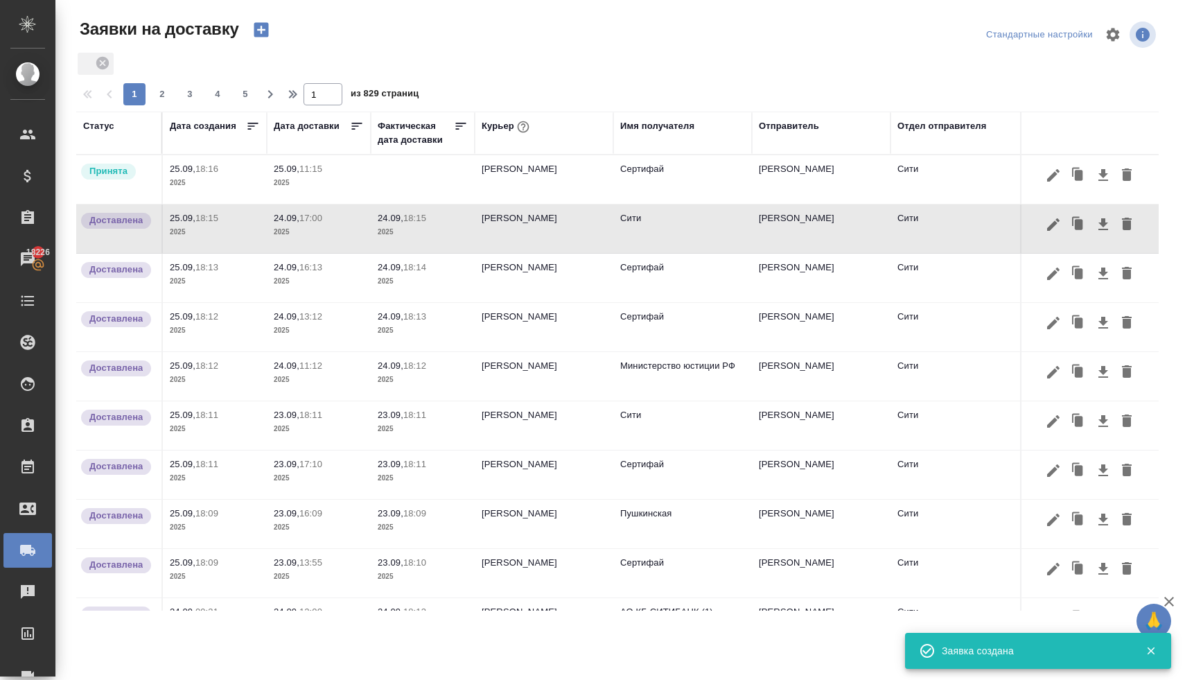
click at [284, 172] on p "25.09," at bounding box center [287, 169] width 26 height 10
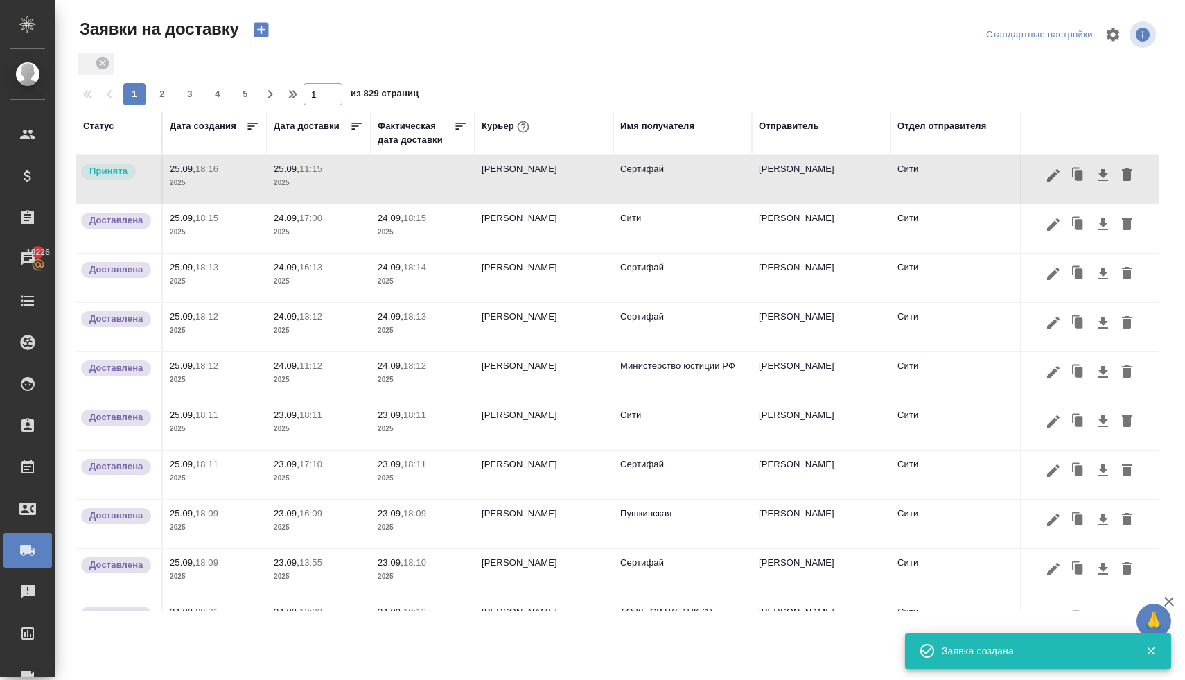
click at [284, 172] on p "25.09," at bounding box center [287, 169] width 26 height 10
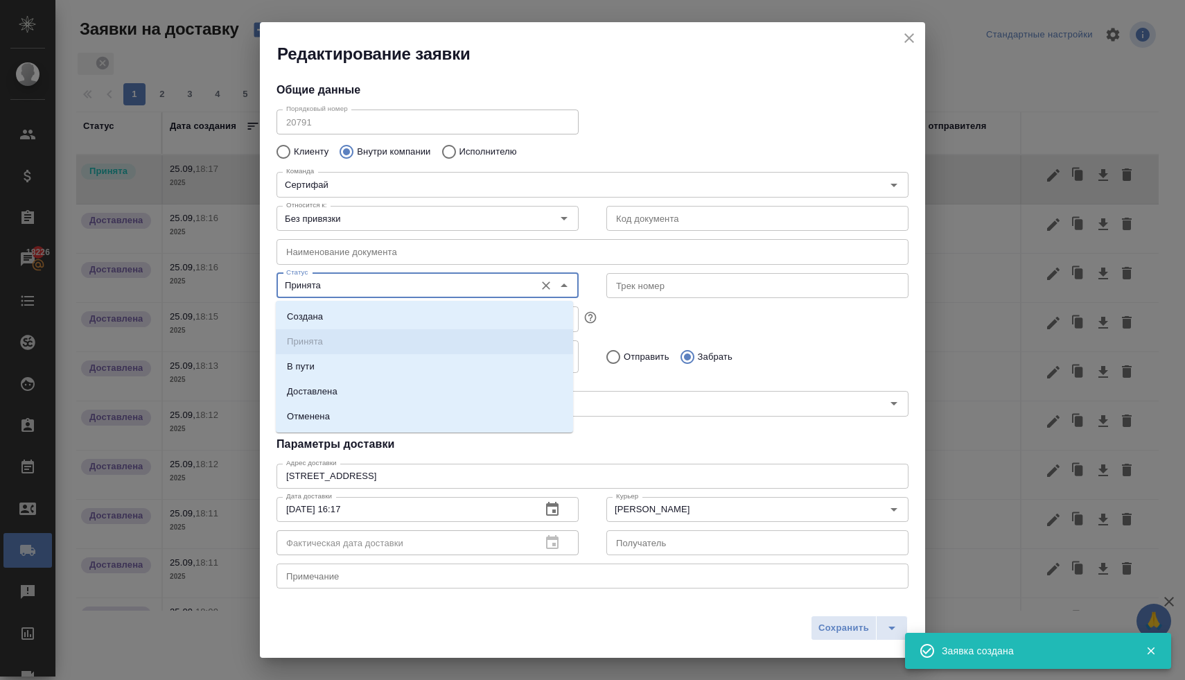
click at [360, 288] on input "Принята" at bounding box center [404, 285] width 247 height 17
click at [365, 392] on li "Доставлена" at bounding box center [424, 391] width 297 height 25
type input "Доставлена"
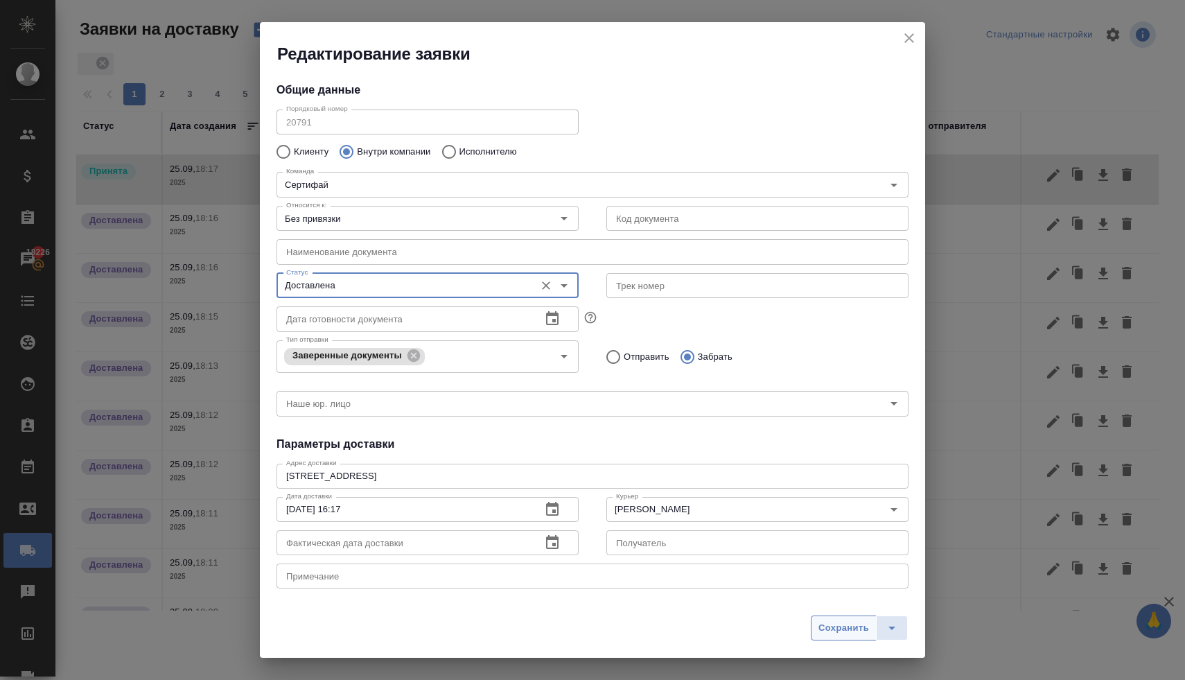
click at [820, 624] on span "Сохранить" at bounding box center [844, 628] width 51 height 16
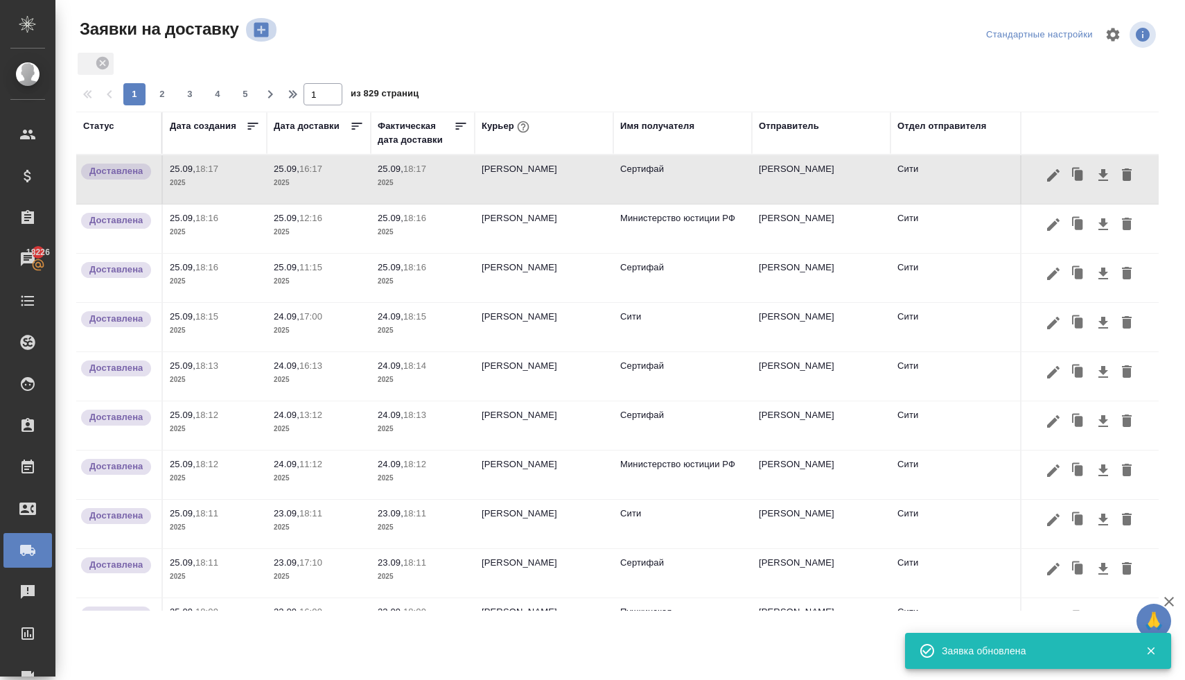
click at [265, 27] on icon "button" at bounding box center [261, 29] width 19 height 19
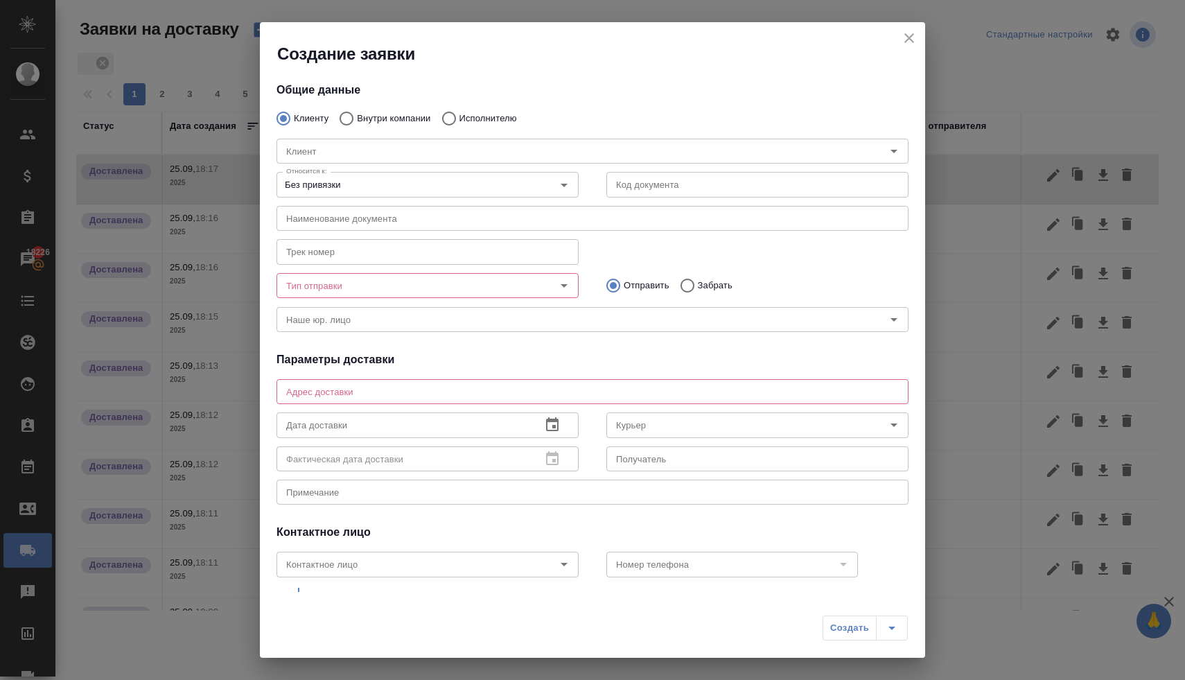
click at [367, 116] on p "Внутри компании" at bounding box center [393, 119] width 73 height 14
click at [357, 116] on input "Внутри компании" at bounding box center [344, 118] width 25 height 29
radio input "true"
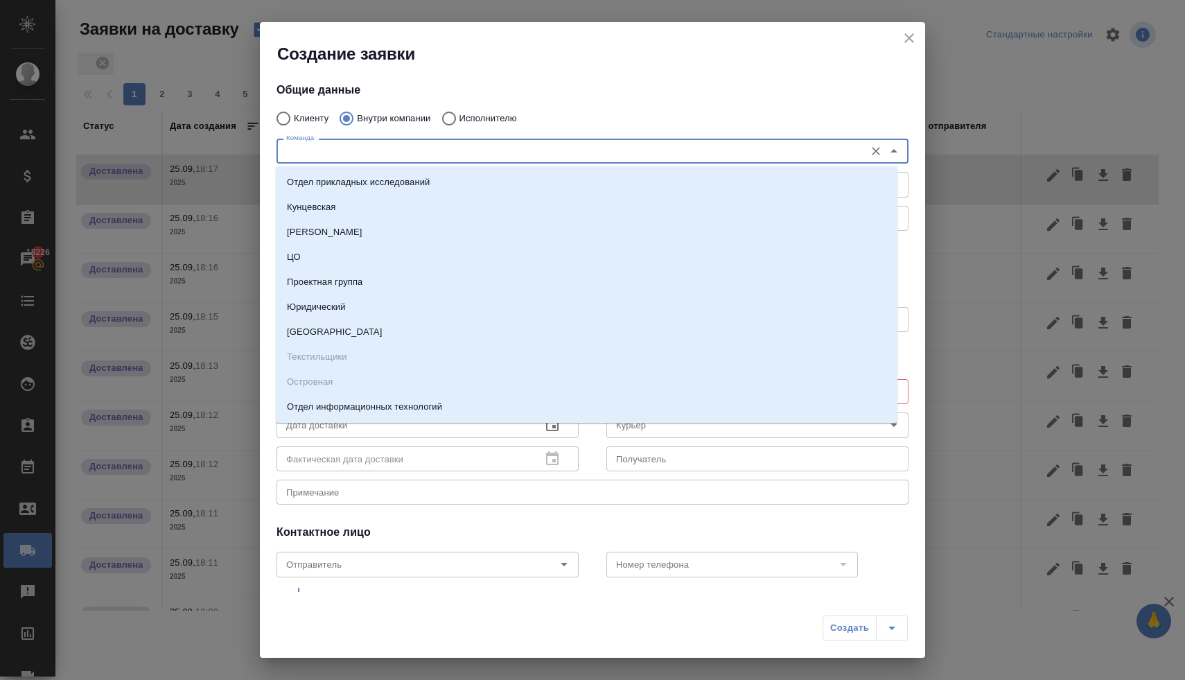
click at [383, 153] on input "Команда" at bounding box center [569, 151] width 577 height 17
type input "си"
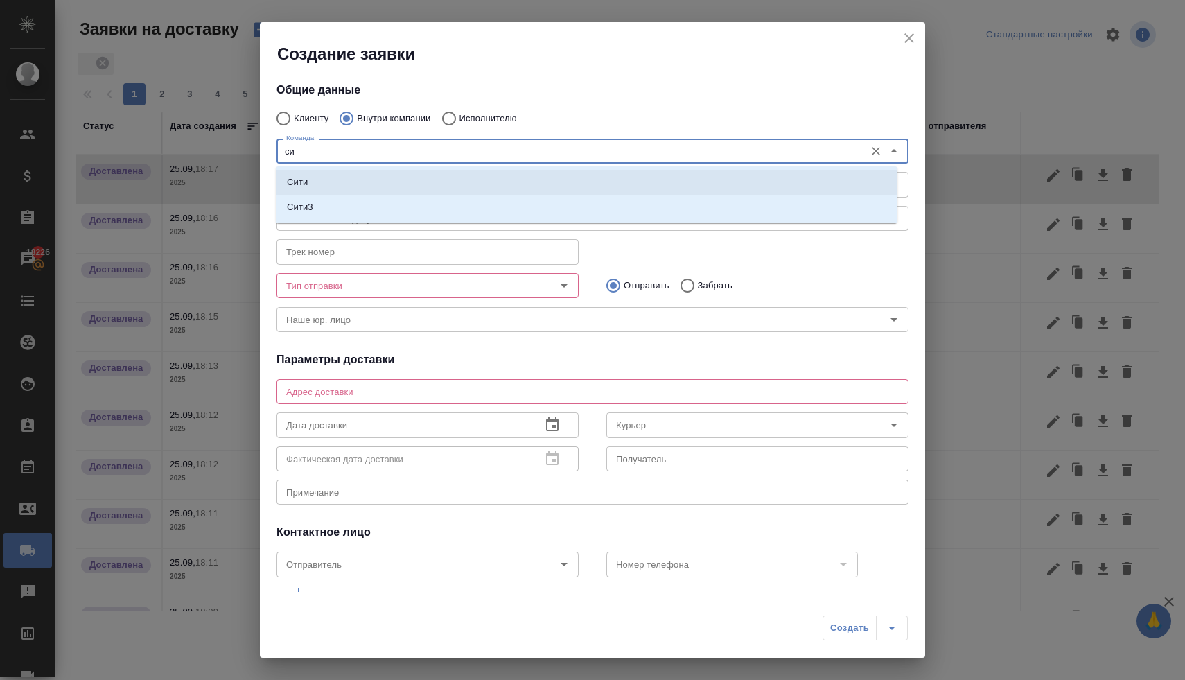
click at [380, 180] on li "Сити" at bounding box center [587, 182] width 622 height 25
type textarea "[STREET_ADDRESS], Башня на [GEOGRAPHIC_DATA], блок С, -1 этаж, зона ритейла"
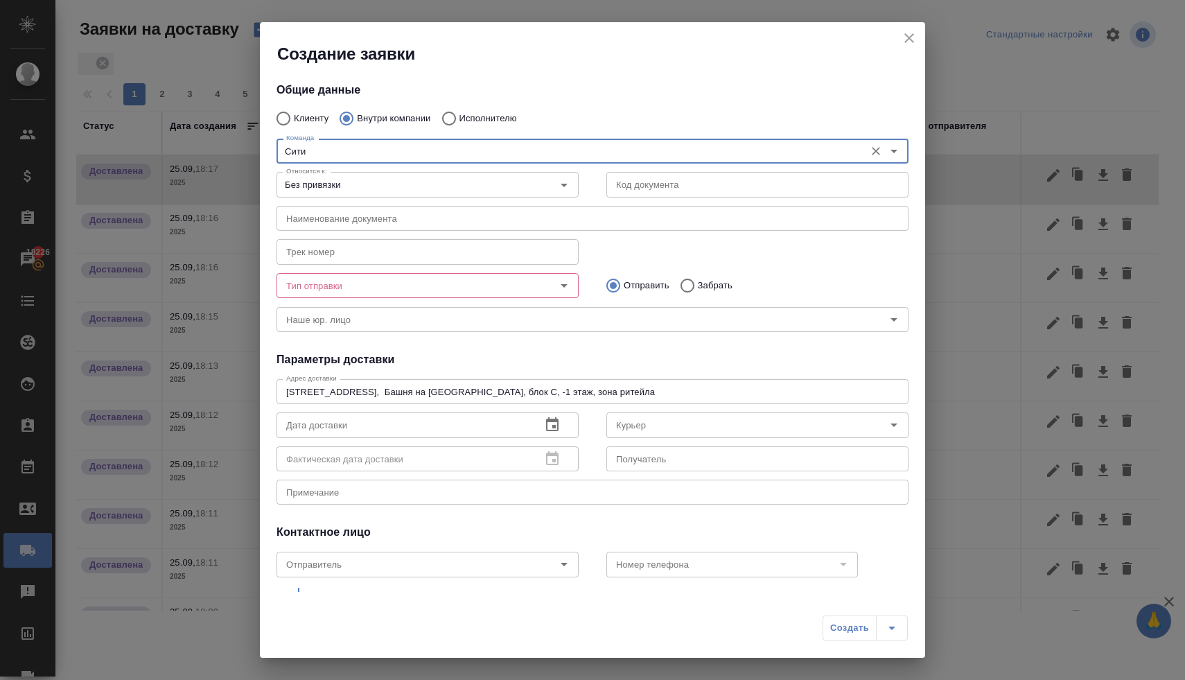
type input "Сити"
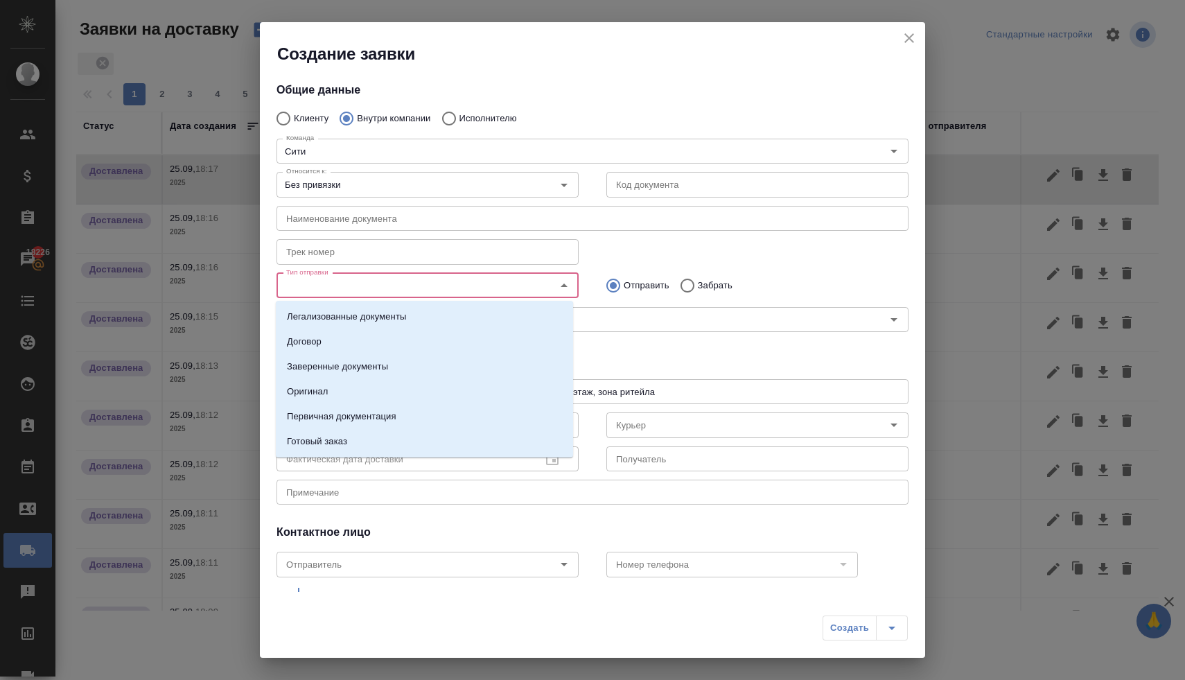
click at [398, 284] on input "Тип отправки" at bounding box center [404, 285] width 247 height 17
click at [394, 369] on li "Заверенные документы" at bounding box center [424, 366] width 297 height 25
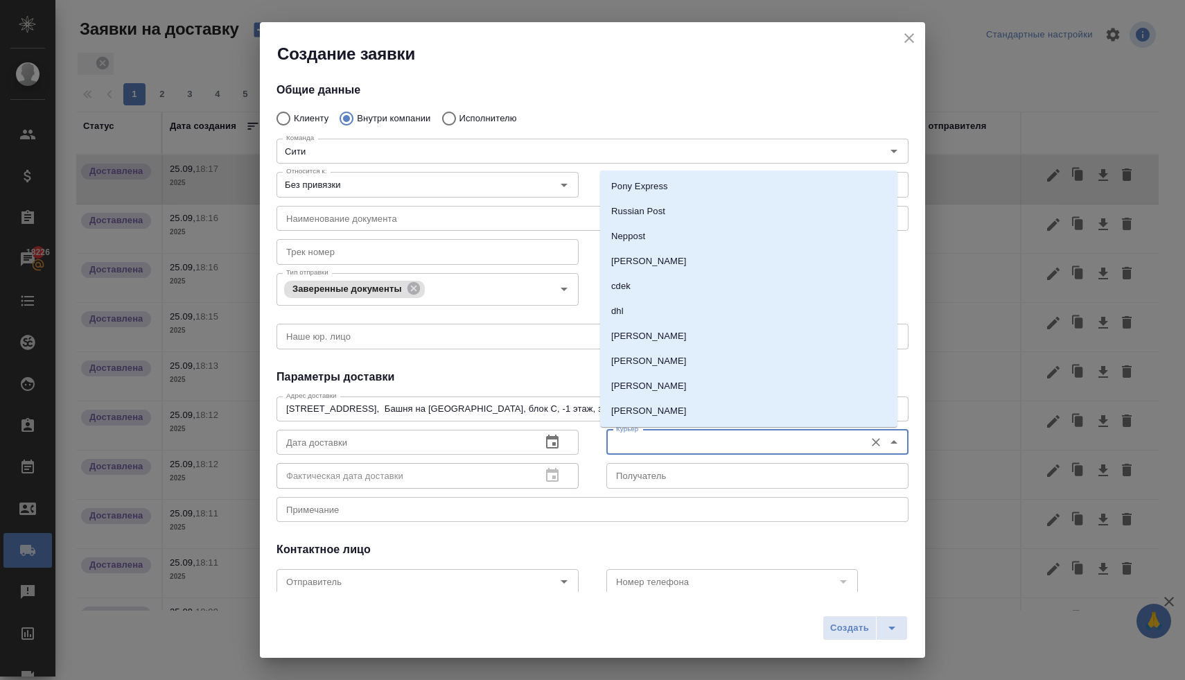
click at [688, 444] on input "Курьер" at bounding box center [734, 442] width 247 height 17
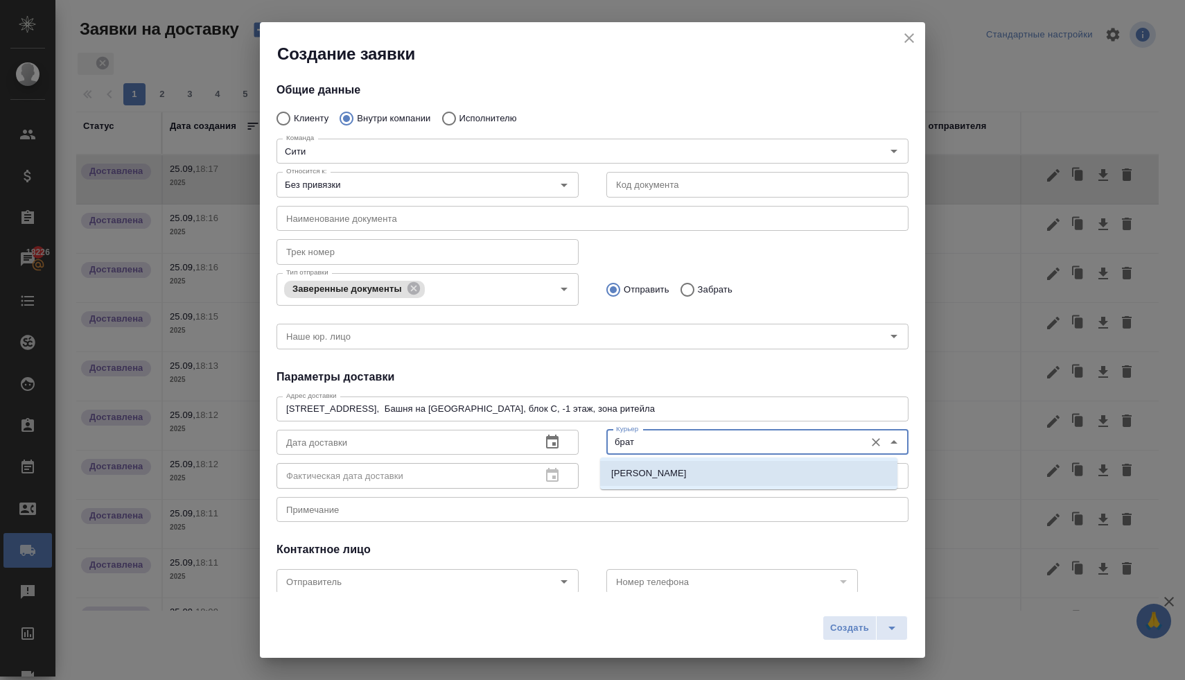
click at [687, 471] on p "[PERSON_NAME]" at bounding box center [649, 473] width 76 height 14
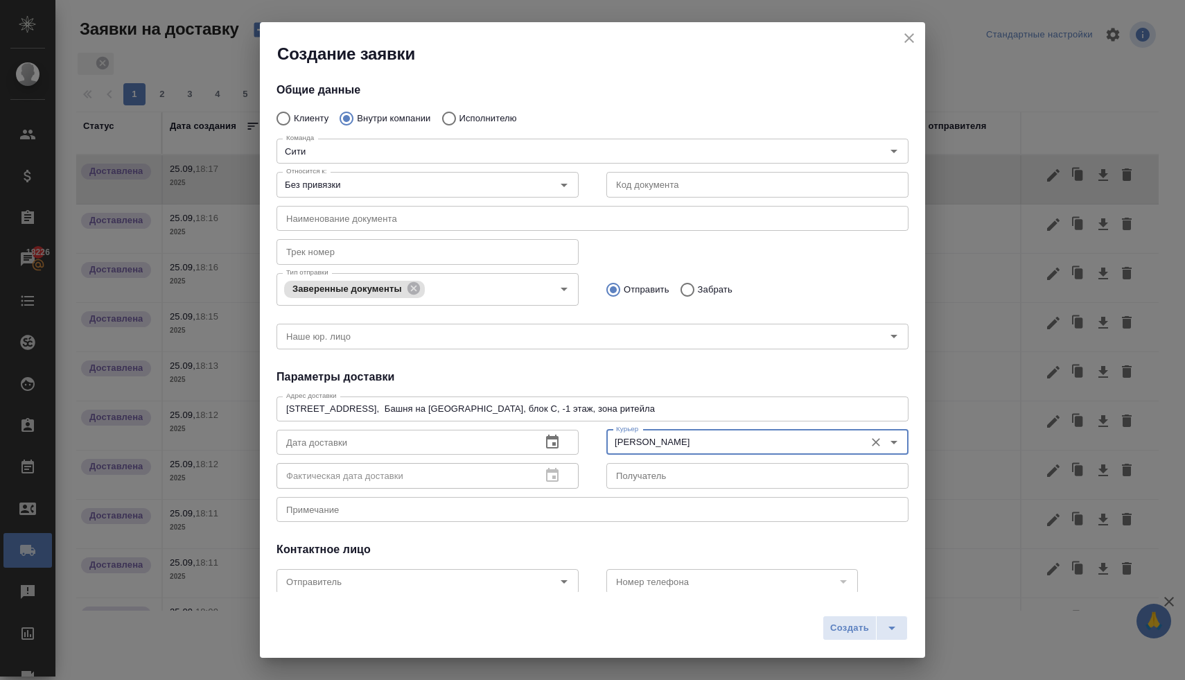
type input "[PERSON_NAME]"
click at [555, 439] on icon "button" at bounding box center [552, 442] width 17 height 17
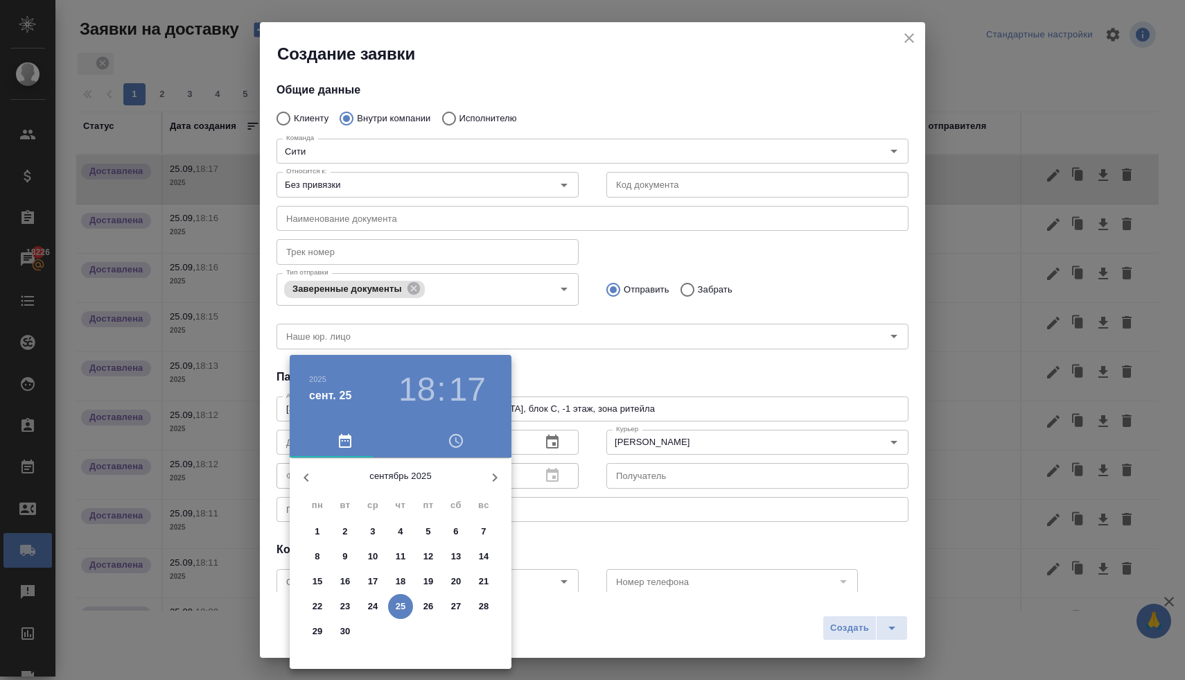
click at [638, 532] on div at bounding box center [592, 340] width 1185 height 680
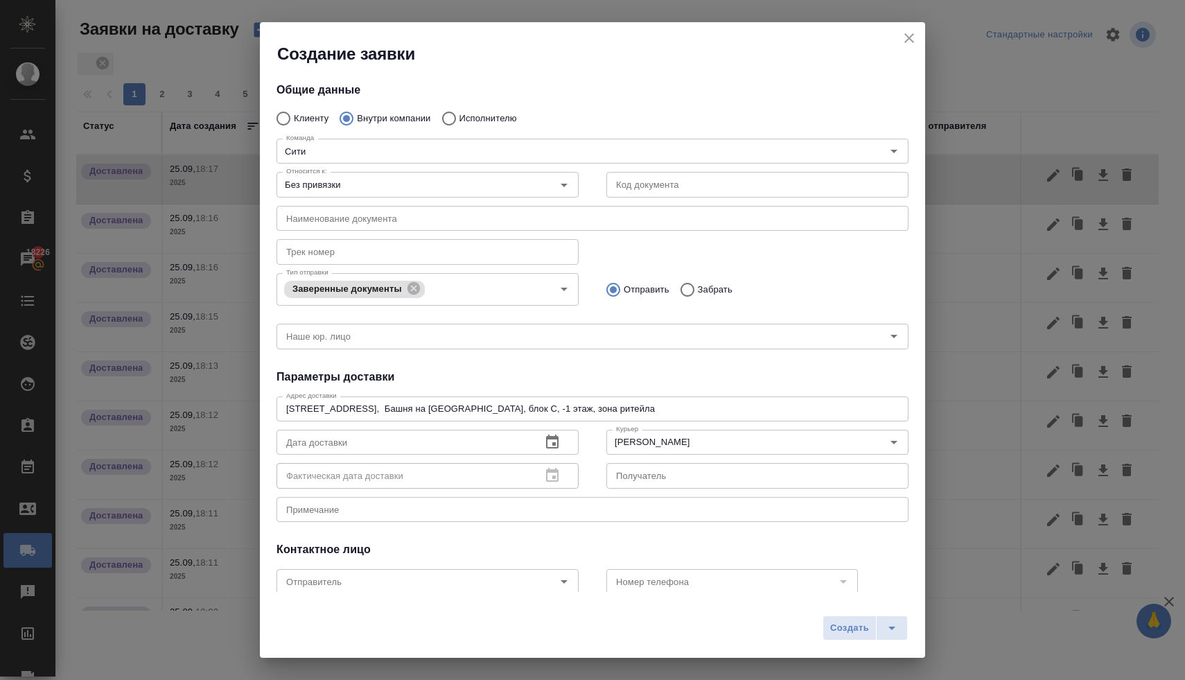
click at [553, 444] on icon "button" at bounding box center [552, 442] width 17 height 17
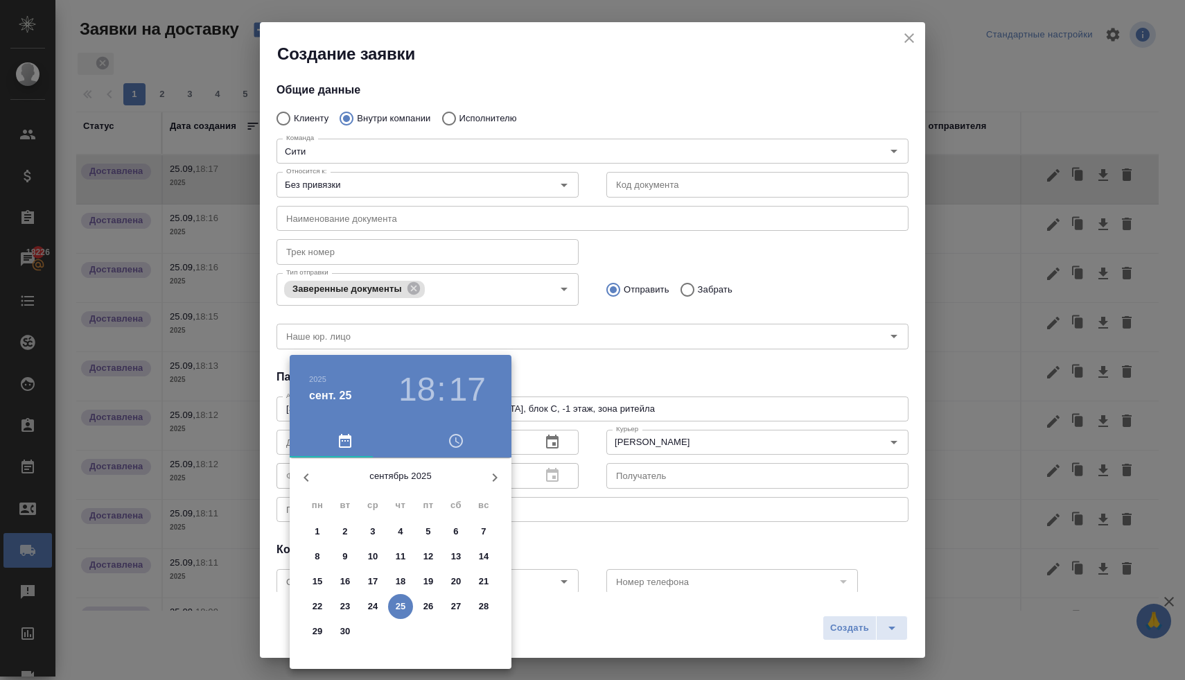
click at [455, 446] on icon "button" at bounding box center [456, 441] width 14 height 14
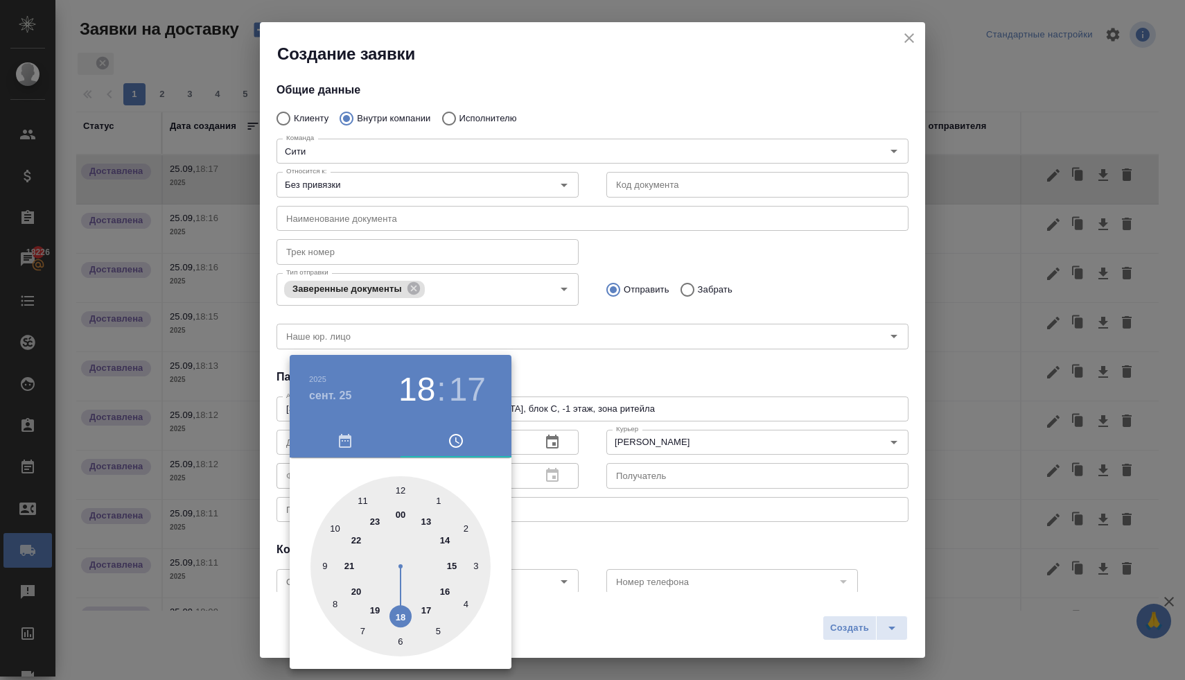
click at [427, 607] on div at bounding box center [401, 566] width 180 height 180
type input "[DATE] 17:17"
click at [600, 533] on div at bounding box center [592, 340] width 1185 height 680
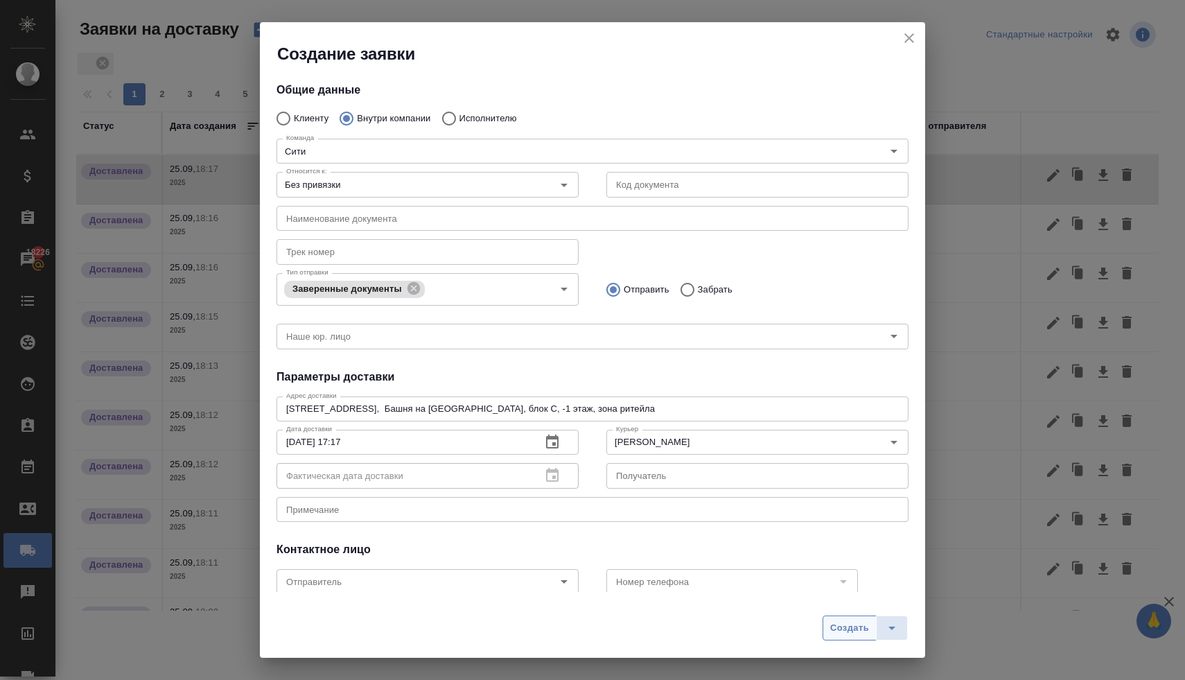
click at [840, 622] on span "Создать" at bounding box center [849, 628] width 39 height 16
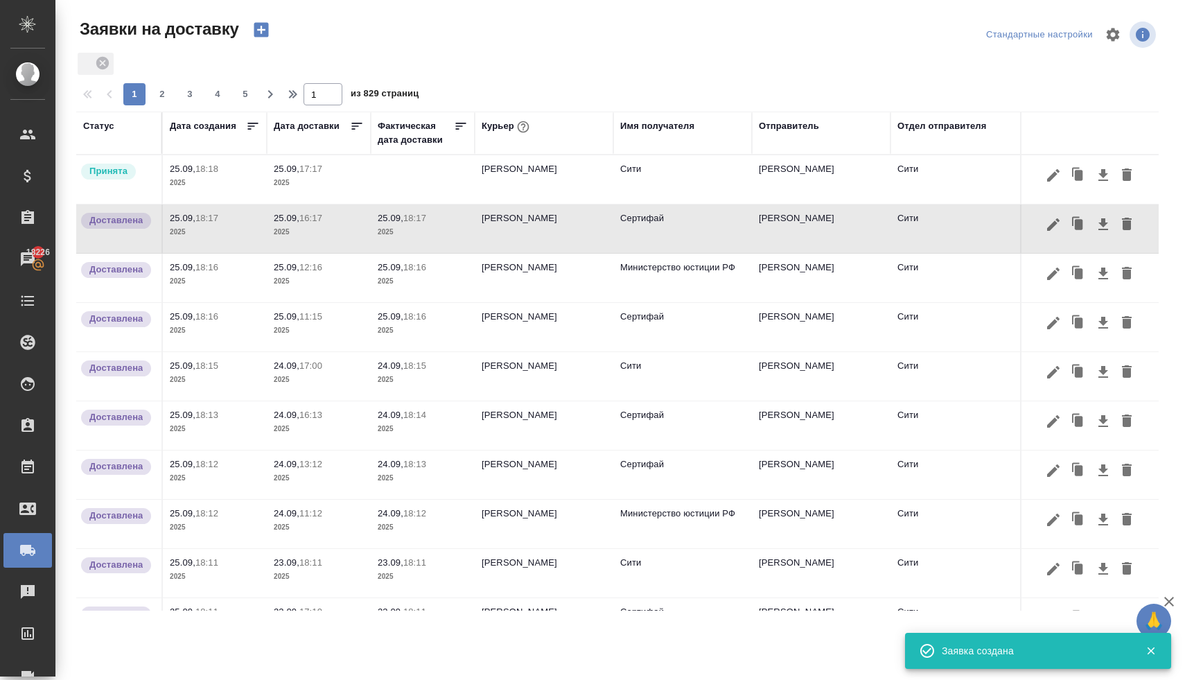
click at [400, 182] on td at bounding box center [423, 179] width 104 height 49
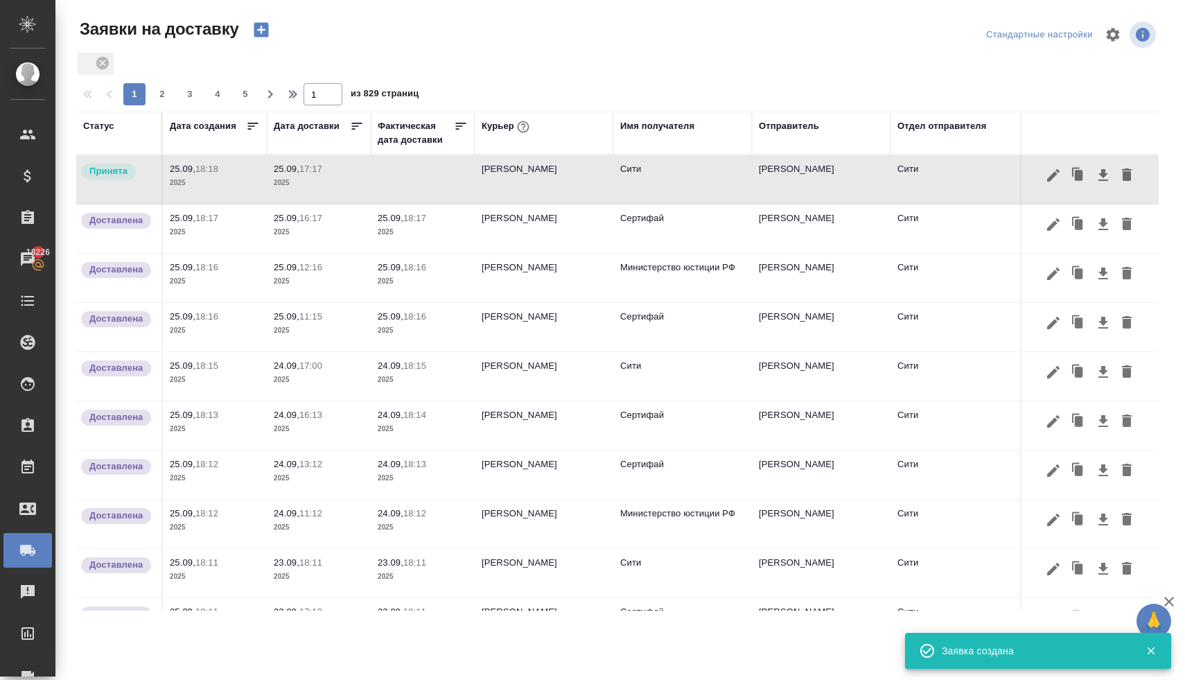
click at [400, 182] on td at bounding box center [423, 179] width 104 height 49
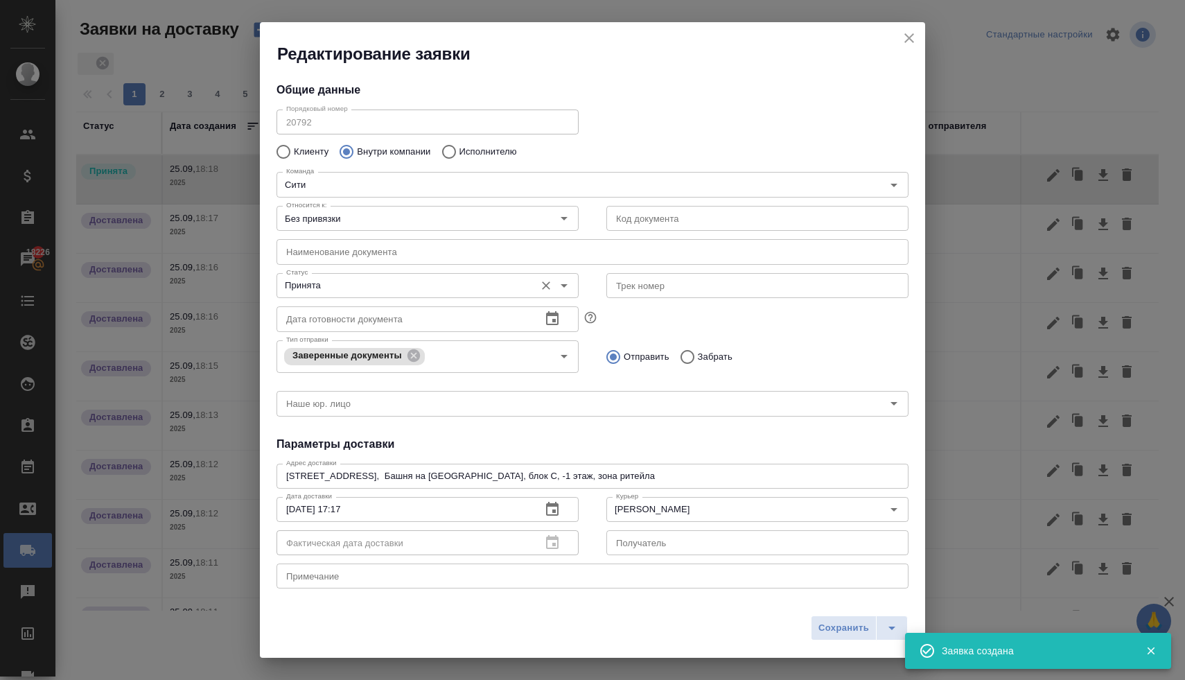
click at [376, 289] on input "Принята" at bounding box center [404, 285] width 247 height 17
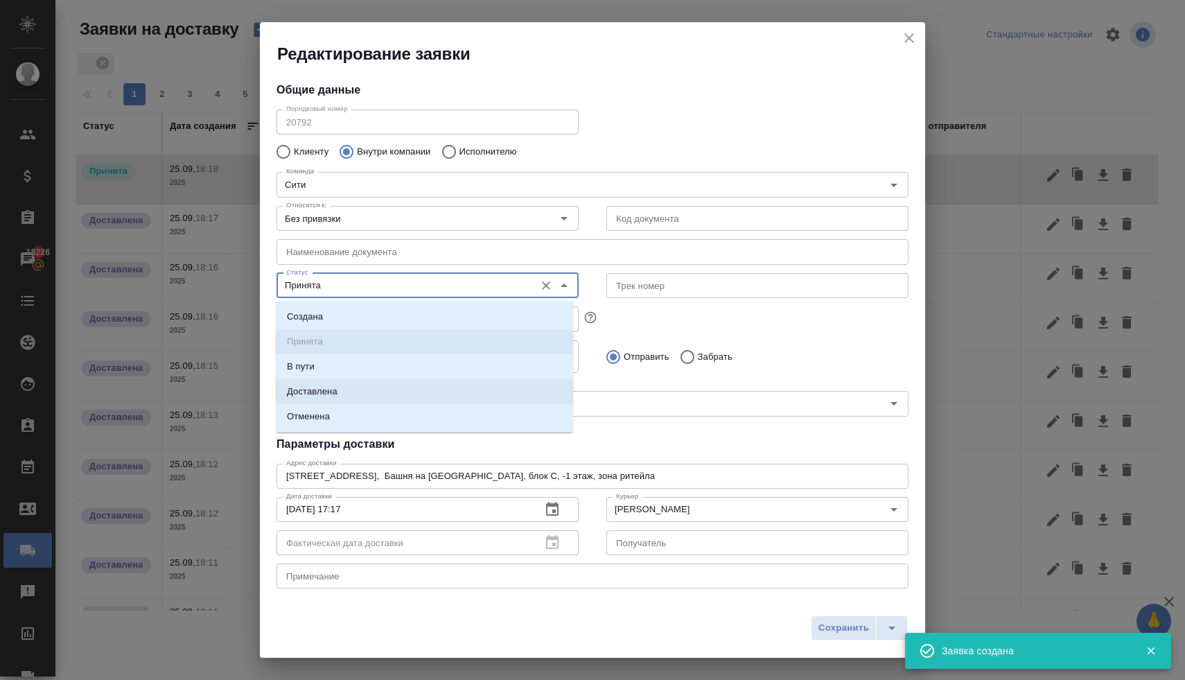
click at [370, 393] on li "Доставлена" at bounding box center [424, 391] width 297 height 25
type input "Доставлена"
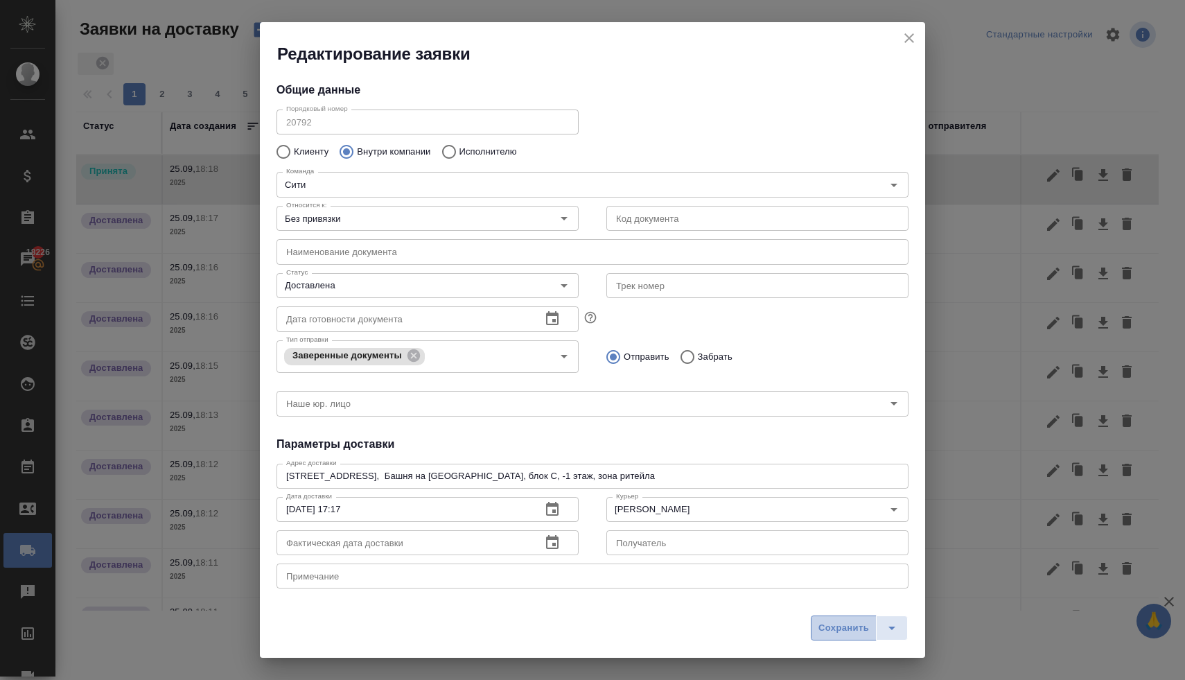
click at [821, 626] on span "Сохранить" at bounding box center [844, 628] width 51 height 16
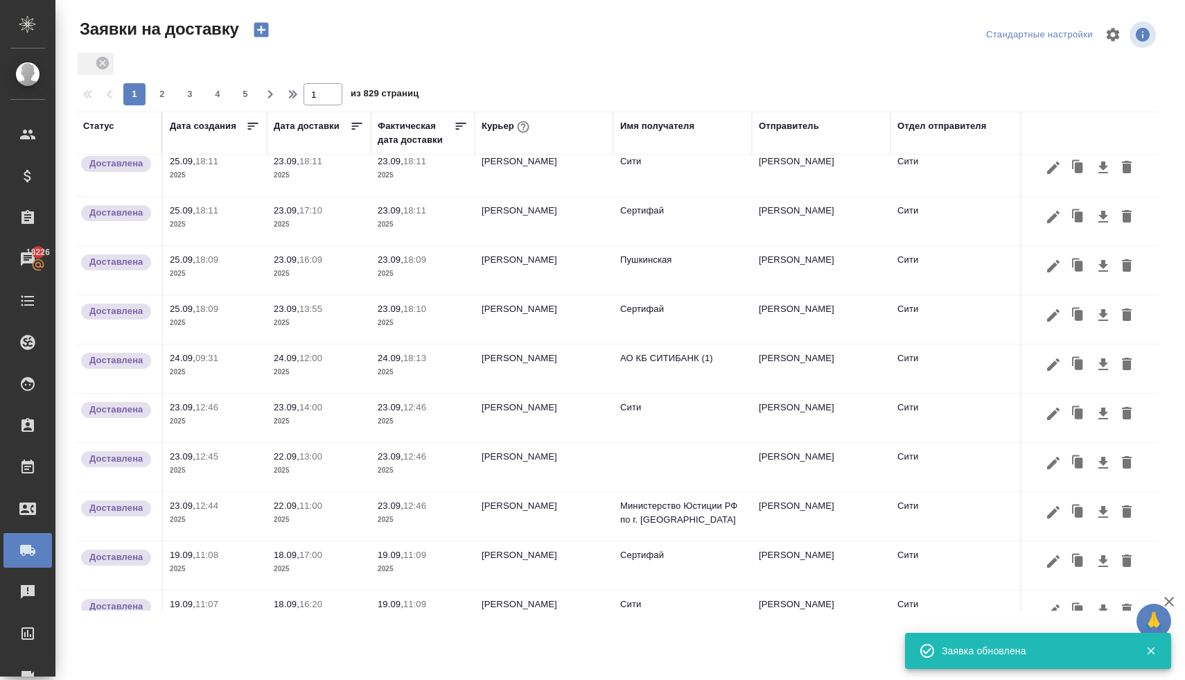
scroll to position [785, 0]
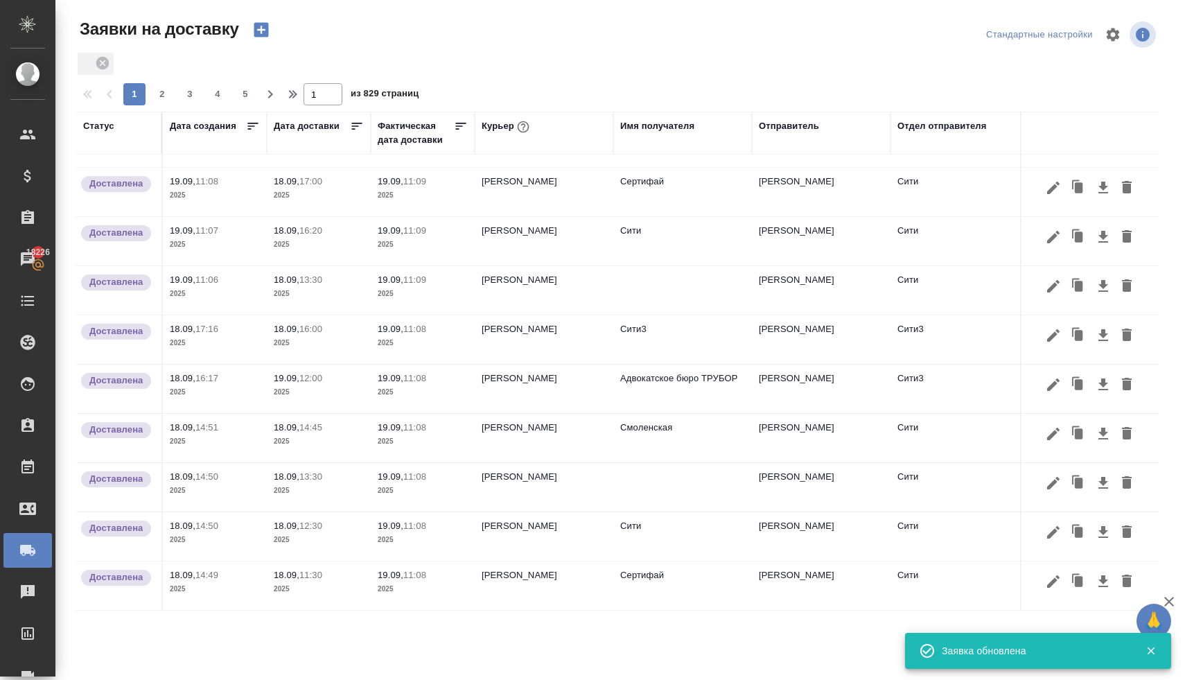
click at [159, 90] on span "2" at bounding box center [162, 94] width 22 height 14
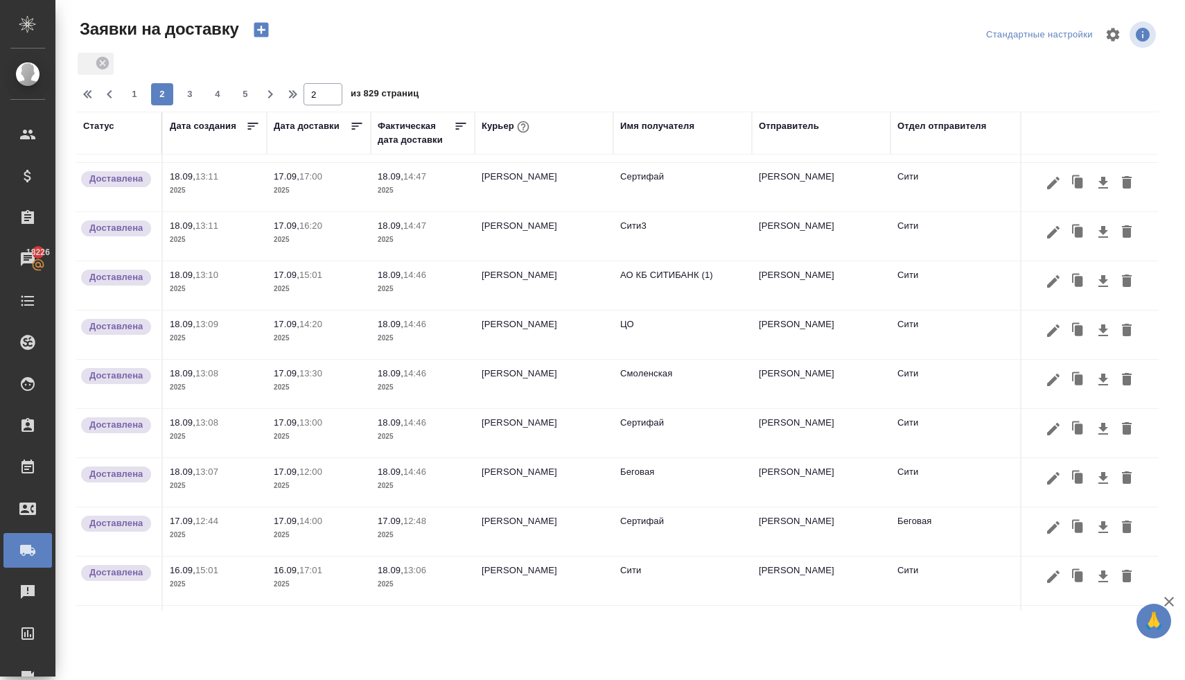
scroll to position [0, 0]
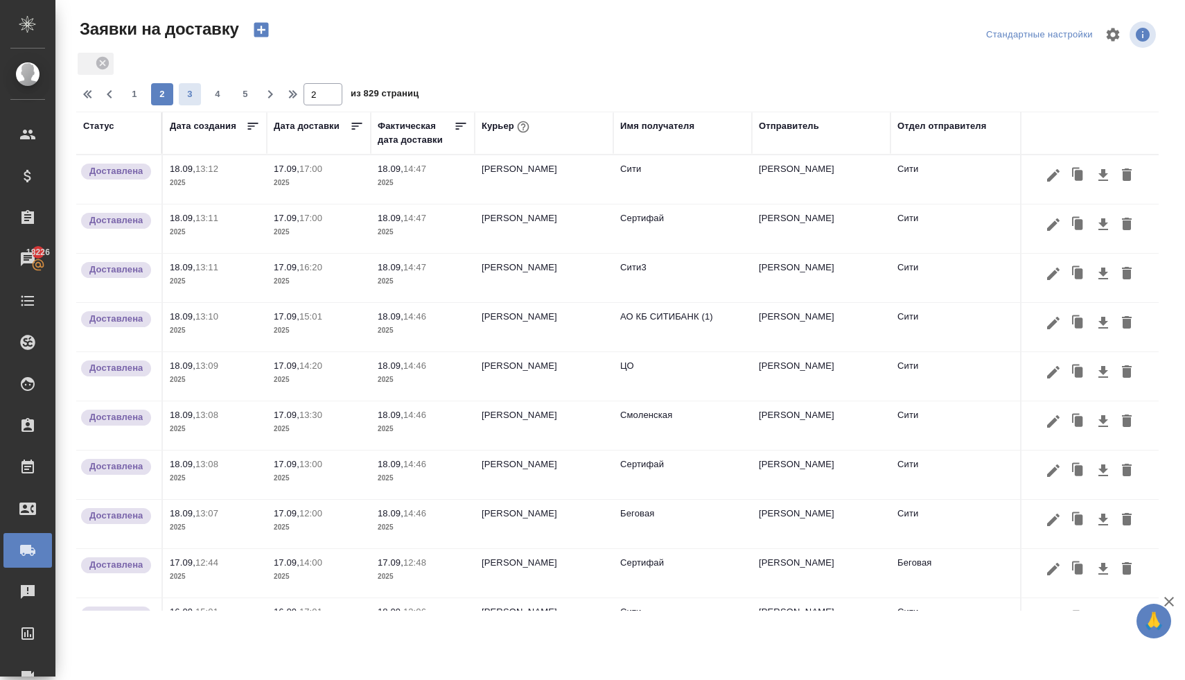
click at [189, 89] on span "3" at bounding box center [190, 94] width 22 height 14
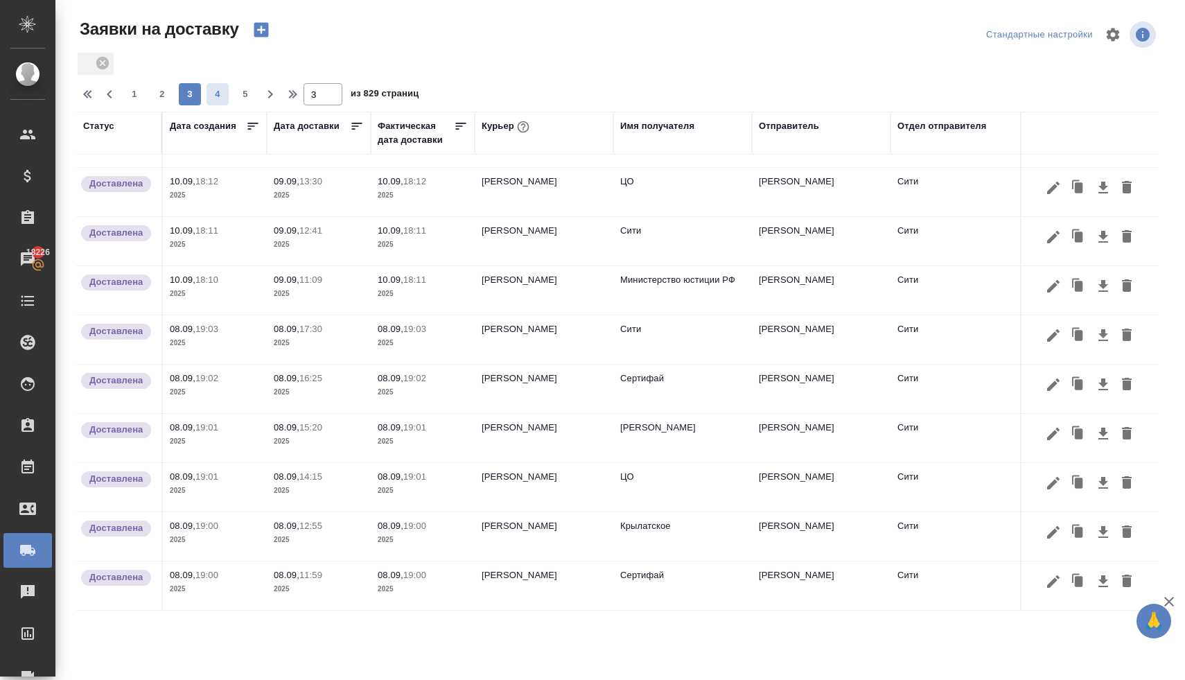
click at [215, 91] on span "4" at bounding box center [218, 94] width 22 height 14
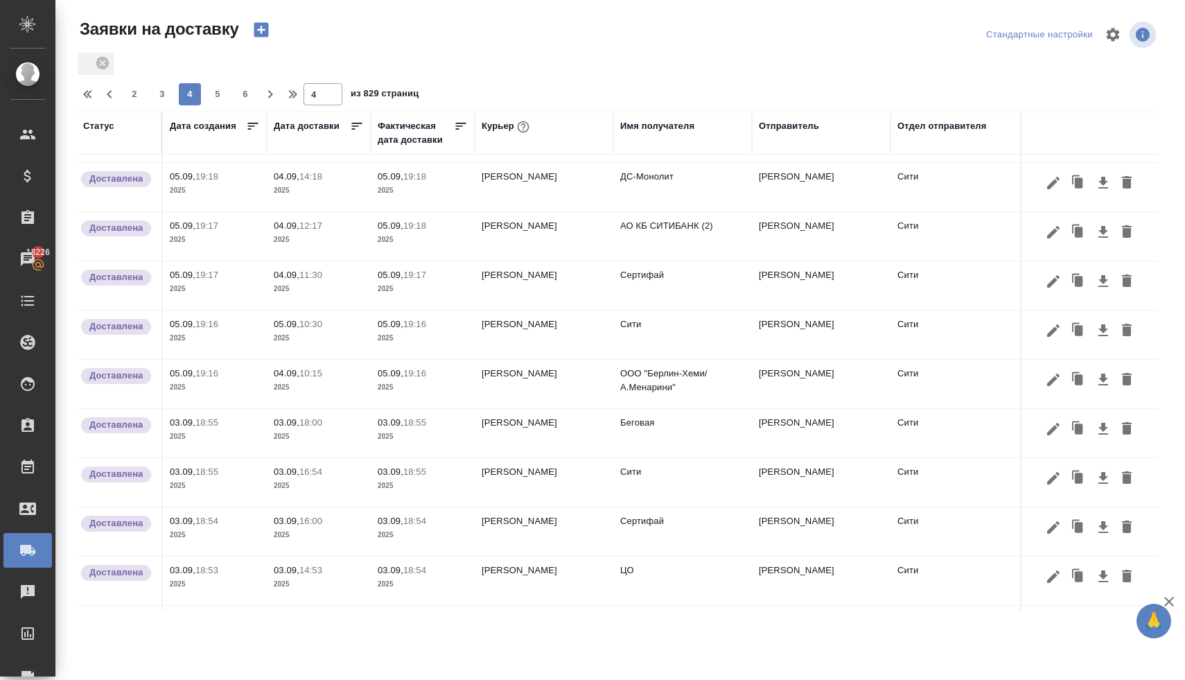
scroll to position [0, 0]
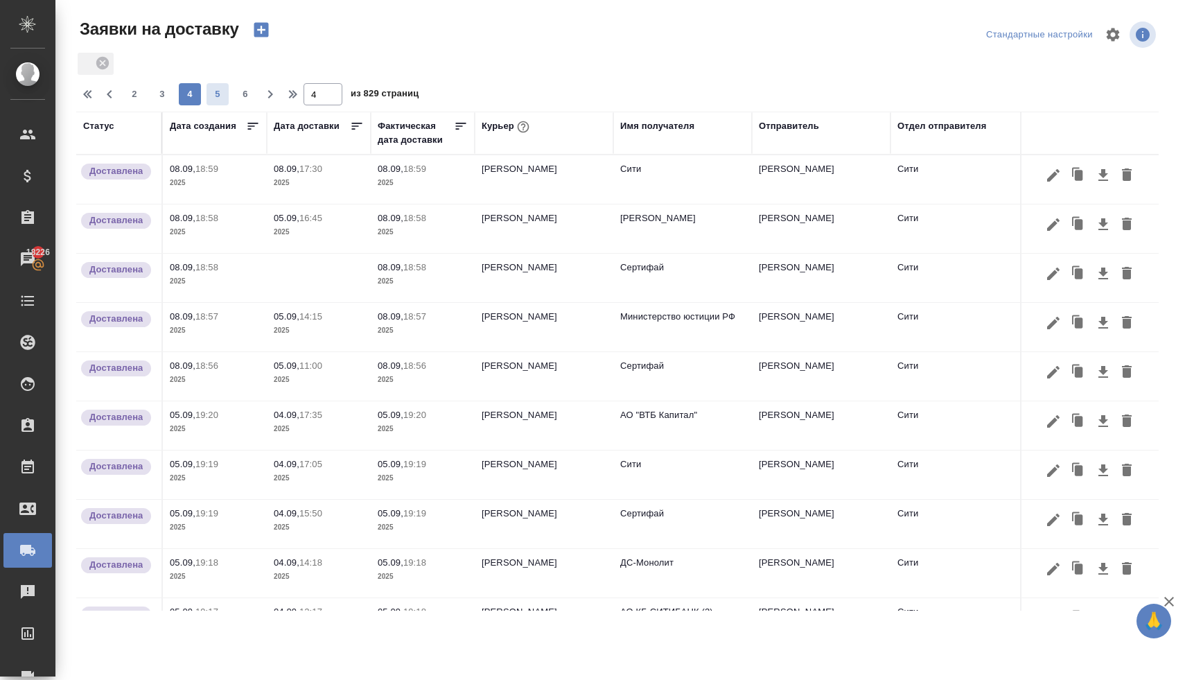
click at [211, 91] on span "5" at bounding box center [218, 94] width 22 height 14
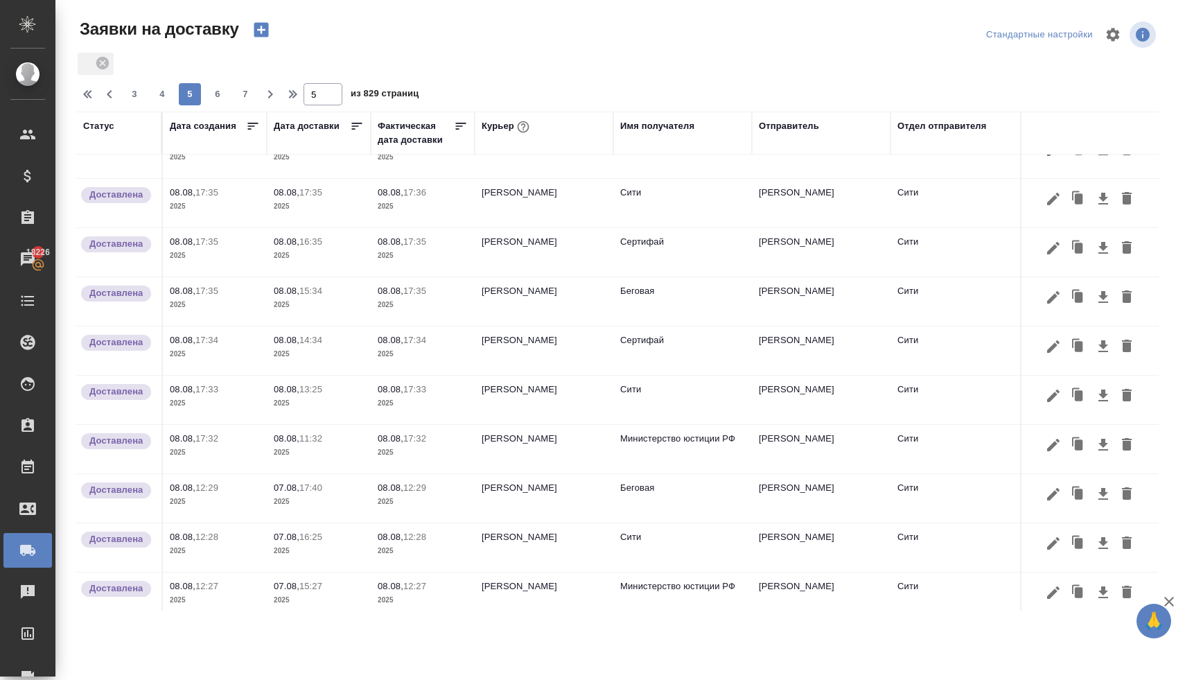
scroll to position [785, 0]
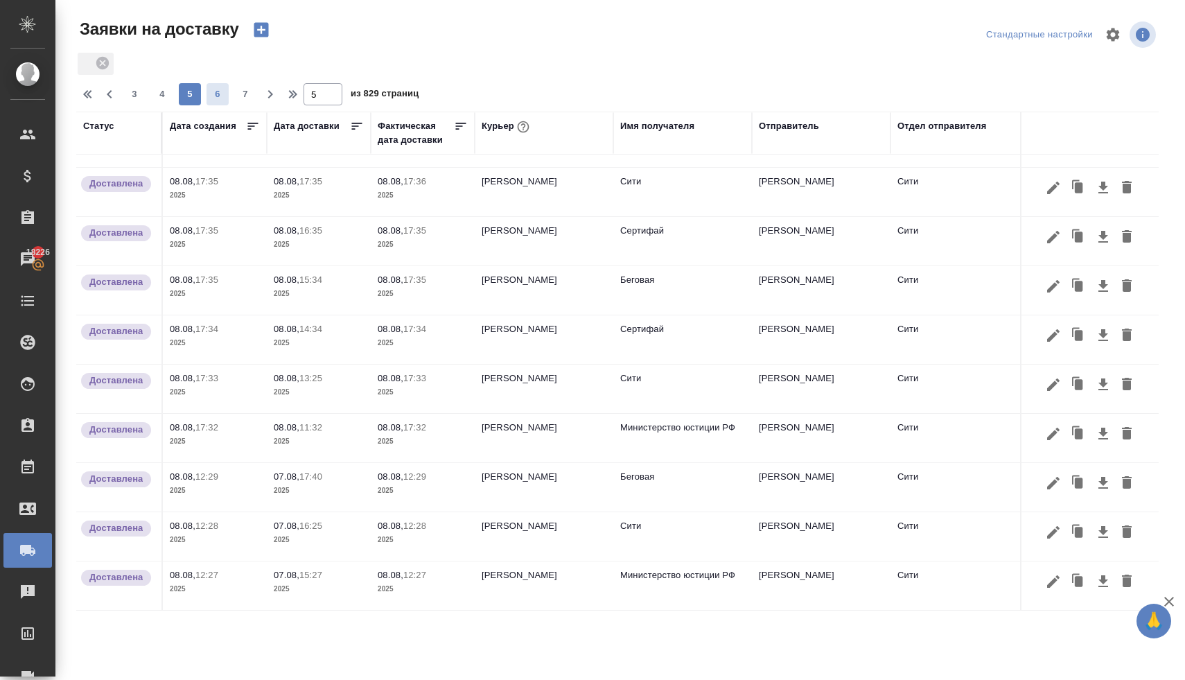
click at [215, 91] on span "6" at bounding box center [218, 94] width 22 height 14
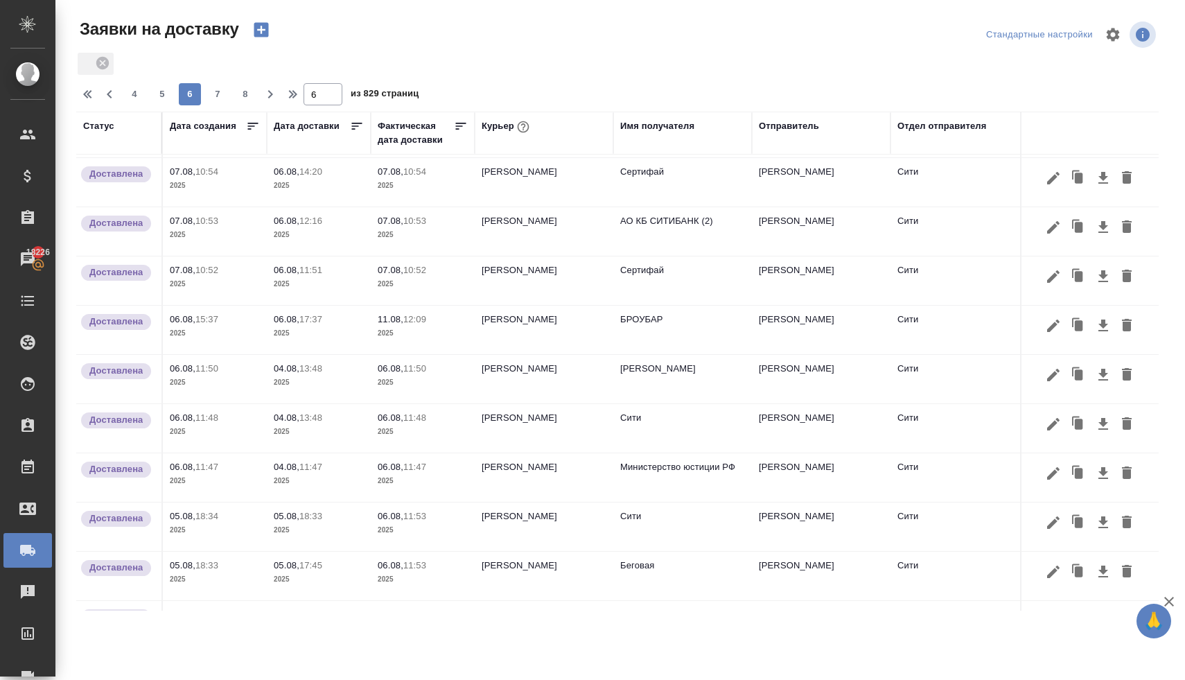
scroll to position [0, 0]
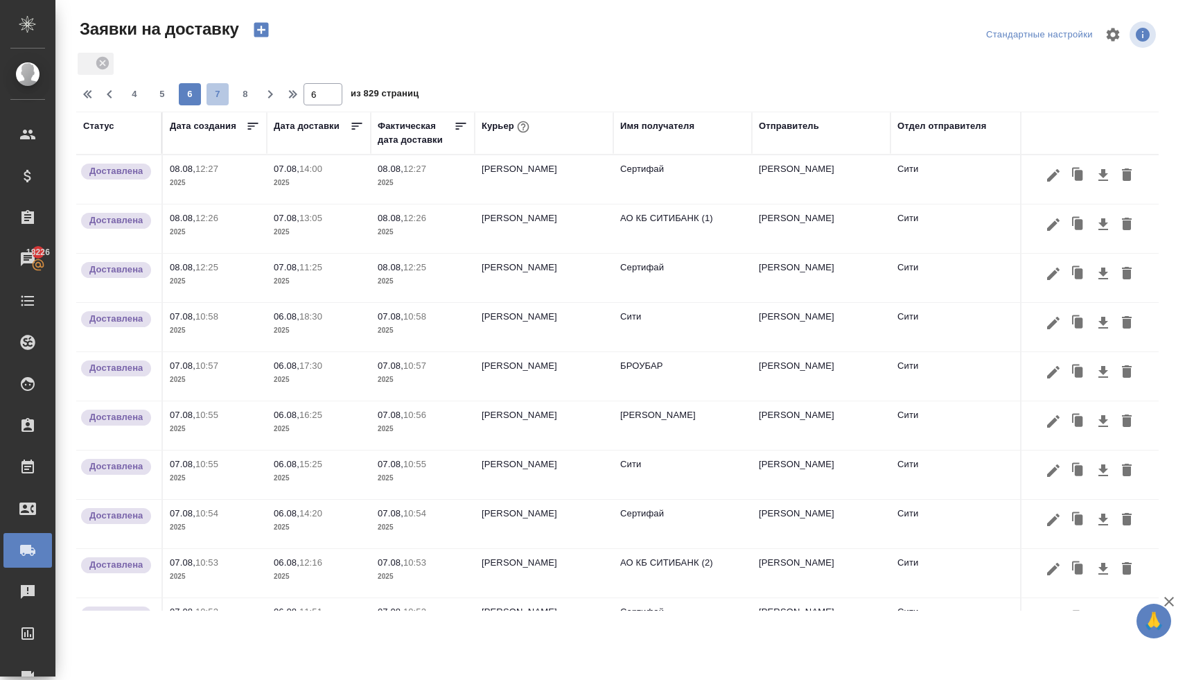
click at [216, 96] on span "7" at bounding box center [218, 94] width 22 height 14
click at [89, 96] on icon "button" at bounding box center [89, 94] width 5 height 8
type input "1"
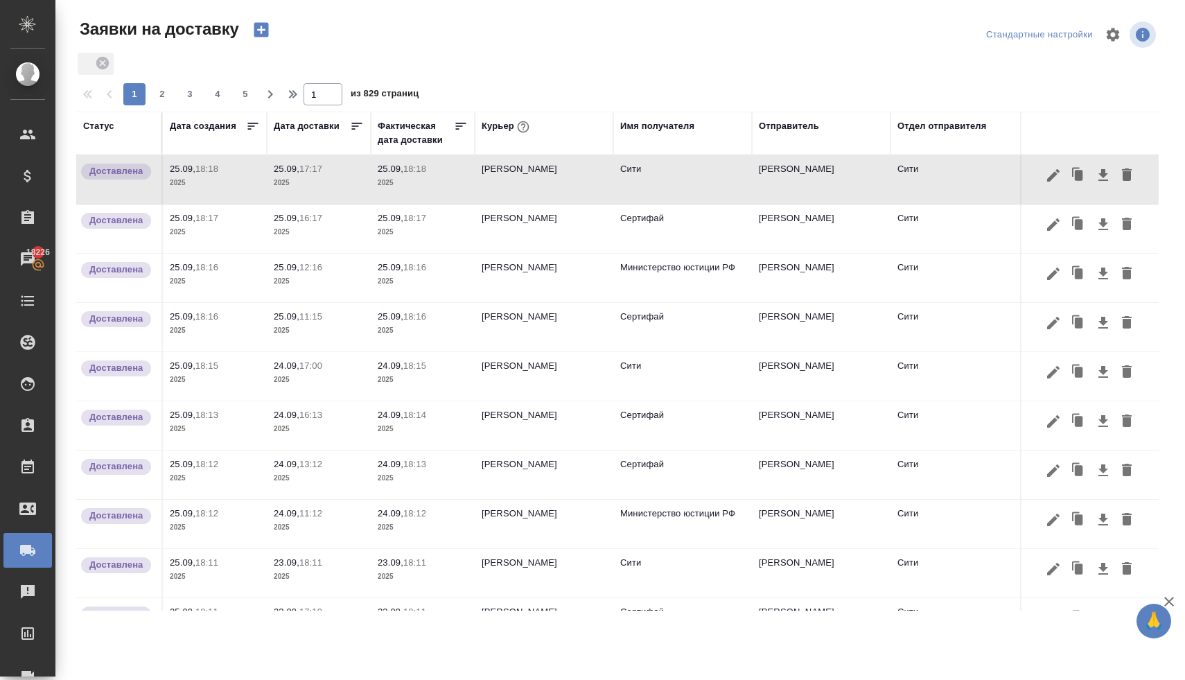
click at [91, 125] on div "Статус" at bounding box center [98, 126] width 31 height 14
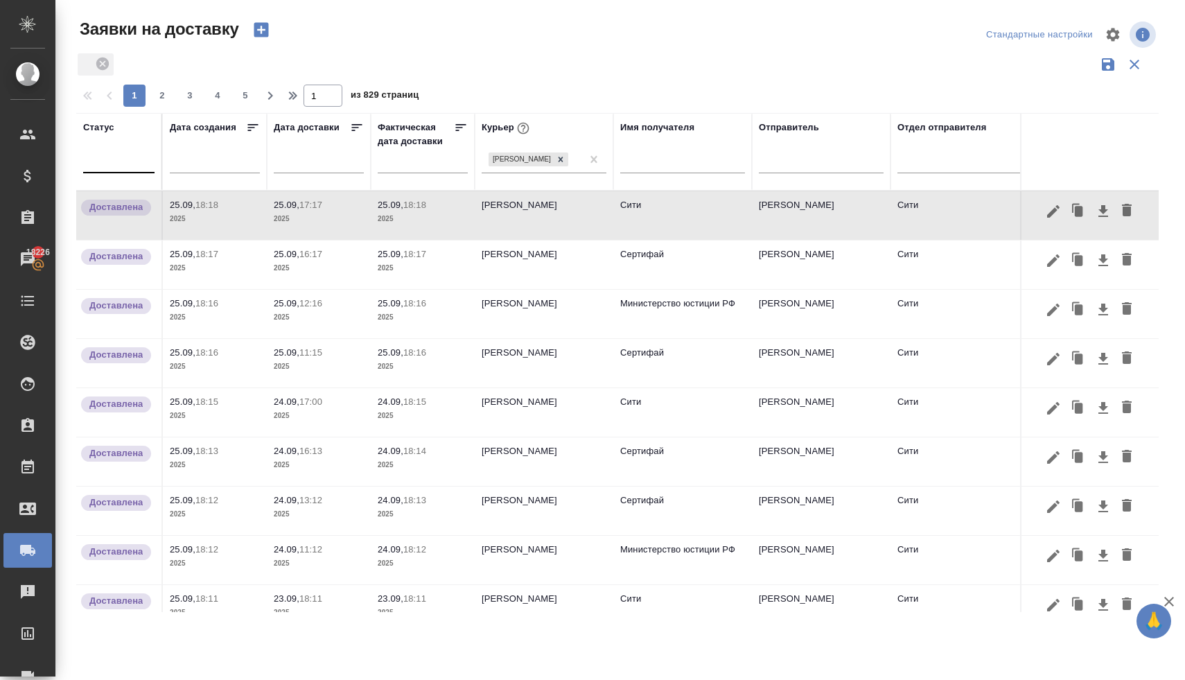
click at [114, 166] on div at bounding box center [118, 159] width 71 height 20
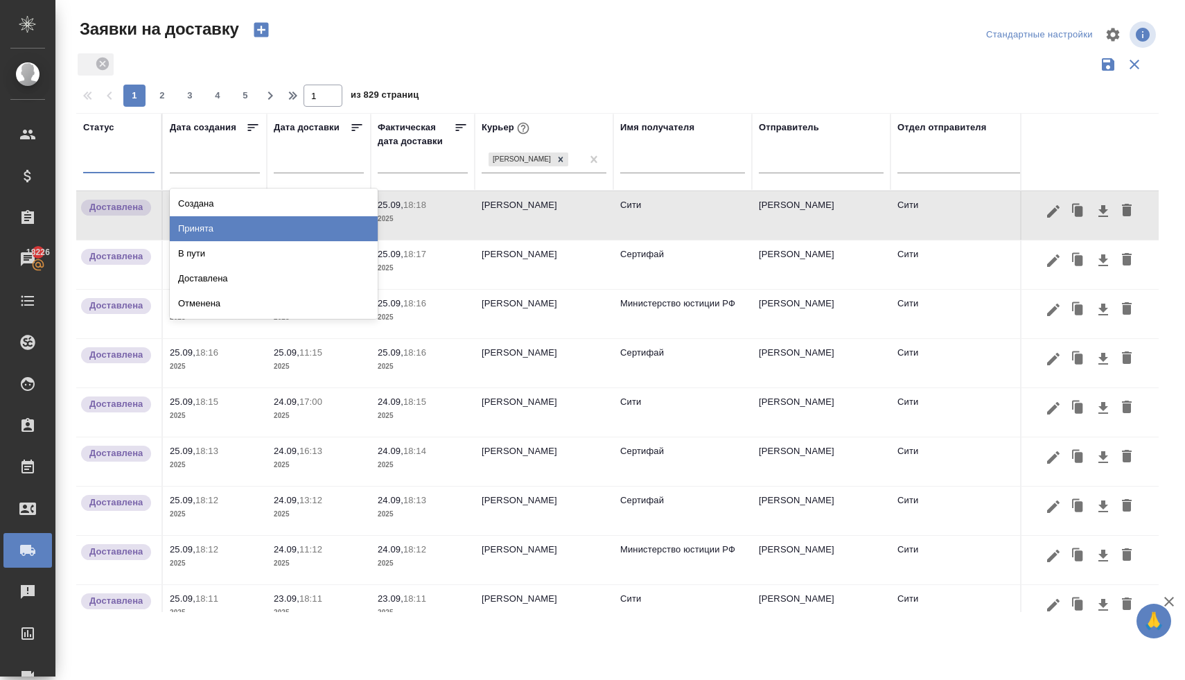
click at [203, 230] on div "Принята" at bounding box center [274, 228] width 208 height 25
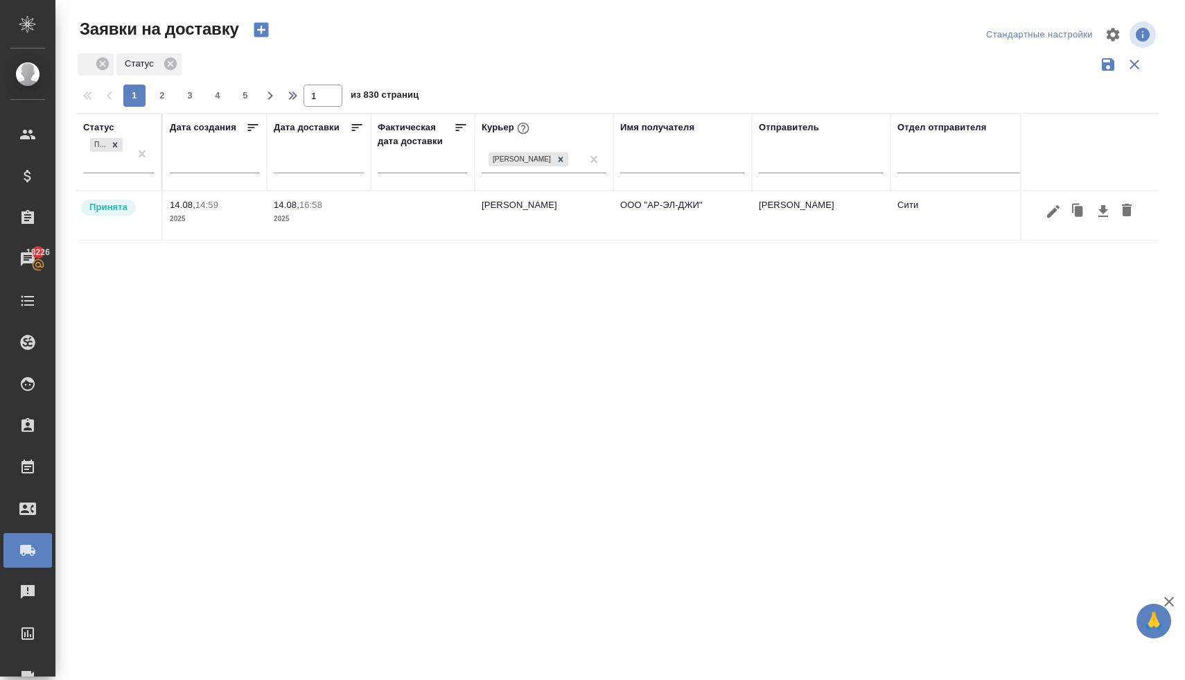
click at [555, 209] on td "[PERSON_NAME]" at bounding box center [544, 215] width 139 height 49
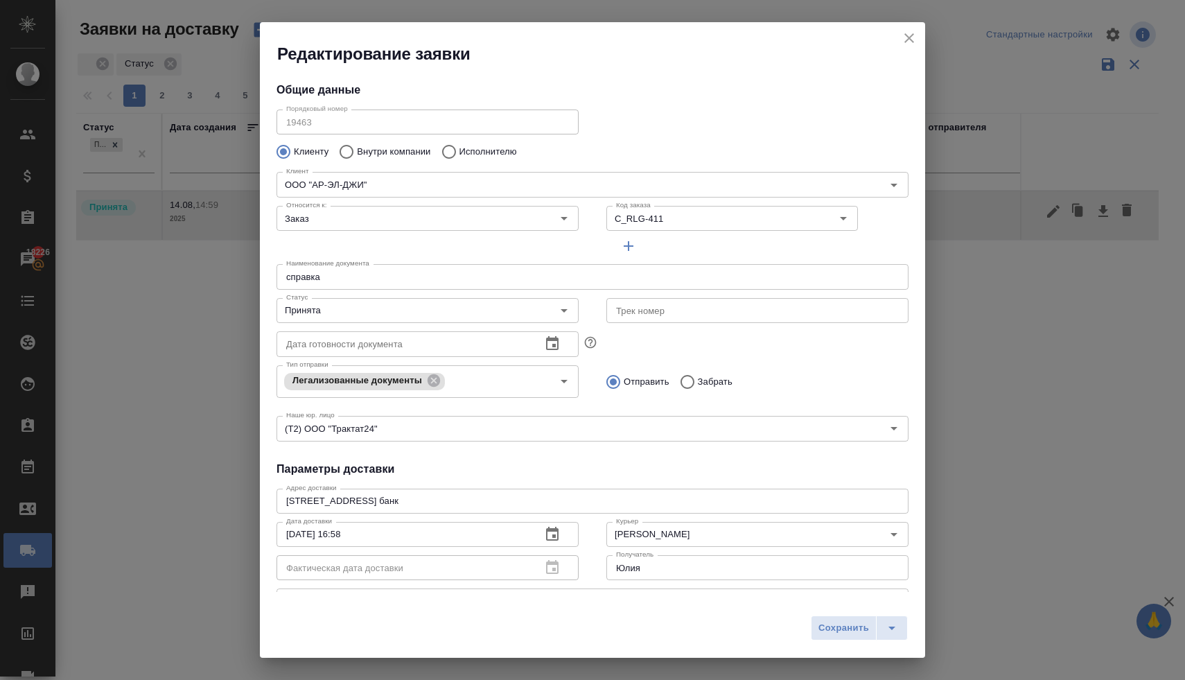
type input "[PERSON_NAME]"
click at [345, 311] on input "Принята" at bounding box center [404, 310] width 247 height 17
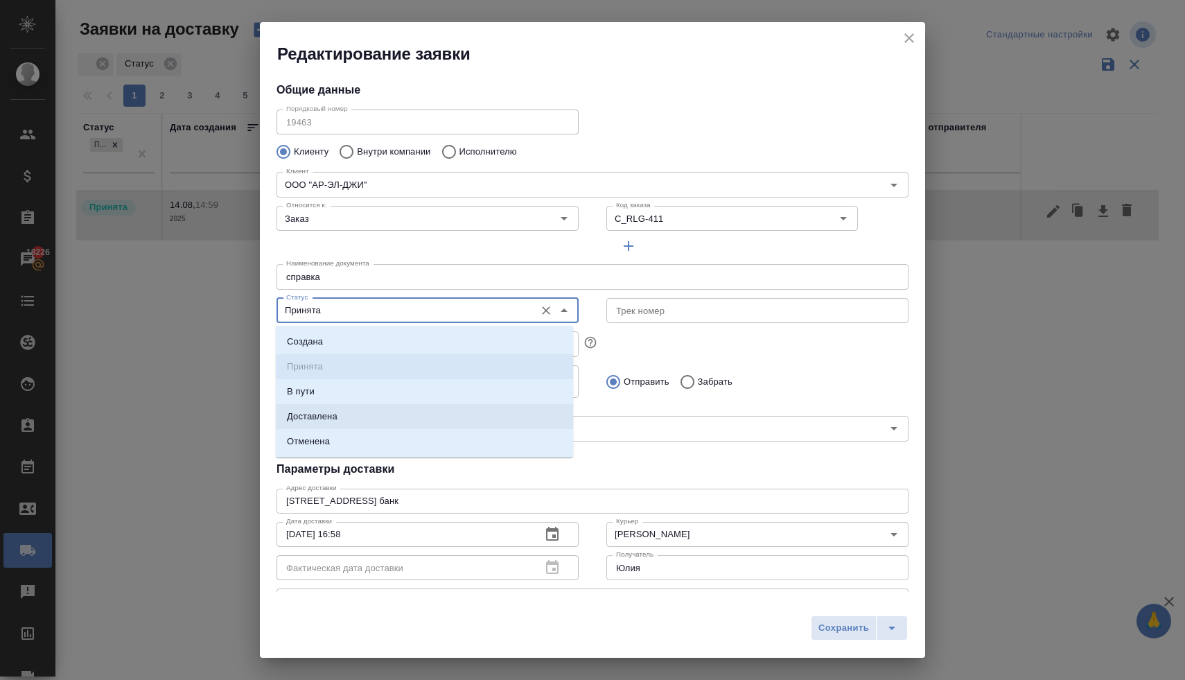
click at [386, 424] on li "Доставлена" at bounding box center [424, 416] width 297 height 25
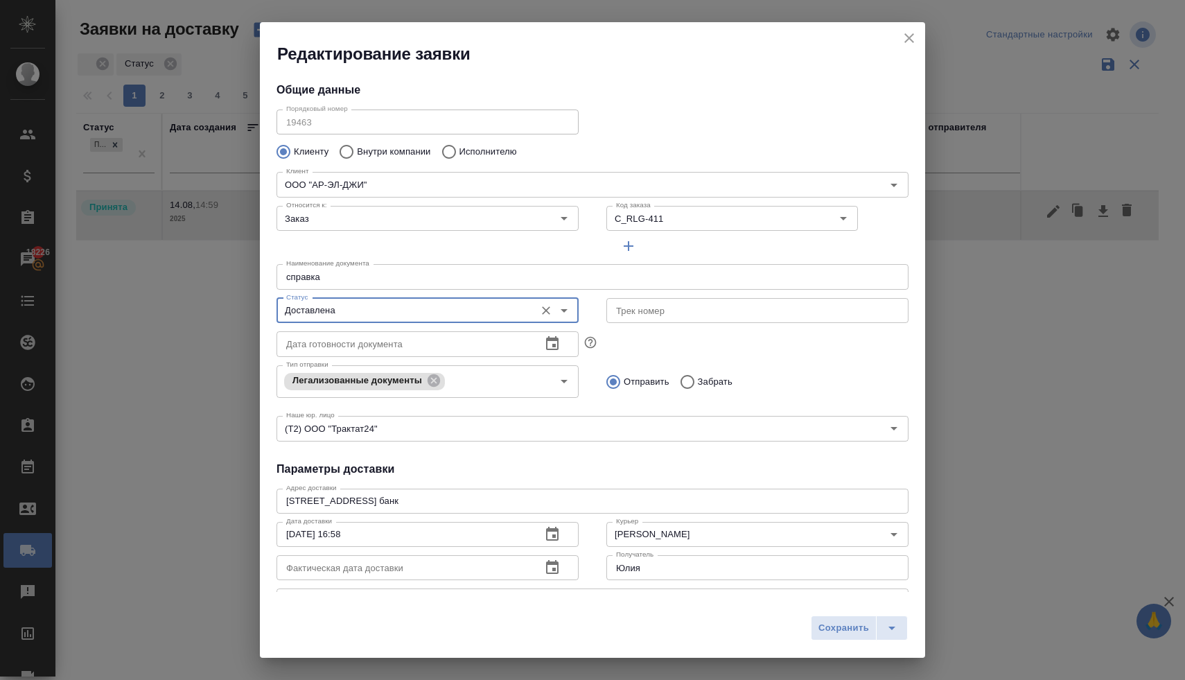
click at [844, 642] on div "Сохранить" at bounding box center [592, 633] width 665 height 49
click at [844, 632] on span "Сохранить" at bounding box center [844, 628] width 51 height 16
type input "Принята"
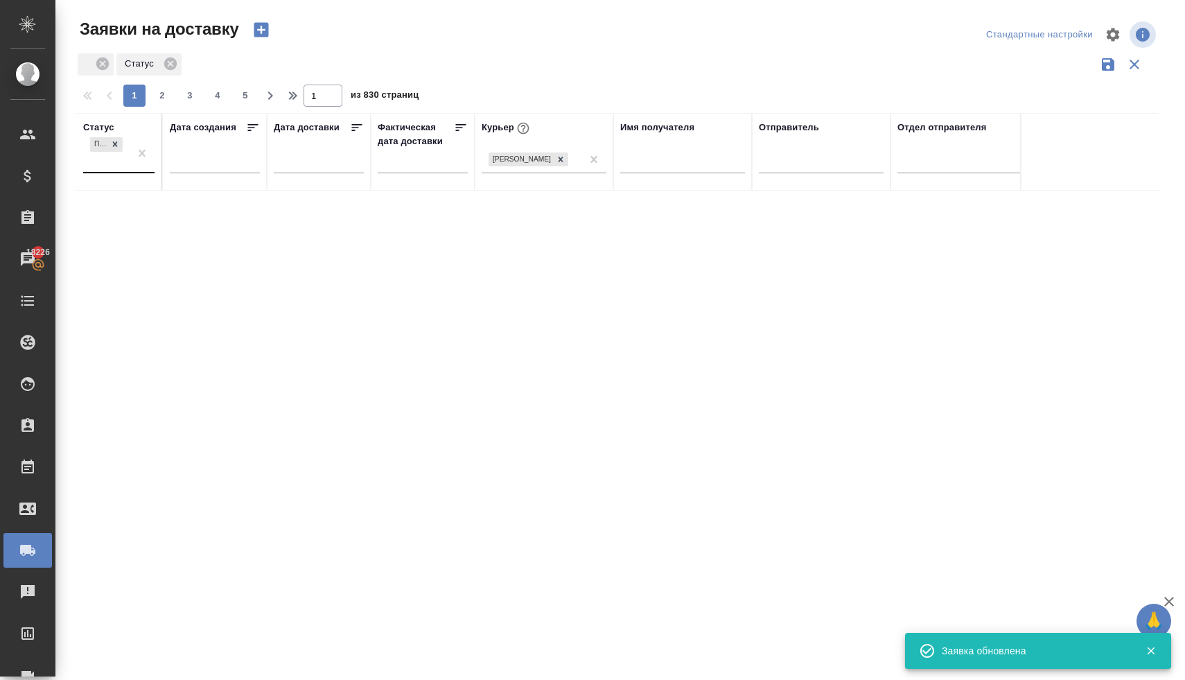
click at [113, 162] on div "Принята" at bounding box center [106, 152] width 46 height 37
click at [198, 232] on div "В пути" at bounding box center [274, 228] width 208 height 25
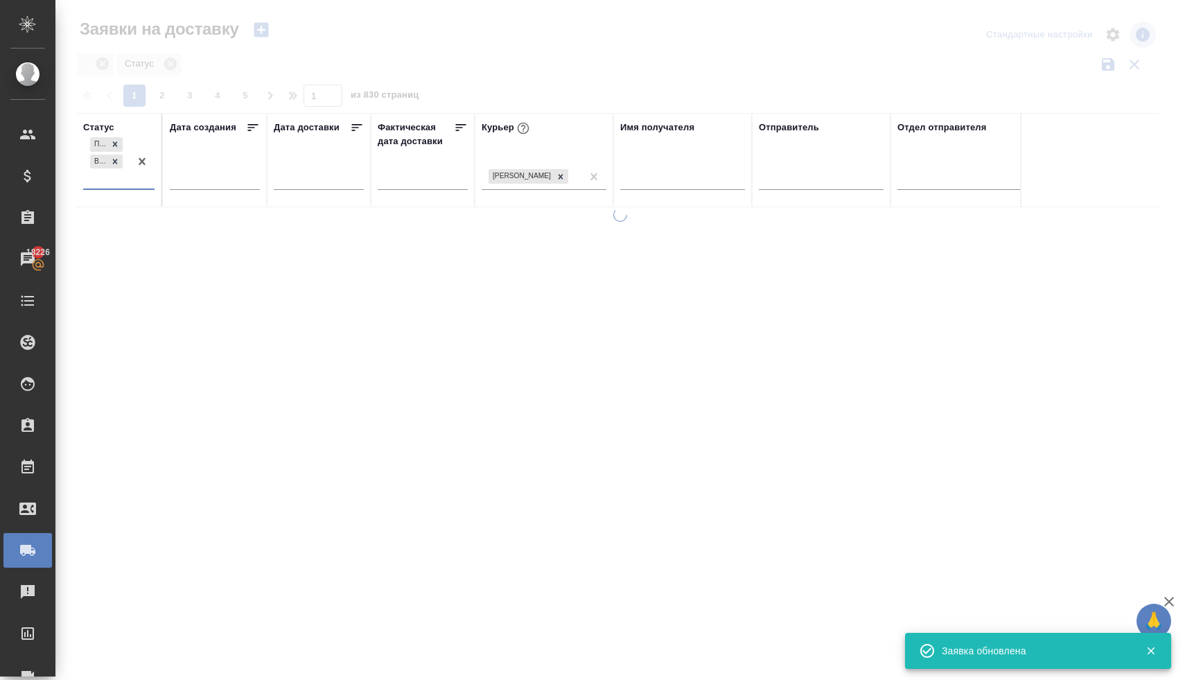
click at [112, 182] on div "Принята В пути" at bounding box center [106, 161] width 46 height 54
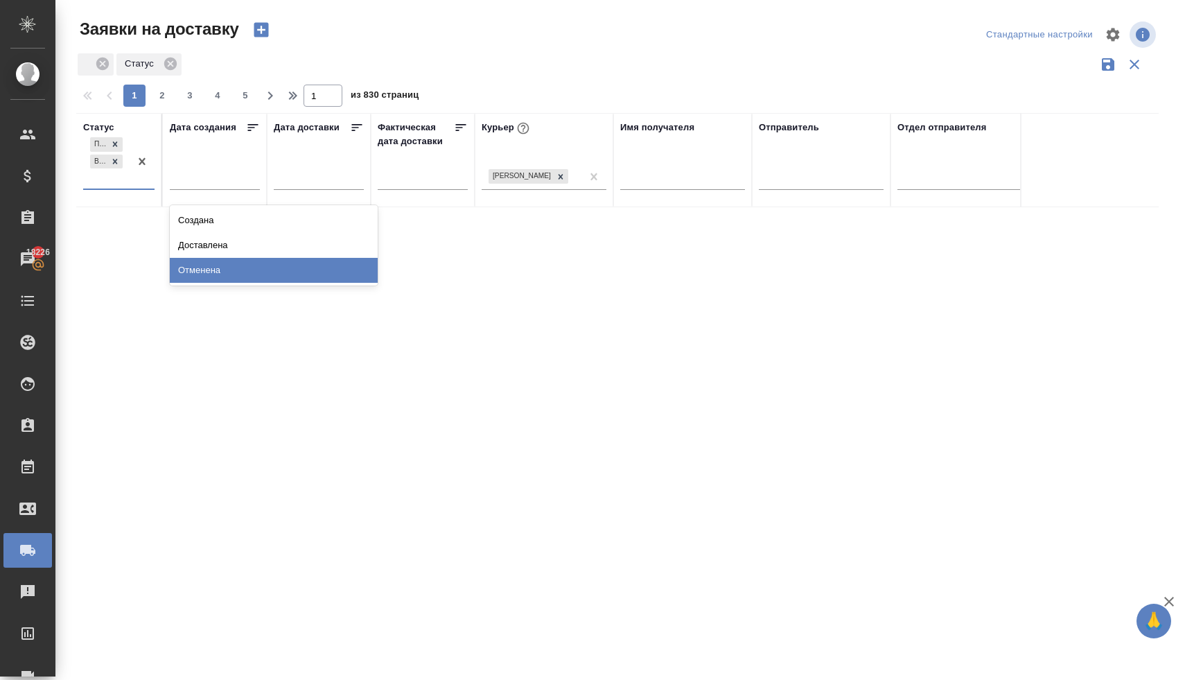
click at [210, 272] on div "Отменена" at bounding box center [274, 270] width 208 height 25
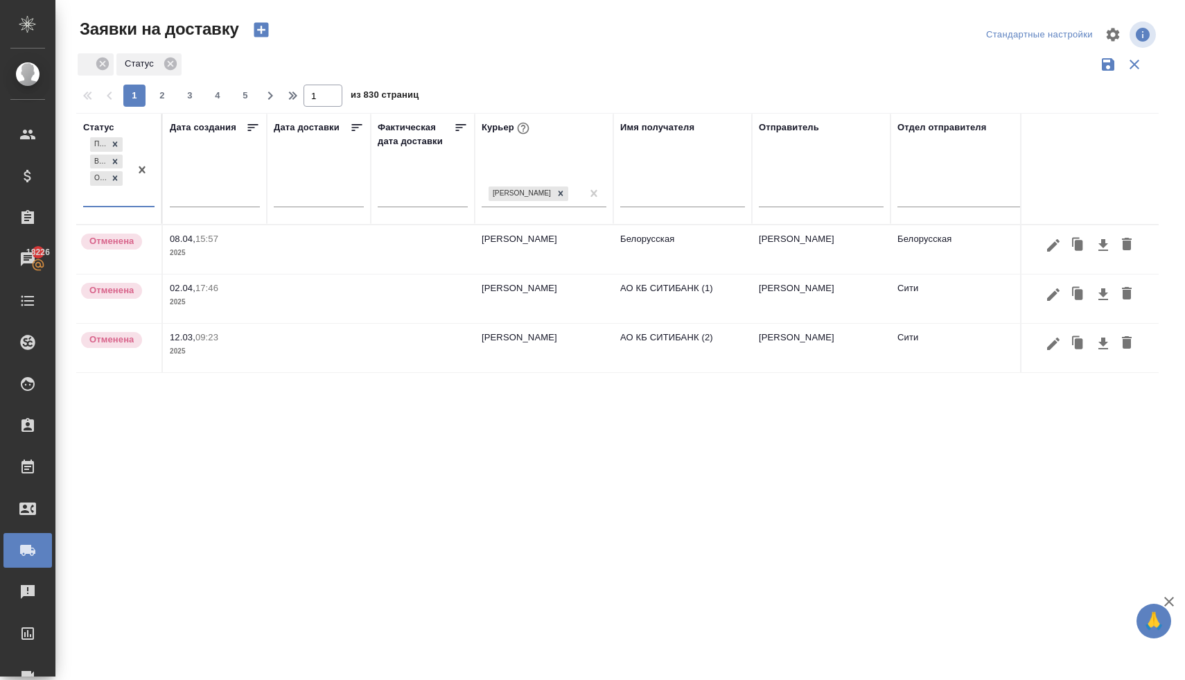
click at [114, 201] on div "Принята В пути Отменена" at bounding box center [106, 169] width 46 height 71
click at [196, 236] on div "Создана" at bounding box center [274, 237] width 208 height 25
